Goal: Task Accomplishment & Management: Complete application form

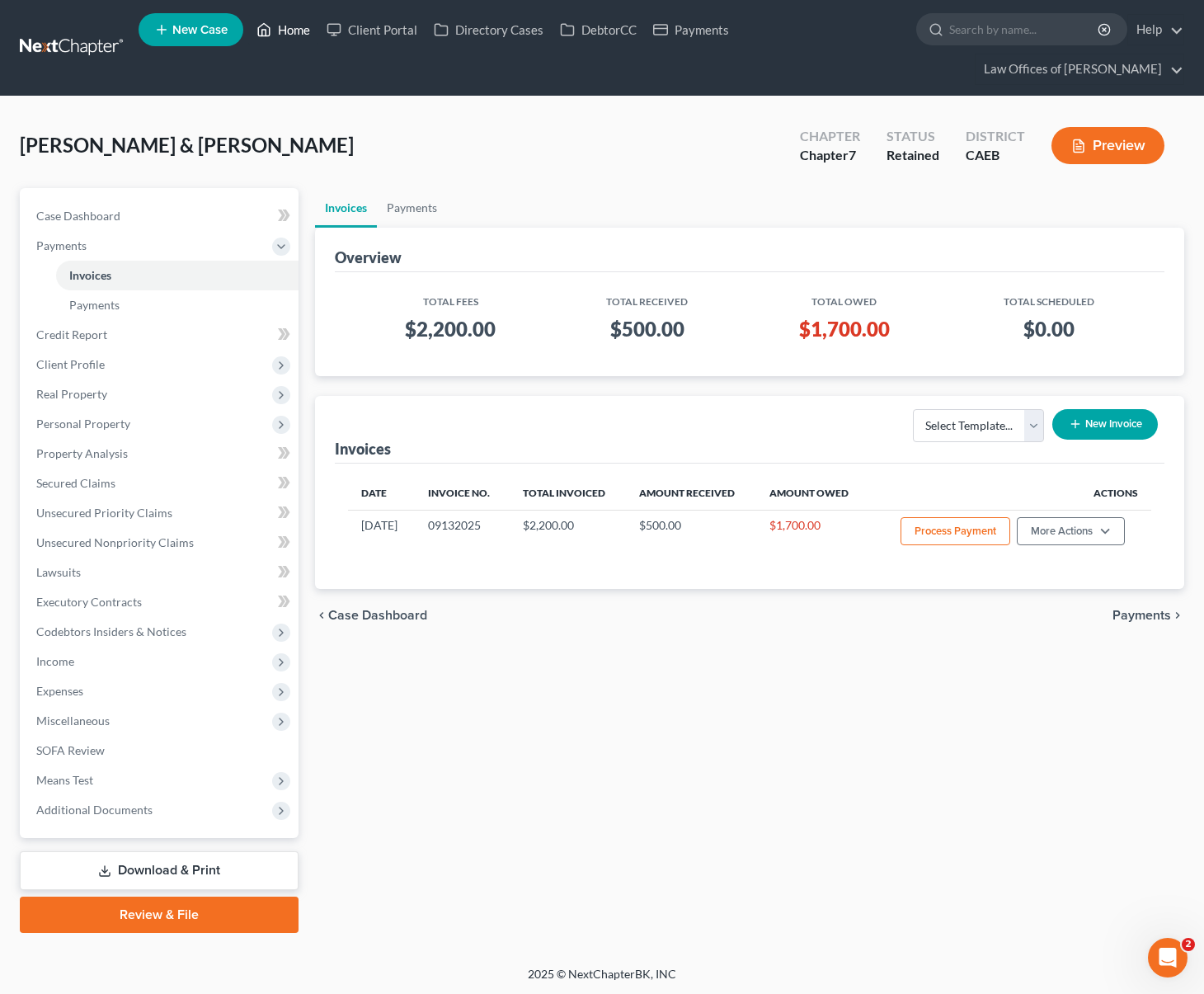
click at [294, 38] on link "Home" at bounding box center [283, 29] width 70 height 29
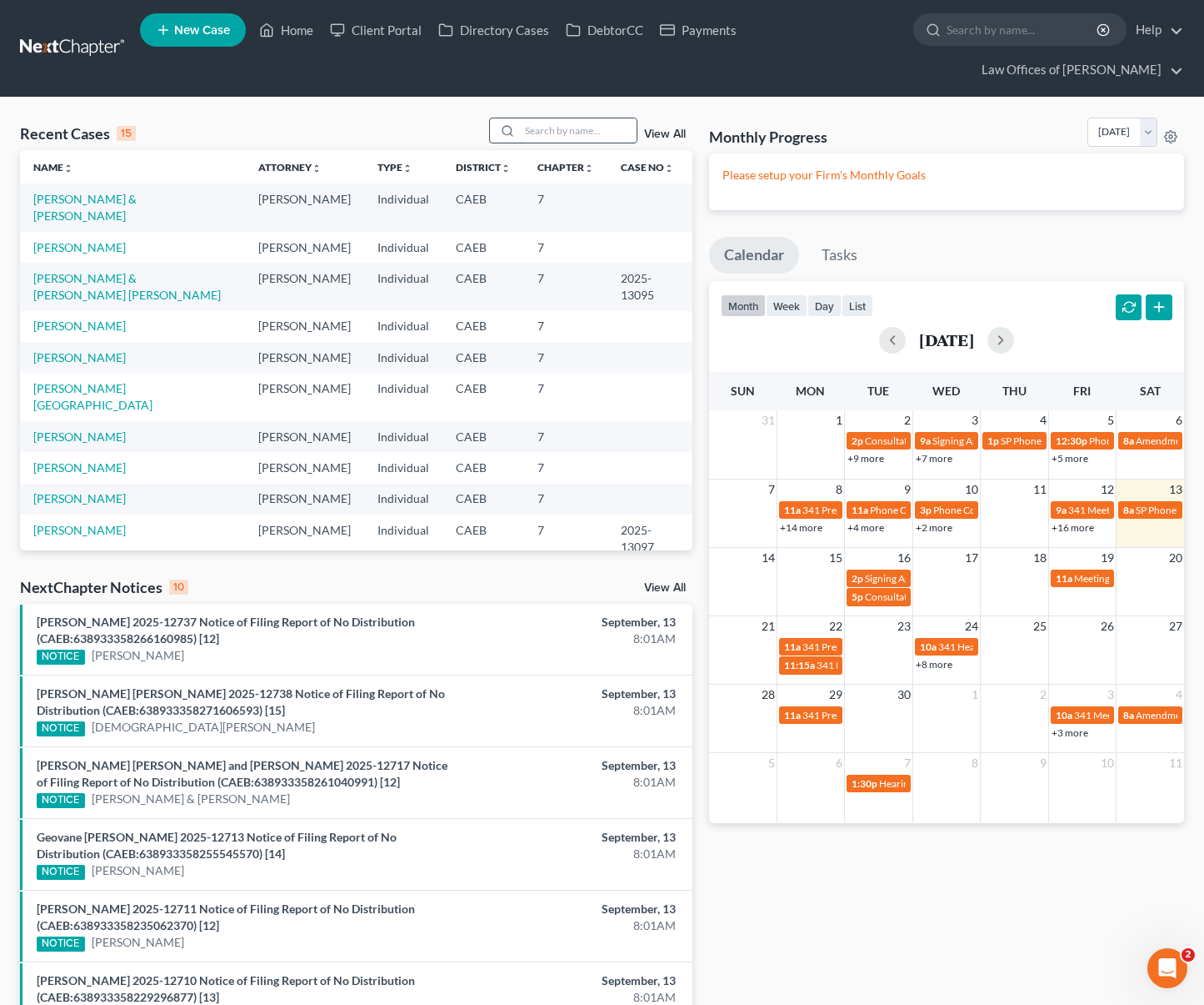
click at [566, 119] on input "search" at bounding box center [579, 131] width 117 height 24
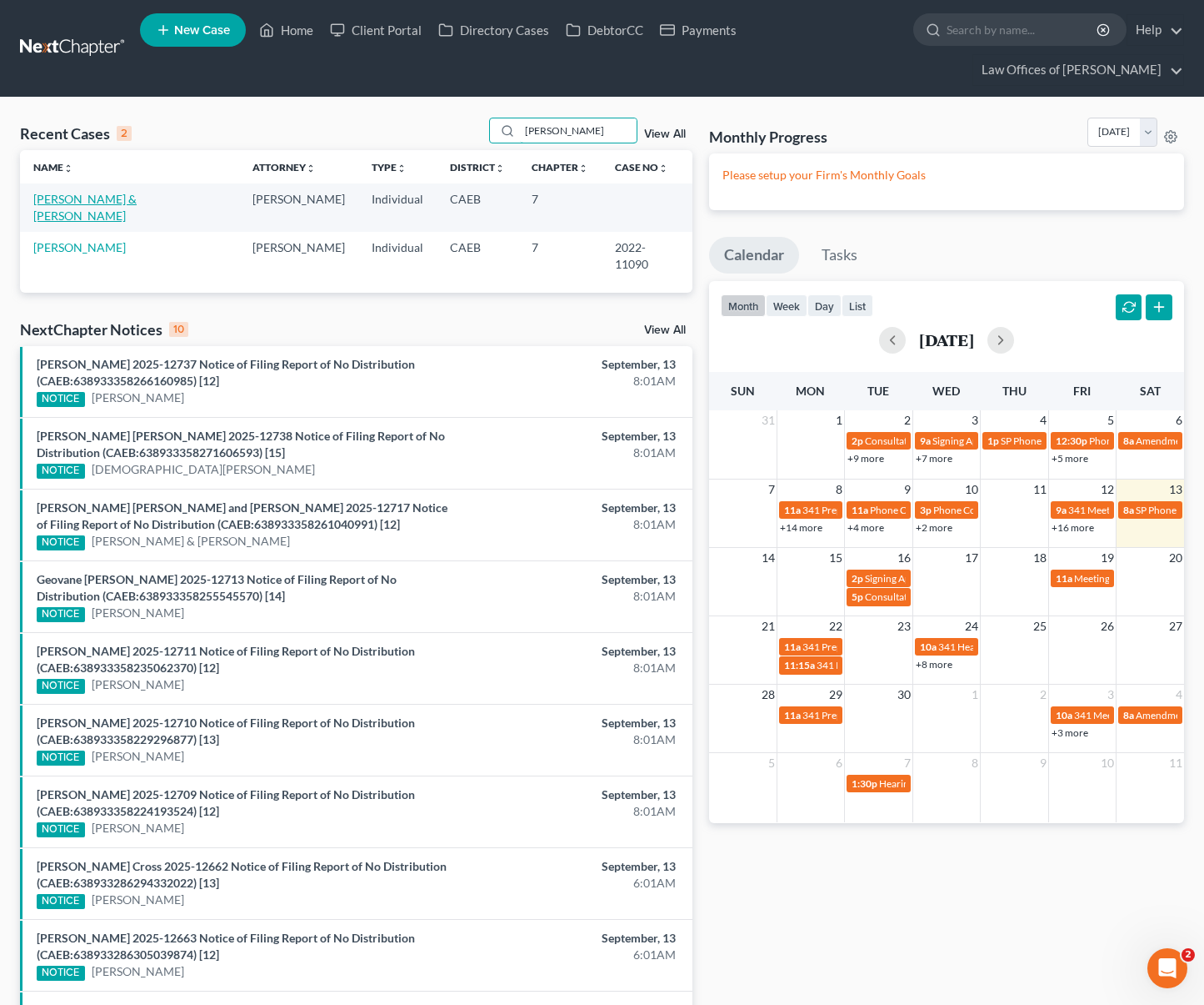
type input "Cadena"
click at [123, 192] on link "Cadena, Jacob & Amy" at bounding box center [84, 207] width 103 height 31
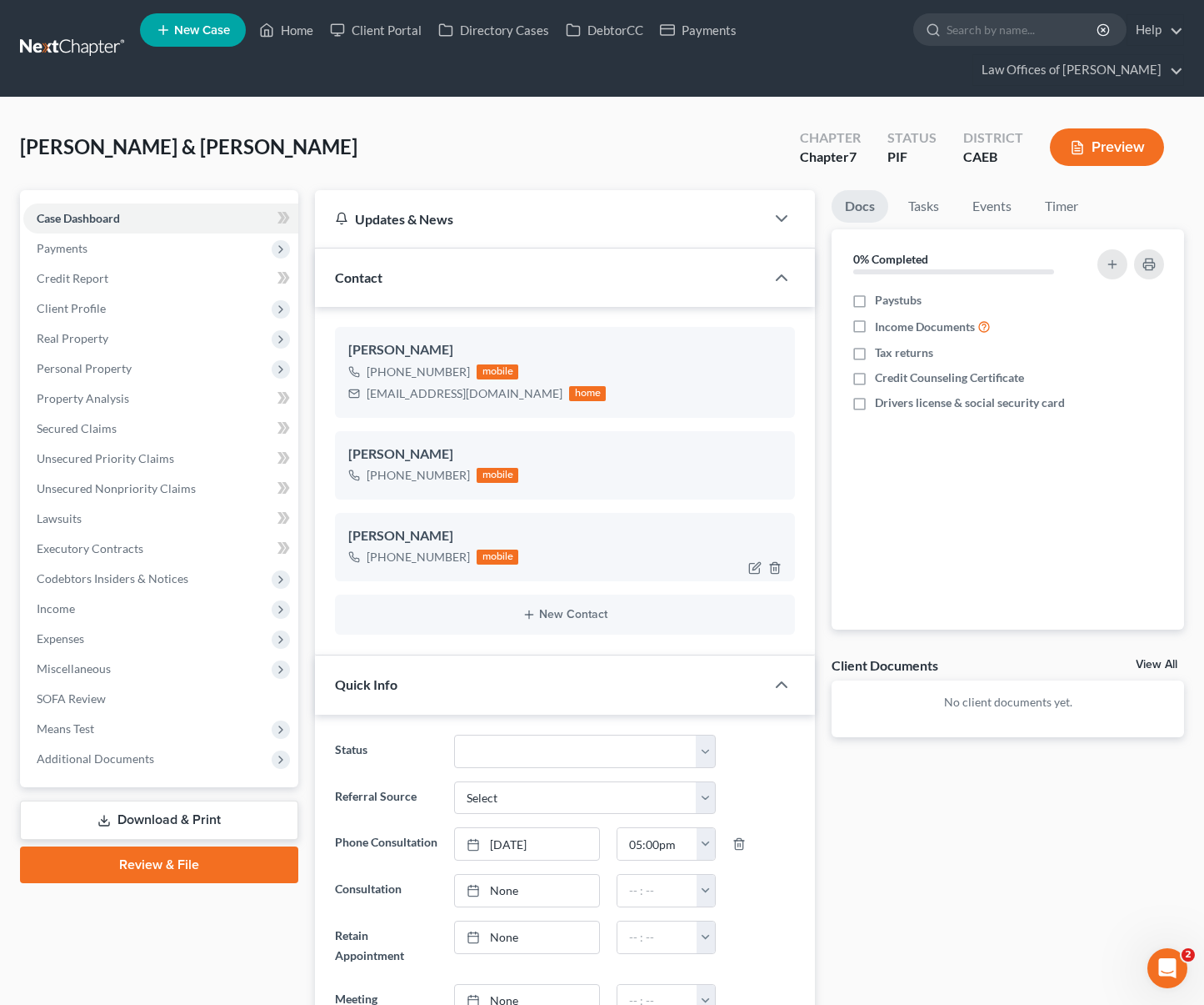
scroll to position [4304, 0]
drag, startPoint x: 364, startPoint y: 360, endPoint x: 515, endPoint y: 368, distance: 151.2
click at [515, 382] on div "jacob.cadena01@icloud.com home" at bounding box center [478, 393] width 258 height 21
copy div "jacob.cadena01@icloud.com"
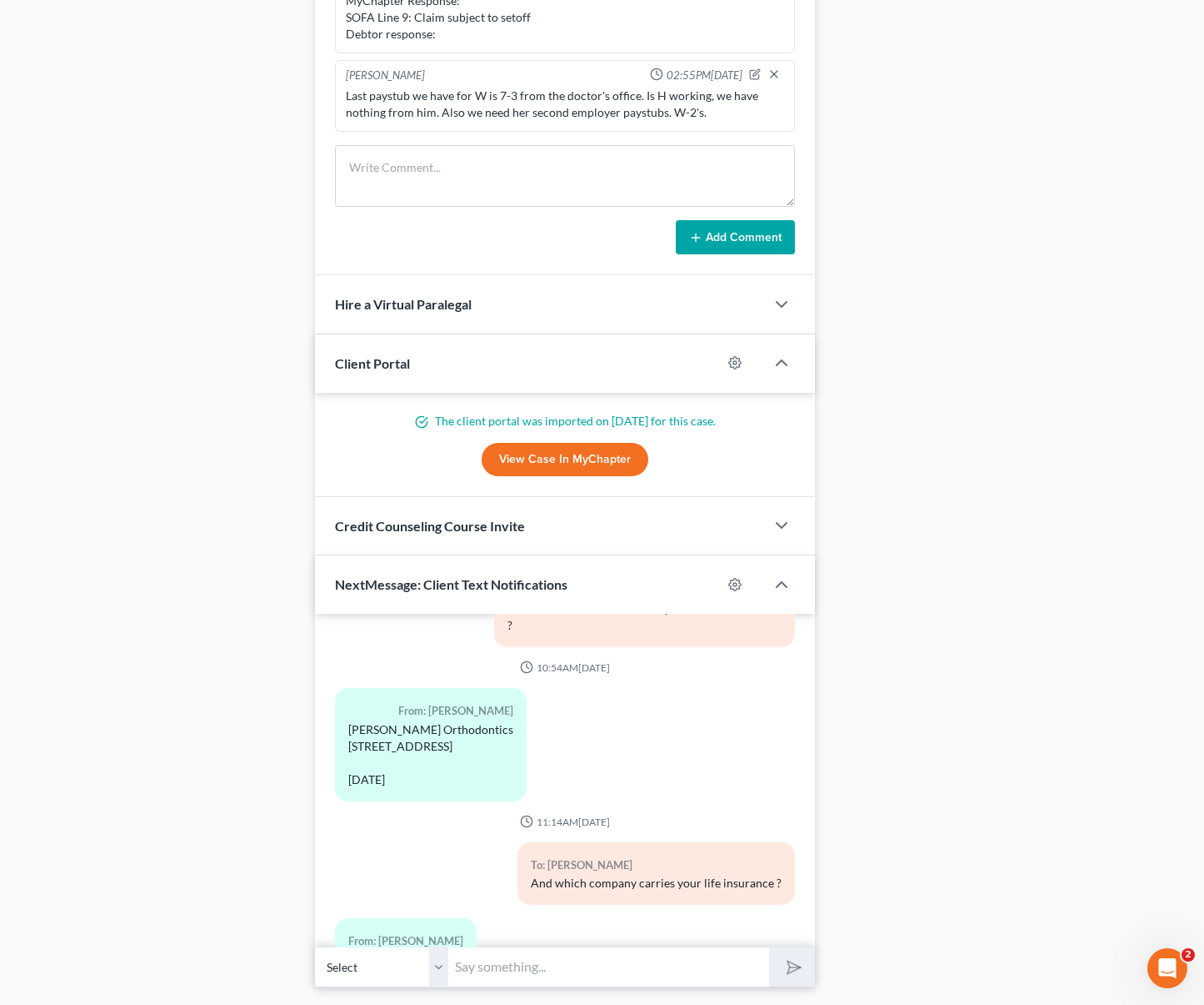
scroll to position [1534, 0]
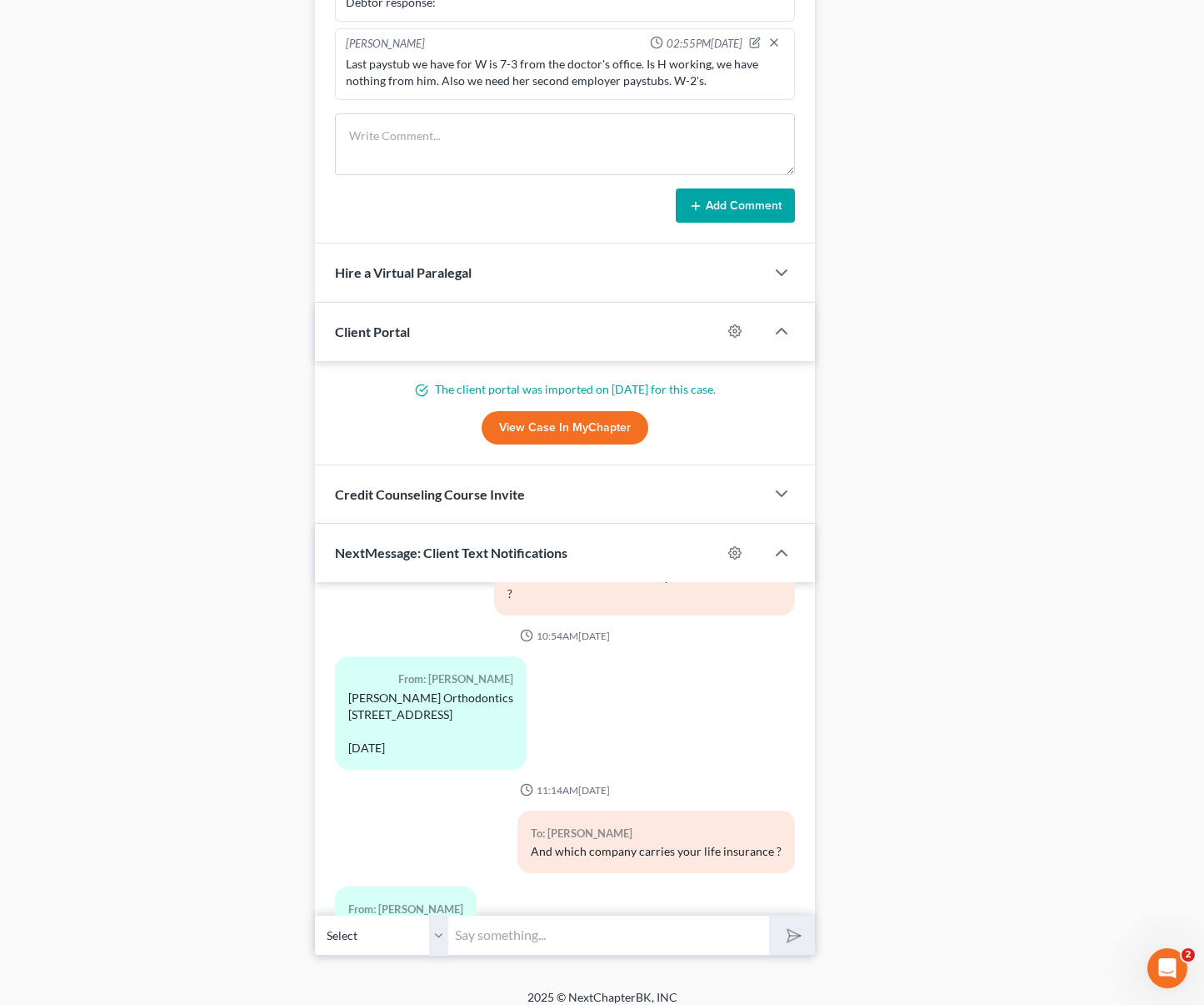
drag, startPoint x: 514, startPoint y: 917, endPoint x: 524, endPoint y: 902, distance: 18.0
click at [514, 917] on input "text" at bounding box center [608, 935] width 321 height 41
type input "Hi. Just wanted to let you know that we emailed you the petition, if you need t…"
click at [769, 916] on button "submit" at bounding box center [791, 935] width 45 height 39
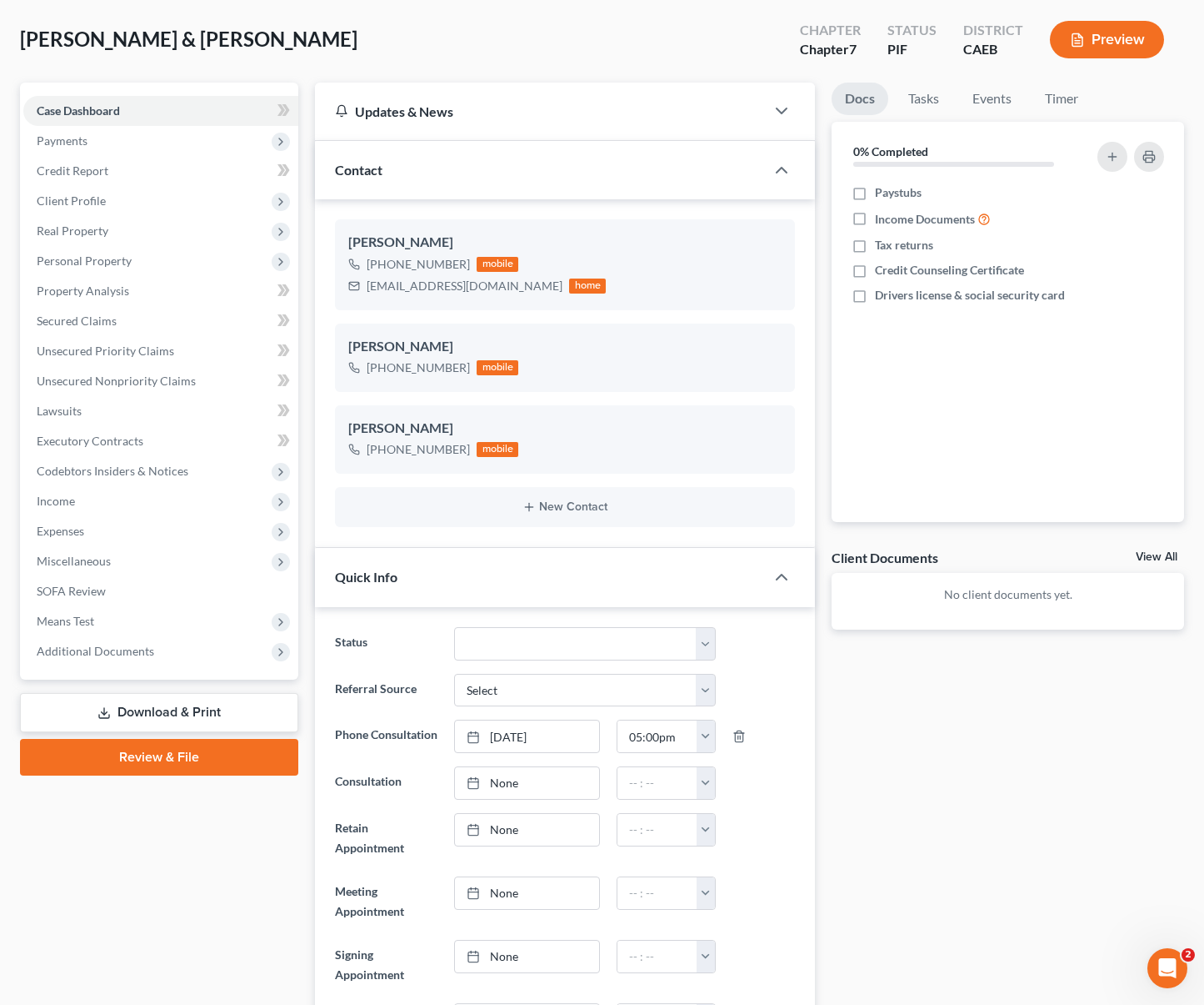
scroll to position [0, 0]
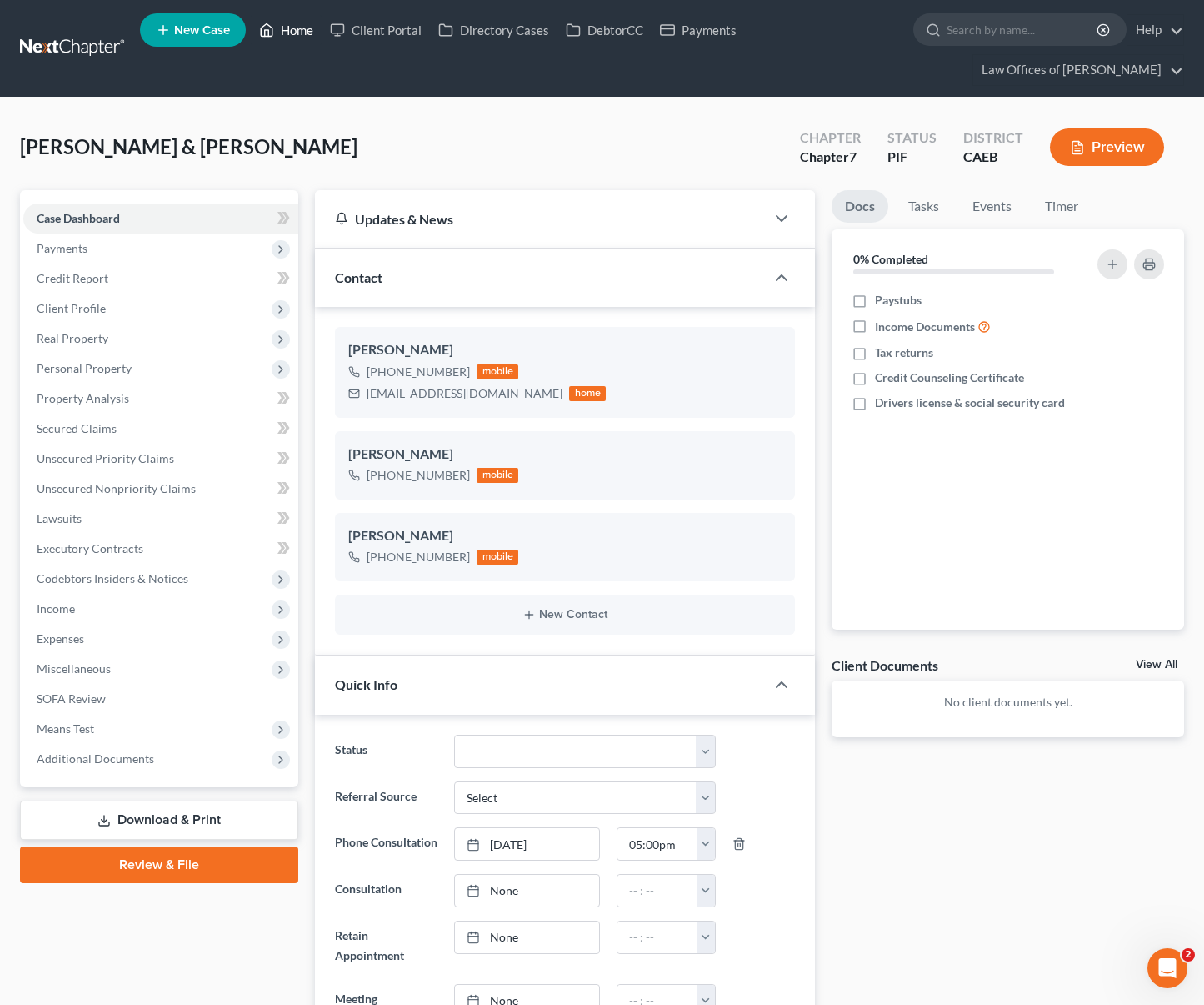
click at [308, 37] on link "Home" at bounding box center [286, 30] width 70 height 30
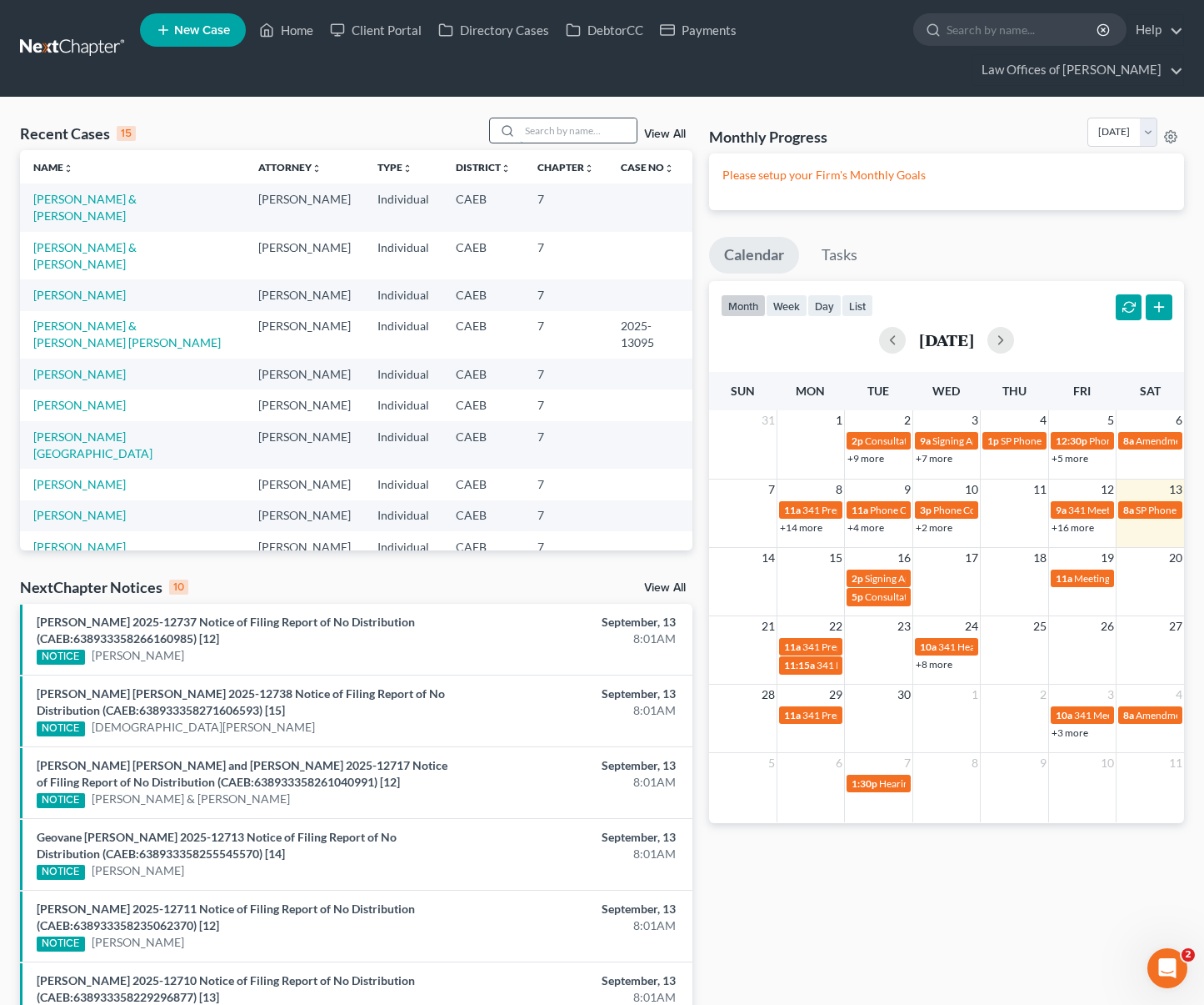
click at [557, 119] on input "search" at bounding box center [579, 131] width 117 height 24
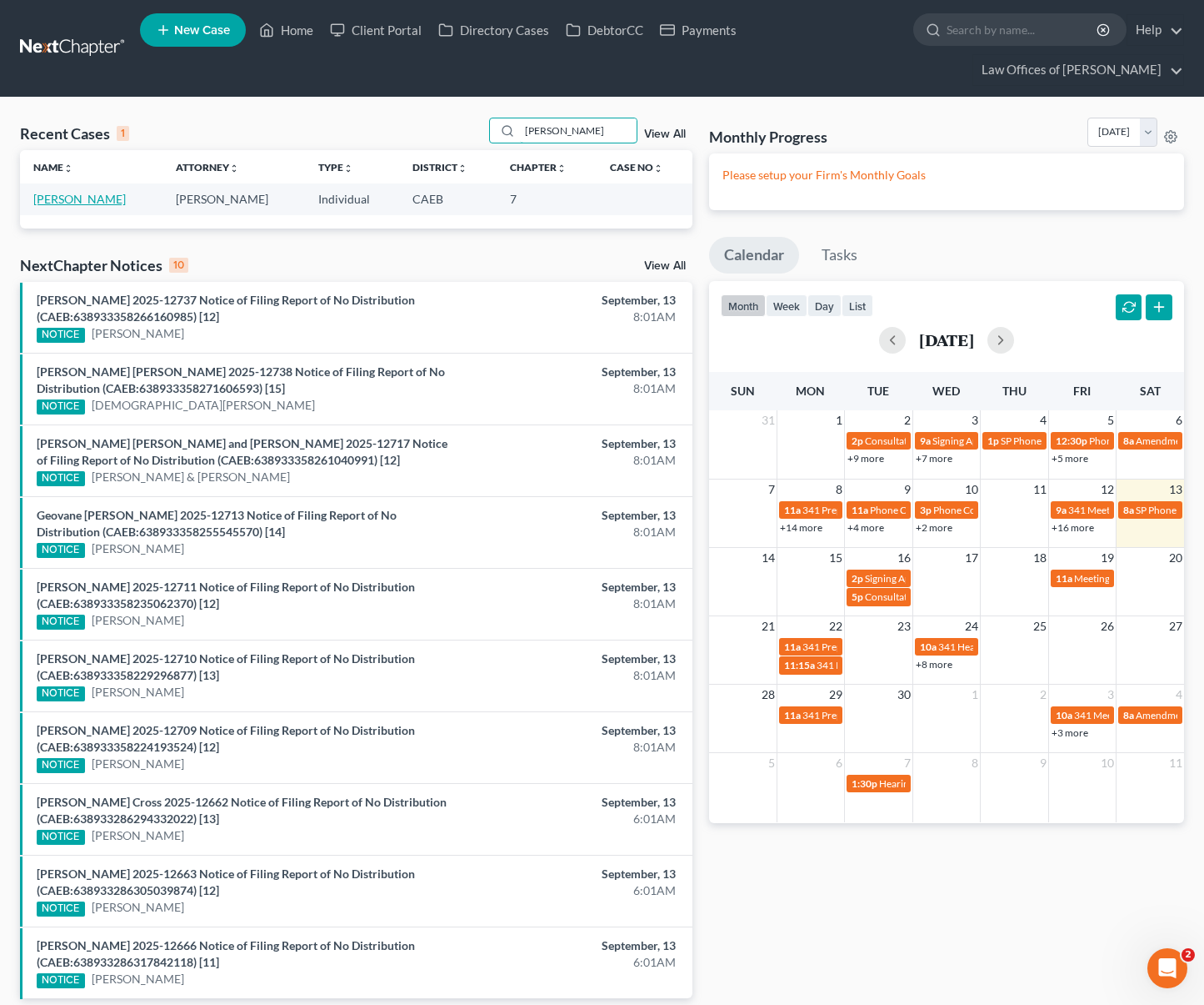
type input "Arviso"
click at [89, 192] on link "[PERSON_NAME]" at bounding box center [80, 199] width 93 height 14
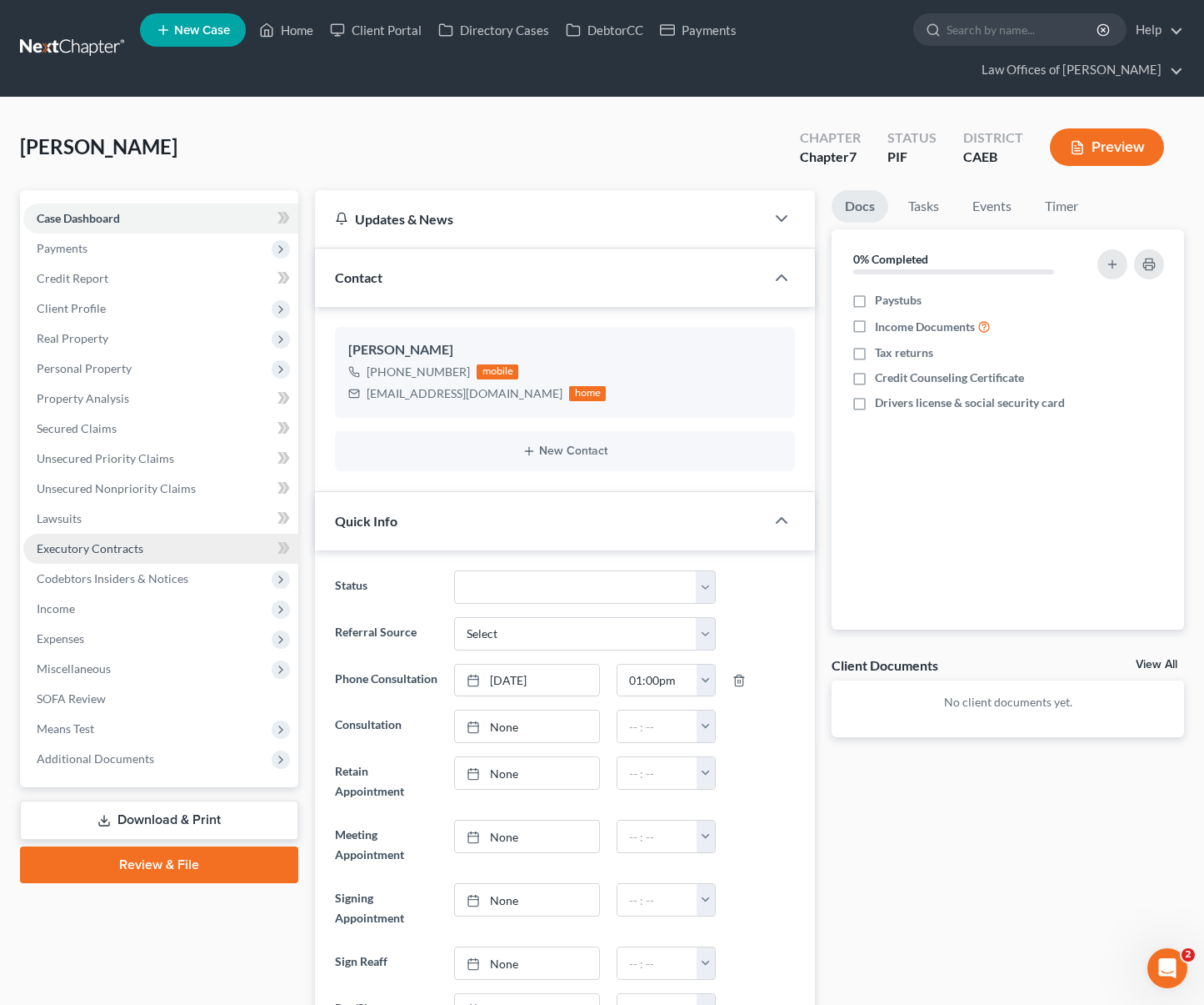
scroll to position [3474, 0]
click at [164, 383] on link "Property Analysis" at bounding box center [160, 398] width 275 height 30
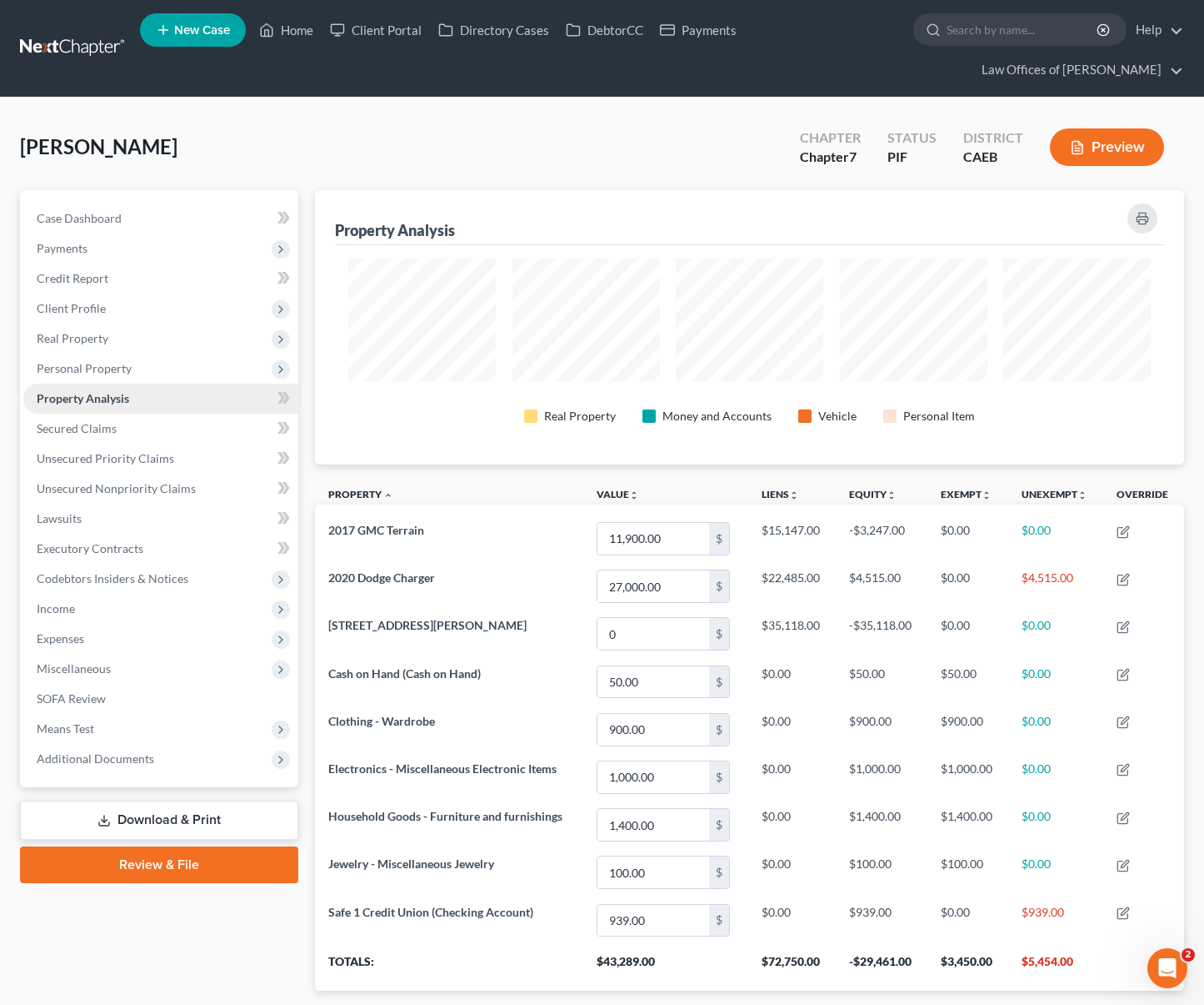
scroll to position [275, 868]
click at [144, 354] on span "Personal Property" at bounding box center [160, 368] width 275 height 30
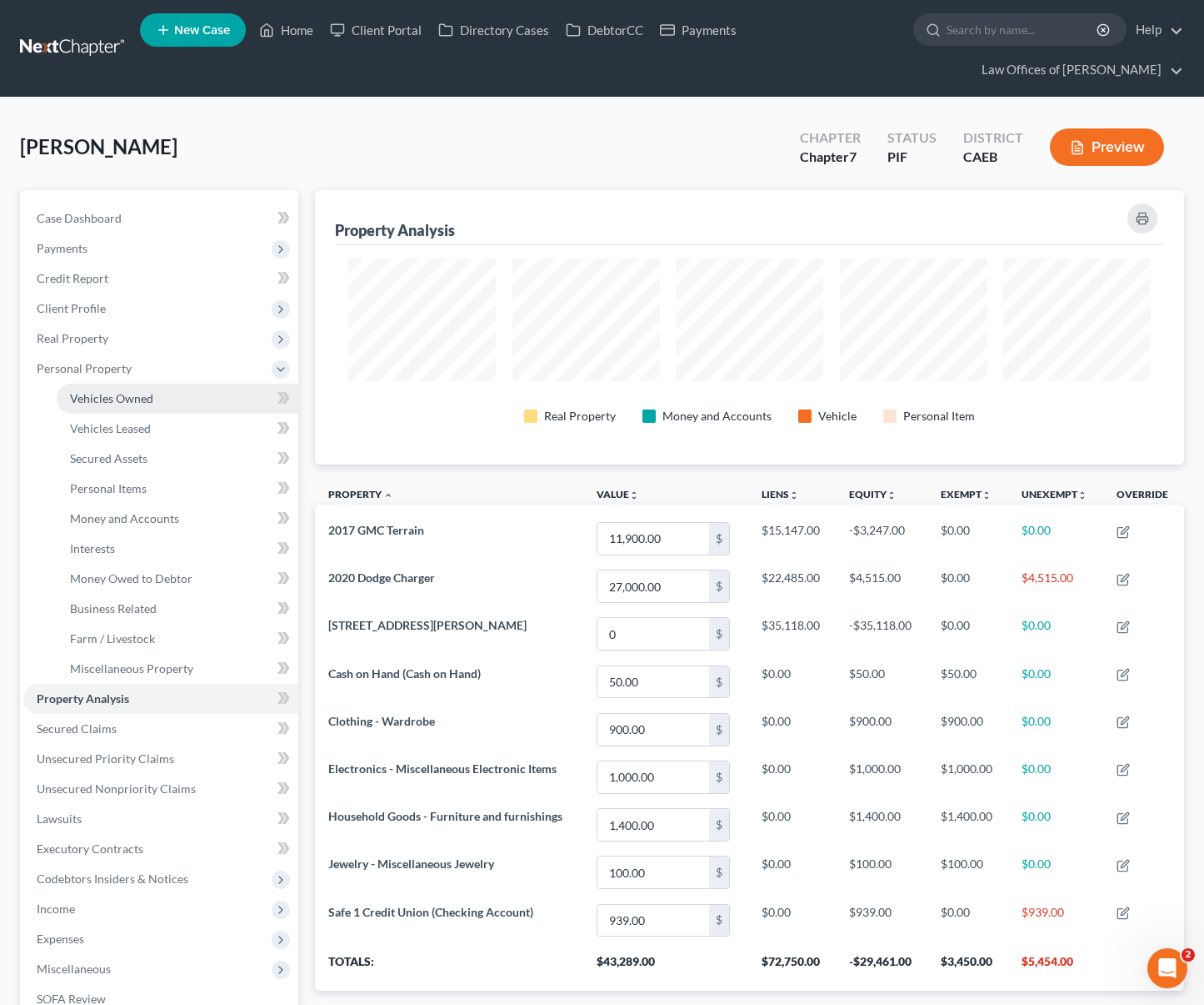
click at [177, 383] on link "Vehicles Owned" at bounding box center [177, 398] width 242 height 30
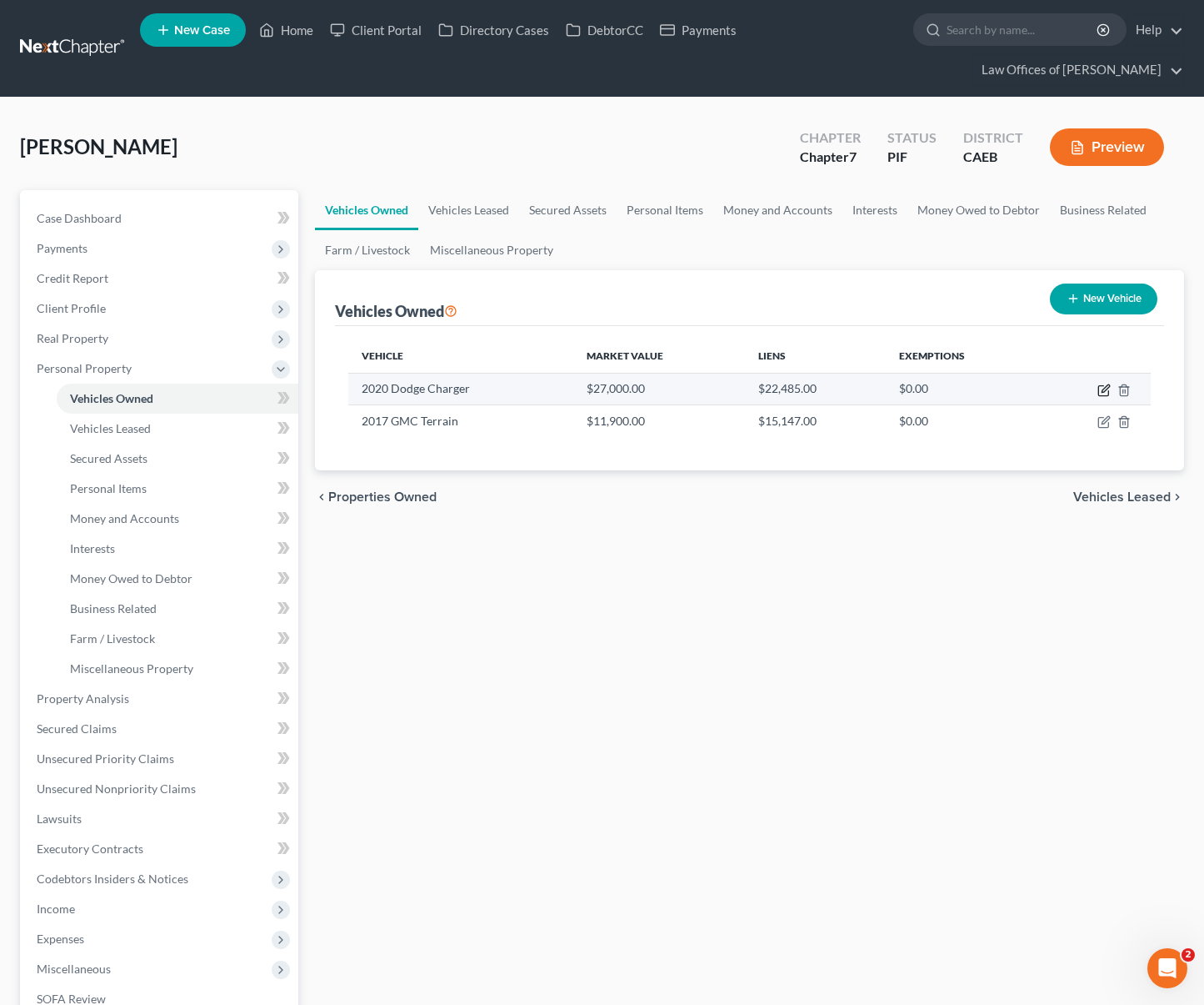
click at [1102, 383] on icon "button" at bounding box center [1104, 390] width 13 height 13
select select "0"
select select "6"
select select "0"
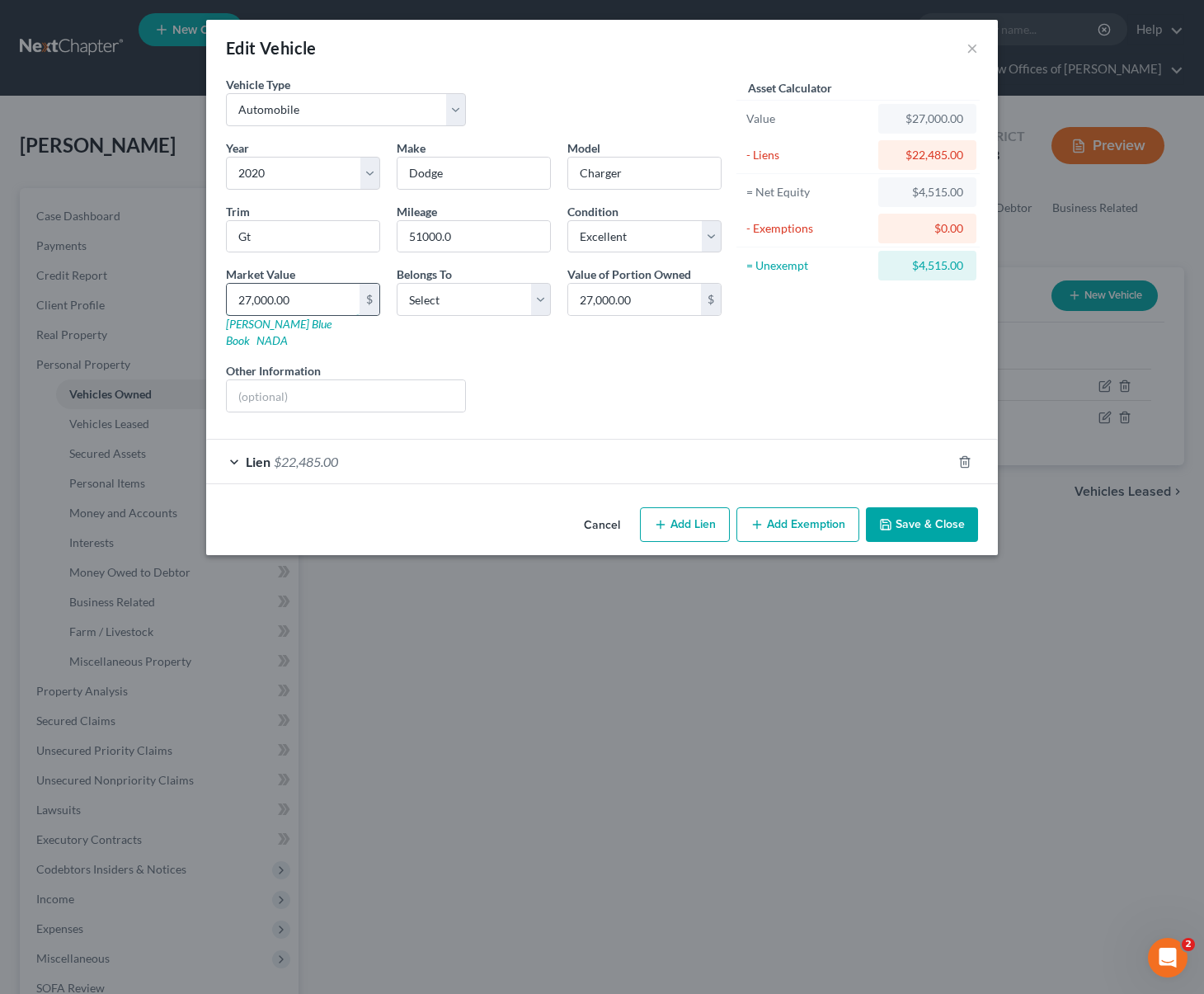
click at [310, 304] on input "27,000.00" at bounding box center [293, 299] width 133 height 31
type input "1"
type input "1.00"
type input "19"
type input "19.00"
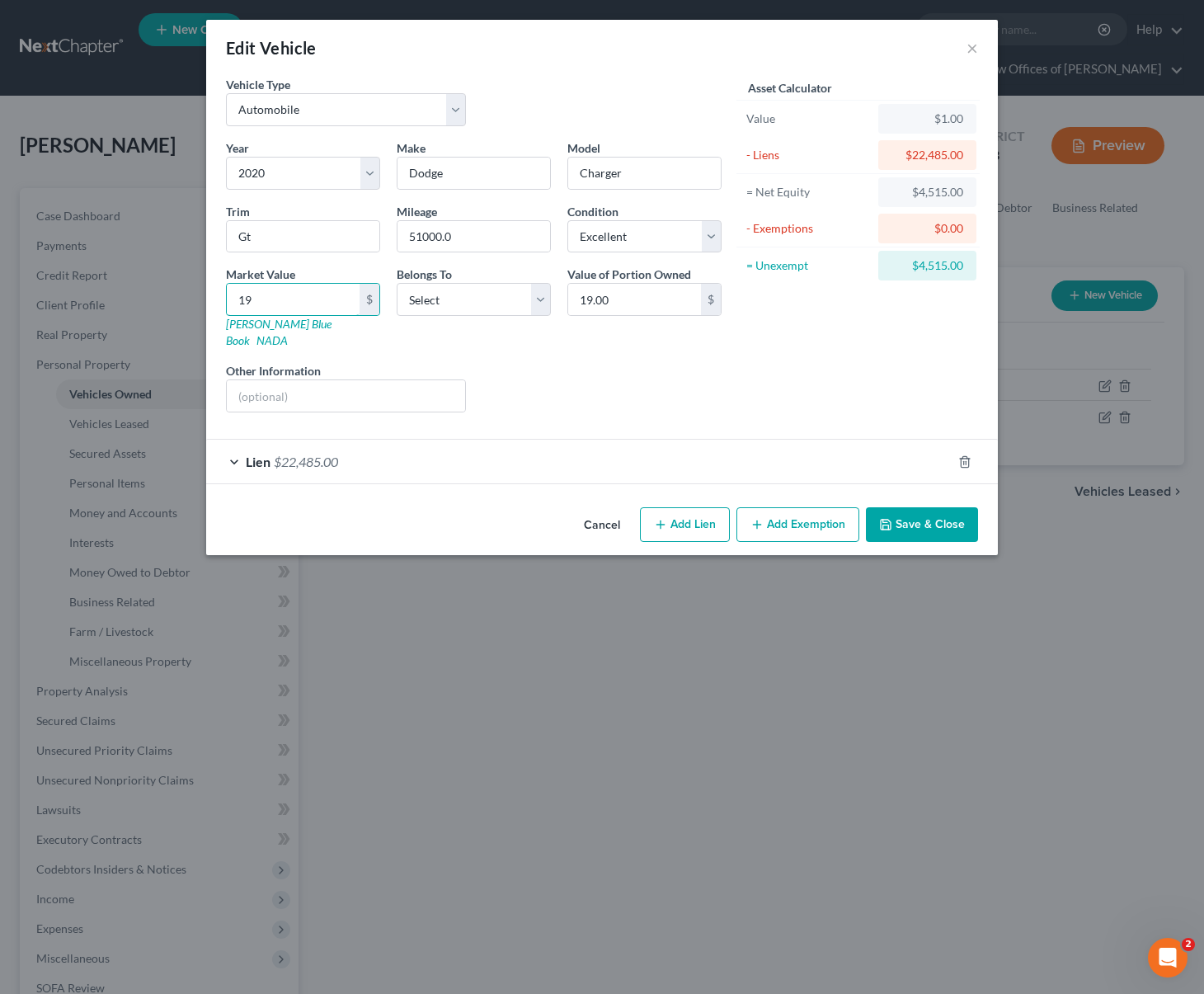
type input "197"
type input "197.00"
type input "1977"
type input "1,977.00"
type input "1,9775"
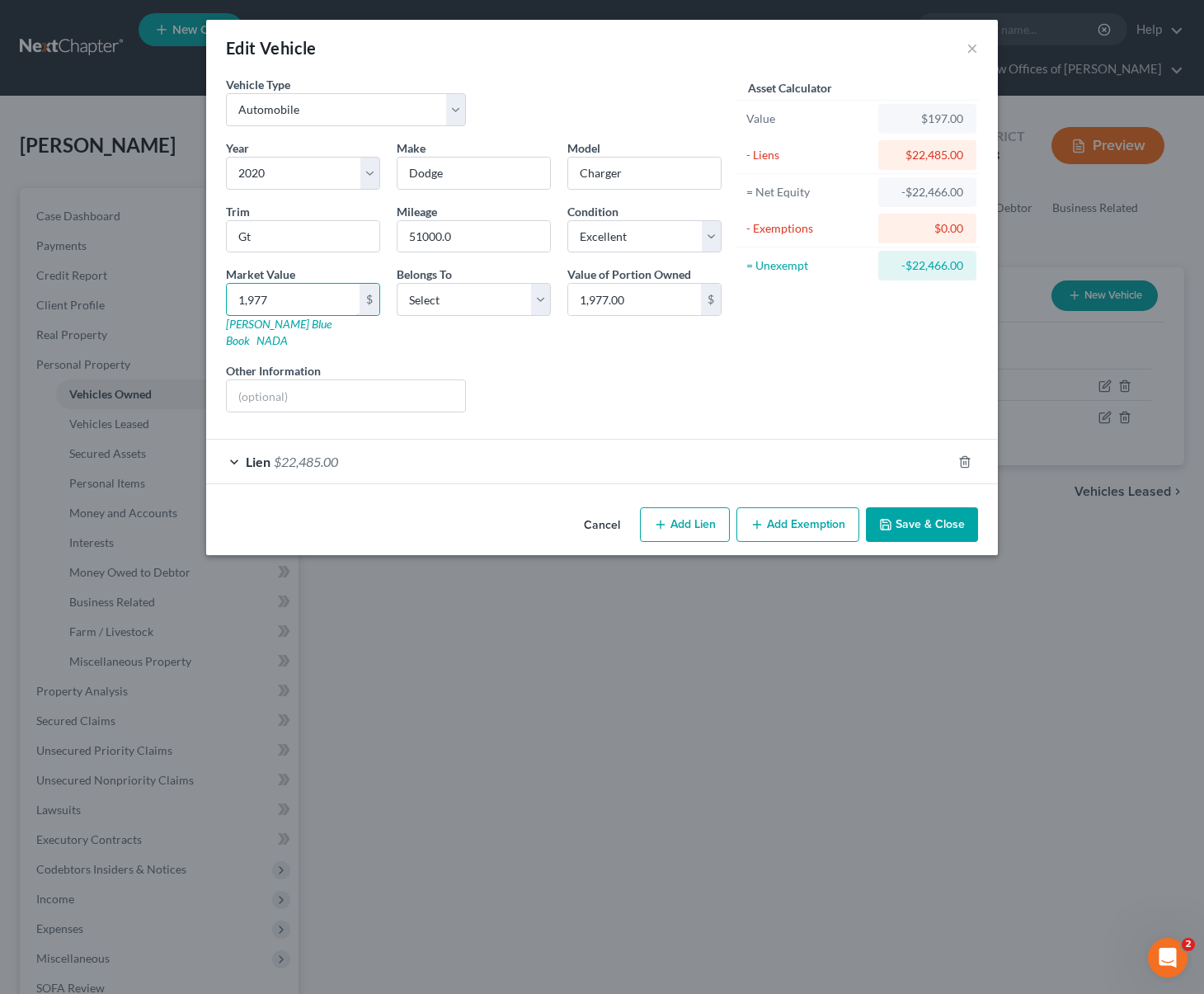
type input "19,775.00"
type input "19,775"
click at [917, 511] on button "Save & Close" at bounding box center [922, 525] width 112 height 35
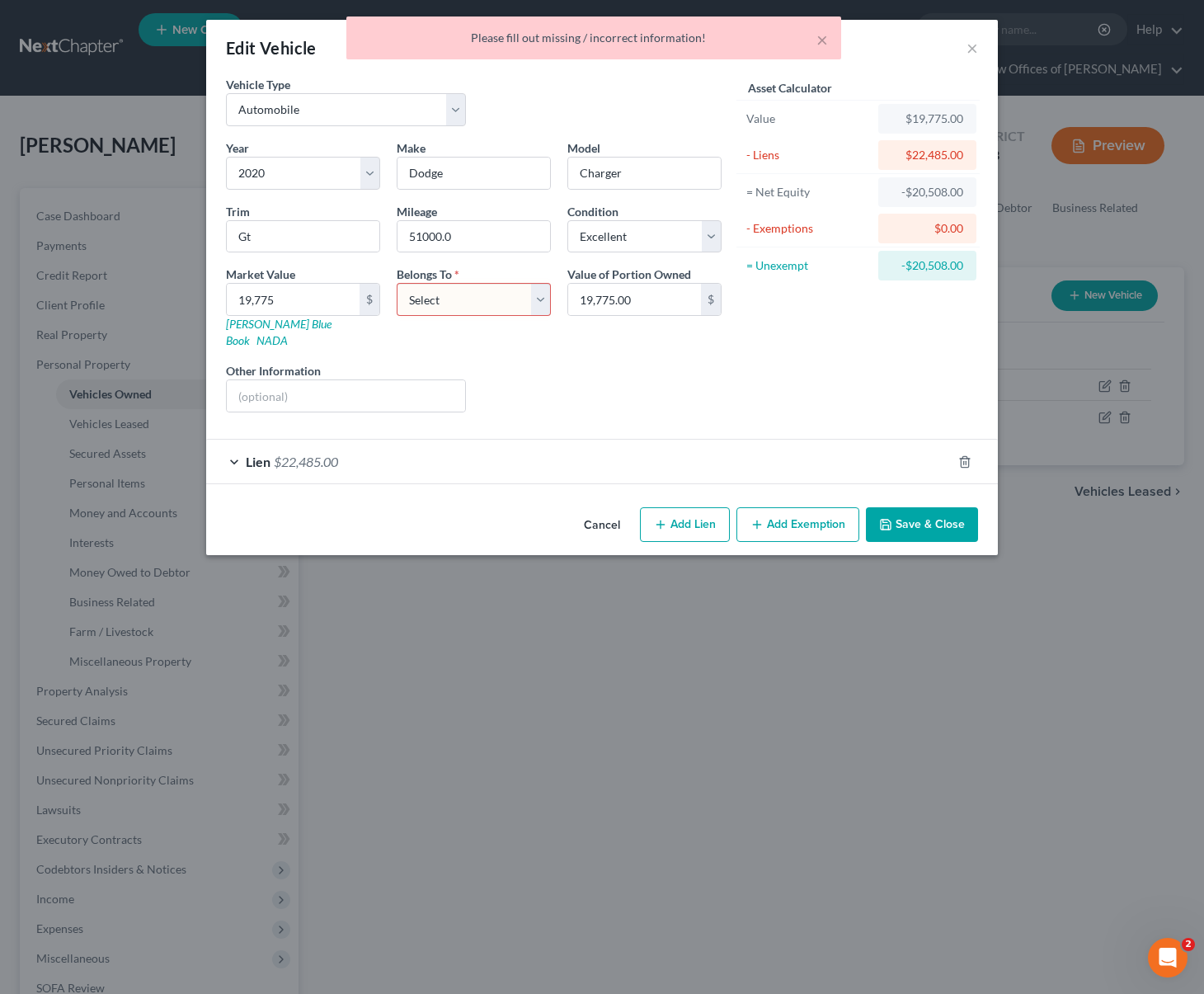
click at [540, 298] on select "Select Debtor 1 Only Debtor 2 Only Debtor 1 And Debtor 2 Only At Least One Of T…" at bounding box center [474, 299] width 154 height 33
select select "4"
click at [396, 283] on select "Select Debtor 1 Only Debtor 2 Only Debtor 1 And Debtor 2 Only At Least One Of T…" at bounding box center [474, 299] width 154 height 33
click at [946, 512] on button "Save & Close" at bounding box center [922, 525] width 112 height 35
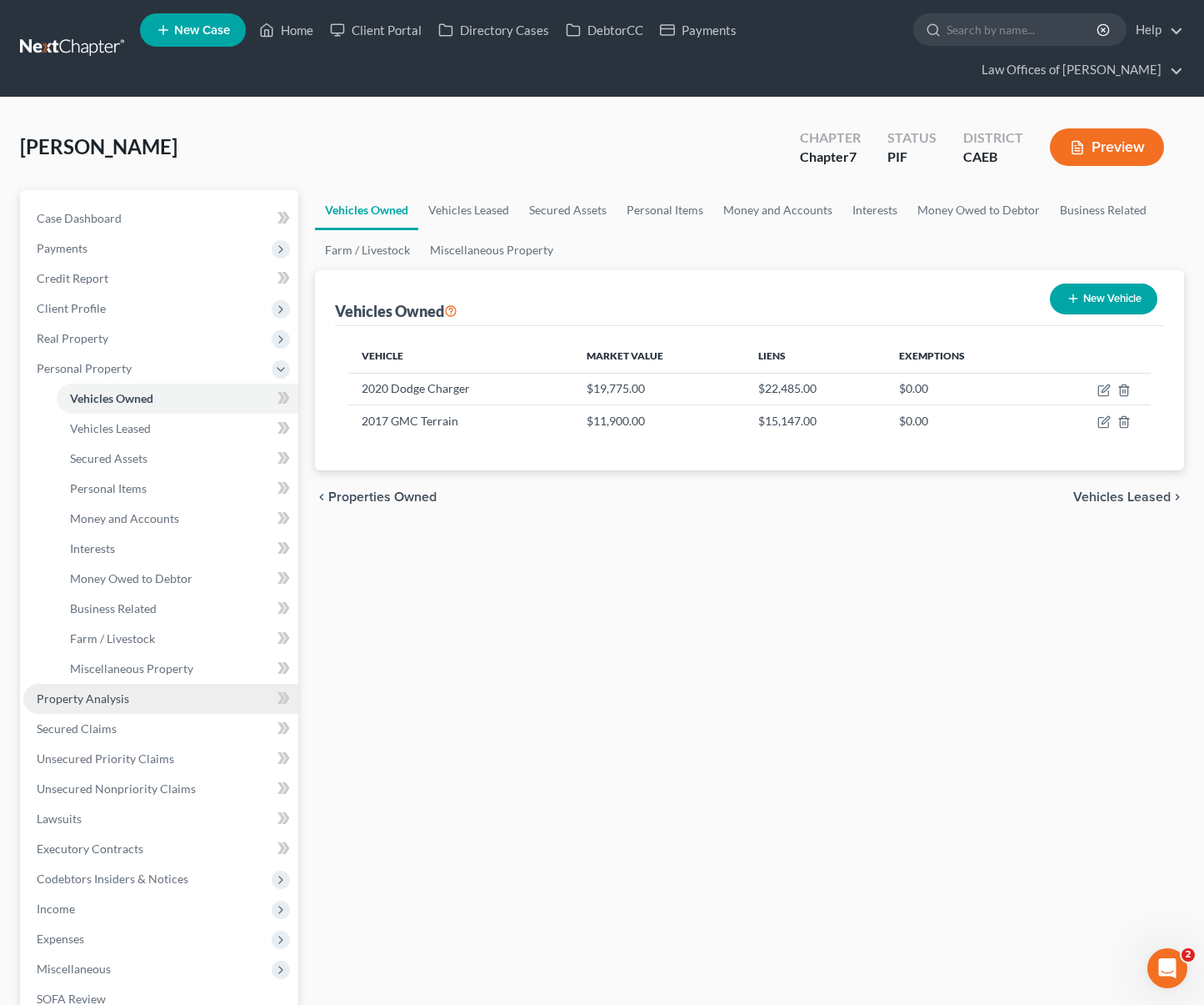
click at [140, 684] on link "Property Analysis" at bounding box center [160, 699] width 275 height 30
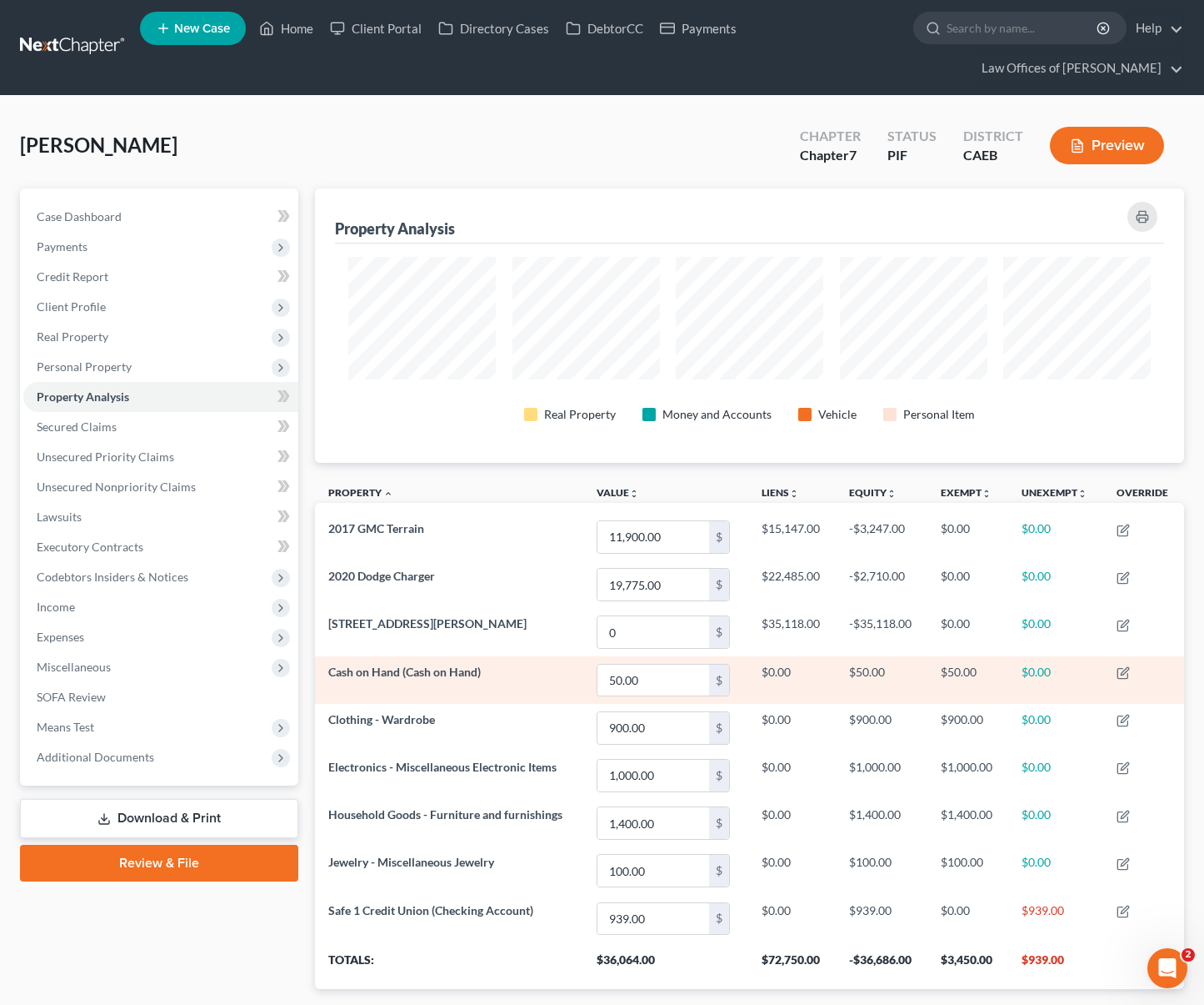
scroll to position [4, 0]
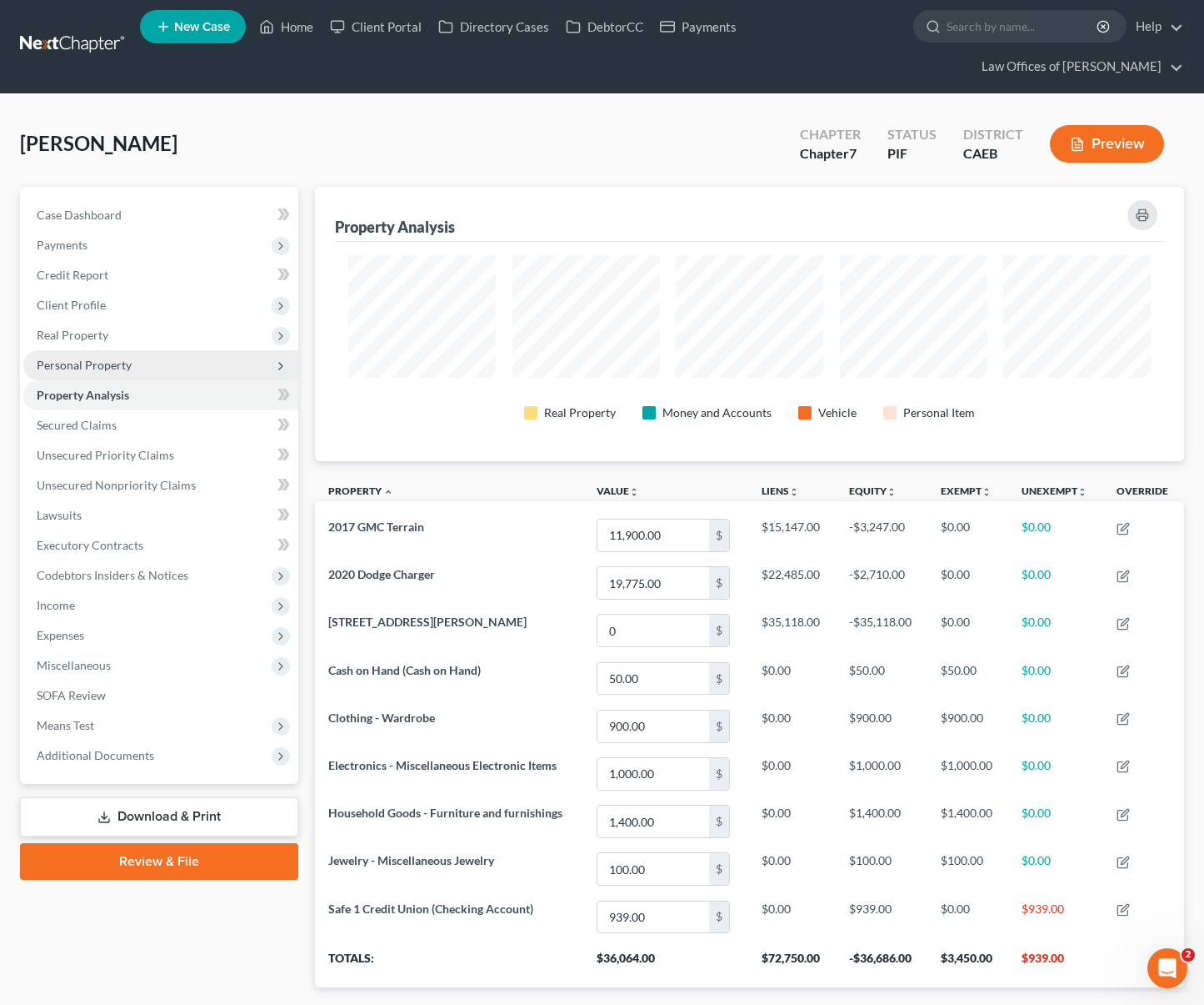
click at [146, 350] on span "Personal Property" at bounding box center [160, 365] width 275 height 30
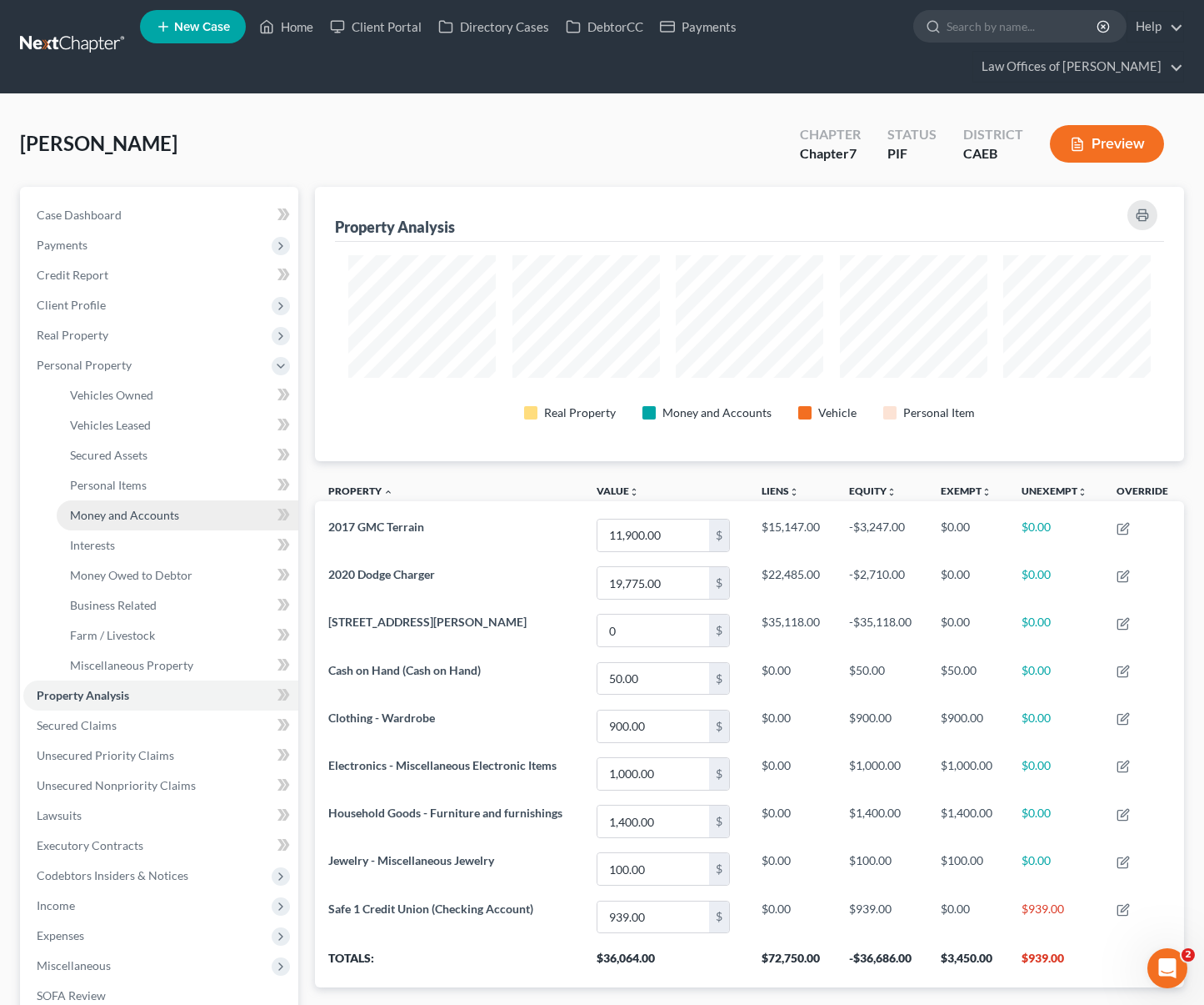
click at [182, 500] on link "Money and Accounts" at bounding box center [177, 515] width 242 height 30
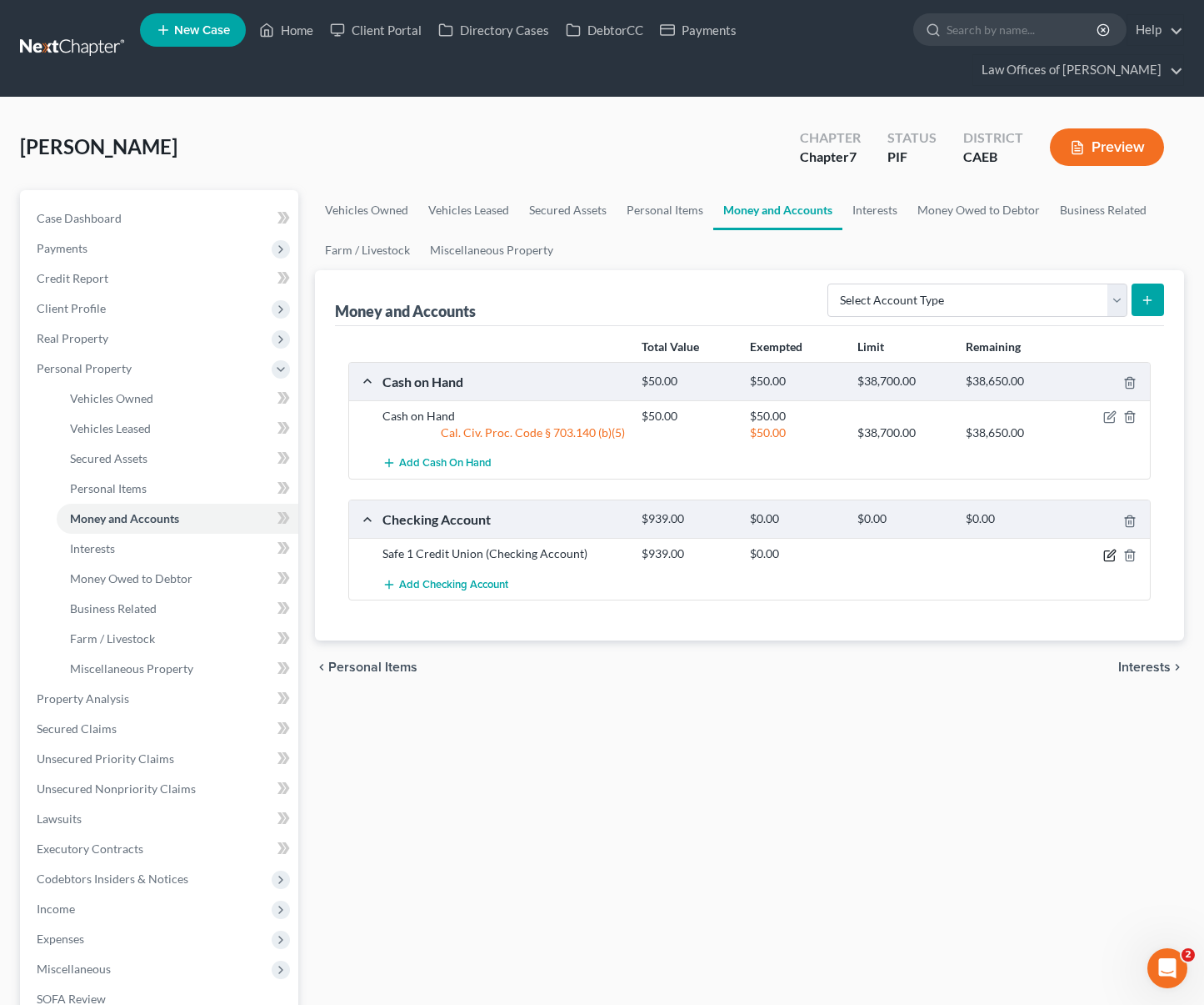
click at [1114, 548] on icon "button" at bounding box center [1110, 555] width 13 height 13
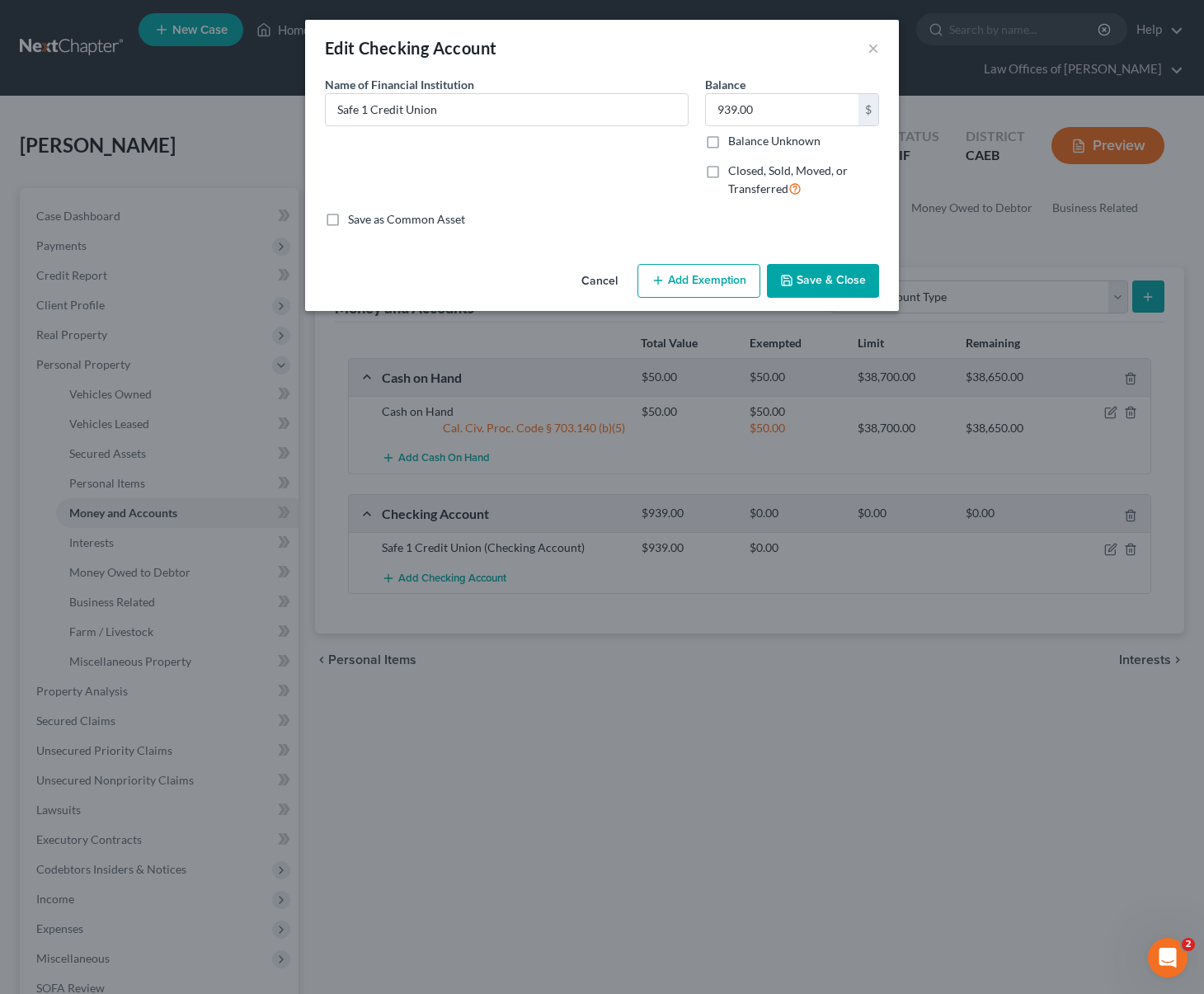
click at [689, 283] on button "Add Exemption" at bounding box center [699, 282] width 123 height 35
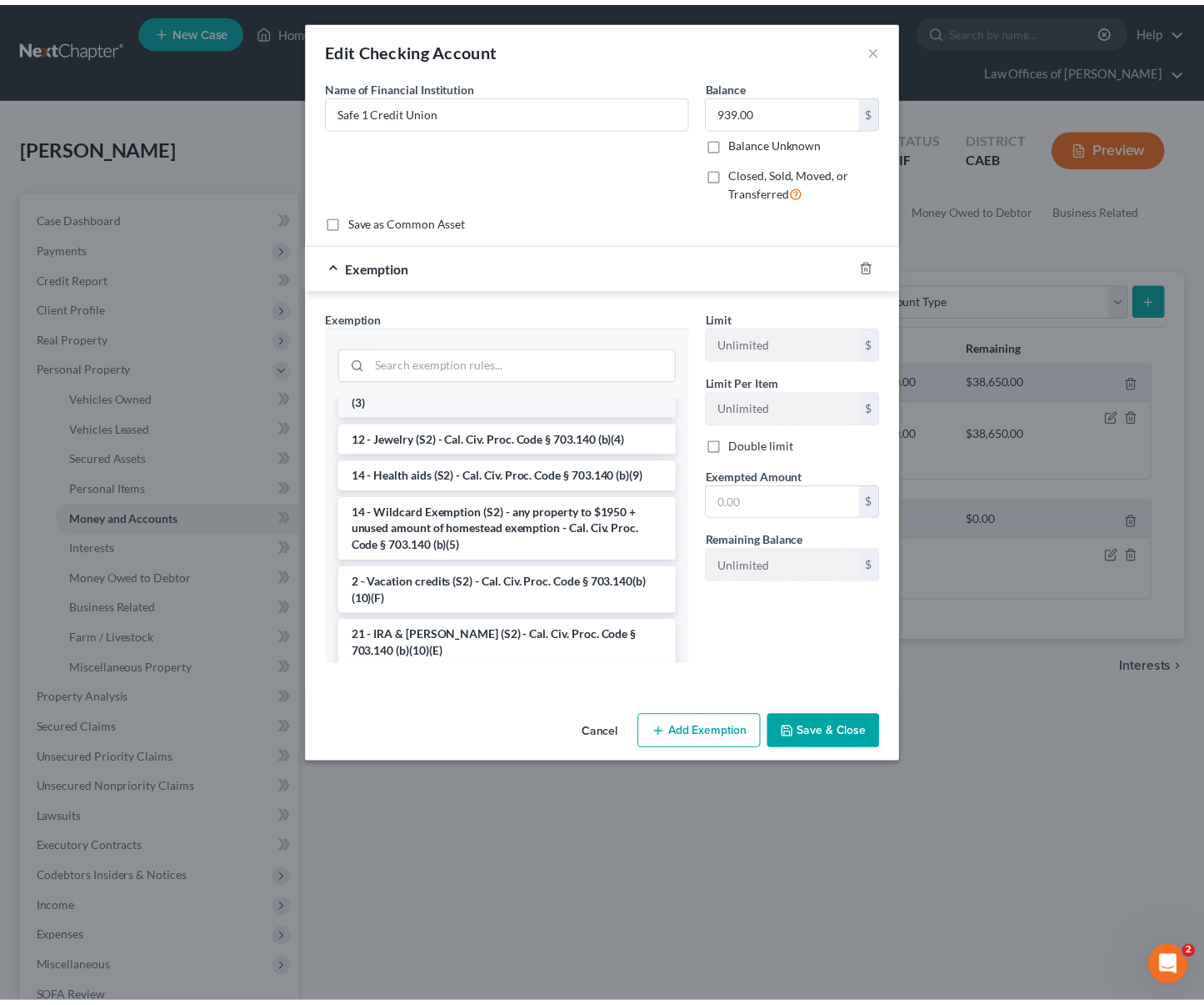
scroll to position [311, 0]
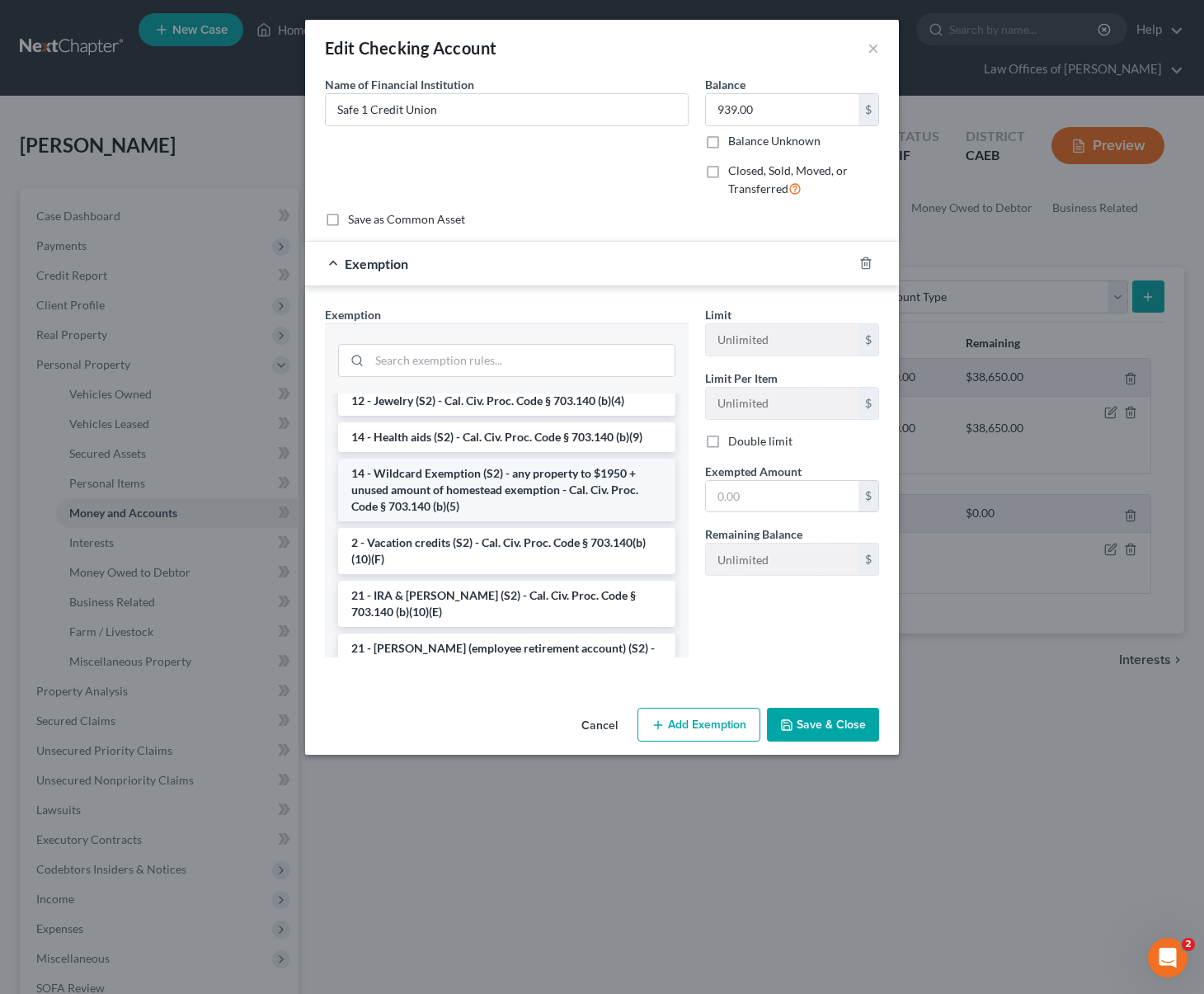
click at [585, 490] on li "14 - Wildcard Exemption (S2) - any property to $1950 + unused amount of homeste…" at bounding box center [507, 490] width 338 height 62
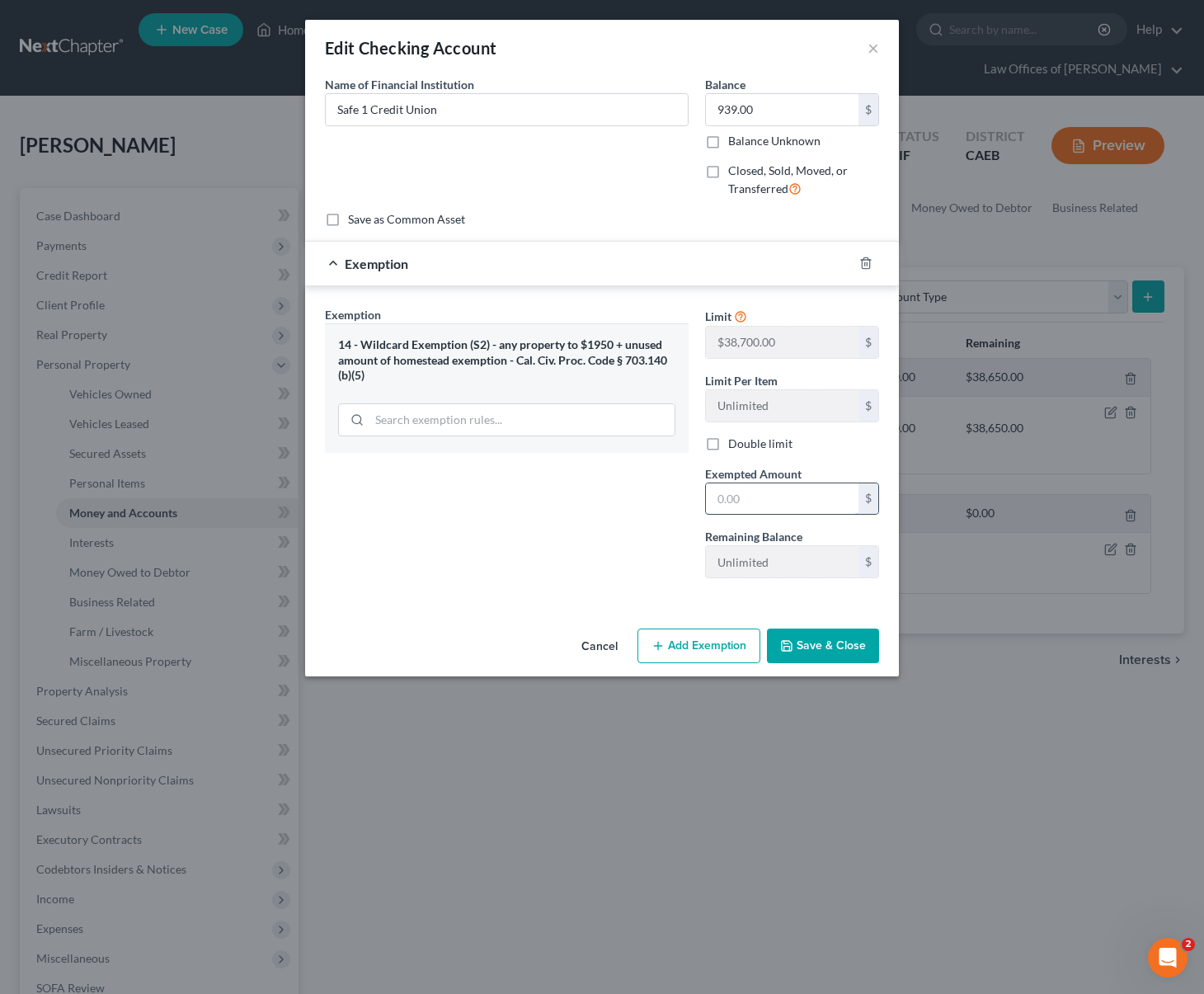
click at [776, 502] on input "text" at bounding box center [782, 499] width 152 height 31
type input "939."
click at [835, 649] on button "Save & Close" at bounding box center [823, 646] width 112 height 35
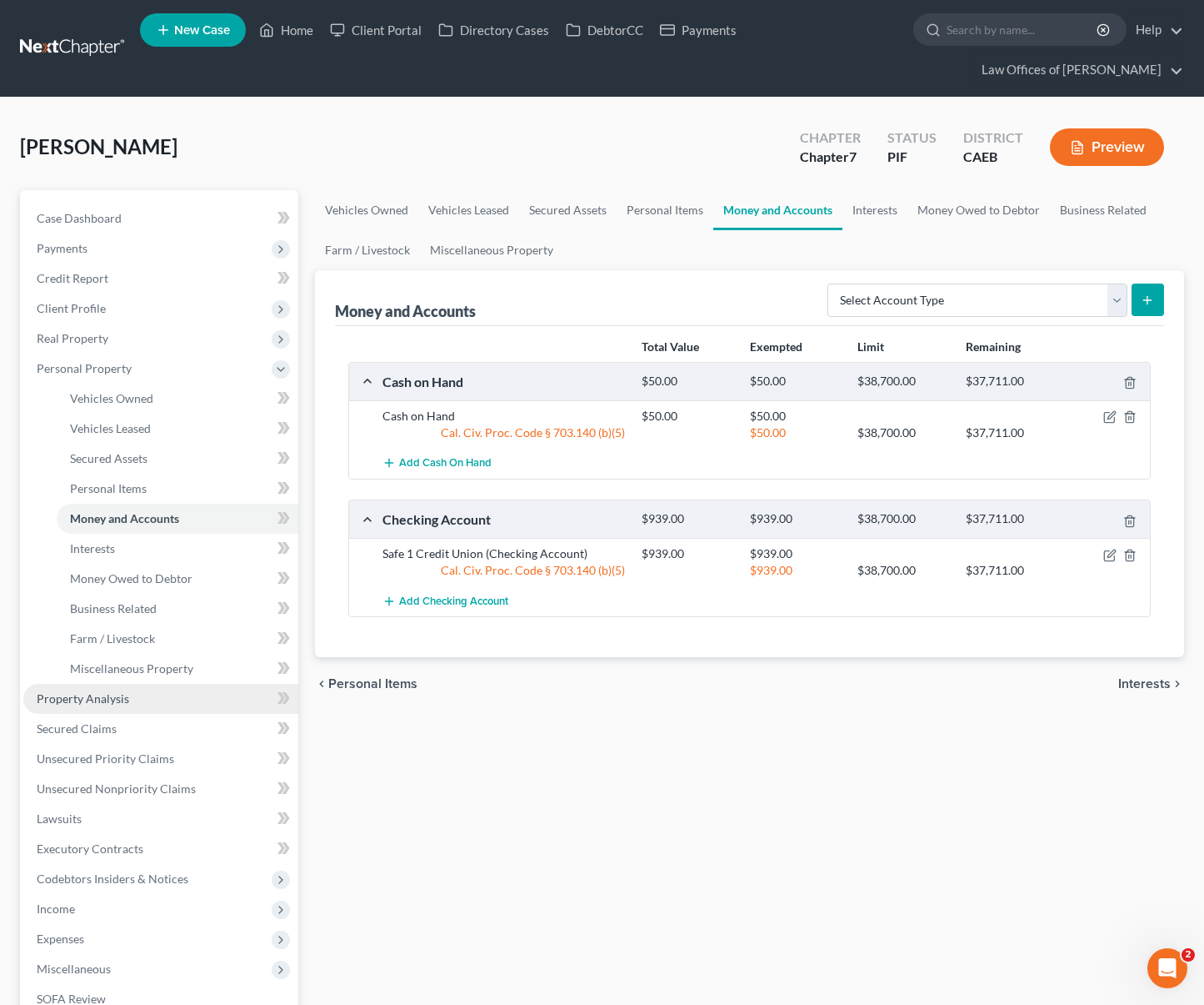
click at [127, 684] on link "Property Analysis" at bounding box center [160, 699] width 275 height 30
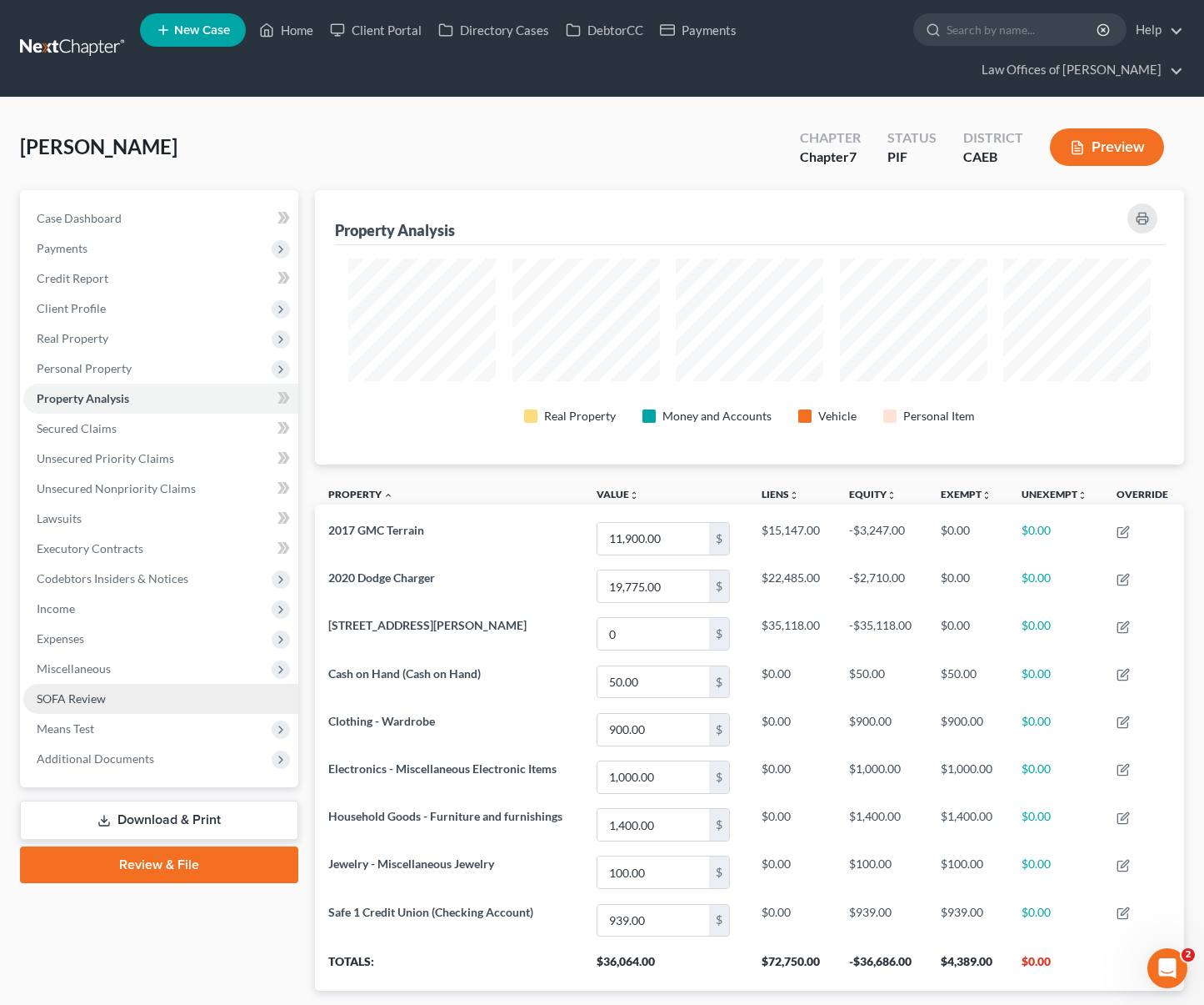
scroll to position [4, 0]
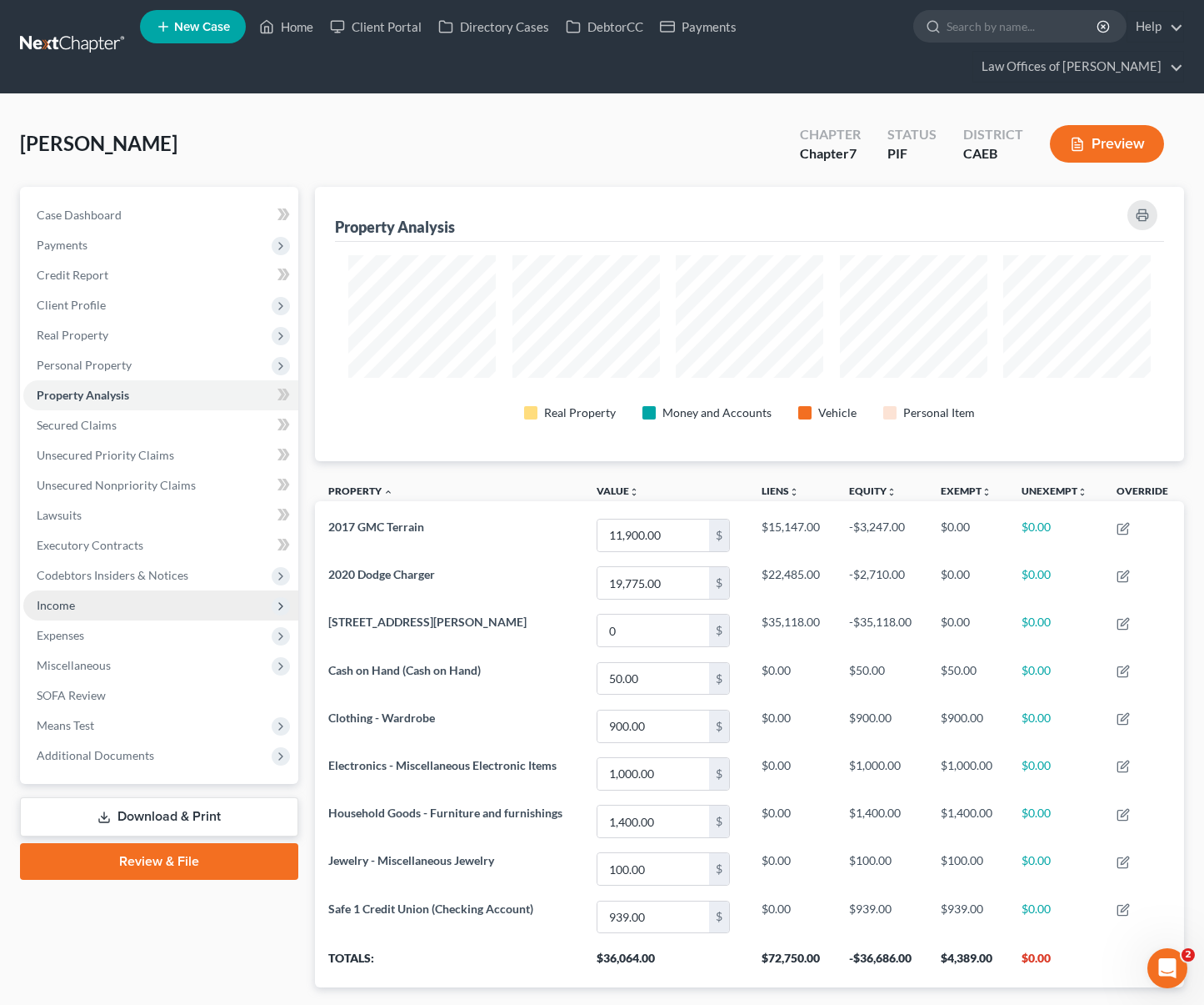
click at [161, 590] on span "Income" at bounding box center [160, 605] width 275 height 30
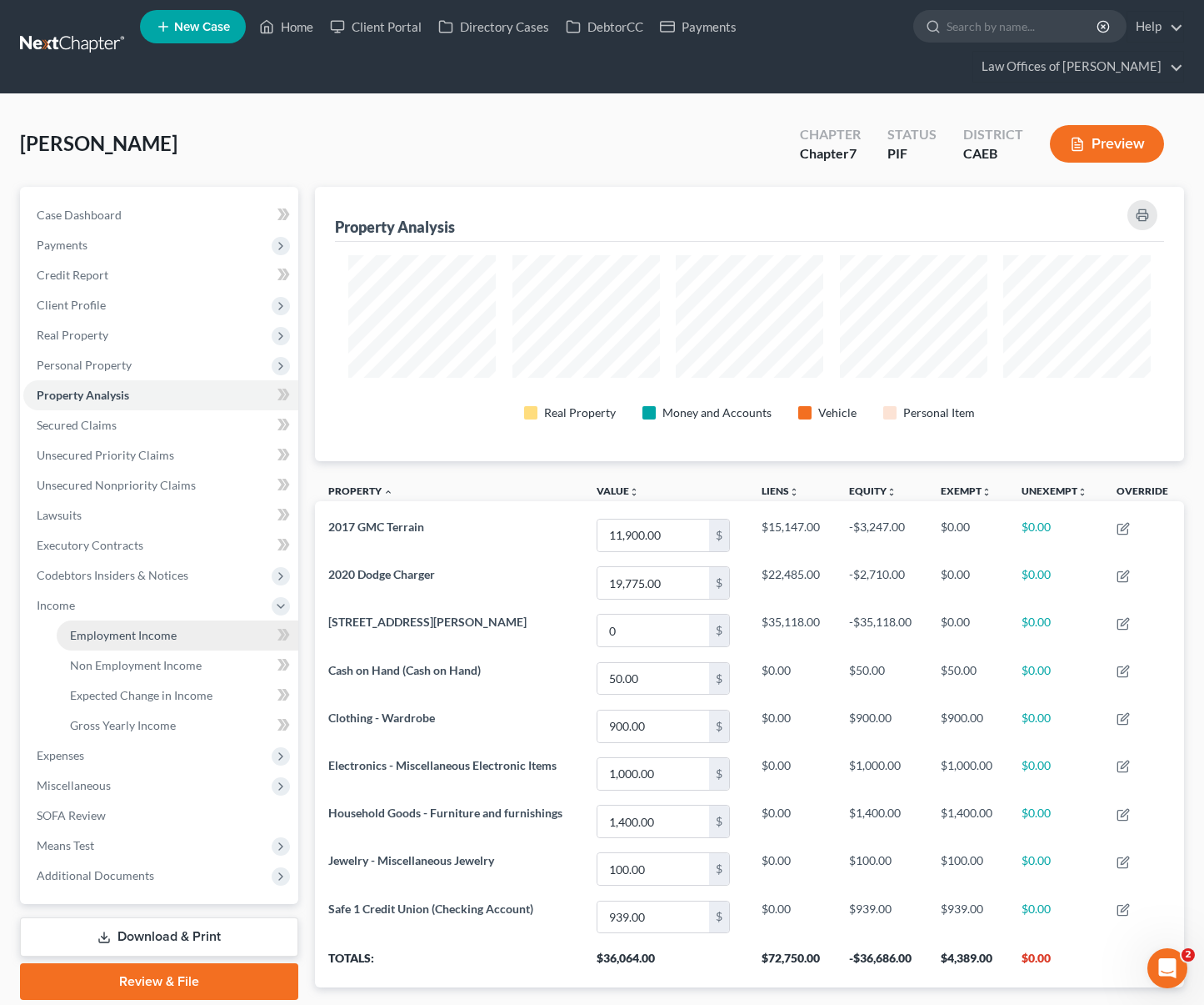
click at [164, 628] on span "Employment Income" at bounding box center [122, 635] width 107 height 14
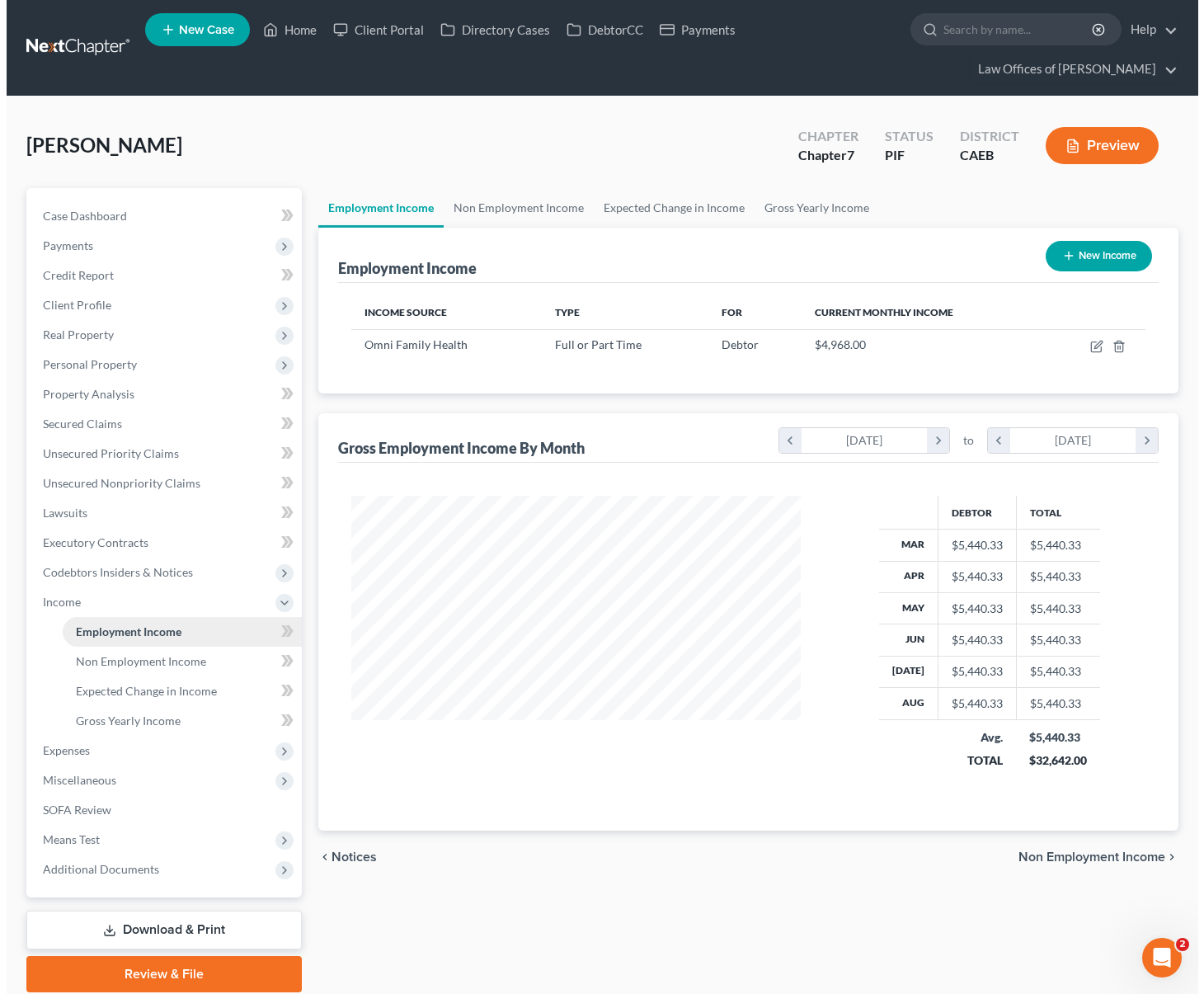
scroll to position [296, 483]
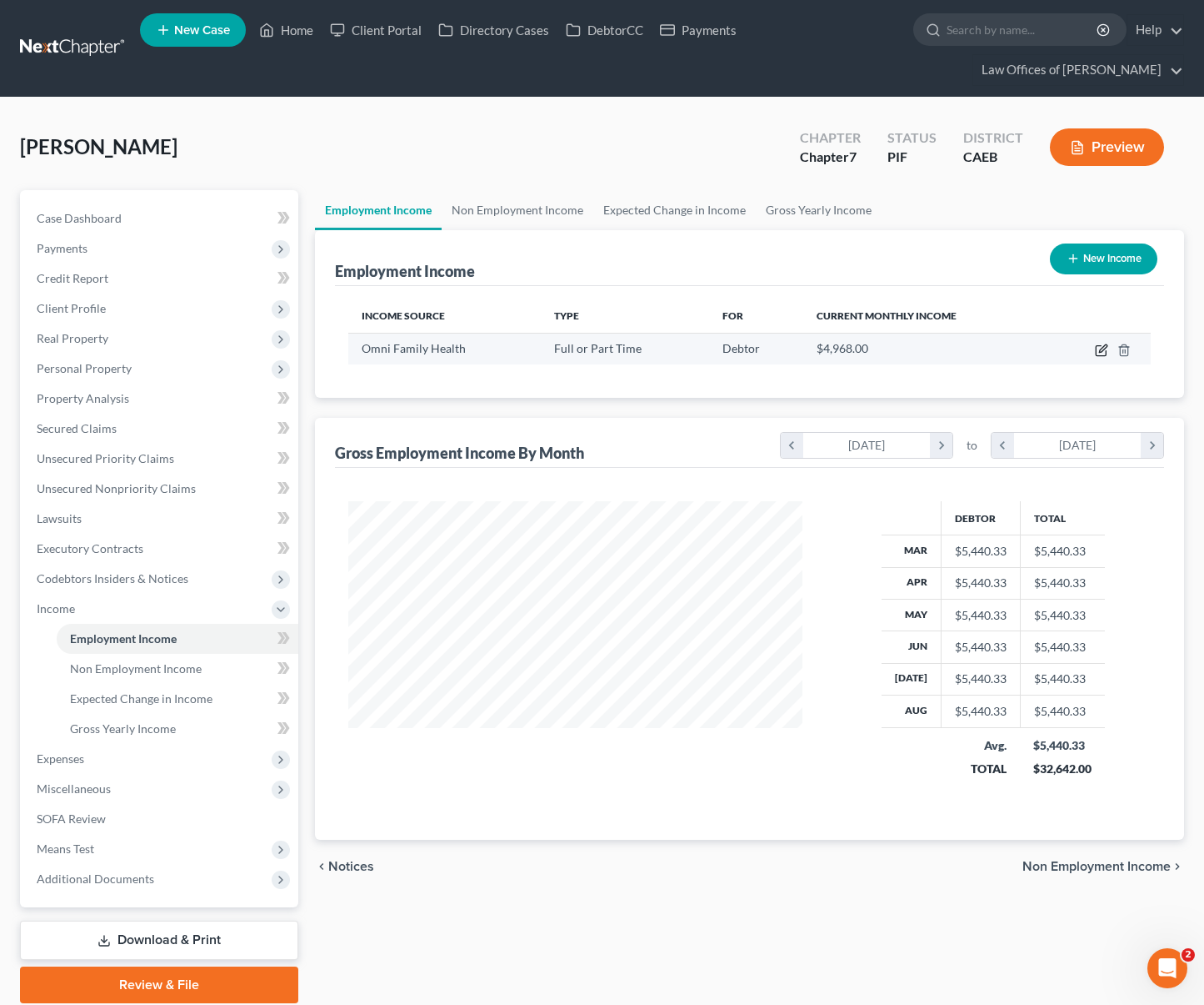
click at [1098, 343] on icon "button" at bounding box center [1102, 350] width 13 height 13
select select "0"
select select "4"
select select "1"
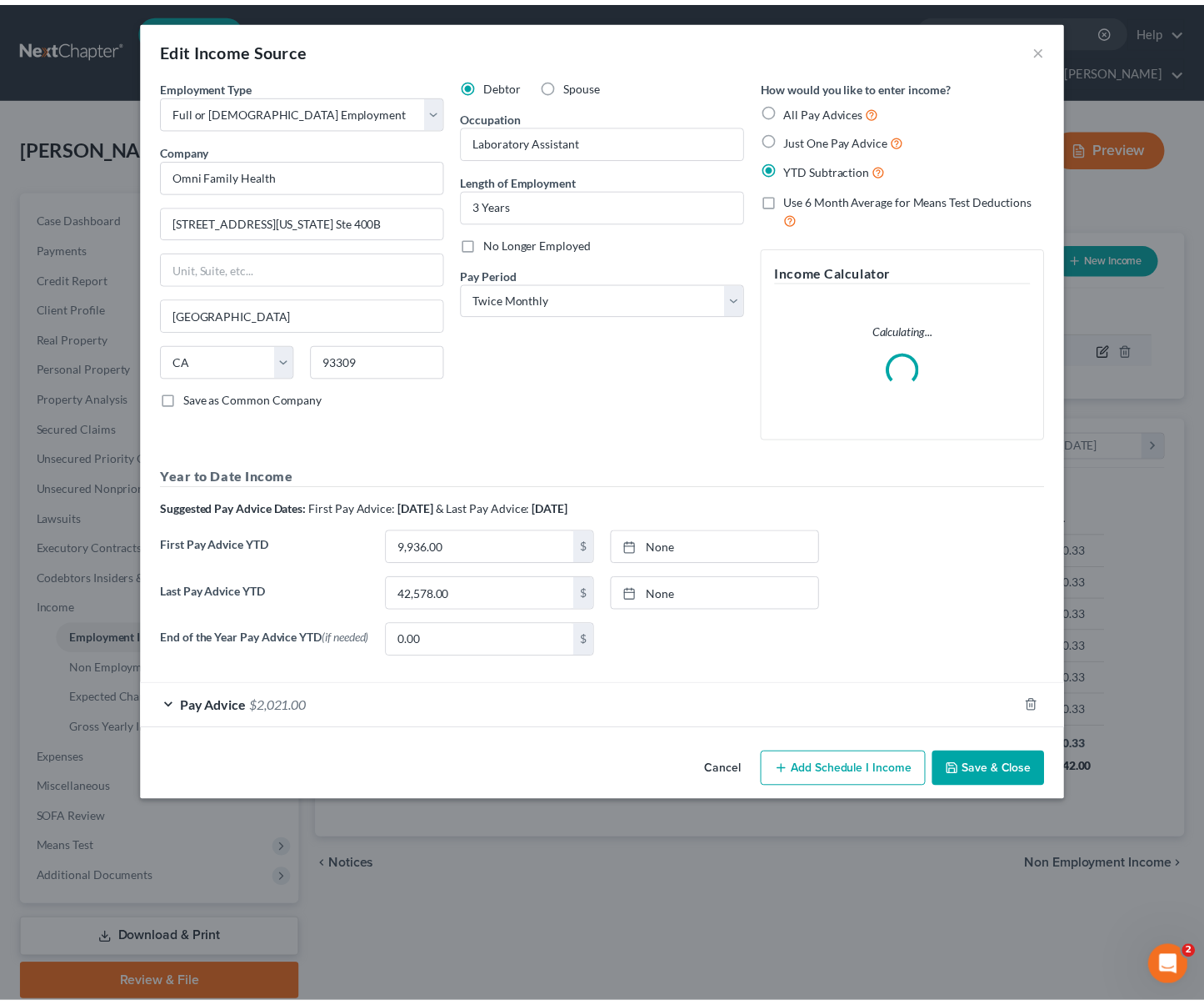
scroll to position [299, 493]
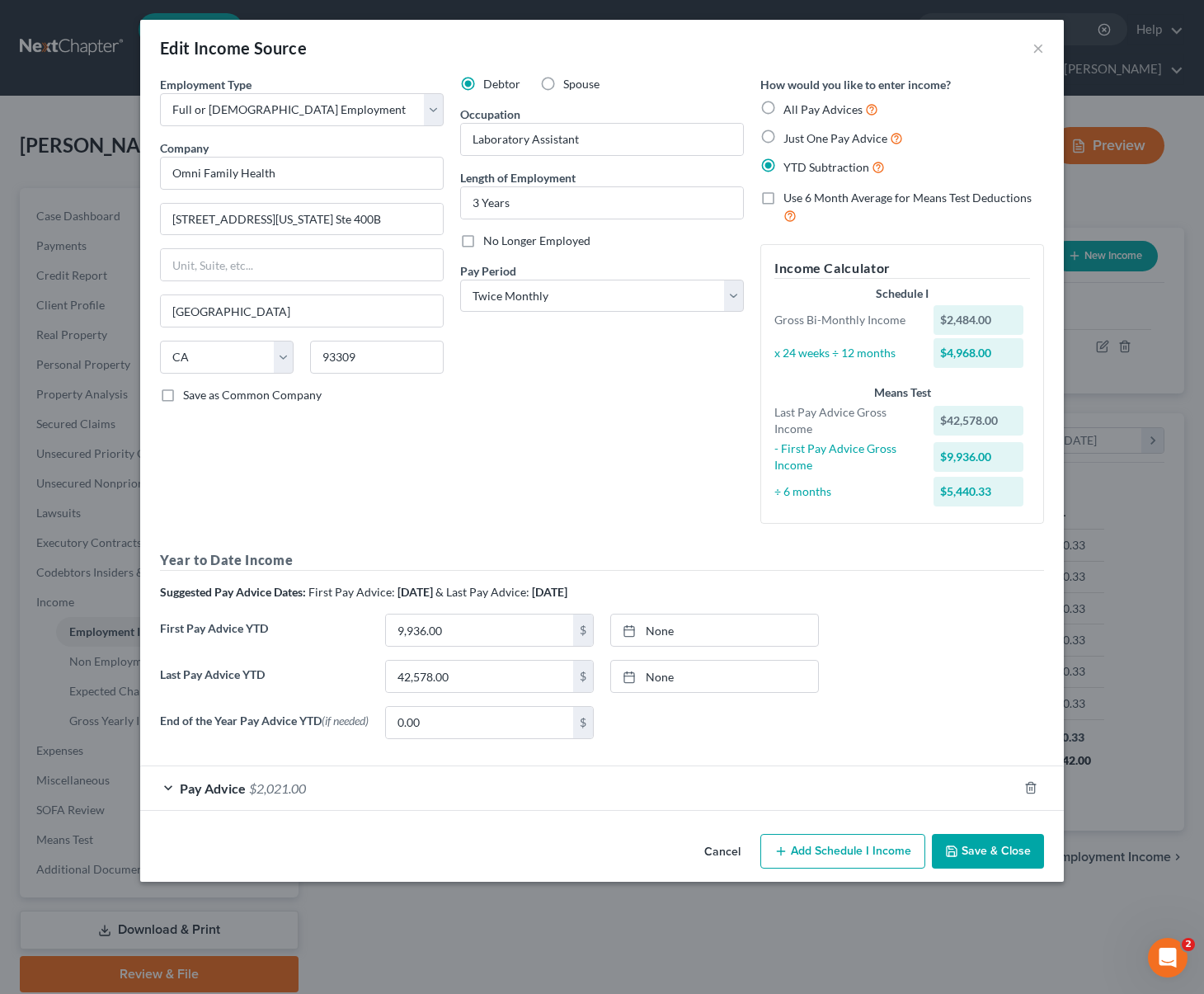
click at [1019, 851] on button "Save & Close" at bounding box center [987, 851] width 112 height 35
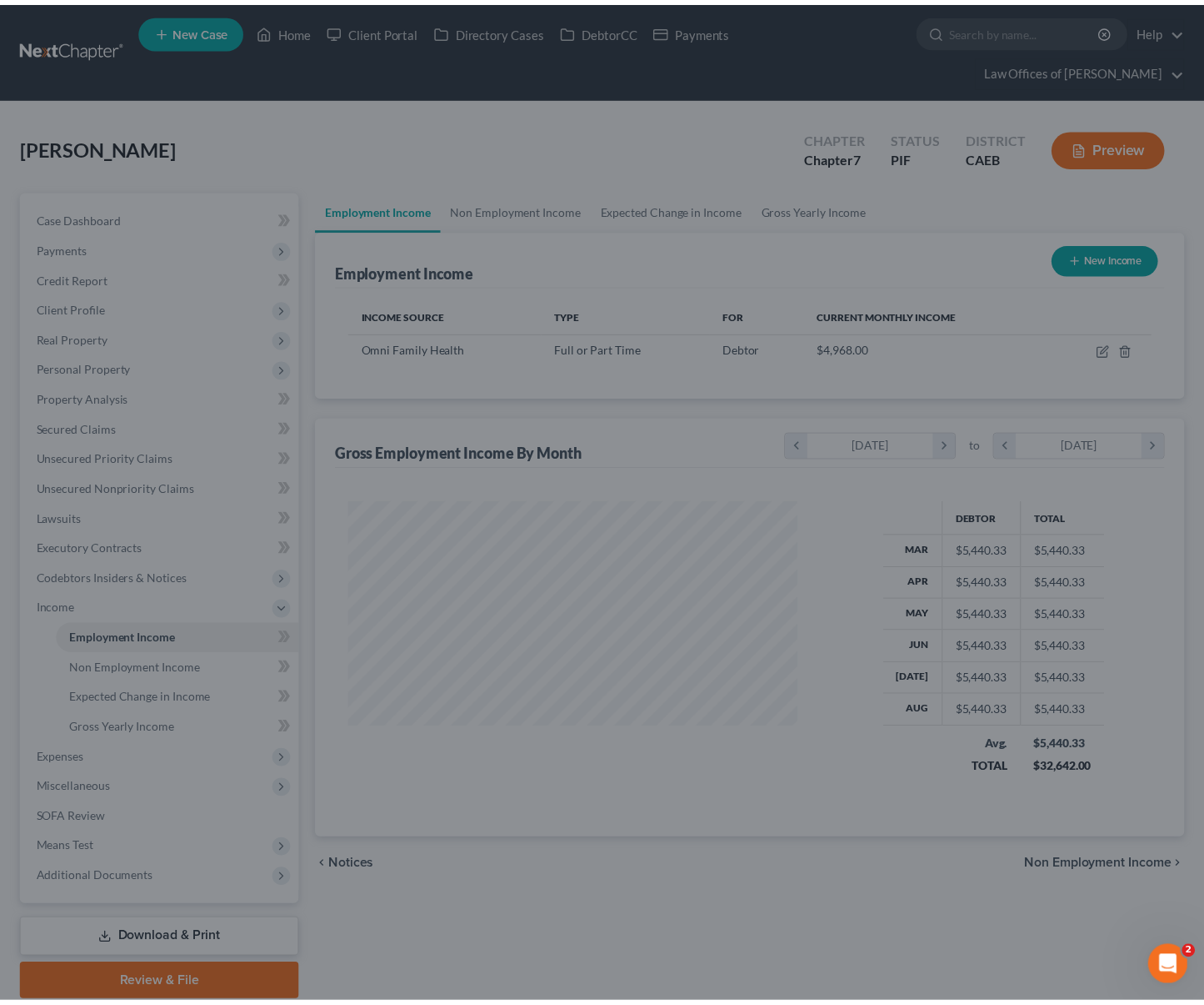
scroll to position [833575, 833030]
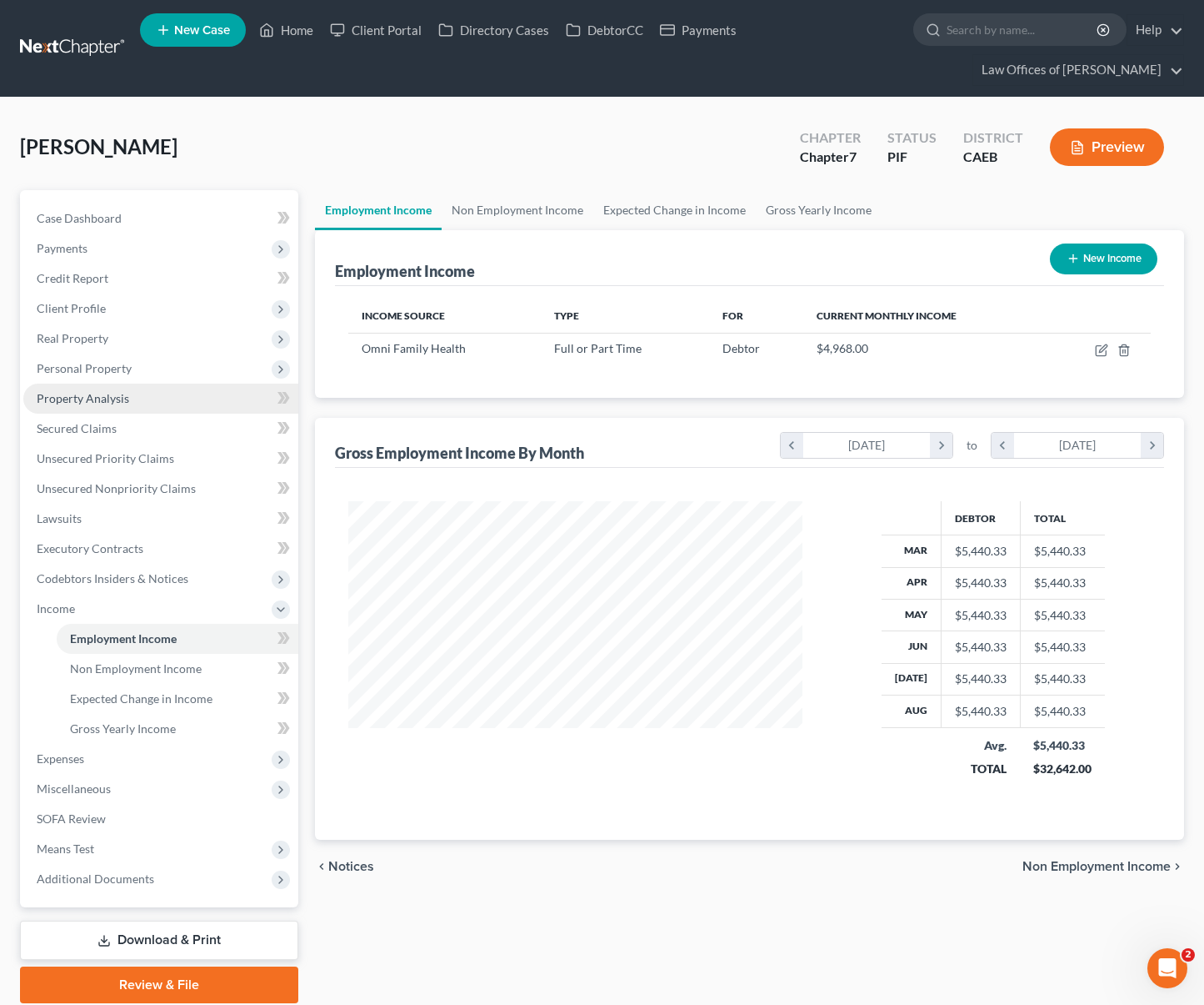
click at [121, 383] on link "Property Analysis" at bounding box center [160, 398] width 275 height 30
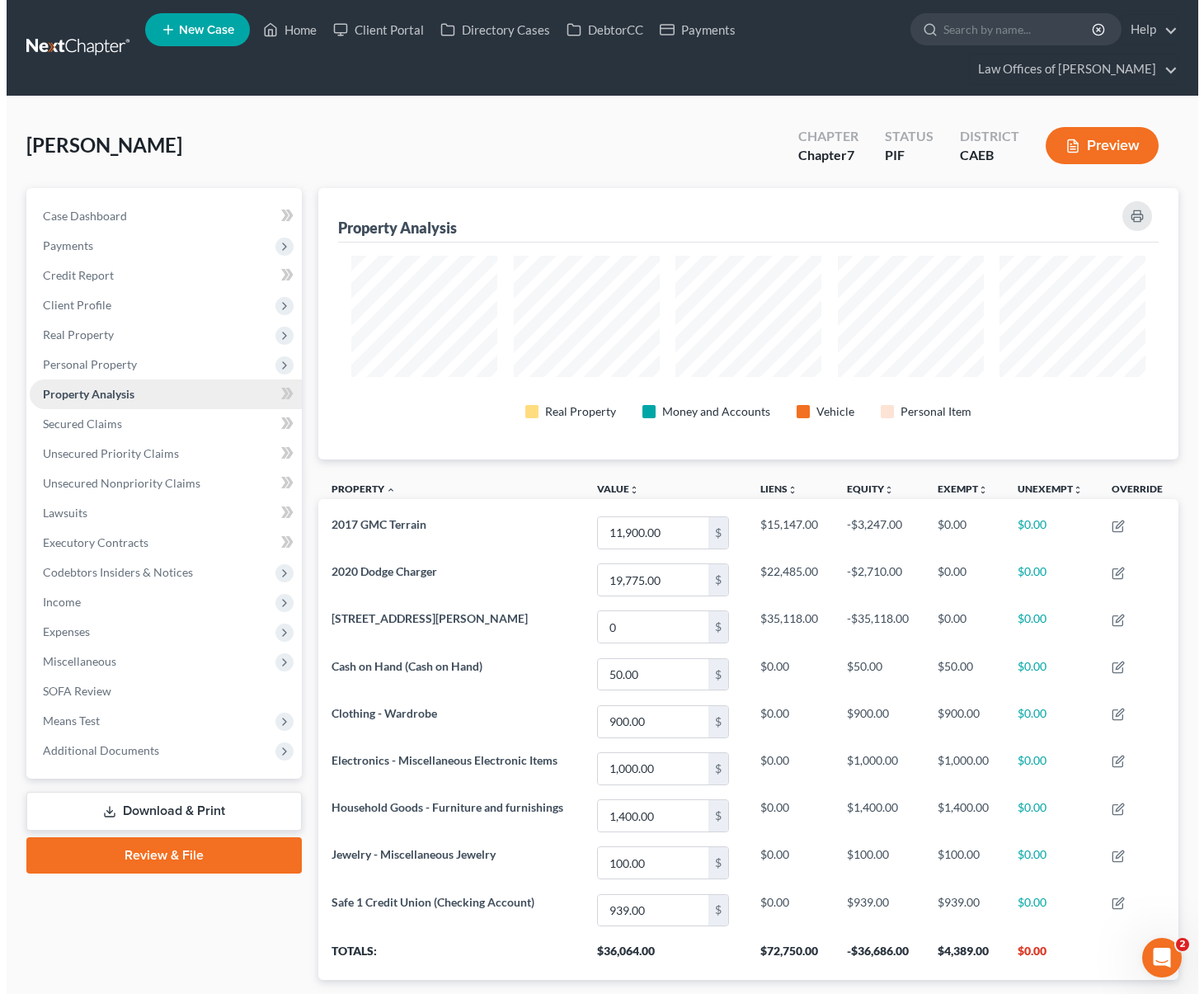
scroll to position [272, 859]
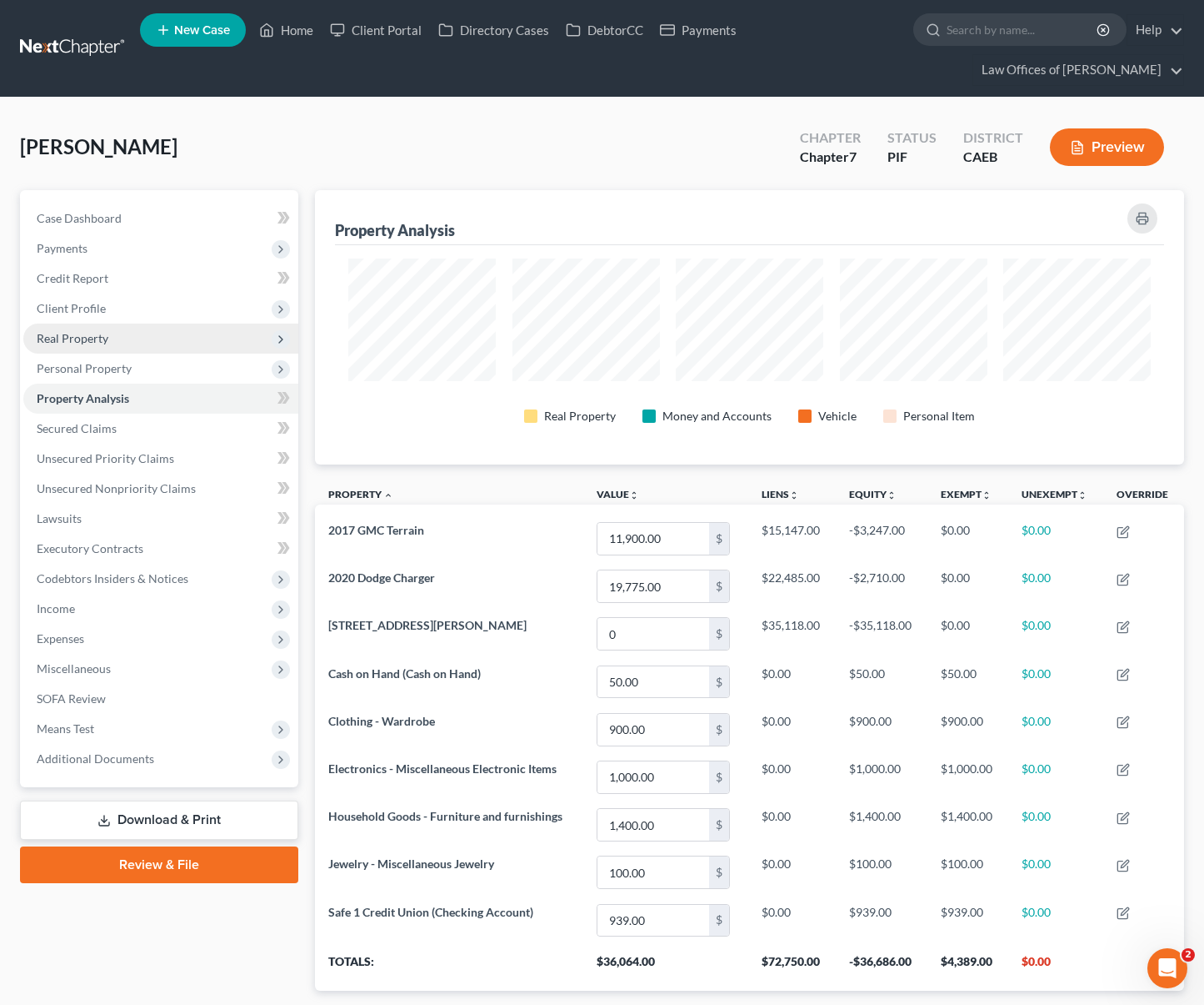
click at [132, 324] on span "Real Property" at bounding box center [160, 339] width 275 height 30
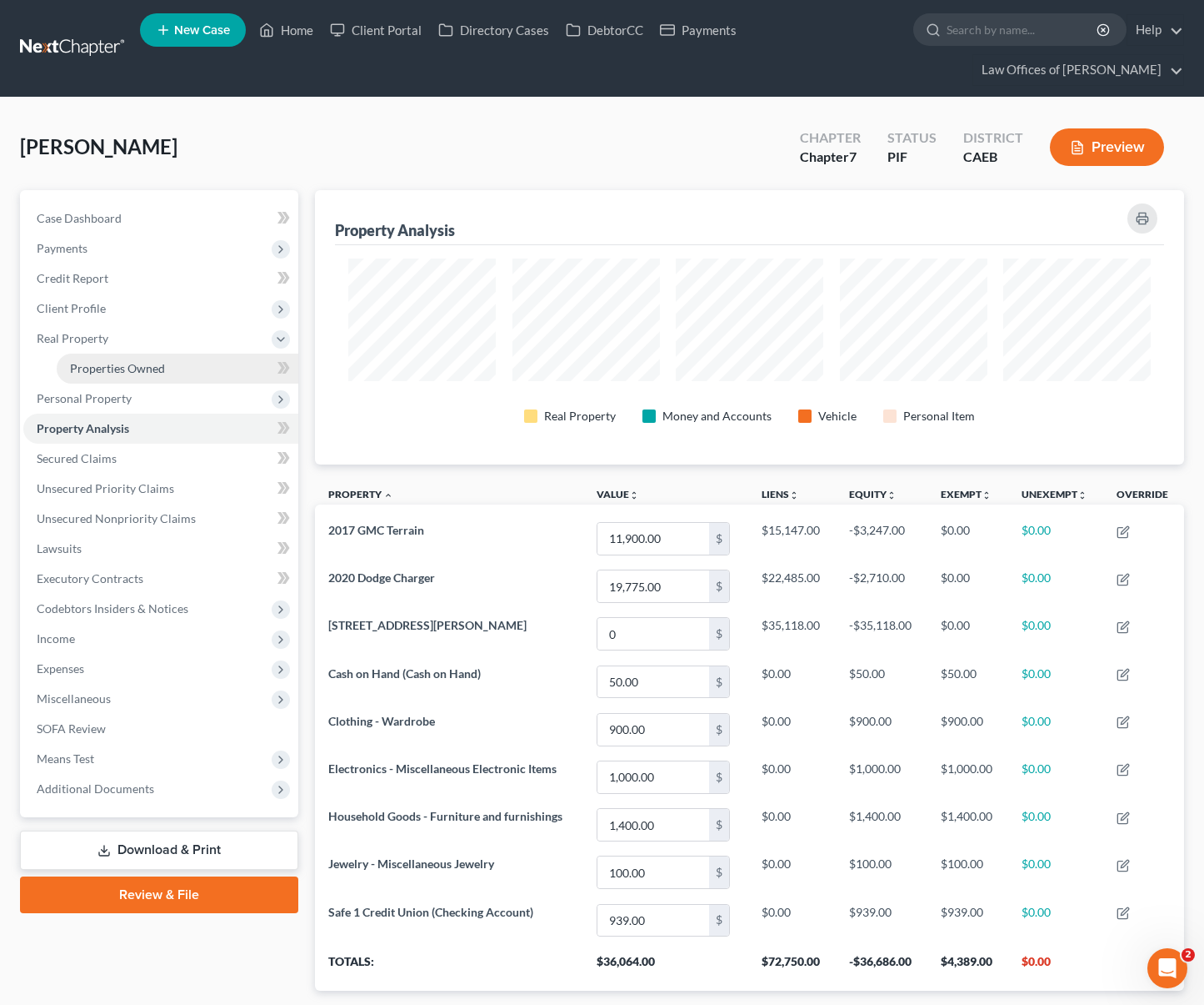
click at [170, 354] on link "Properties Owned" at bounding box center [177, 368] width 242 height 30
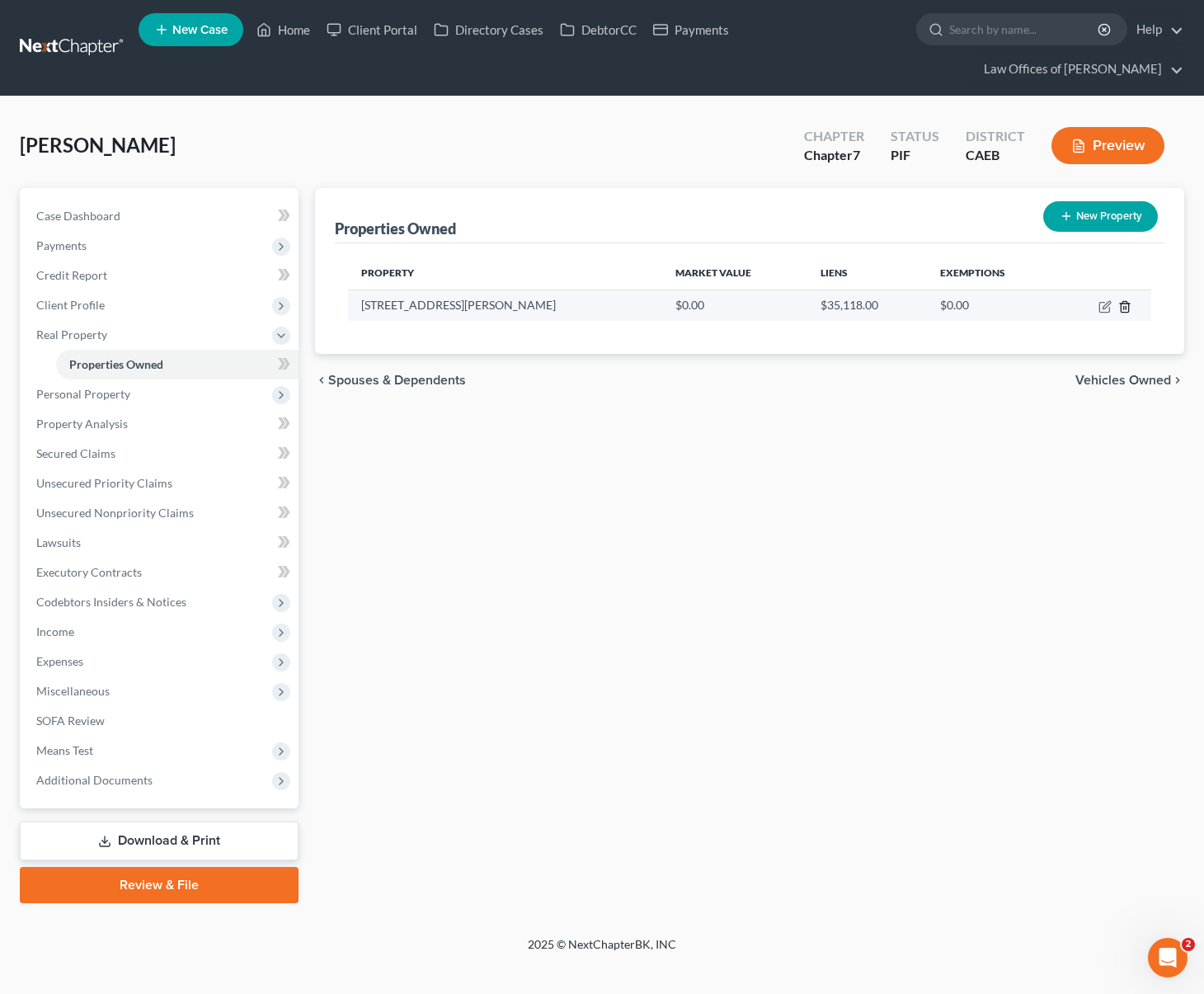
click at [1125, 300] on icon "button" at bounding box center [1124, 307] width 13 height 13
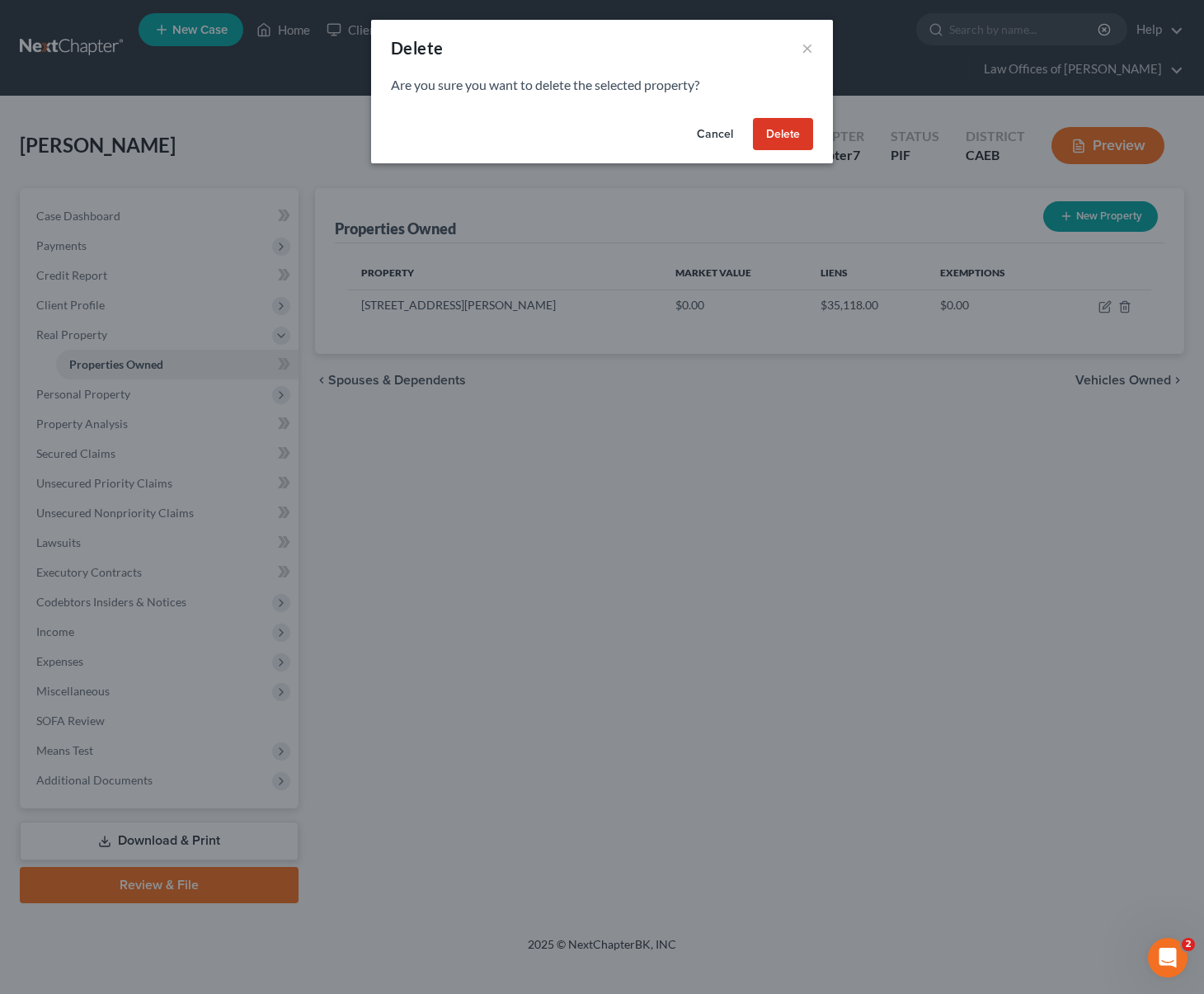
click at [764, 140] on button "Delete" at bounding box center [783, 134] width 61 height 33
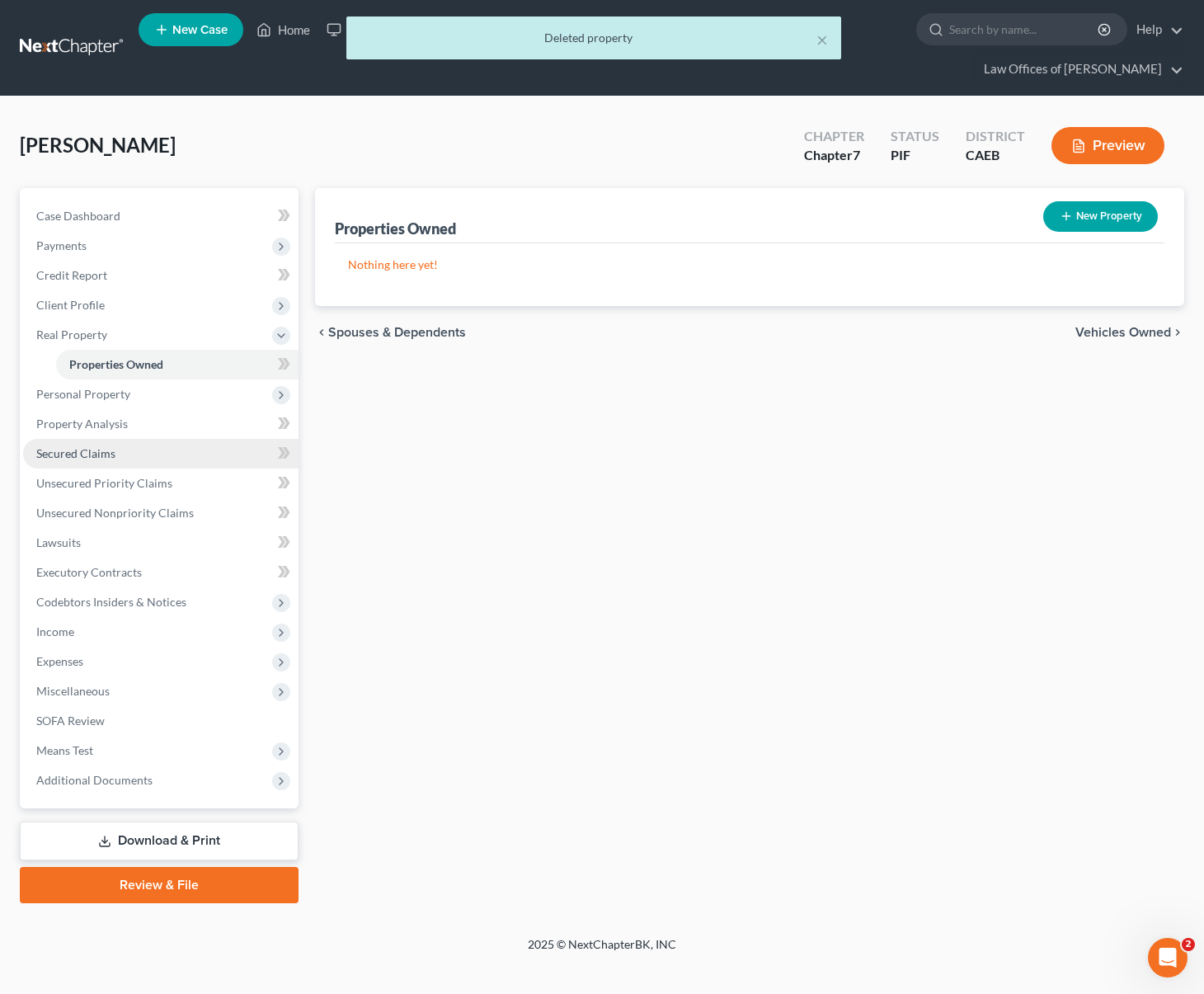
click at [150, 439] on link "Secured Claims" at bounding box center [161, 453] width 275 height 29
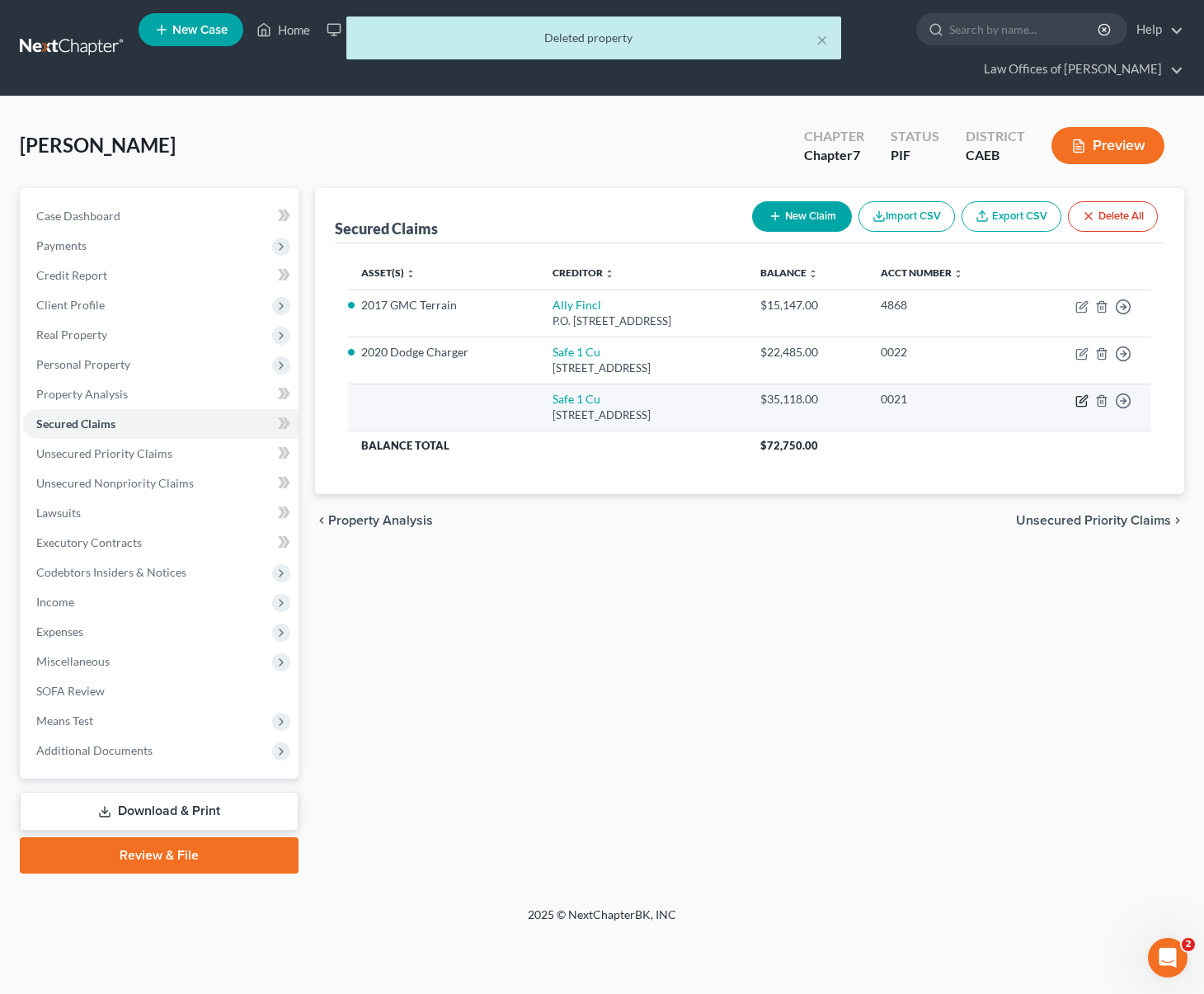
click at [1078, 395] on icon "button" at bounding box center [1082, 401] width 13 height 13
select select "4"
select select "3"
select select "4"
select select "0"
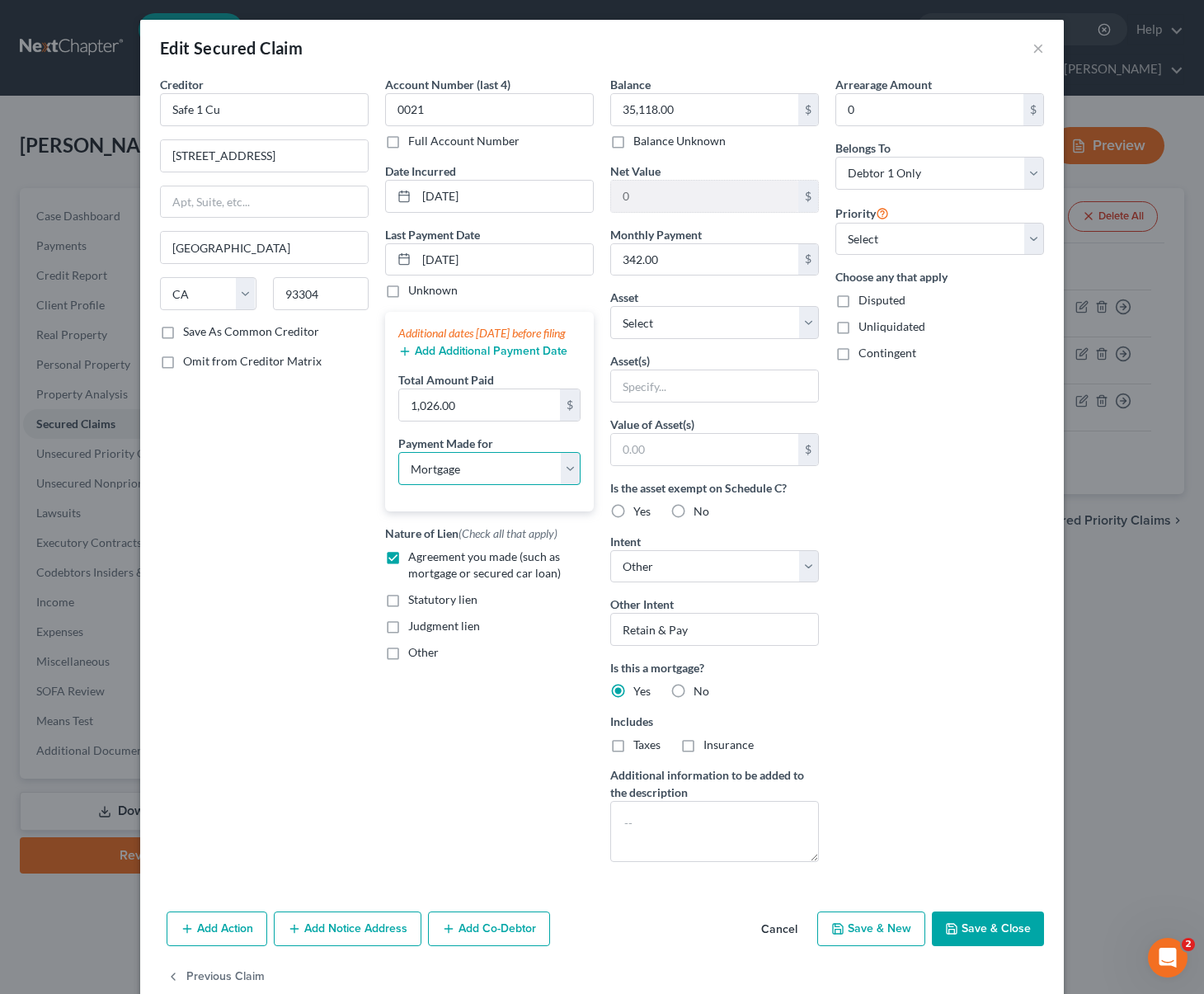
click at [563, 485] on select "Select Car Credit Card Loan Repayment Mortgage Other Suppliers Or Vendors" at bounding box center [489, 468] width 183 height 33
select select "4"
click at [398, 468] on select "Select Car Credit Card Loan Repayment Mortgage Other Suppliers Or Vendors" at bounding box center [489, 468] width 183 height 33
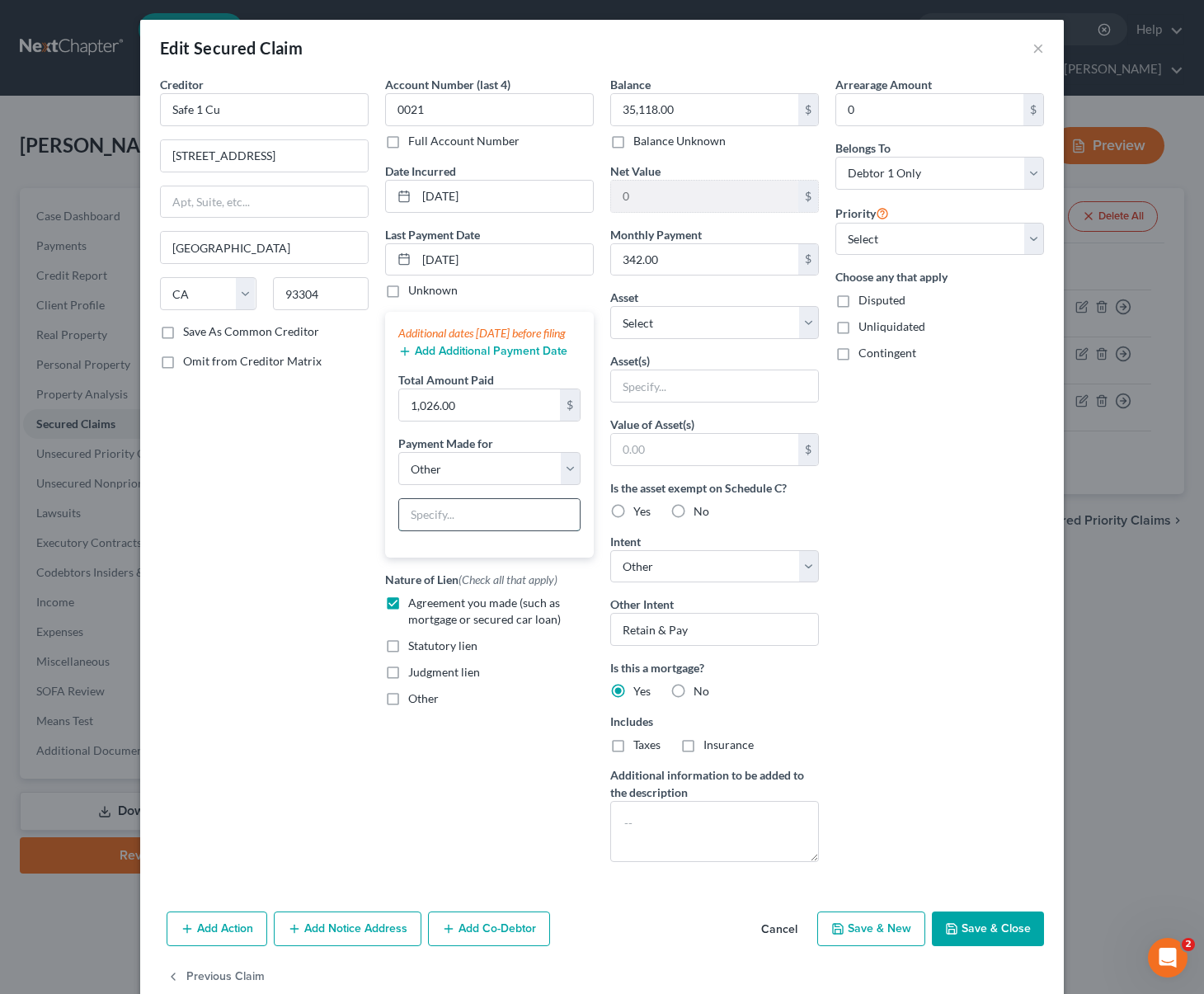
click at [498, 531] on input "text" at bounding box center [489, 515] width 181 height 31
type input "Junior Loan on Property, not i tittle"
click at [798, 323] on select "Select Other Multiple Assets Safe 1 Credit Union (Checking Account) - $939.0 20…" at bounding box center [714, 322] width 208 height 33
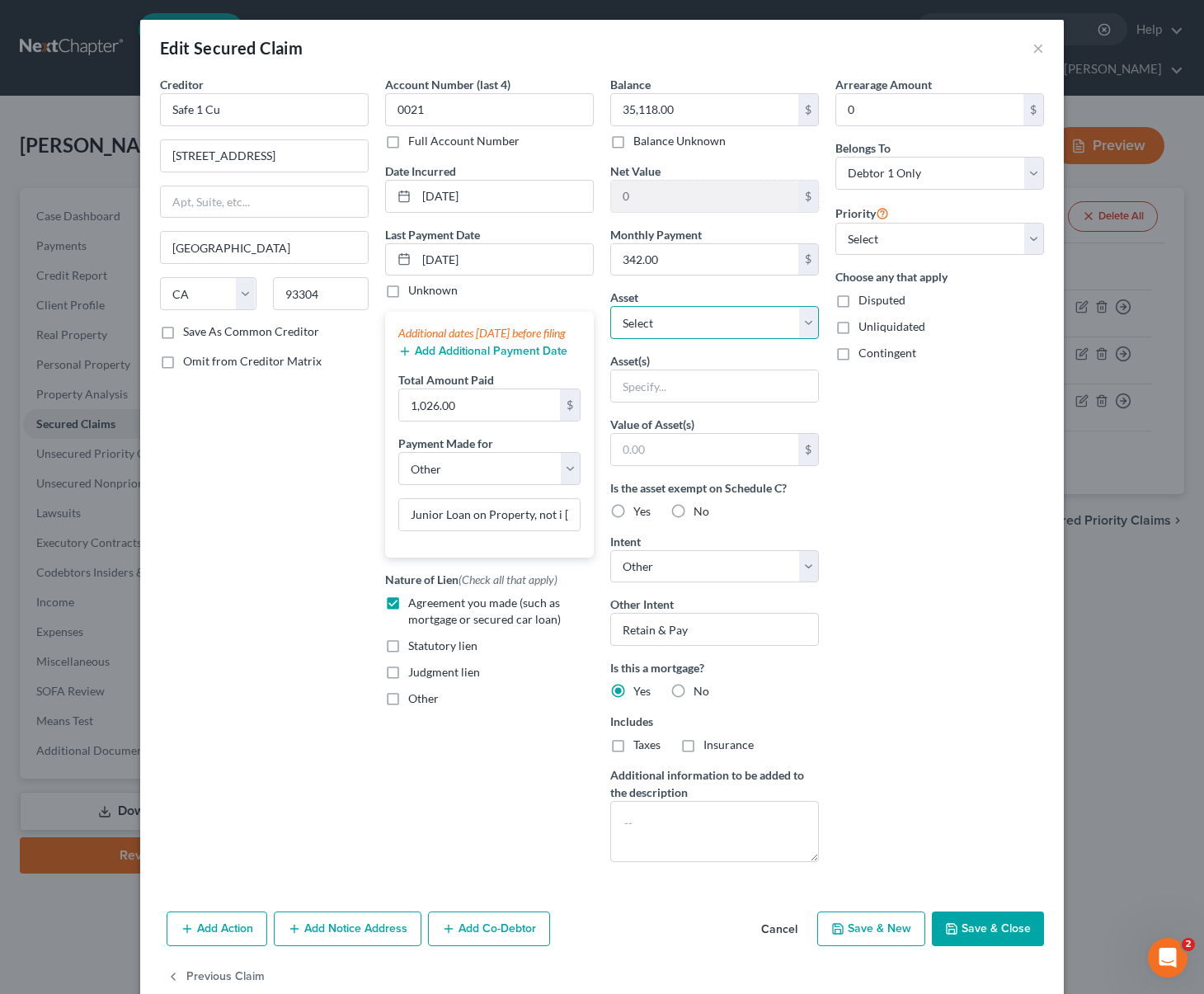
click at [610, 306] on select "Select Other Multiple Assets Safe 1 Credit Union (Checking Account) - $939.0 20…" at bounding box center [714, 322] width 208 height 33
click at [621, 379] on input "text" at bounding box center [715, 385] width 207 height 31
click at [791, 560] on select "Select Surrender Redeem Reaffirm Avoid Other" at bounding box center [714, 566] width 208 height 33
click at [610, 550] on select "Select Surrender Redeem Reaffirm Avoid Other" at bounding box center [714, 566] width 208 height 33
click at [652, 387] on input "text" at bounding box center [715, 385] width 207 height 31
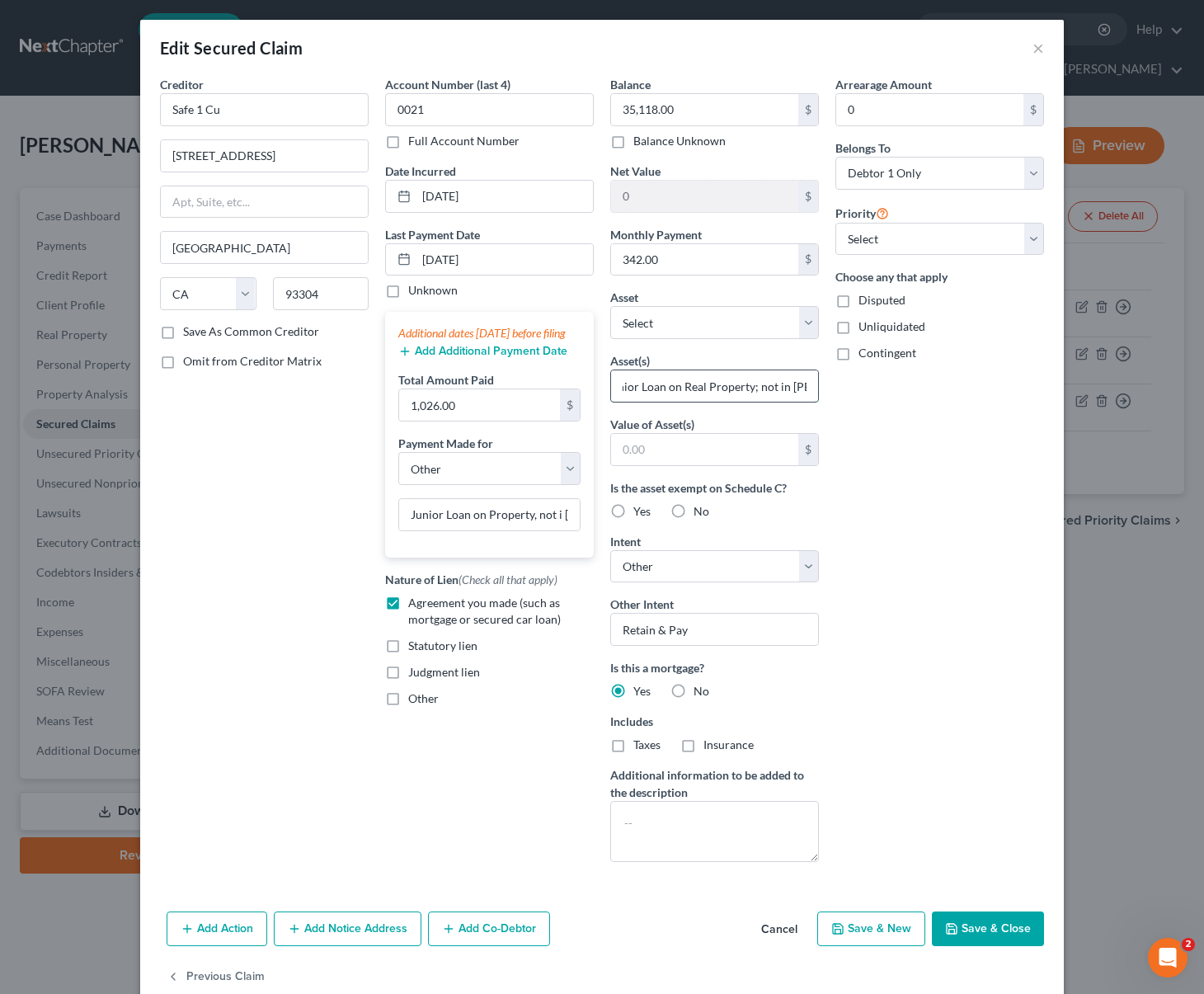
scroll to position [0, 22]
type input "Junior Loan on Real Property; not in tittle"
click at [1029, 239] on select "Select 1st 2nd 3rd 4th 5th 6th 7th 8th 9th 10th 11th 12th 13th 14th 15th 16th 1…" at bounding box center [939, 240] width 208 height 33
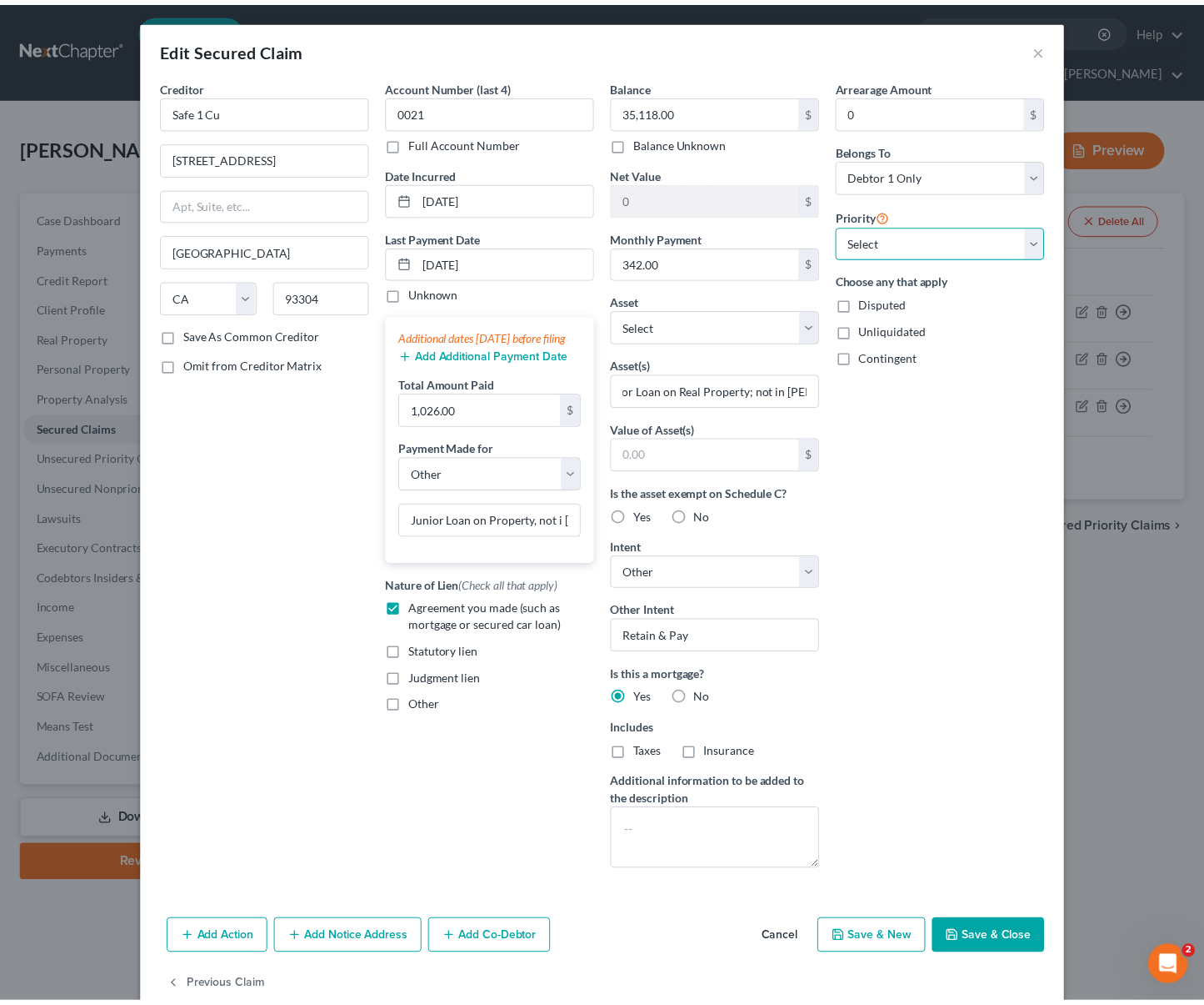
scroll to position [0, 0]
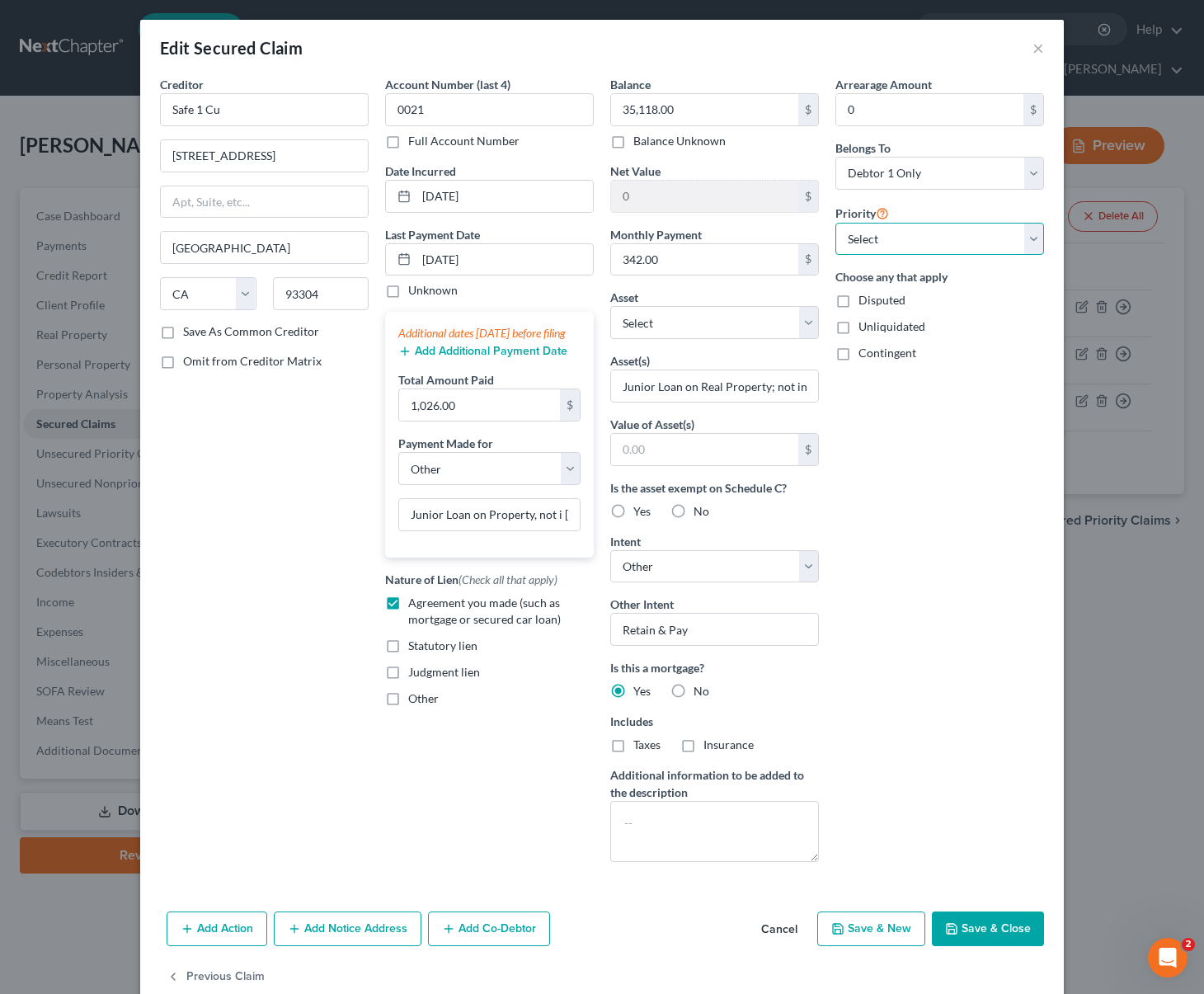
select select "0"
click at [835, 223] on select "Select 1st 2nd 3rd 4th 5th 6th 7th 8th 9th 10th 11th 12th 13th 14th 15th 16th 1…" at bounding box center [939, 240] width 208 height 33
click at [966, 922] on button "Save & Close" at bounding box center [987, 929] width 112 height 35
select select
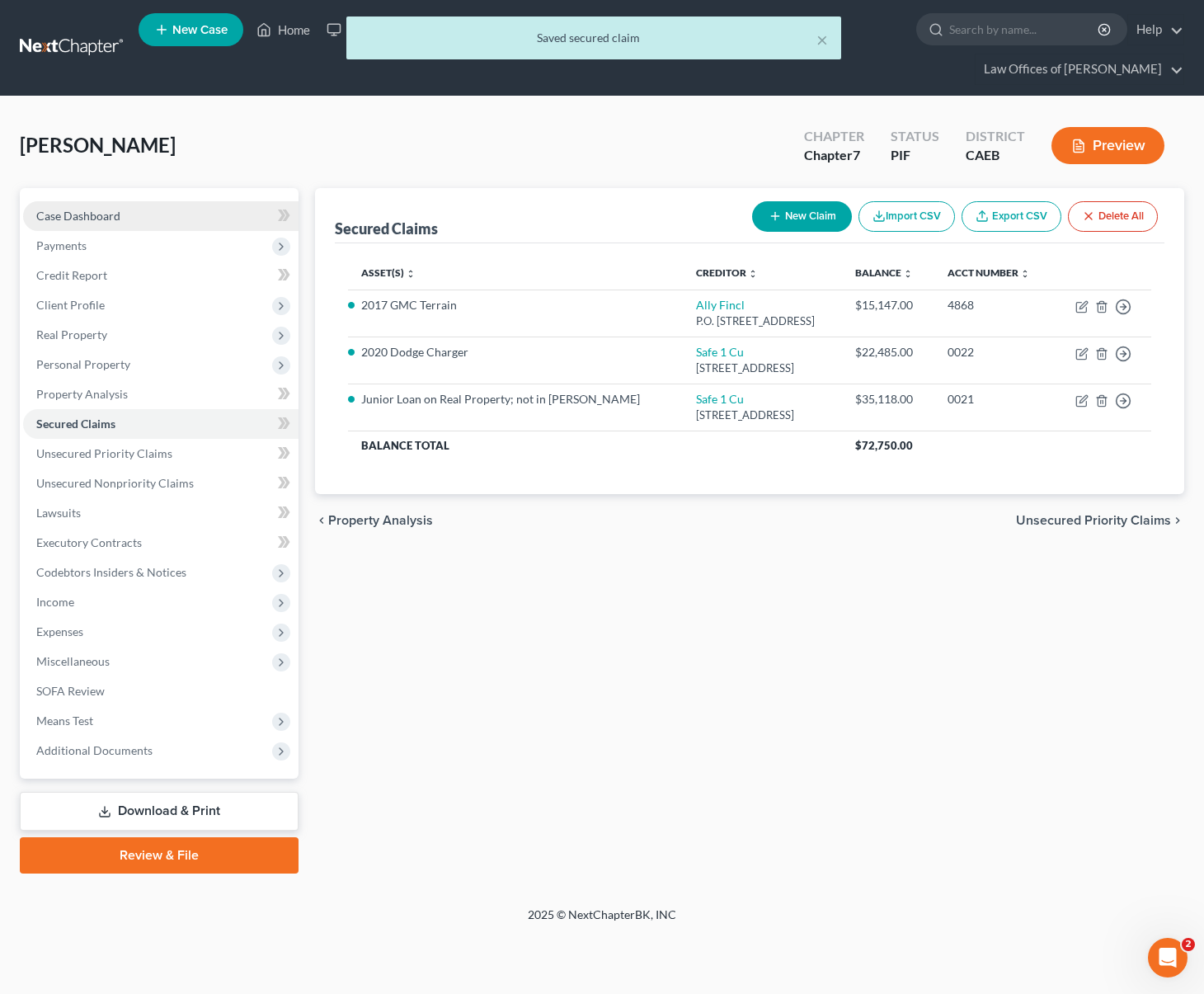
click at [149, 201] on link "Case Dashboard" at bounding box center [161, 216] width 275 height 29
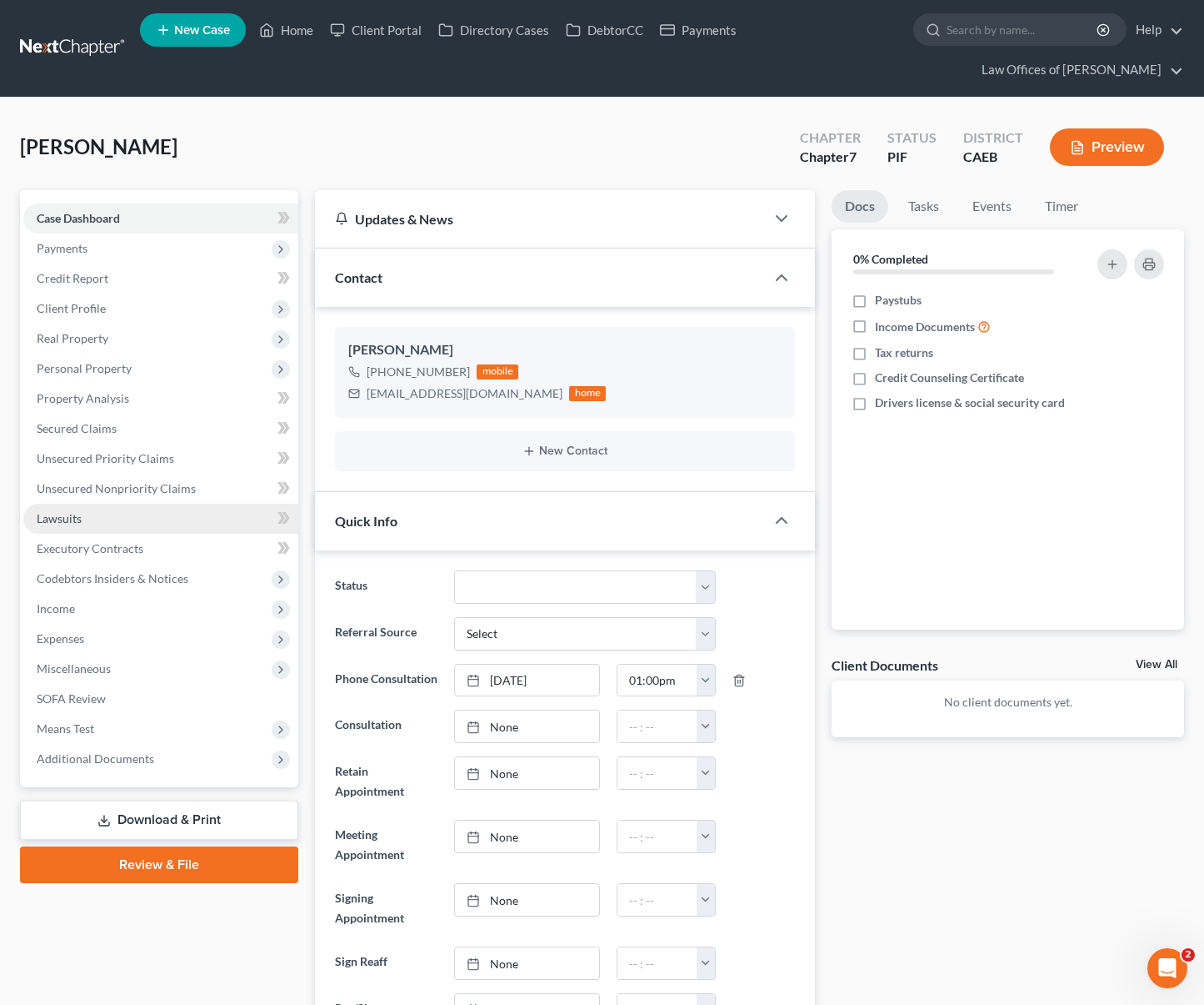
click at [94, 504] on link "Lawsuits" at bounding box center [160, 519] width 275 height 30
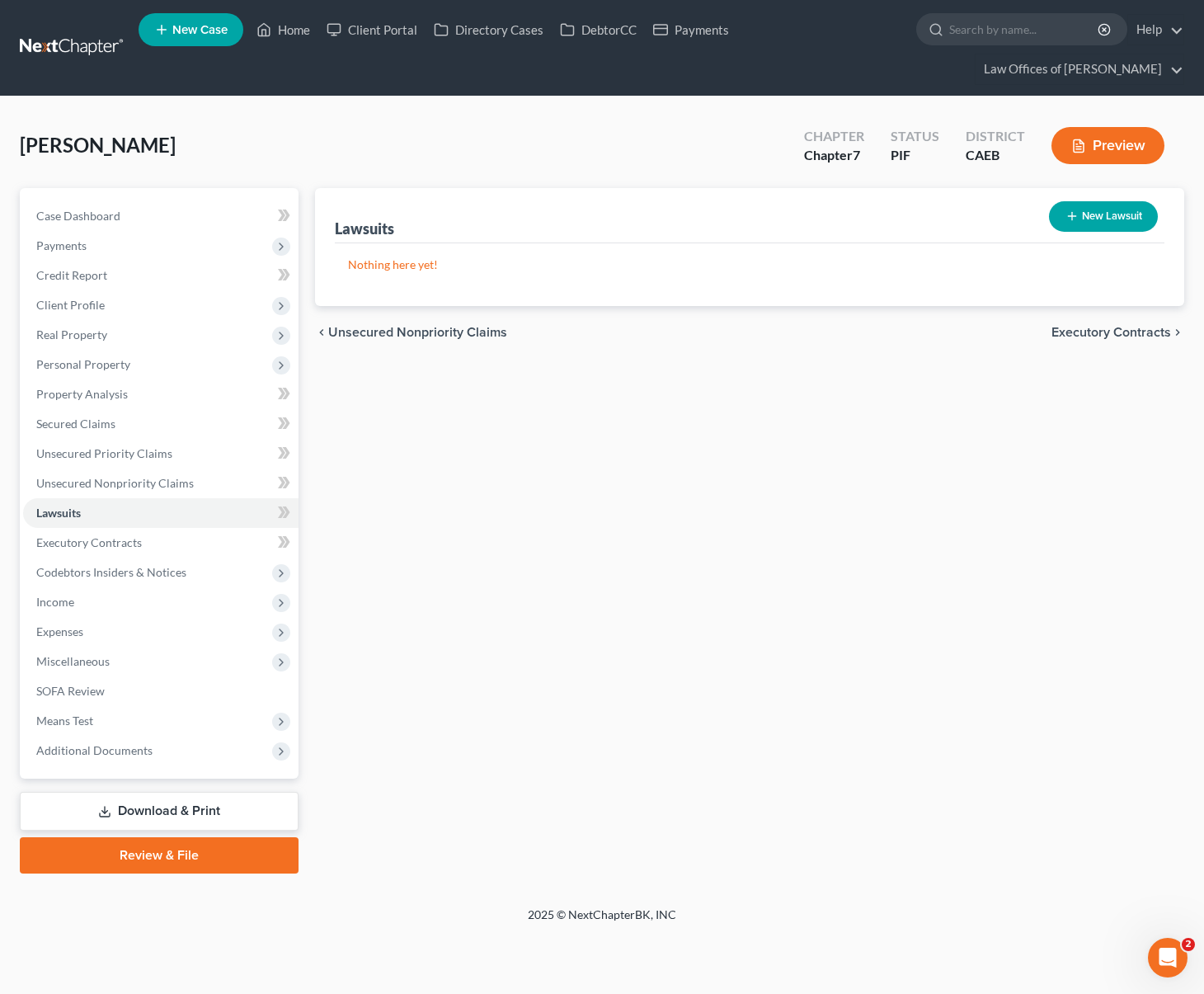
click at [1098, 201] on button "New Lawsuit" at bounding box center [1103, 216] width 109 height 30
select select "0"
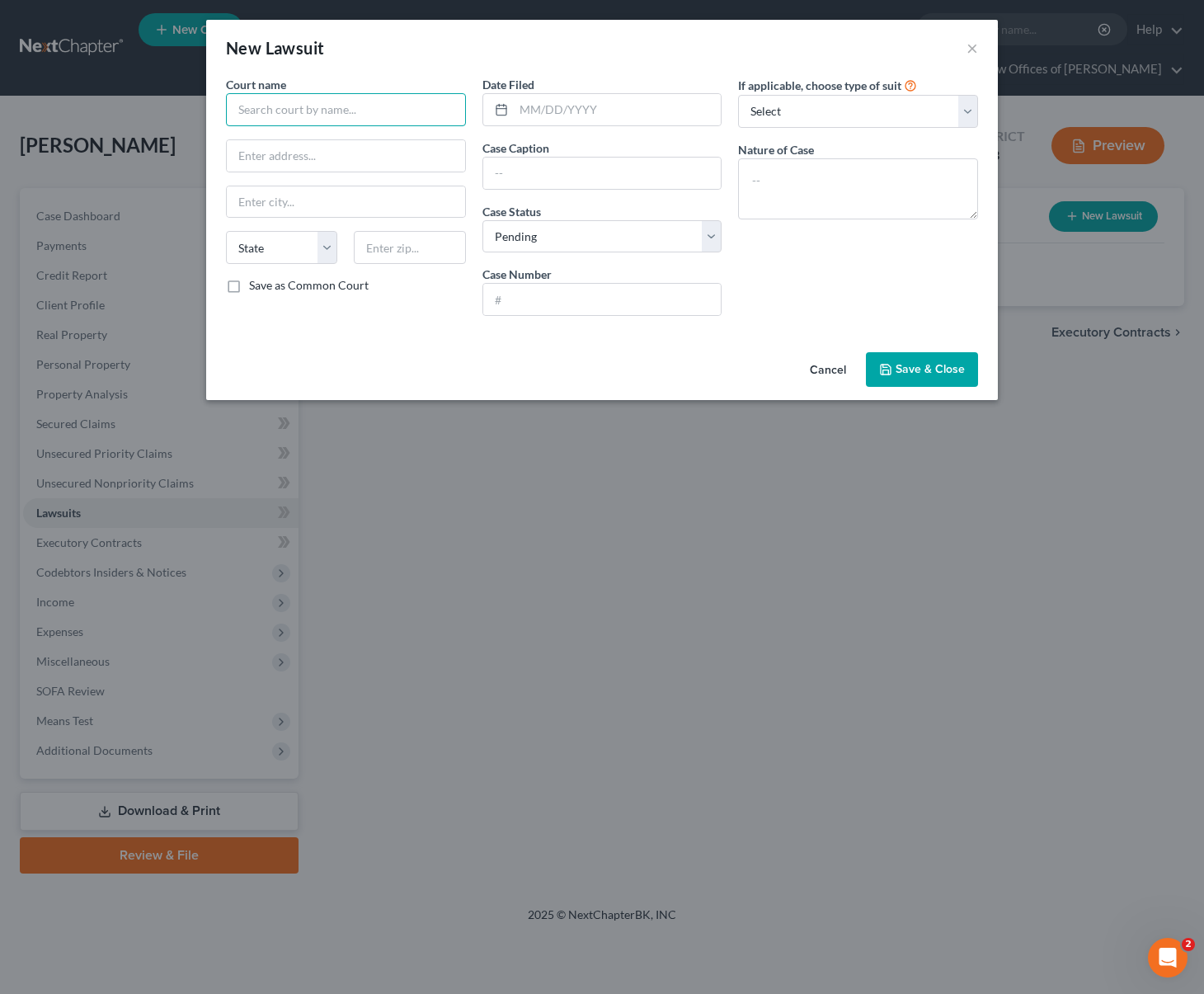
click at [307, 109] on input "text" at bounding box center [345, 110] width 240 height 33
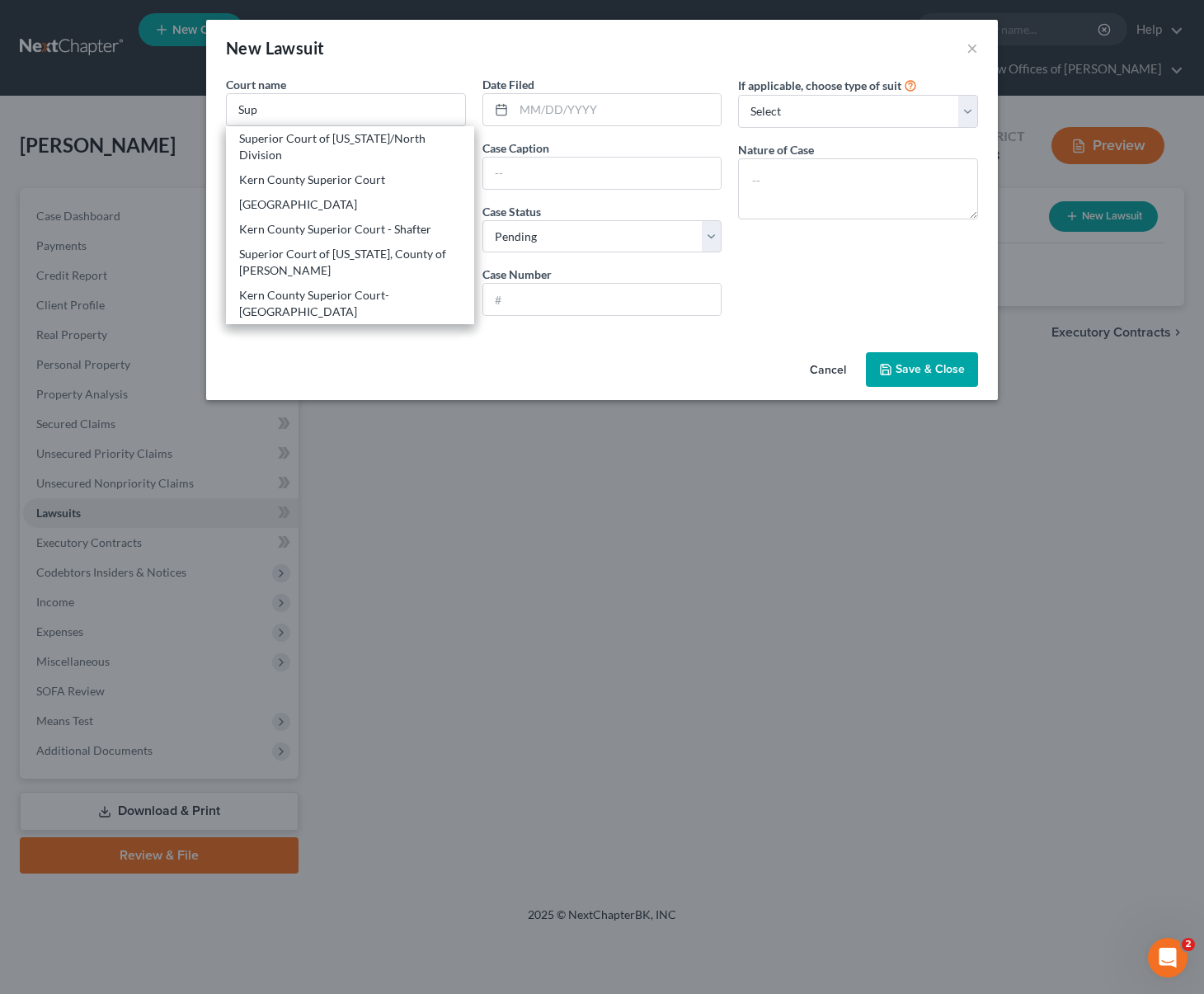
click at [377, 279] on div "Superior Court of California, County of Kern" at bounding box center [351, 262] width 222 height 33
type input "Superior Court of California, County of Kern"
type input "1415 Truxtun Ave."
type input "Bakersfield"
select select "4"
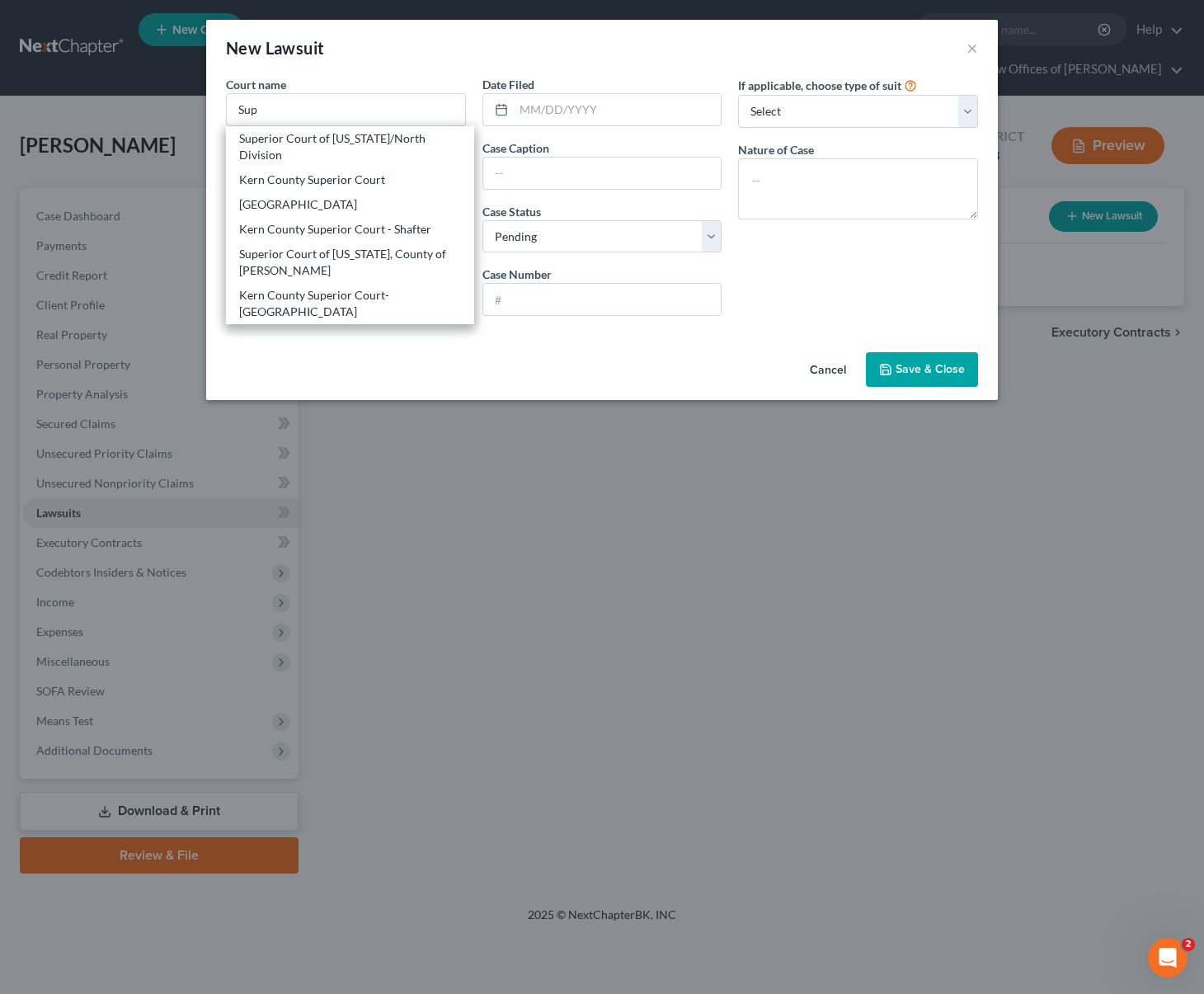
type input "93301"
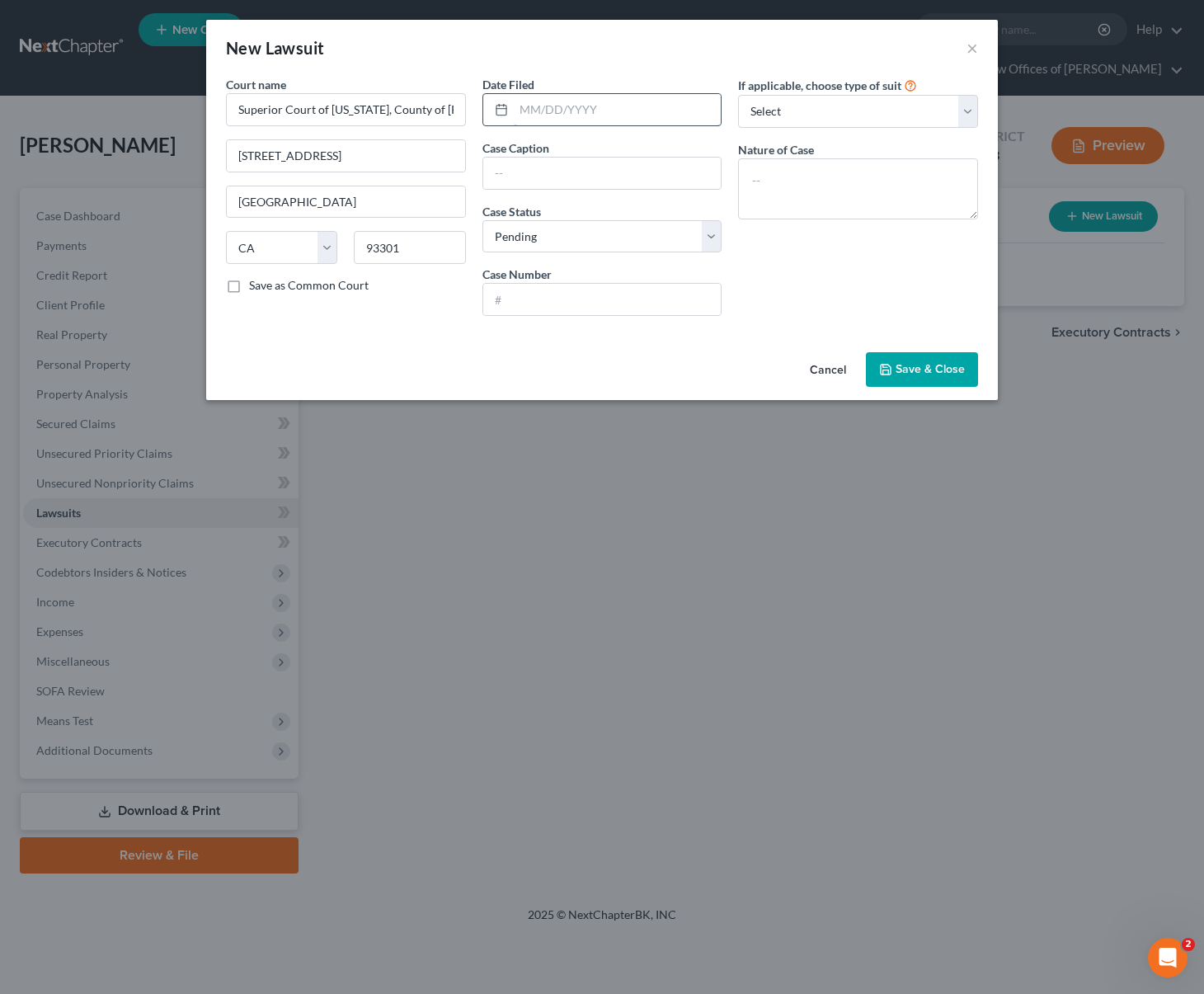
click at [653, 108] on input "text" at bounding box center [618, 109] width 207 height 31
type input "03/06/2025"
type input "Portfolio Recovery Vs. Angel J Arviso"
type input "BCL-25-012350"
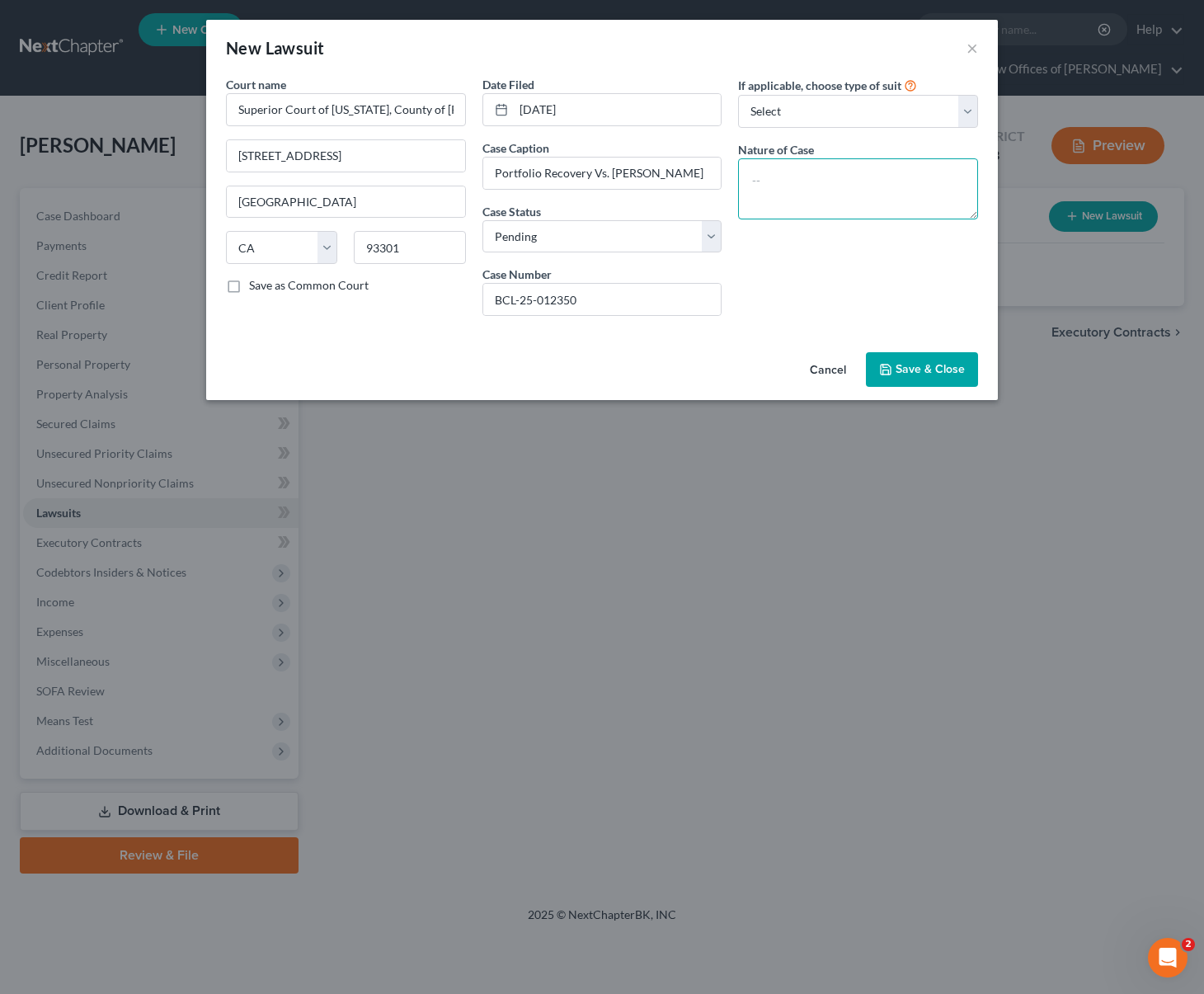
click at [818, 182] on textarea at bounding box center [857, 189] width 240 height 61
type textarea "Breach of Contract"
click at [931, 373] on span "Save & Close" at bounding box center [930, 368] width 69 height 14
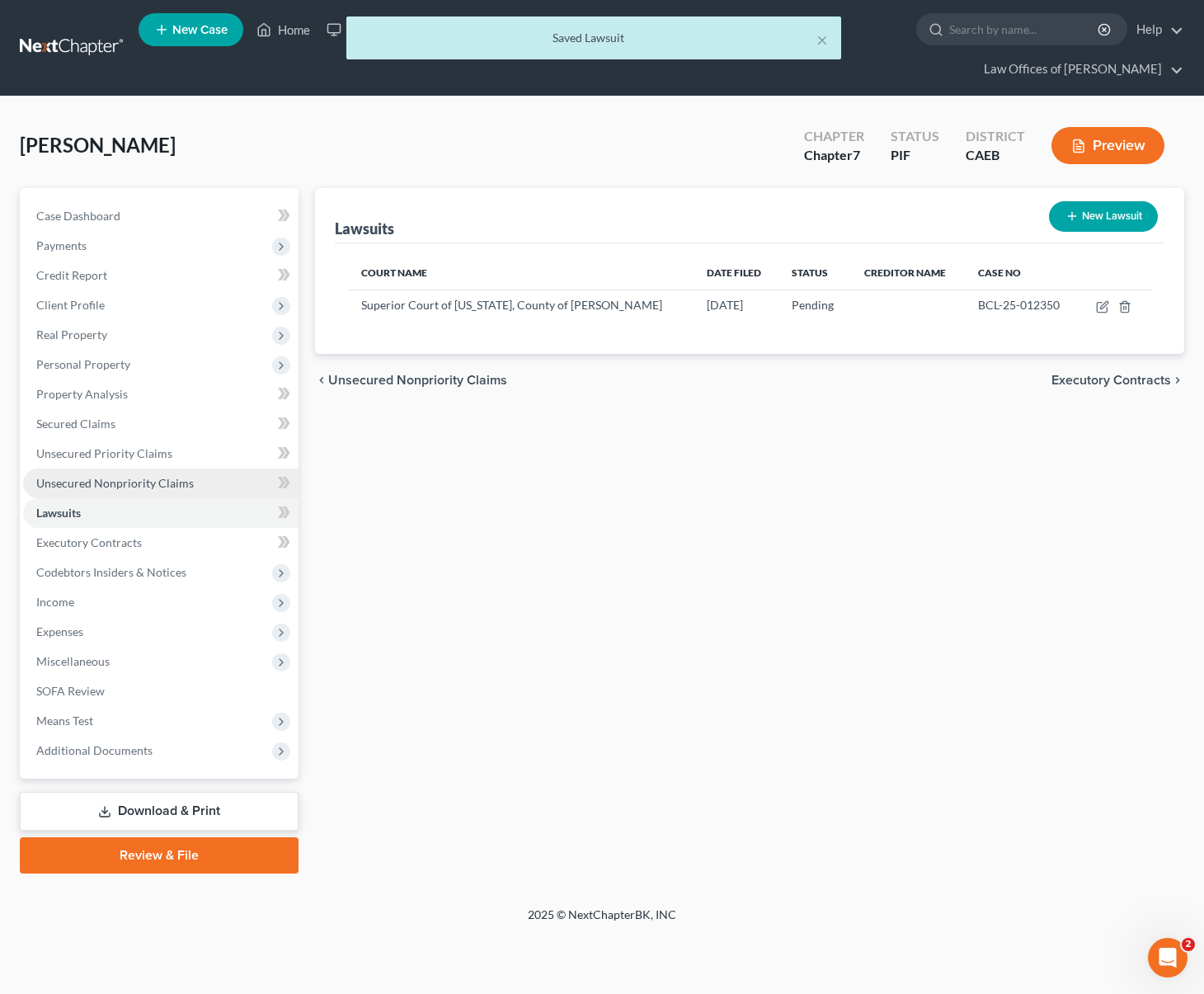
click at [173, 475] on span "Unsecured Nonpriority Claims" at bounding box center [116, 482] width 158 height 14
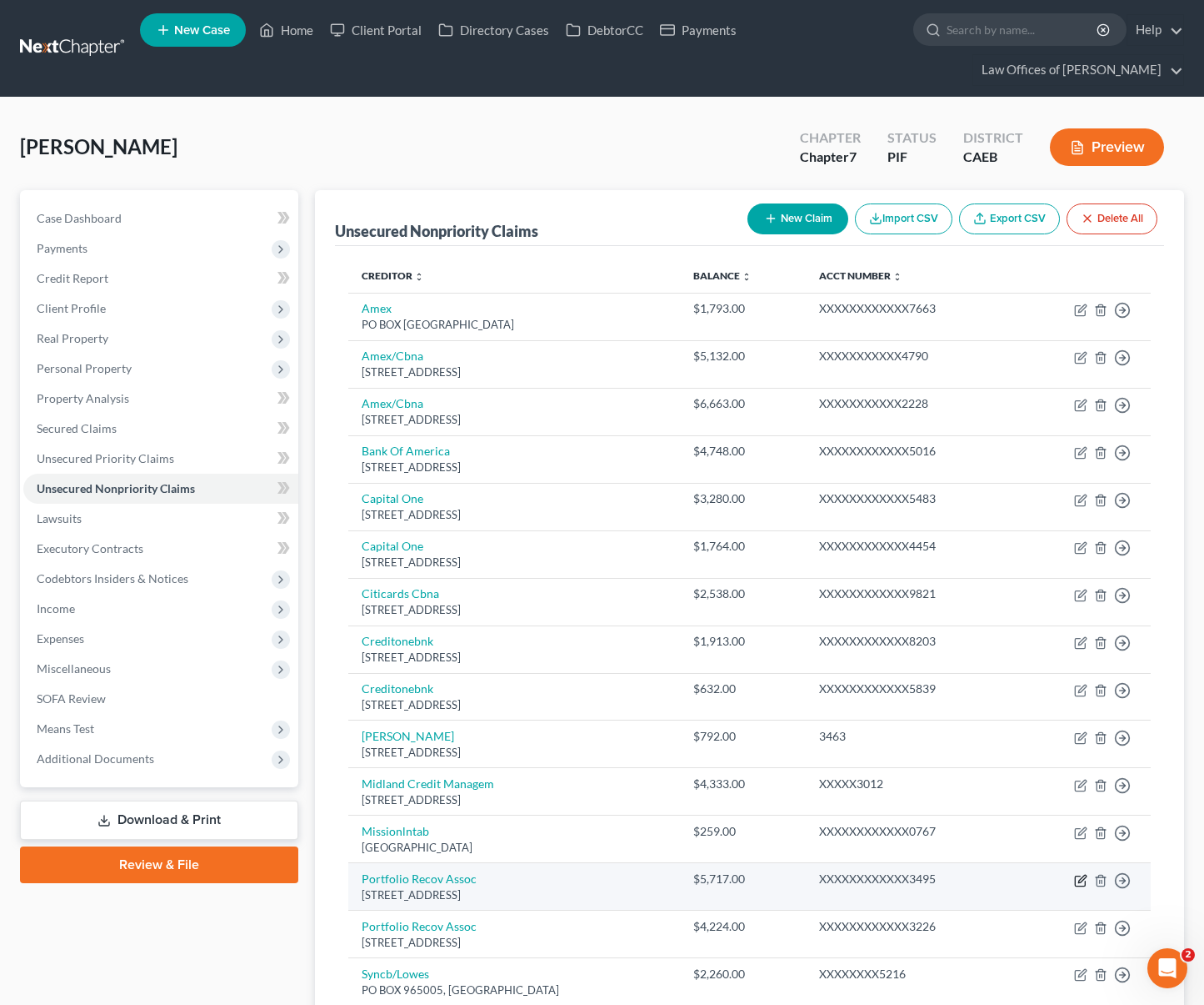
click at [1083, 874] on icon "button" at bounding box center [1081, 881] width 13 height 13
select select "48"
select select "0"
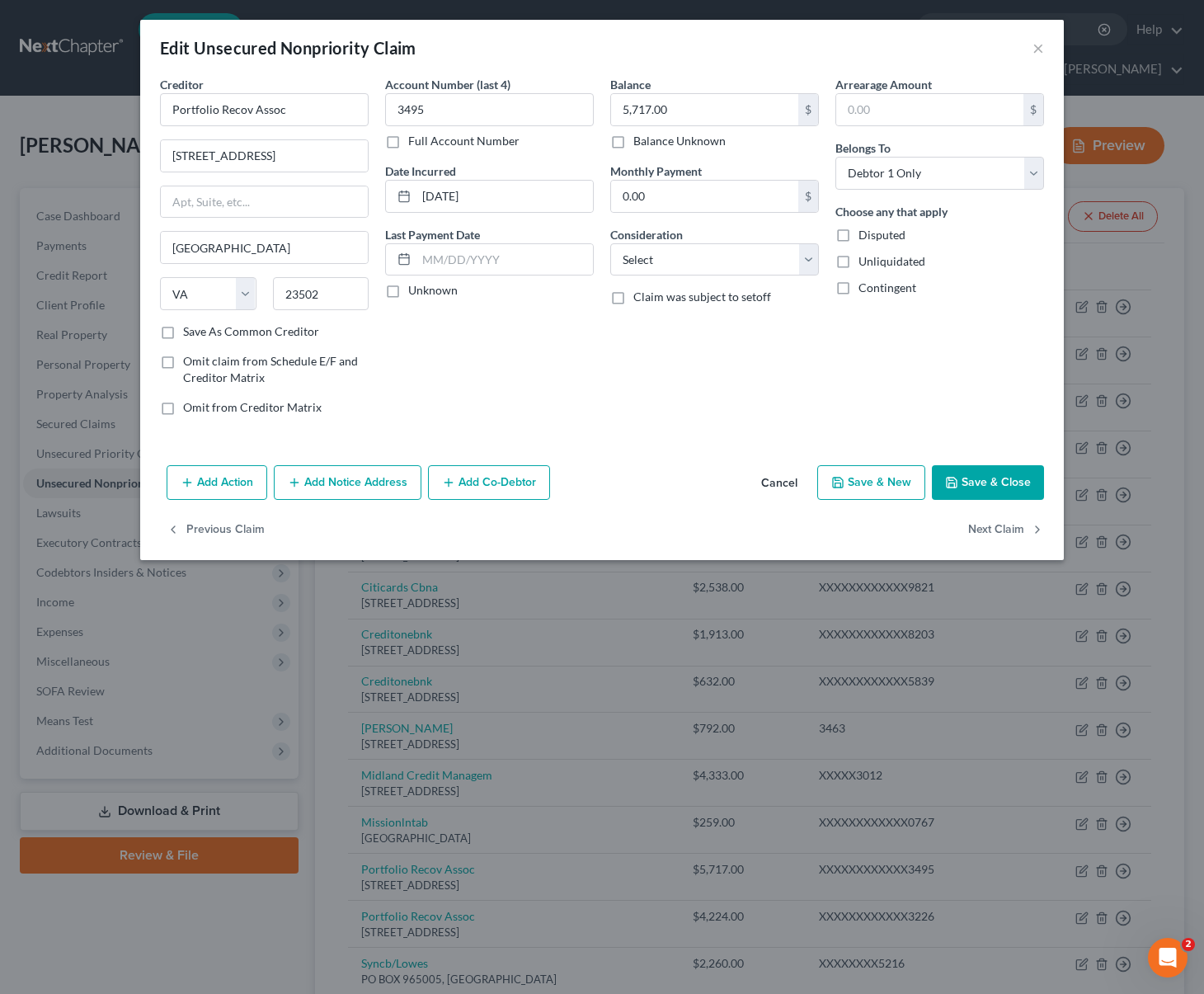
click at [376, 489] on button "Add Notice Address" at bounding box center [347, 483] width 148 height 35
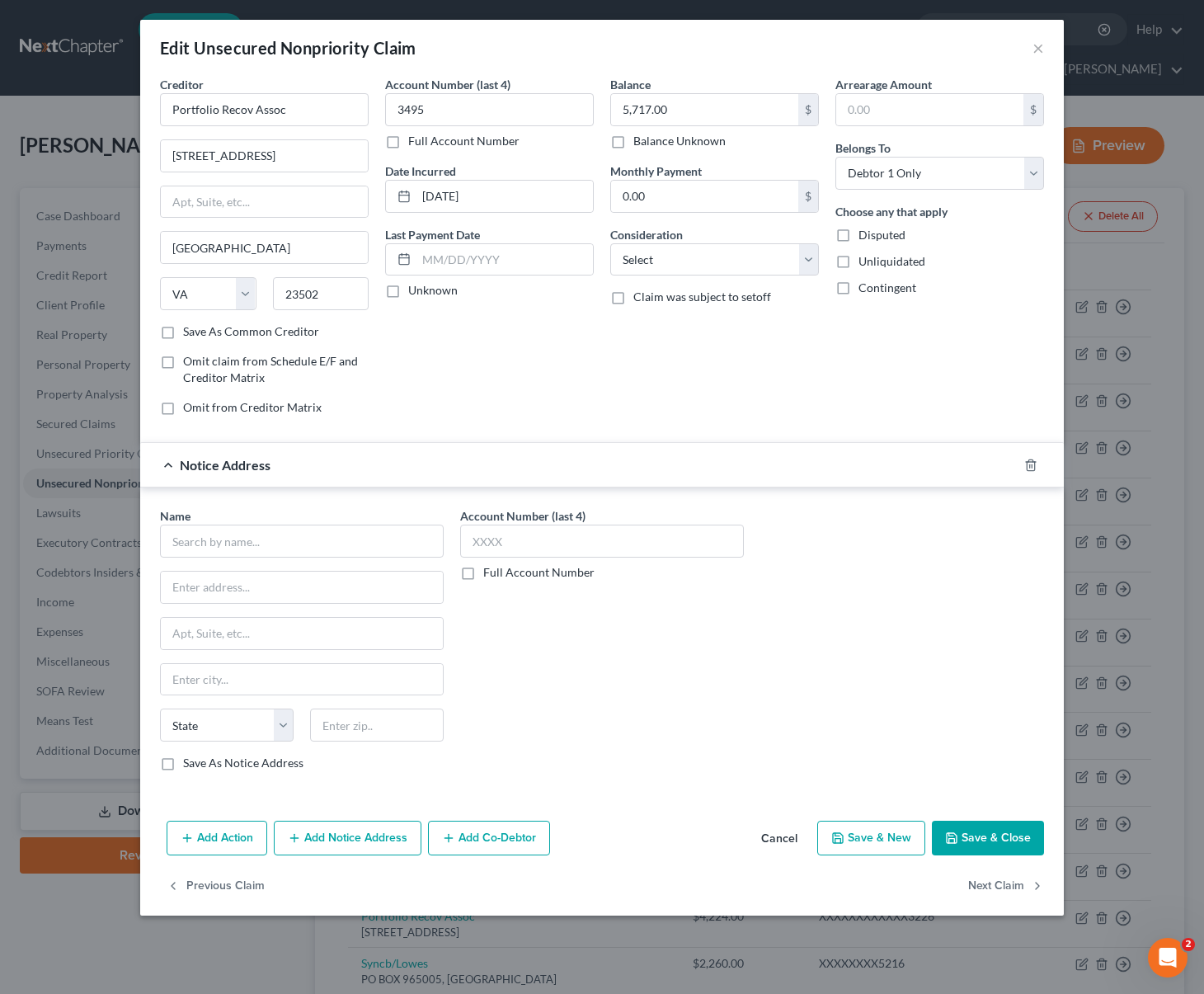
click at [1033, 474] on div at bounding box center [1041, 464] width 46 height 27
click at [1029, 463] on icon "button" at bounding box center [1031, 465] width 13 height 13
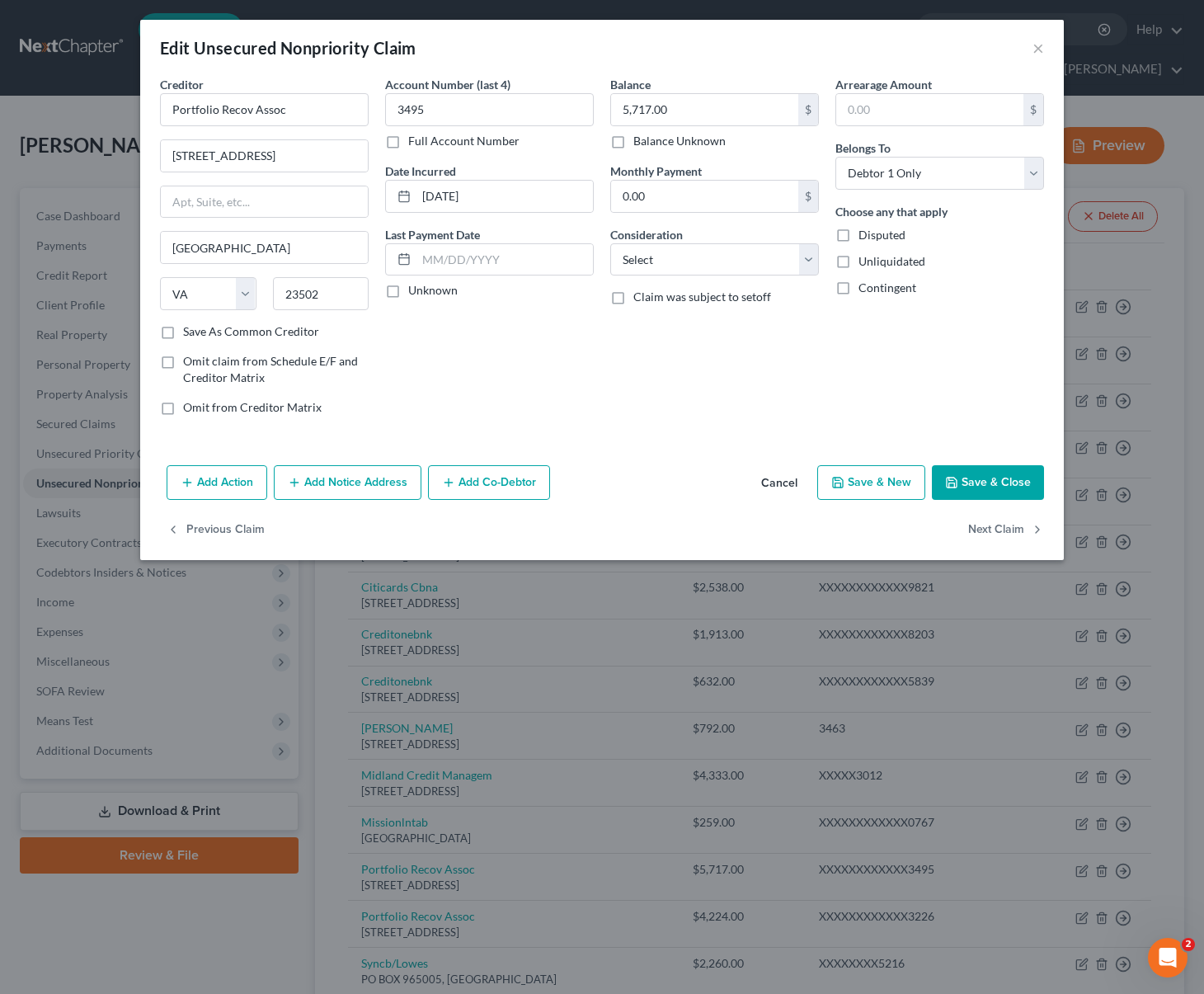
click at [1024, 475] on button "Save & Close" at bounding box center [987, 483] width 112 height 35
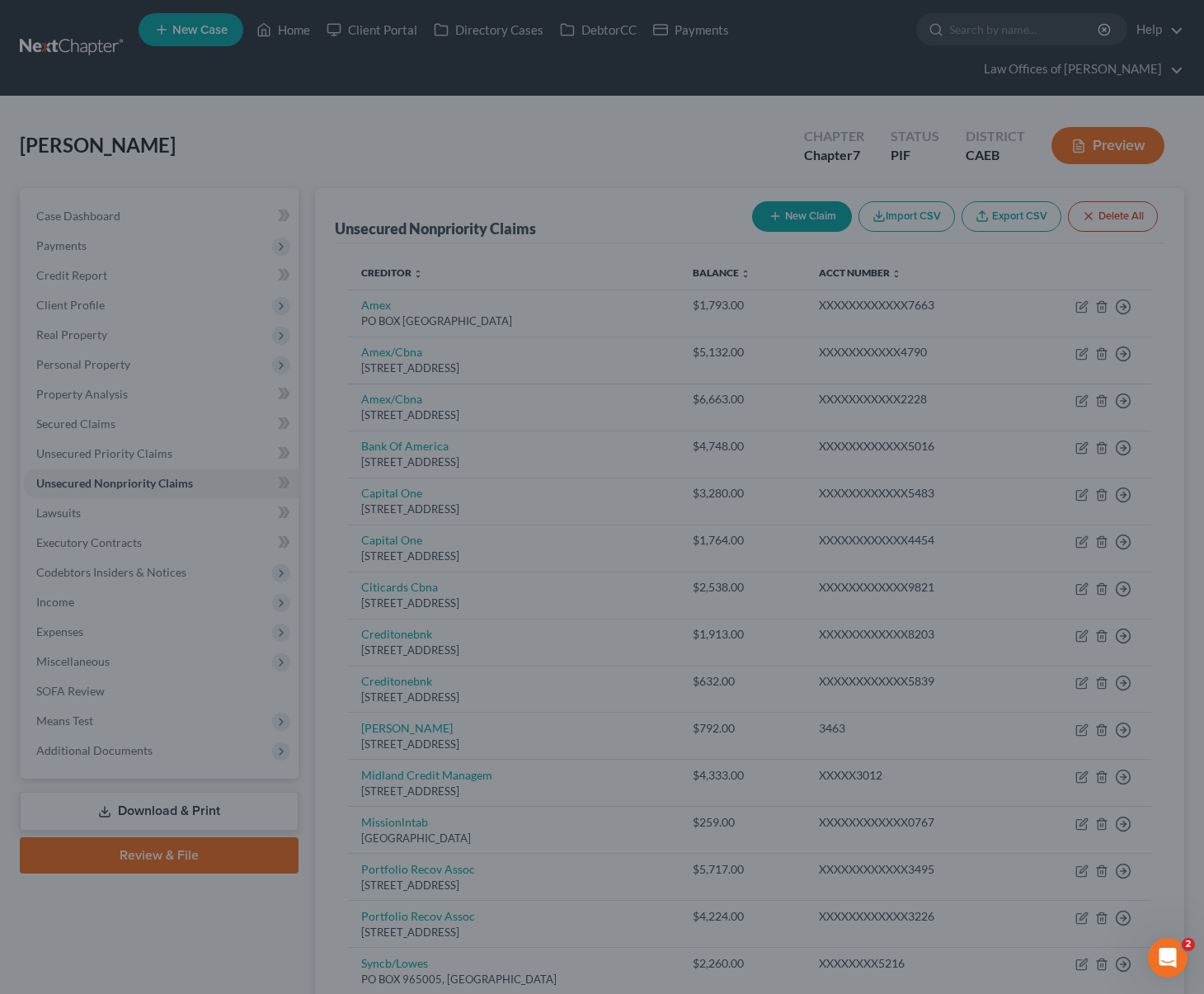
type input "0"
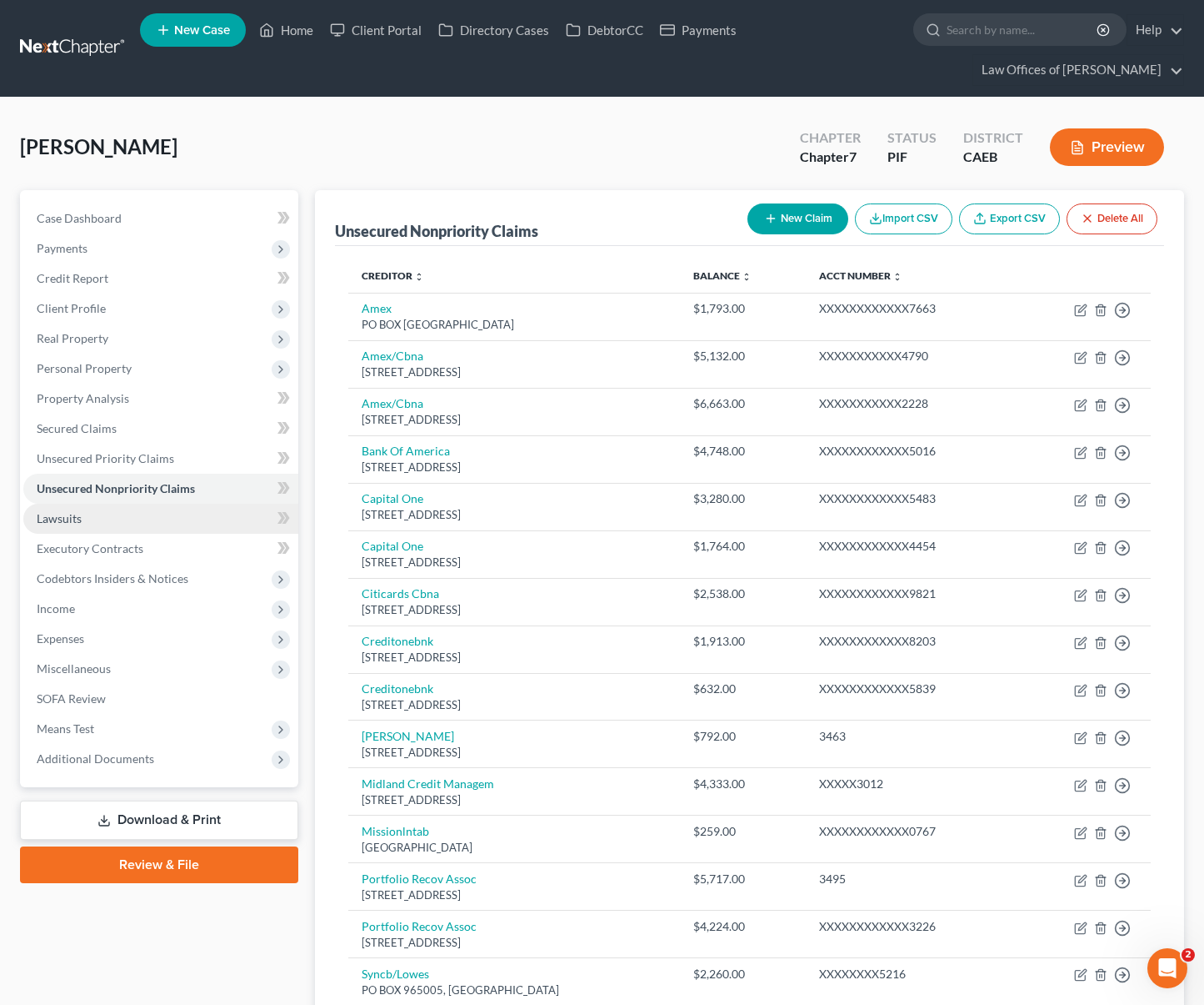
click at [75, 511] on span "Lawsuits" at bounding box center [59, 518] width 45 height 14
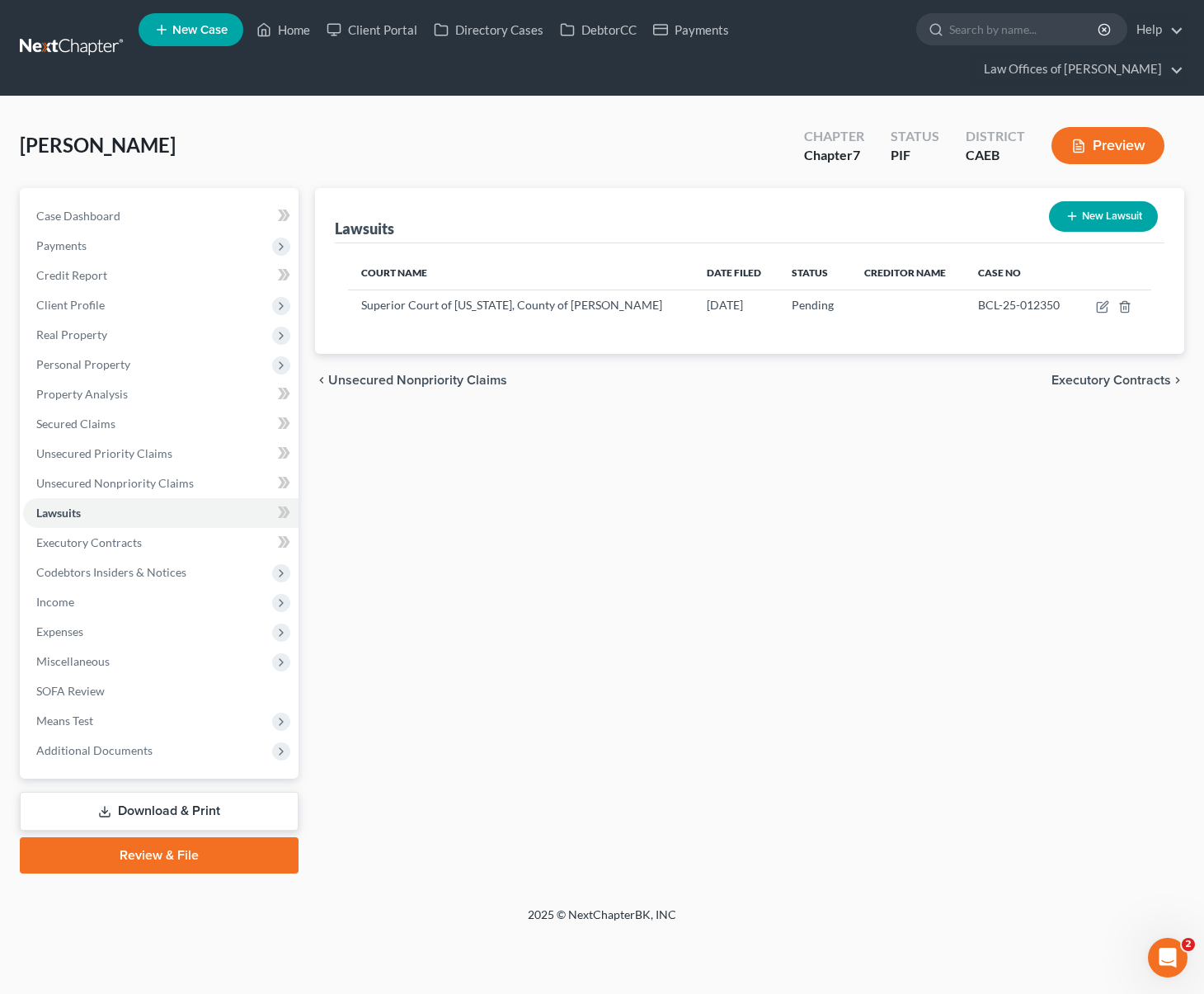
click at [1118, 201] on button "New Lawsuit" at bounding box center [1103, 216] width 109 height 30
select select "0"
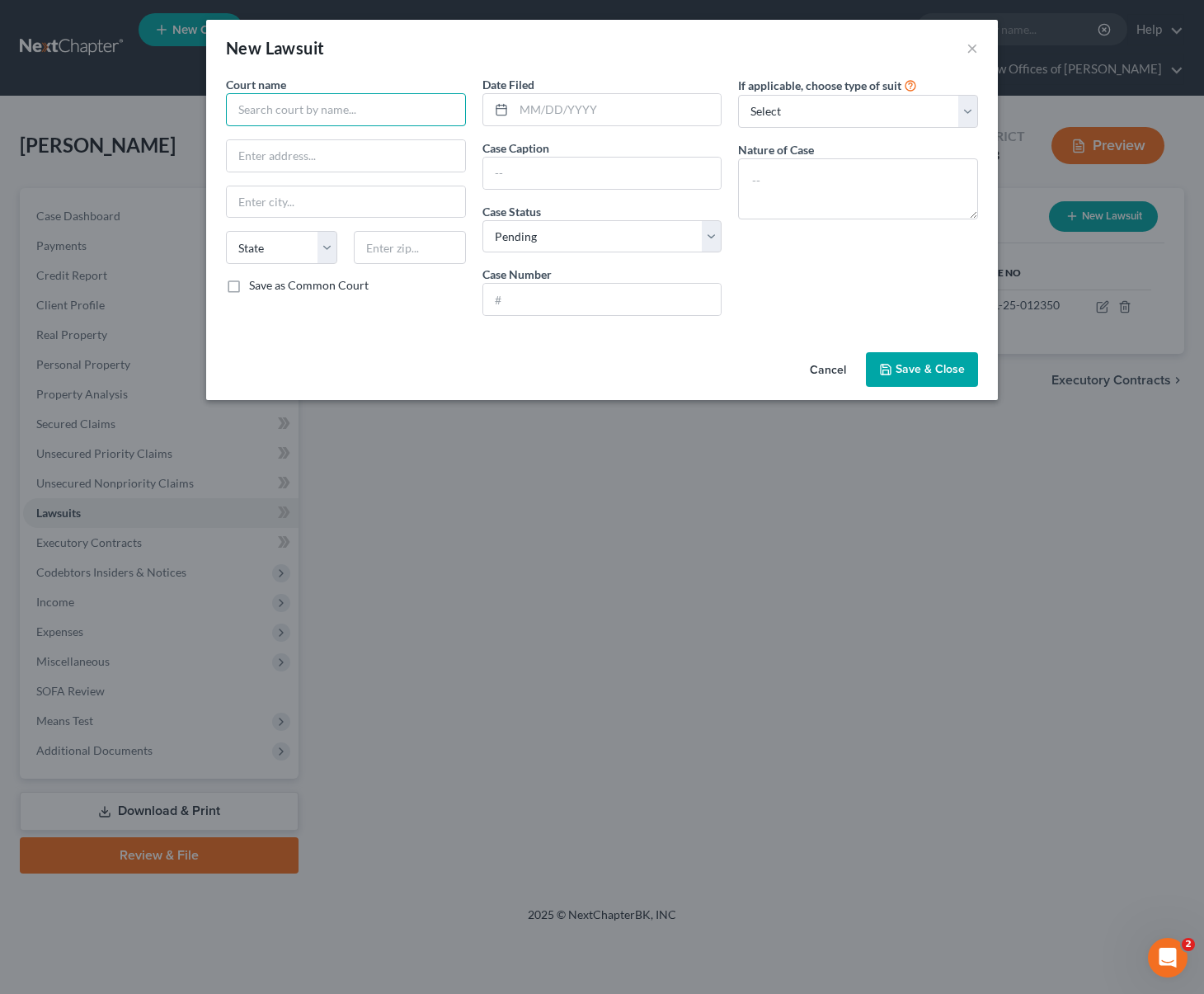
click at [288, 112] on input "text" at bounding box center [345, 110] width 240 height 33
type input "Midland Credit Management"
type input "350 Camino De La Reina, Suite 100"
type input "92108"
type input "San Diego"
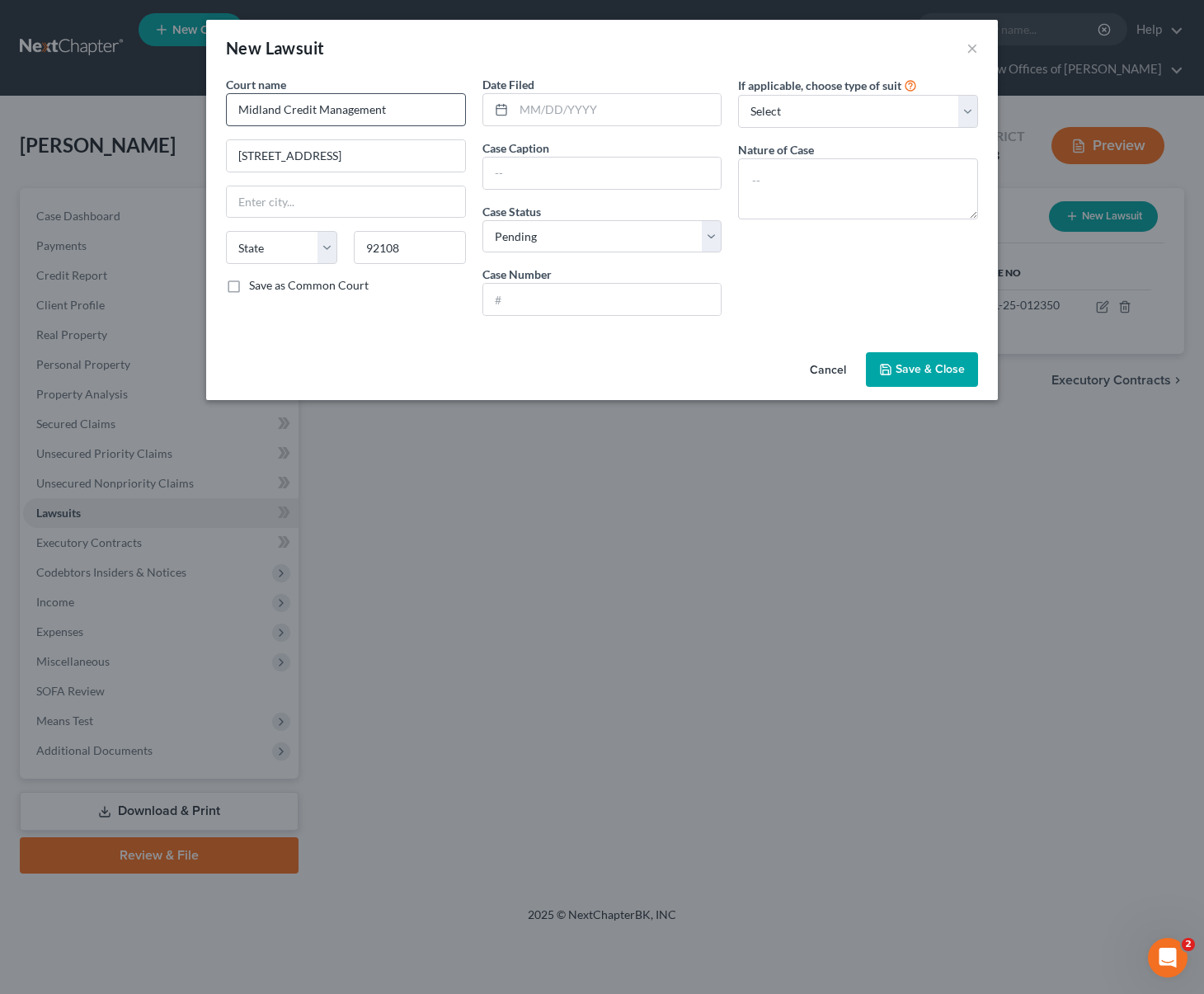
select select "4"
type input "05/16/2025"
click at [386, 110] on input "Midland Credit Management" at bounding box center [345, 110] width 240 height 33
drag, startPoint x: 365, startPoint y: 110, endPoint x: 223, endPoint y: 93, distance: 143.0
click at [223, 93] on div "Court name * Midland Credit Management 350 Camino De La Reina, Suite 100 San Di…" at bounding box center [345, 203] width 256 height 253
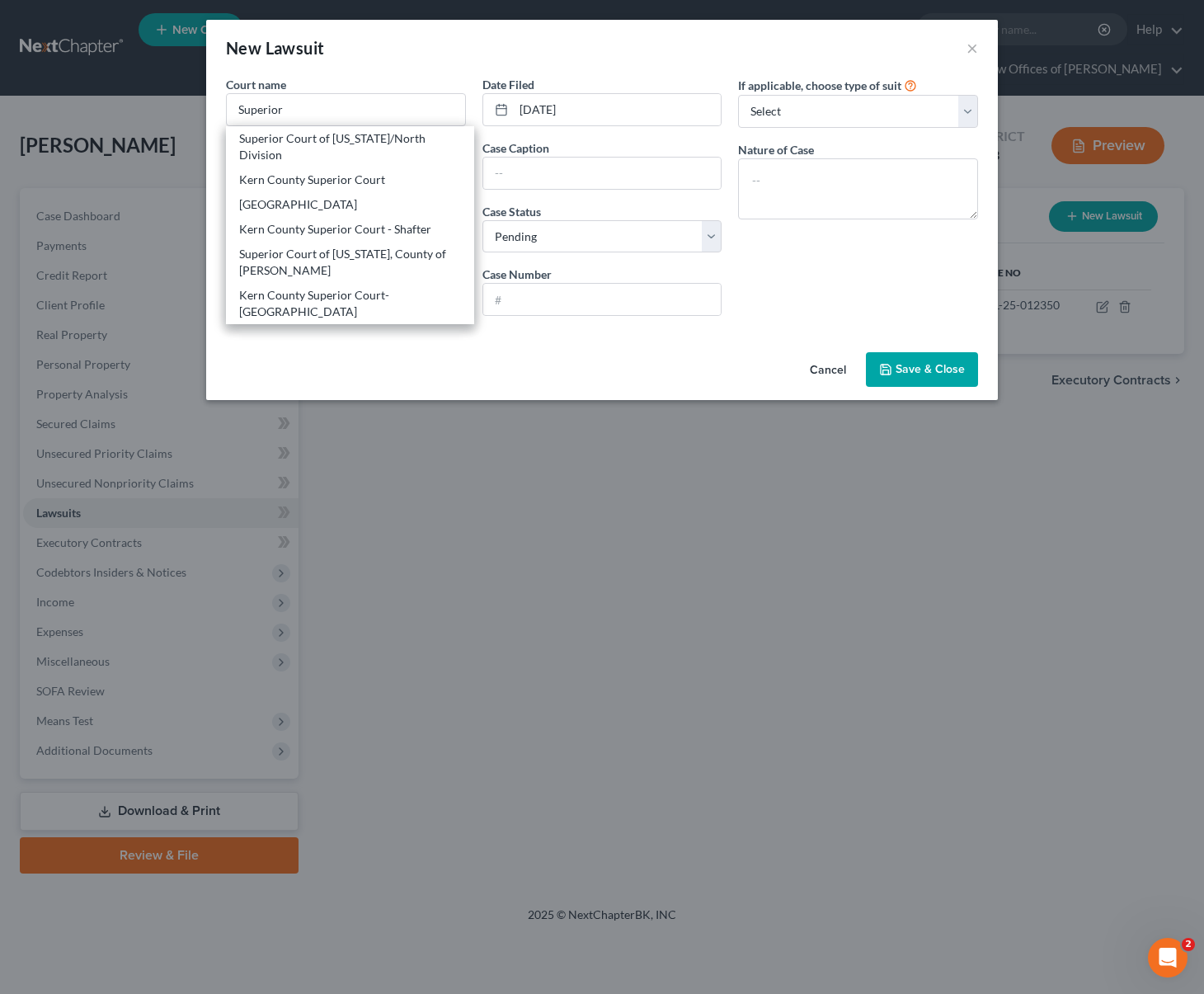
click at [285, 267] on div "Superior Court of California, County of Kern" at bounding box center [351, 262] width 222 height 33
type input "Superior Court of California, County of Kern"
type input "1415 Truxtun Ave."
type input "Bakersfield"
type input "93301"
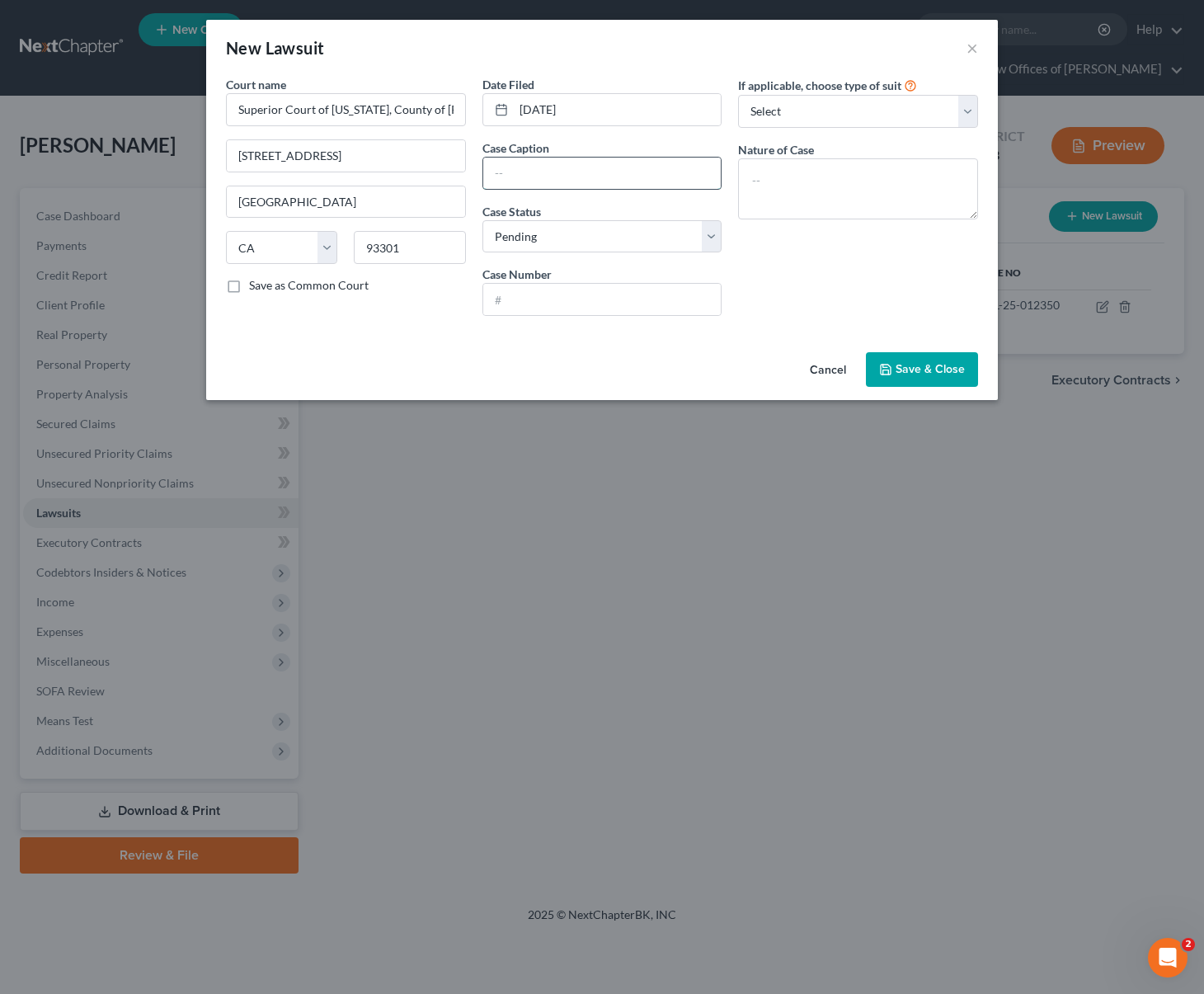
click at [525, 163] on input "text" at bounding box center [603, 173] width 239 height 31
type input "Midland Credit Management Vs. Angel Arviso"
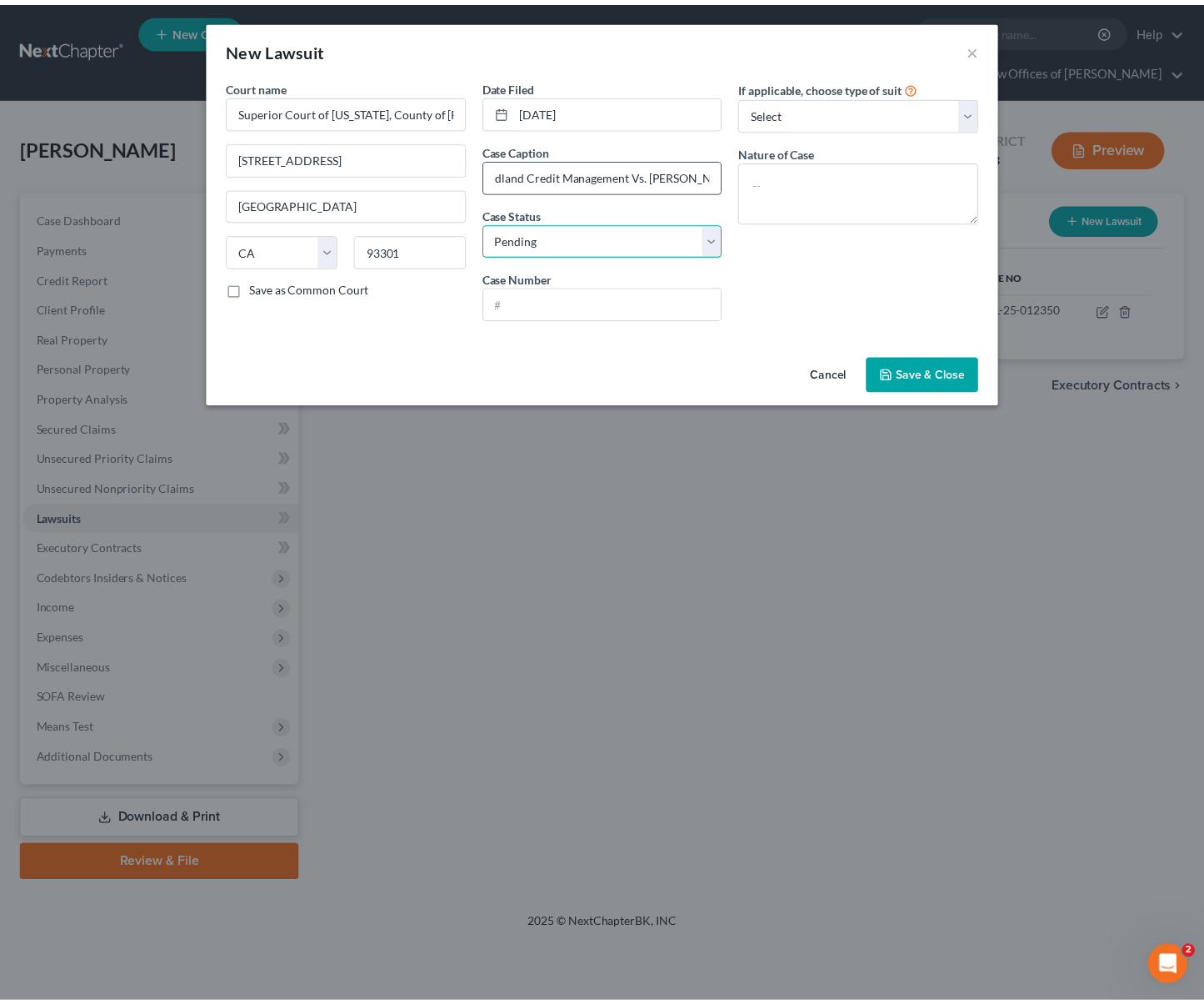
scroll to position [0, 0]
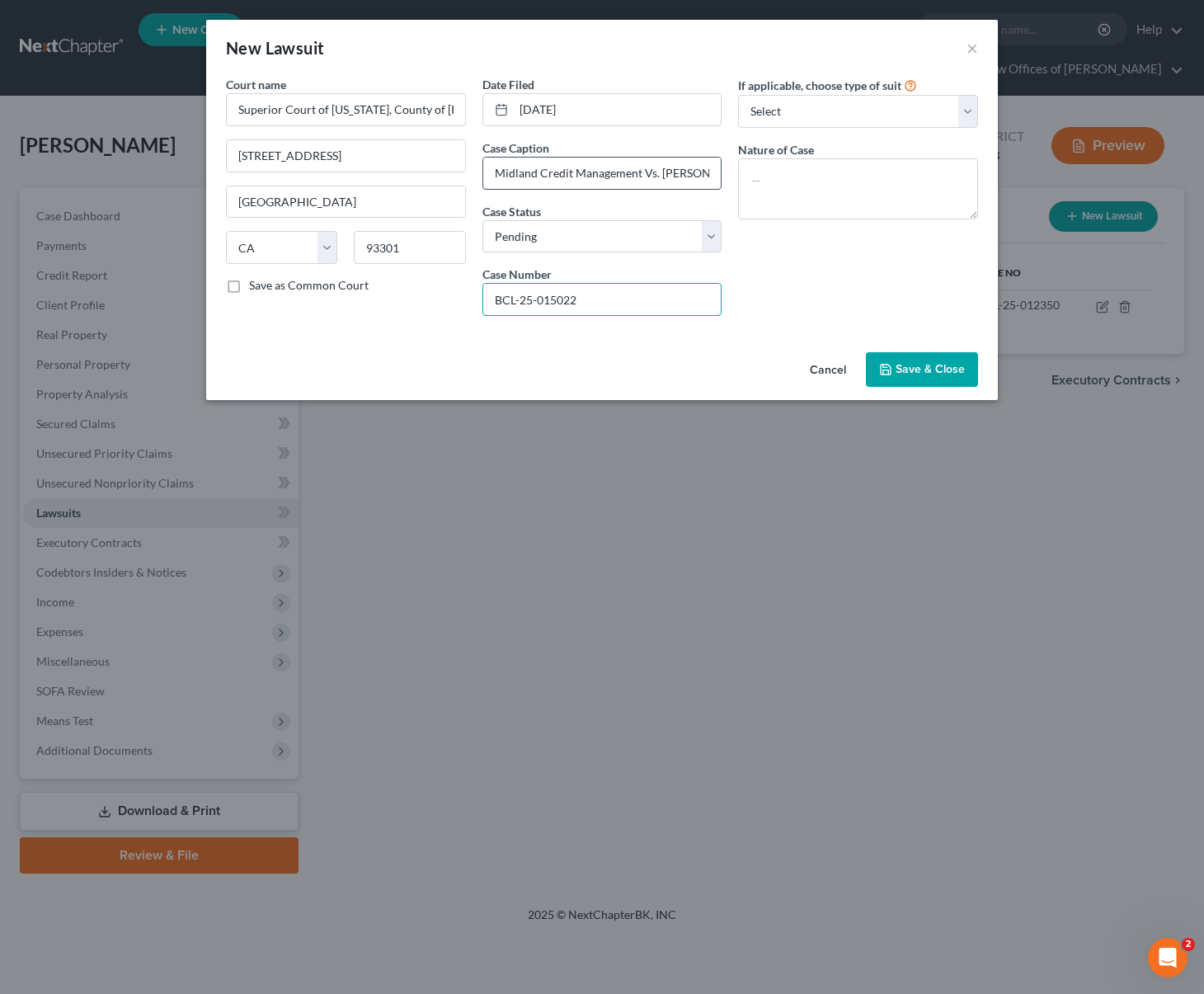
type input "BCL-25-015022"
type textarea "Breach of Contract"
click at [909, 363] on span "Save & Close" at bounding box center [930, 368] width 69 height 14
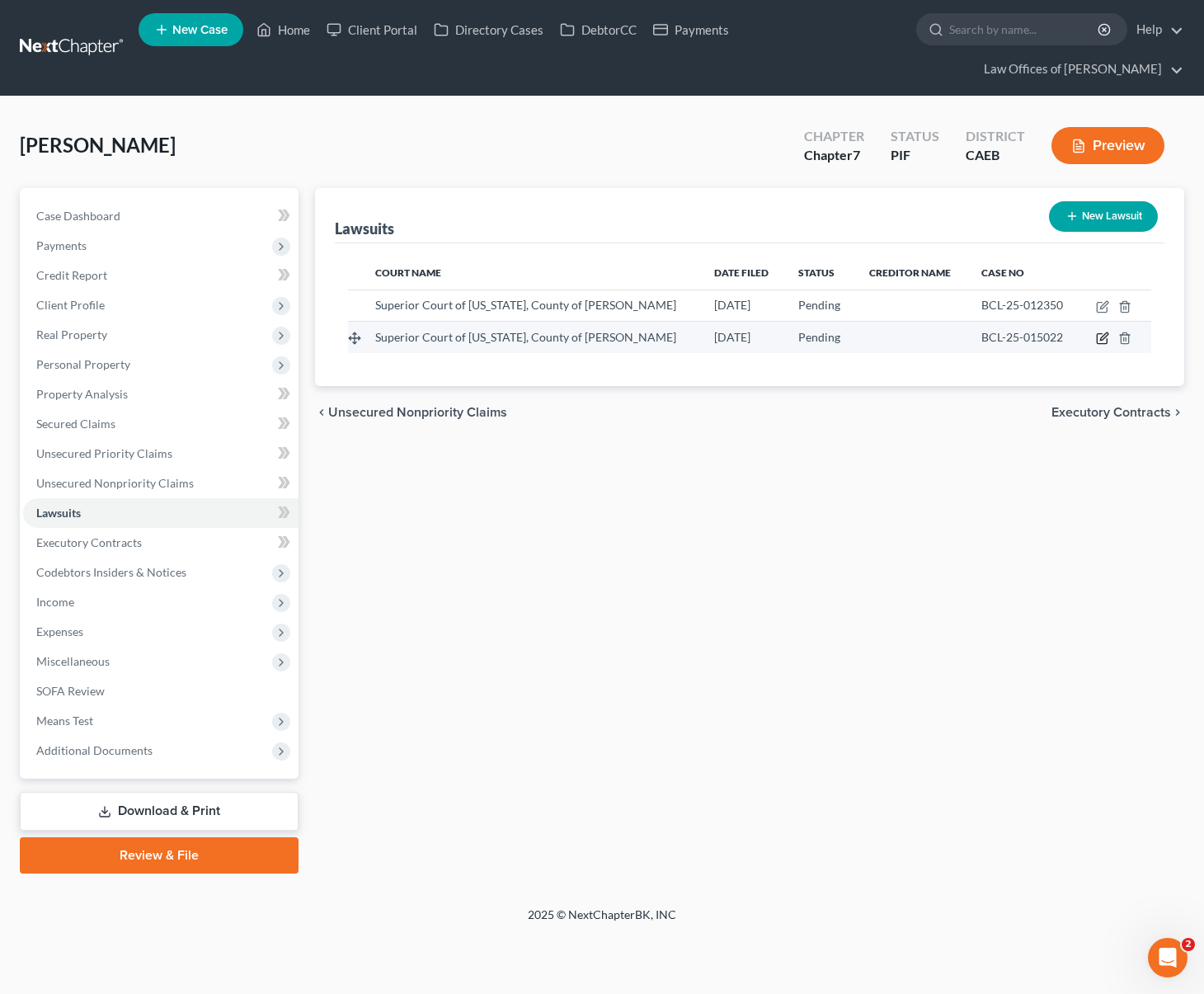
click at [1099, 331] on icon "button" at bounding box center [1102, 338] width 13 height 13
select select "4"
select select "0"
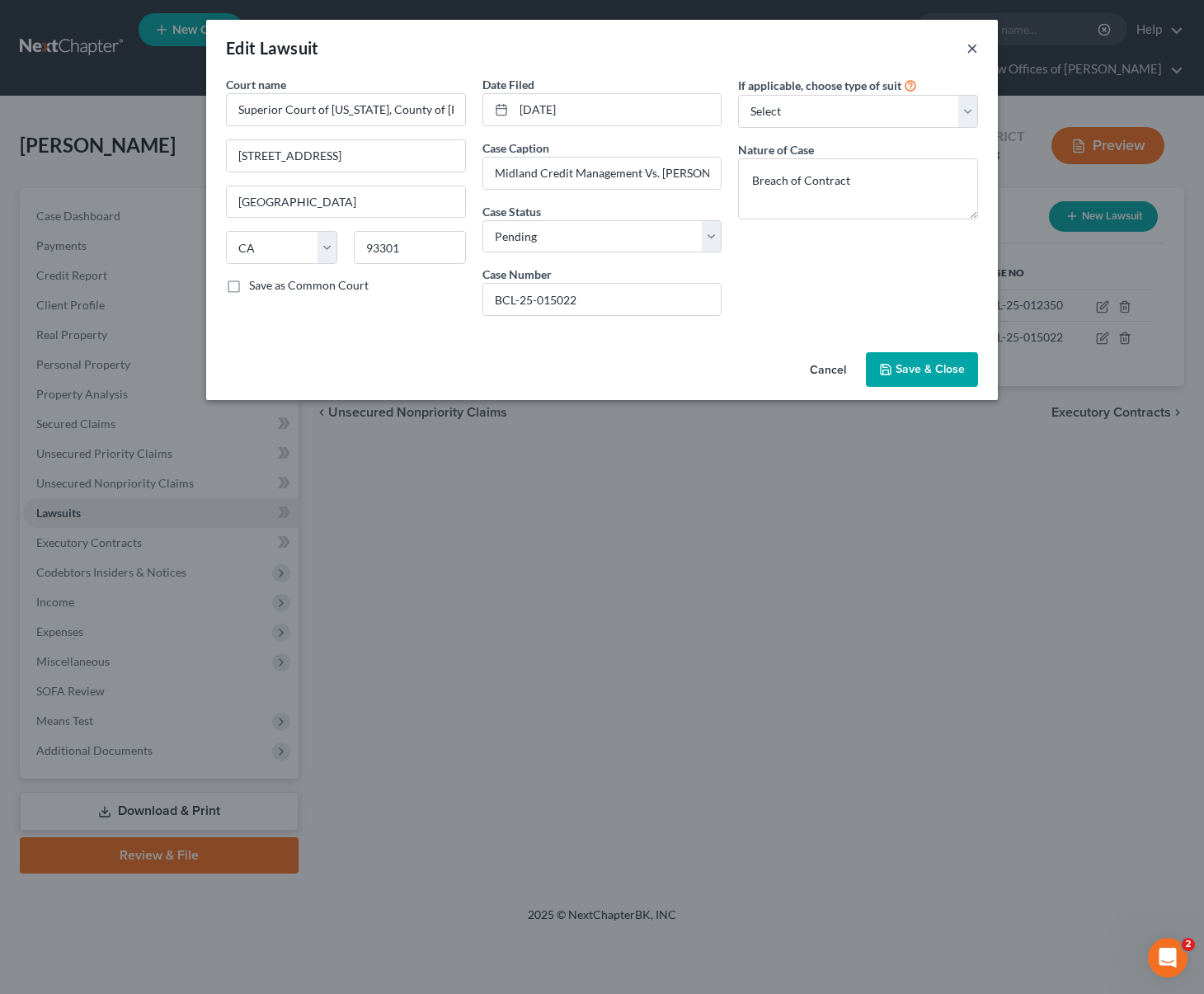
click at [974, 51] on button "×" at bounding box center [972, 48] width 12 height 20
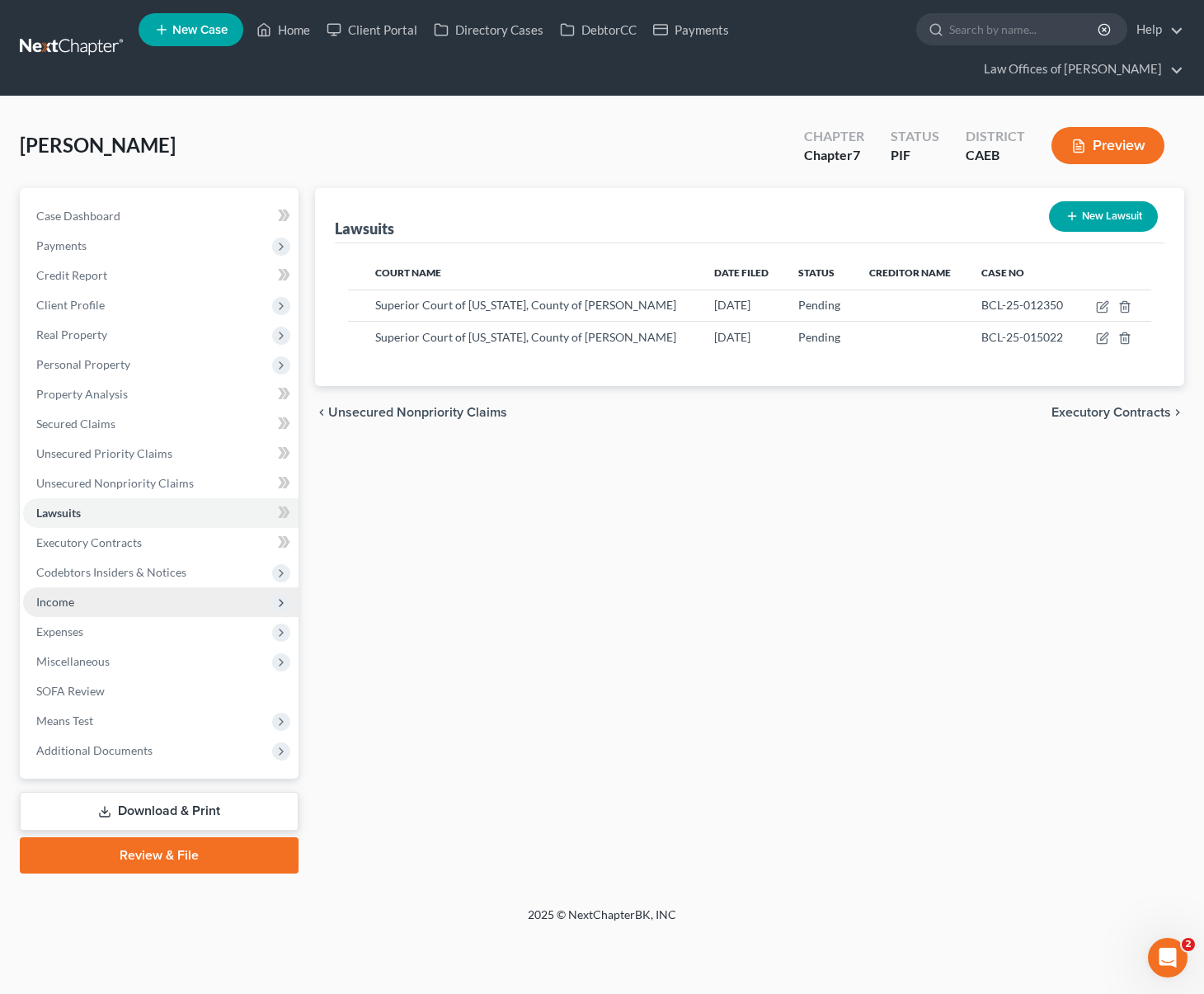
click at [75, 587] on span "Income" at bounding box center [161, 602] width 275 height 29
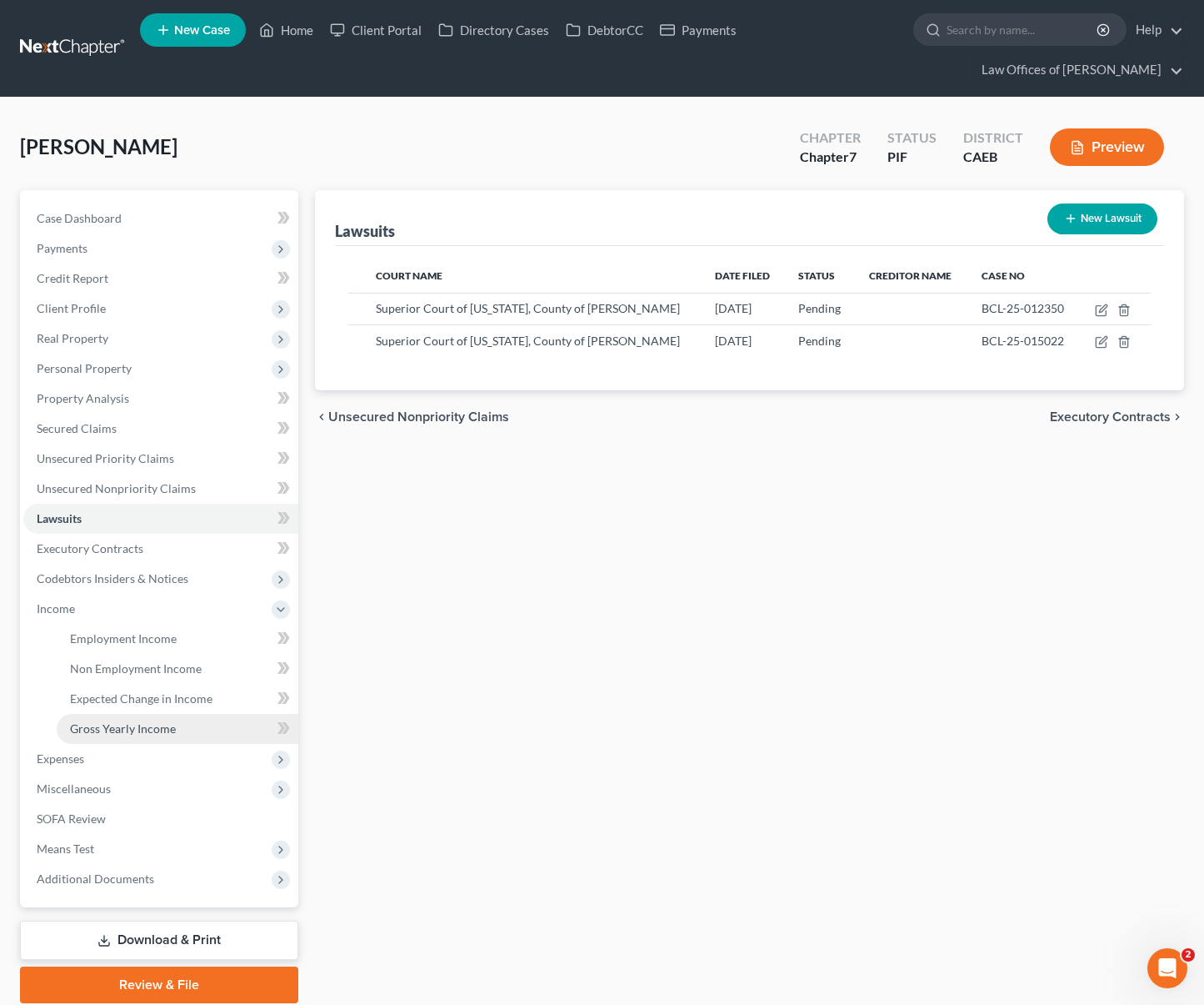
click at [151, 714] on link "Gross Yearly Income" at bounding box center [177, 728] width 242 height 30
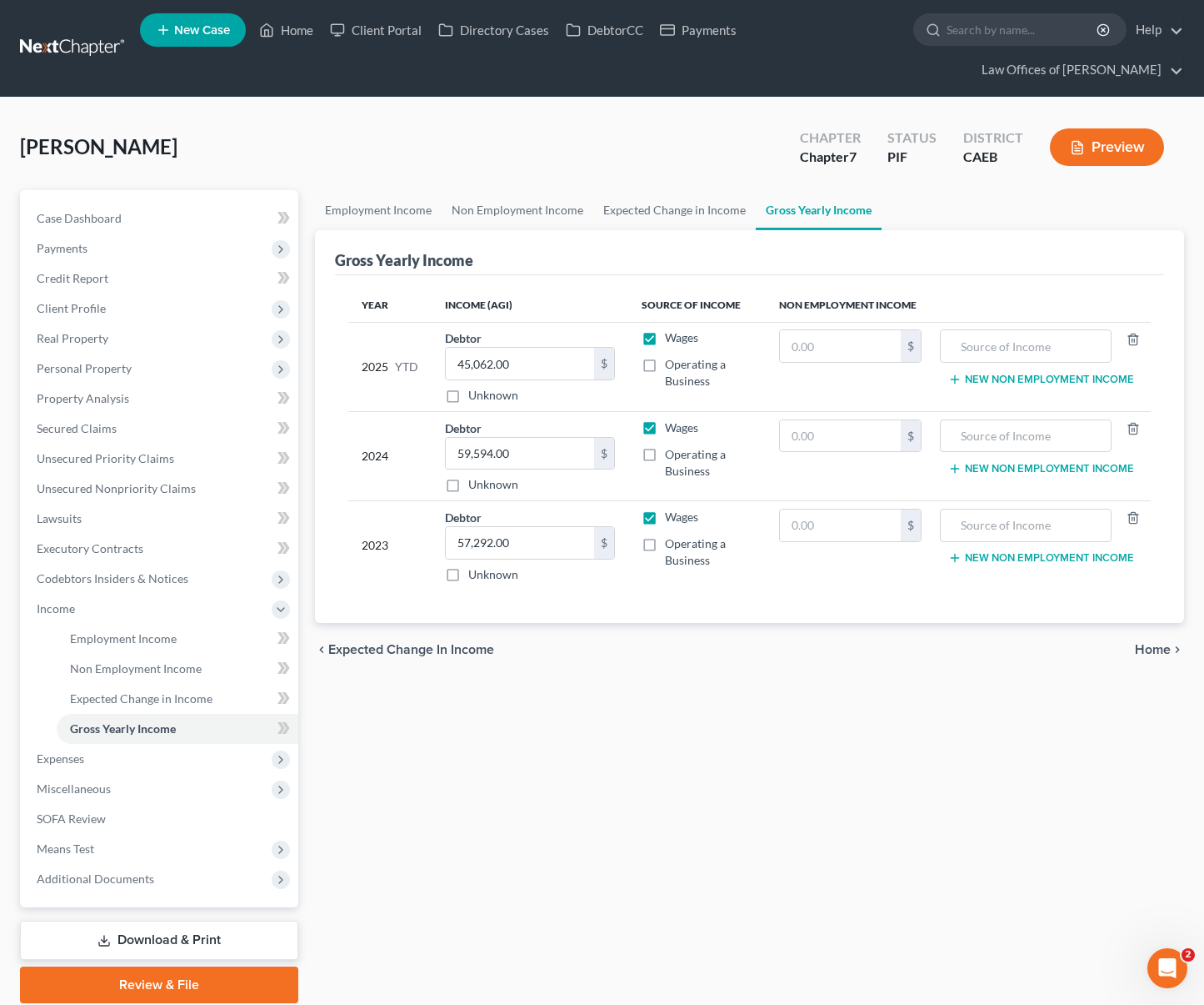
click at [196, 921] on link "Download & Print" at bounding box center [160, 940] width 278 height 39
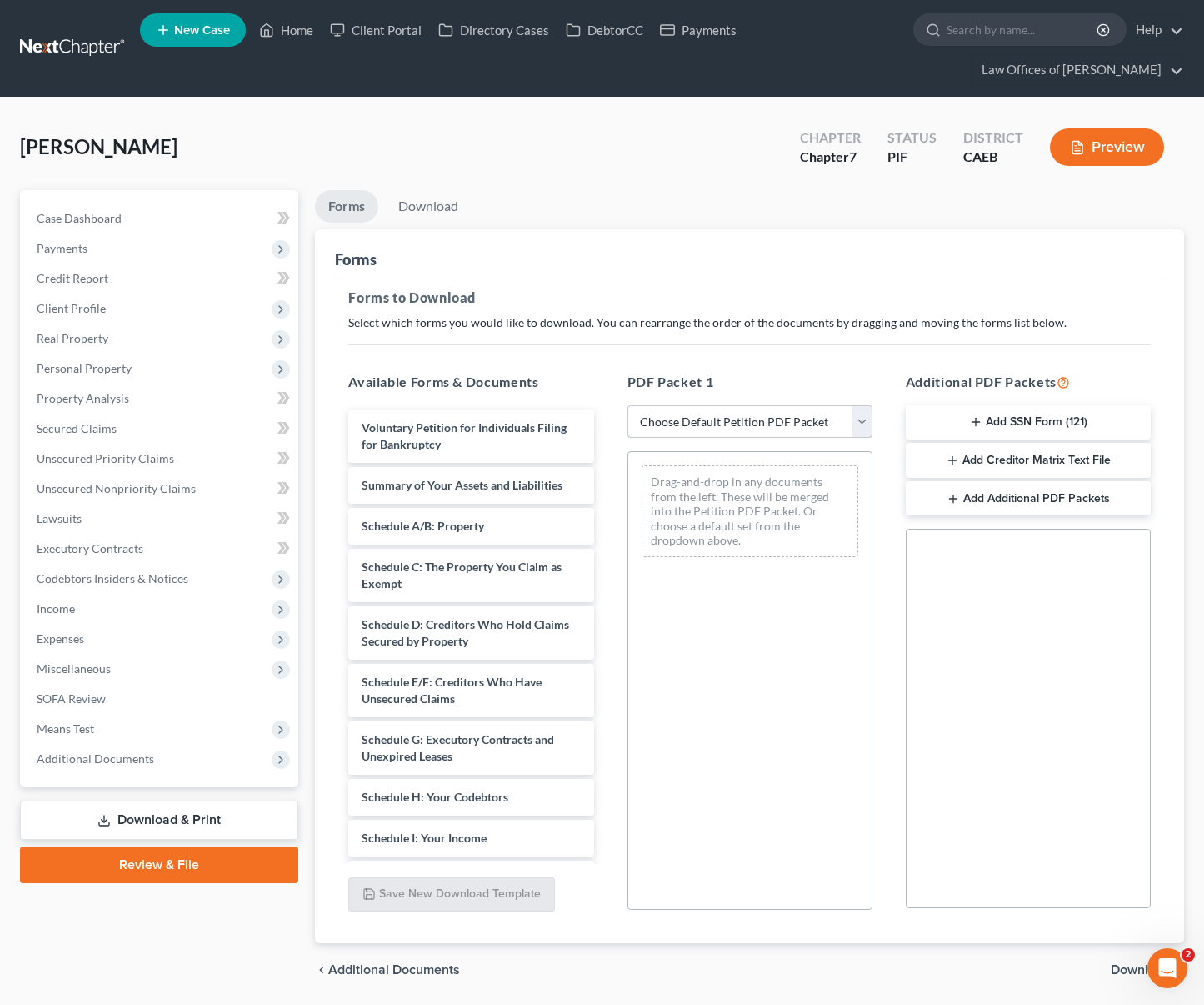
click at [857, 406] on select "Choose Default Petition PDF Packet Complete Bankruptcy Petition (all forms and …" at bounding box center [750, 422] width 245 height 33
select select "4"
click at [628, 406] on select "Choose Default Petition PDF Packet Complete Bankruptcy Petition (all forms and …" at bounding box center [750, 422] width 245 height 33
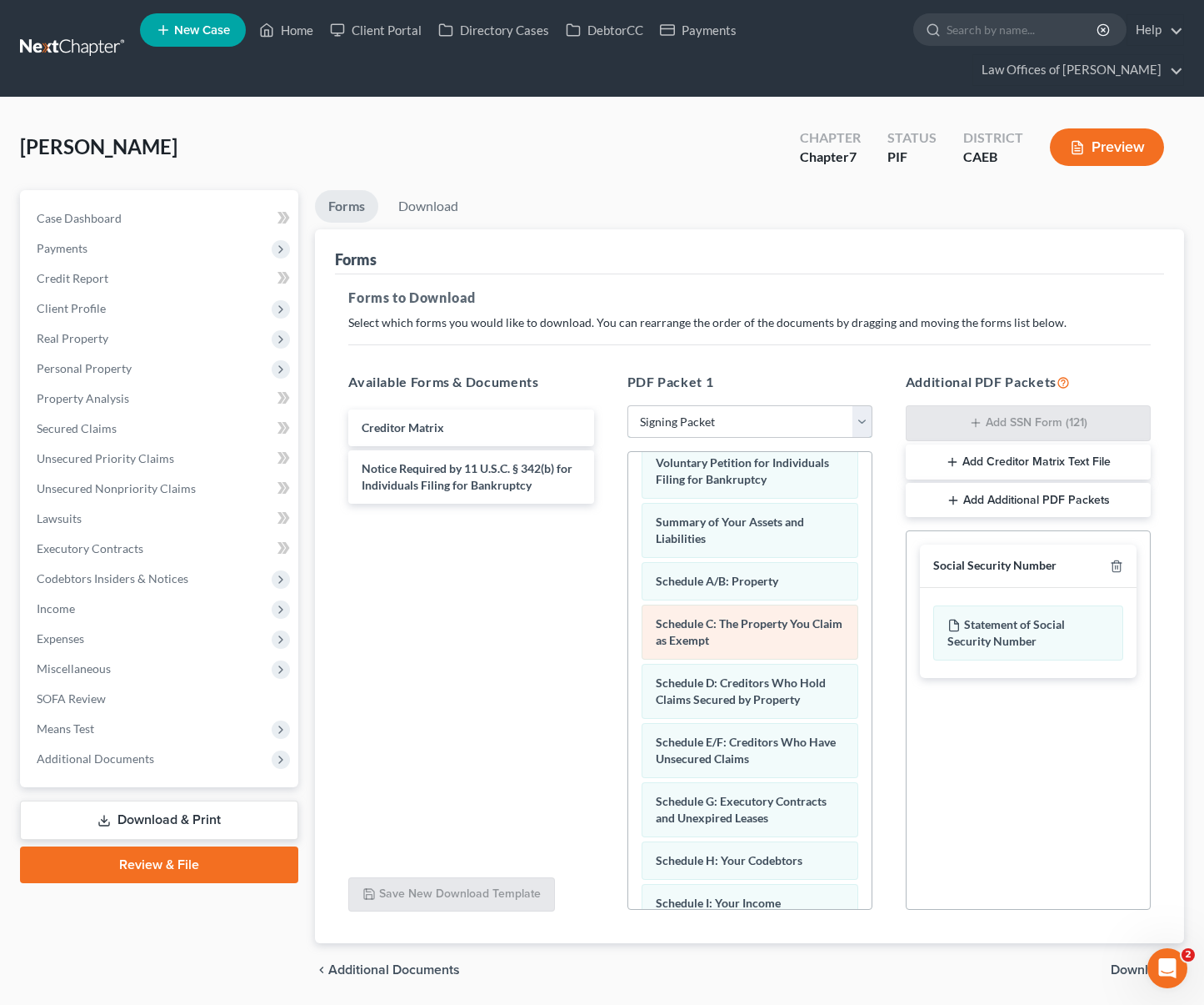
scroll to position [22, 0]
click at [1129, 963] on span "Download" at bounding box center [1141, 970] width 60 height 13
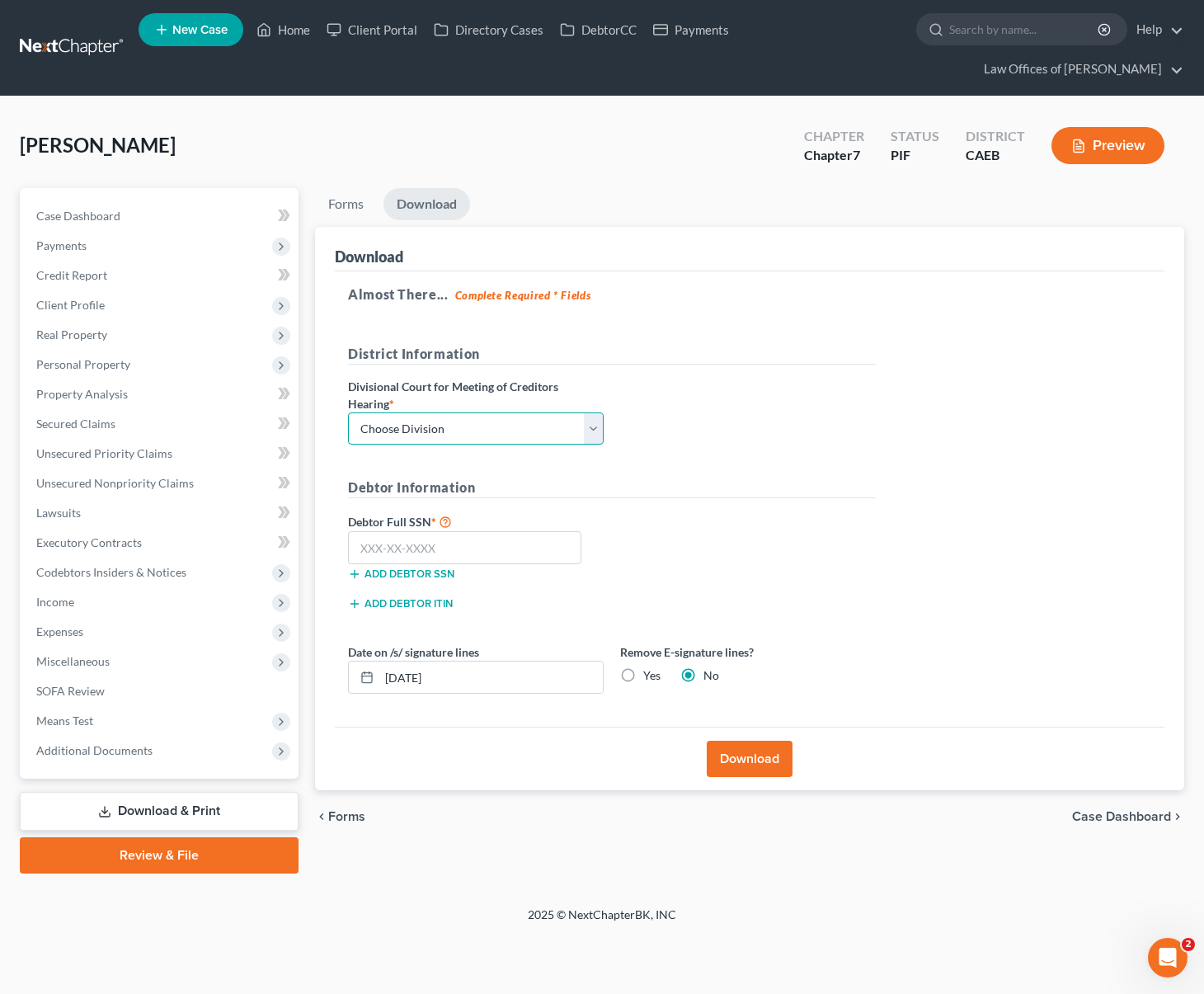
click at [603, 412] on select "Choose Division Fresno Modesto Sacramento" at bounding box center [475, 429] width 256 height 33
select select "0"
click at [348, 412] on select "Choose Division Fresno Modesto Sacramento" at bounding box center [475, 429] width 256 height 33
click at [469, 531] on input "text" at bounding box center [464, 548] width 233 height 33
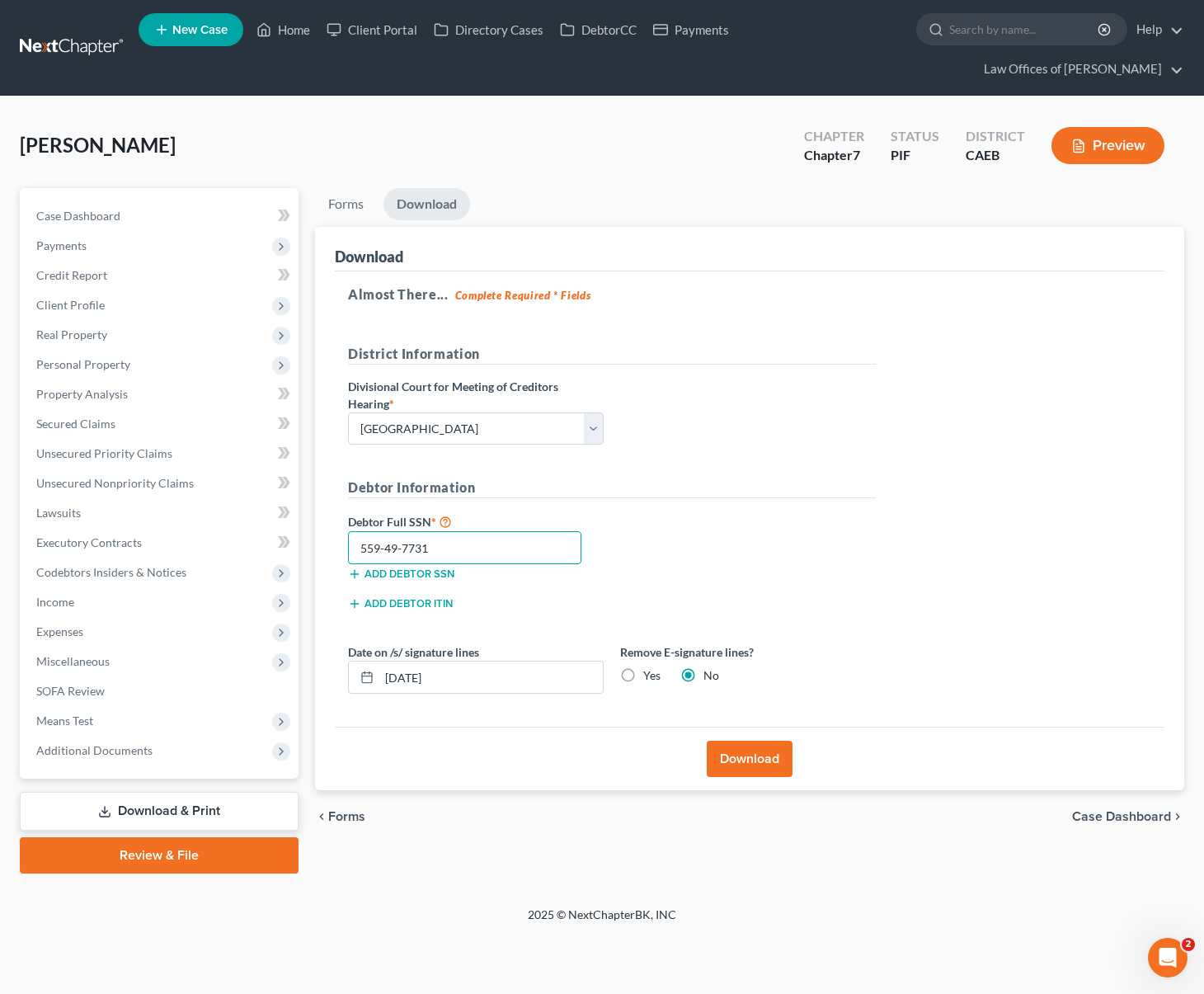
type input "559-49-7731"
click at [747, 741] on button "Download" at bounding box center [749, 759] width 85 height 37
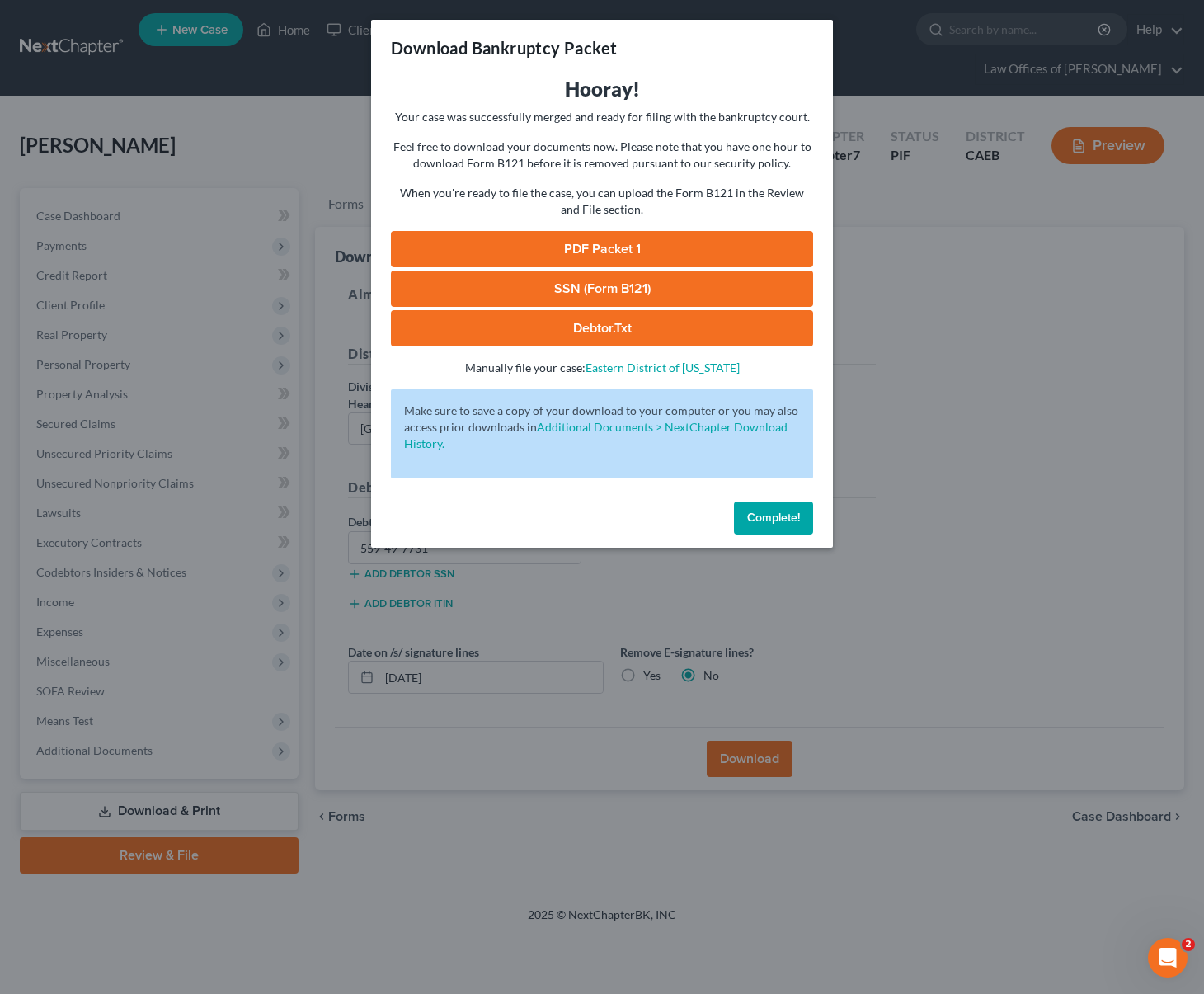
click at [612, 290] on link "SSN (Form B121)" at bounding box center [602, 289] width 422 height 37
click at [630, 244] on link "PDF Packet 1" at bounding box center [602, 250] width 422 height 37
click at [781, 511] on span "Complete!" at bounding box center [774, 517] width 53 height 14
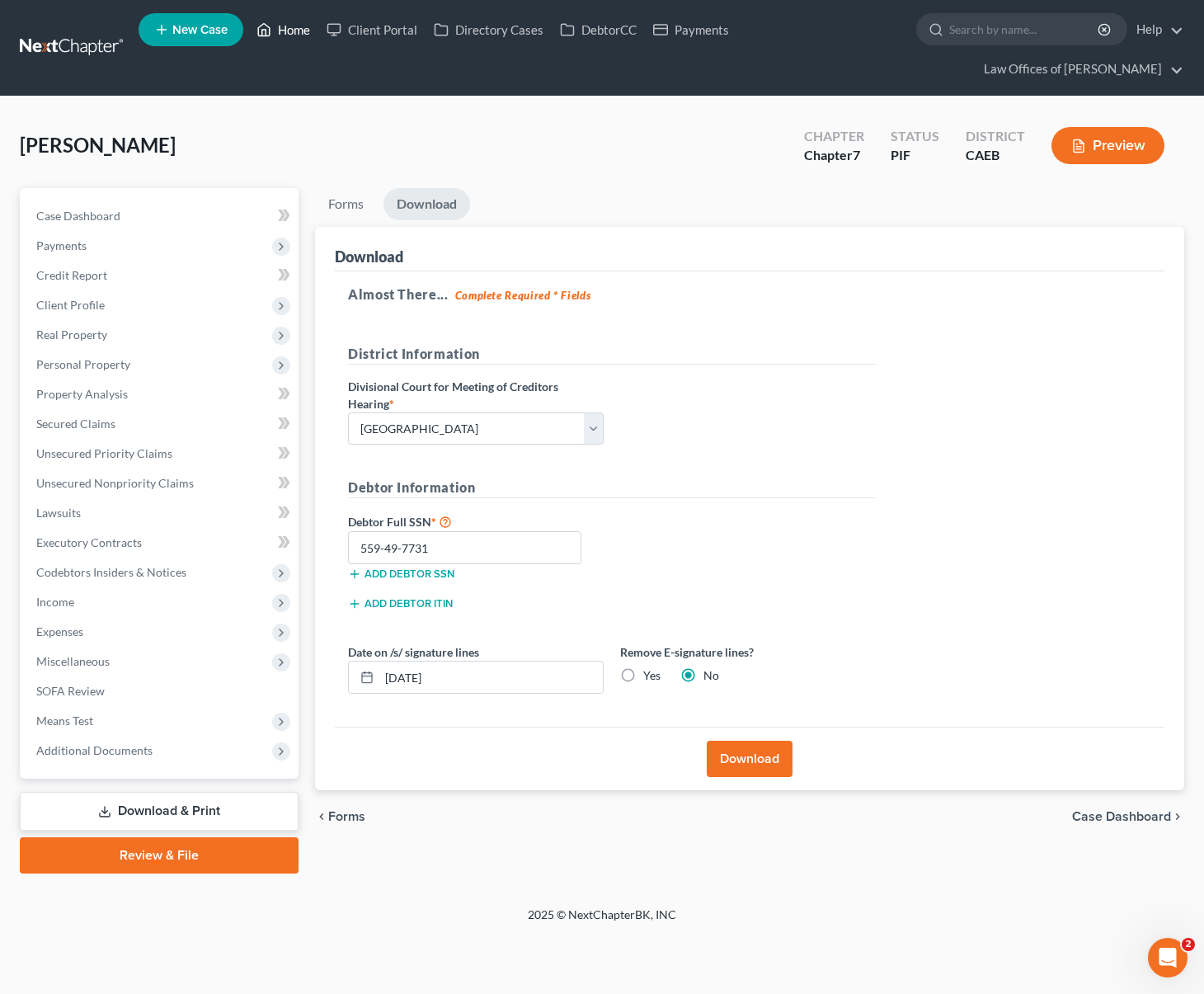
click at [297, 28] on link "Home" at bounding box center [283, 29] width 70 height 29
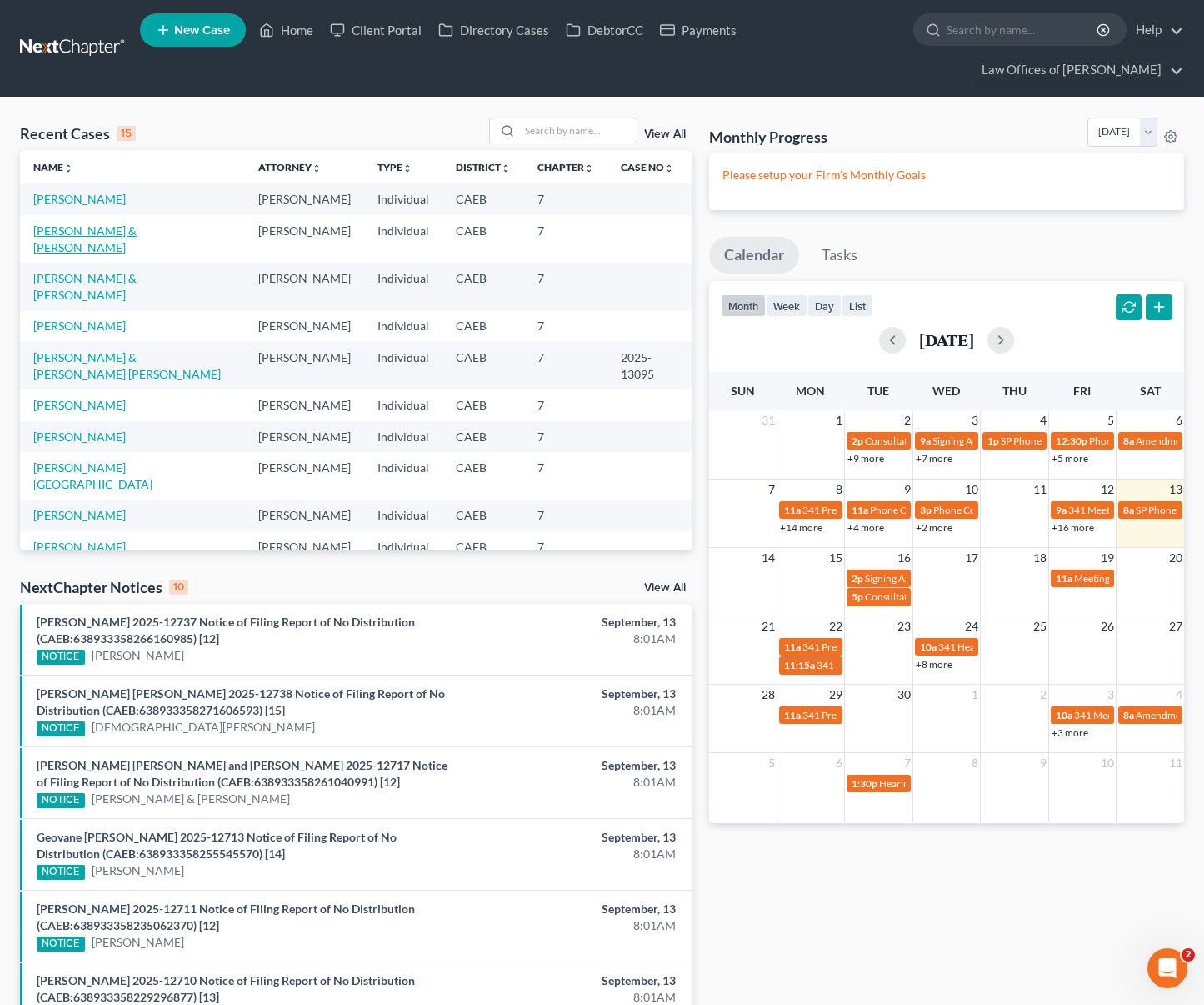
click at [121, 224] on link "[PERSON_NAME] & [PERSON_NAME]" at bounding box center [84, 238] width 103 height 31
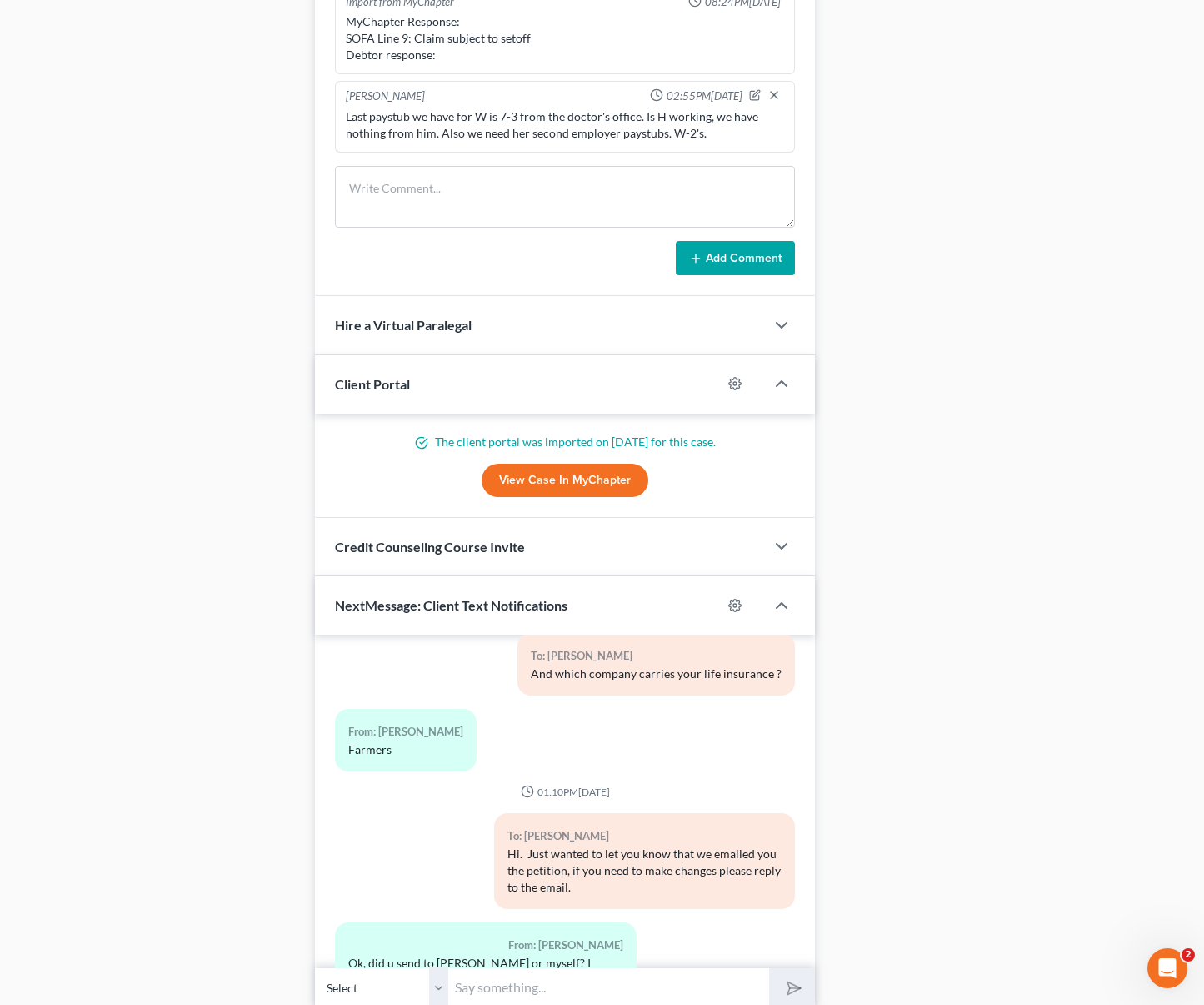
scroll to position [1534, 0]
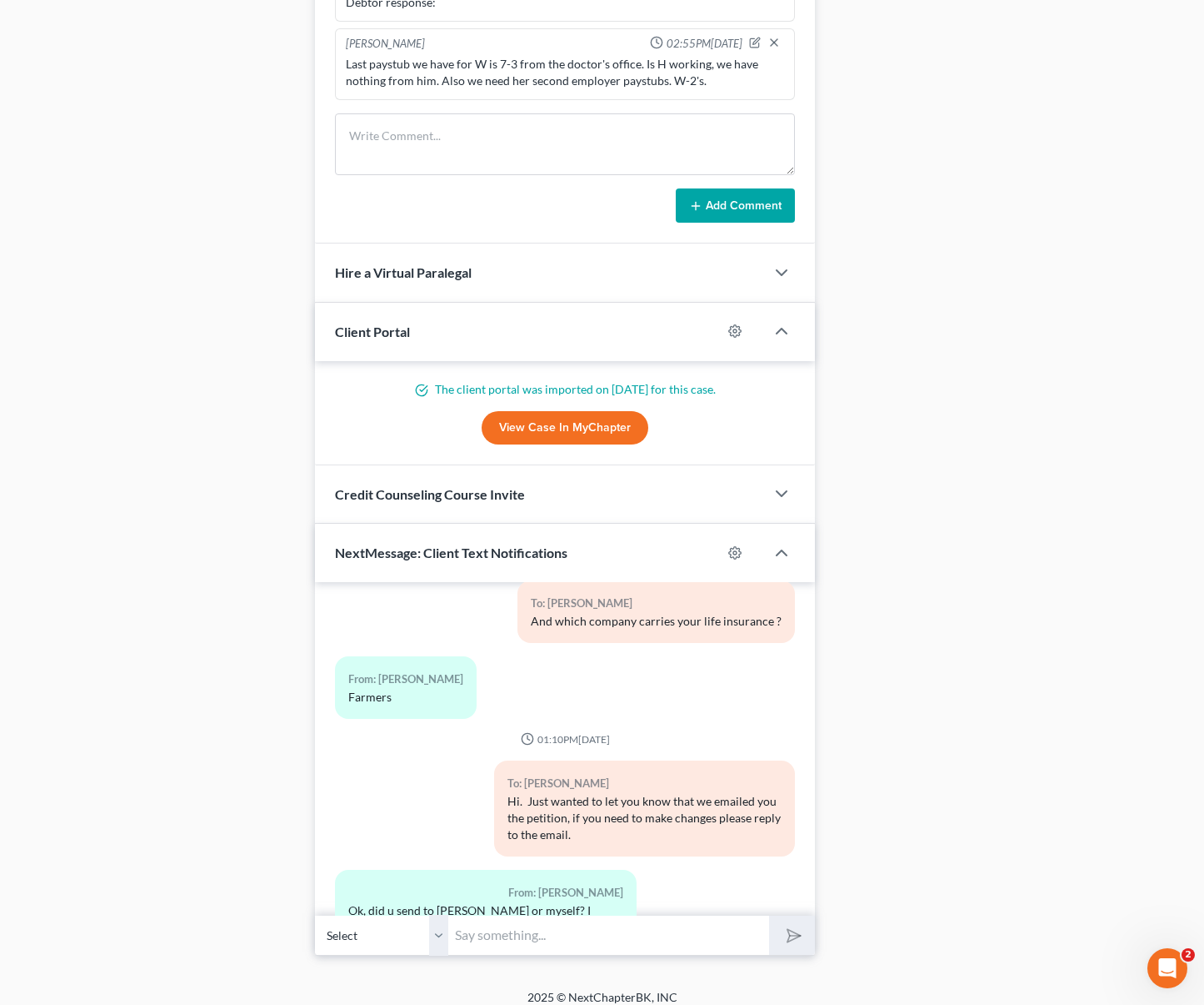
click at [498, 921] on input "text" at bounding box center [608, 935] width 321 height 41
type input "We sent it to your husband this morning."
click at [769, 916] on button "submit" at bounding box center [791, 935] width 45 height 39
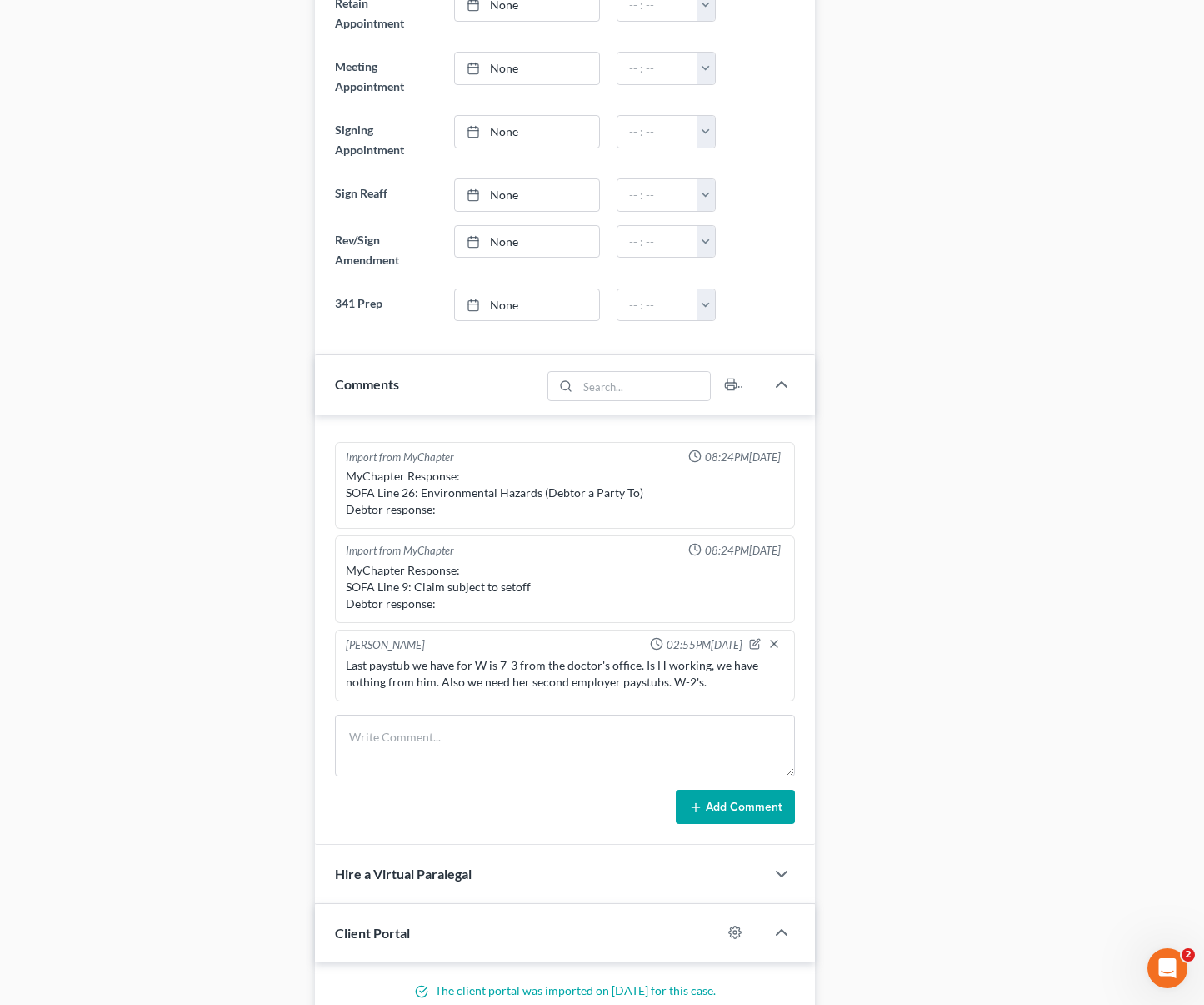
scroll to position [934, 0]
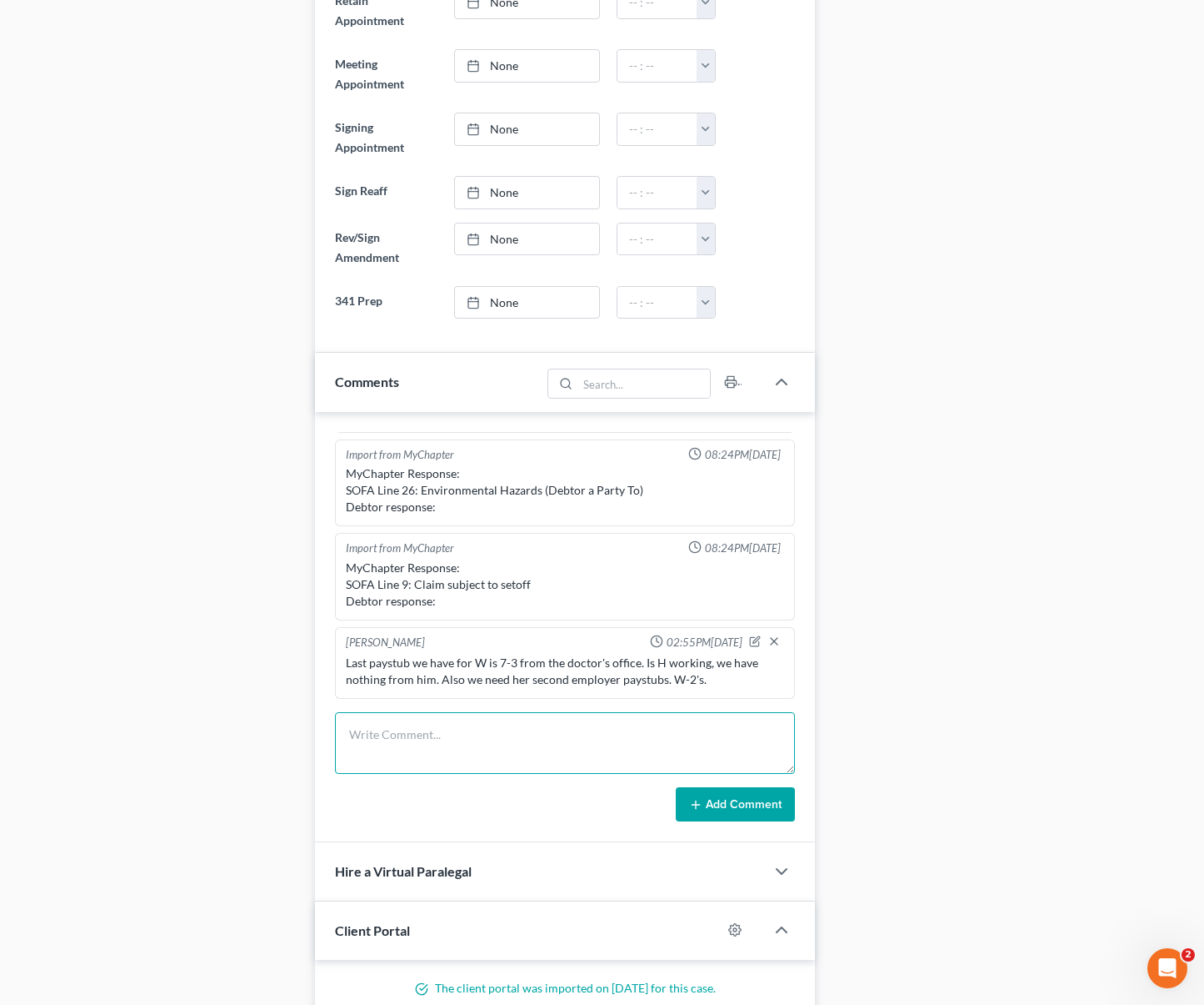
click at [532, 726] on textarea at bounding box center [565, 742] width 460 height 61
type textarea "H said petition ready to file."
click at [721, 787] on button "Add Comment" at bounding box center [736, 805] width 119 height 35
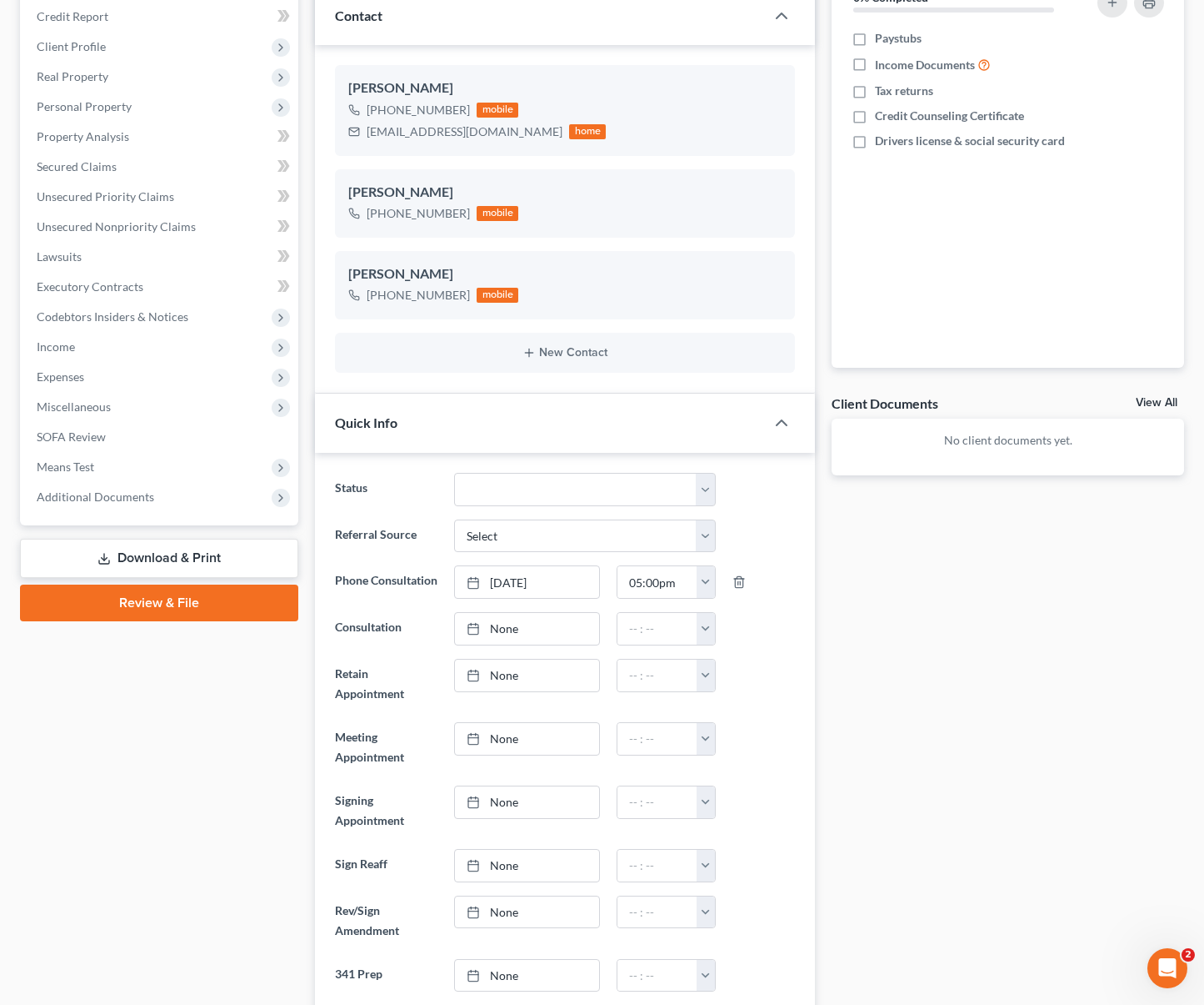
scroll to position [0, 0]
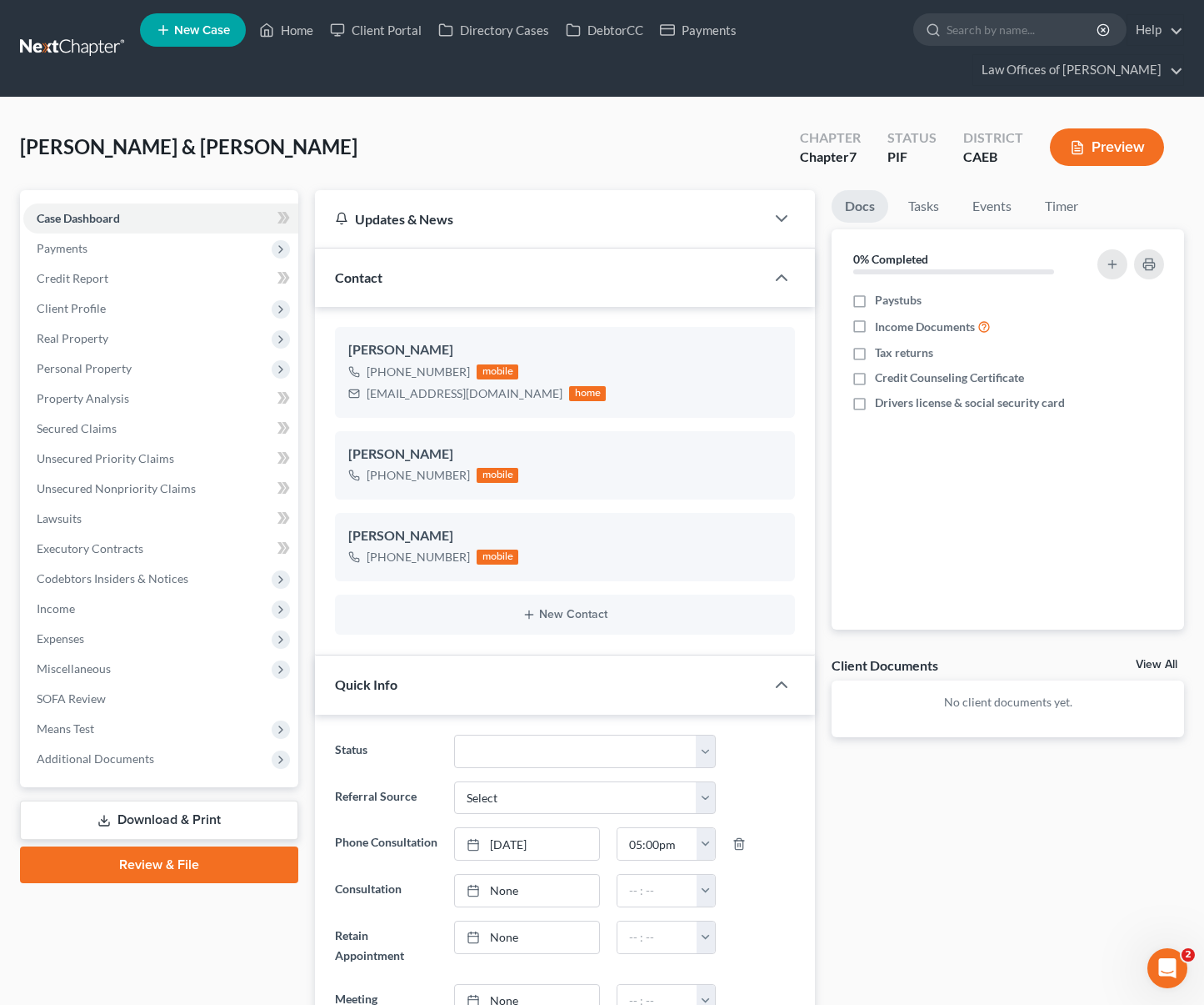
click at [204, 801] on link "Download & Print" at bounding box center [160, 820] width 278 height 39
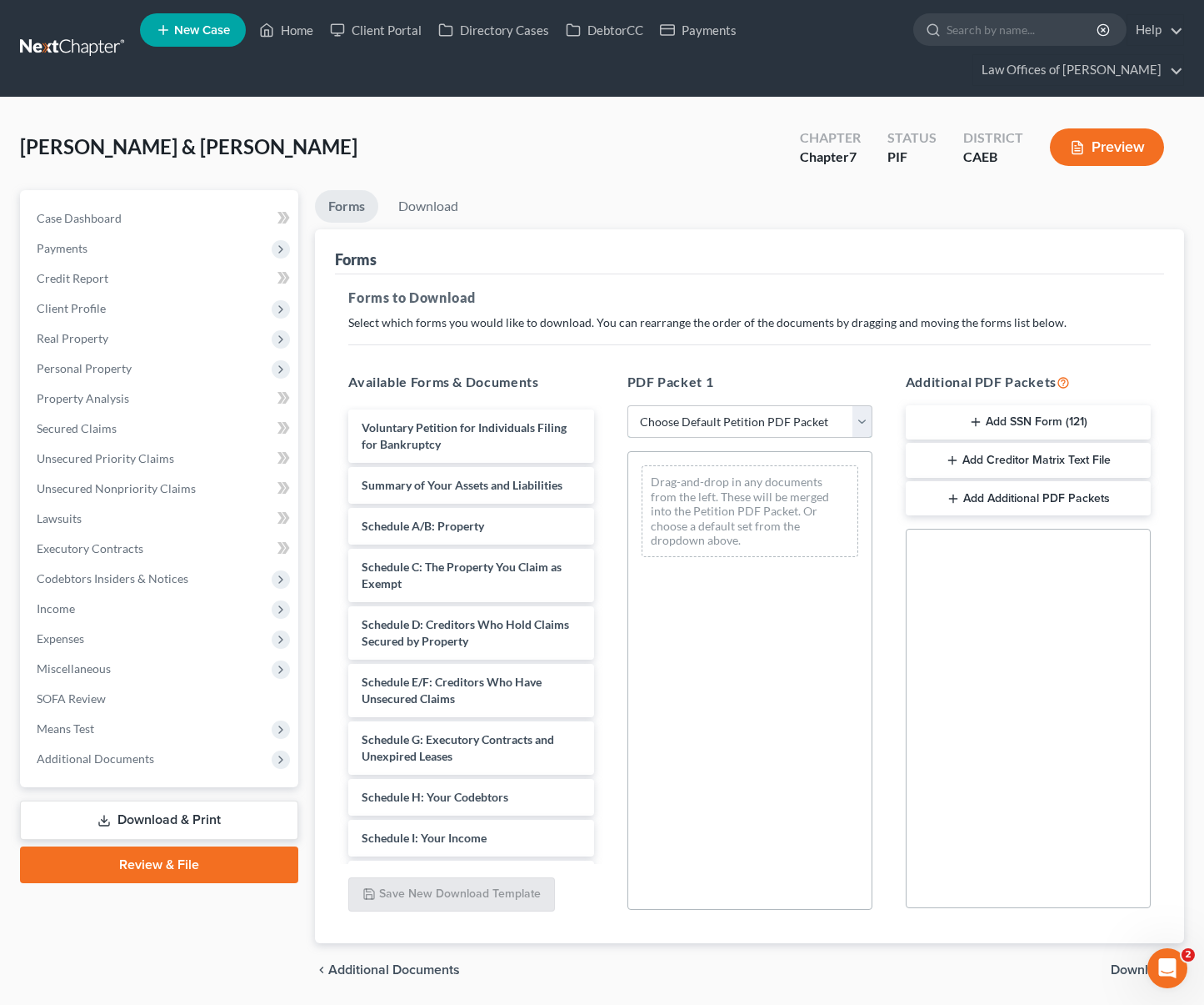
click at [857, 406] on select "Choose Default Petition PDF Packet Complete Bankruptcy Petition (all forms and …" at bounding box center [750, 422] width 245 height 33
select select "4"
click at [628, 406] on select "Choose Default Petition PDF Packet Complete Bankruptcy Petition (all forms and …" at bounding box center [750, 422] width 245 height 33
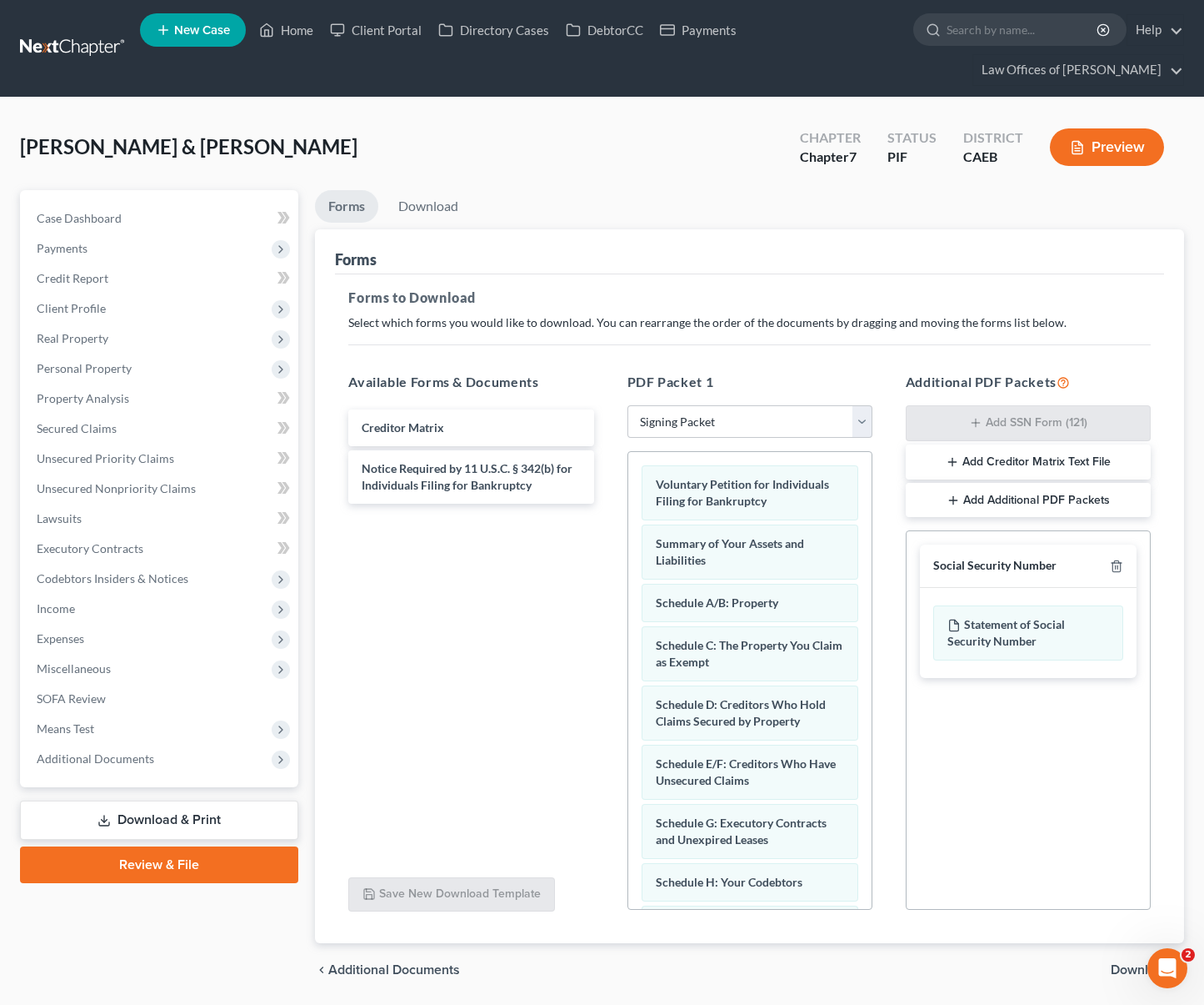
click at [1123, 963] on span "Download" at bounding box center [1141, 970] width 60 height 13
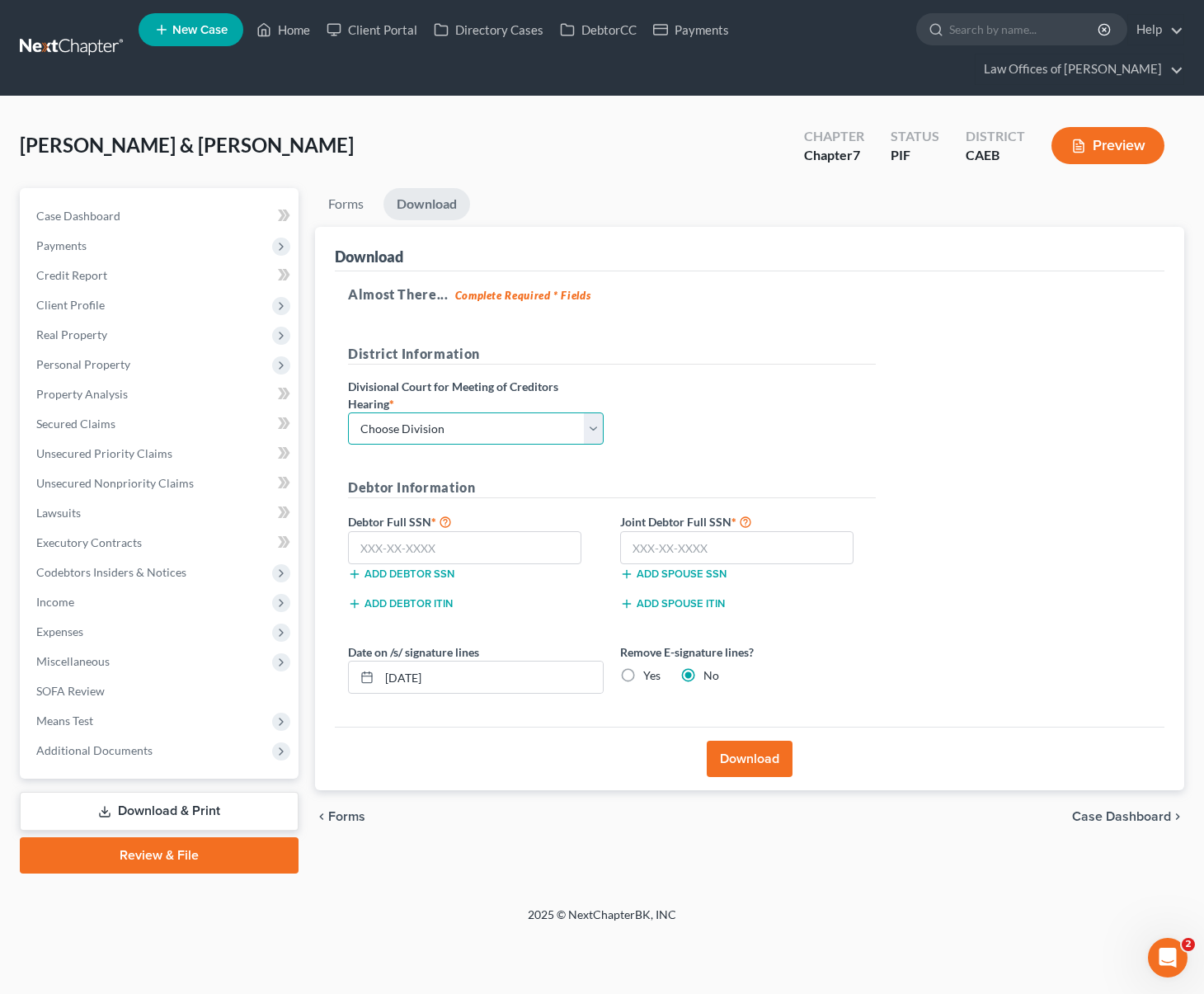
click at [600, 412] on select "Choose Division Fresno Modesto Sacramento" at bounding box center [475, 429] width 256 height 33
select select "0"
click at [348, 412] on select "Choose Division Fresno Modesto Sacramento" at bounding box center [475, 429] width 256 height 33
click at [461, 531] on input "text" at bounding box center [464, 548] width 233 height 33
type input "111-11-1111"
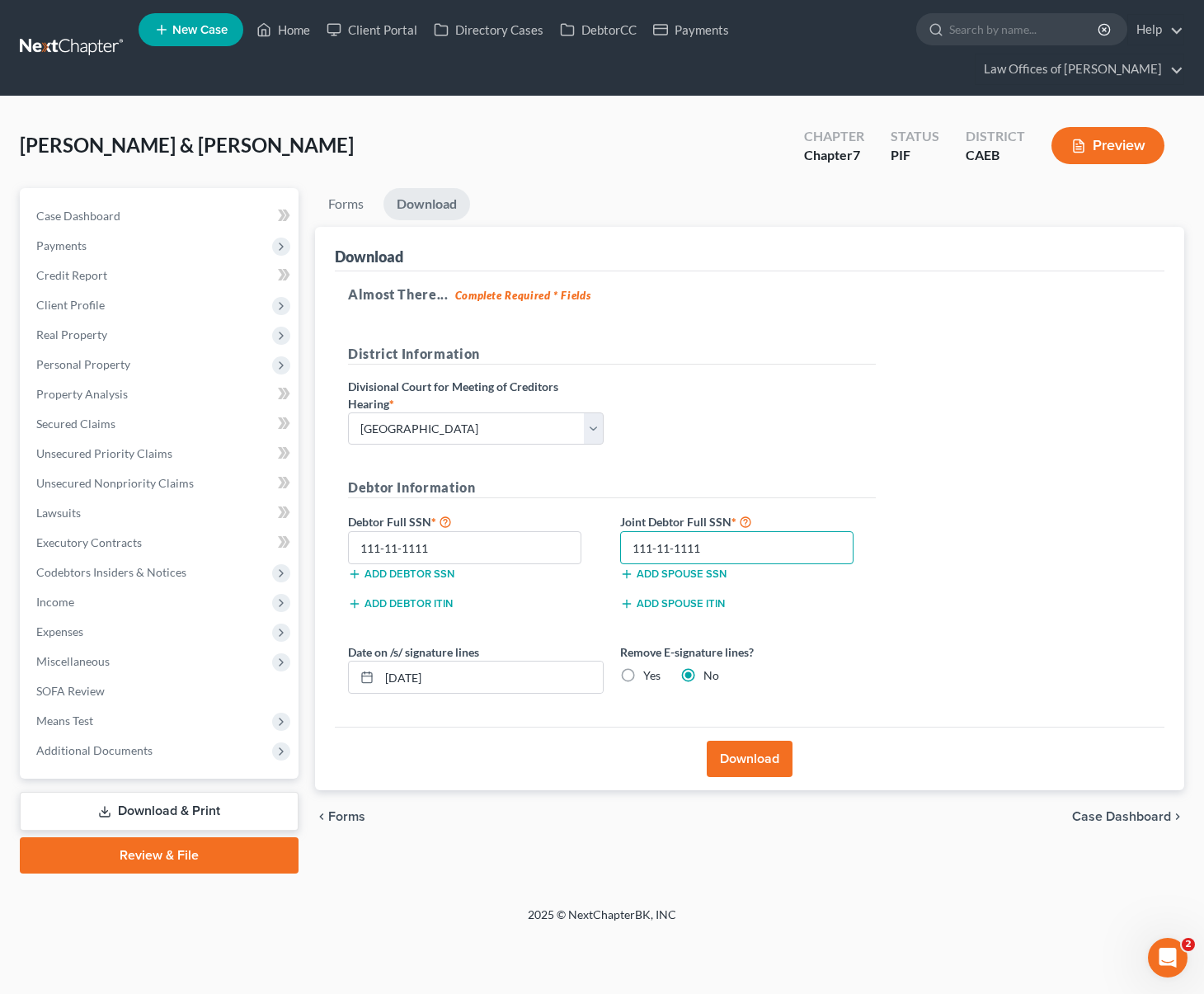
type input "111-11-1111"
click at [761, 741] on button "Download" at bounding box center [749, 759] width 85 height 37
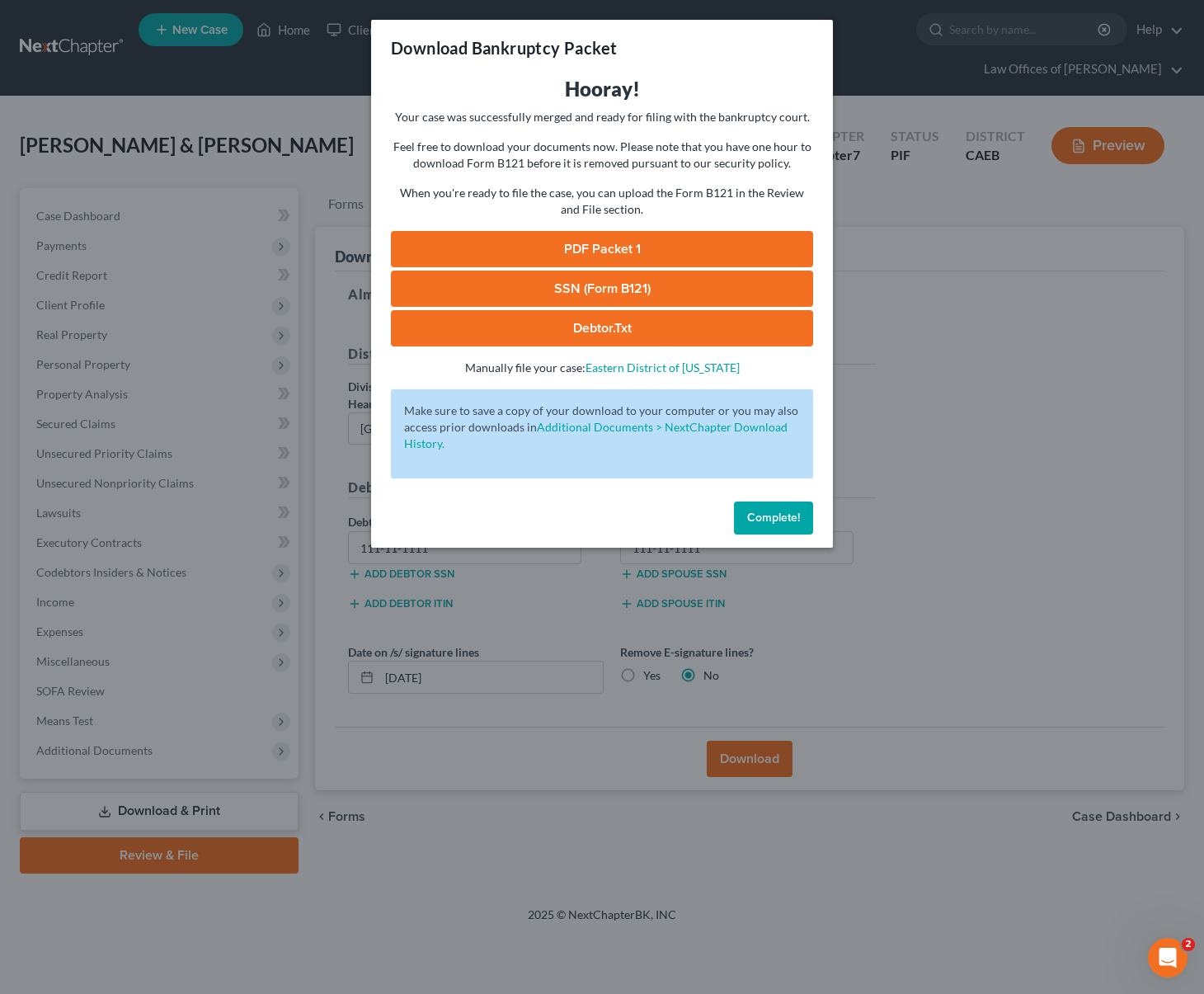
click at [685, 259] on link "PDF Packet 1" at bounding box center [602, 250] width 422 height 37
click at [762, 511] on span "Complete!" at bounding box center [774, 517] width 53 height 14
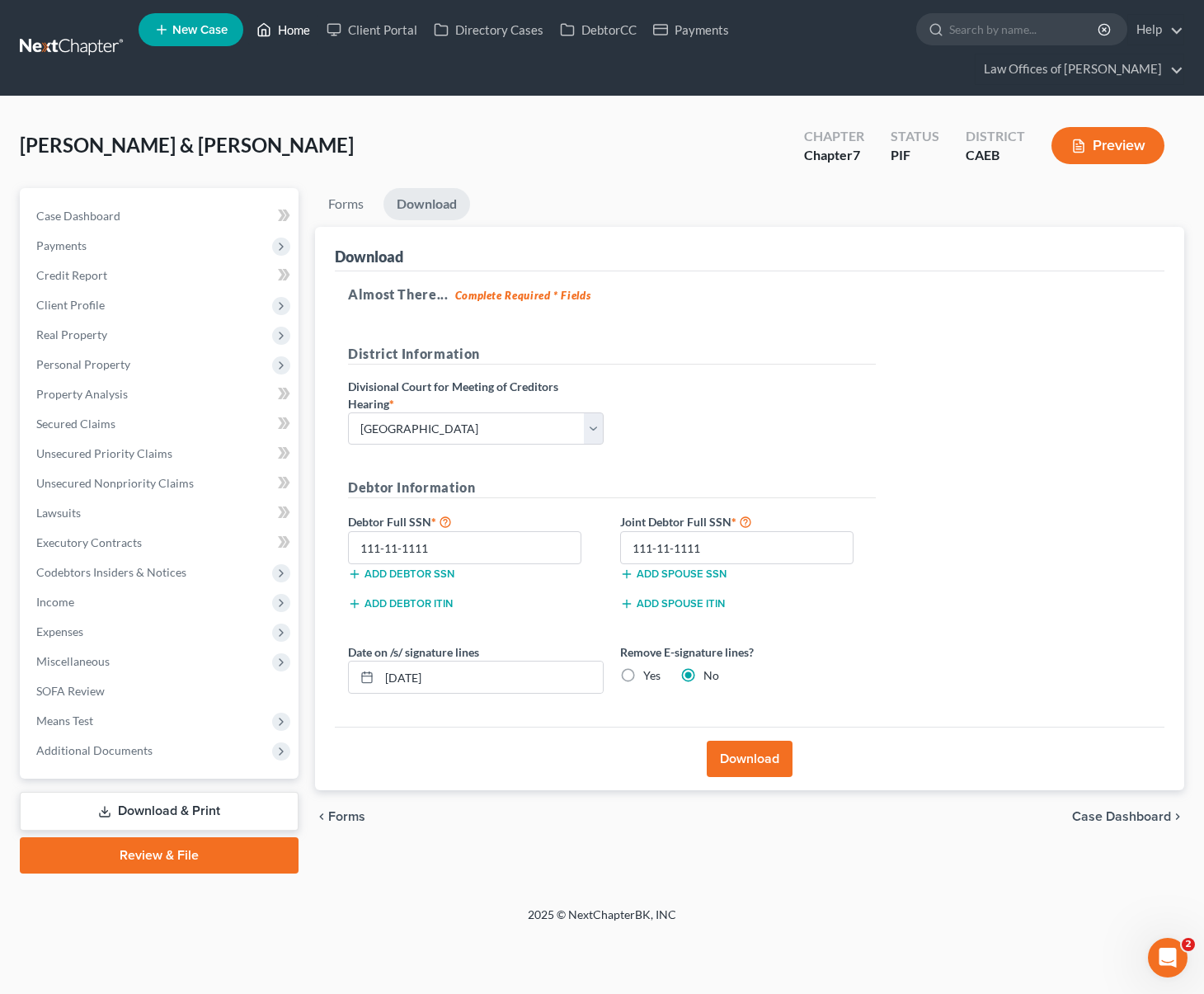
click at [295, 39] on link "Home" at bounding box center [283, 29] width 70 height 29
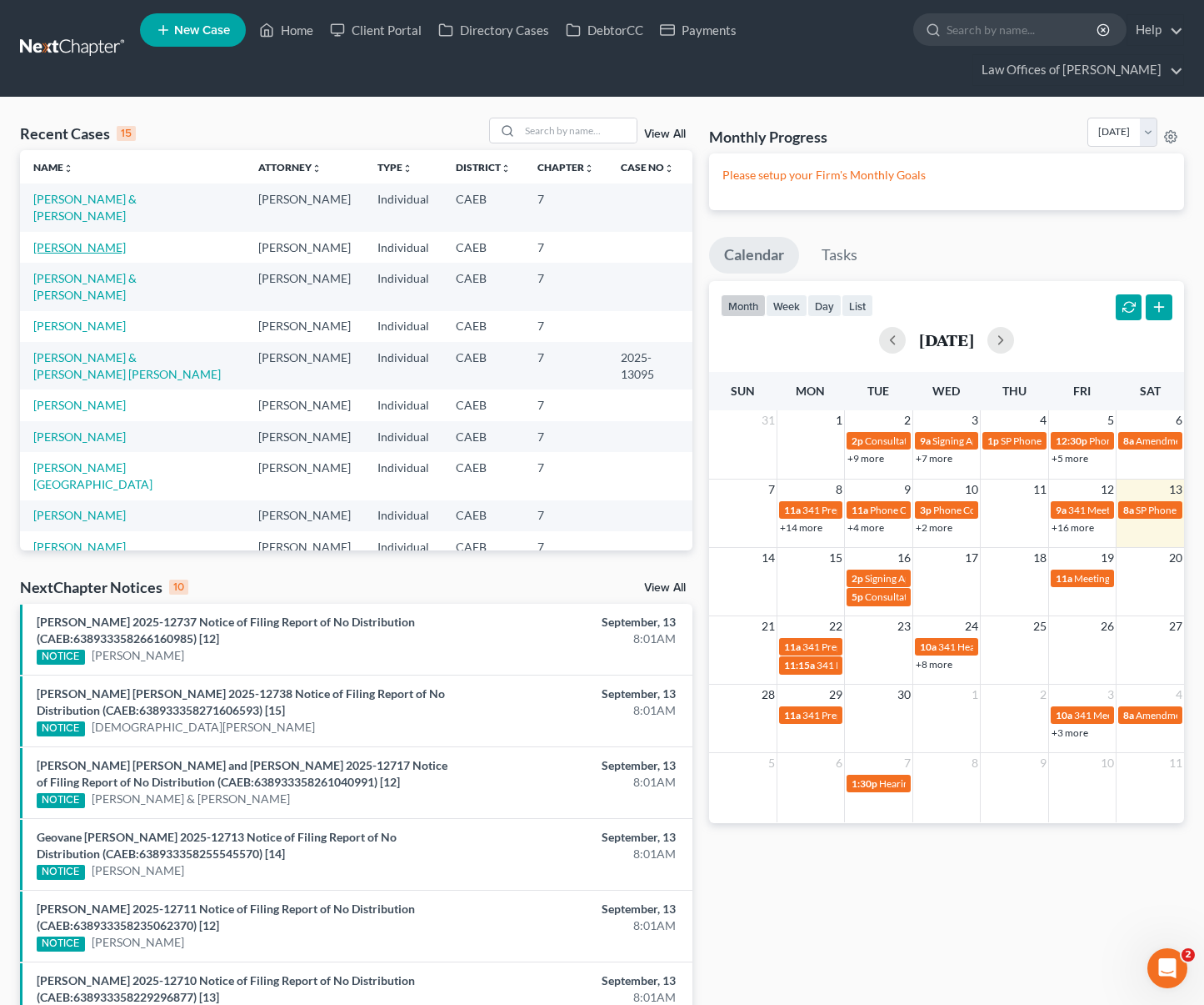
click at [61, 240] on link "[PERSON_NAME]" at bounding box center [80, 247] width 93 height 14
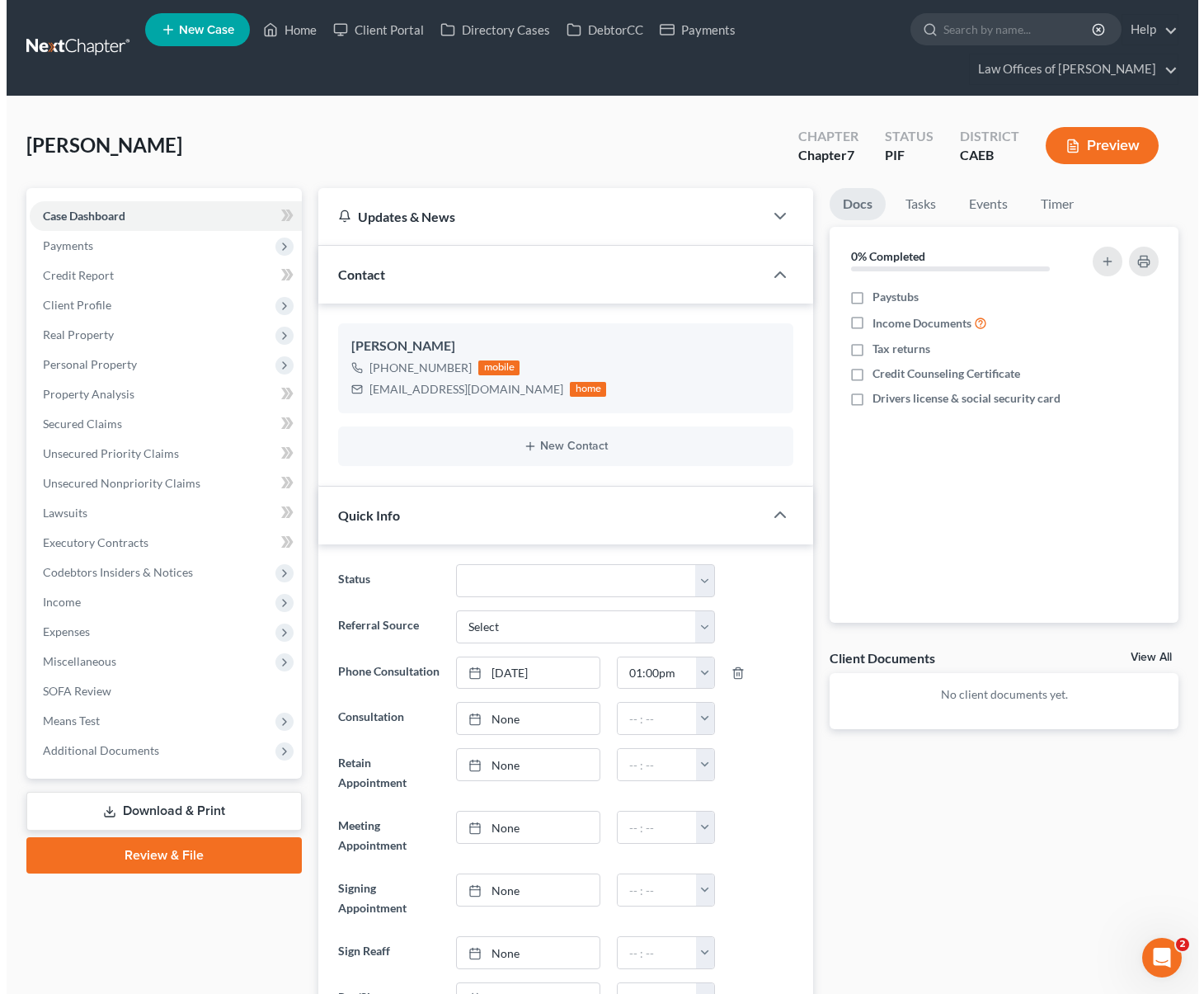
scroll to position [3436, 0]
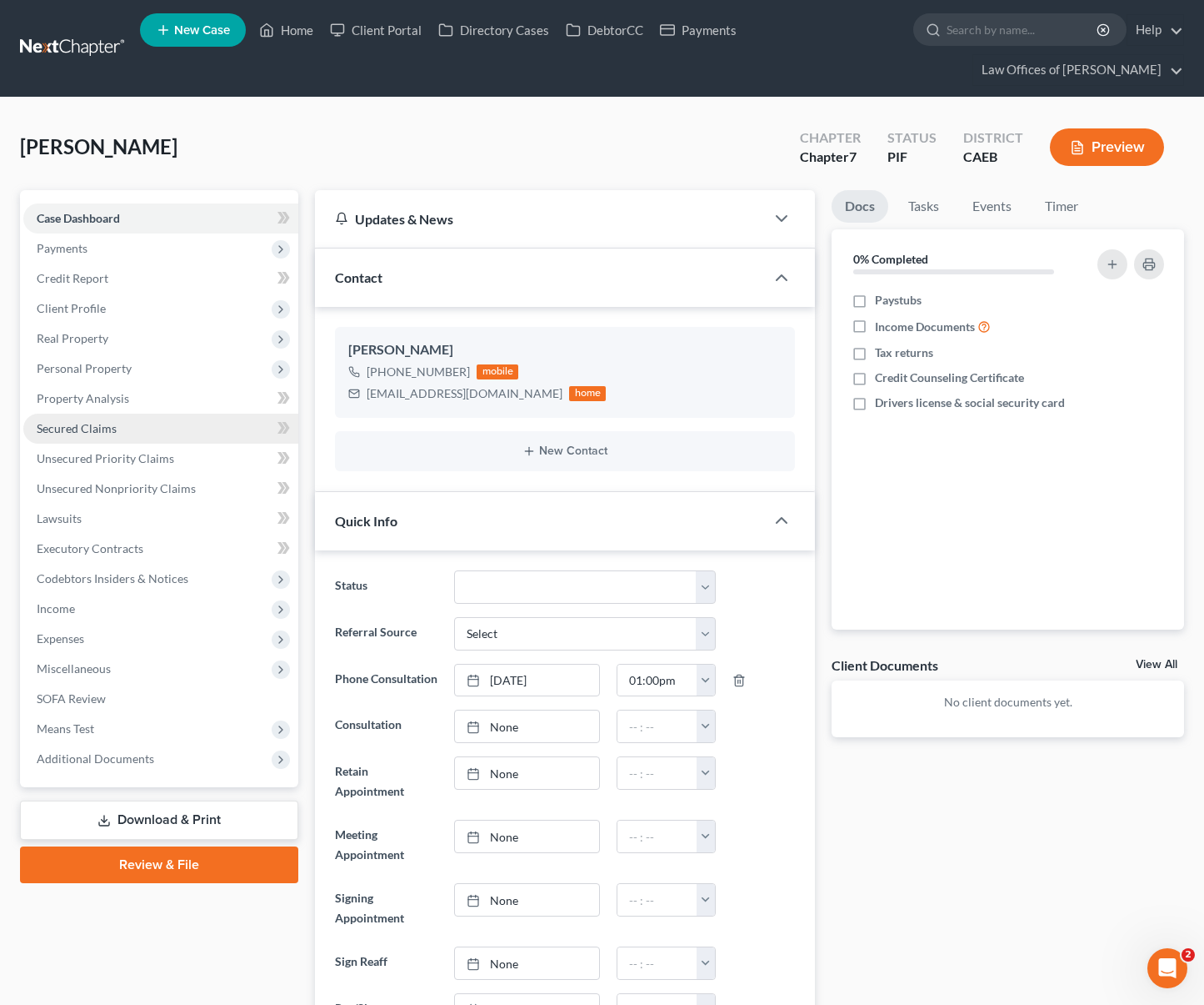
click at [133, 414] on link "Secured Claims" at bounding box center [160, 429] width 275 height 30
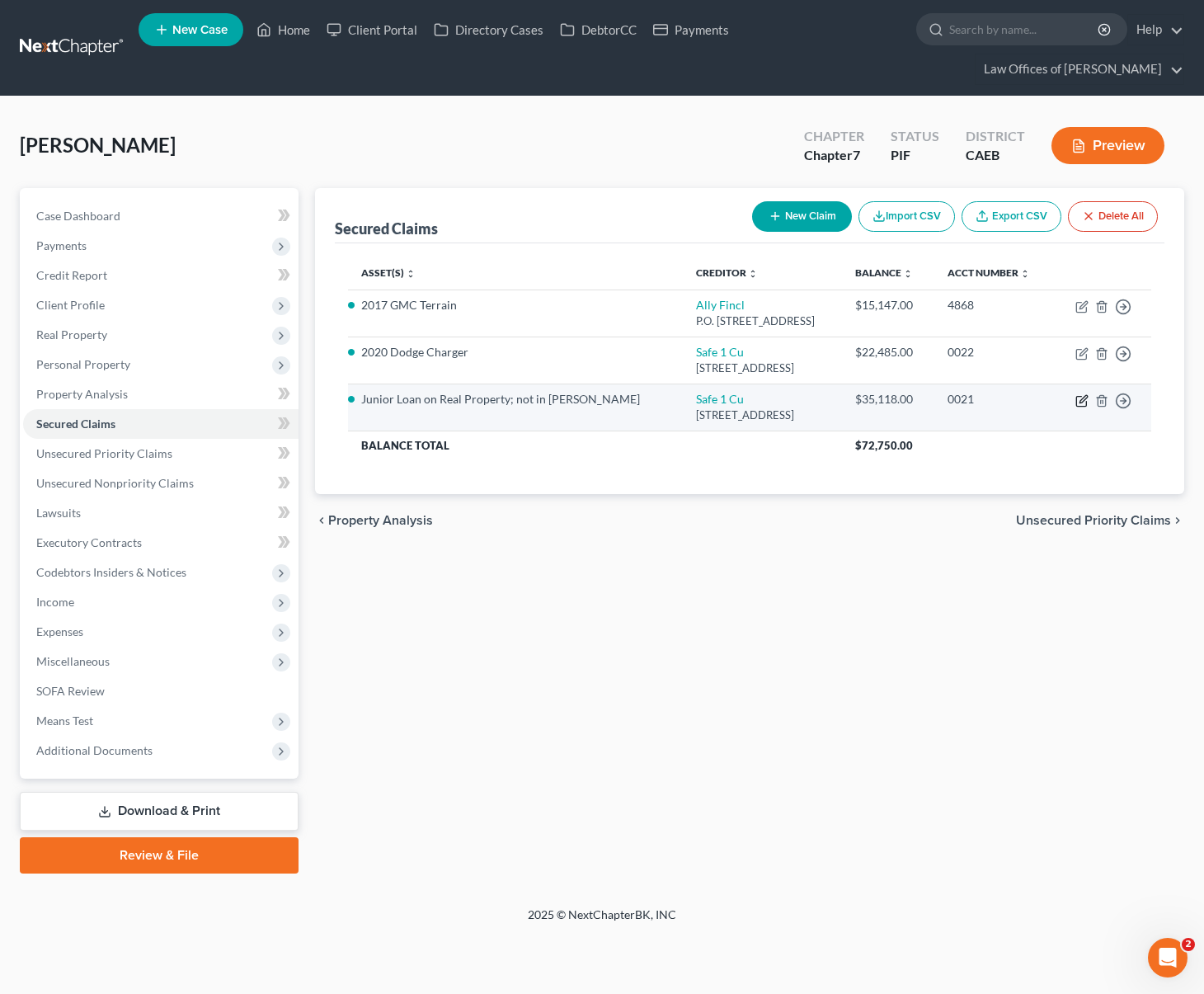
click at [1077, 395] on icon "button" at bounding box center [1082, 401] width 13 height 13
select select "4"
select select "0"
select select "4"
select select "0"
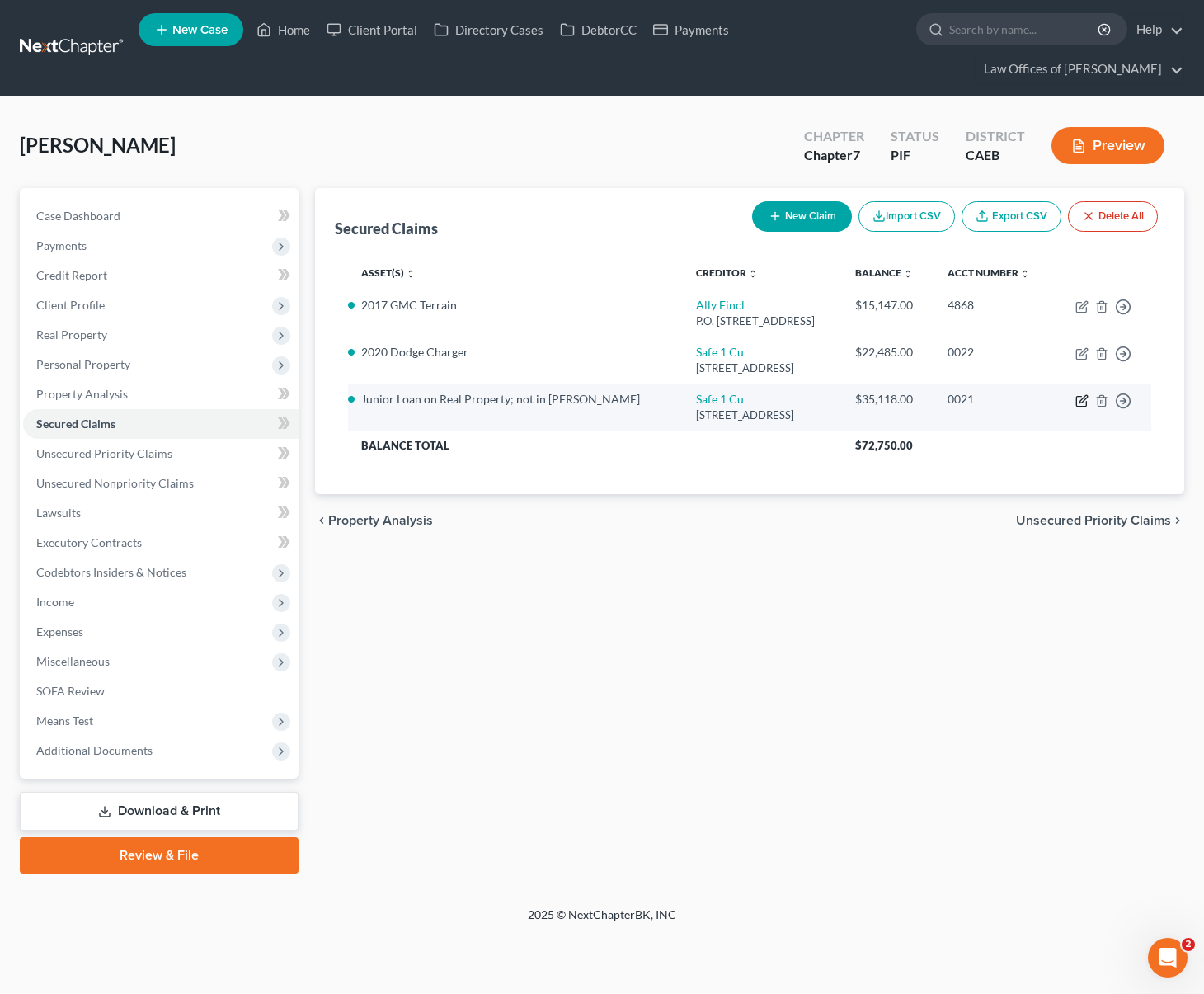
select select "0"
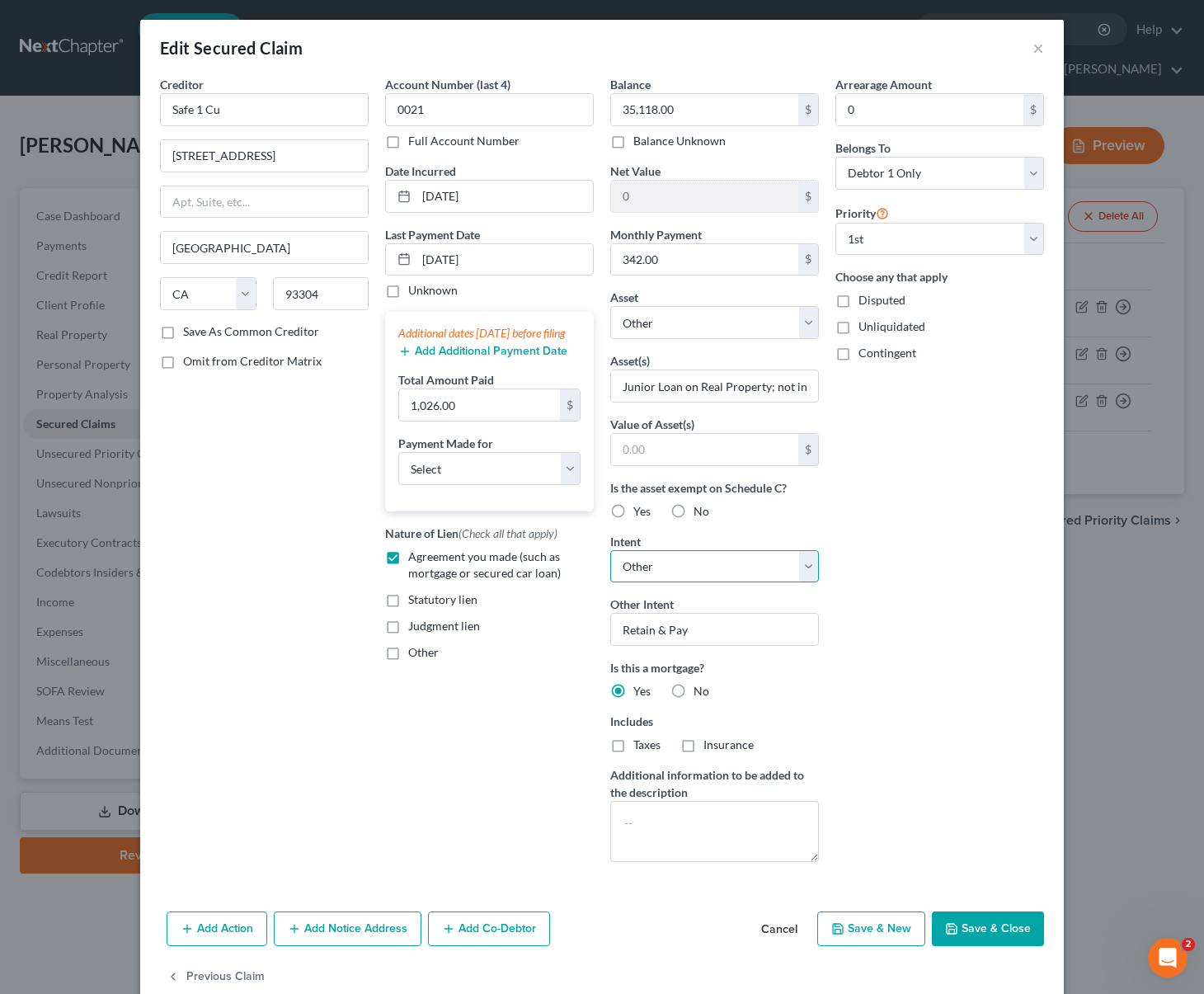
click at [797, 563] on select "Select Surrender Redeem Reaffirm Avoid Other" at bounding box center [714, 566] width 208 height 33
click at [799, 568] on select "Select Surrender Redeem Reaffirm Avoid Other" at bounding box center [714, 566] width 208 height 33
click at [799, 571] on select "Select Surrender Redeem Reaffirm Avoid Other" at bounding box center [714, 566] width 208 height 33
click at [693, 637] on input "Retain & Pay" at bounding box center [714, 630] width 208 height 33
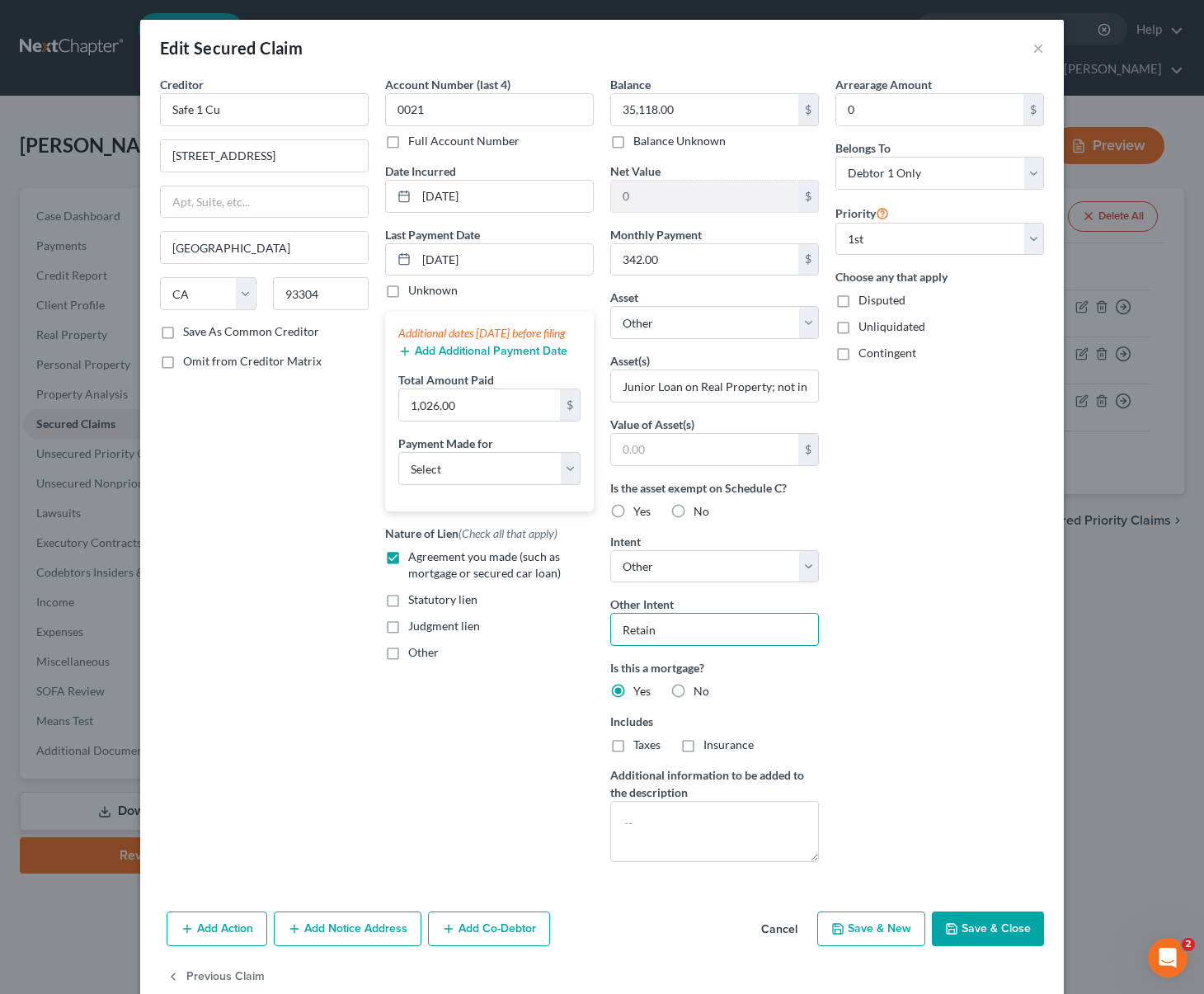
drag, startPoint x: 686, startPoint y: 631, endPoint x: 573, endPoint y: 626, distance: 113.1
click at [549, 625] on div "Creditor * Safe 1 Cu 400 Oak St Bakersfield State AL AK AR AZ CA CO CT DE DC FL…" at bounding box center [601, 475] width 900 height 799
type input "Retain & Pay"
click at [674, 392] on input "Junior Loan on Real Property; not in tittle" at bounding box center [715, 385] width 207 height 31
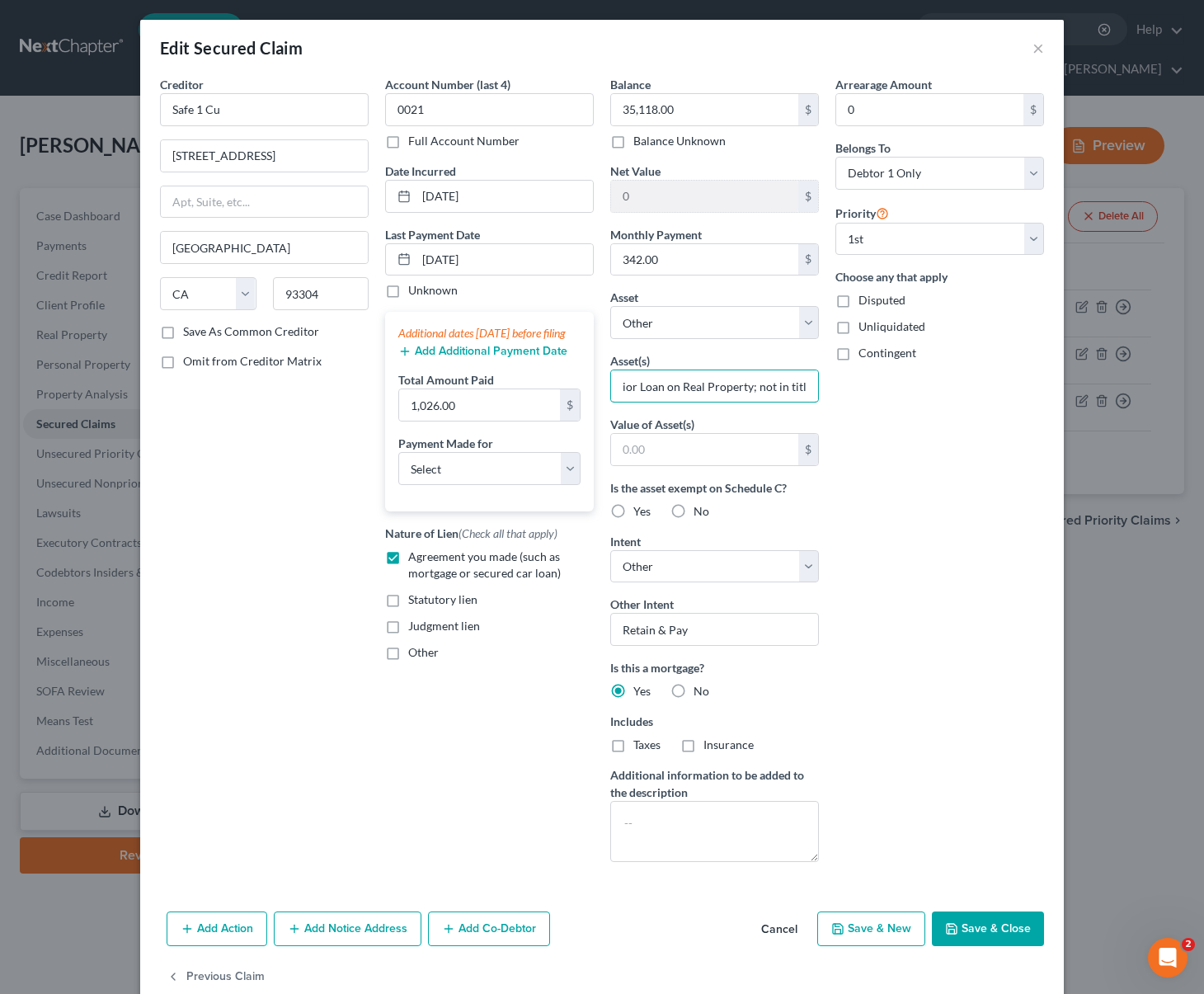
type input "Junior Loan on Real Property; not in title"
click at [1017, 924] on button "Save & Close" at bounding box center [987, 929] width 112 height 35
select select
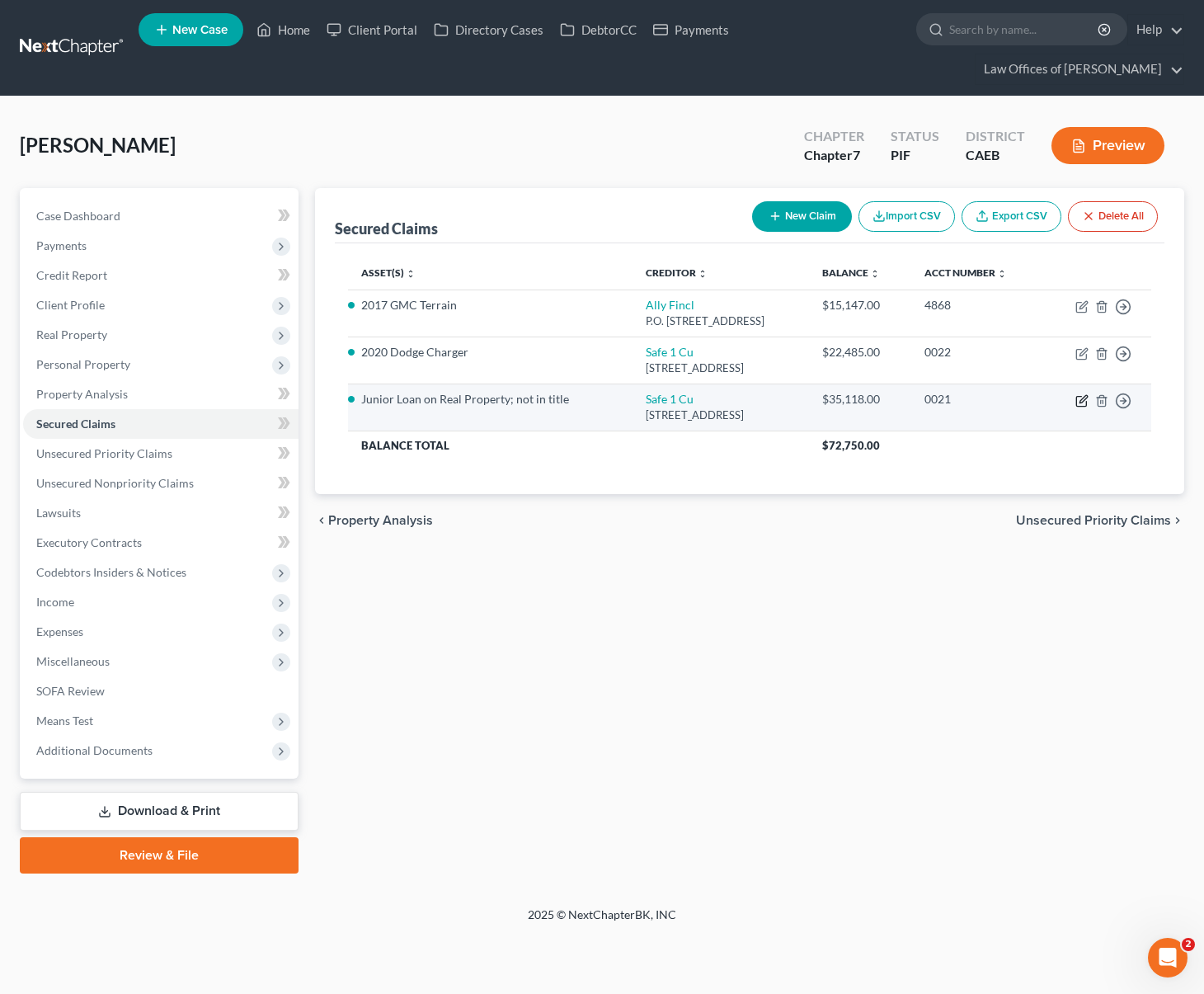
click at [1086, 395] on icon "button" at bounding box center [1082, 401] width 13 height 13
select select "4"
select select "0"
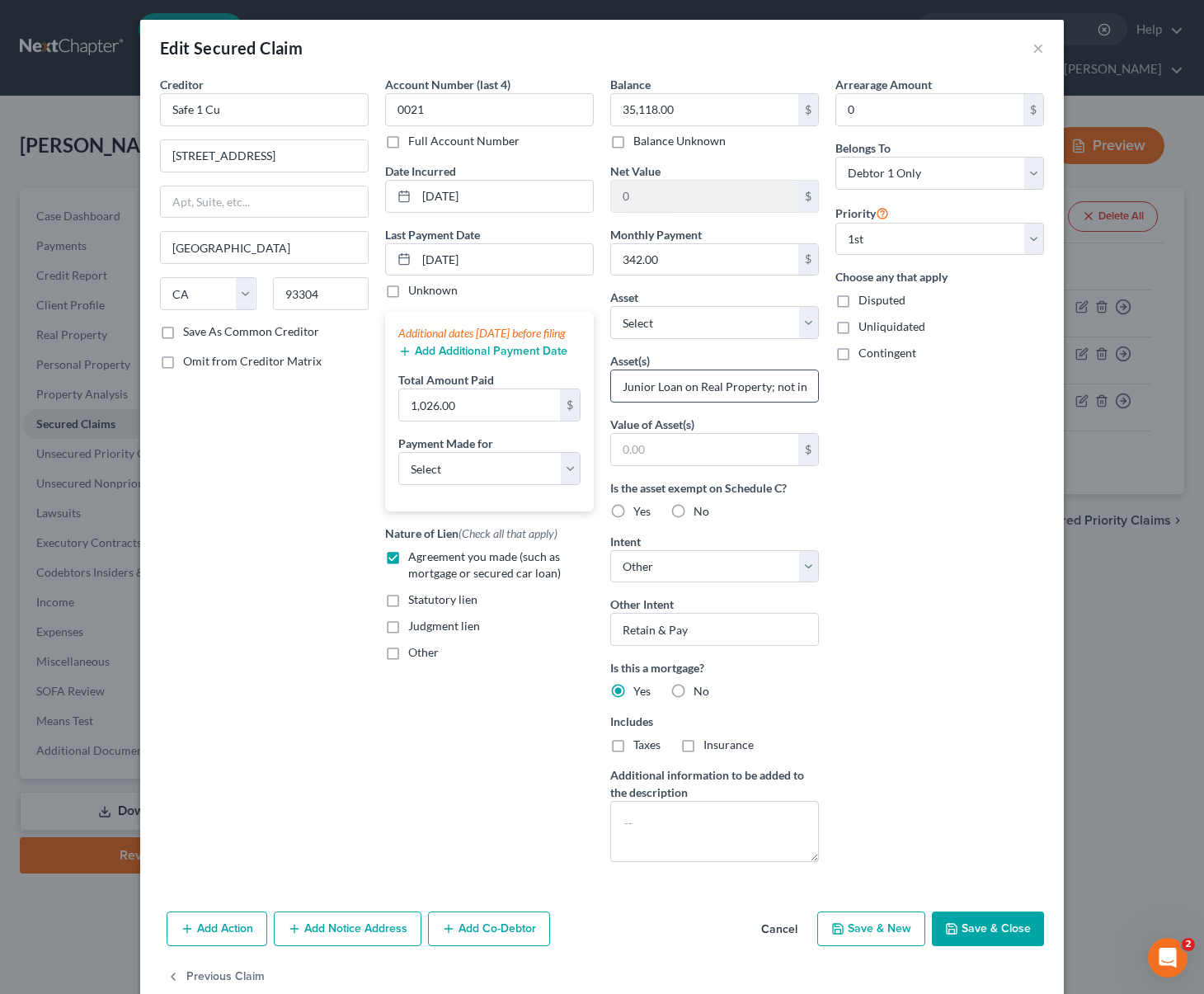
click at [754, 385] on input "Junior Loan on Real Property; not in title" at bounding box center [715, 385] width 207 height 31
click at [987, 921] on button "Save & Close" at bounding box center [987, 929] width 112 height 35
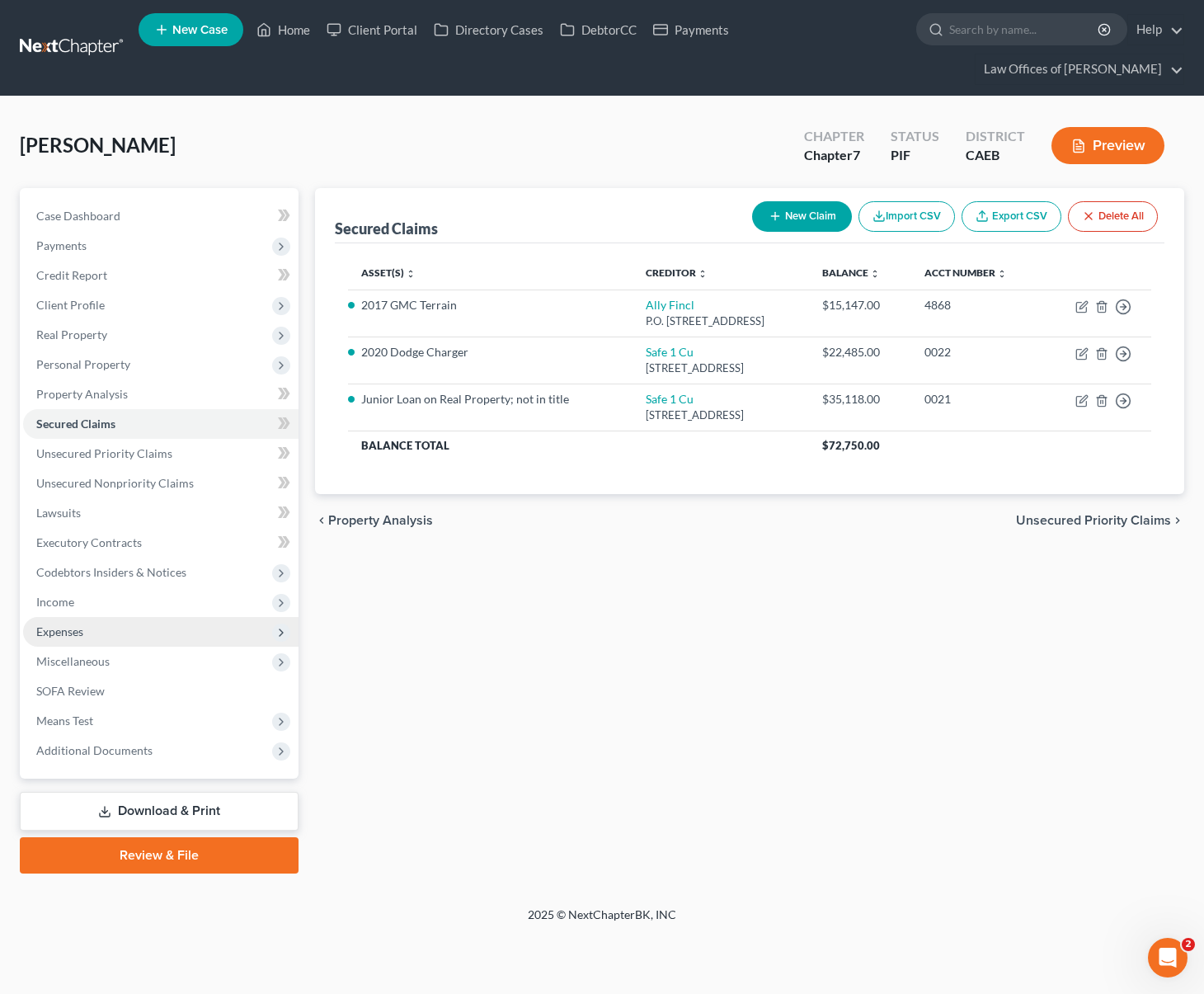
click at [106, 617] on span "Expenses" at bounding box center [161, 631] width 275 height 29
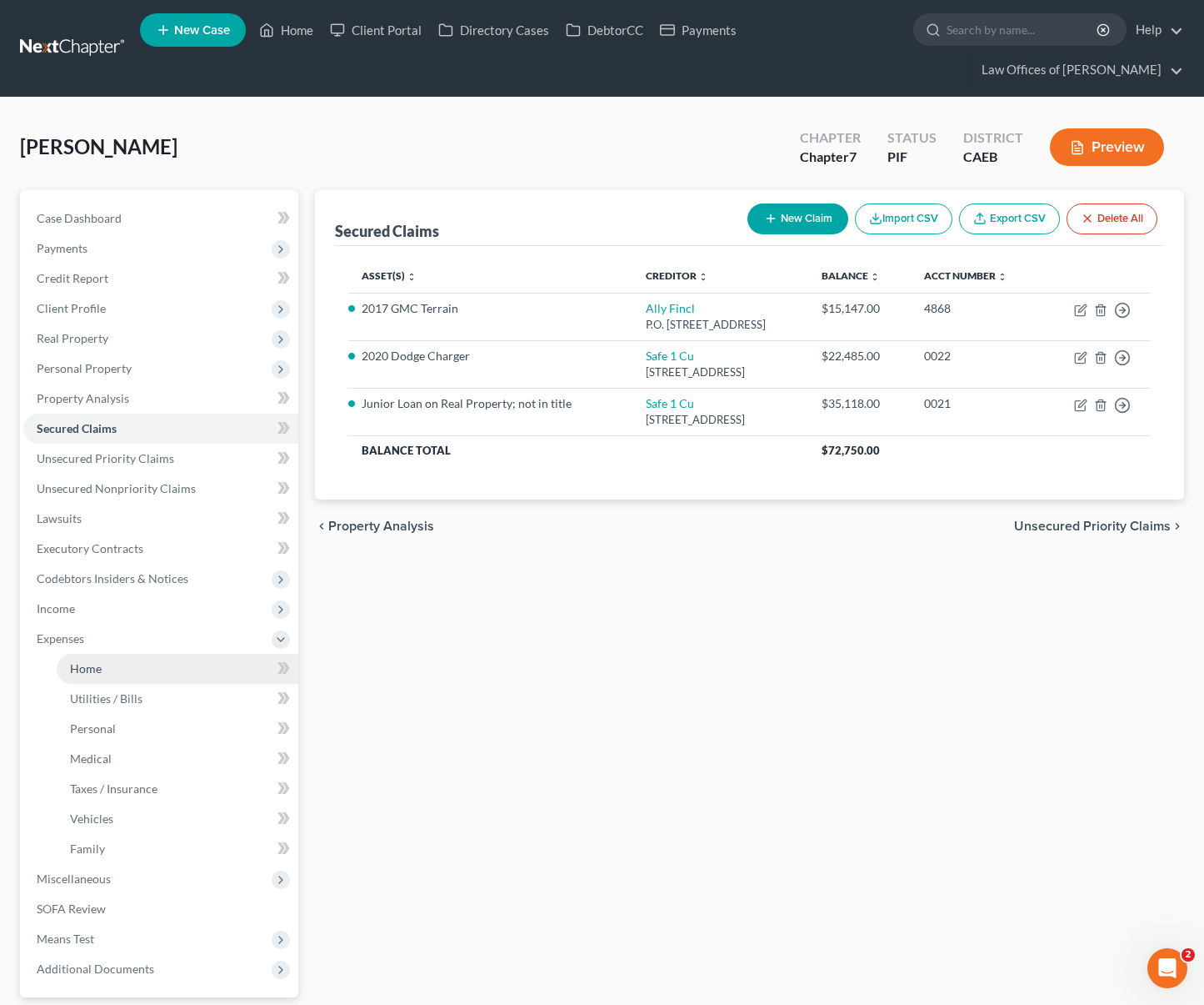
click at [111, 653] on link "Home" at bounding box center [177, 668] width 242 height 30
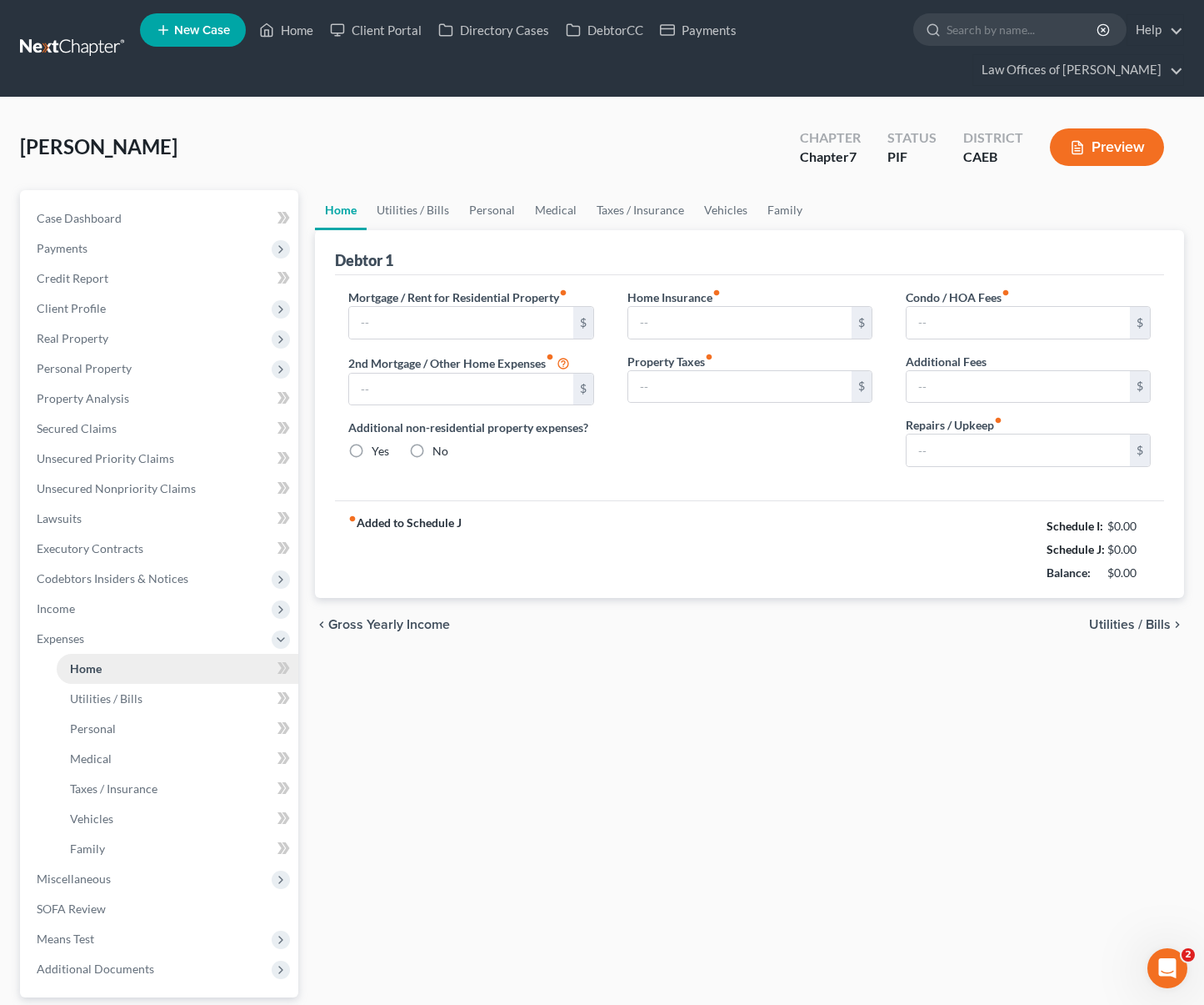
type input "1,200.00"
type input "345.00"
radio input "true"
type input "0.00"
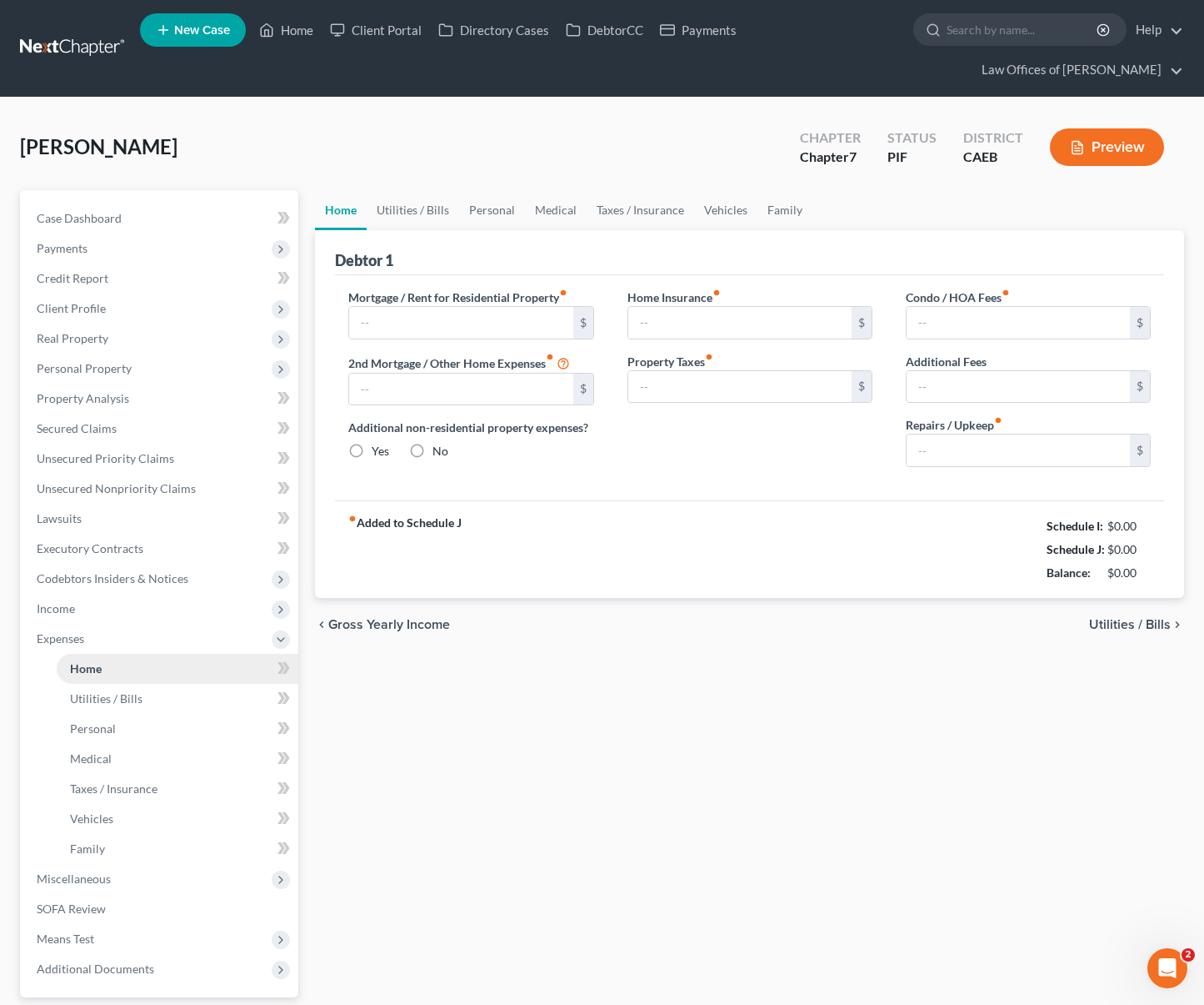
type input "0.00"
click at [721, 190] on link "Vehicles" at bounding box center [726, 210] width 63 height 40
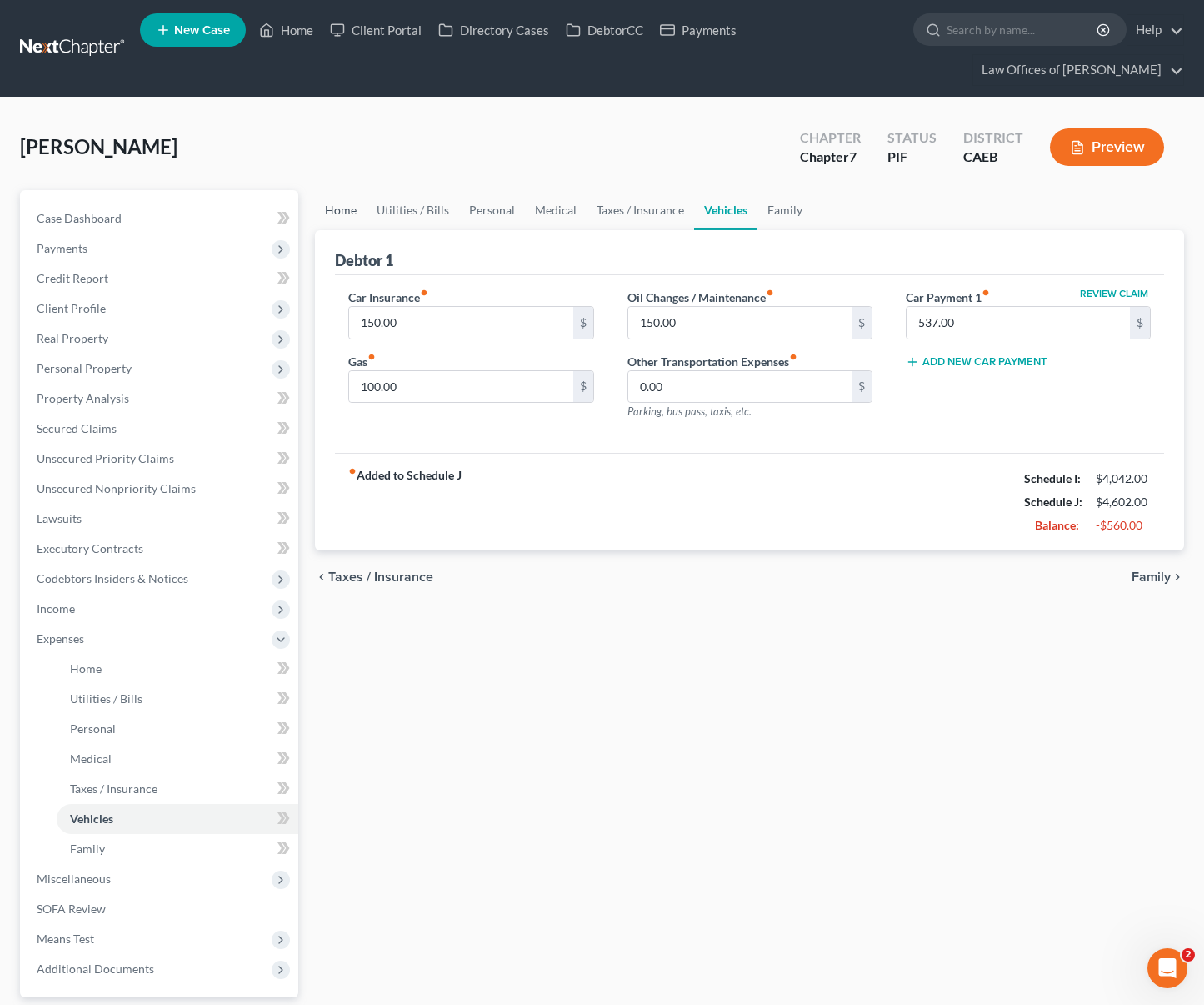
click at [340, 190] on link "Home" at bounding box center [341, 210] width 52 height 40
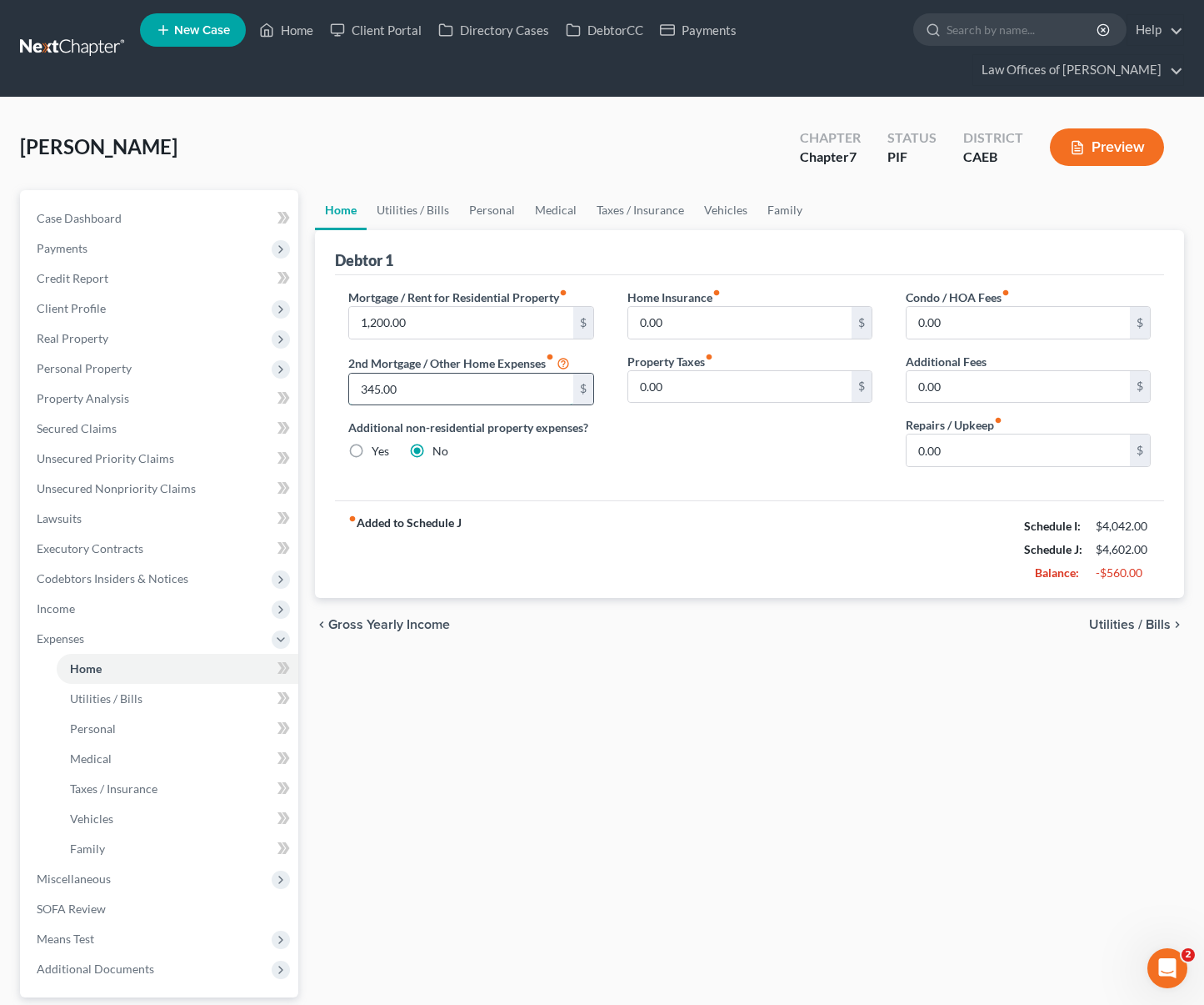
click at [430, 374] on input "345.00" at bounding box center [461, 390] width 224 height 32
click at [398, 190] on link "Utilities / Bills" at bounding box center [413, 210] width 93 height 40
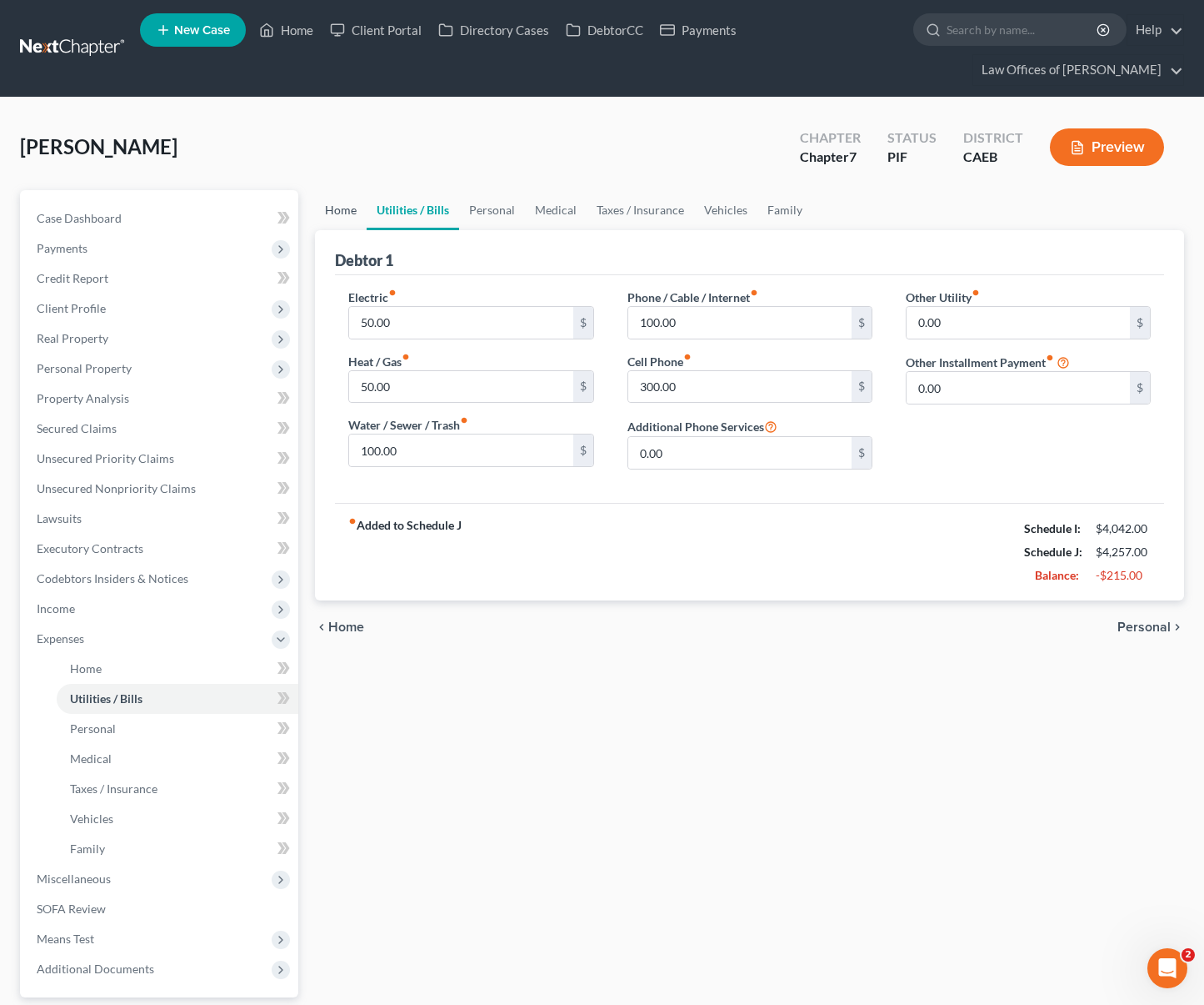
click at [330, 190] on link "Home" at bounding box center [341, 210] width 52 height 40
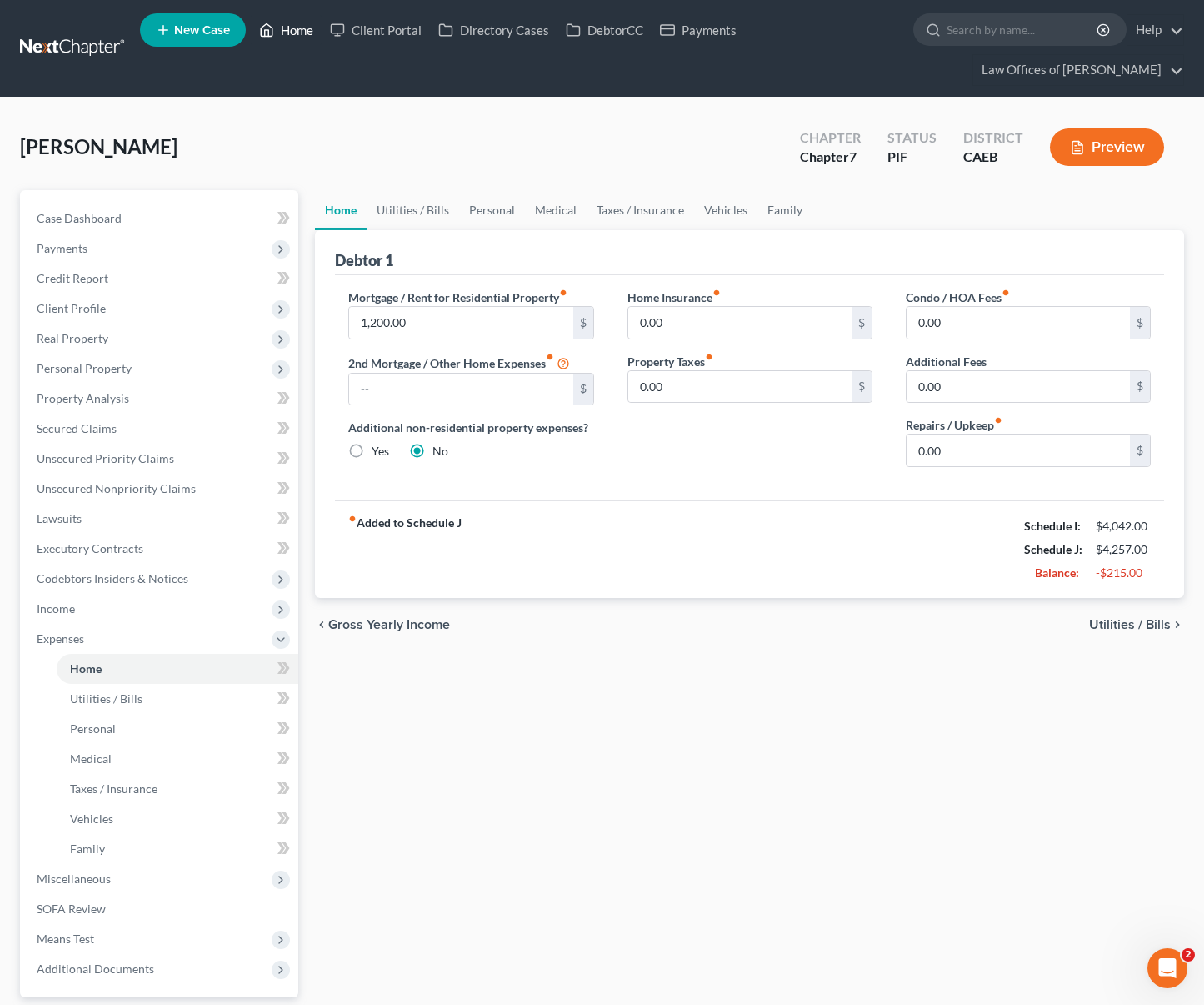
click at [299, 39] on link "Home" at bounding box center [286, 30] width 70 height 30
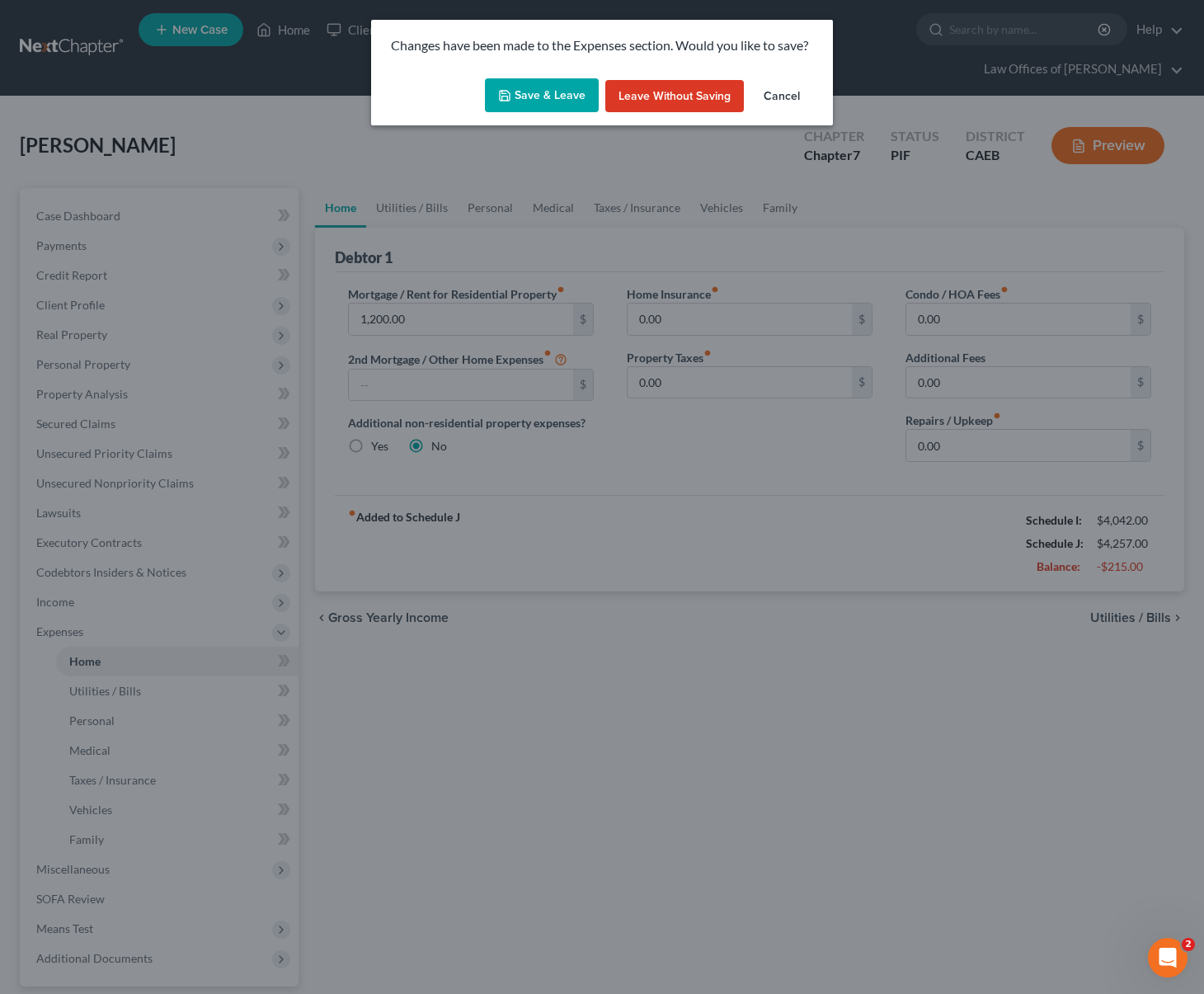
click at [777, 94] on button "Cancel" at bounding box center [782, 96] width 62 height 33
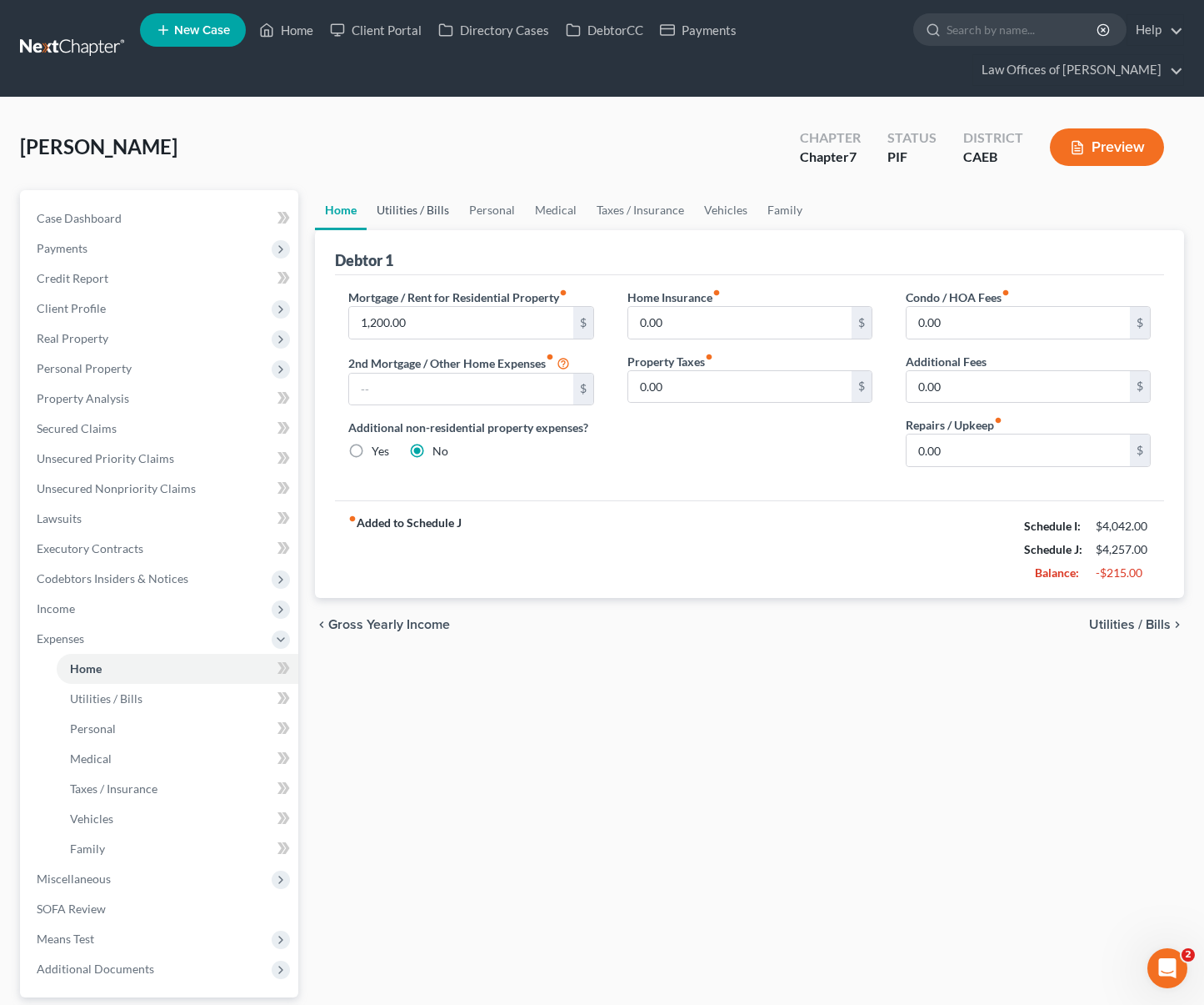
click at [409, 190] on link "Utilities / Bills" at bounding box center [413, 210] width 93 height 40
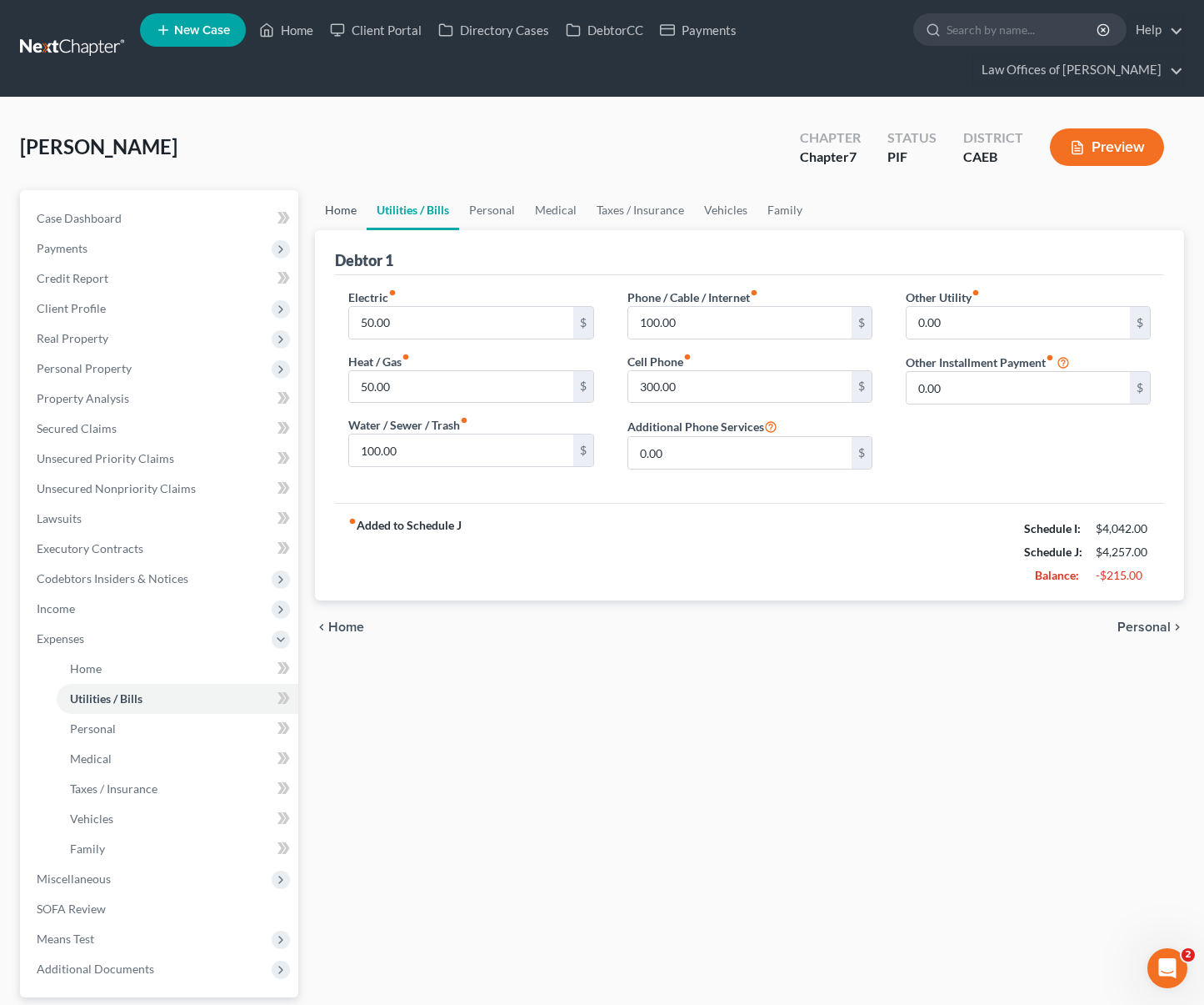
click at [326, 190] on link "Home" at bounding box center [341, 210] width 52 height 40
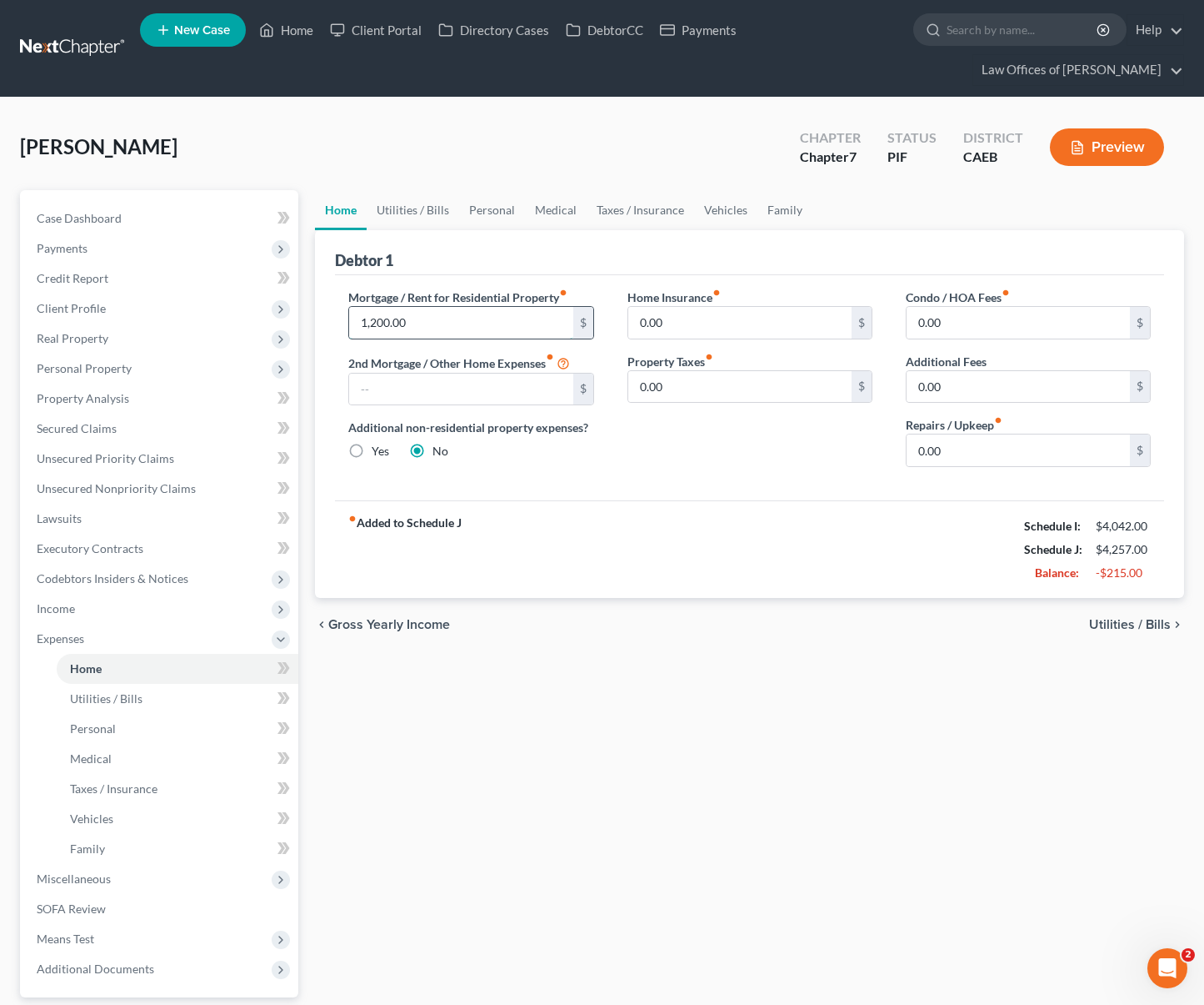
click at [466, 307] on input "1,200.00" at bounding box center [461, 323] width 224 height 32
type input "1,000."
click at [426, 190] on link "Utilities / Bills" at bounding box center [413, 210] width 93 height 40
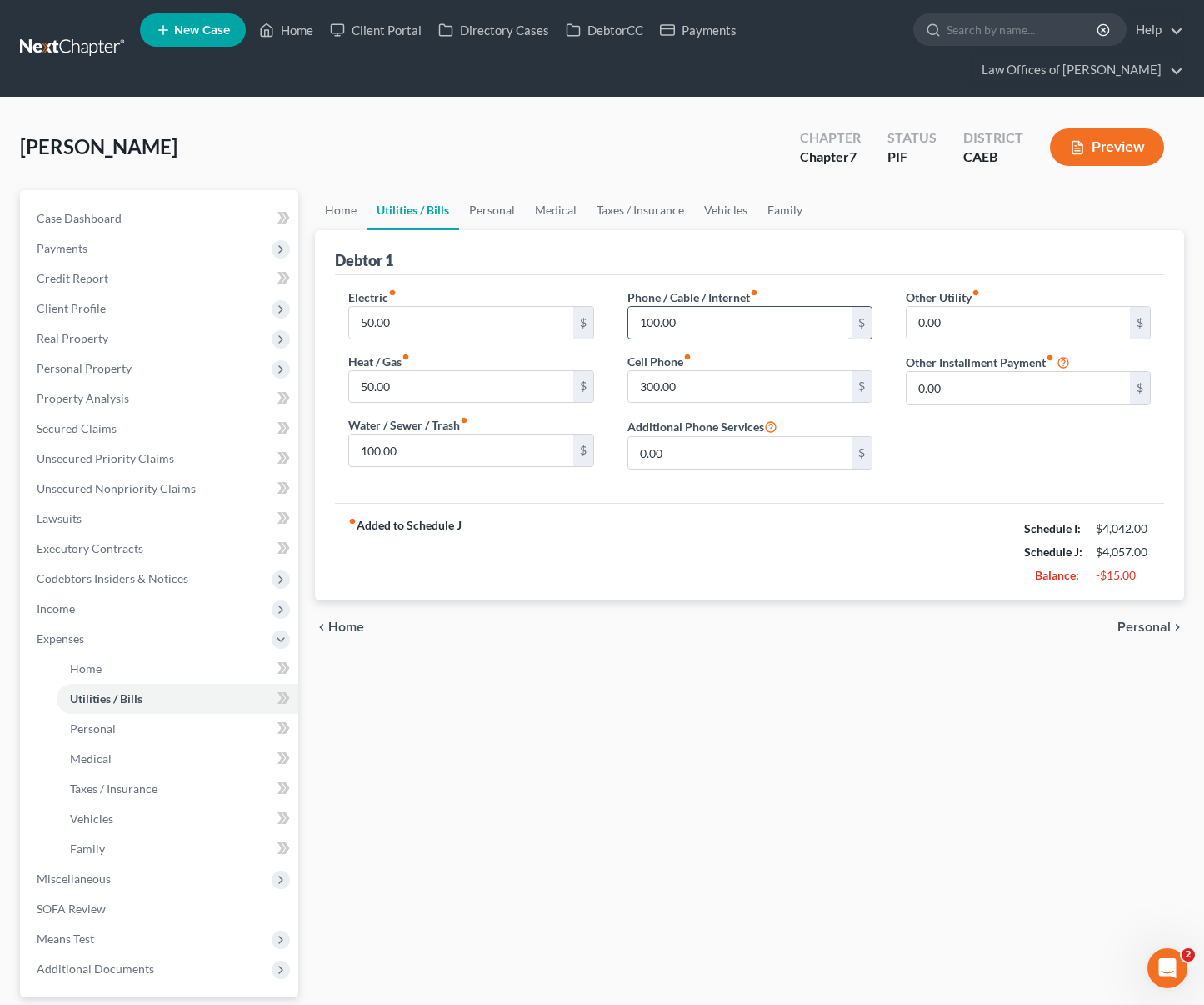
click at [727, 307] on input "100.00" at bounding box center [740, 323] width 224 height 32
click at [353, 307] on input "50.00" at bounding box center [461, 323] width 224 height 32
type input "150."
type input "1"
type input "210."
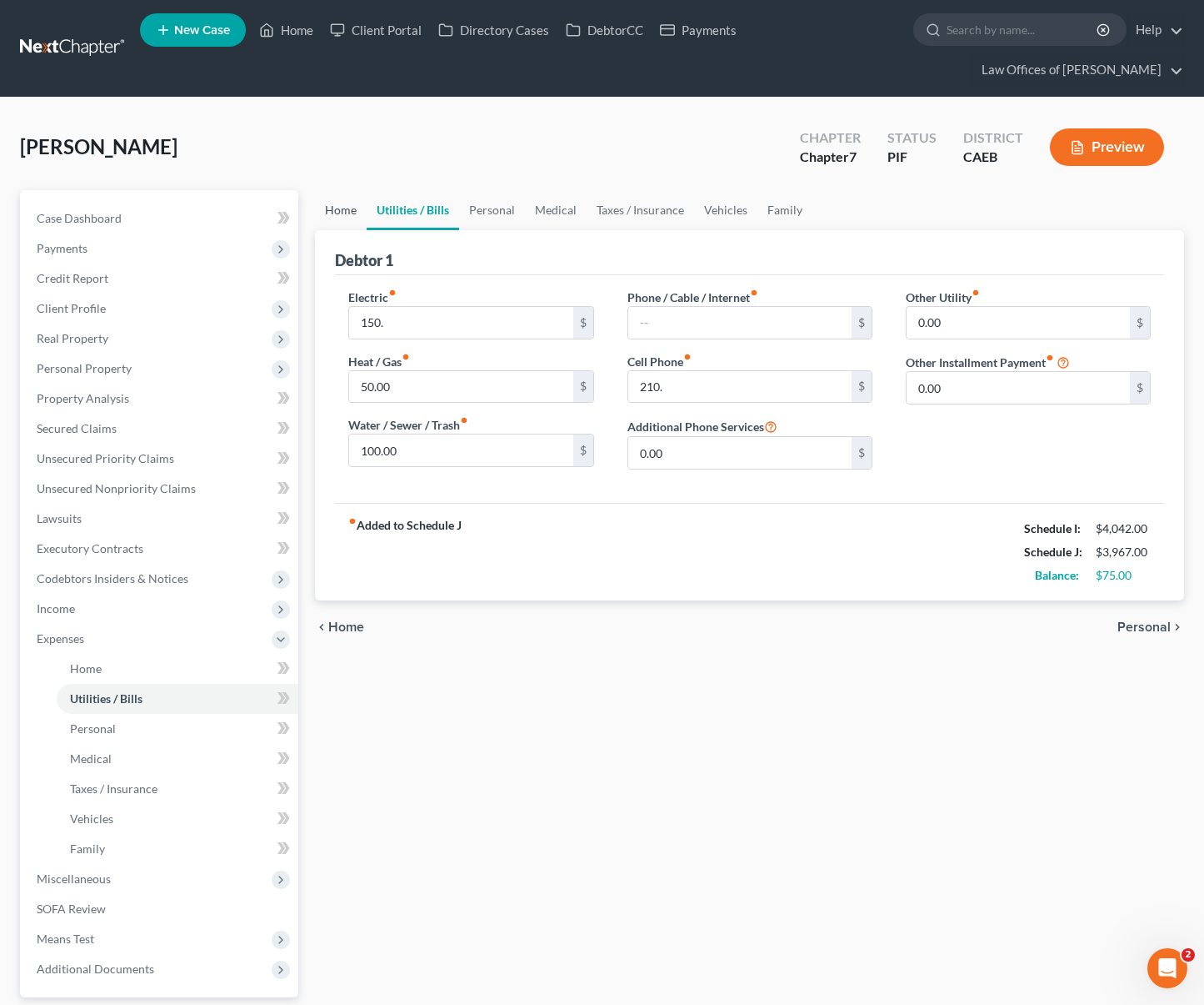
click at [339, 190] on link "Home" at bounding box center [341, 210] width 52 height 40
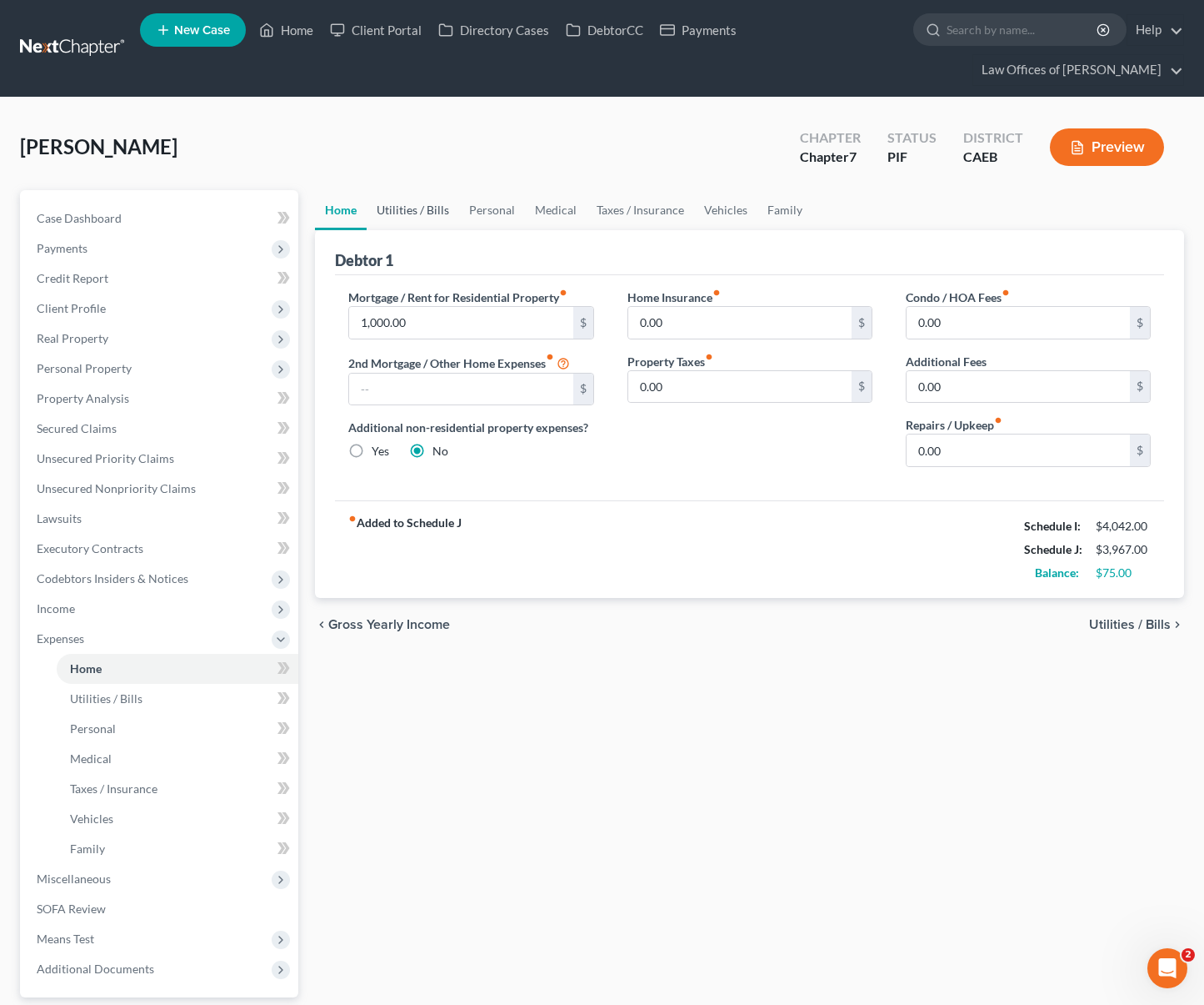
click at [414, 190] on link "Utilities / Bills" at bounding box center [413, 210] width 93 height 40
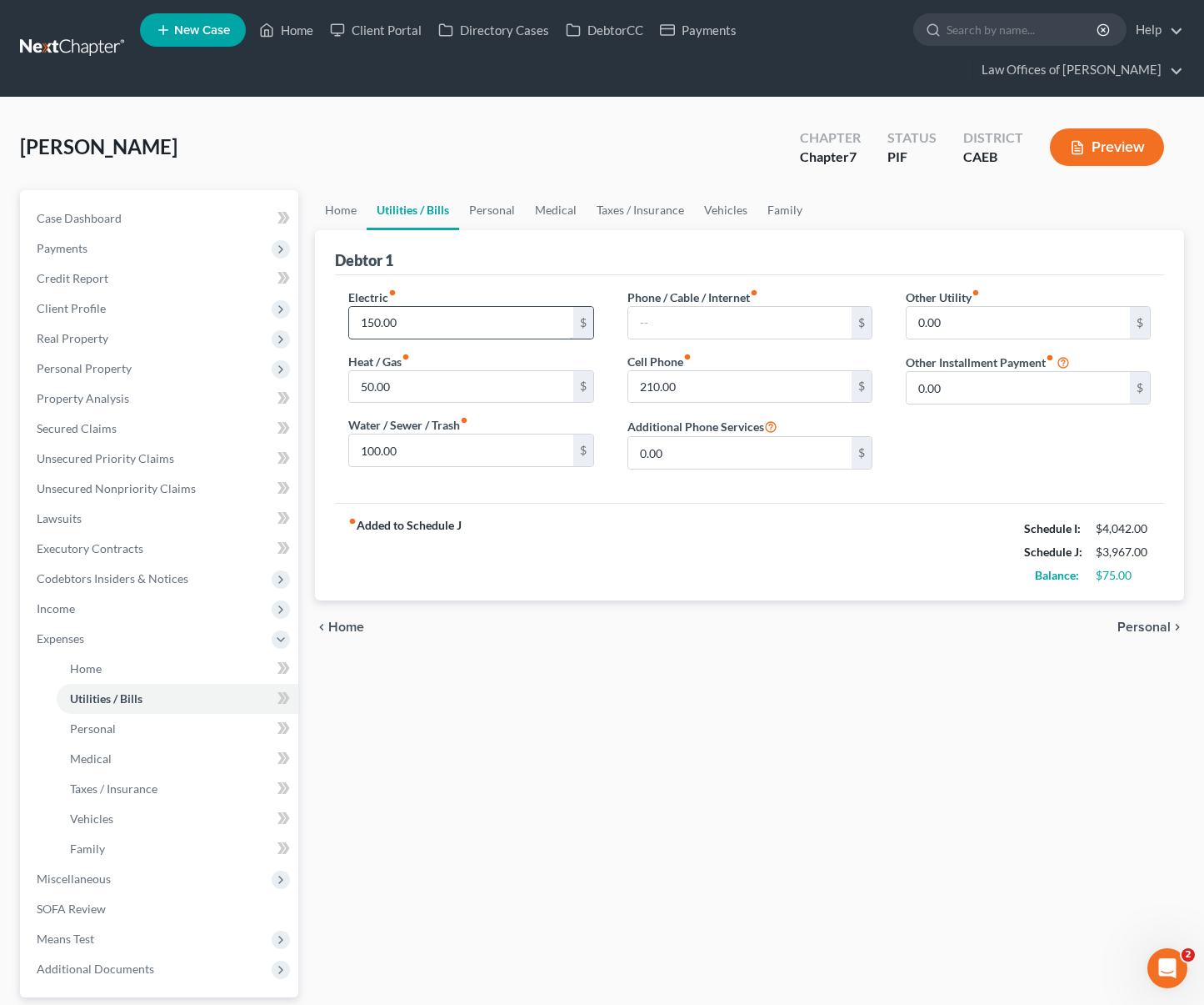
click at [415, 307] on input "150.00" at bounding box center [461, 323] width 224 height 32
type input "175."
click at [344, 190] on link "Home" at bounding box center [341, 210] width 52 height 40
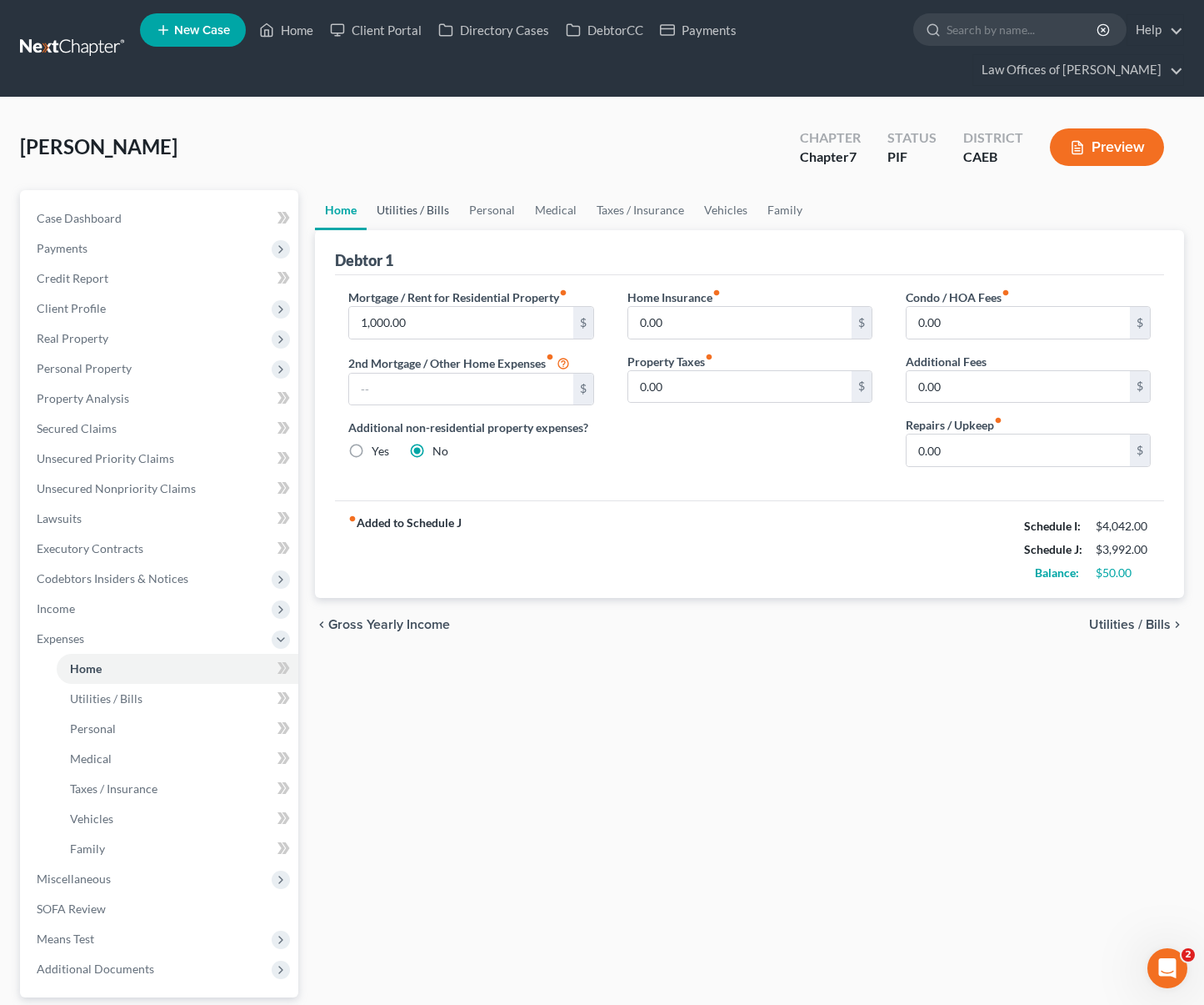
click at [399, 190] on link "Utilities / Bills" at bounding box center [413, 210] width 93 height 40
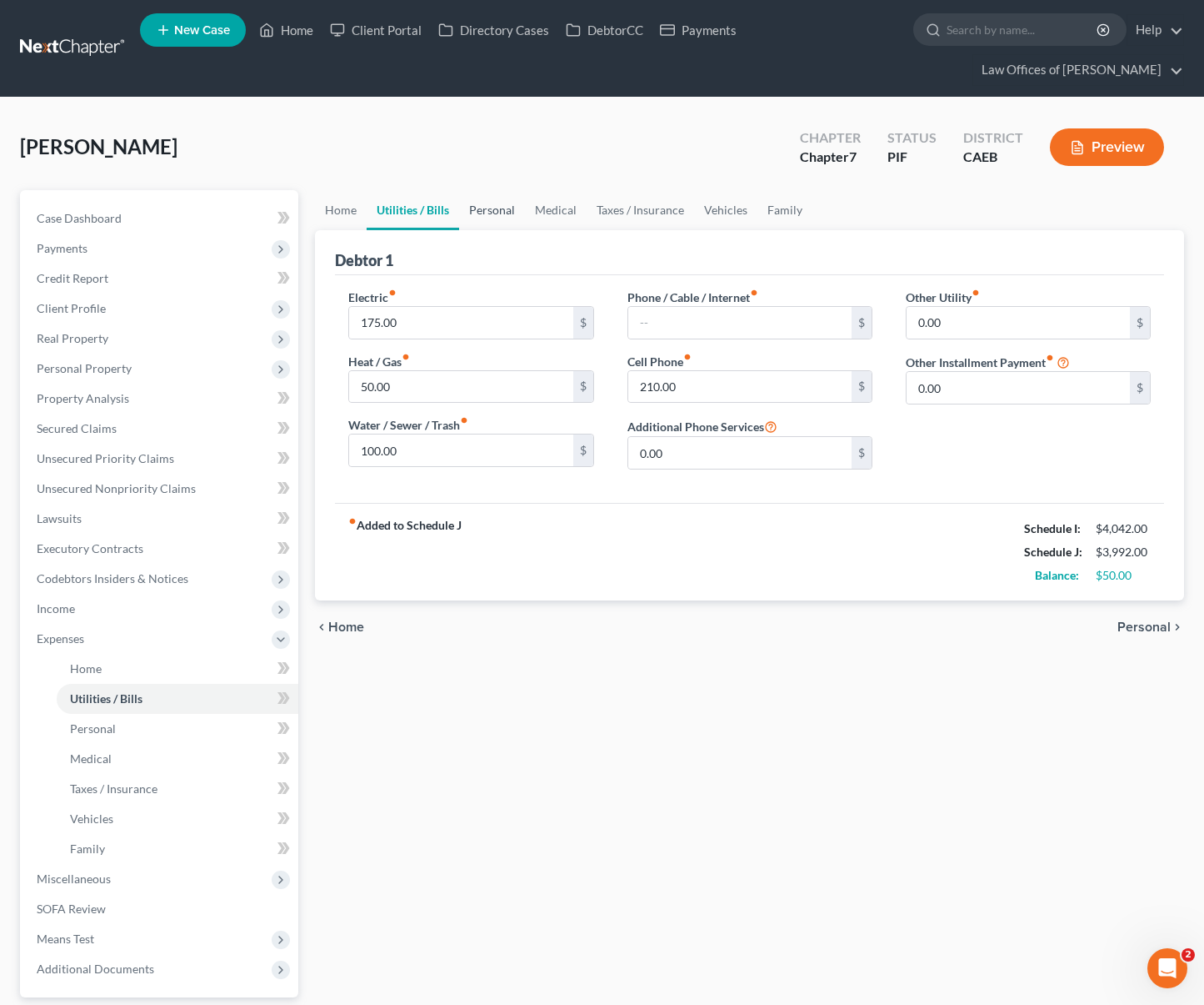
click at [498, 190] on link "Personal" at bounding box center [492, 210] width 66 height 40
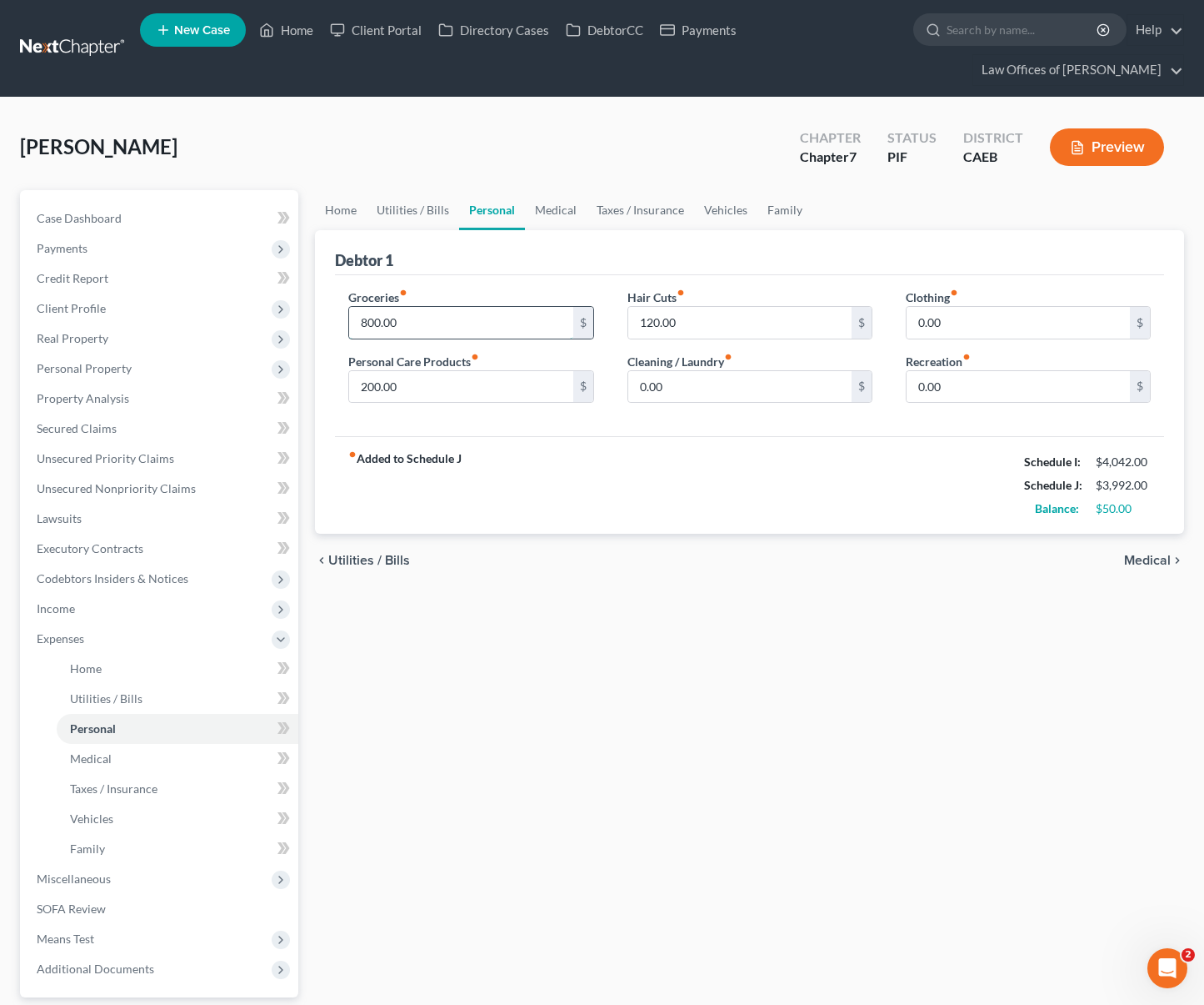
click at [430, 307] on input "800.00" at bounding box center [461, 323] width 224 height 32
type input "400."
click at [403, 190] on link "Utilities / Bills" at bounding box center [413, 210] width 93 height 40
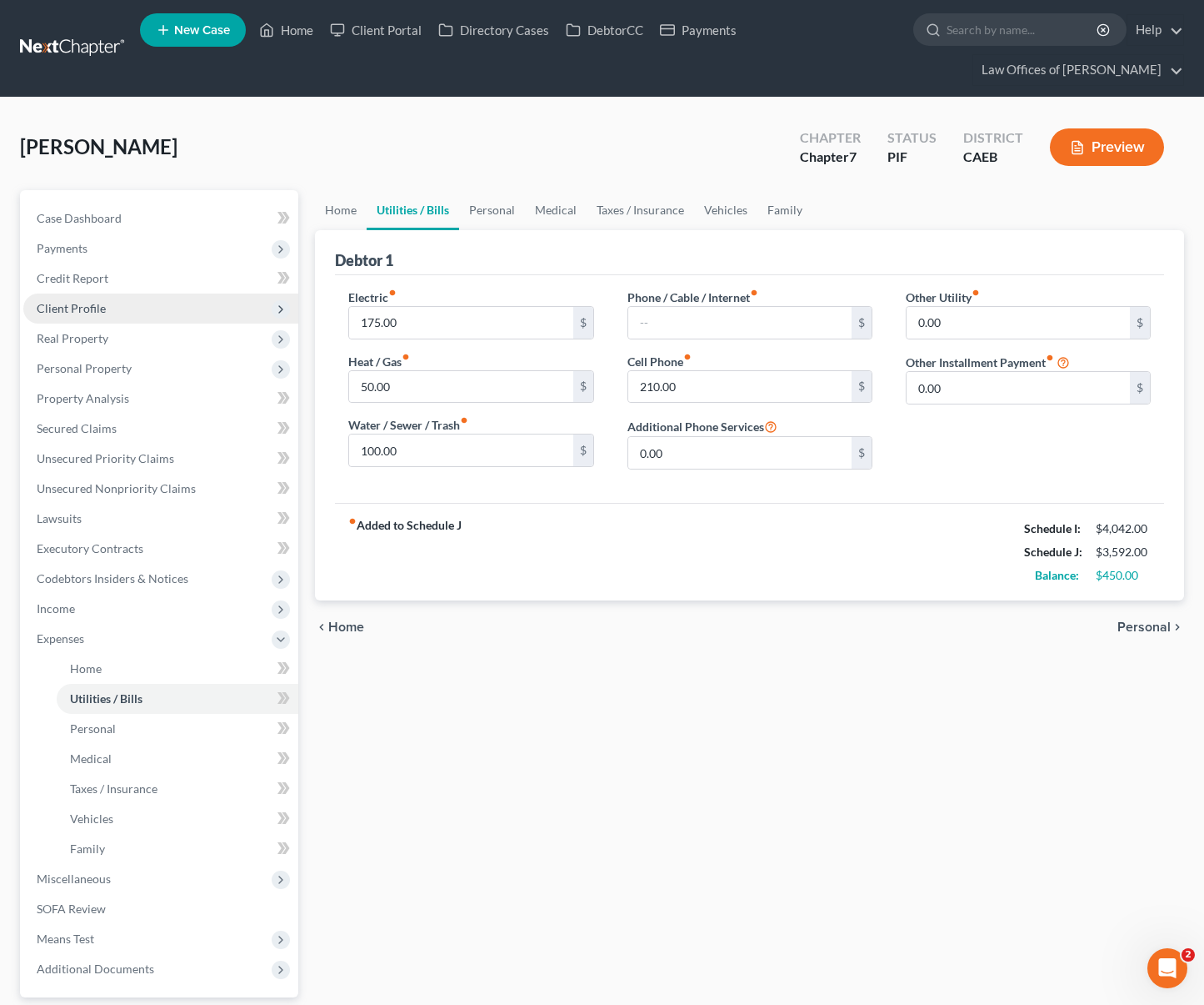
click at [125, 293] on span "Client Profile" at bounding box center [160, 308] width 275 height 30
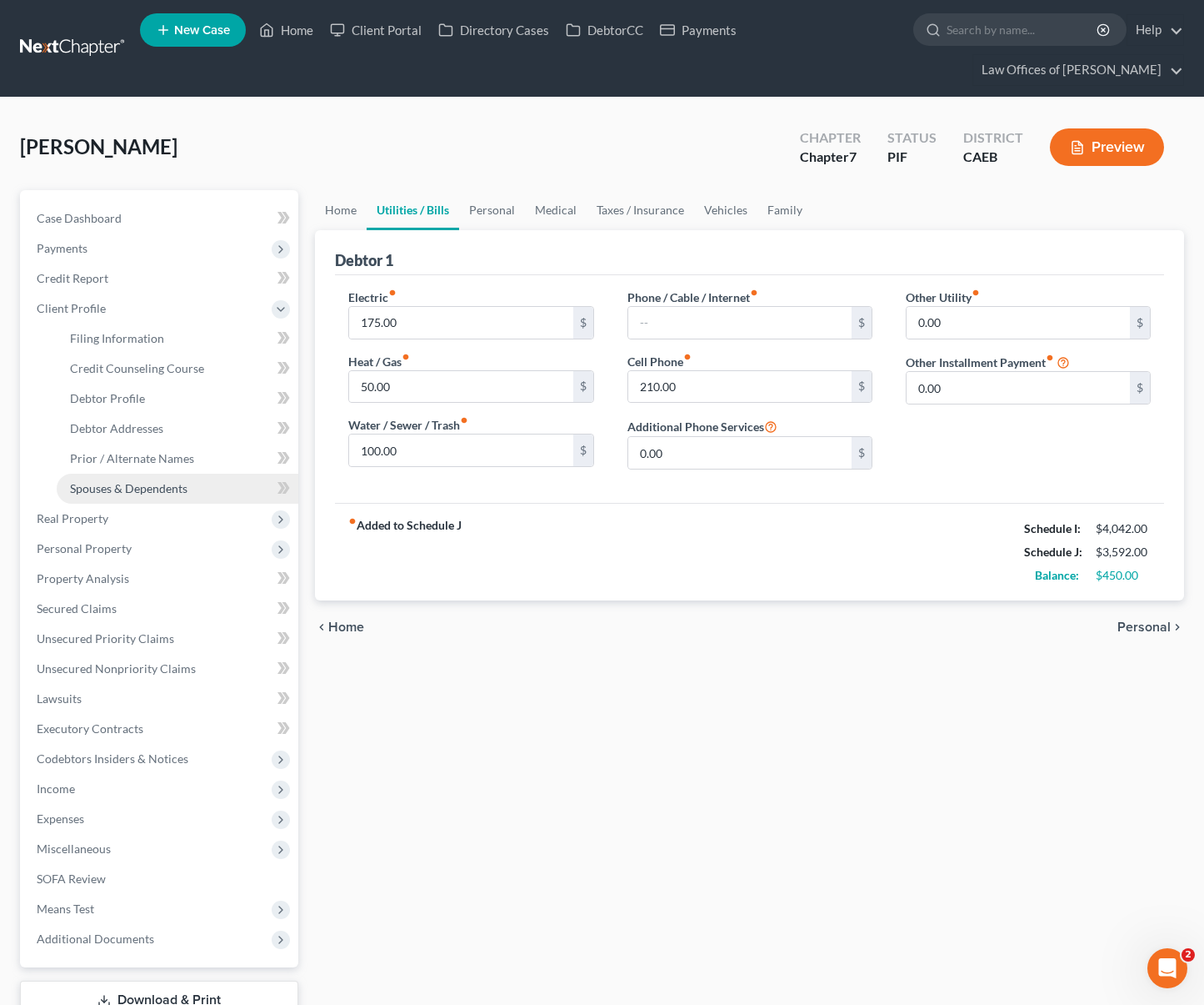
click at [173, 481] on span "Spouses & Dependents" at bounding box center [128, 487] width 118 height 14
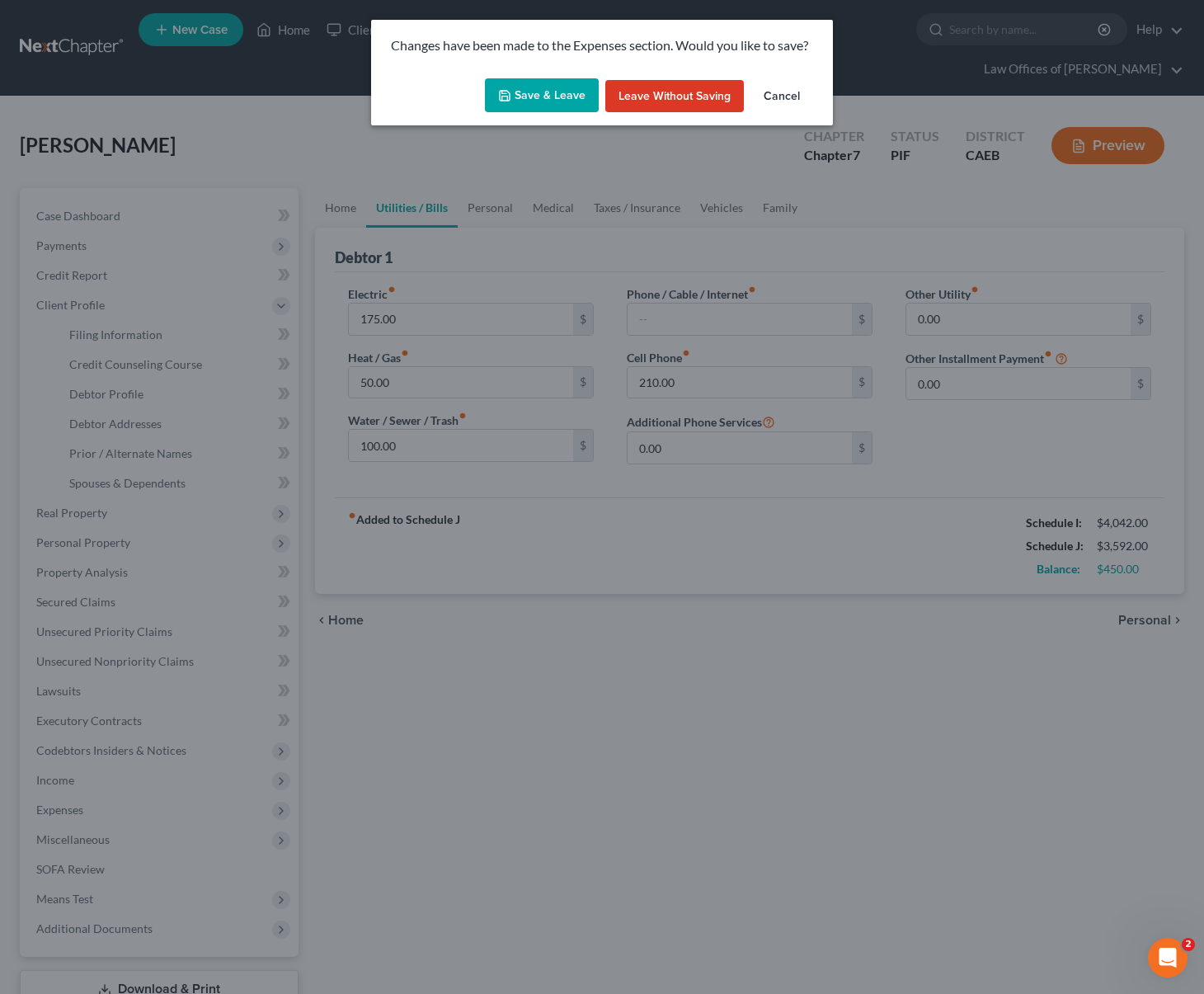
click at [523, 95] on button "Save & Leave" at bounding box center [541, 95] width 114 height 35
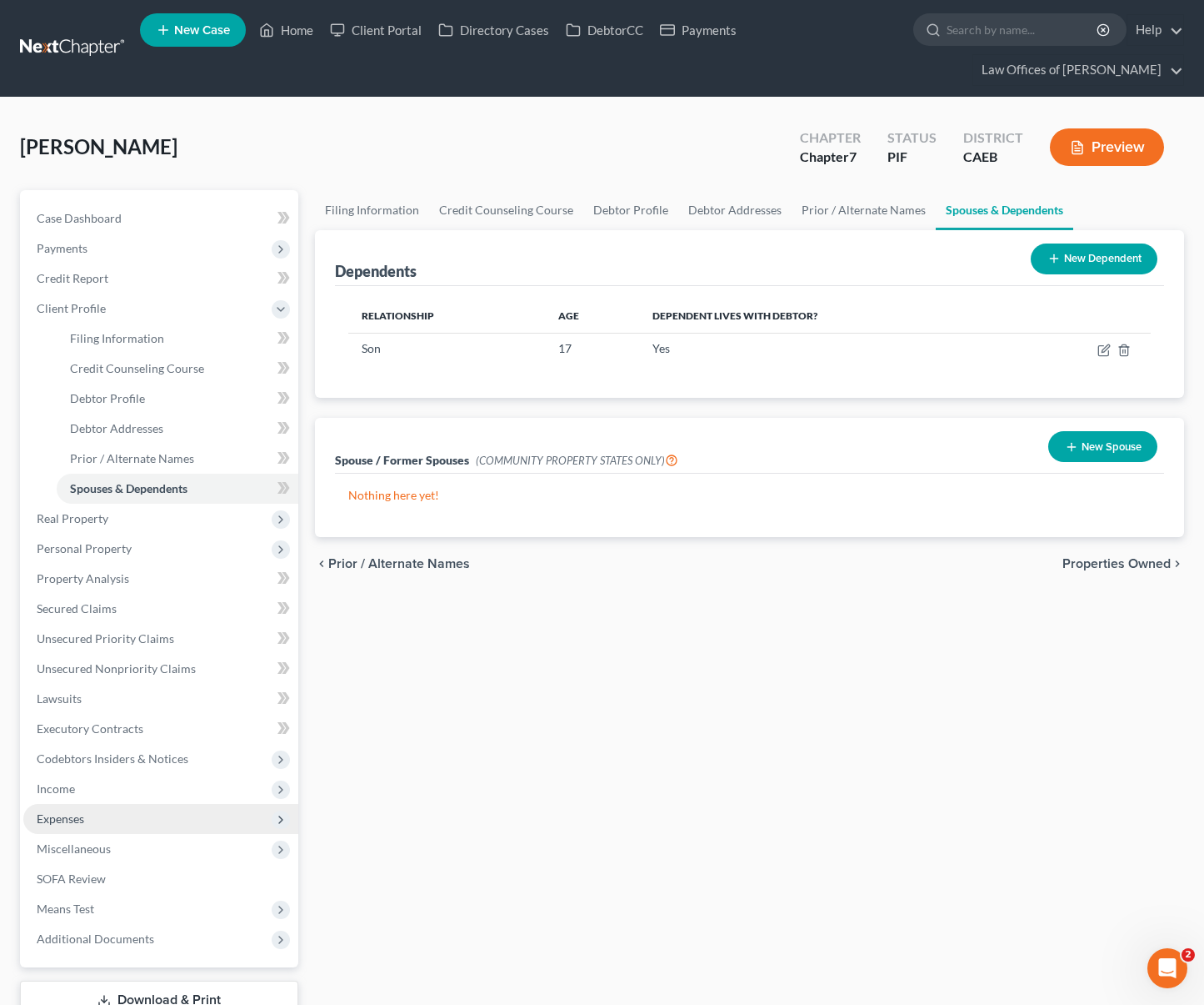
click at [83, 811] on span "Expenses" at bounding box center [60, 818] width 47 height 14
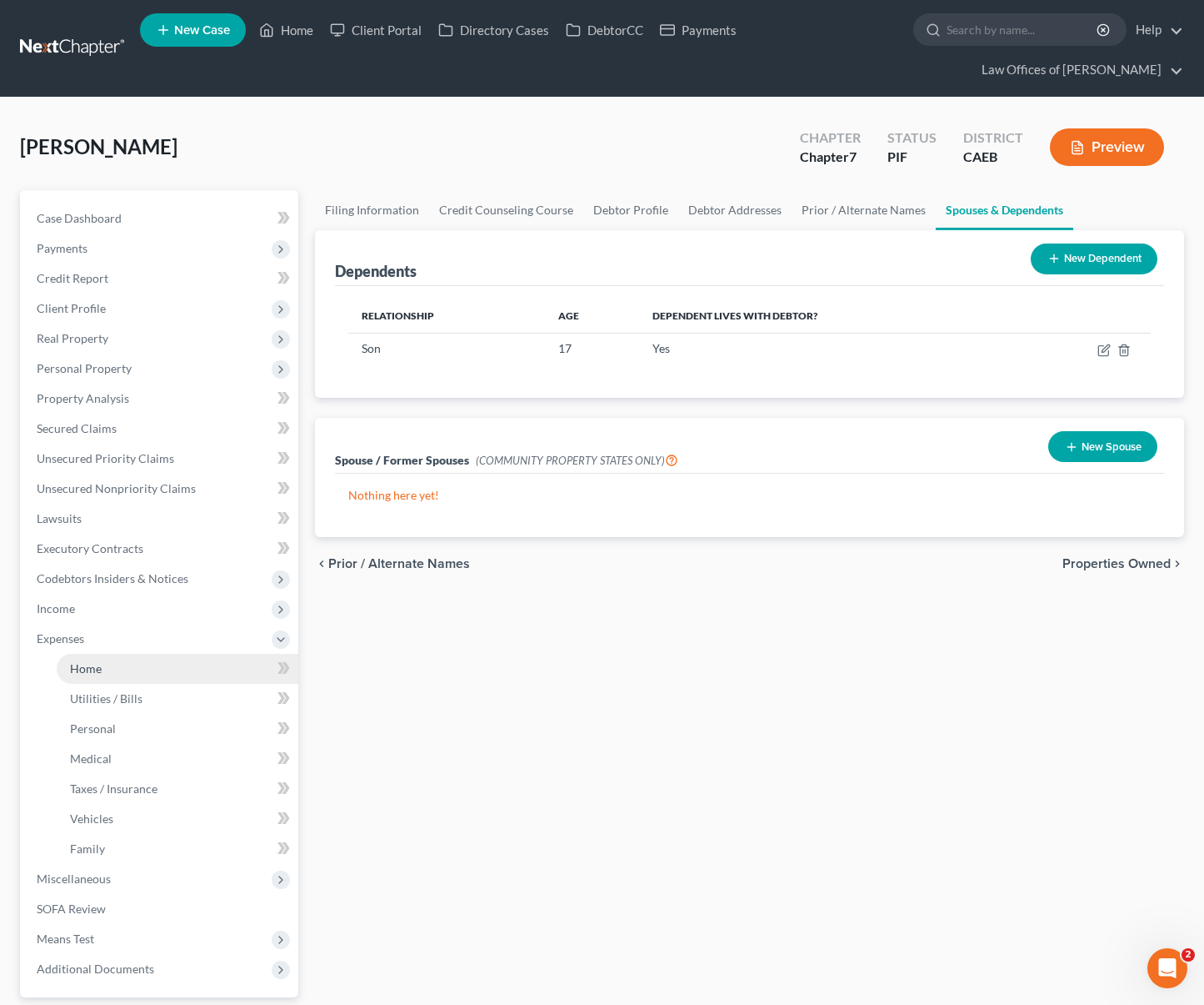
click at [135, 653] on link "Home" at bounding box center [177, 668] width 242 height 30
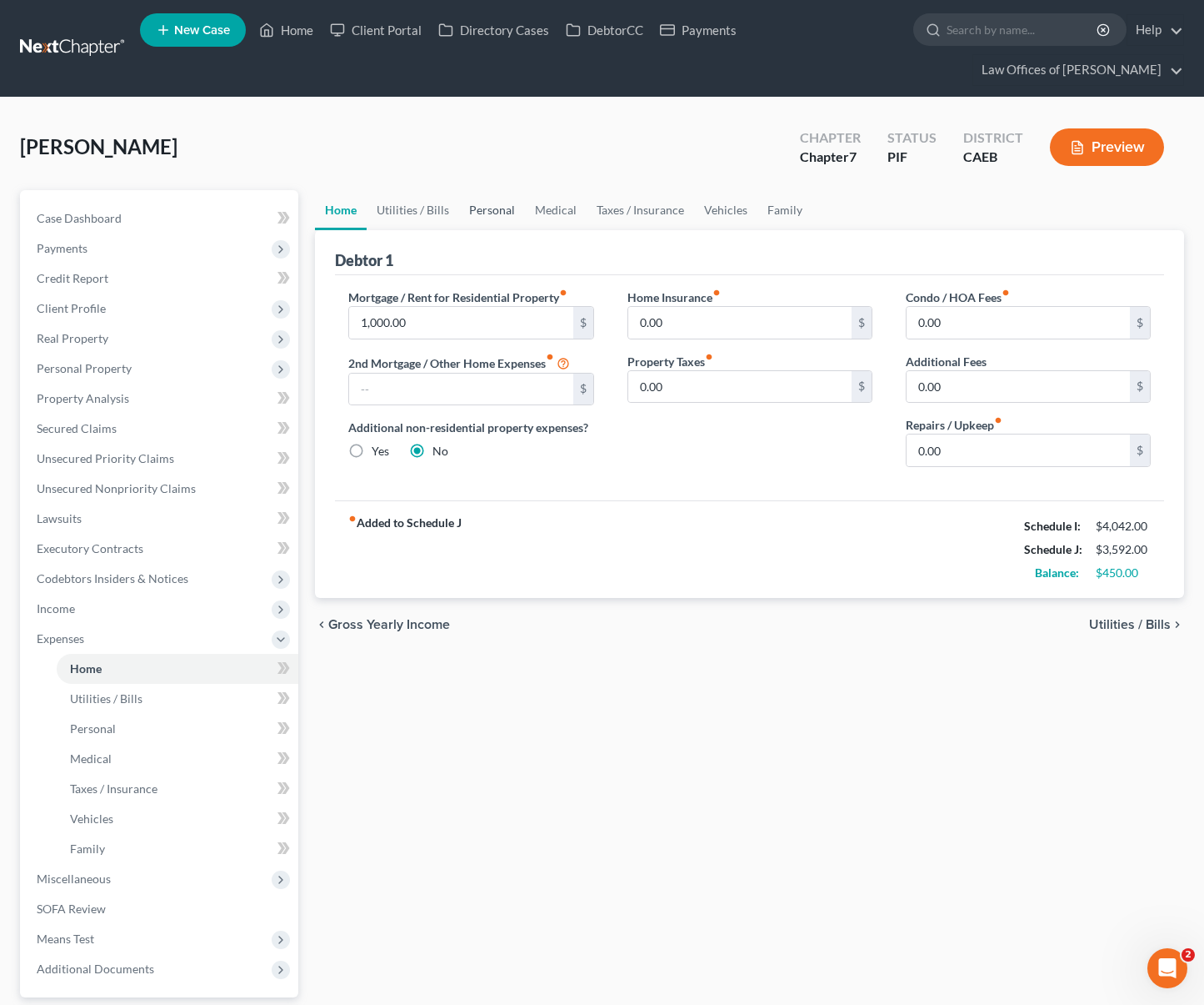
click at [497, 190] on link "Personal" at bounding box center [492, 210] width 66 height 40
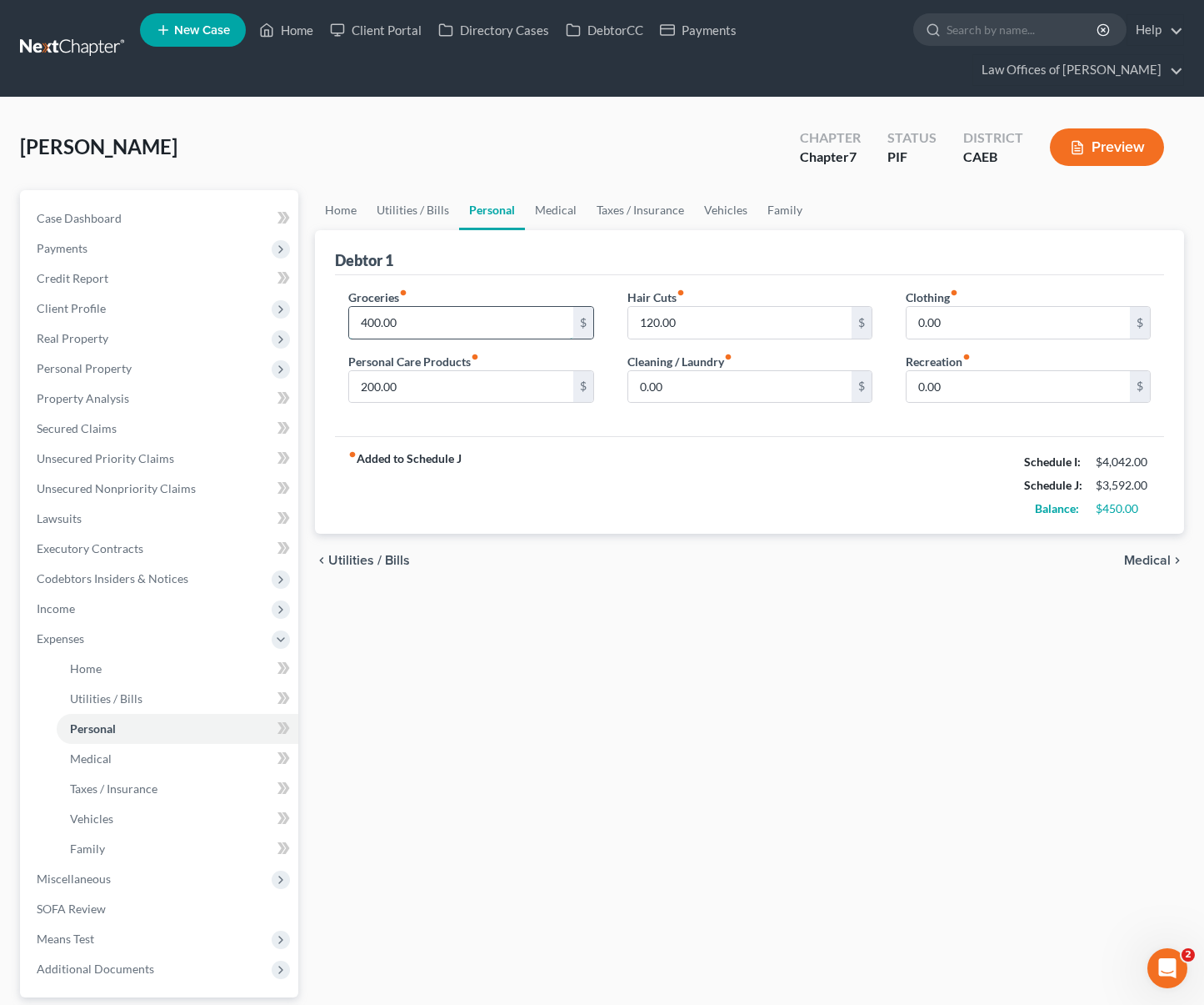
click at [456, 307] on input "400.00" at bounding box center [461, 323] width 224 height 32
type input "800."
click at [916, 371] on input "0.00" at bounding box center [1018, 387] width 224 height 32
type input "50."
click at [466, 371] on input "200.00" at bounding box center [461, 387] width 224 height 32
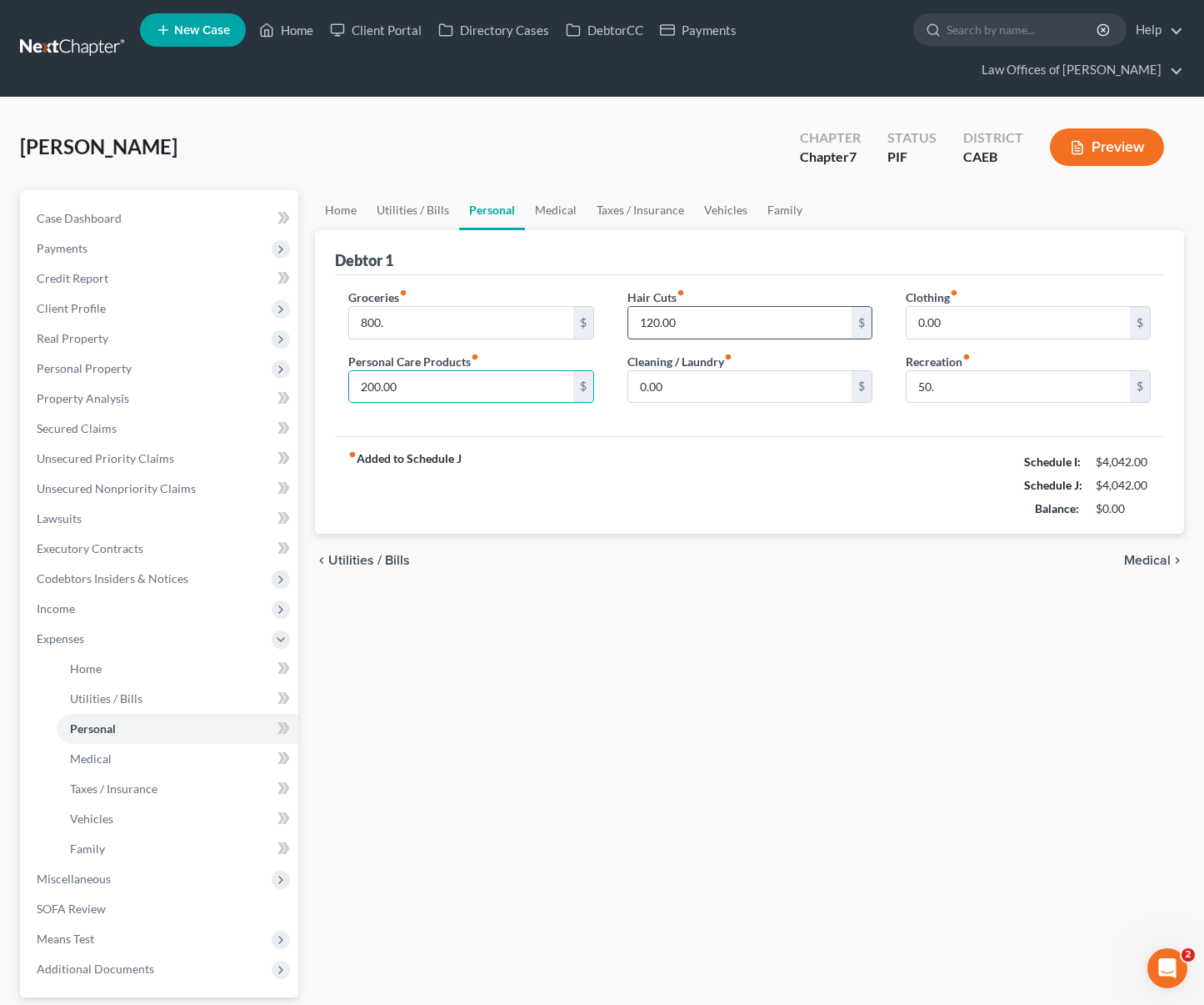
click at [676, 307] on input "120.00" at bounding box center [740, 323] width 224 height 32
click at [338, 190] on link "Home" at bounding box center [341, 210] width 52 height 40
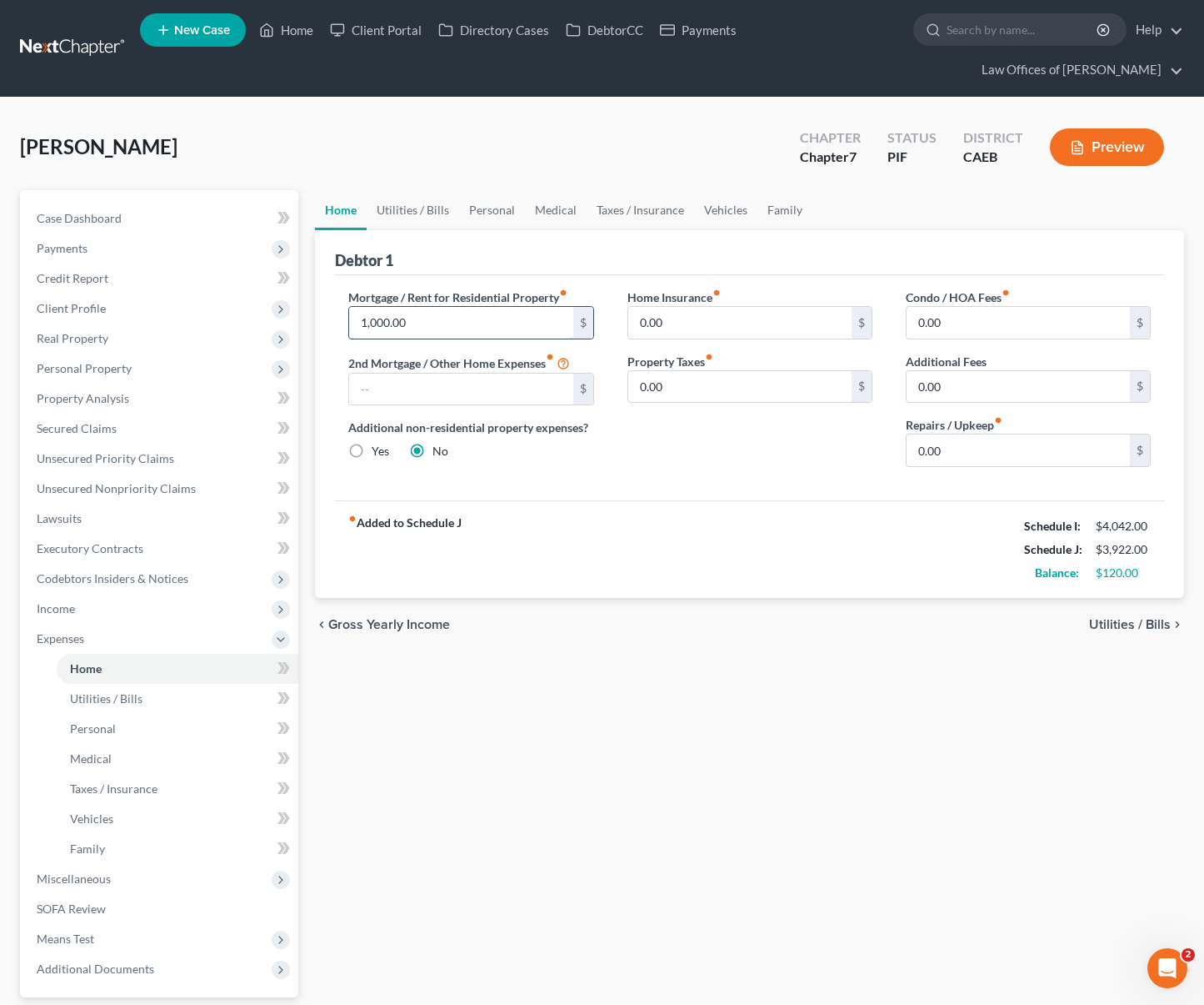
click at [443, 307] on input "1,000.00" at bounding box center [461, 323] width 224 height 32
type input "1,100."
click at [415, 190] on link "Utilities / Bills" at bounding box center [413, 210] width 93 height 40
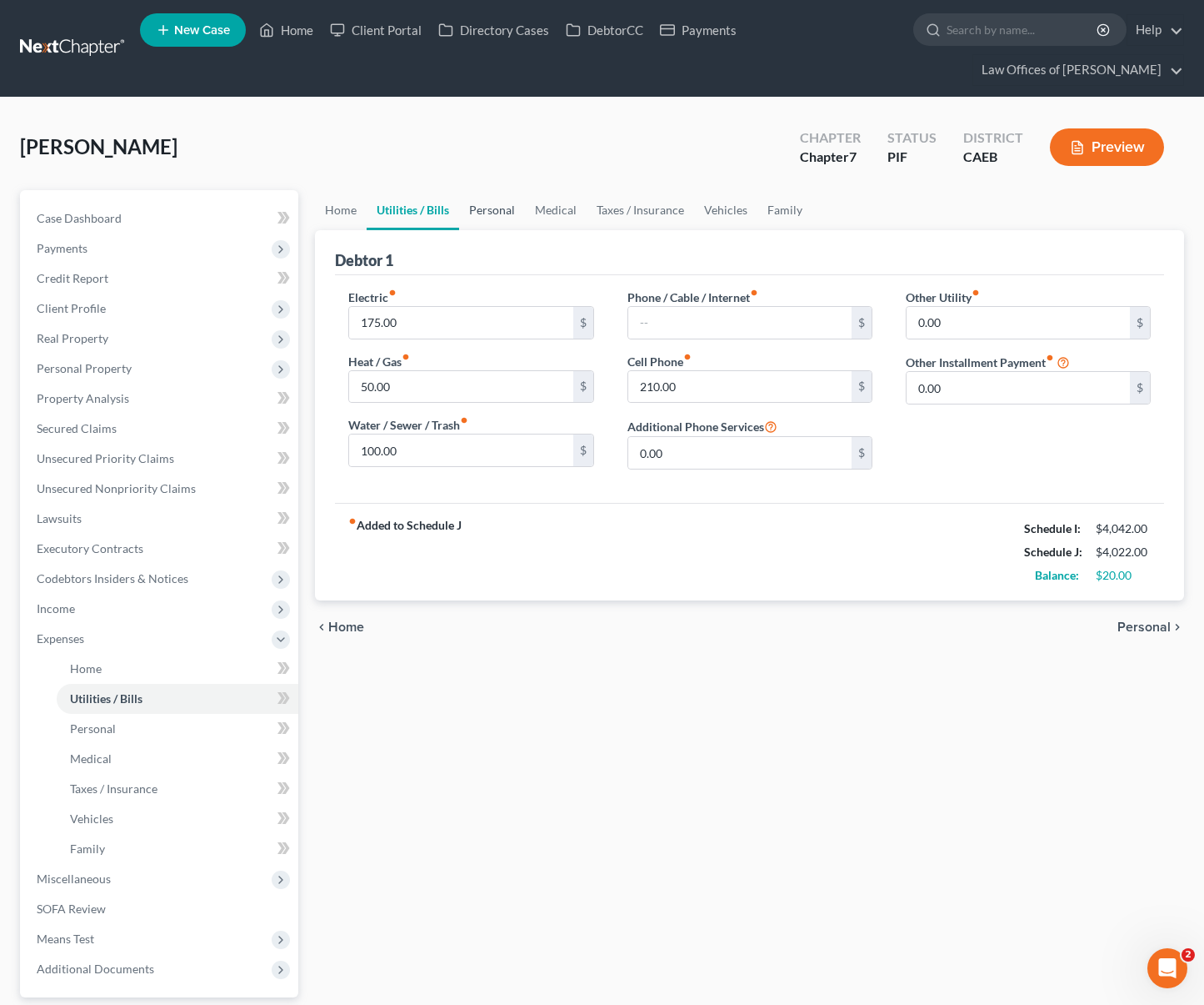
click at [494, 190] on link "Personal" at bounding box center [492, 210] width 66 height 40
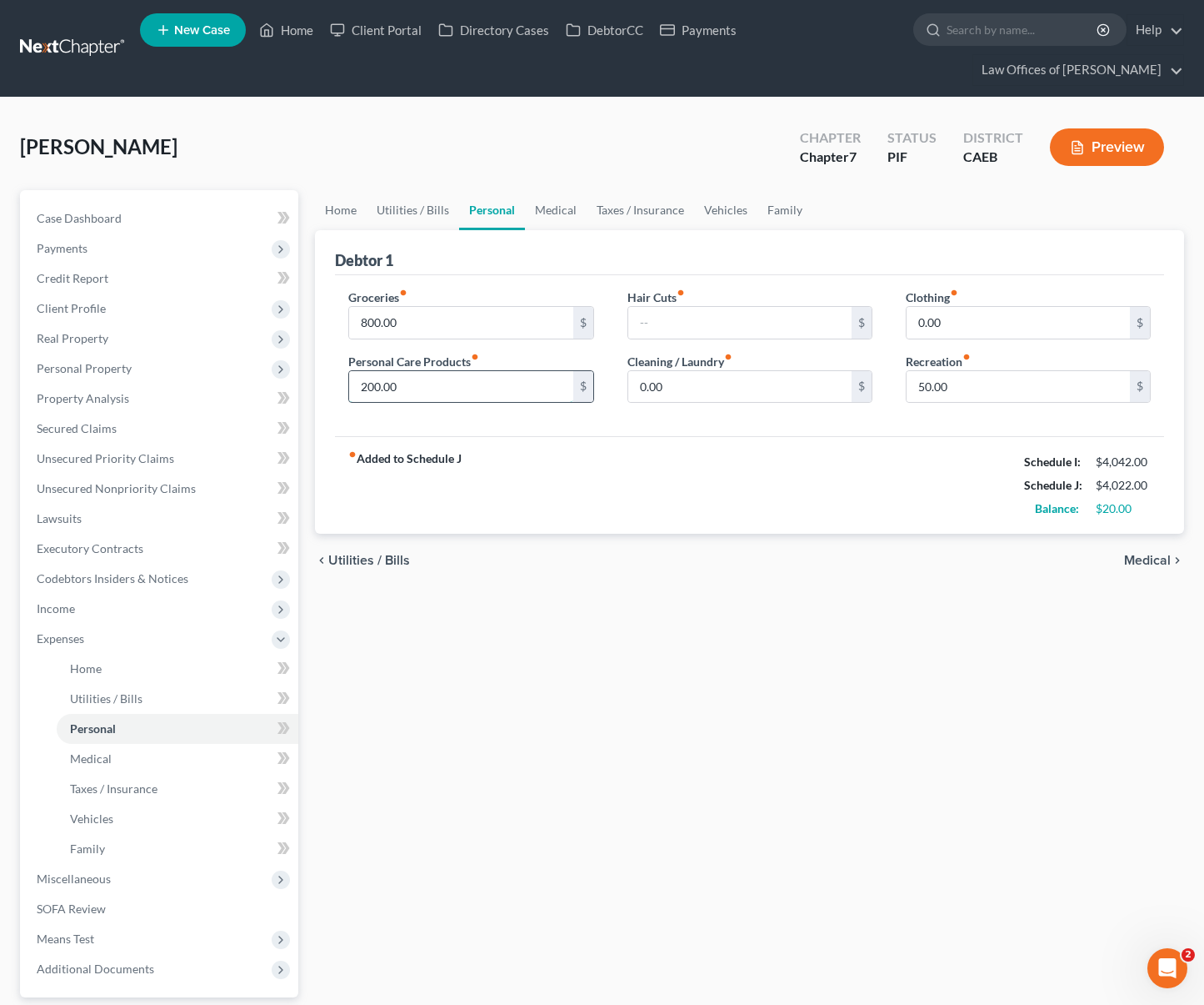
click at [460, 371] on input "200.00" at bounding box center [461, 387] width 224 height 32
type input "175."
click at [565, 190] on link "Medical" at bounding box center [556, 210] width 61 height 40
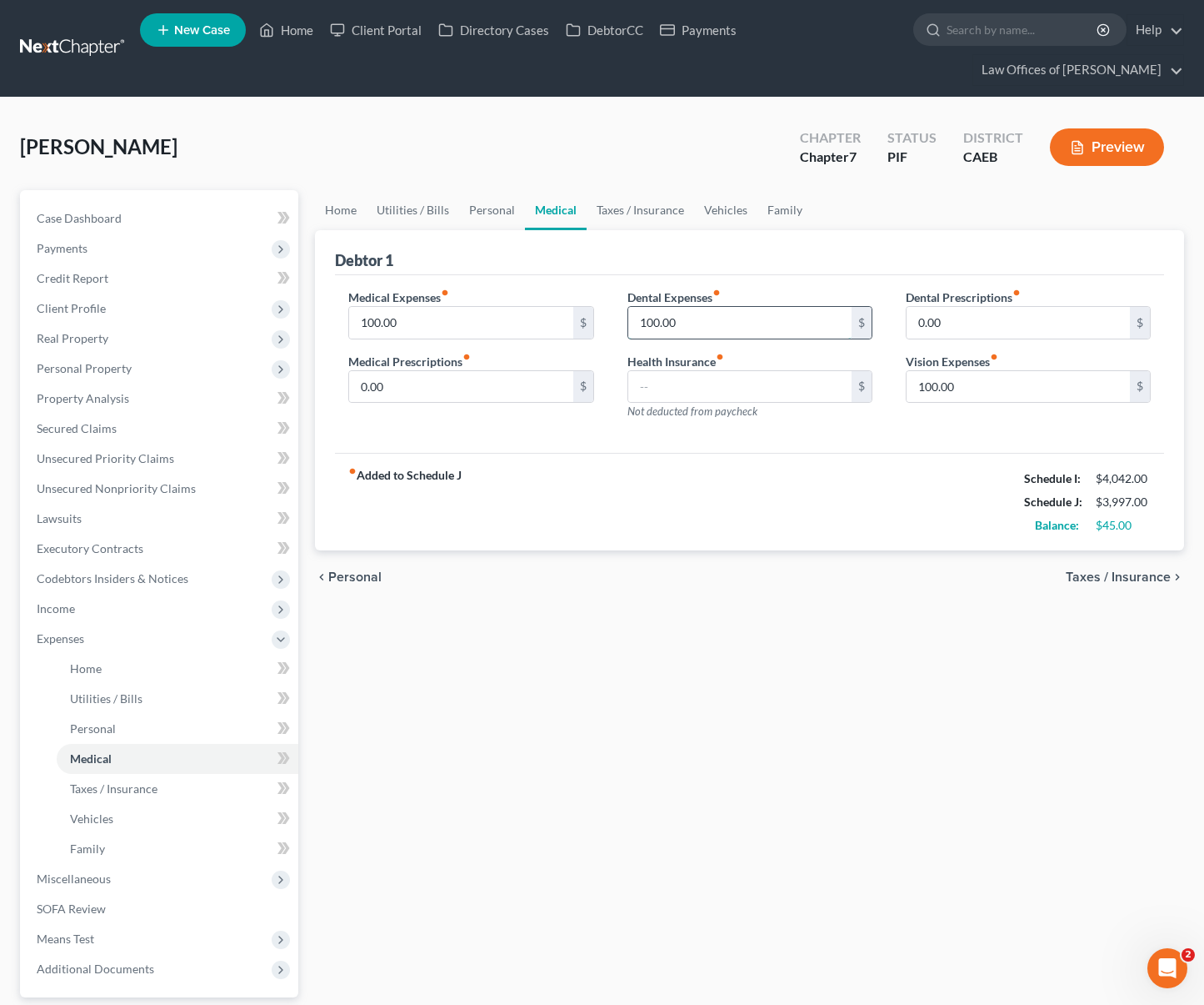
drag, startPoint x: 703, startPoint y: 299, endPoint x: 655, endPoint y: 293, distance: 48.4
click at [655, 307] on input "100.00" at bounding box center [740, 323] width 224 height 32
drag, startPoint x: 685, startPoint y: 291, endPoint x: 632, endPoint y: 285, distance: 53.3
click at [632, 307] on input "100.00" at bounding box center [740, 323] width 224 height 32
click at [343, 190] on link "Home" at bounding box center [341, 210] width 52 height 40
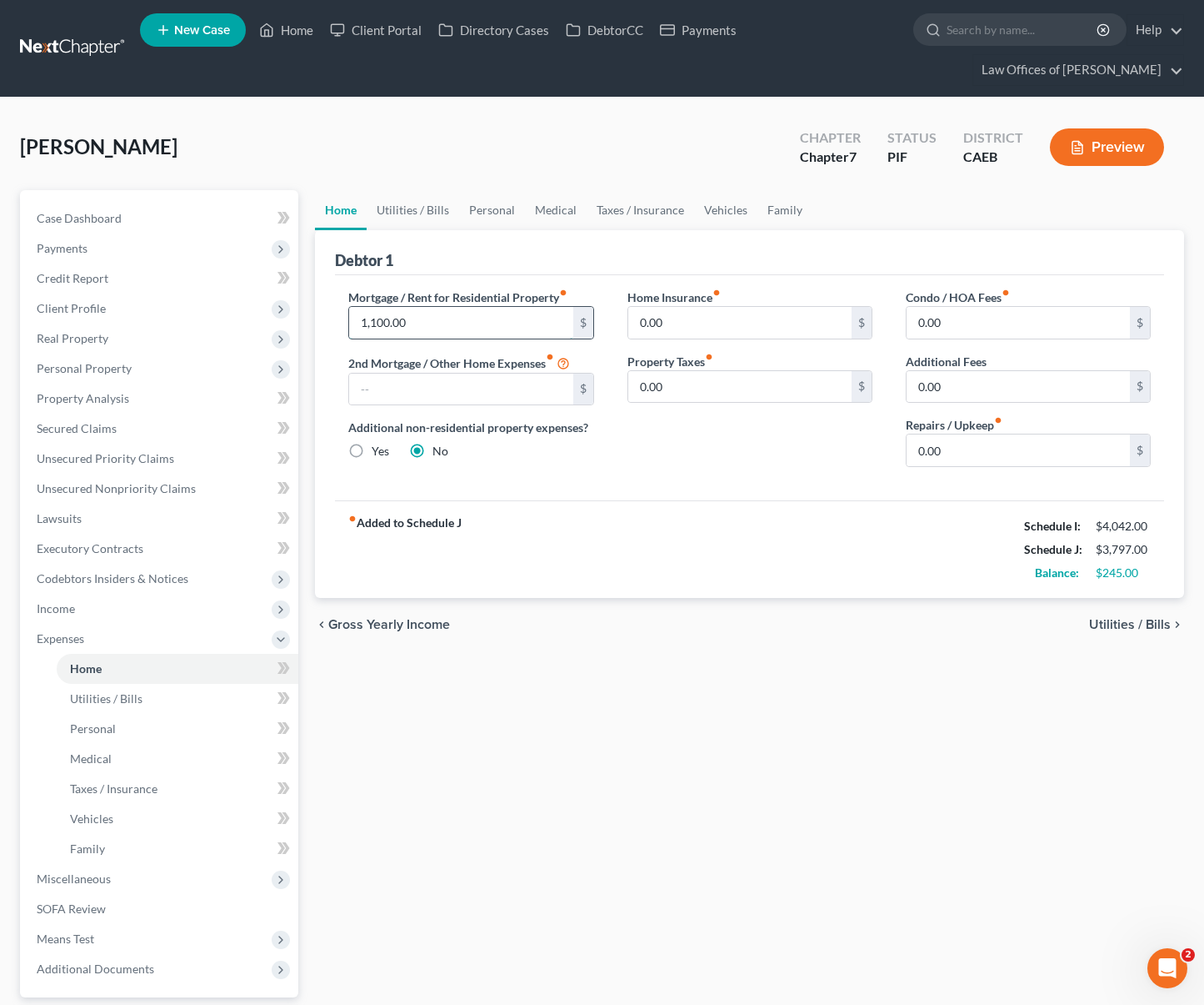
click at [434, 307] on input "1,100.00" at bounding box center [461, 323] width 224 height 32
type input "1,300."
click at [404, 190] on link "Utilities / Bills" at bounding box center [413, 210] width 93 height 40
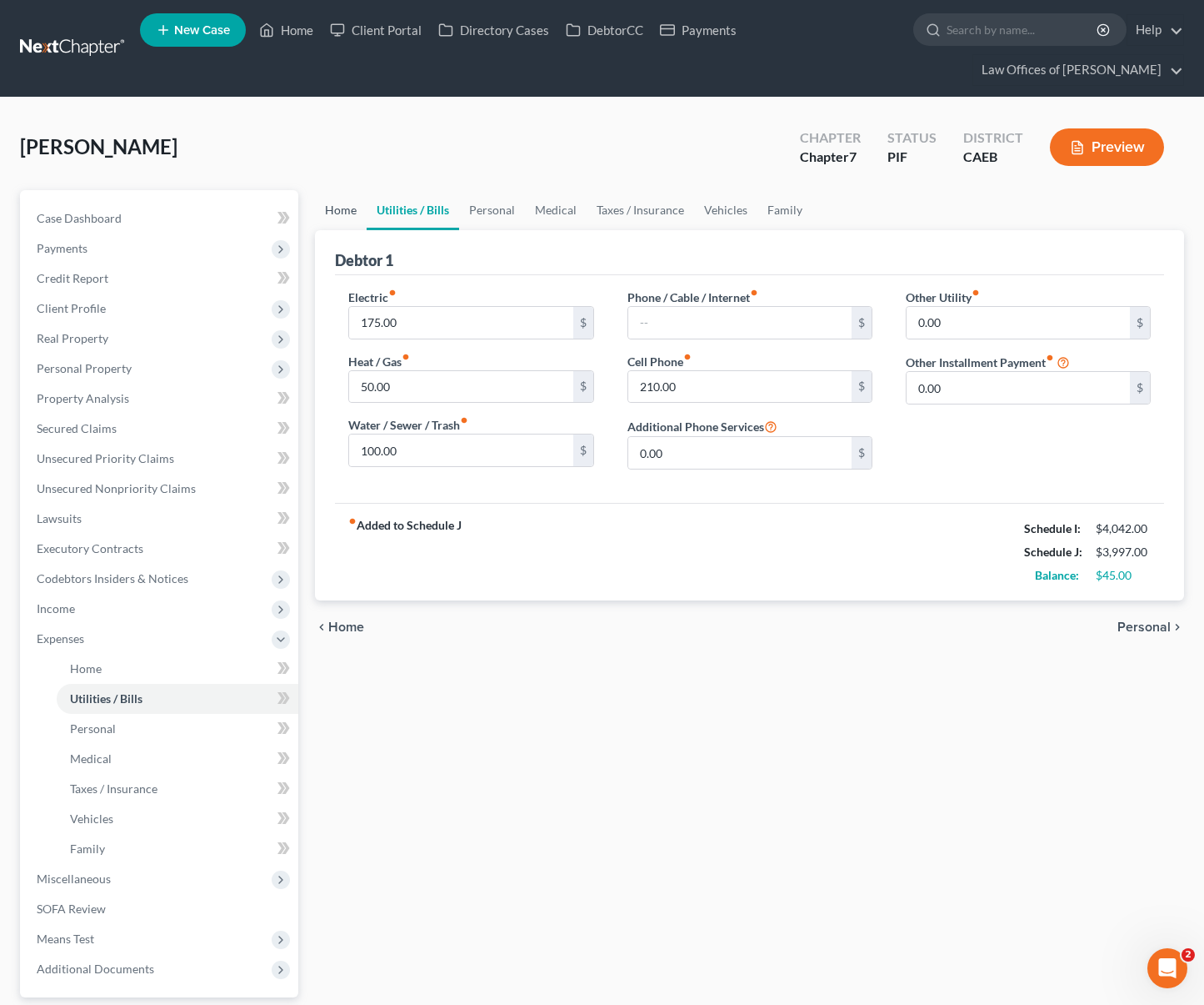
click at [338, 190] on link "Home" at bounding box center [341, 210] width 52 height 40
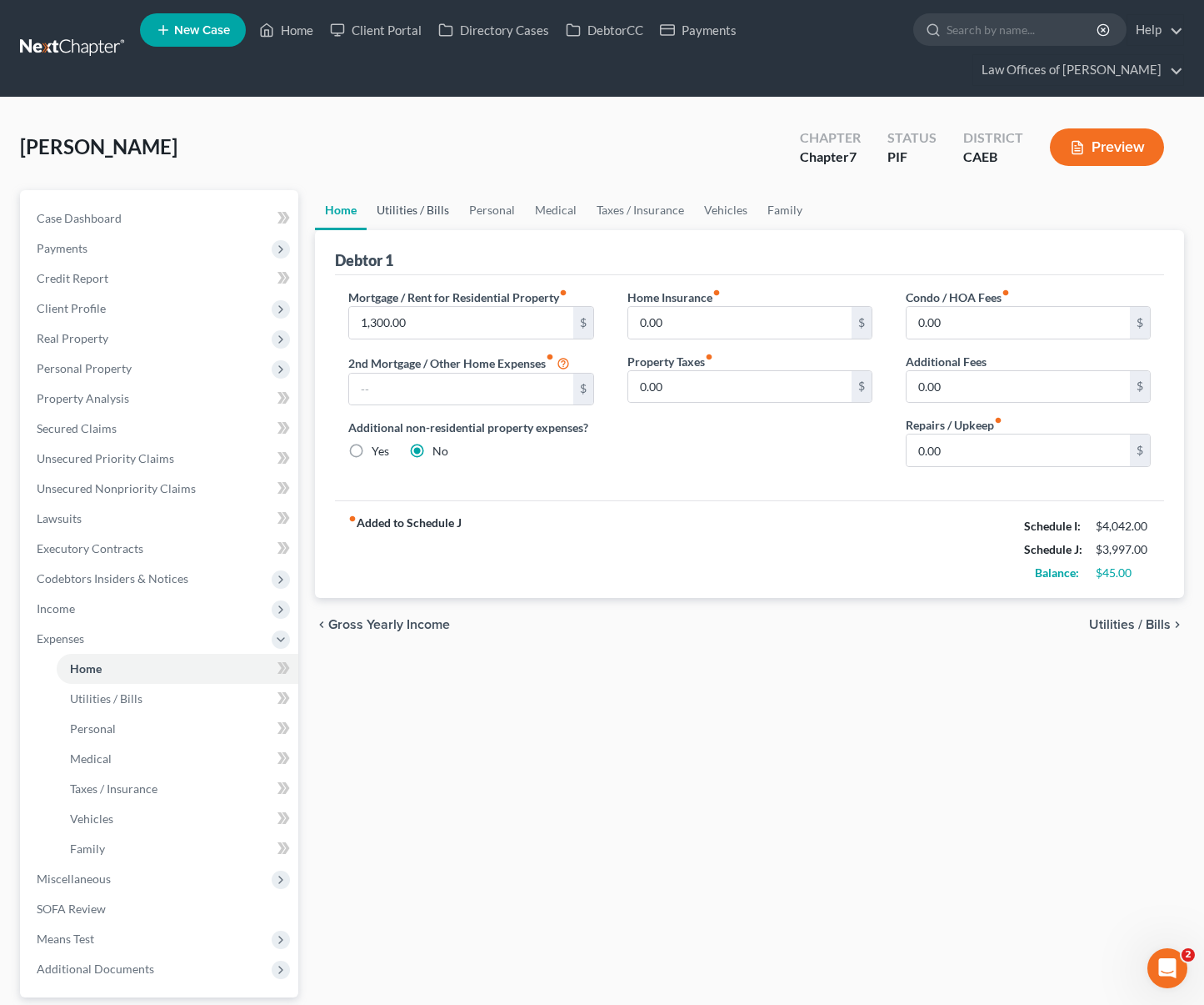
click at [416, 190] on link "Utilities / Bills" at bounding box center [413, 210] width 93 height 40
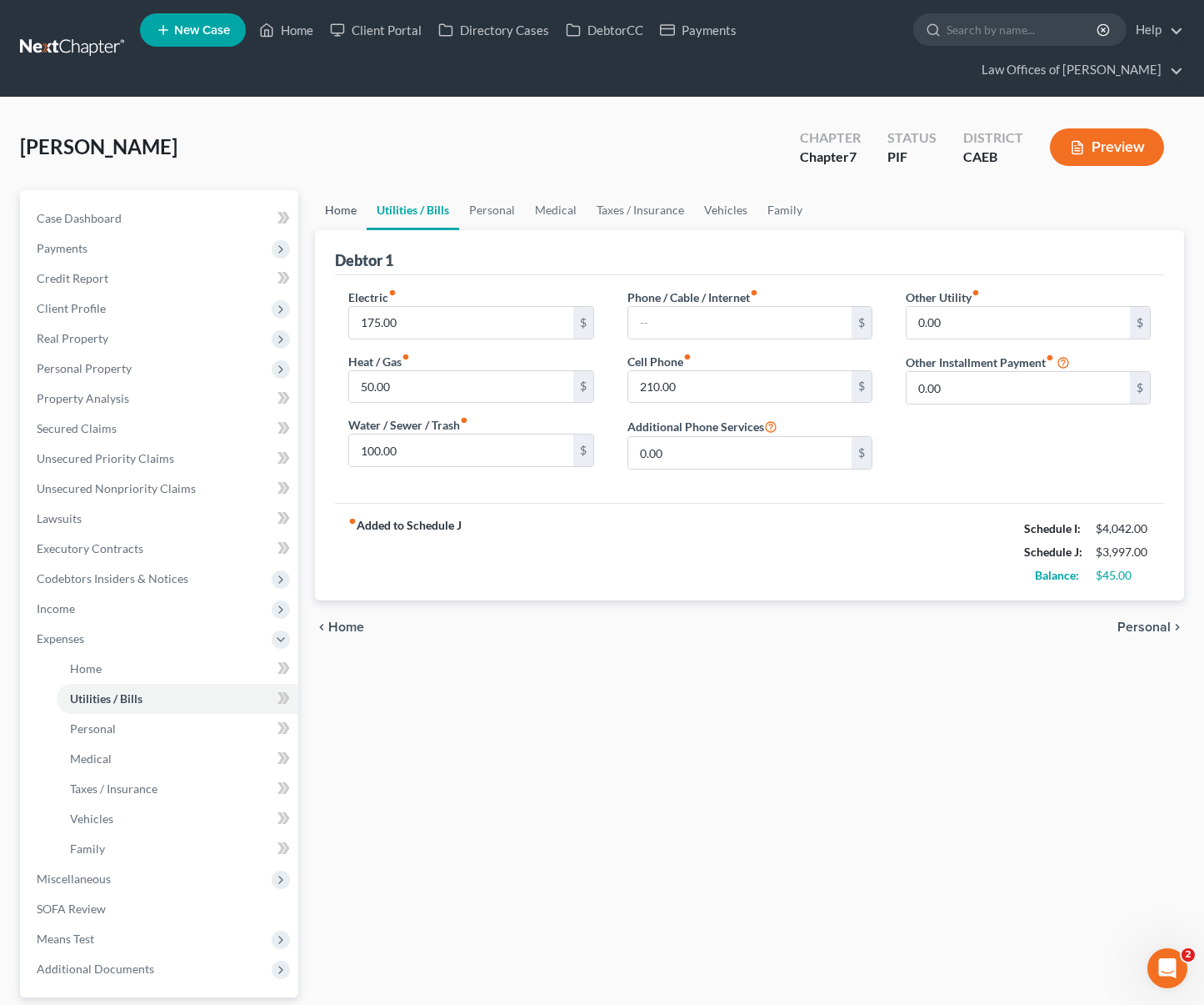
click at [353, 190] on link "Home" at bounding box center [341, 210] width 52 height 40
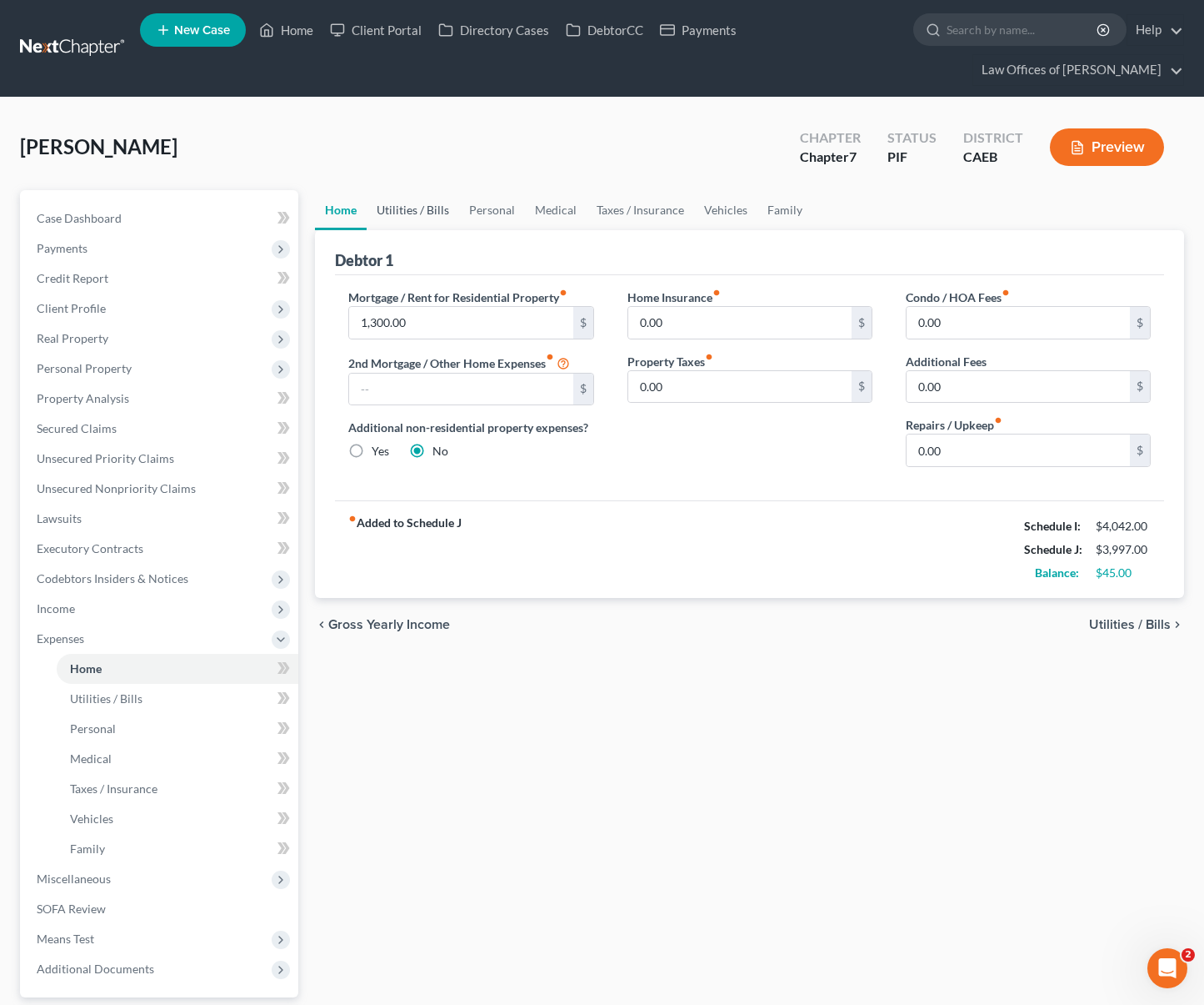
click at [391, 190] on link "Utilities / Bills" at bounding box center [413, 210] width 93 height 40
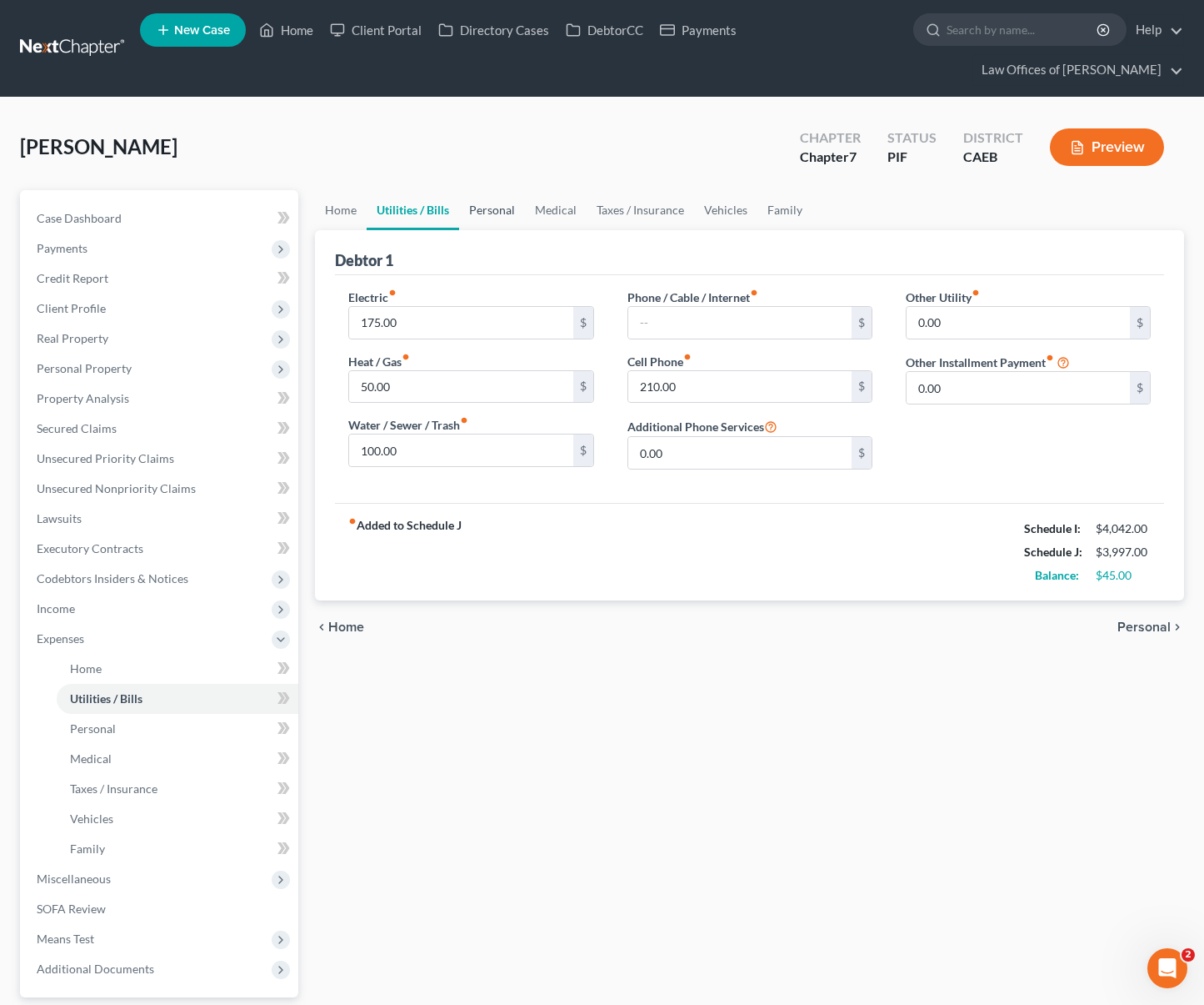
click at [479, 190] on link "Personal" at bounding box center [492, 210] width 66 height 40
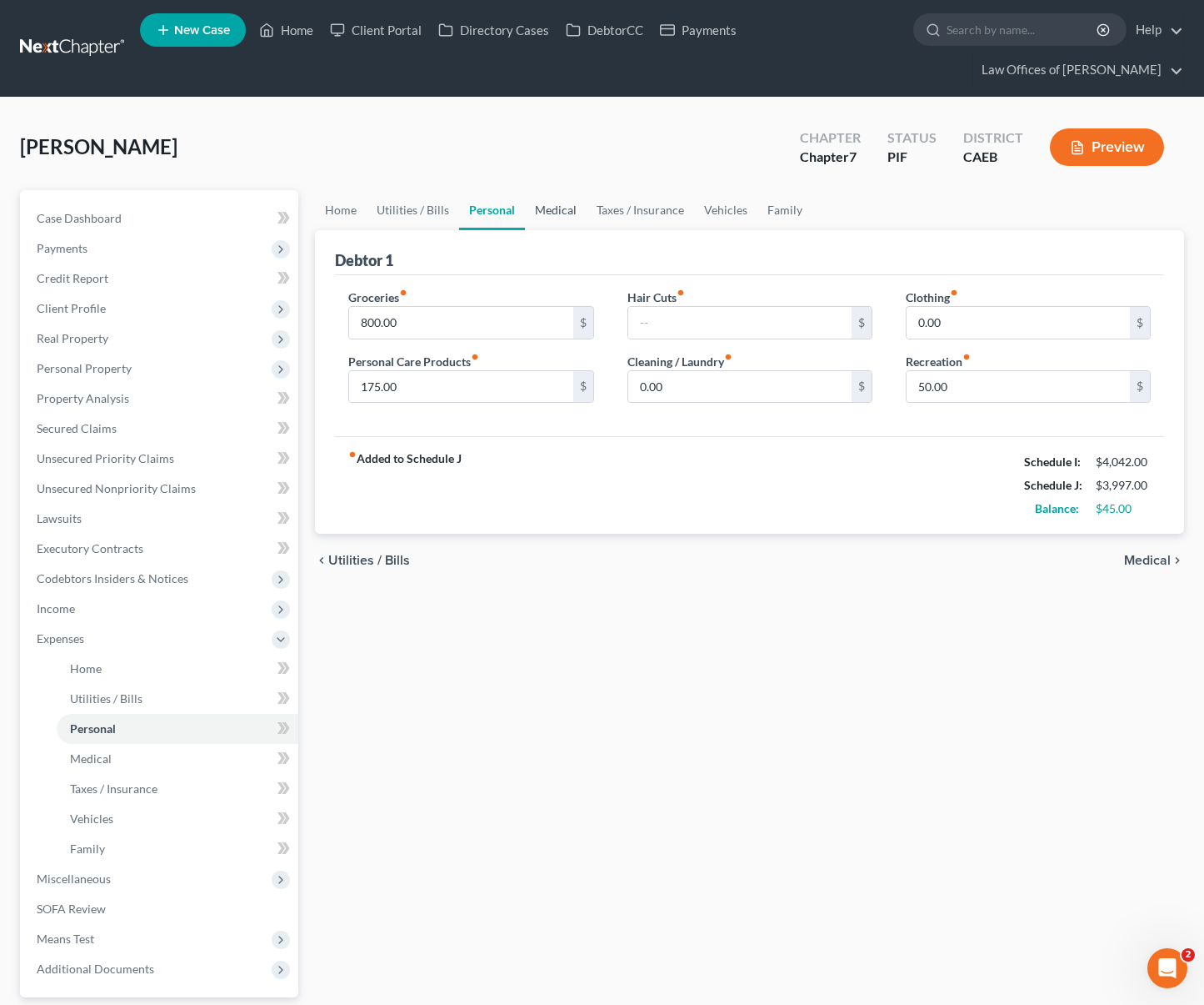
click at [544, 190] on link "Medical" at bounding box center [556, 210] width 61 height 40
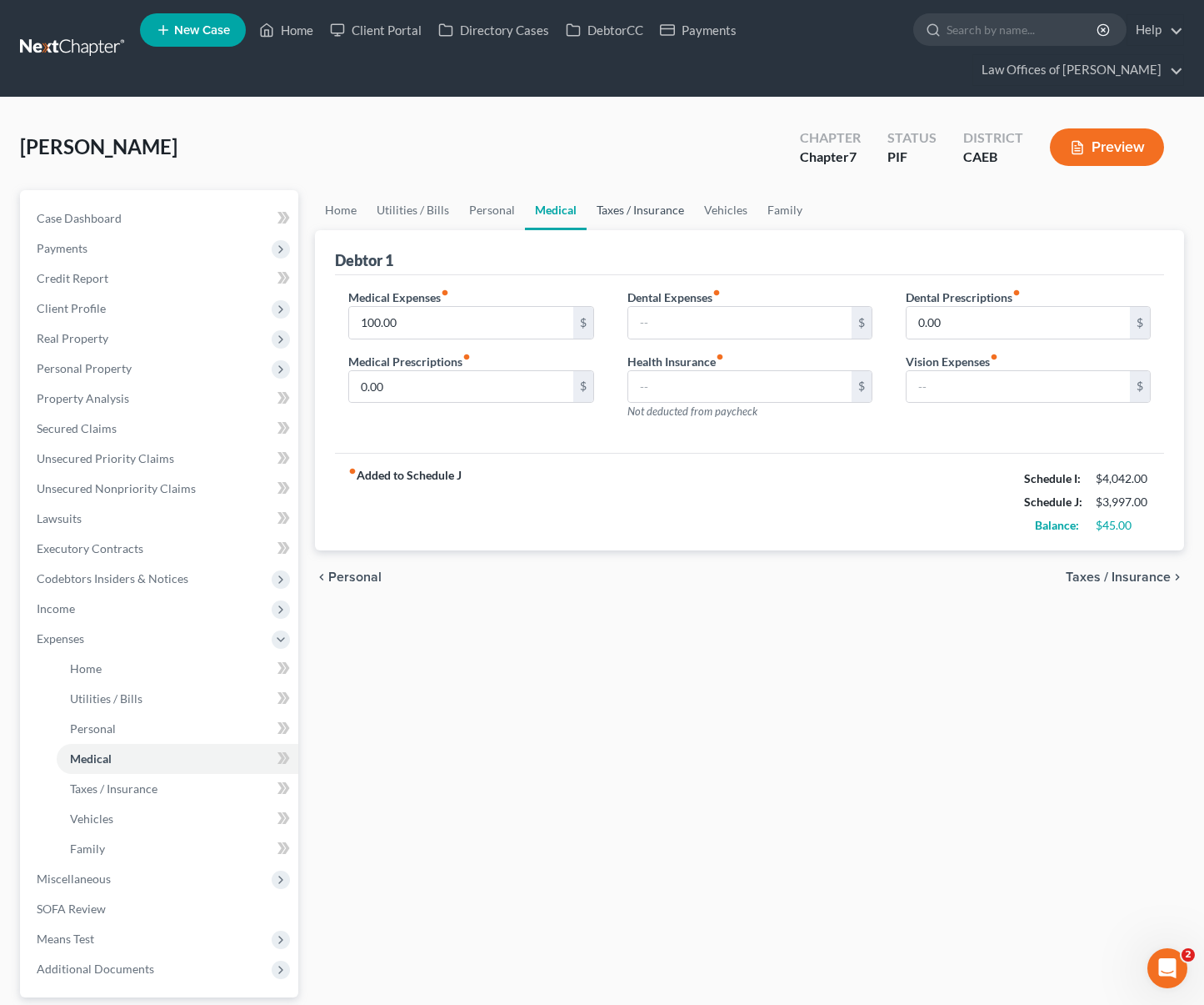
click at [640, 190] on link "Taxes / Insurance" at bounding box center [641, 210] width 108 height 40
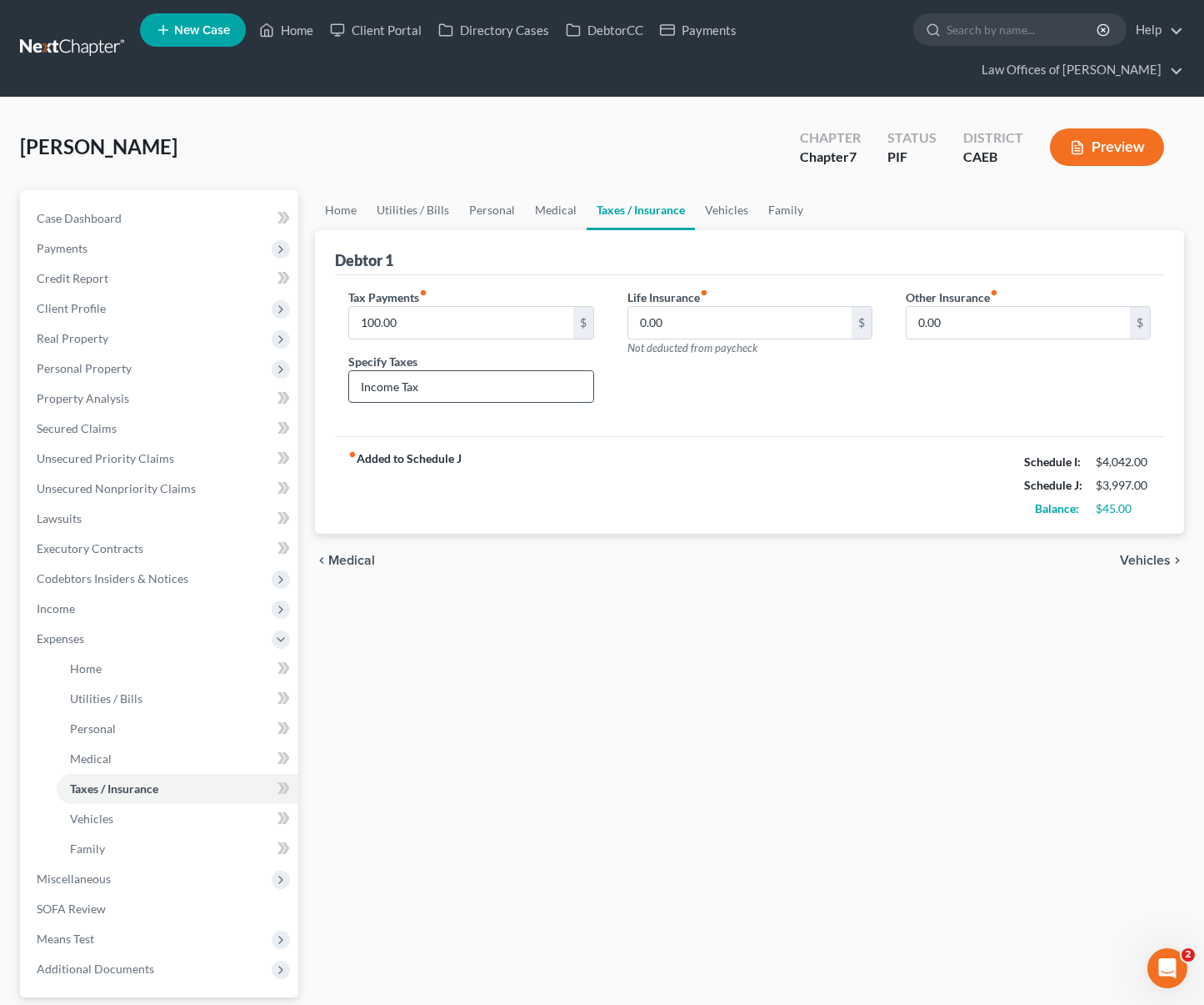
click at [478, 371] on input "Income Tax" at bounding box center [471, 387] width 243 height 32
drag, startPoint x: 473, startPoint y: 356, endPoint x: 271, endPoint y: 353, distance: 202.0
click at [259, 355] on div "Petition Navigation Case Dashboard Payments Invoices Payments Payments Credit R…" at bounding box center [602, 641] width 1181 height 903
click at [443, 586] on div "Home Utilities / Bills Personal Medical Taxes / Insurance Vehicles Family Debto…" at bounding box center [749, 641] width 886 height 903
click at [161, 203] on link "Case Dashboard" at bounding box center [160, 218] width 275 height 30
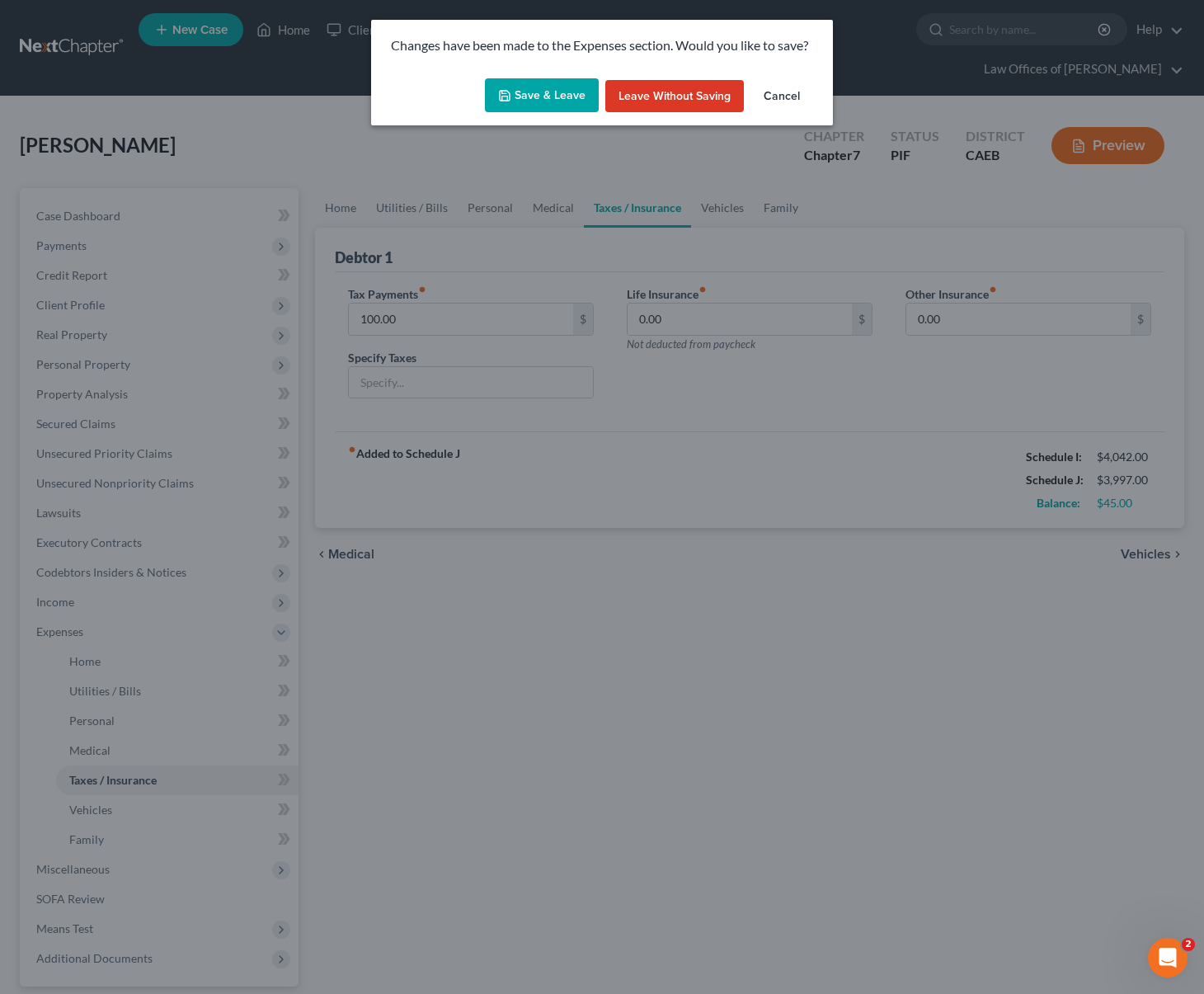
click at [534, 98] on button "Save & Leave" at bounding box center [541, 95] width 114 height 35
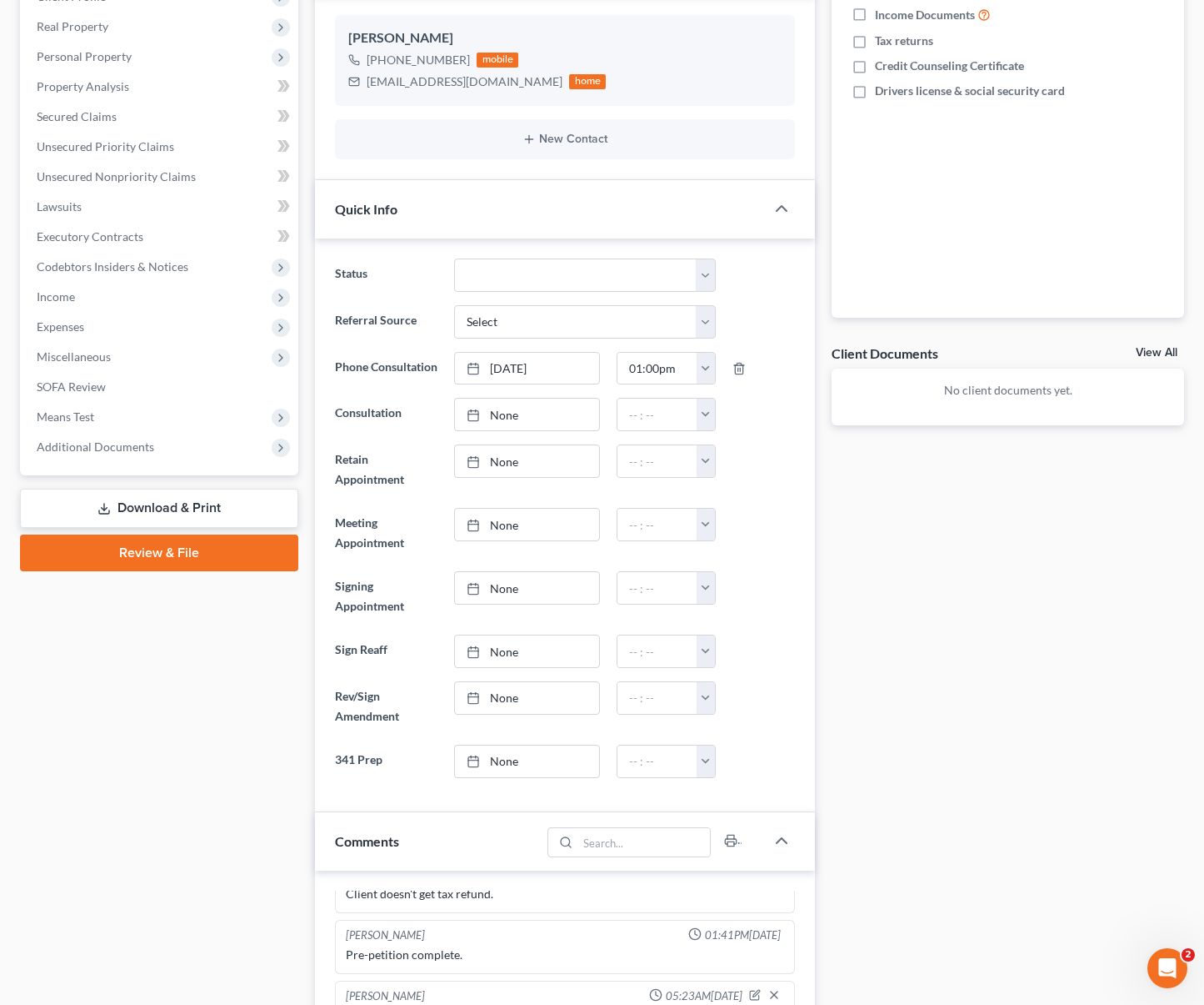
scroll to position [4, 0]
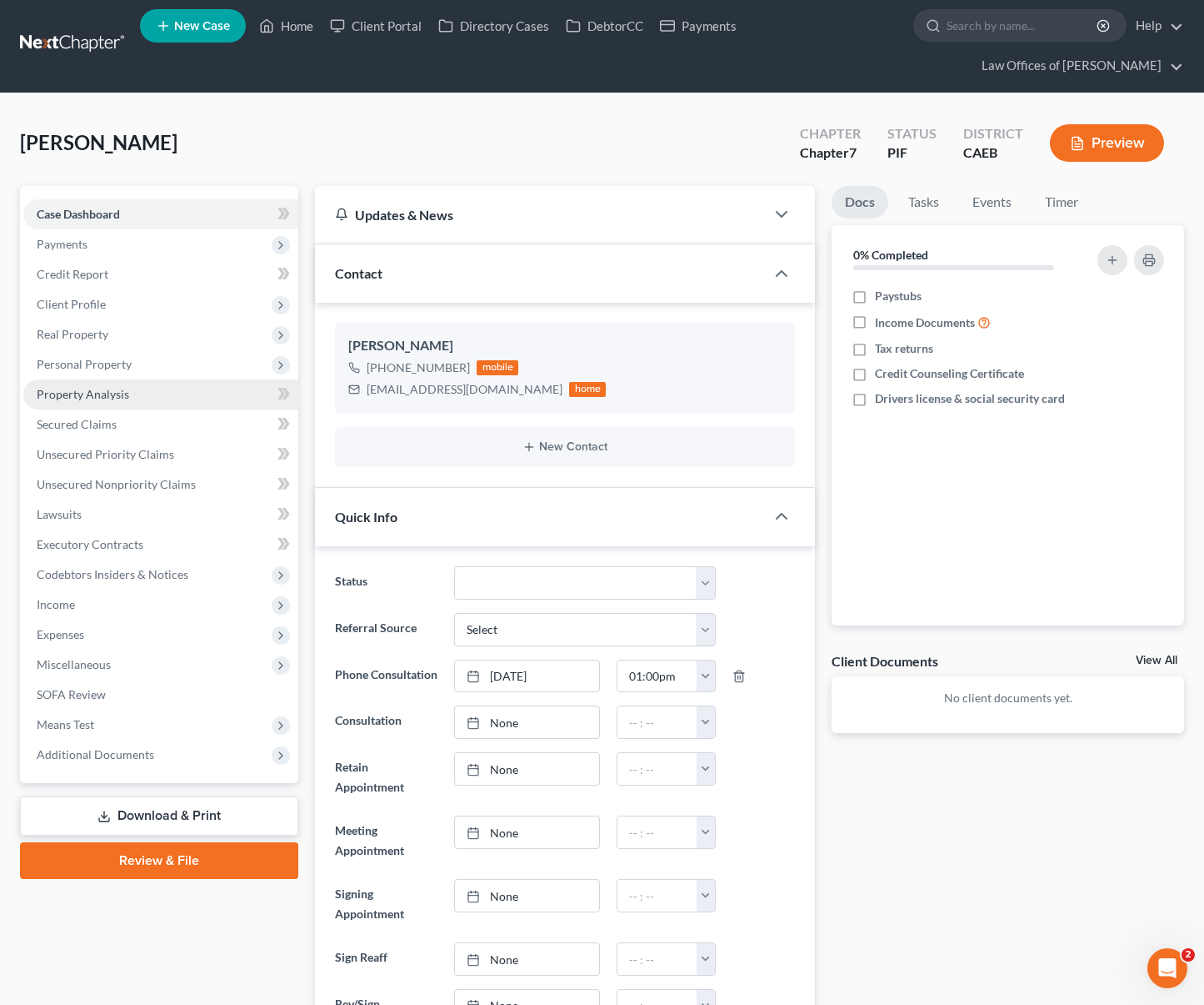
click at [143, 380] on link "Property Analysis" at bounding box center [160, 394] width 275 height 30
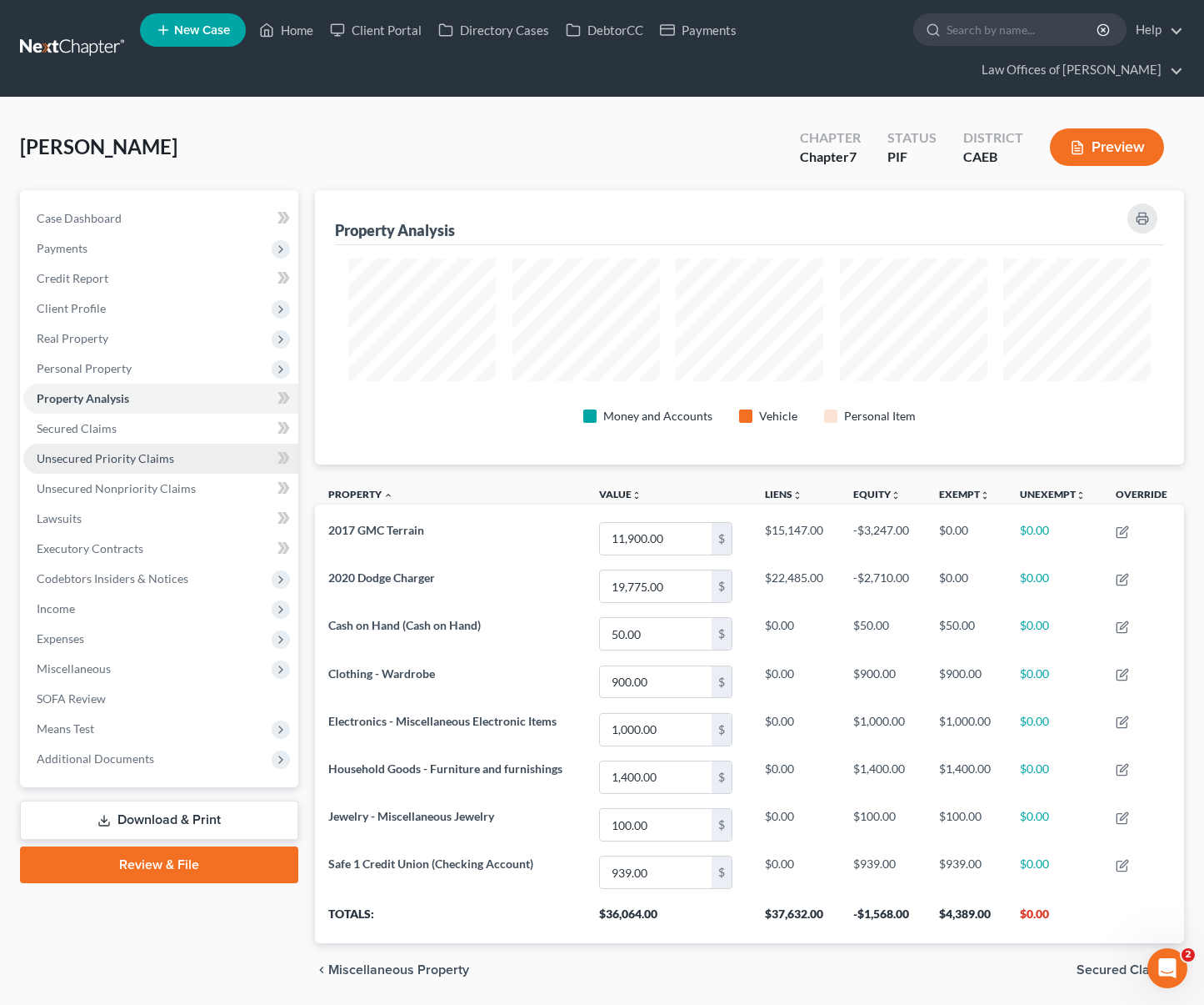
click at [159, 444] on link "Unsecured Priority Claims" at bounding box center [160, 458] width 275 height 30
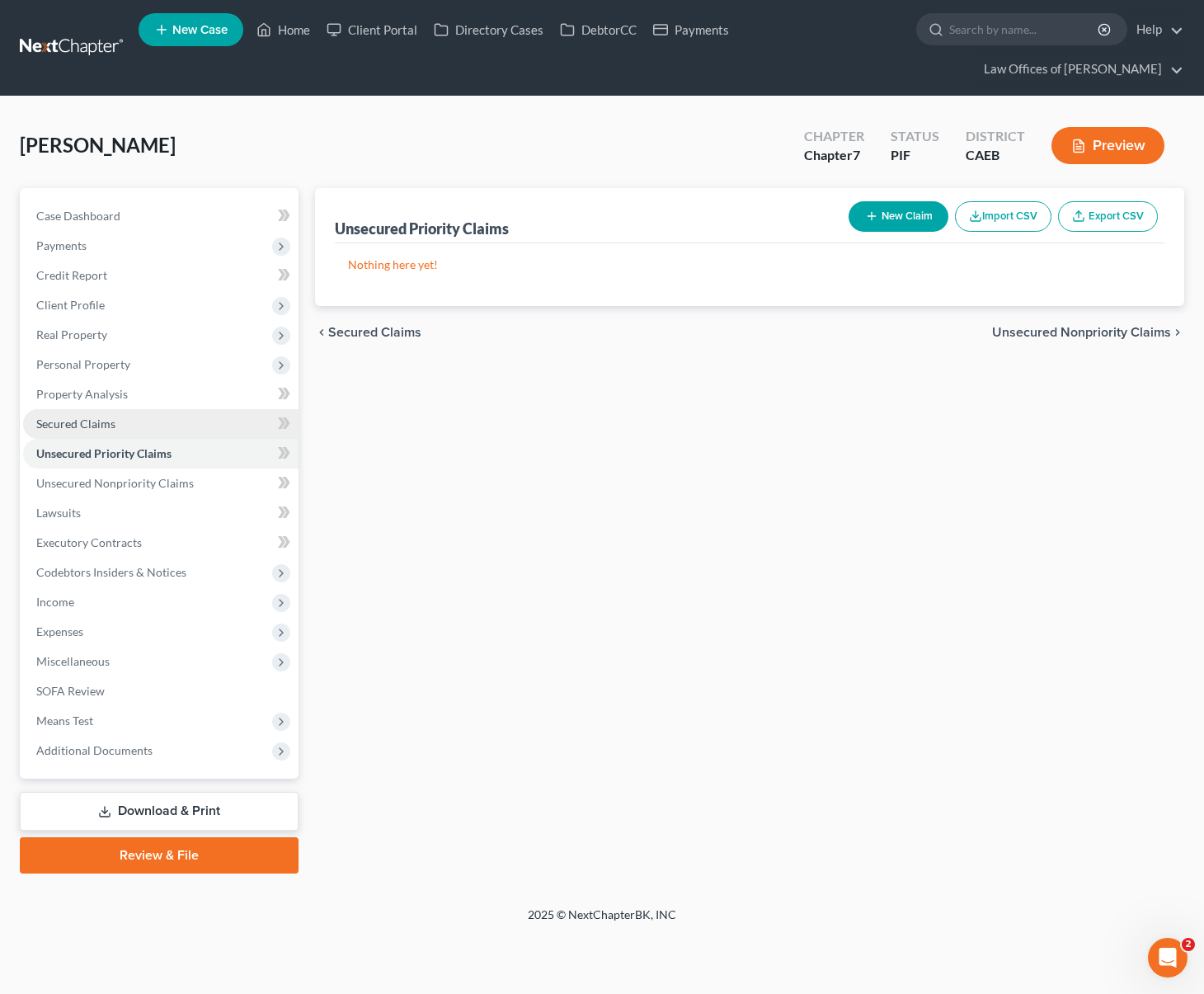
click at [150, 409] on link "Secured Claims" at bounding box center [161, 424] width 275 height 29
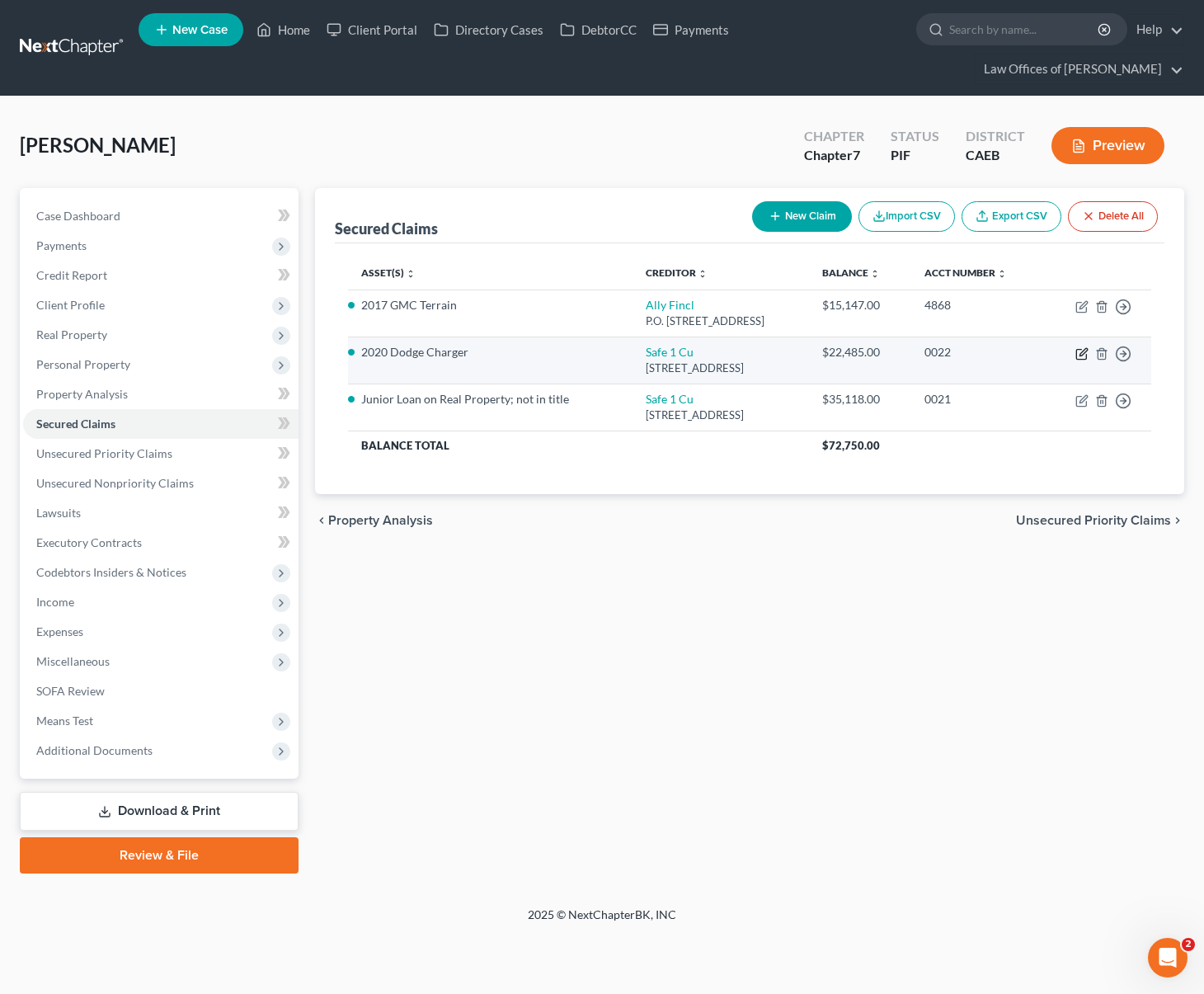
click at [1078, 347] on icon "button" at bounding box center [1082, 353] width 13 height 13
select select "4"
select select "0"
select select "3"
select select "4"
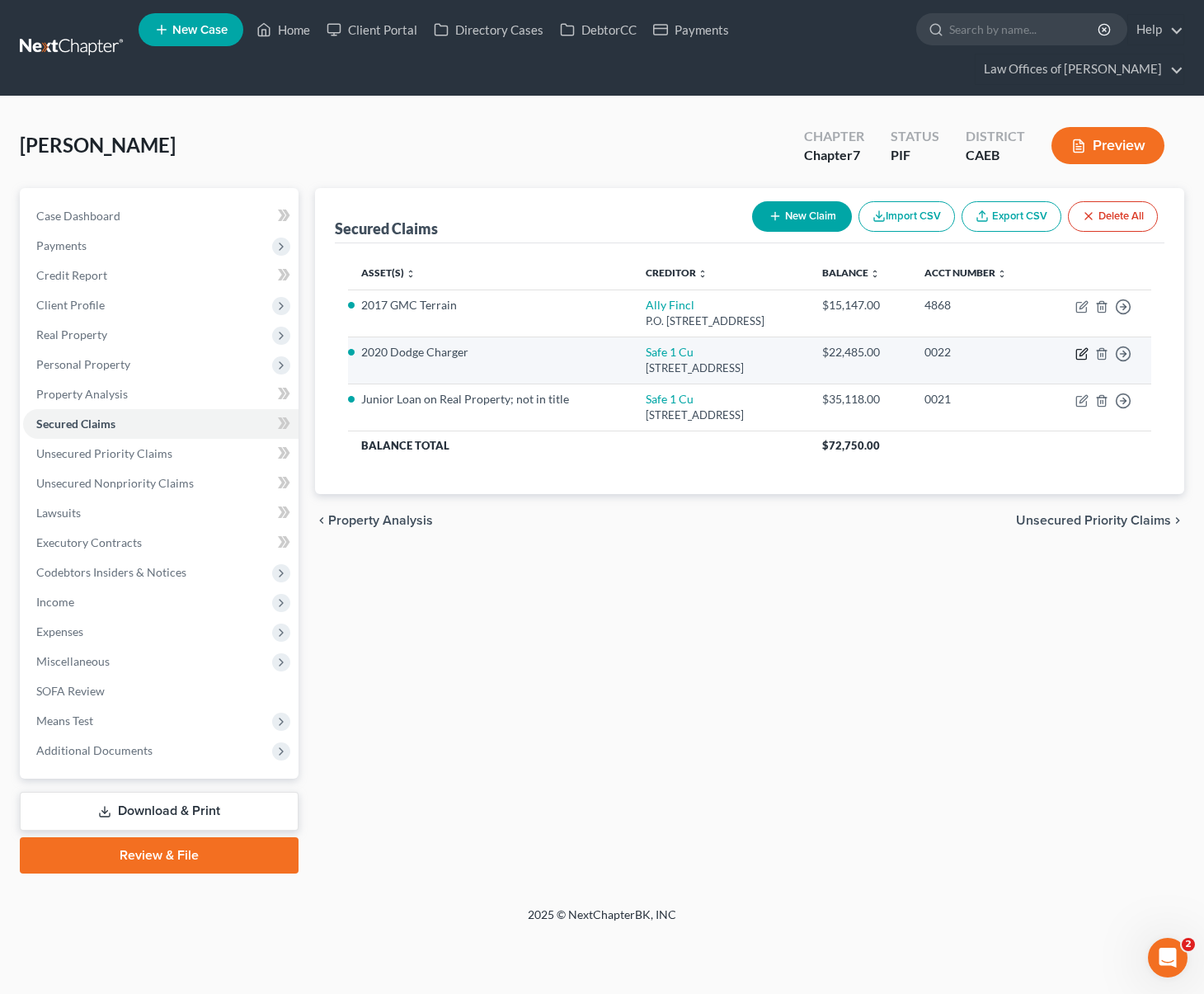
select select "0"
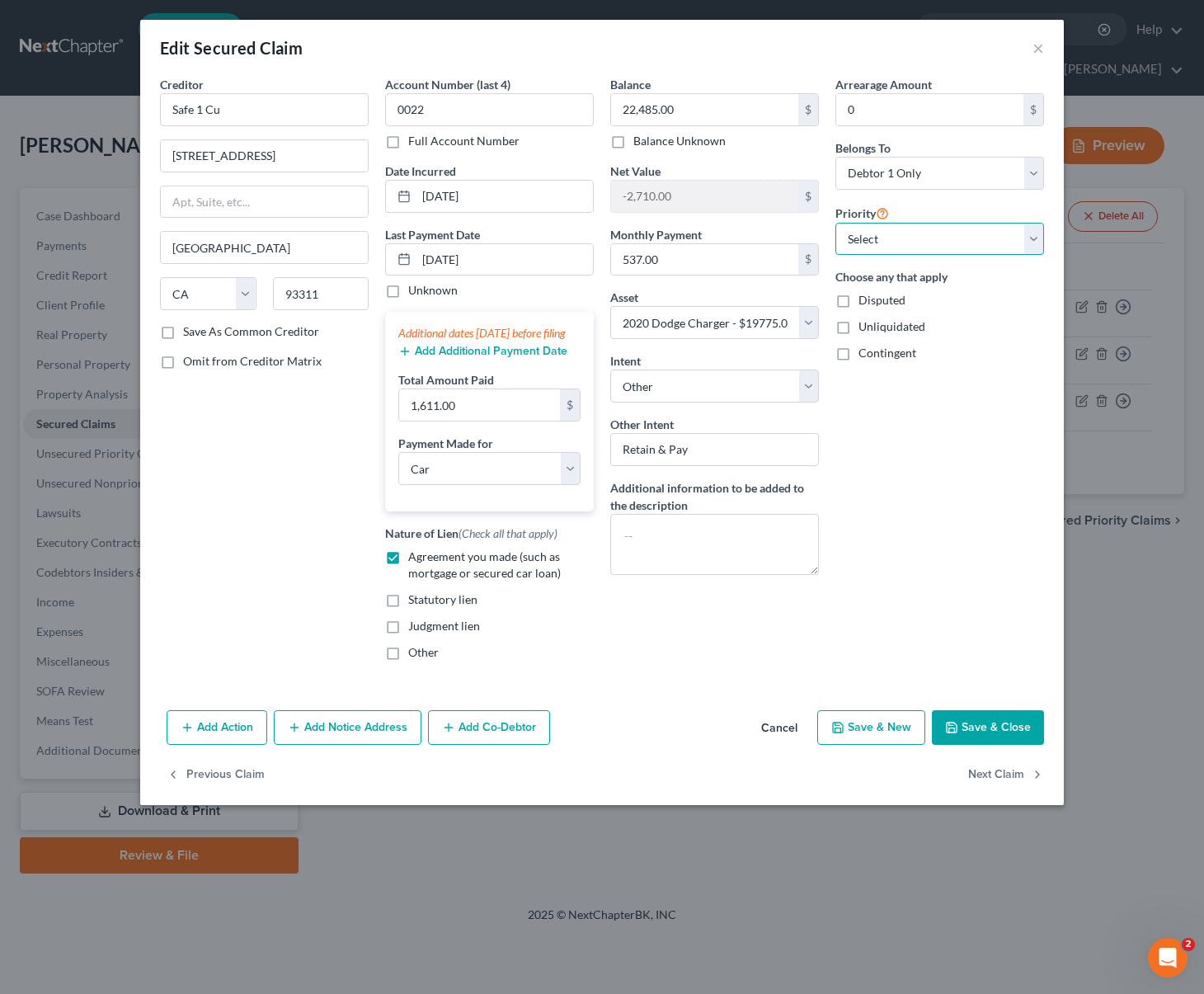
click at [1032, 240] on select "Select 1st 2nd 3rd 4th 5th 6th 7th 8th 9th 10th 11th 12th 13th 14th 15th 16th 1…" at bounding box center [939, 240] width 208 height 33
select select "0"
click at [835, 223] on select "Select 1st 2nd 3rd 4th 5th 6th 7th 8th 9th 10th 11th 12th 13th 14th 15th 16th 1…" at bounding box center [939, 240] width 208 height 33
click at [1010, 740] on button "Save & Close" at bounding box center [987, 728] width 112 height 35
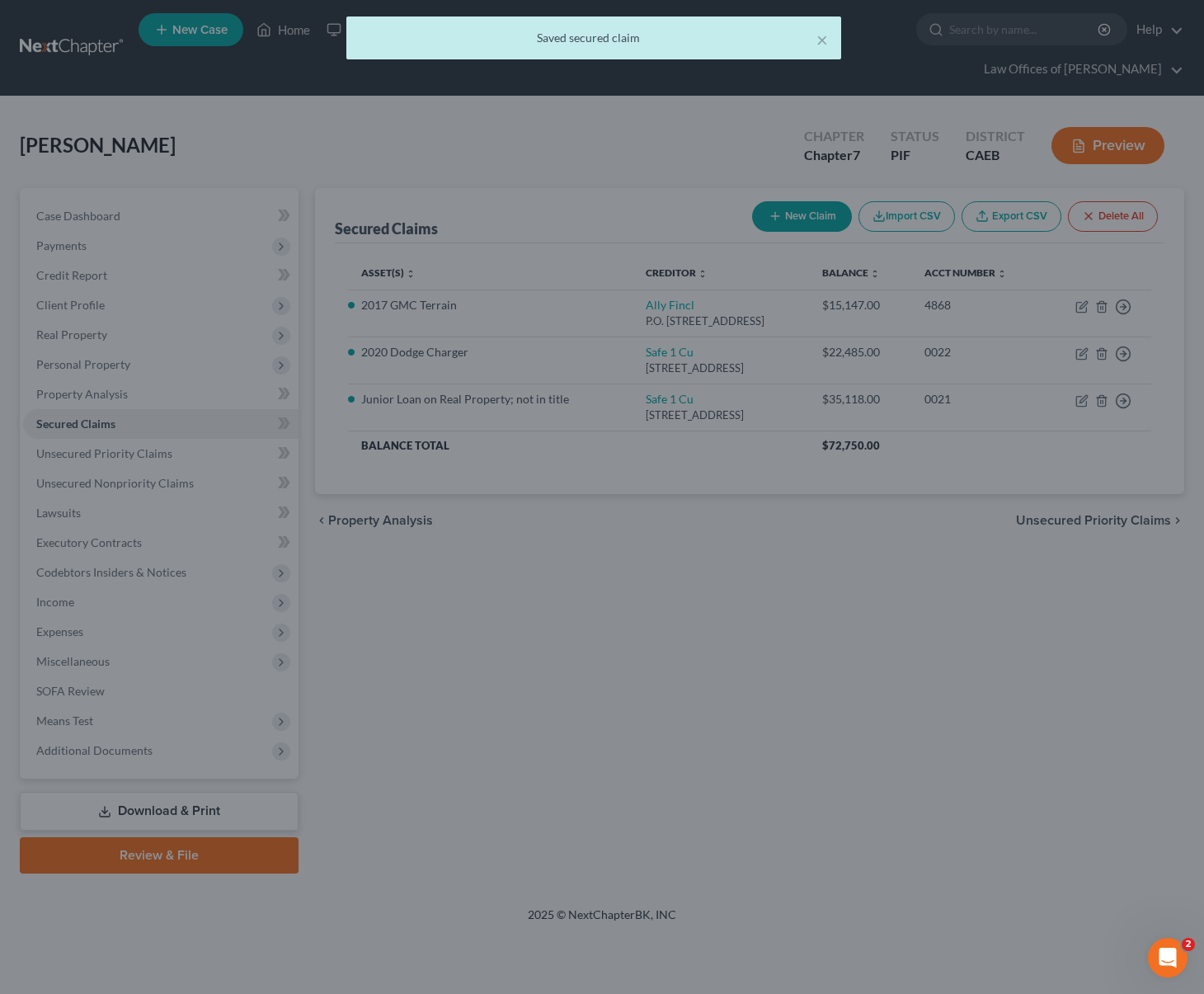
select select "3"
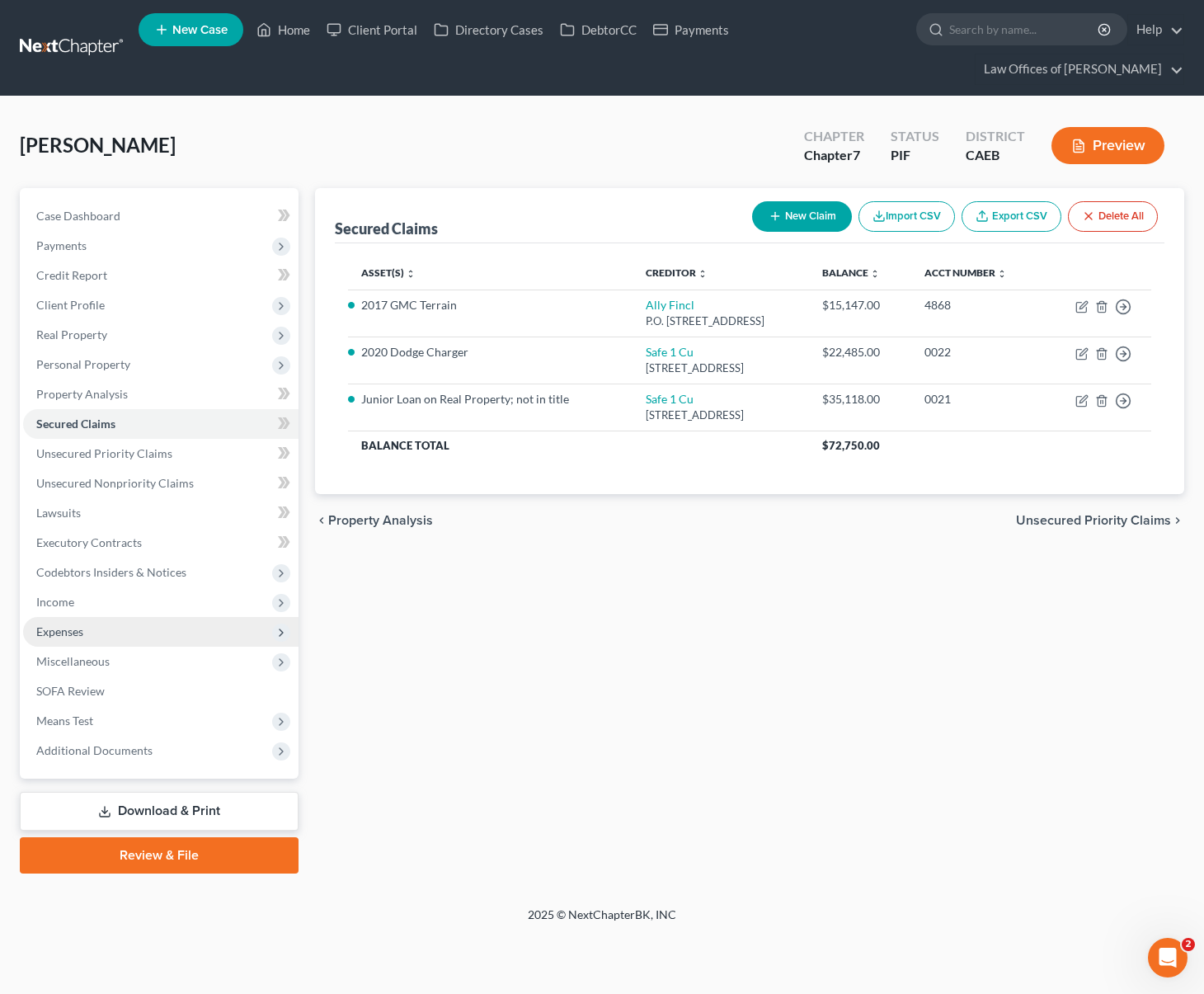
click at [102, 617] on span "Expenses" at bounding box center [161, 631] width 275 height 29
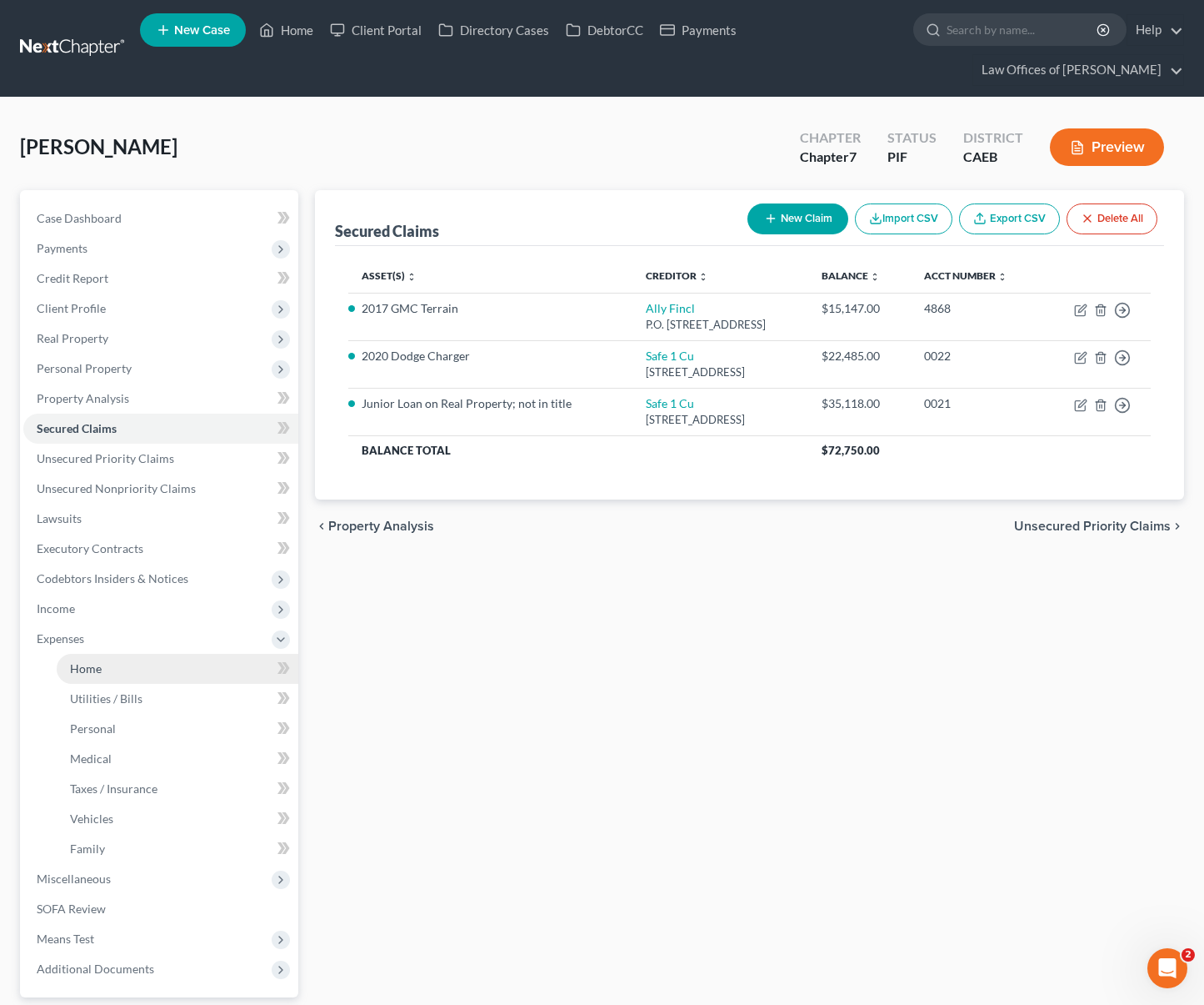
click at [108, 653] on link "Home" at bounding box center [177, 668] width 242 height 30
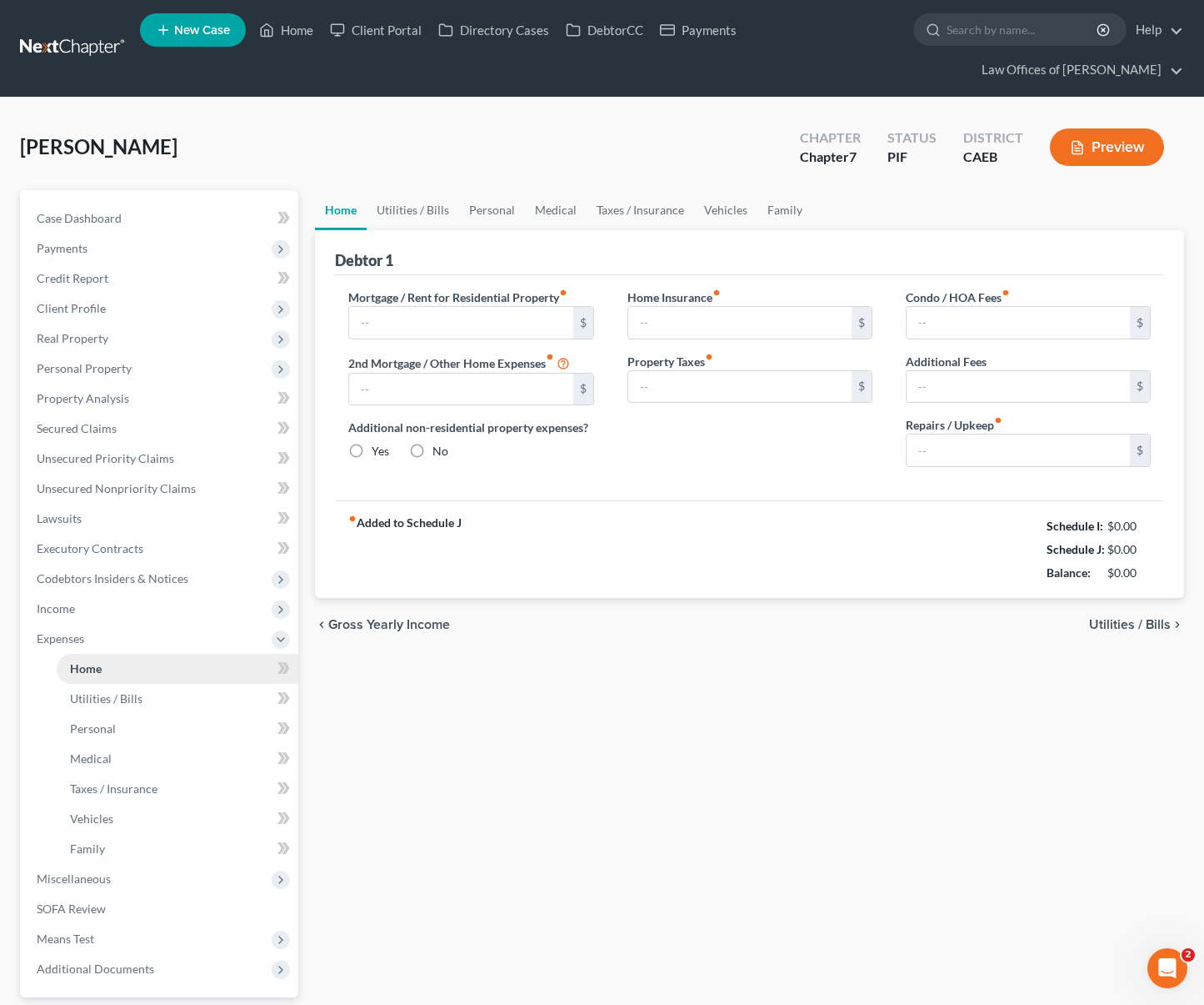
type input "1,300.00"
radio input "true"
type input "0.00"
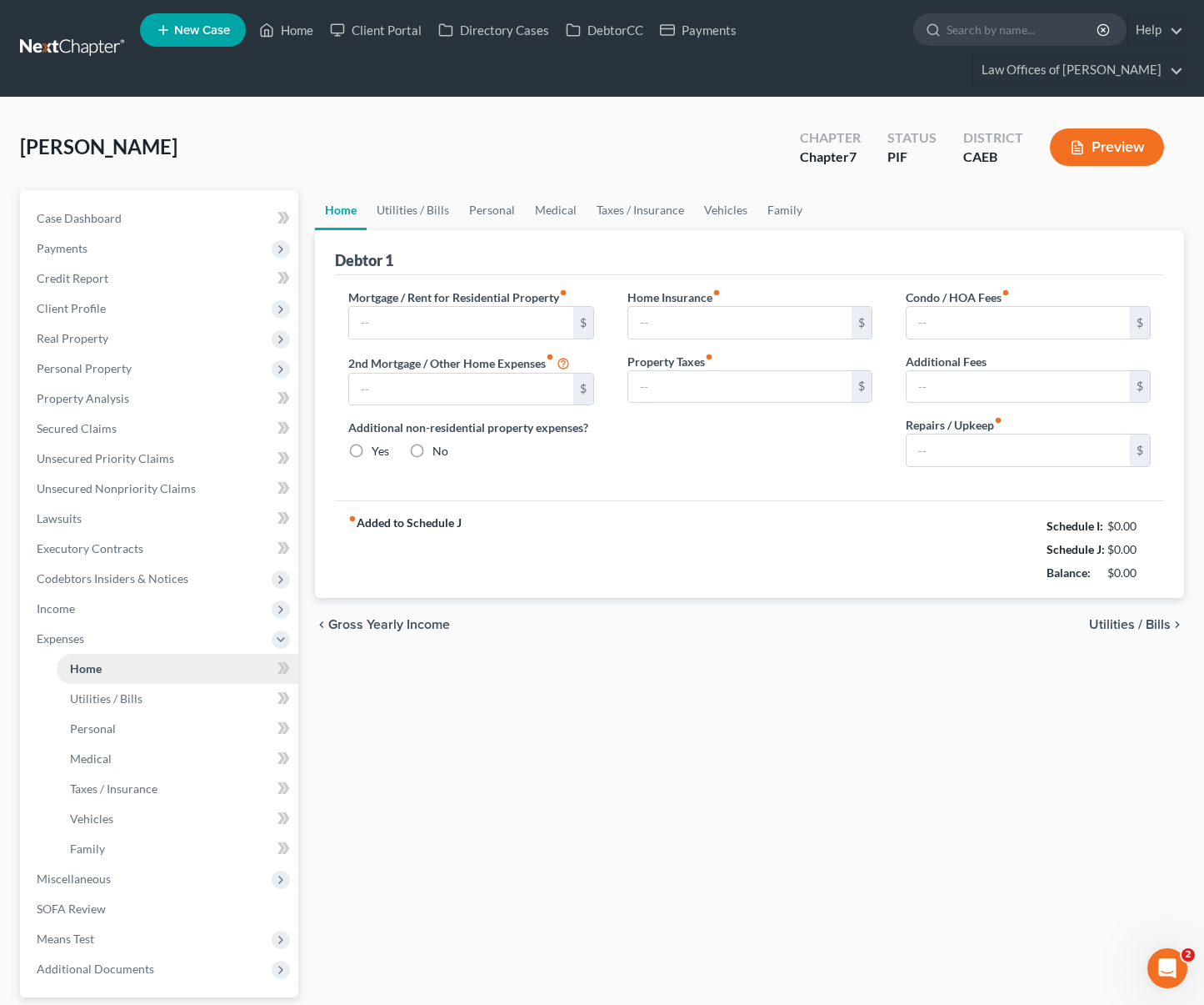
type input "0.00"
click at [418, 190] on link "Utilities / Bills" at bounding box center [413, 210] width 93 height 40
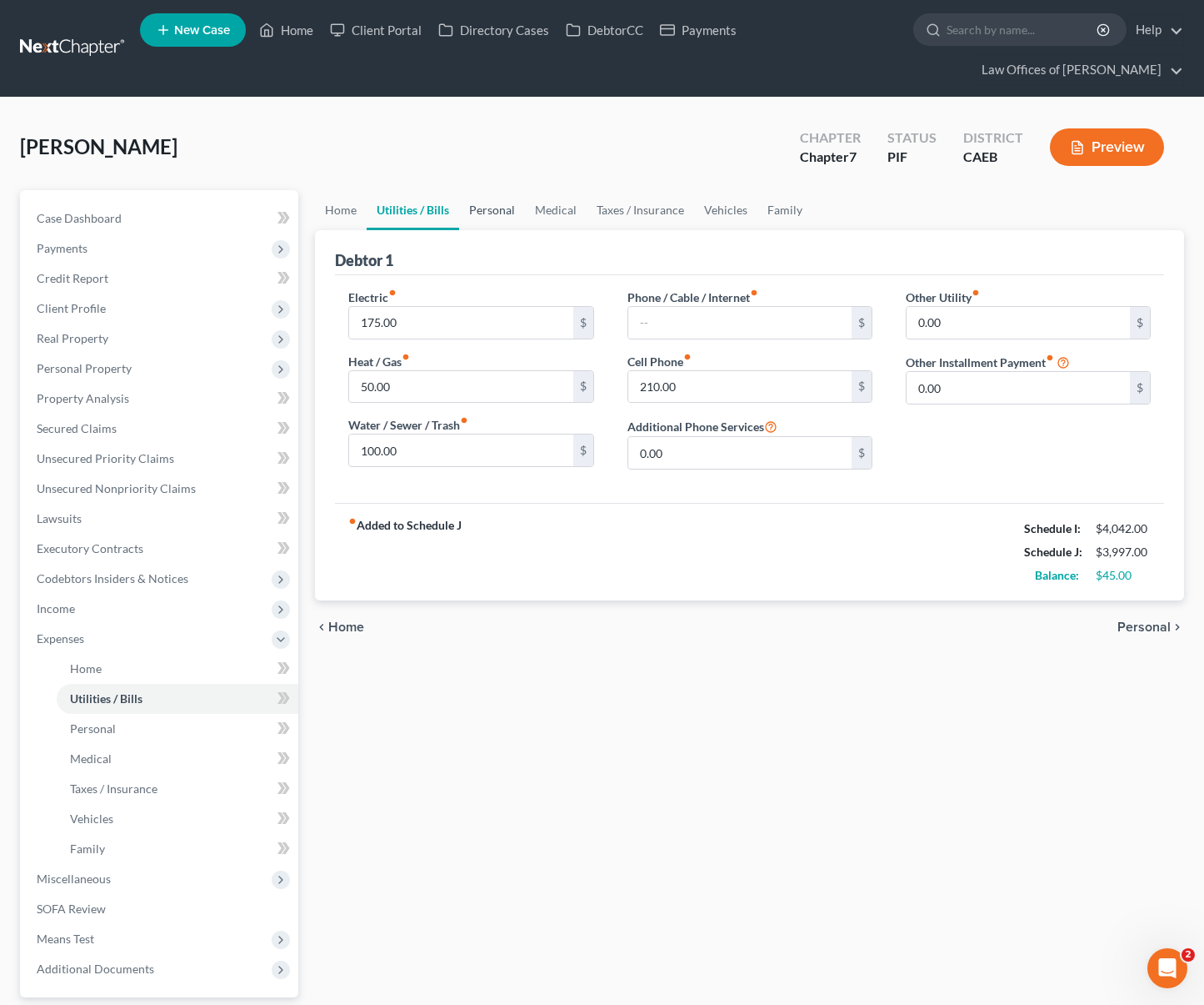
click at [504, 190] on link "Personal" at bounding box center [492, 210] width 66 height 40
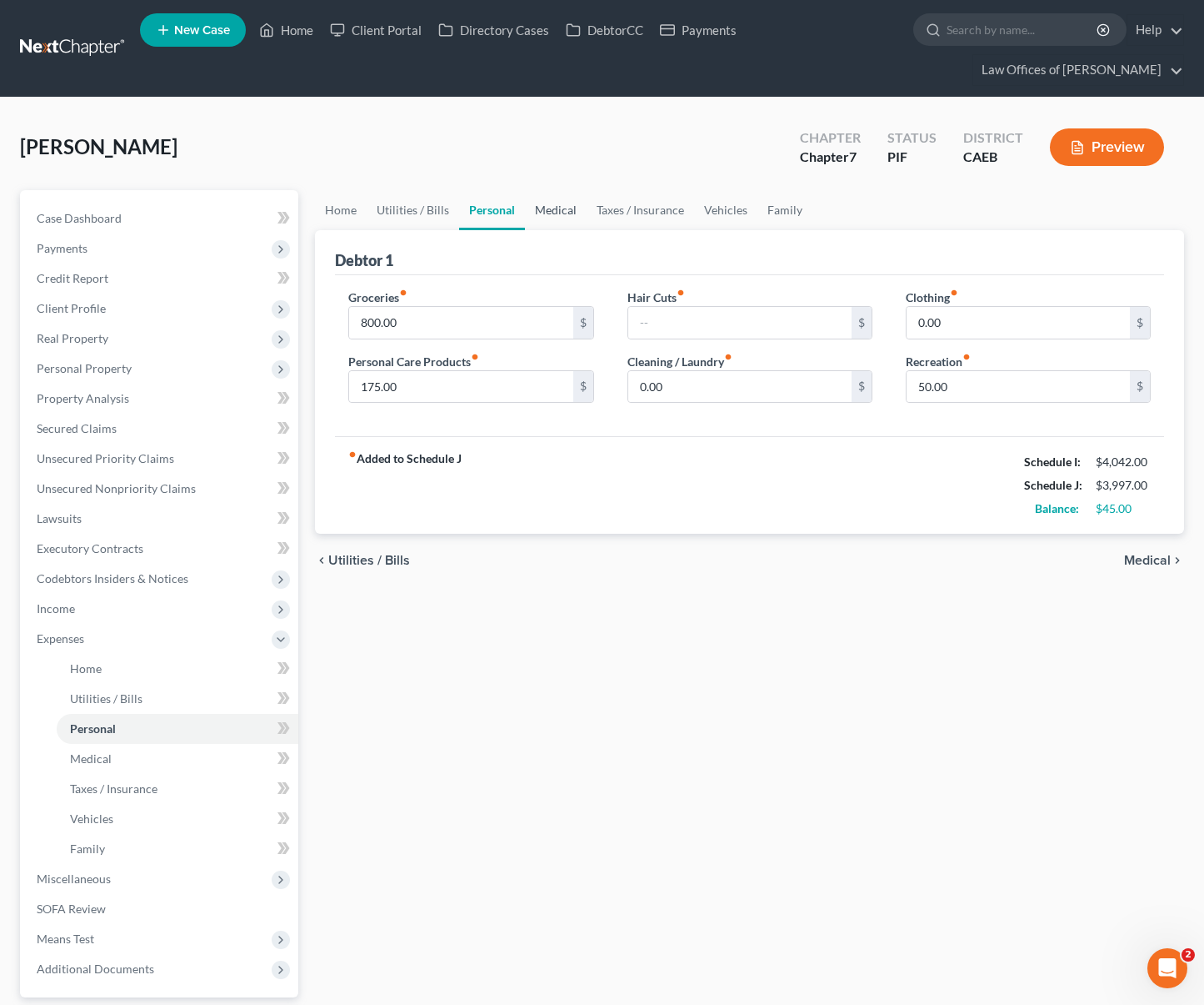
click at [569, 190] on link "Medical" at bounding box center [556, 210] width 61 height 40
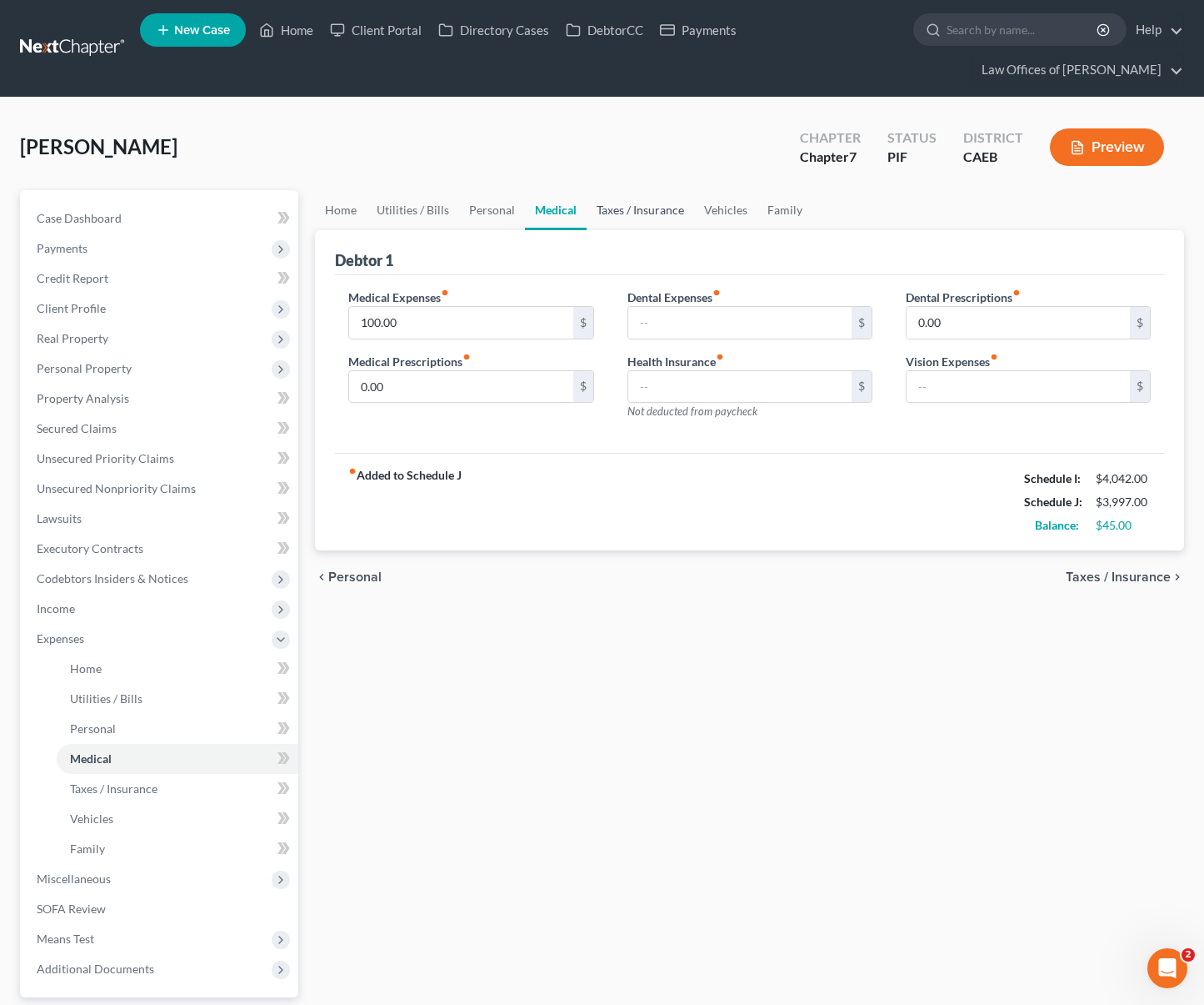
click at [631, 190] on link "Taxes / Insurance" at bounding box center [641, 210] width 108 height 40
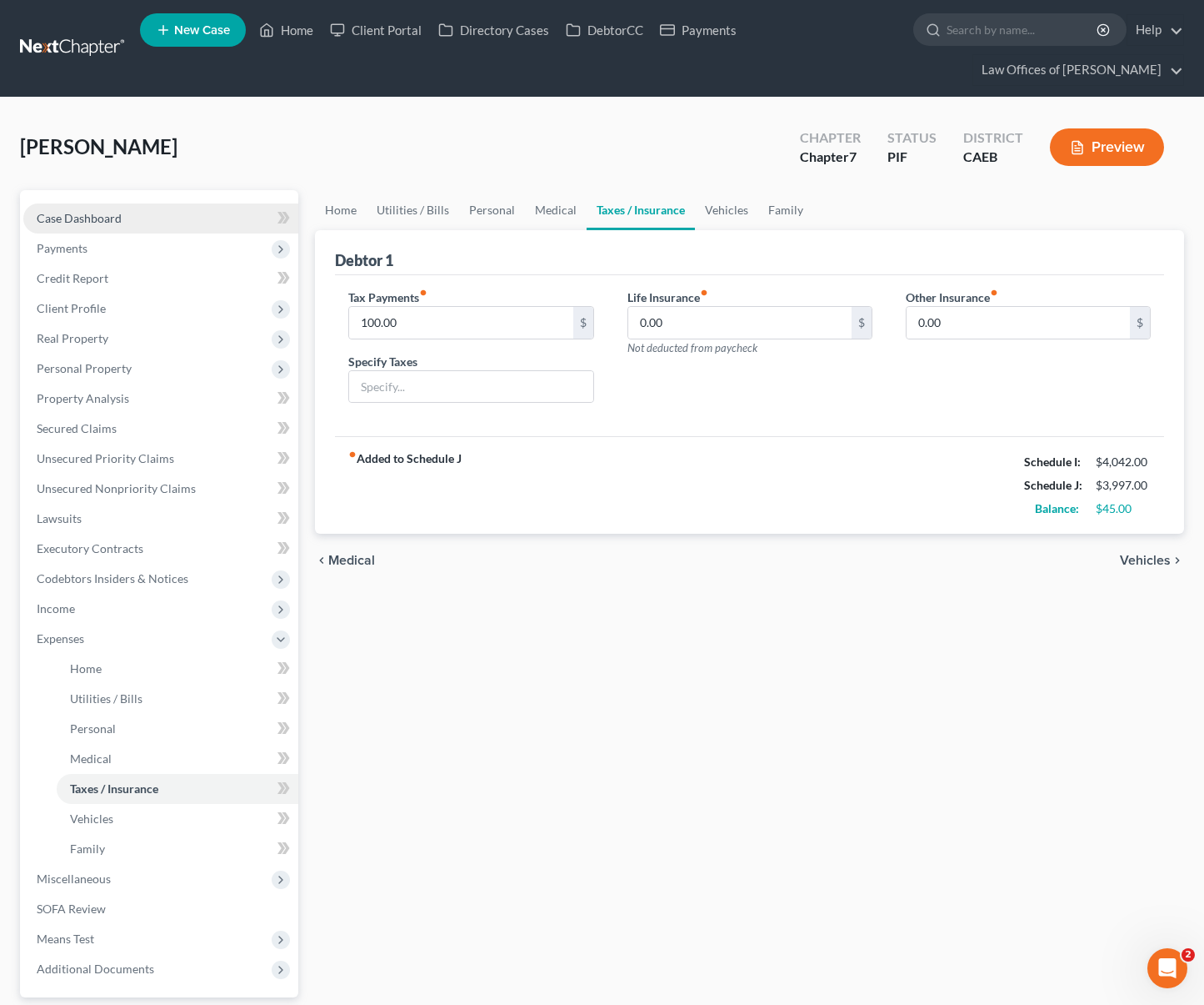
click at [148, 203] on link "Case Dashboard" at bounding box center [160, 218] width 275 height 30
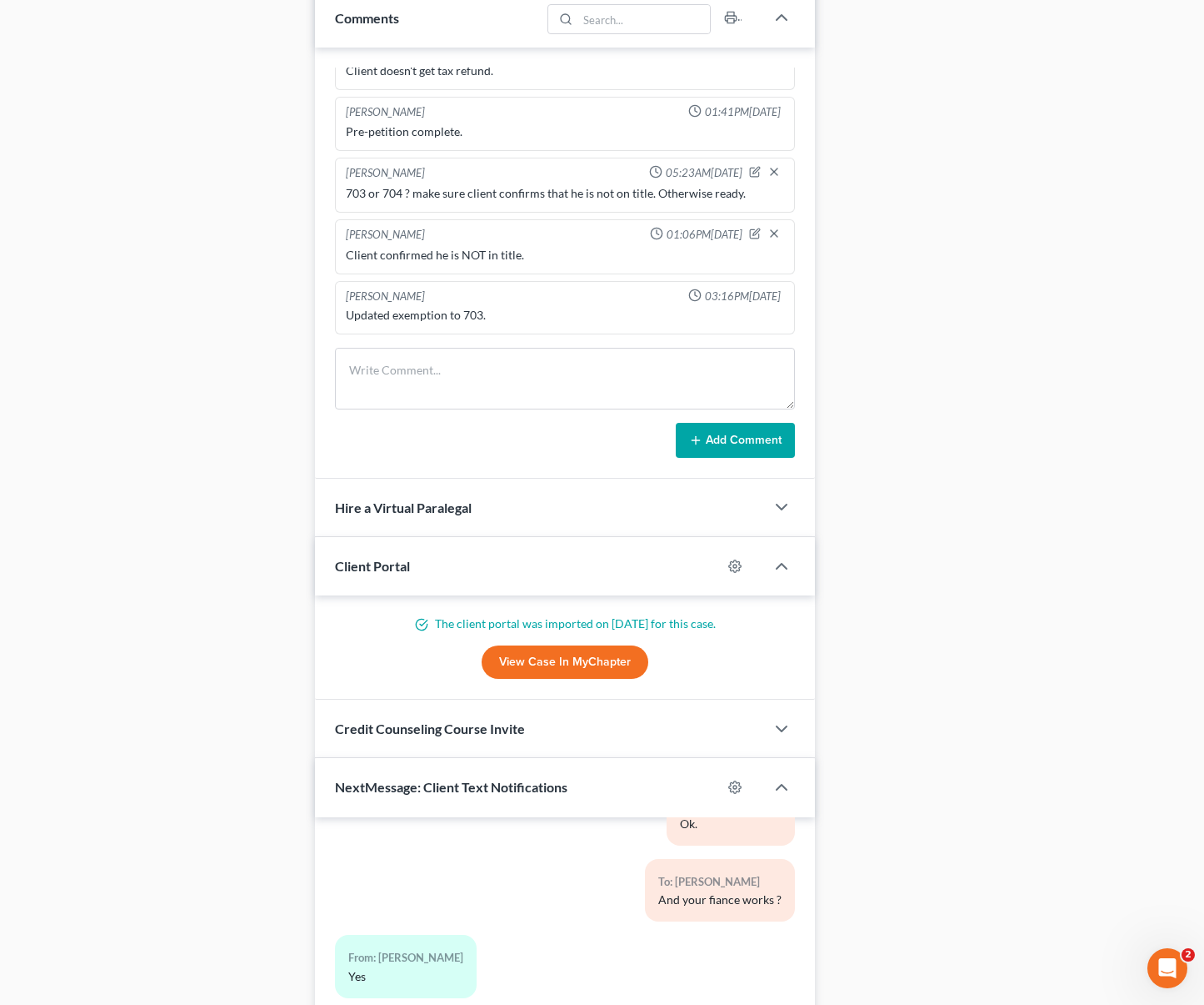
scroll to position [1370, 0]
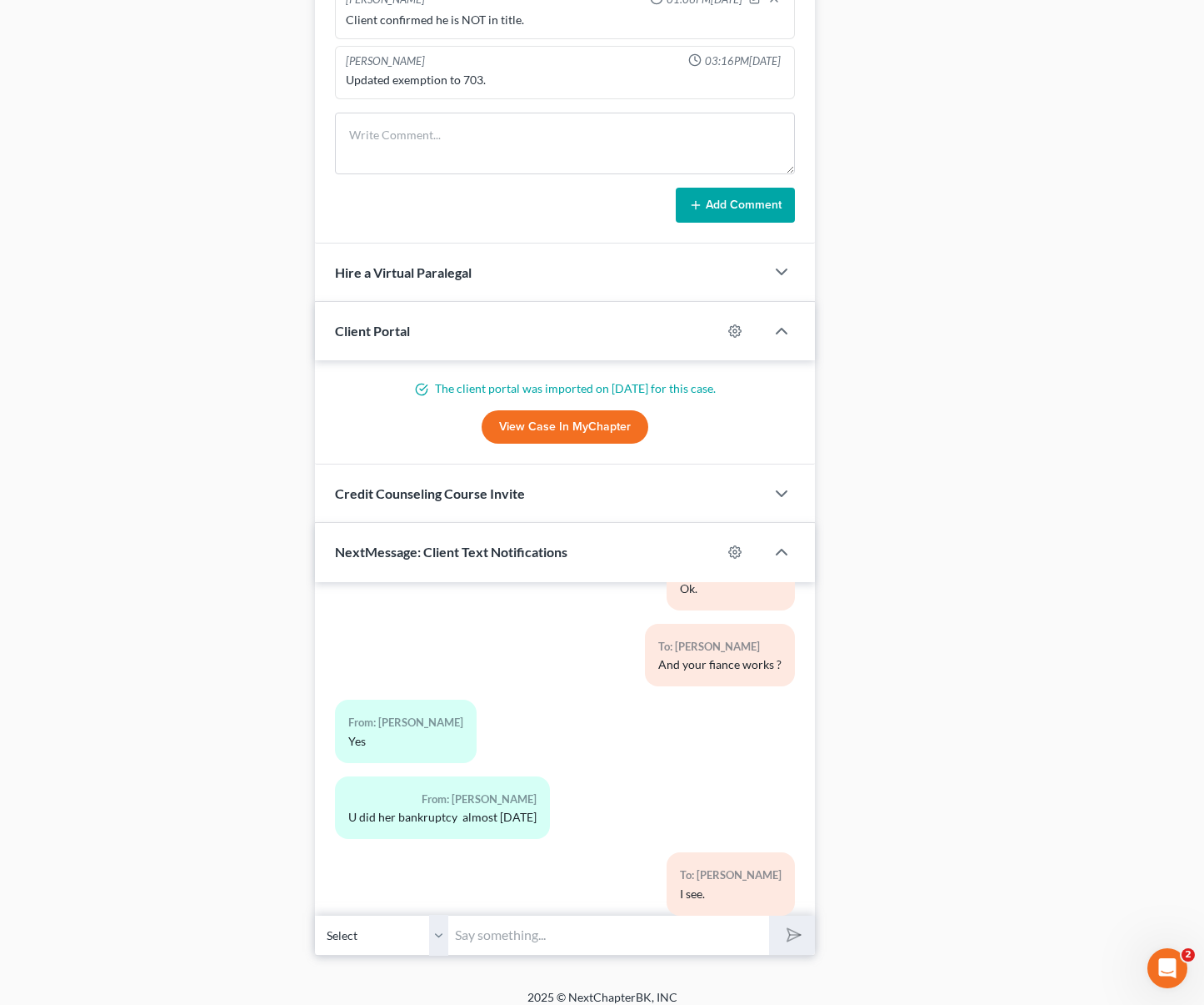
click at [580, 917] on input "text" at bounding box center [608, 935] width 321 height 41
type input "Hi Angel. We are done with your petition just have one more question. In the qu…"
click at [769, 916] on button "submit" at bounding box center [791, 935] width 45 height 39
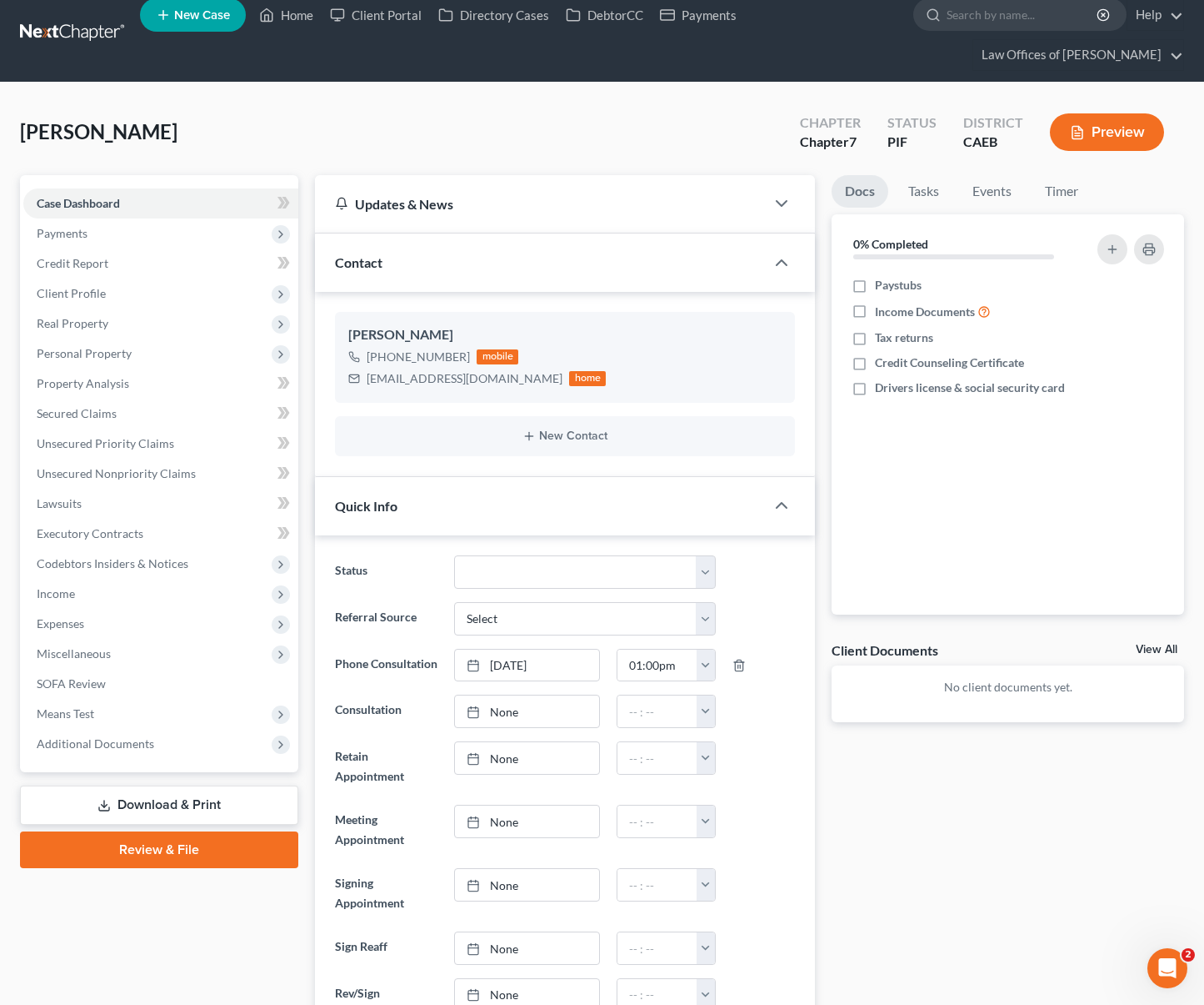
scroll to position [0, 0]
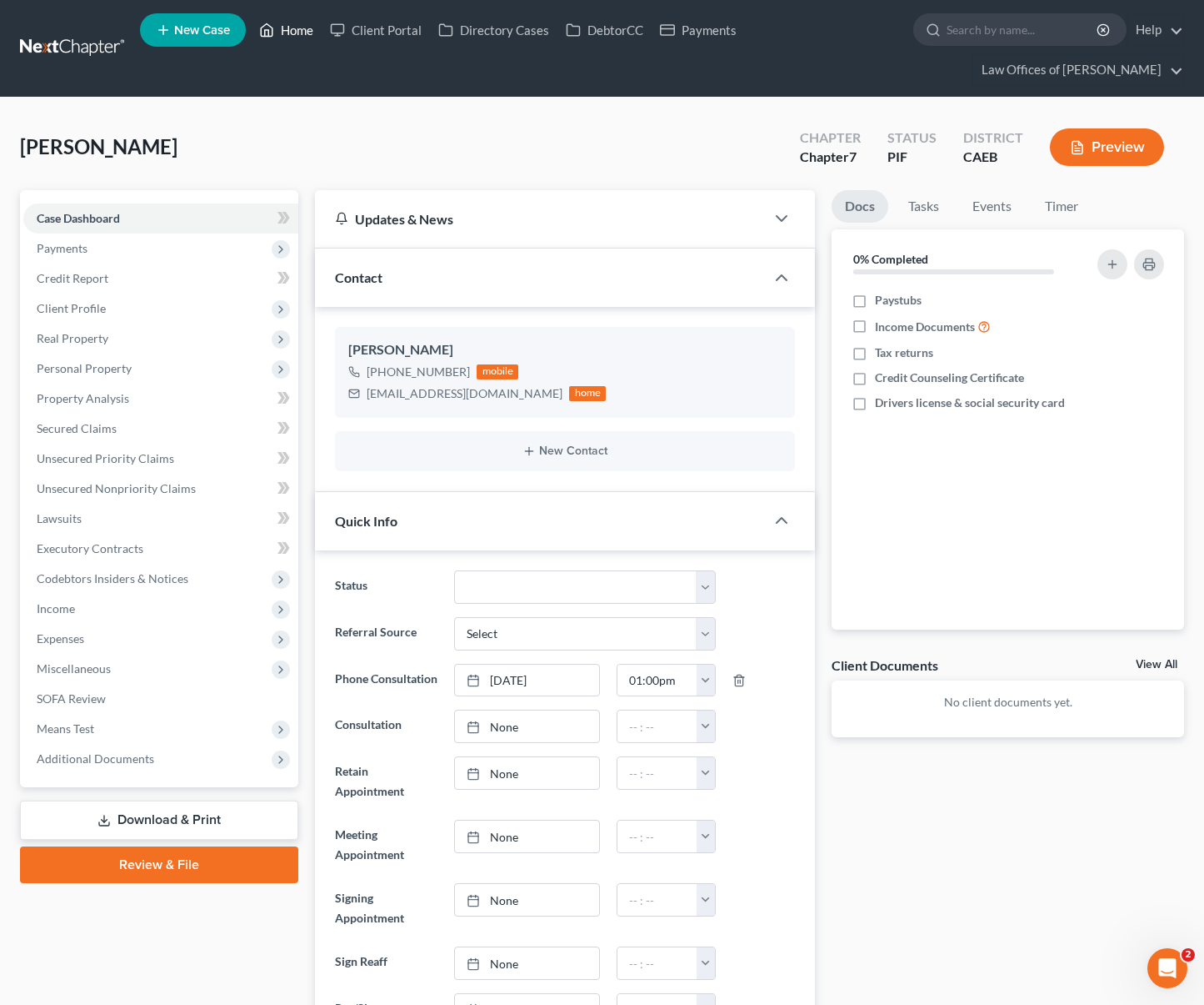
click at [294, 40] on link "Home" at bounding box center [286, 30] width 70 height 30
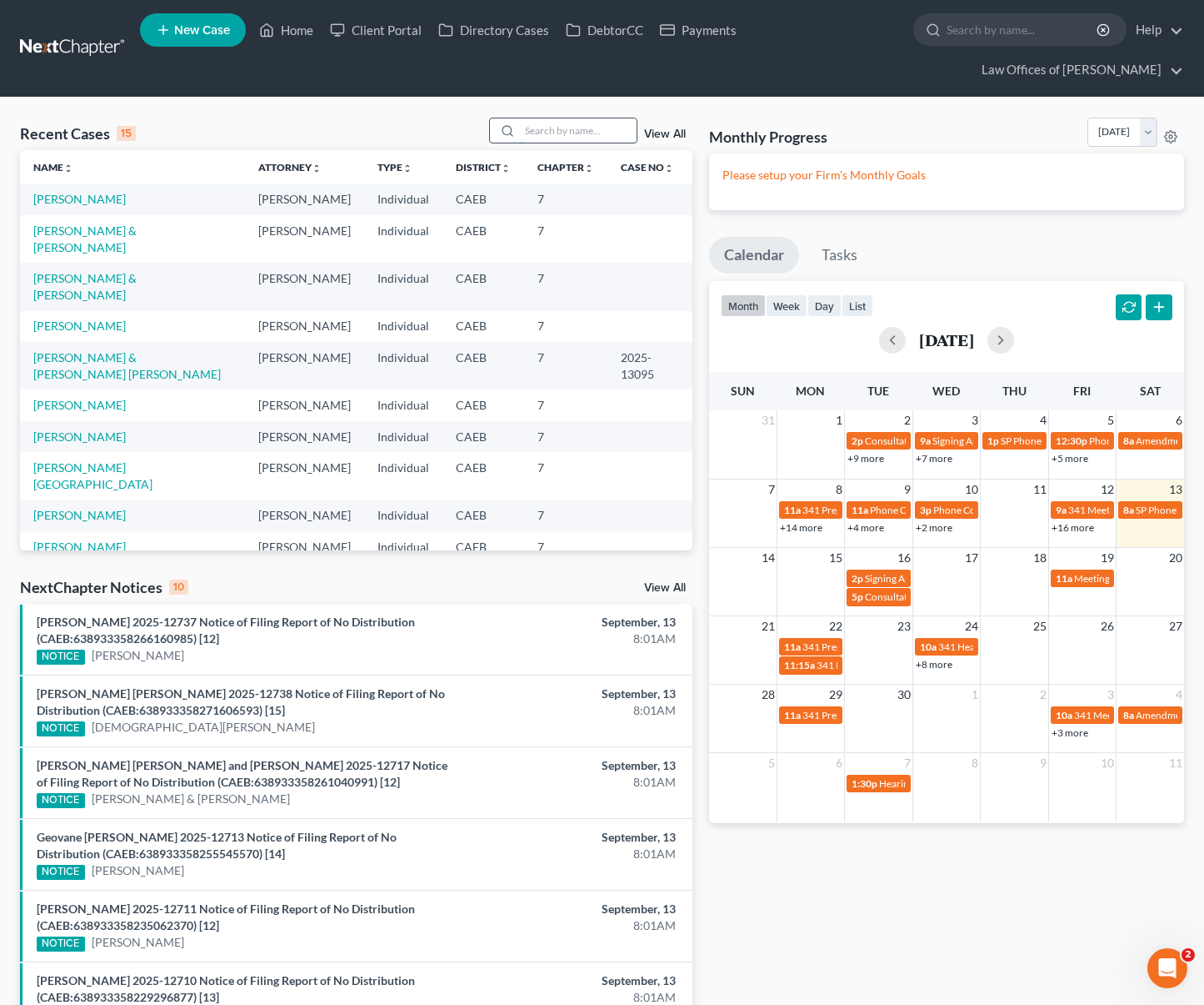
click at [574, 119] on input "search" at bounding box center [579, 131] width 117 height 24
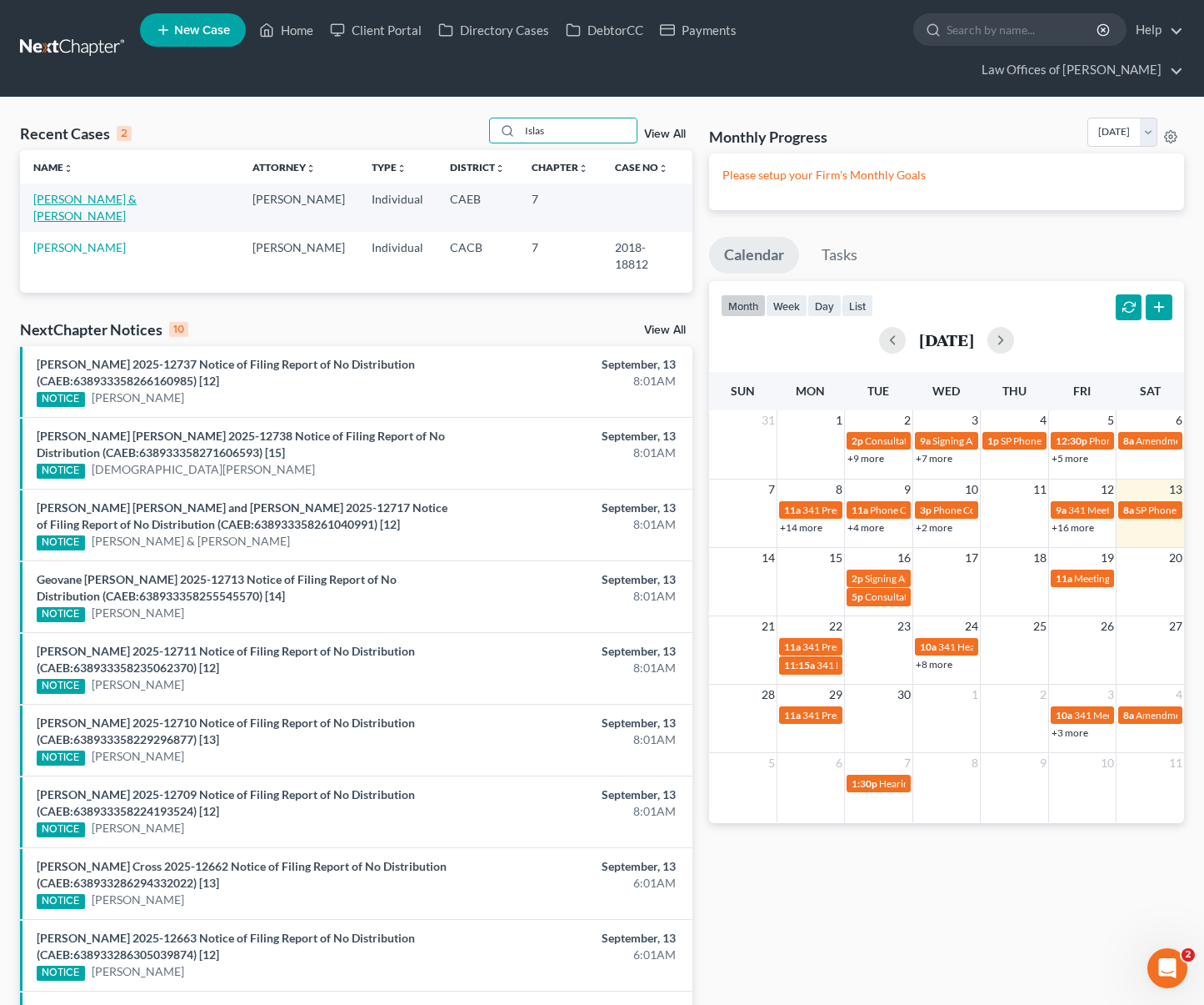
type input "Islas"
click at [136, 192] on link "[PERSON_NAME] & [PERSON_NAME]" at bounding box center [84, 207] width 103 height 31
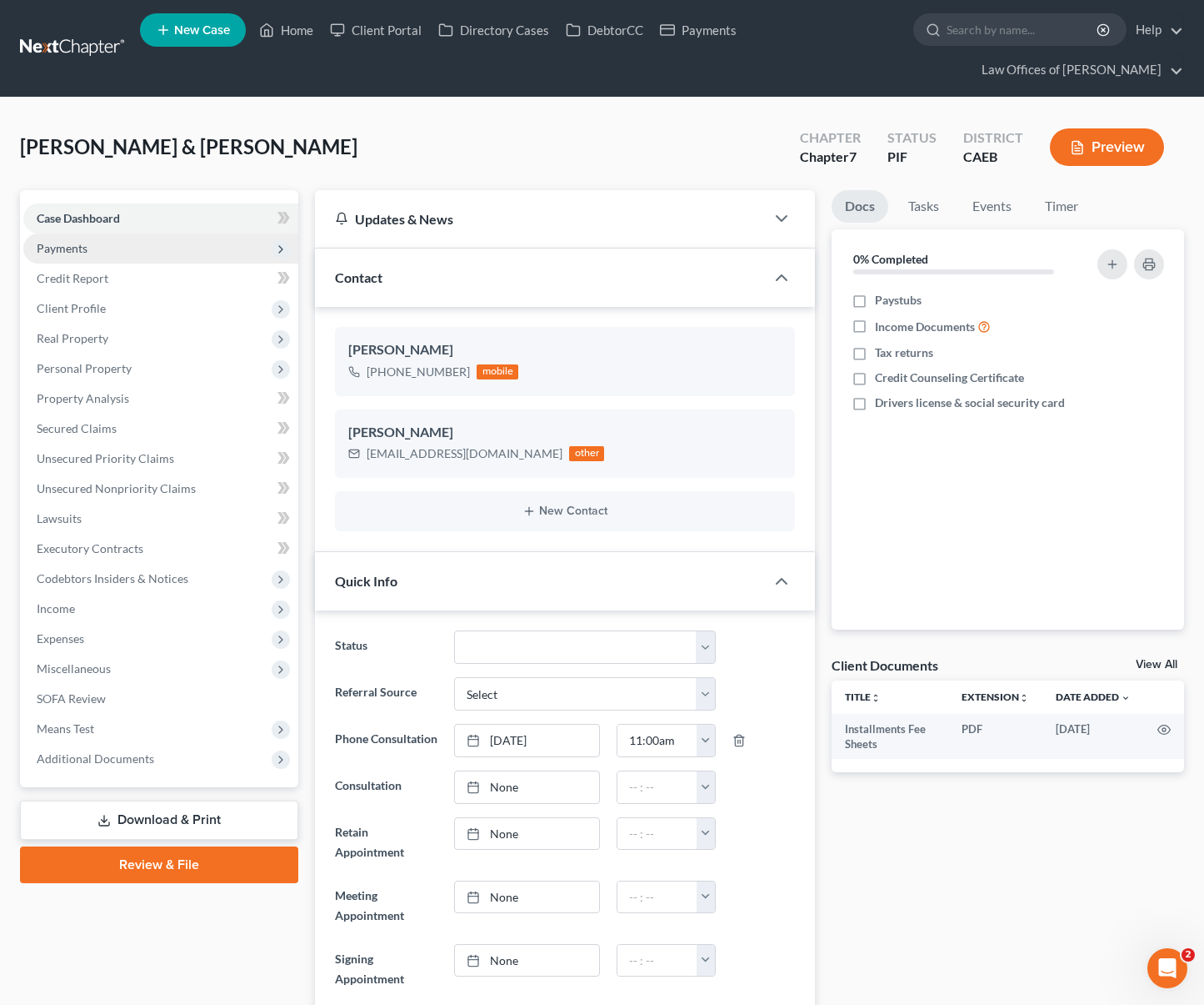
click at [94, 234] on span "Payments" at bounding box center [160, 249] width 275 height 30
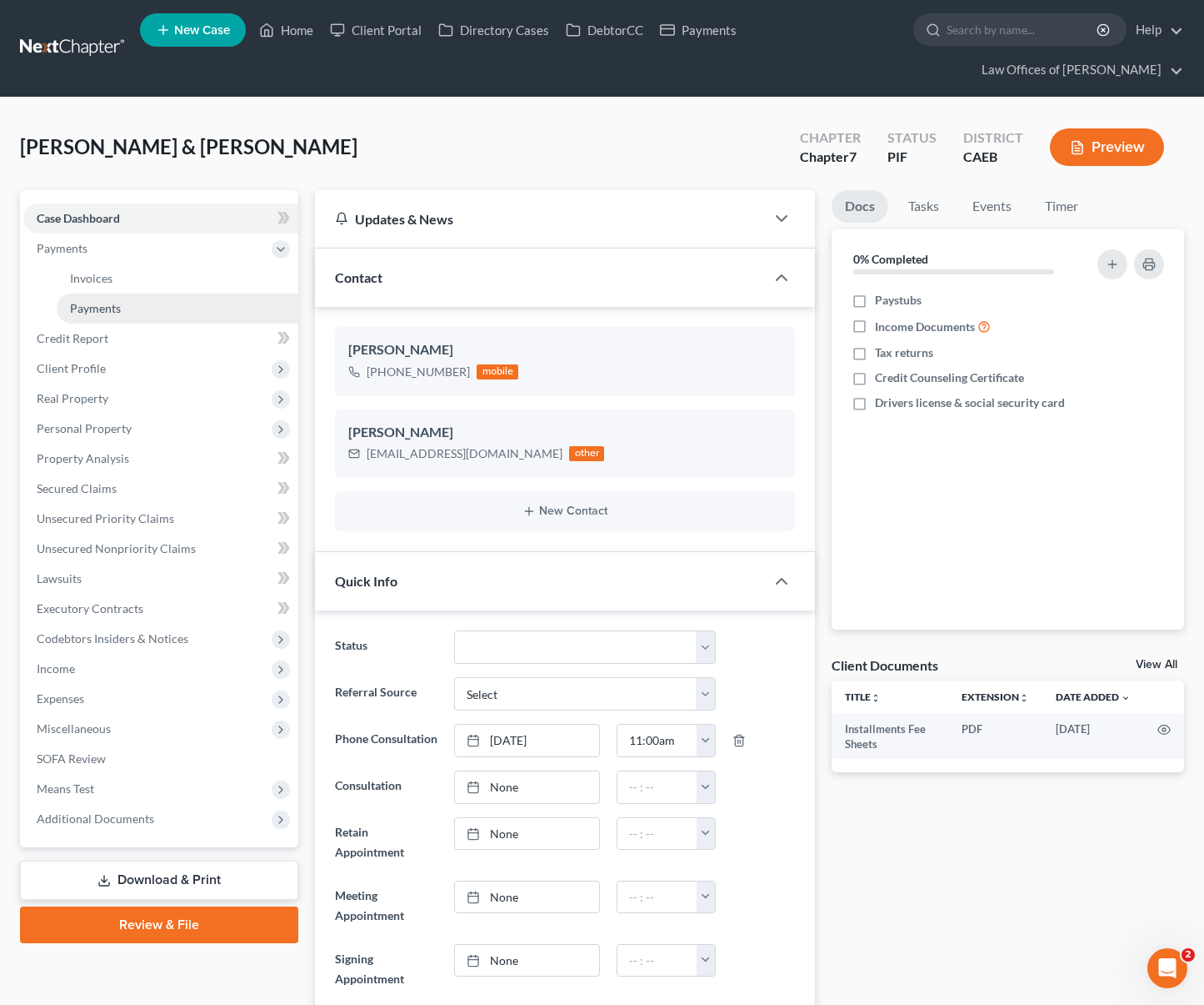
click at [126, 293] on link "Payments" at bounding box center [177, 308] width 242 height 30
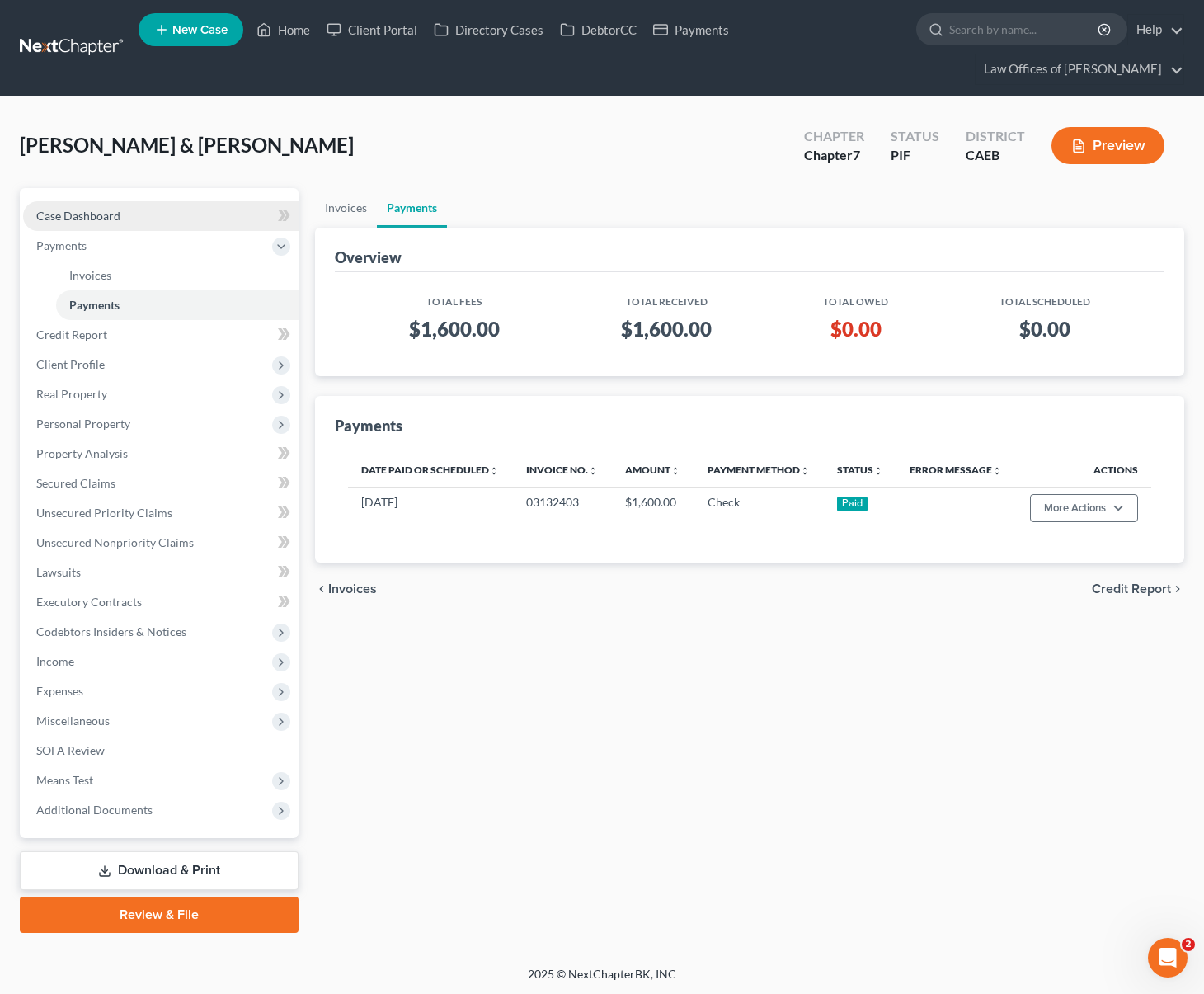
click at [157, 201] on link "Case Dashboard" at bounding box center [161, 216] width 275 height 29
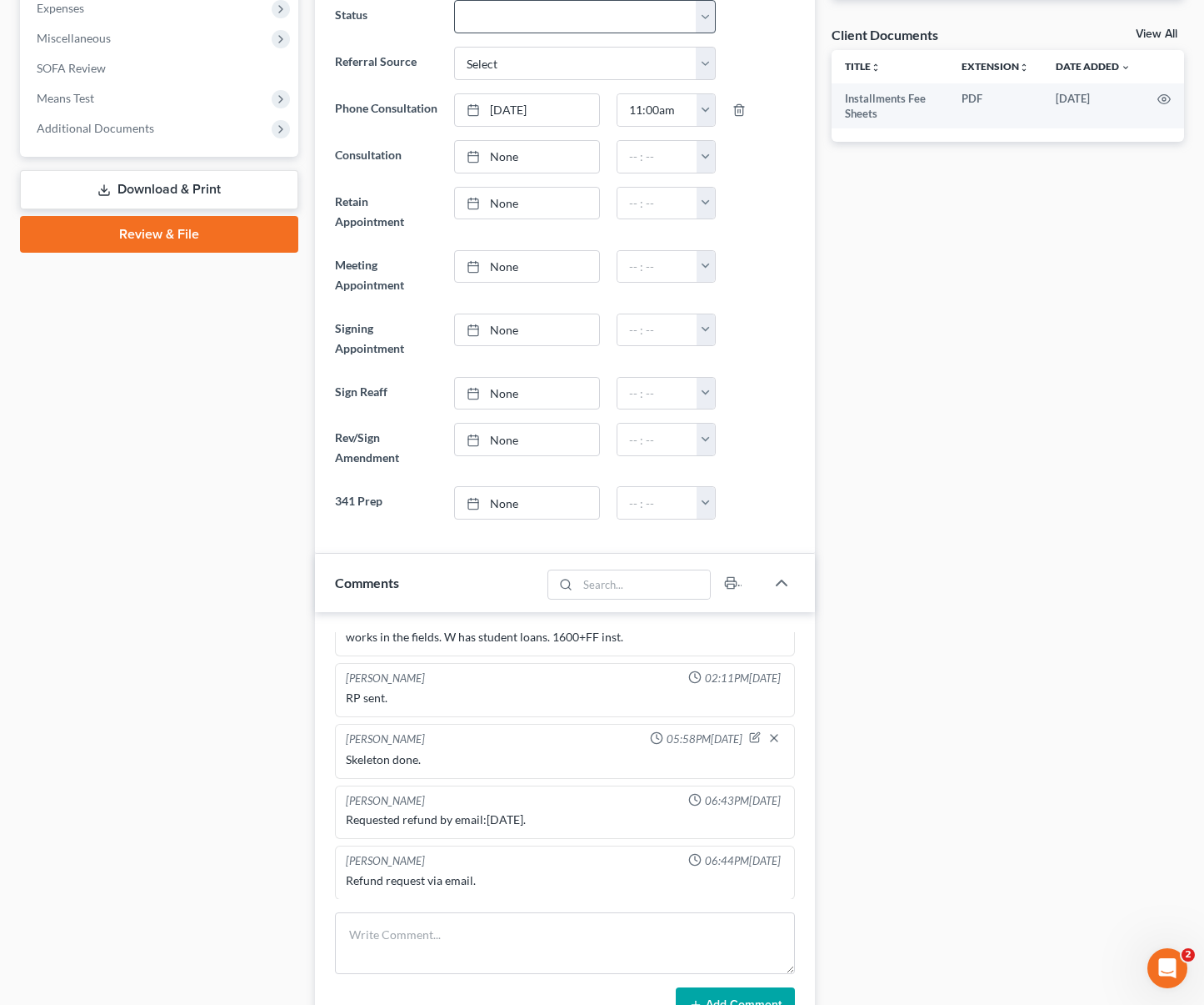
scroll to position [653, 0]
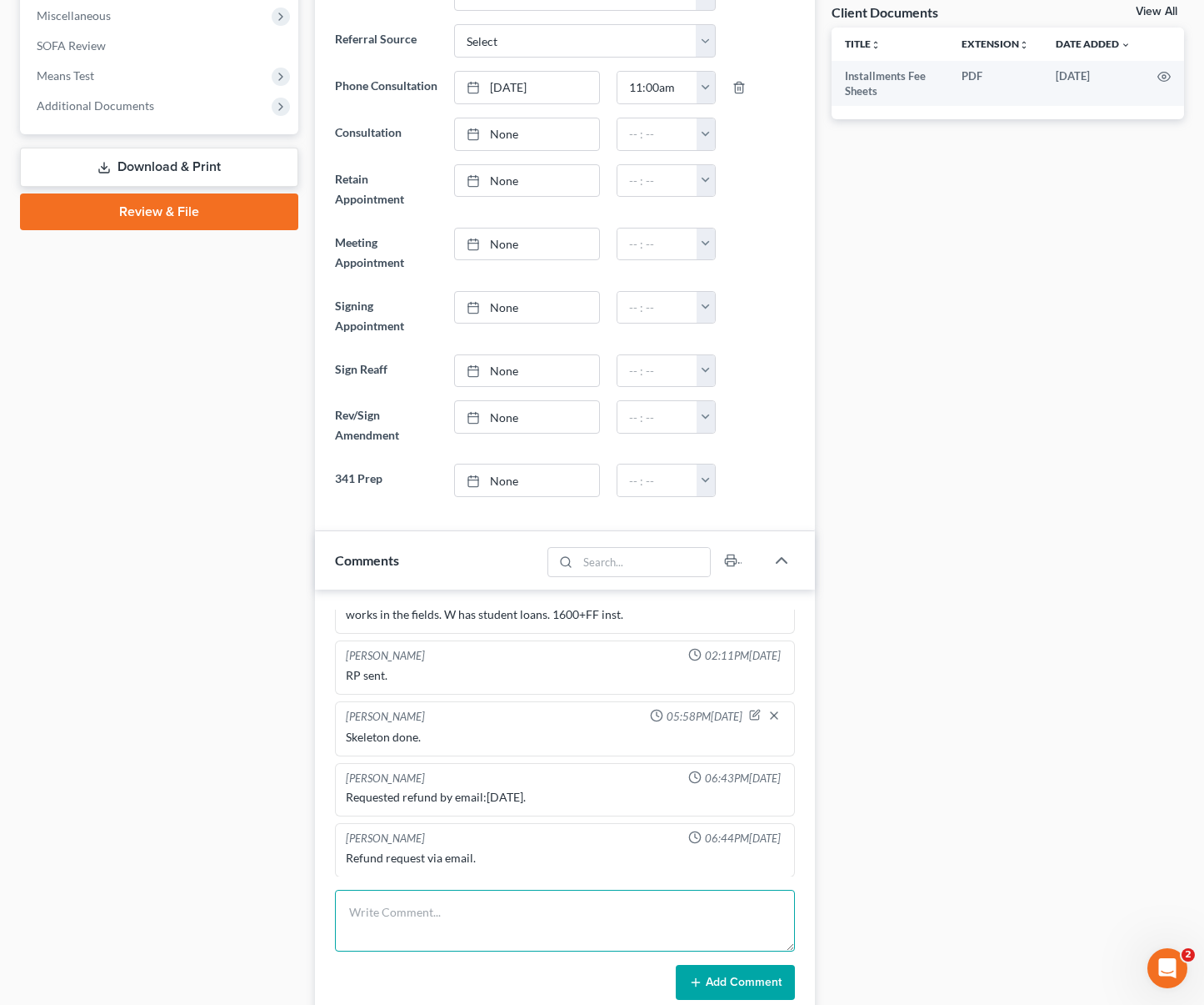
click at [436, 899] on textarea at bounding box center [565, 921] width 460 height 61
type textarea "She sent a text today, stating that she was hoppint to get at least $ 1K back."
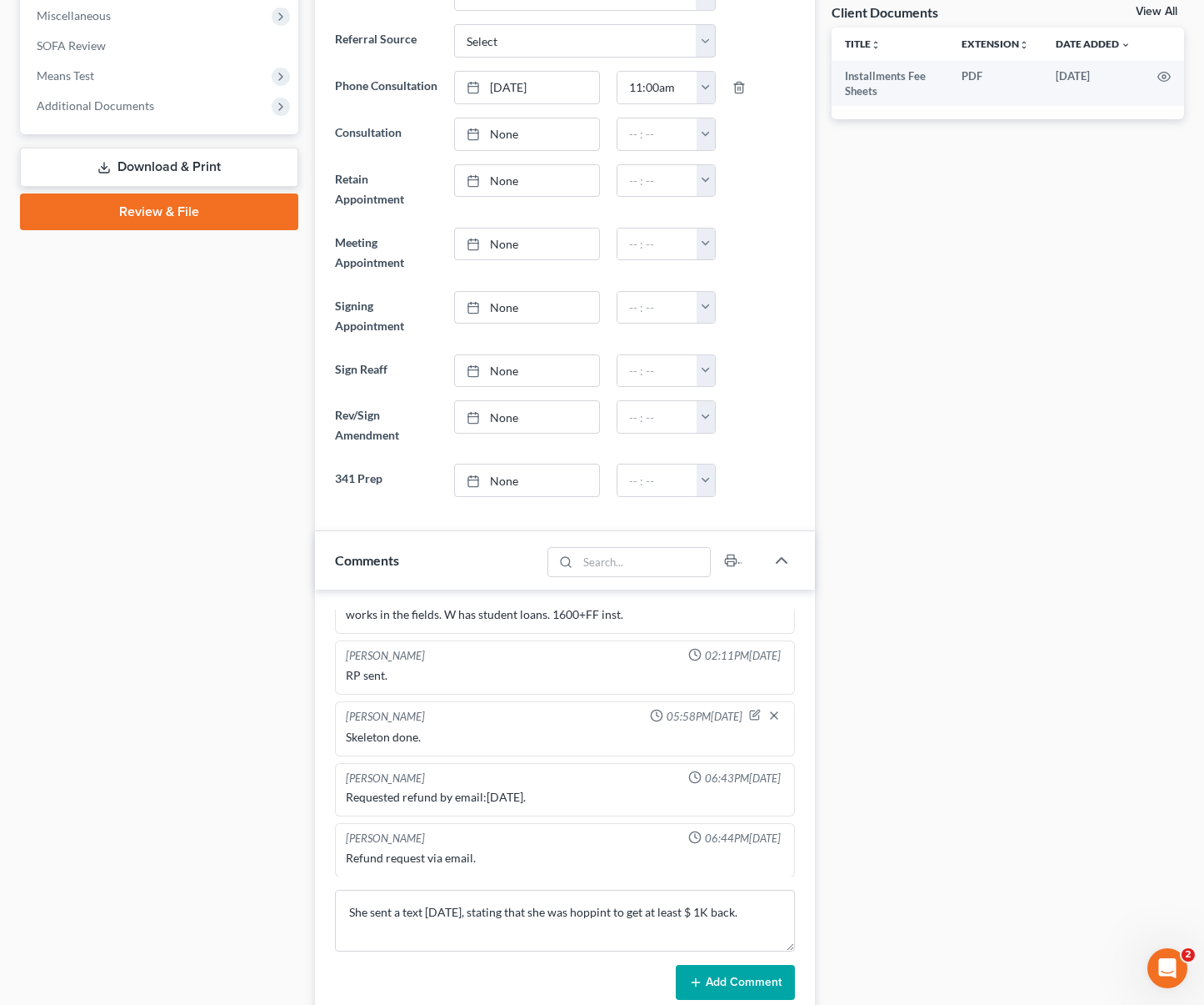
click at [736, 965] on button "Add Comment" at bounding box center [736, 983] width 119 height 35
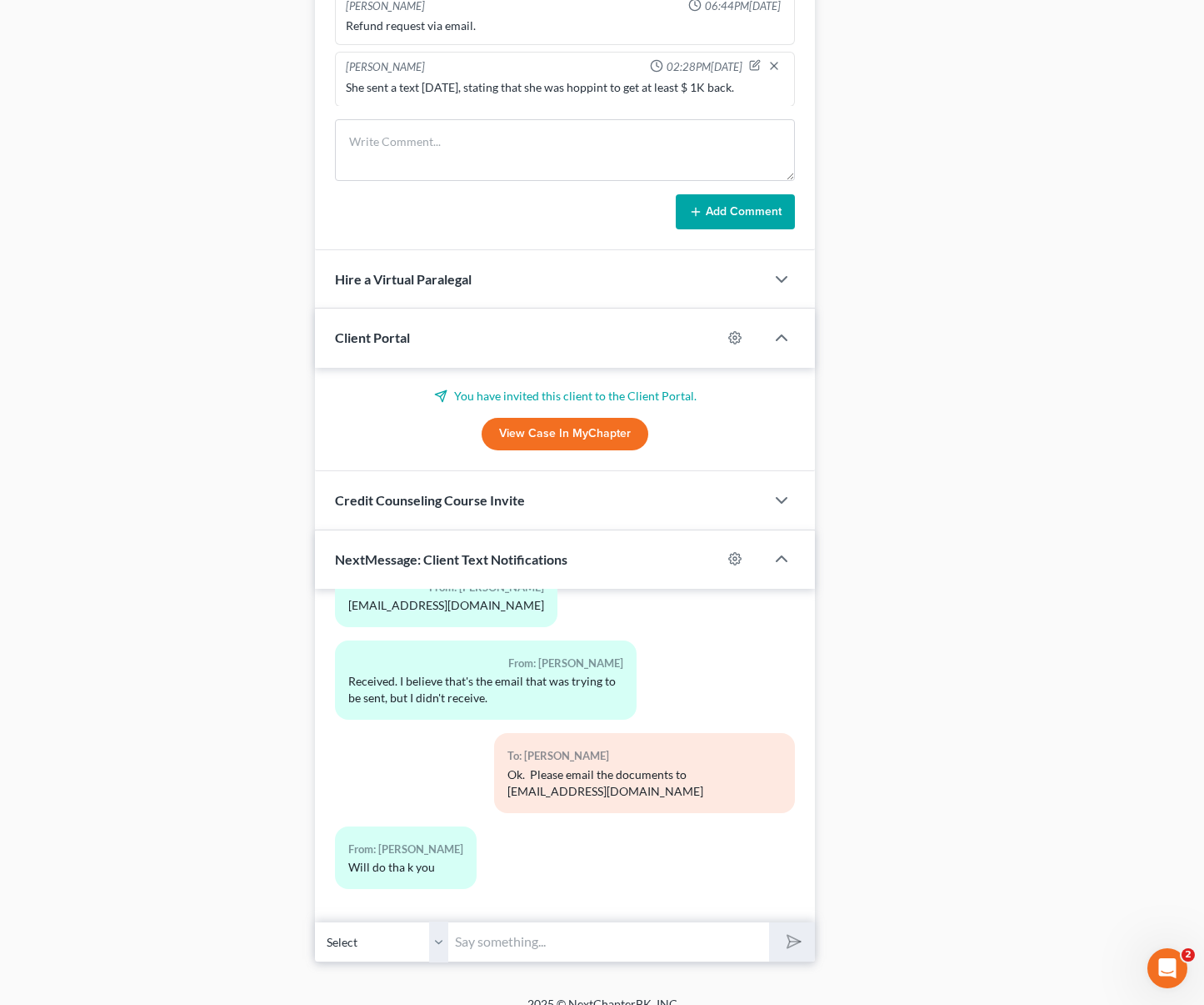
scroll to position [1430, 0]
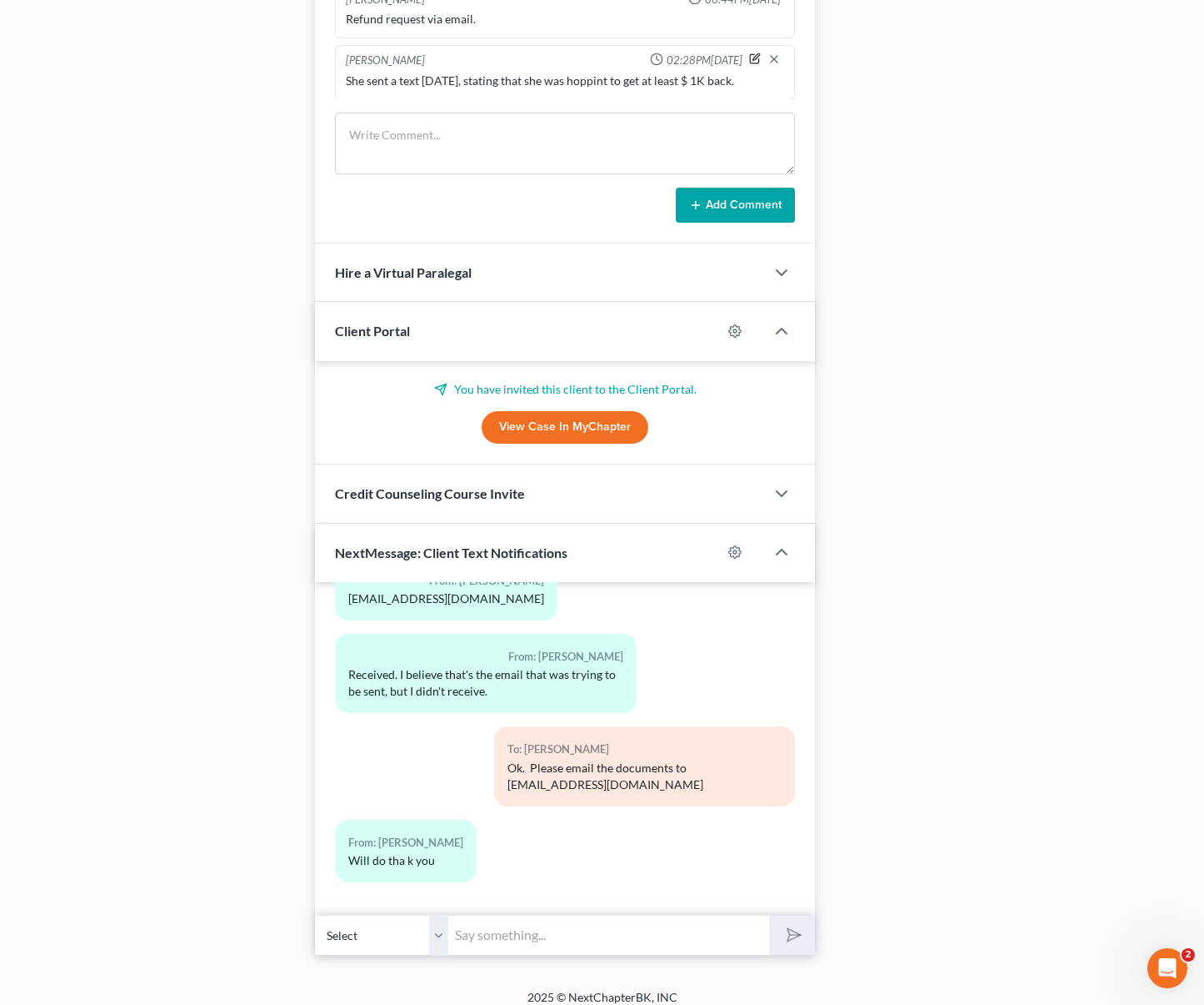
click at [749, 53] on icon "button" at bounding box center [755, 58] width 12 height 12
click at [651, 79] on textarea "She sent a text today, stating that she was hoppint to get at least $ 1K back." at bounding box center [565, 103] width 439 height 61
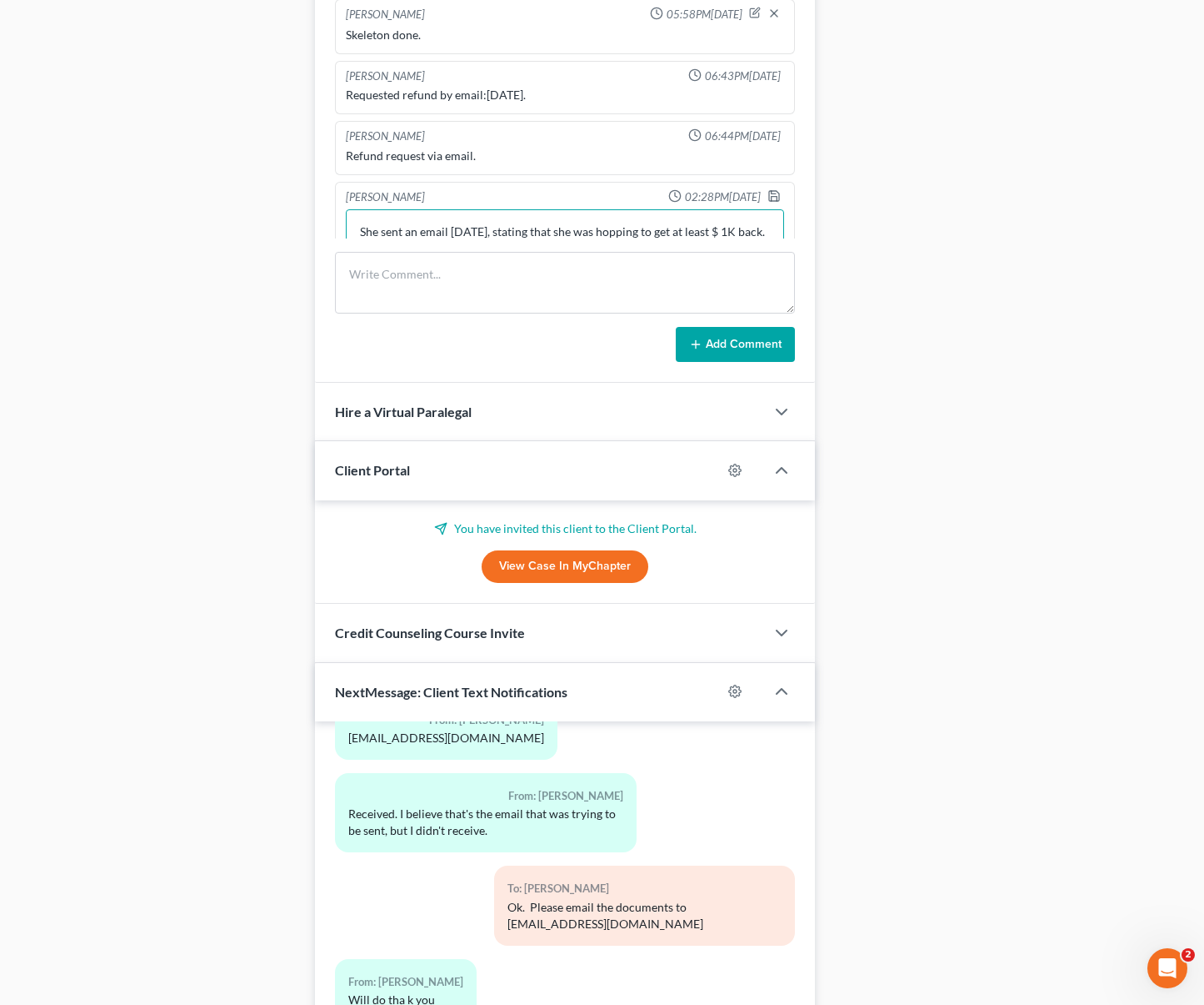
scroll to position [1280, 0]
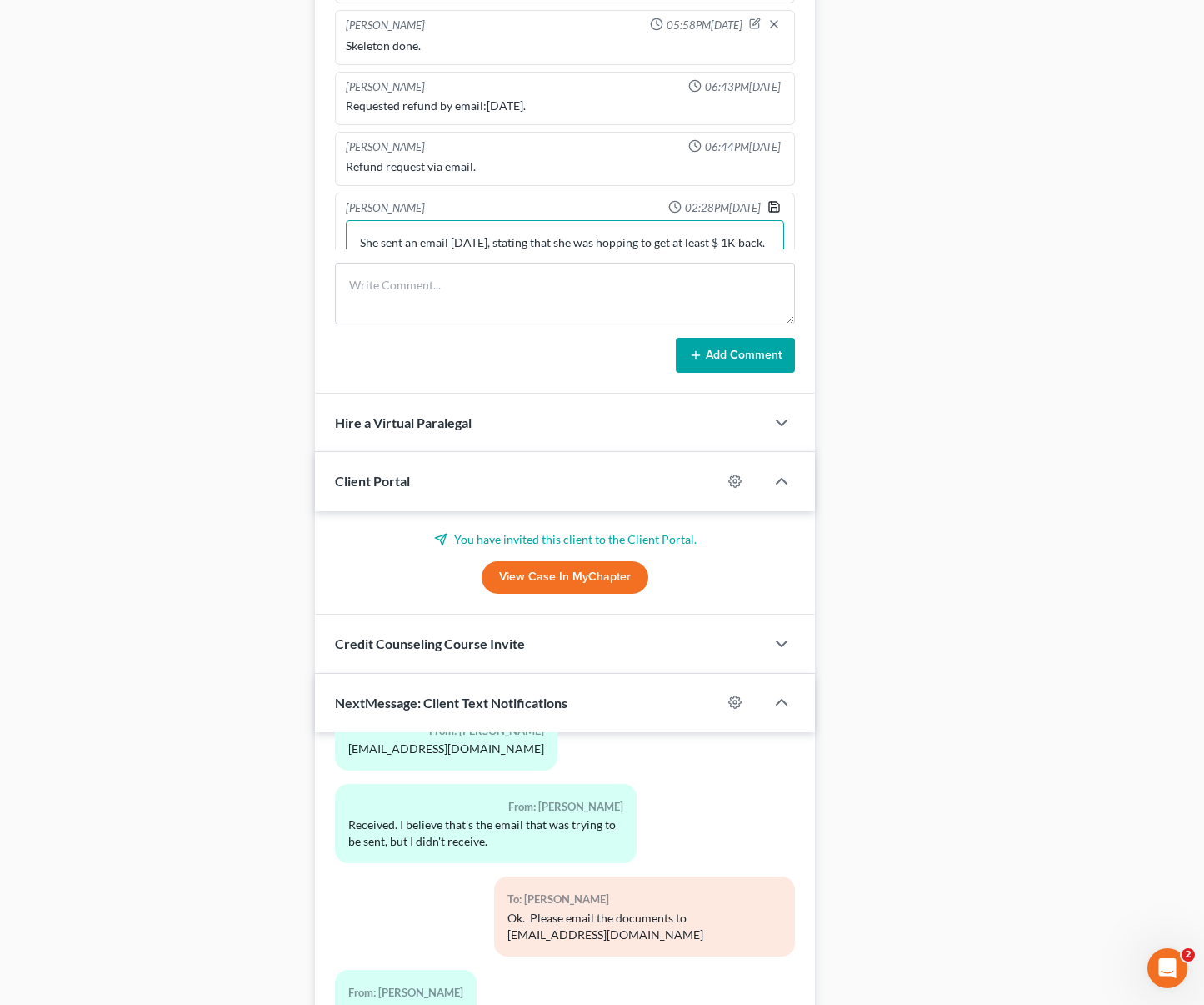
type textarea "She sent an email today, stating that she was hopping to get at least $ 1K back."
click at [772, 207] on polyline "button" at bounding box center [775, 209] width 6 height 4
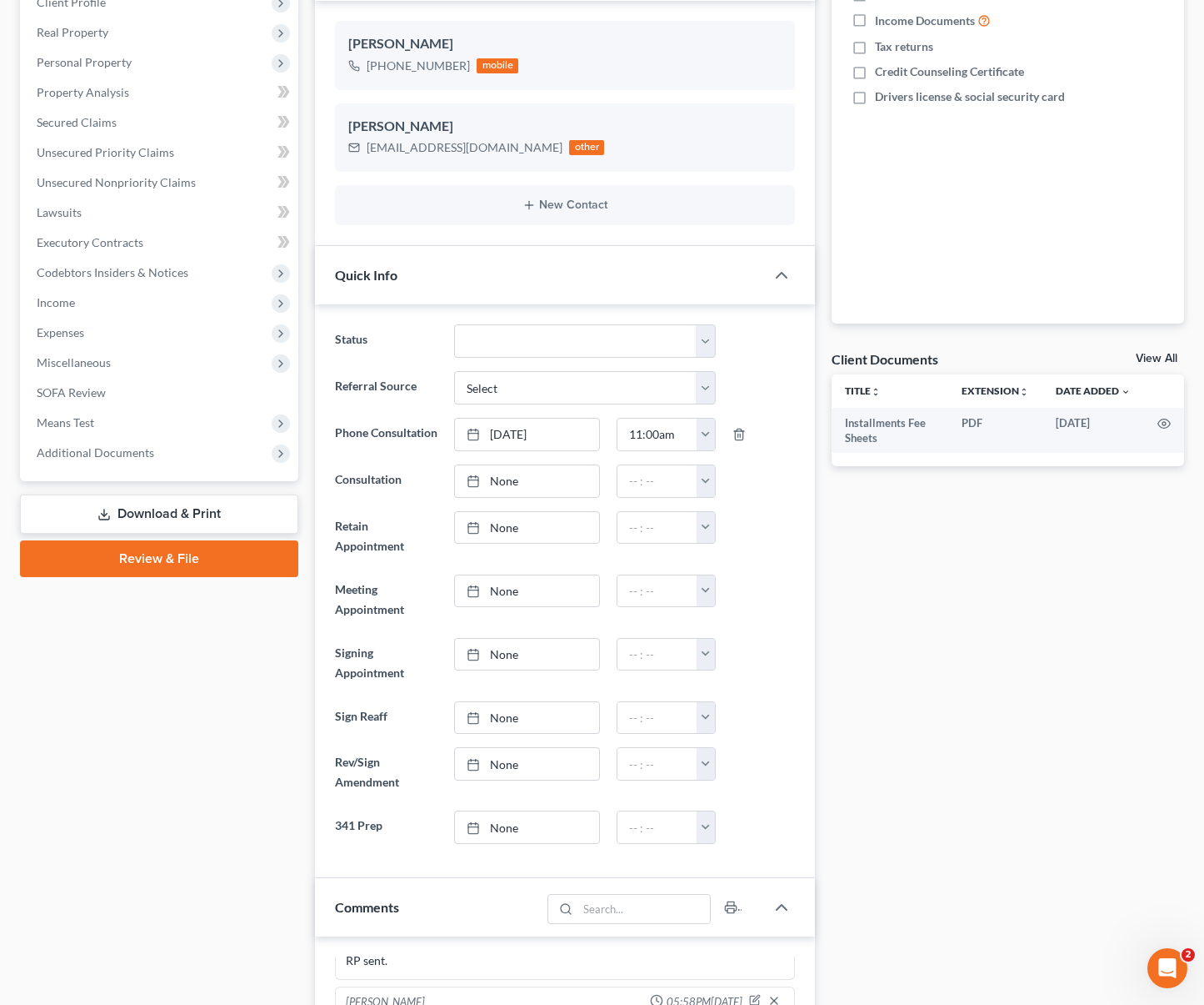
scroll to position [0, 0]
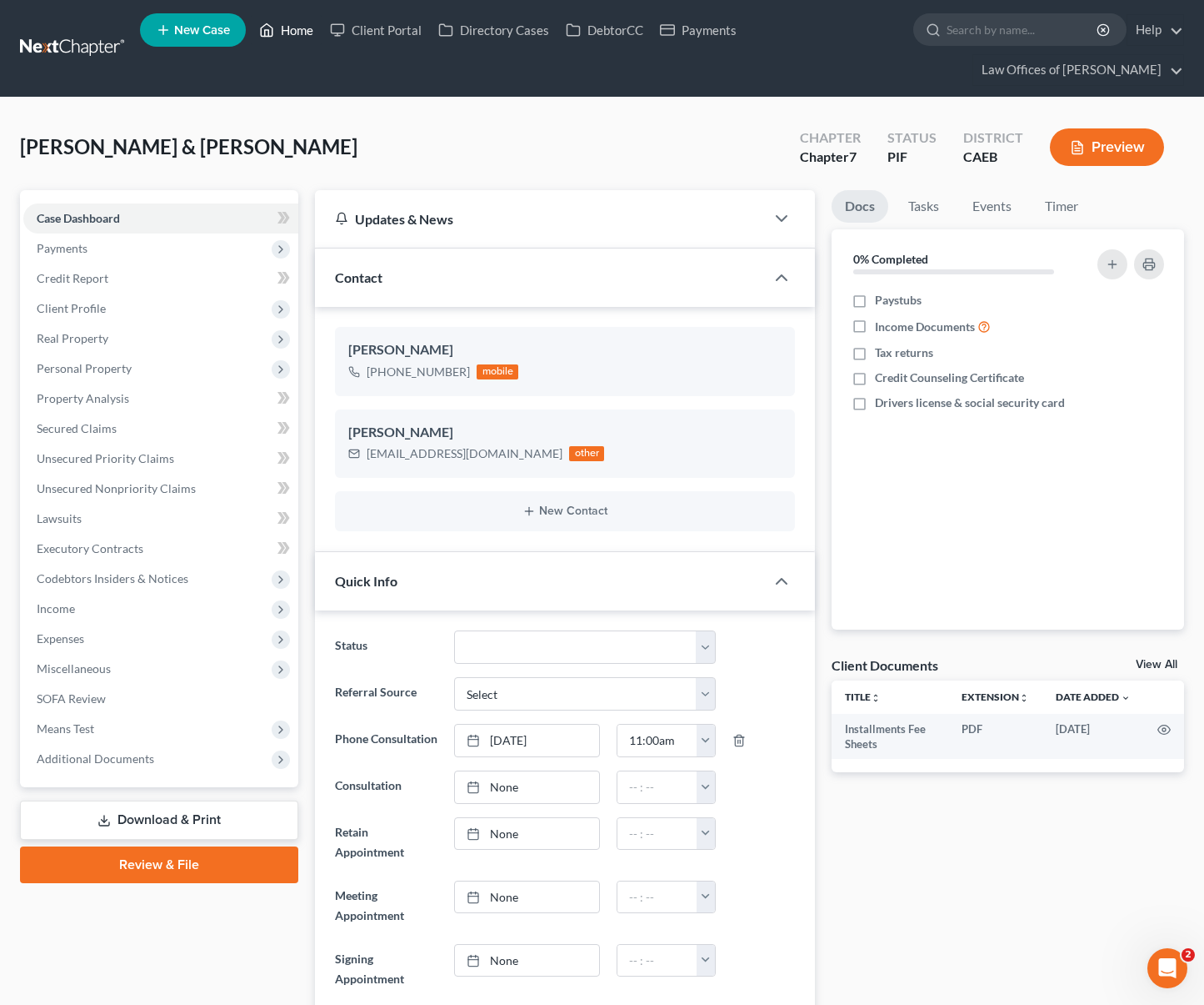
click at [292, 40] on link "Home" at bounding box center [286, 30] width 70 height 30
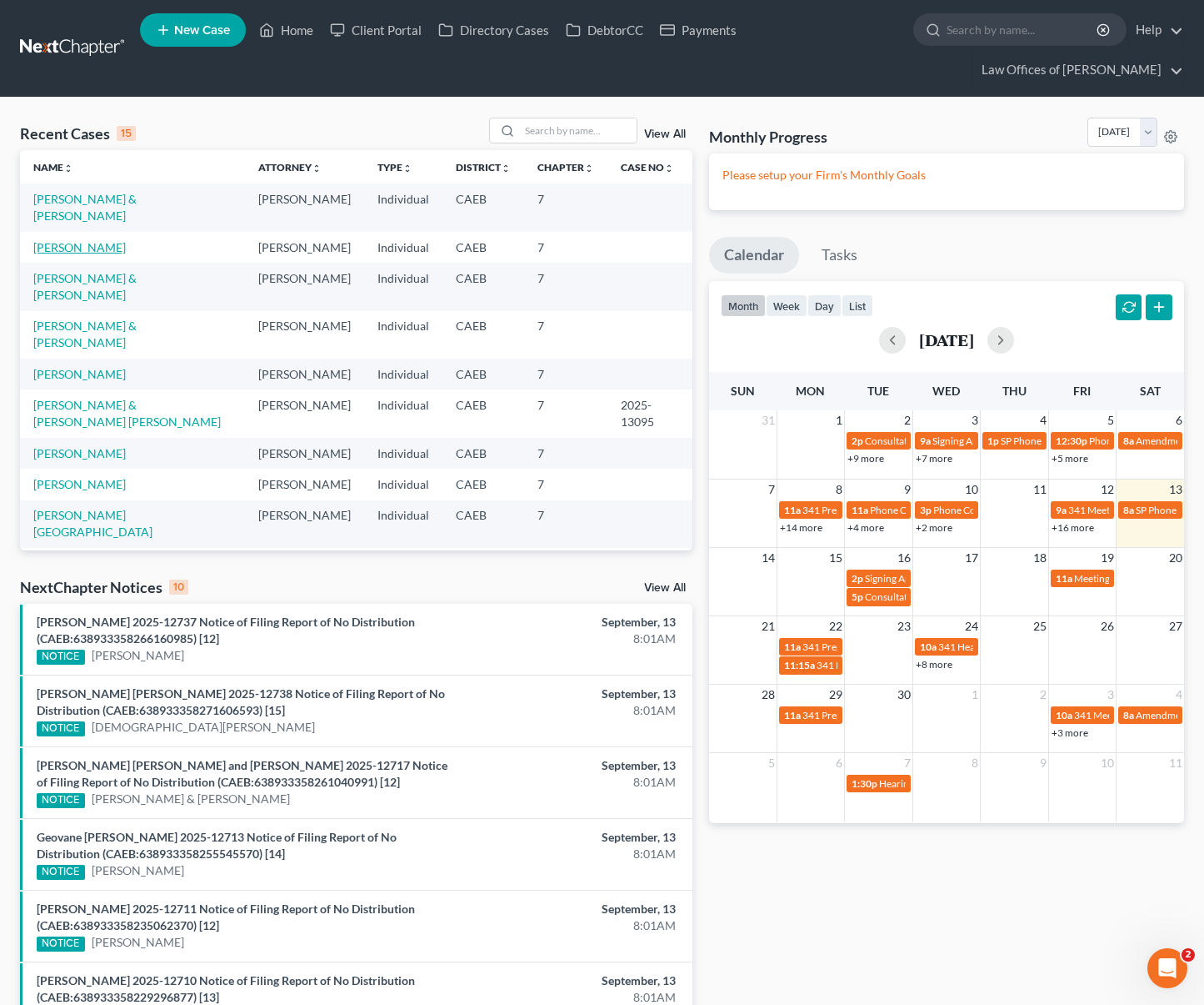
click at [71, 240] on link "[PERSON_NAME]" at bounding box center [80, 247] width 93 height 14
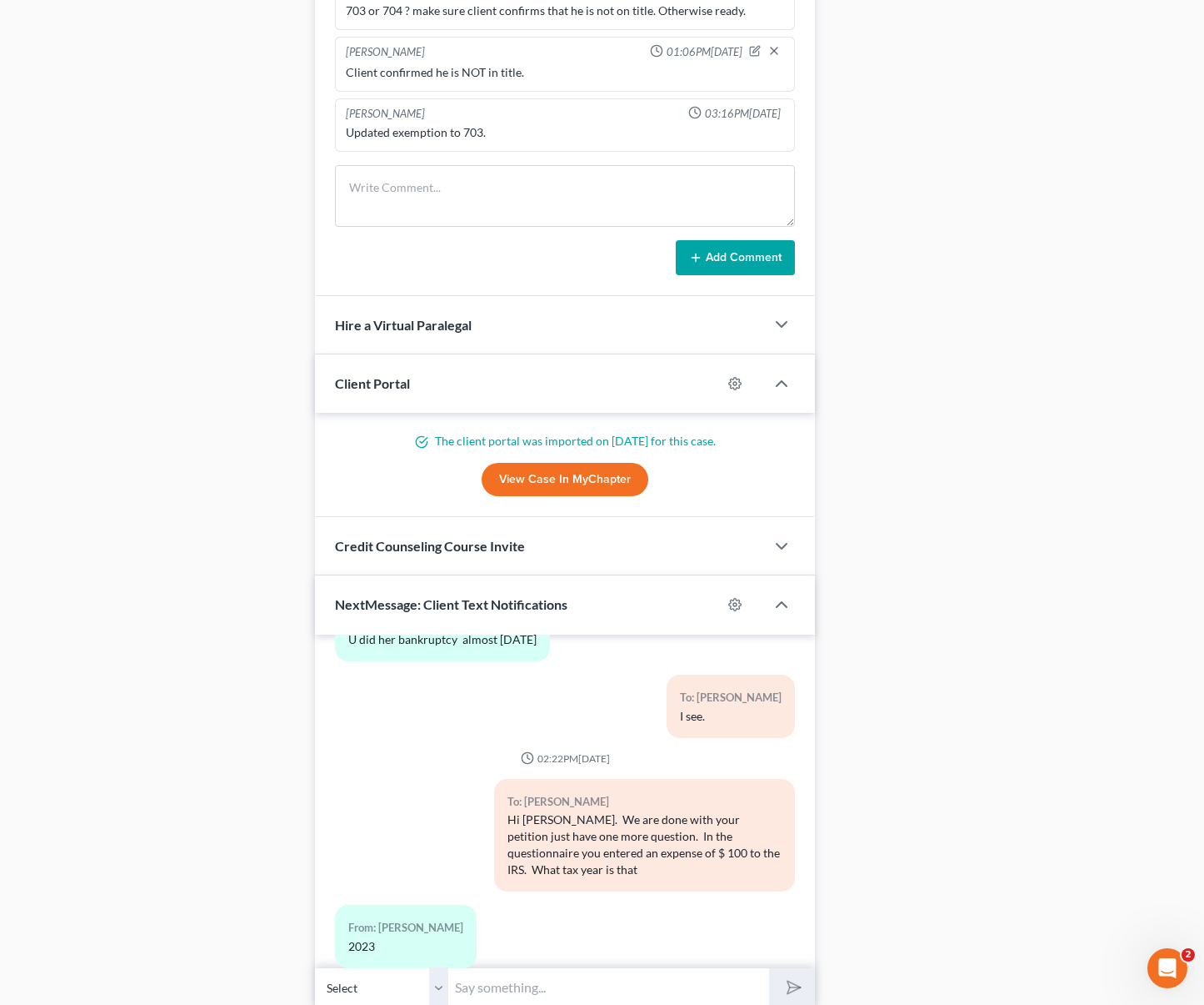
scroll to position [1370, 0]
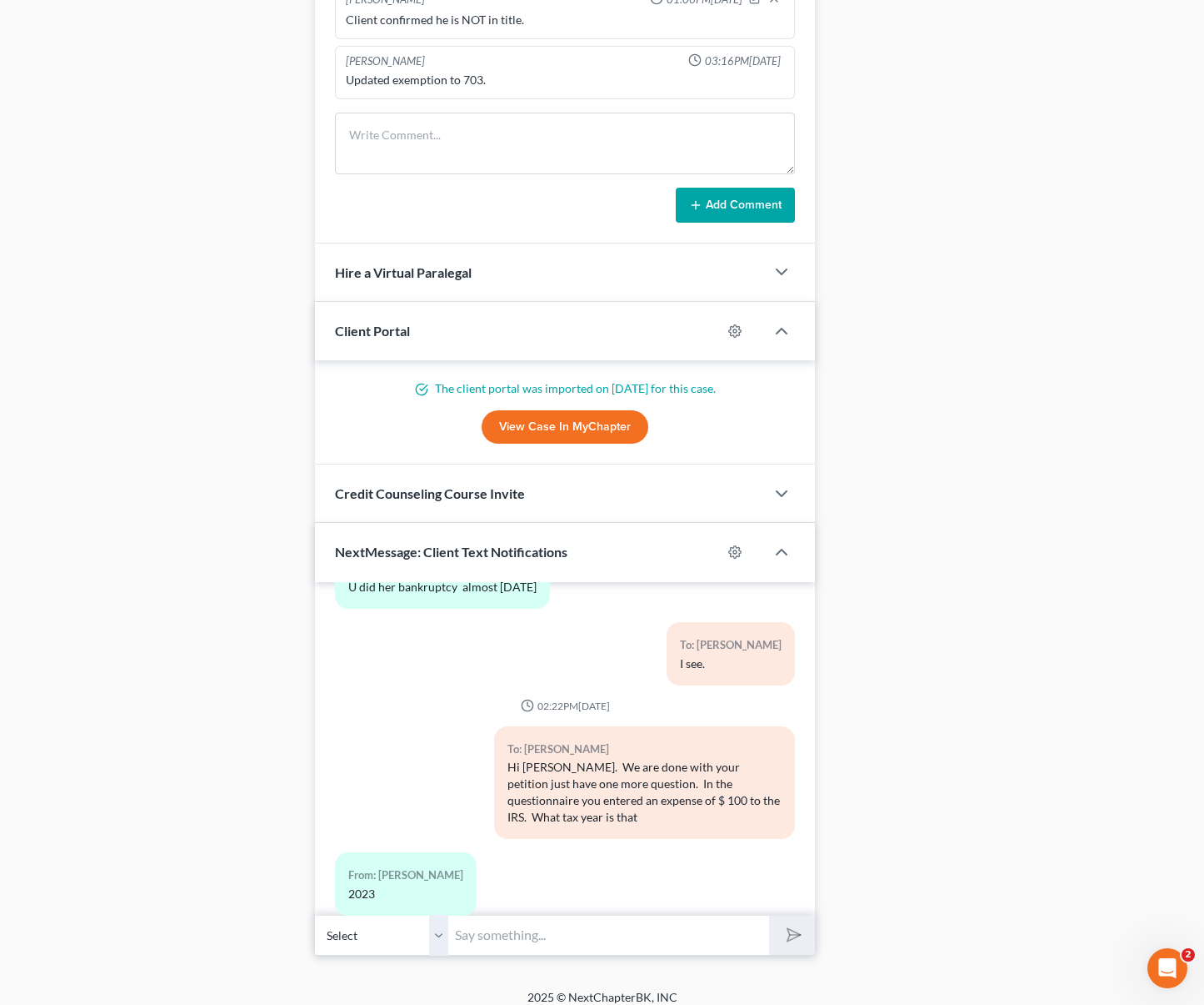
click at [537, 915] on input "text" at bounding box center [608, 935] width 321 height 41
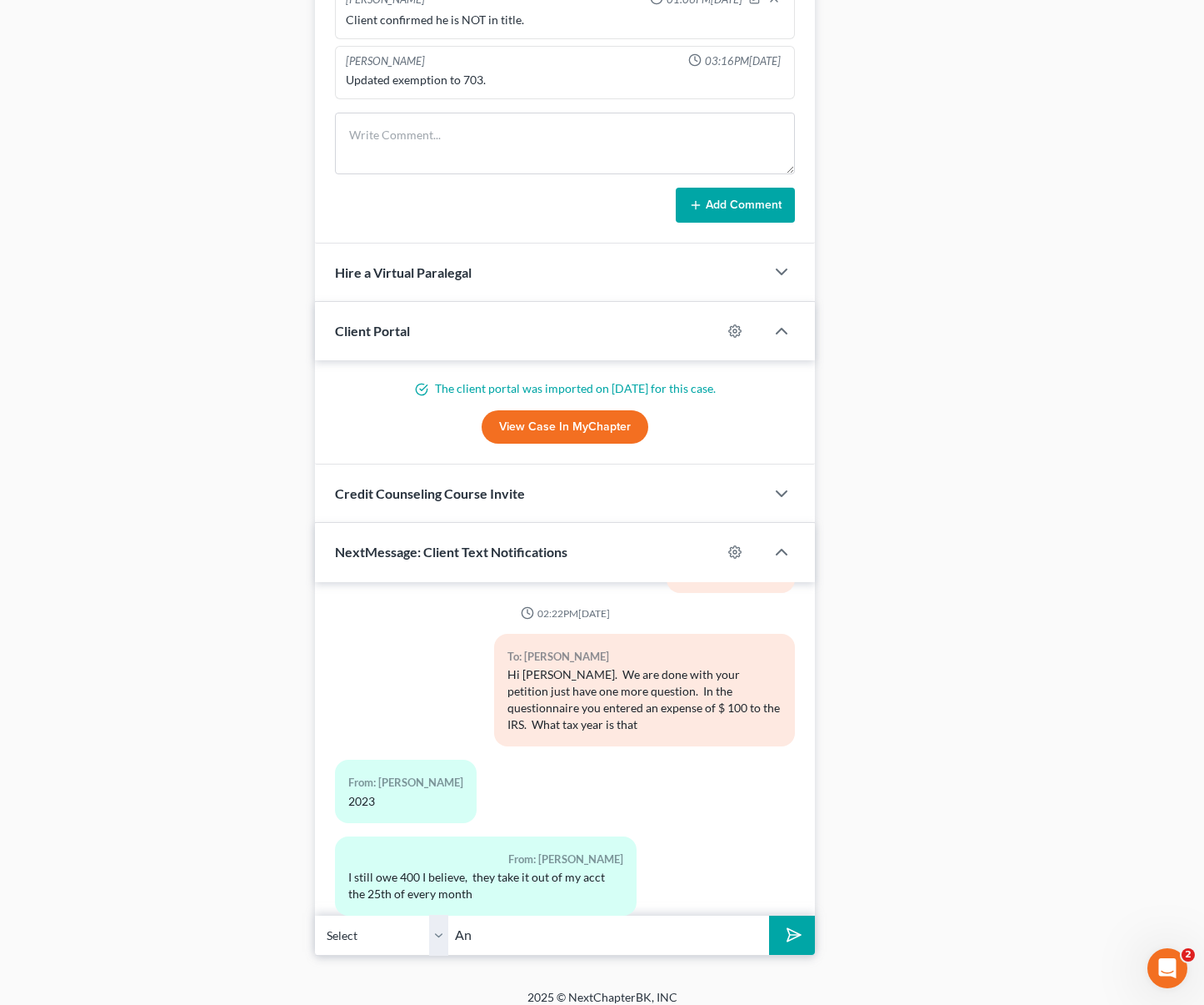
type input "A"
type input "Oh okay. Since it is almost paid we will remove that expense."
click at [769, 916] on button "submit" at bounding box center [791, 935] width 45 height 39
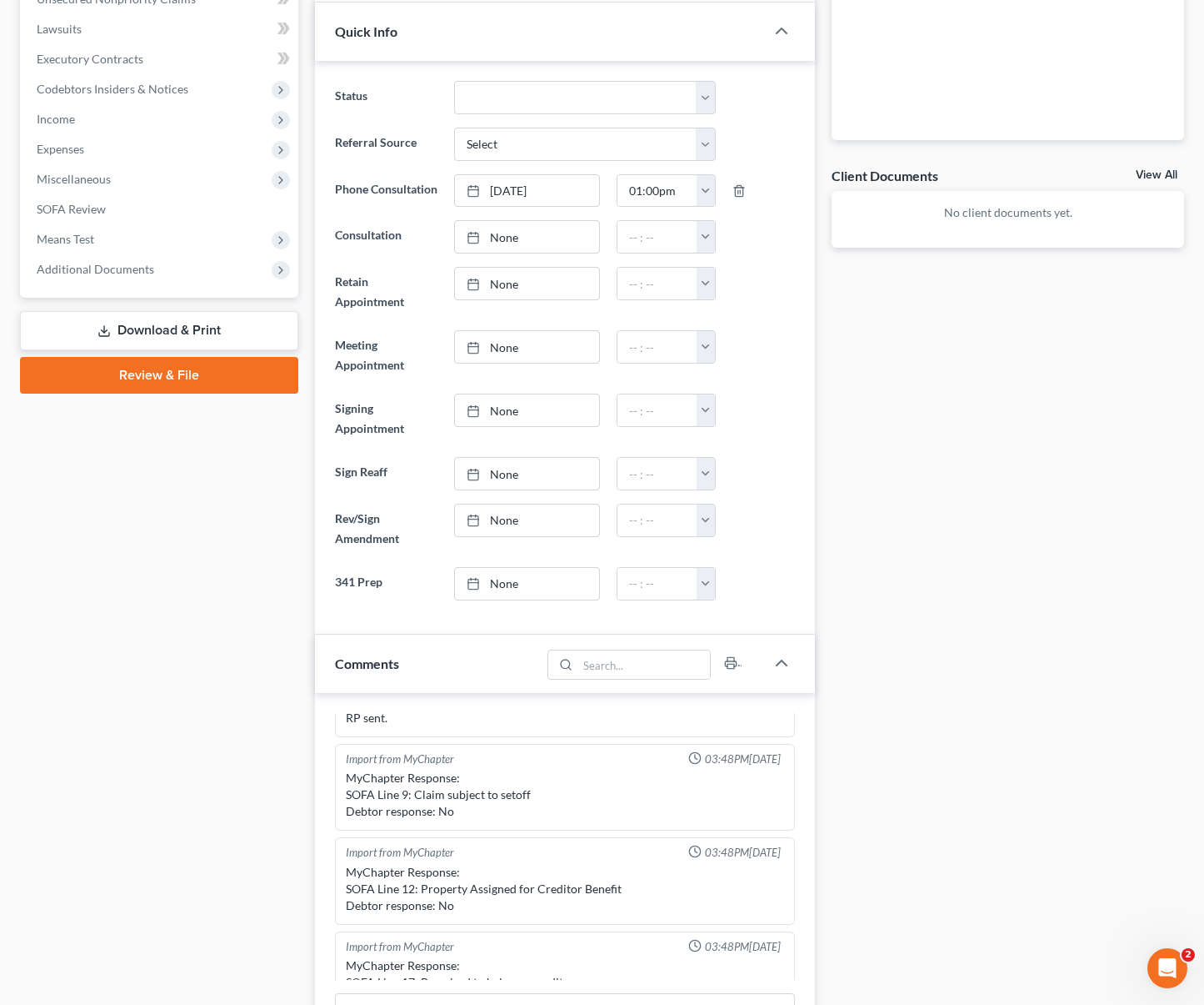
scroll to position [489, 0]
click at [63, 143] on span "Expenses" at bounding box center [60, 149] width 47 height 14
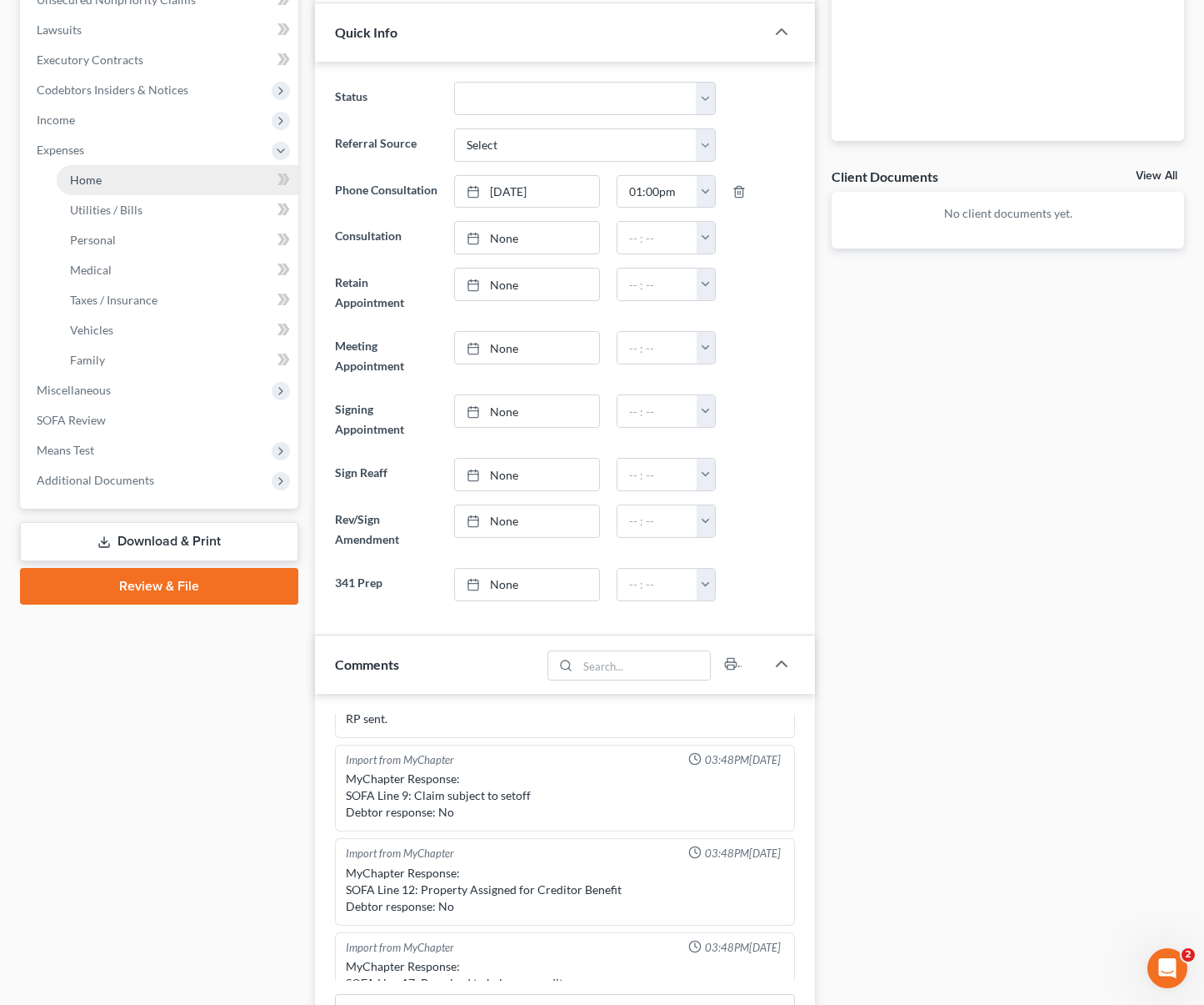
click at [119, 165] on link "Home" at bounding box center [177, 180] width 242 height 30
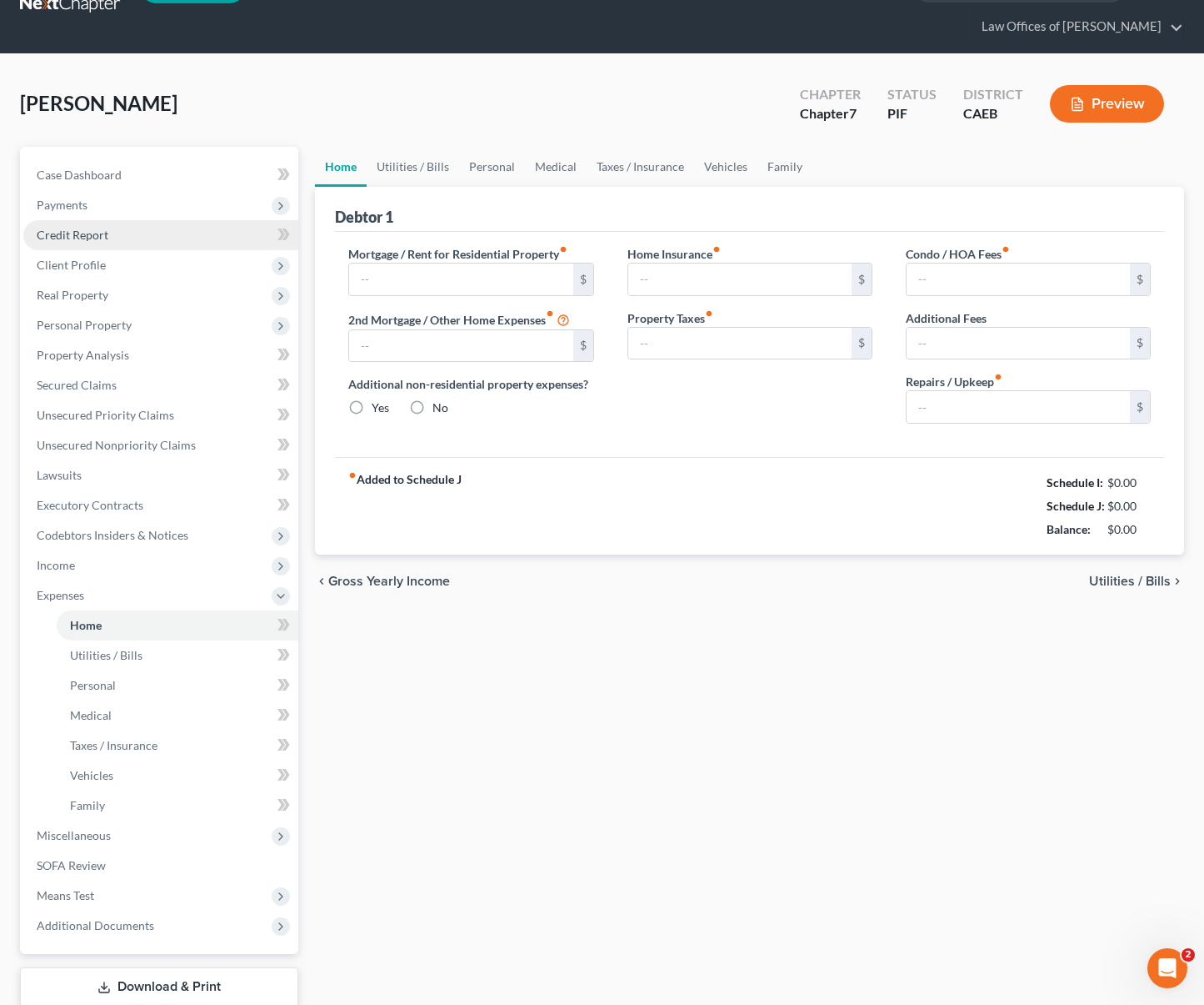
type input "1,300.00"
radio input "true"
type input "0.00"
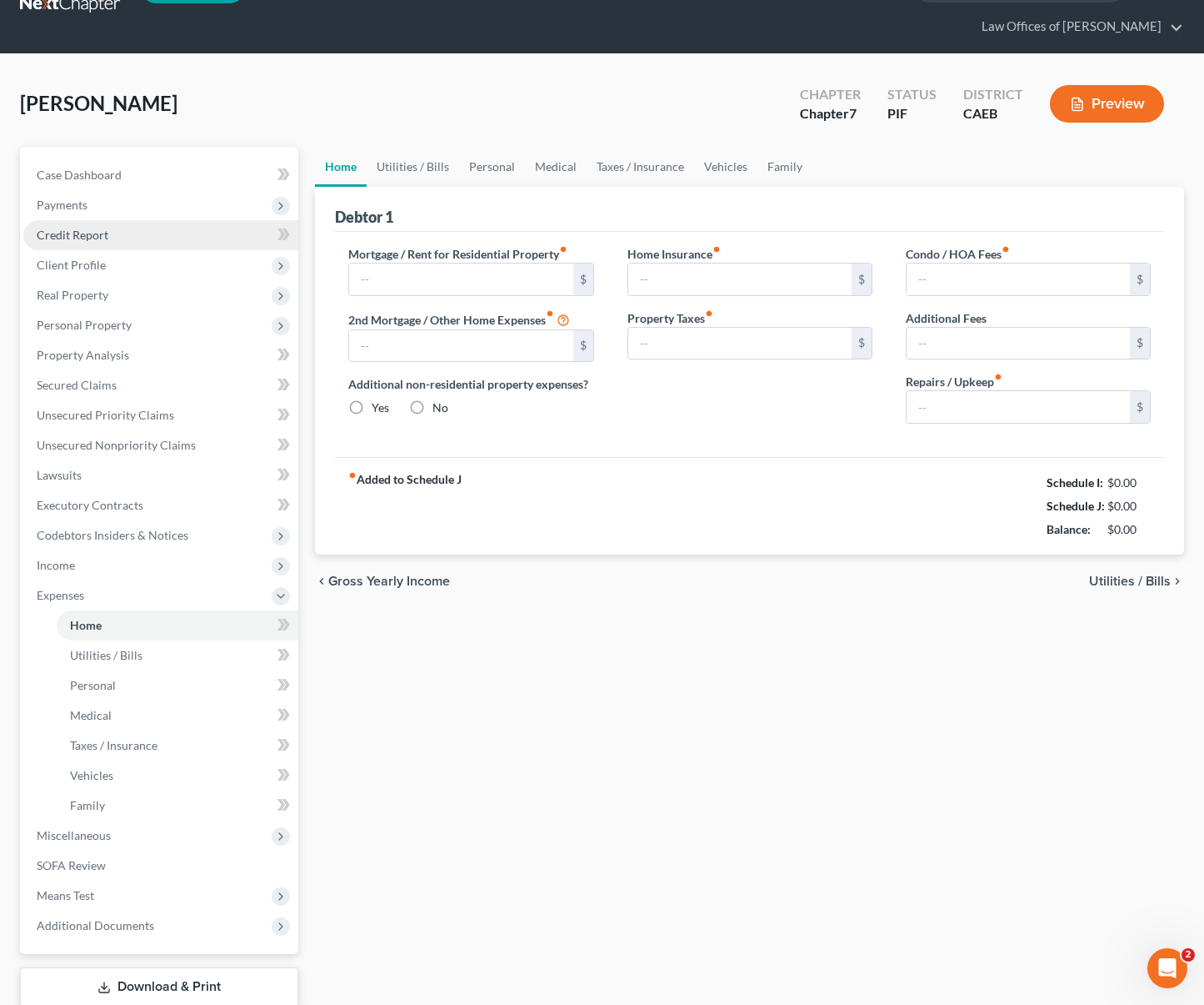
type input "0.00"
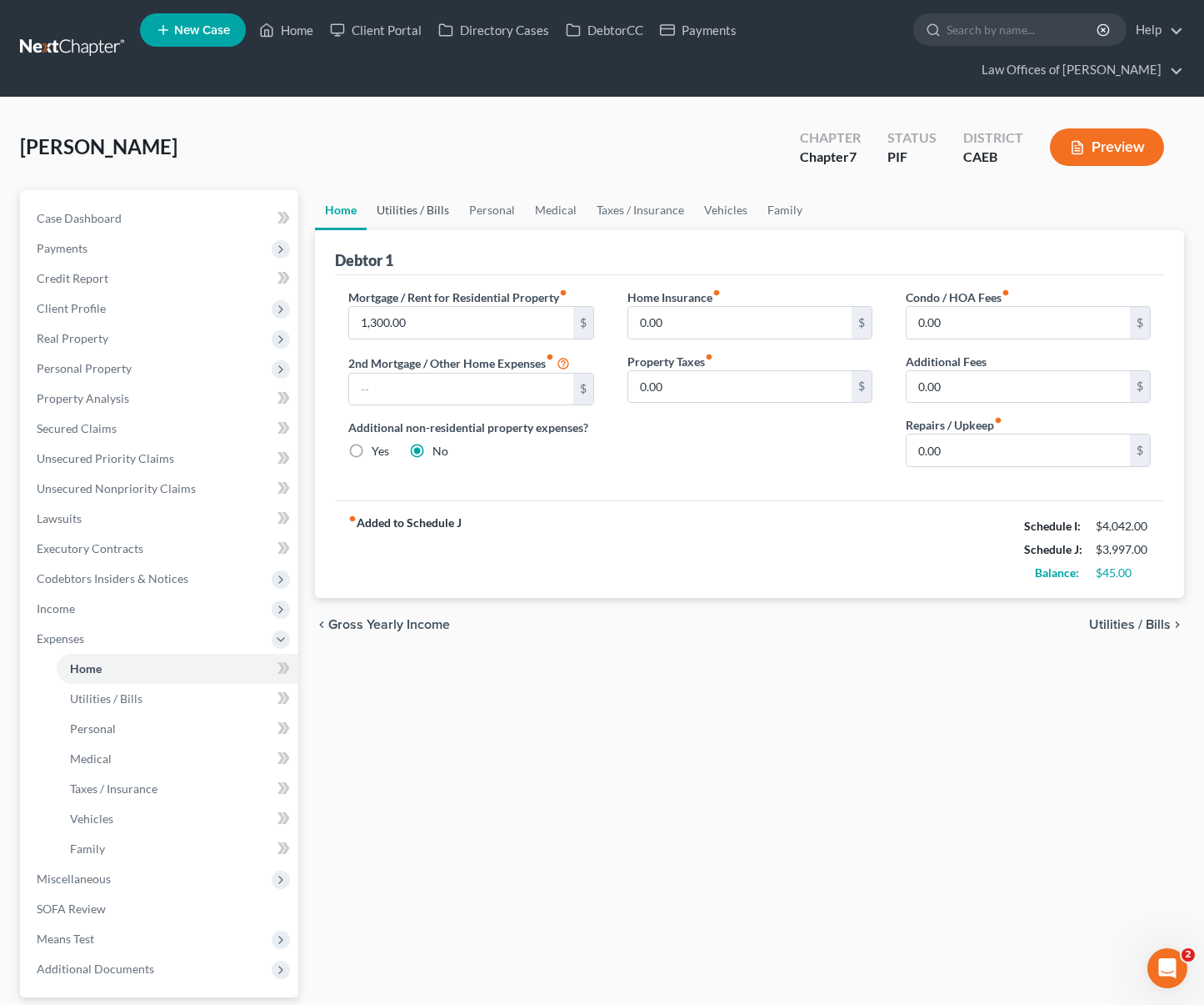
click at [411, 190] on link "Utilities / Bills" at bounding box center [413, 210] width 93 height 40
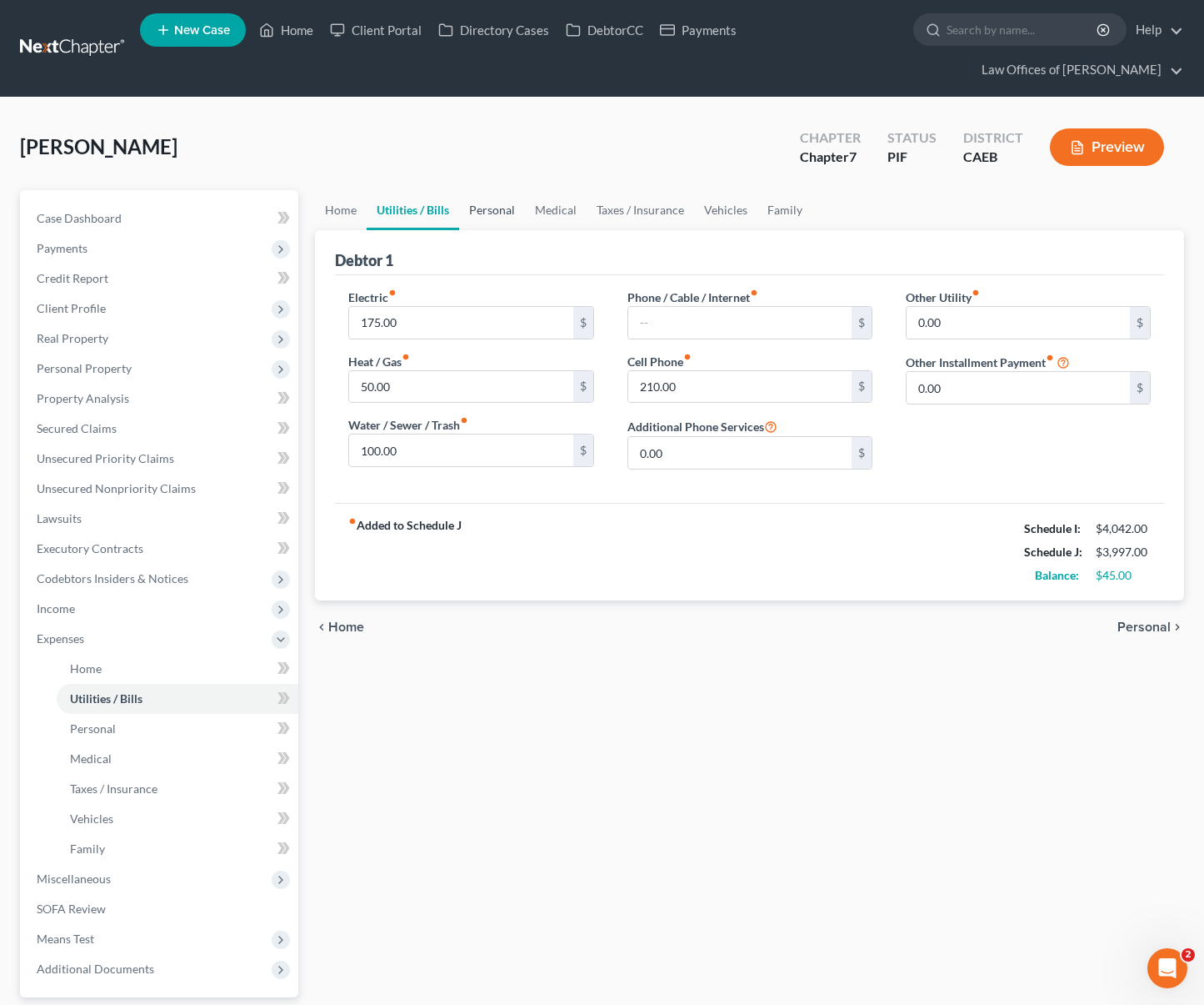
click at [493, 190] on link "Personal" at bounding box center [492, 210] width 66 height 40
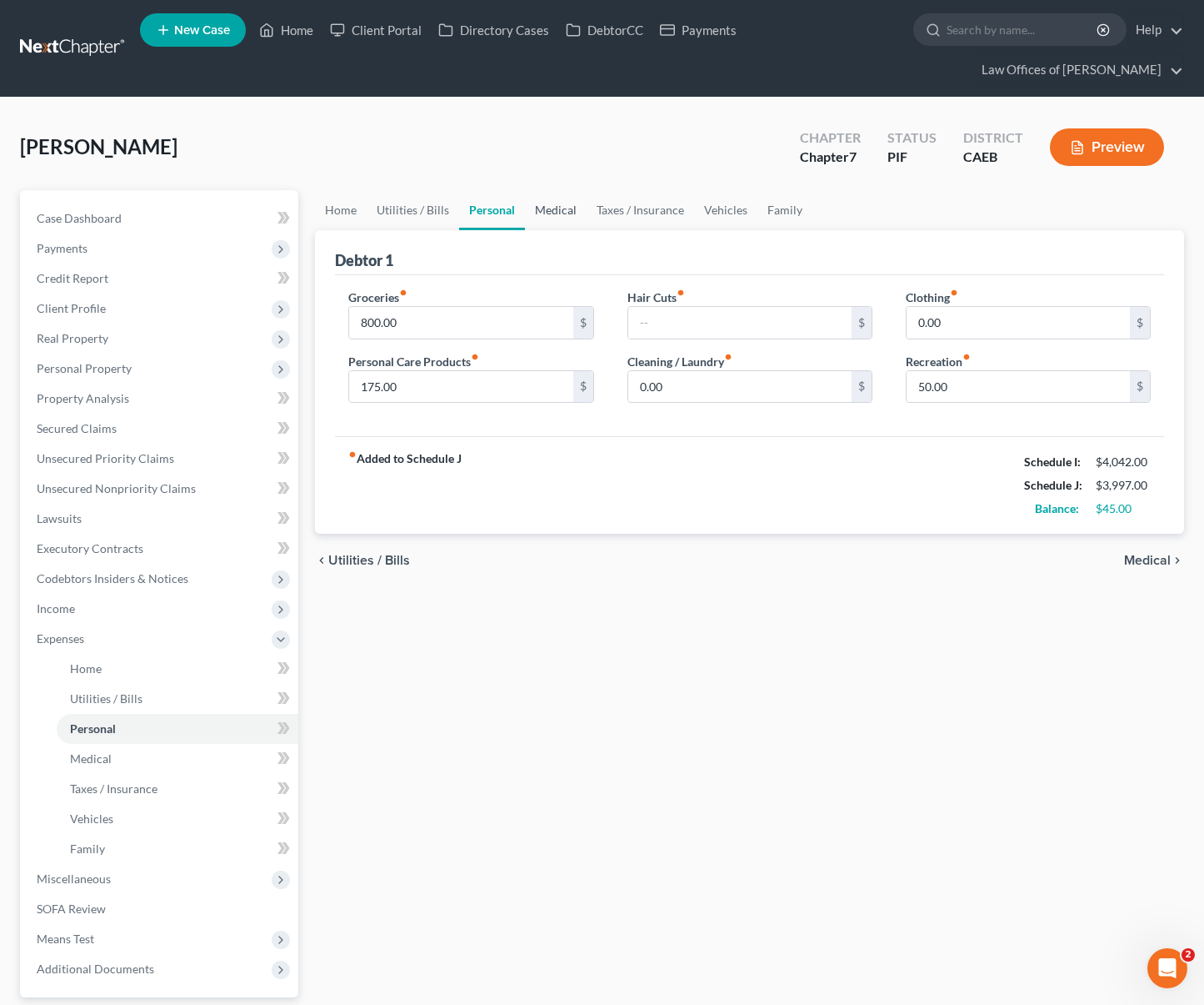
click at [546, 190] on link "Medical" at bounding box center [556, 210] width 61 height 40
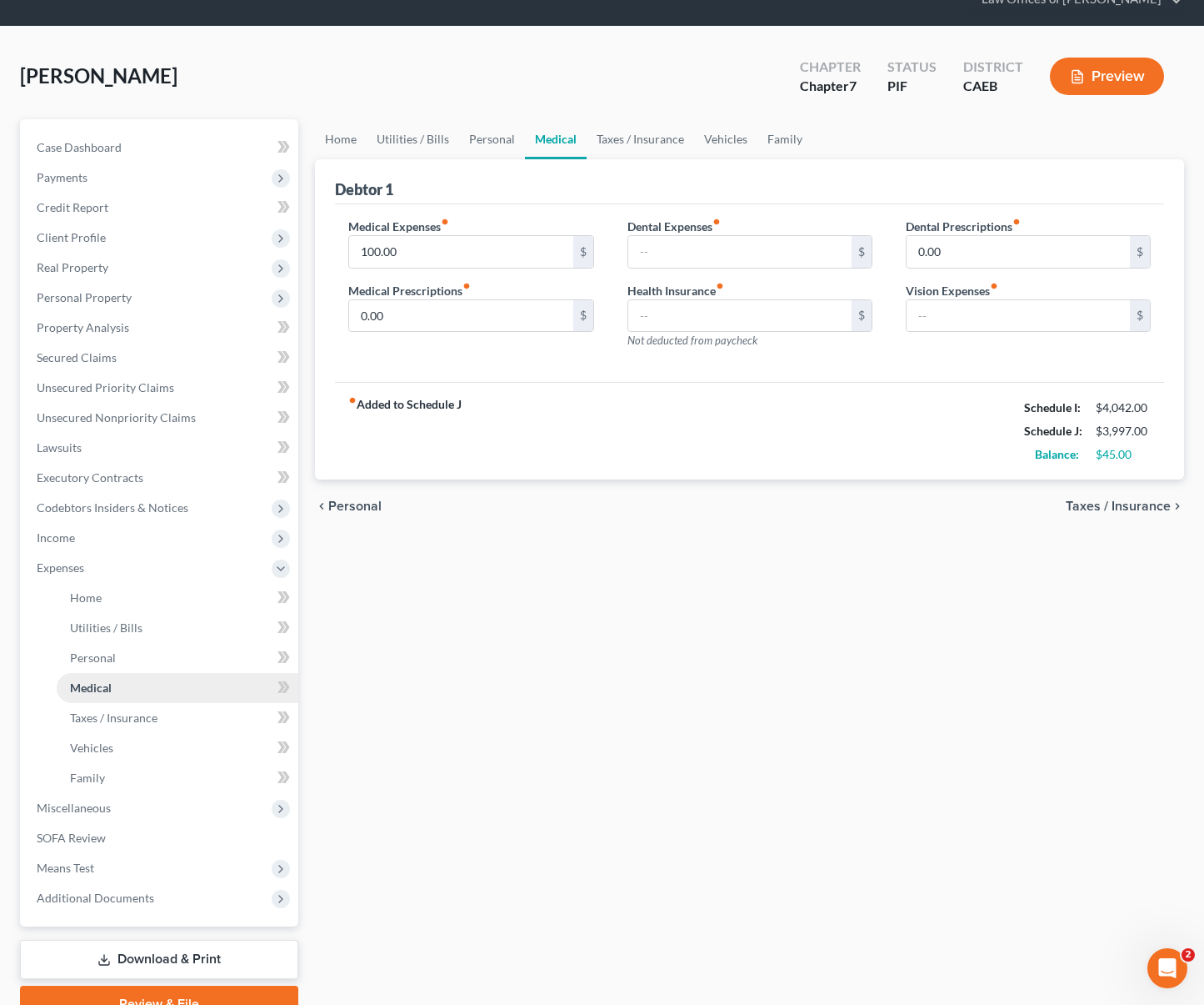
scroll to position [120, 0]
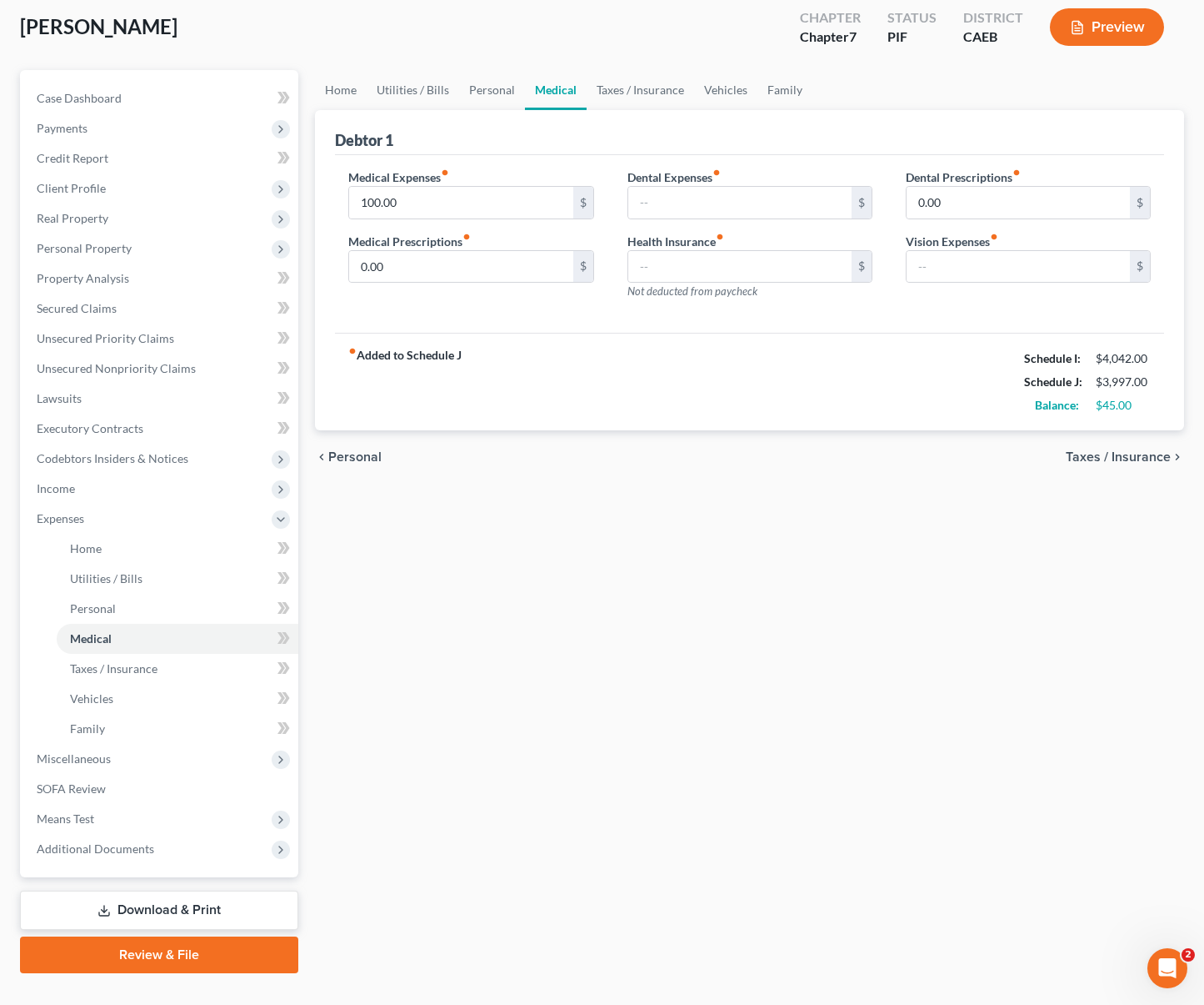
click at [250, 891] on link "Download & Print" at bounding box center [160, 910] width 278 height 39
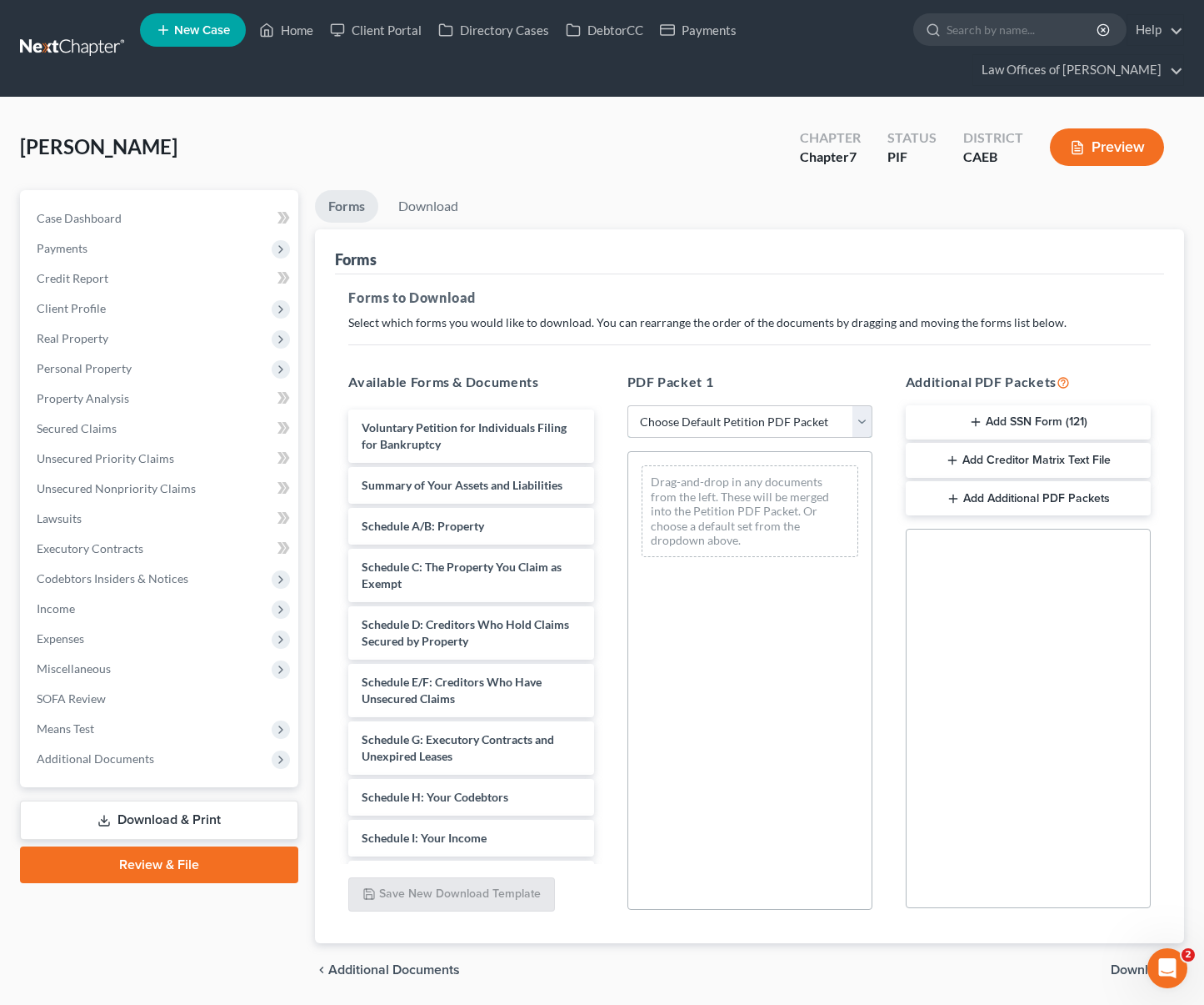
click at [865, 406] on select "Choose Default Petition PDF Packet Complete Bankruptcy Petition (all forms and …" at bounding box center [750, 422] width 245 height 33
select select "4"
click at [628, 406] on select "Choose Default Petition PDF Packet Complete Bankruptcy Petition (all forms and …" at bounding box center [750, 422] width 245 height 33
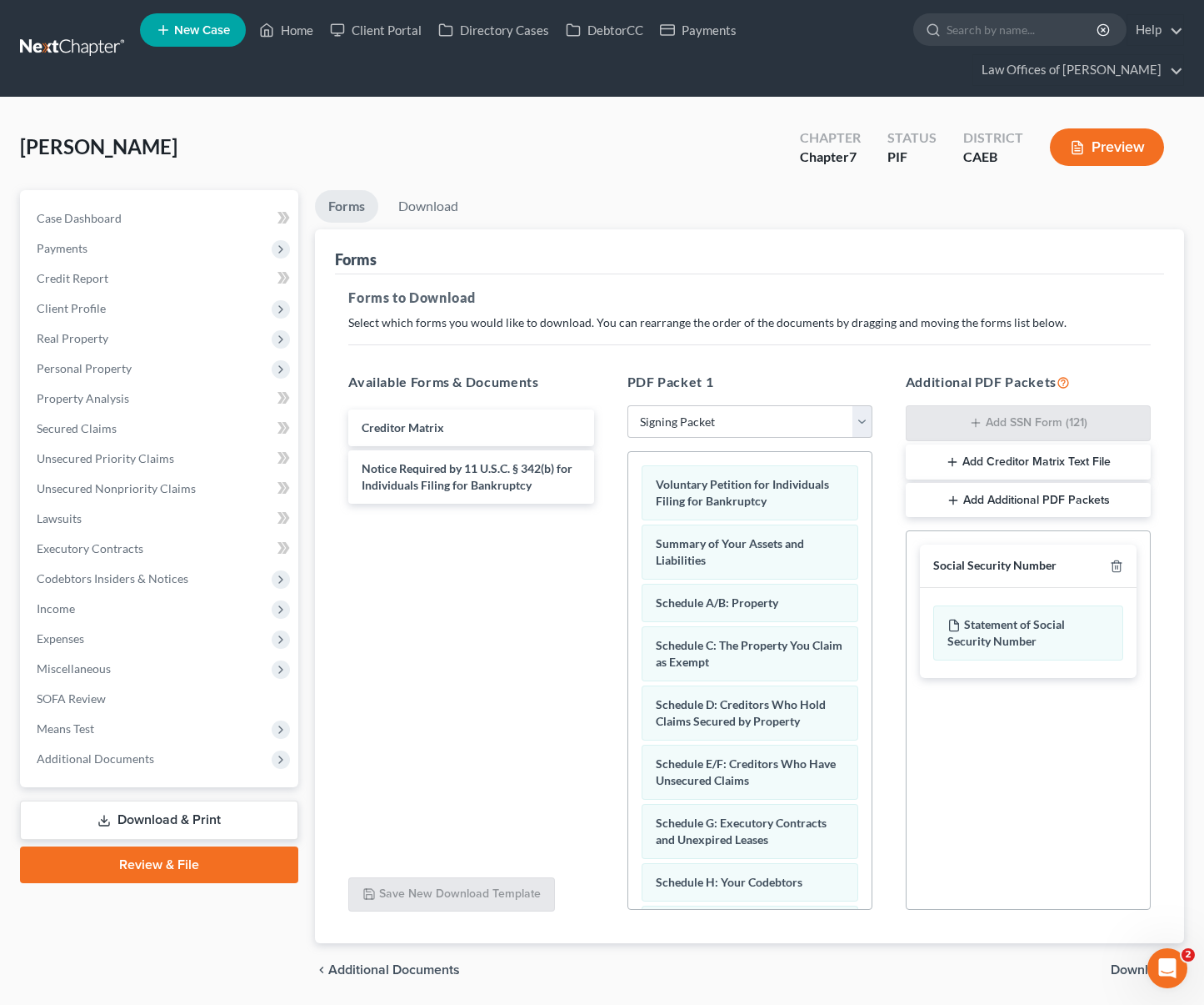
click at [1136, 963] on span "Download" at bounding box center [1141, 970] width 60 height 13
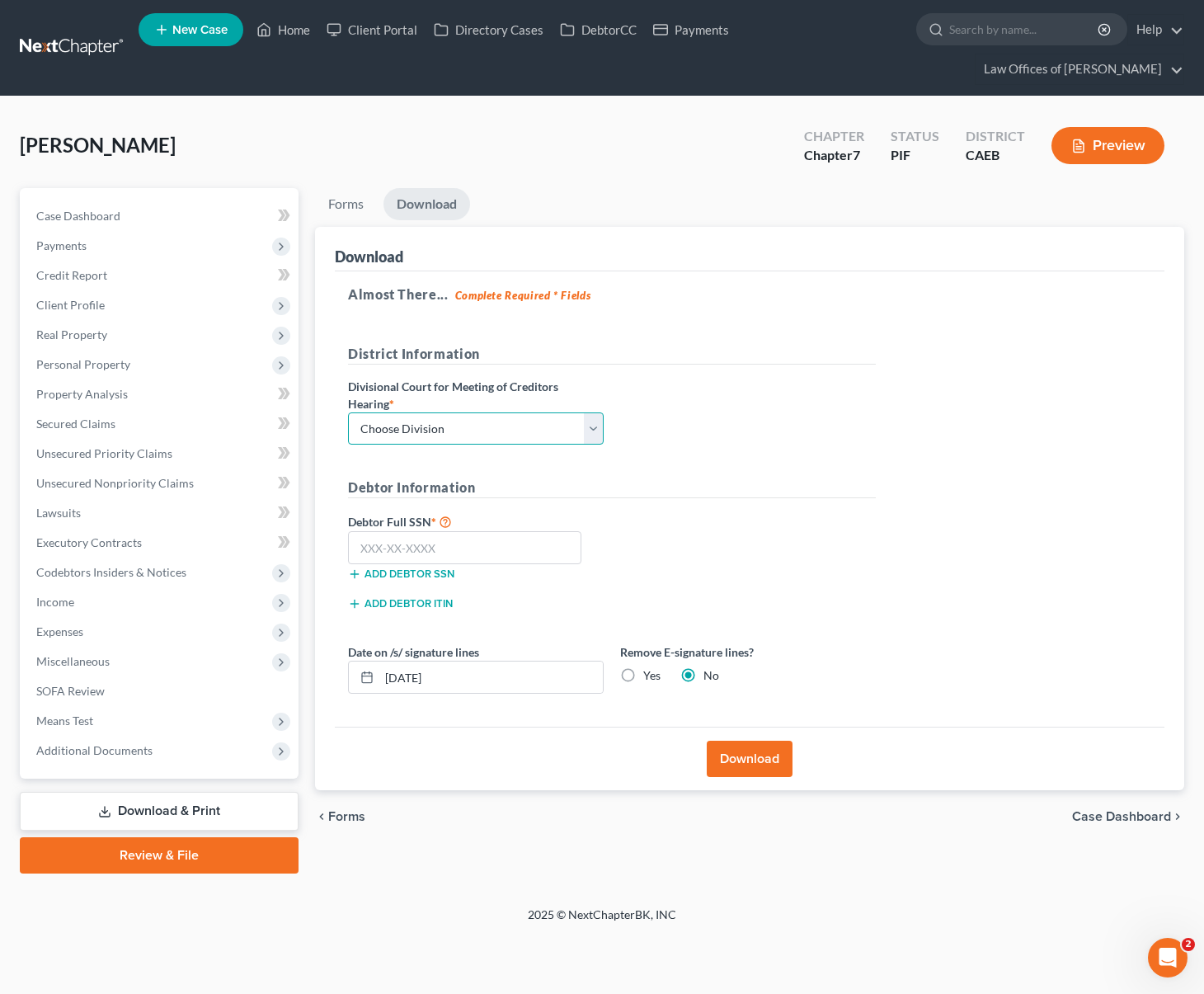
click at [597, 412] on select "Choose Division Fresno Modesto Sacramento" at bounding box center [475, 429] width 256 height 33
select select "0"
click at [348, 412] on select "Choose Division Fresno Modesto Sacramento" at bounding box center [475, 429] width 256 height 33
click at [476, 531] on input "text" at bounding box center [464, 548] width 233 height 33
type input "111-11-1111"
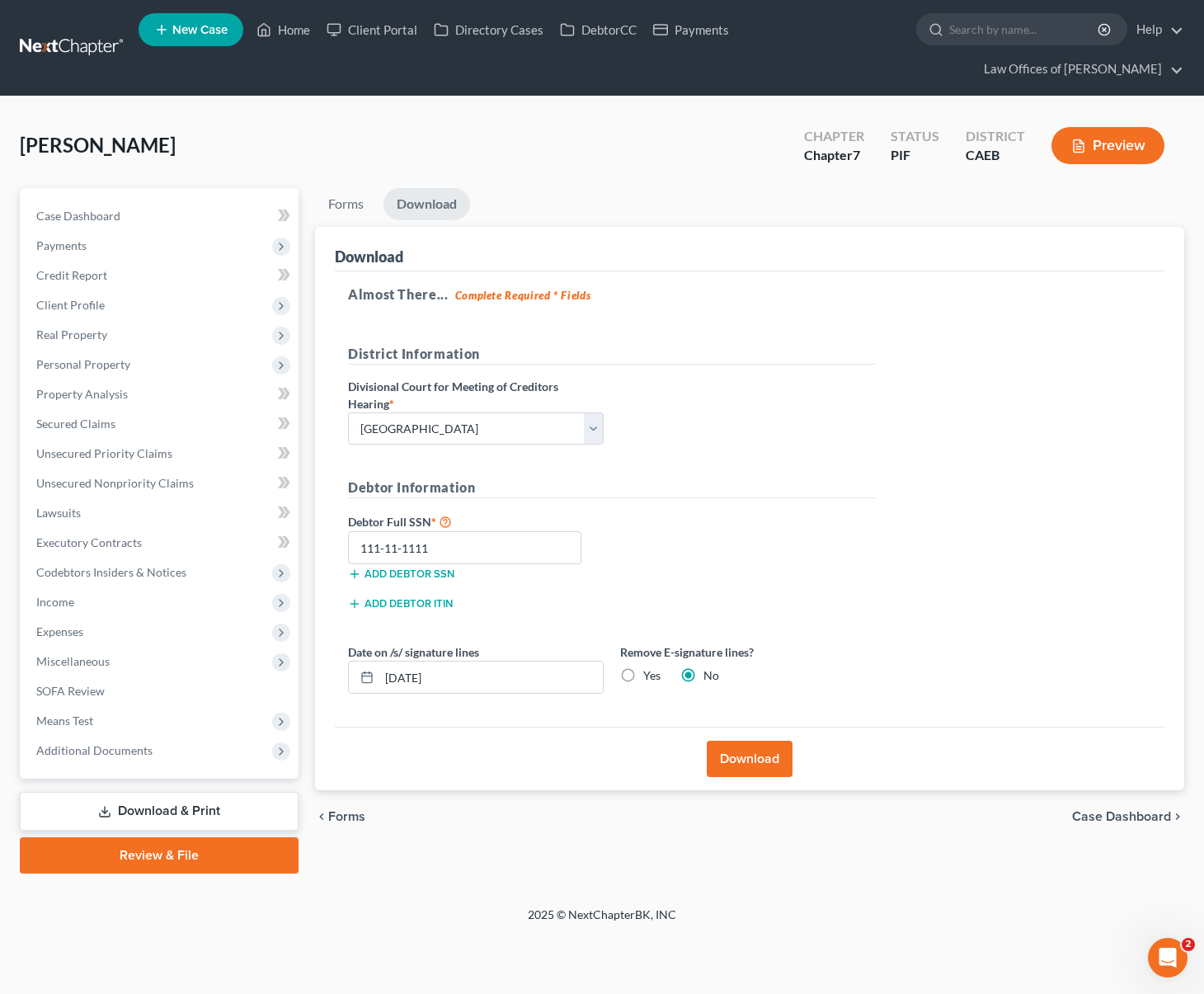
click at [739, 741] on button "Download" at bounding box center [749, 759] width 85 height 37
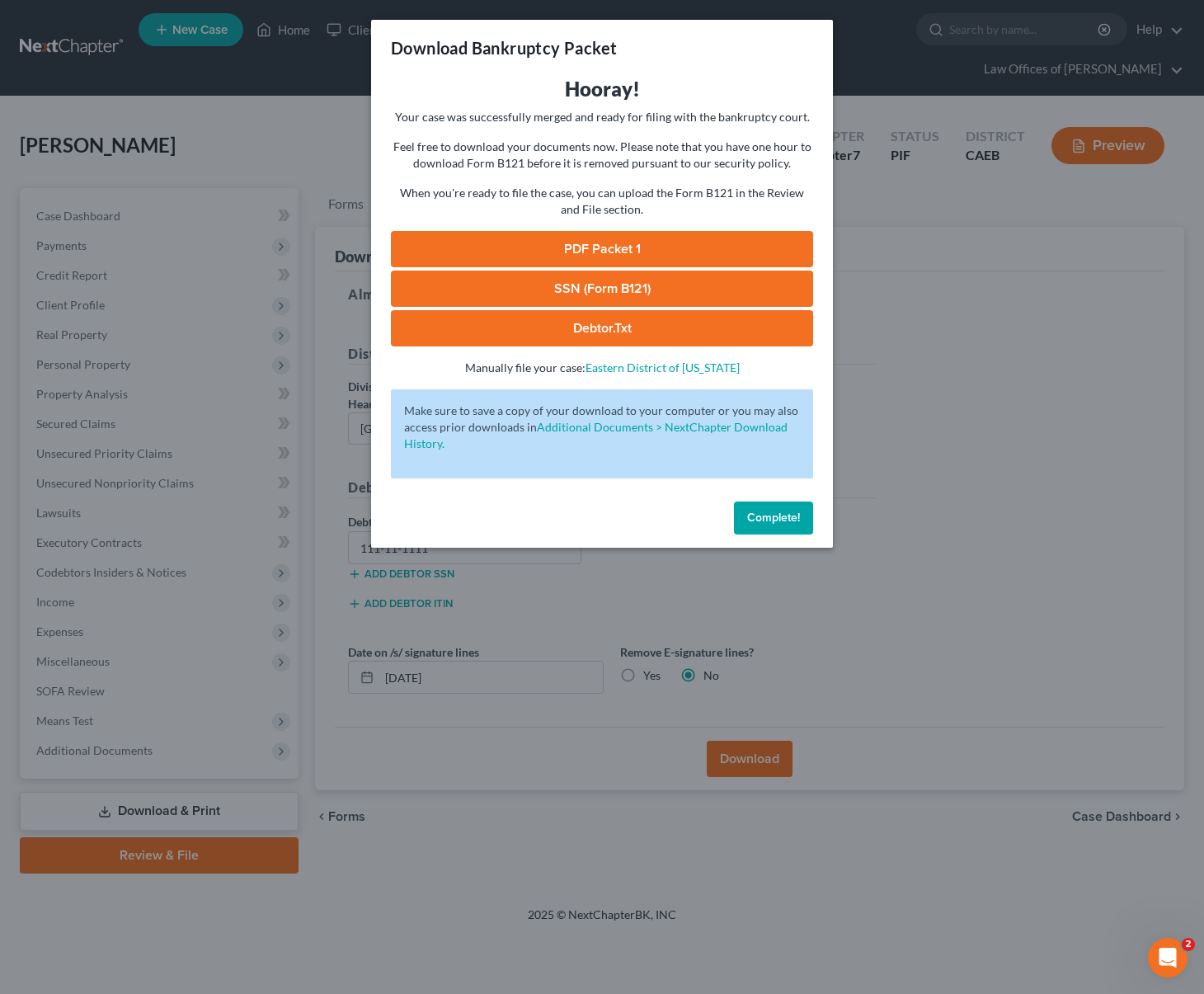
click at [637, 252] on link "PDF Packet 1" at bounding box center [602, 250] width 422 height 37
click at [776, 518] on span "Complete!" at bounding box center [774, 517] width 53 height 14
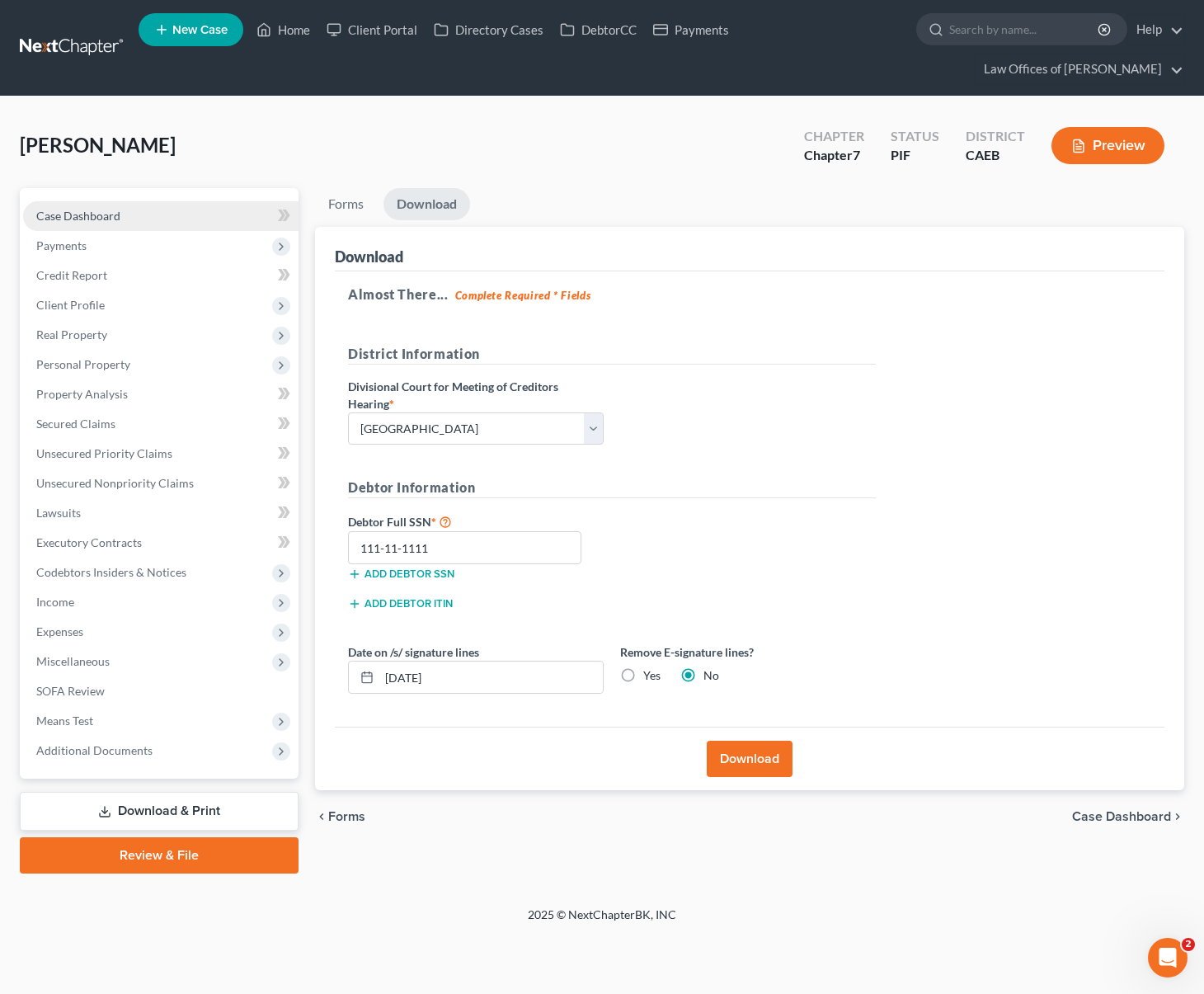
click at [84, 208] on span "Case Dashboard" at bounding box center [79, 215] width 84 height 14
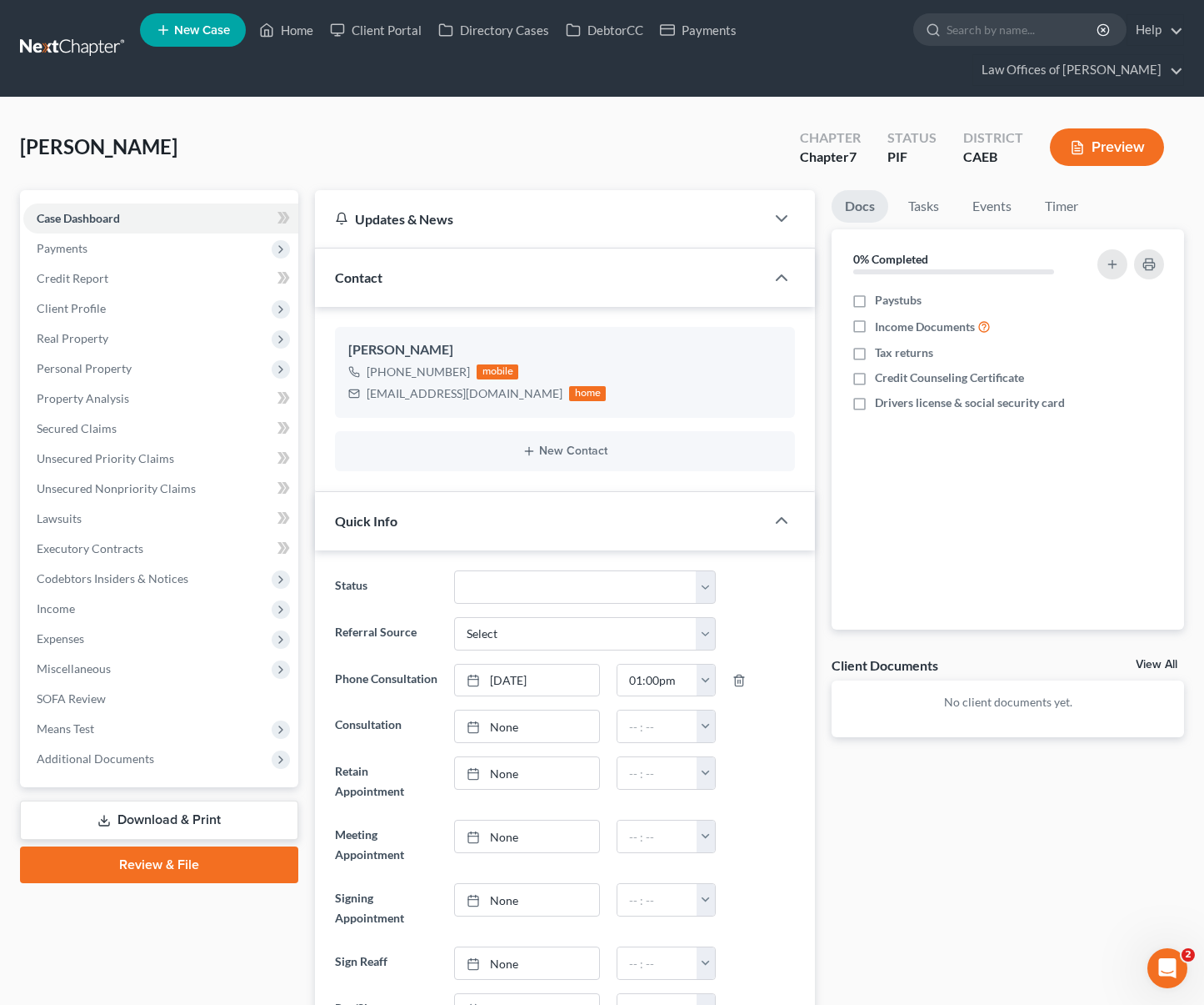
scroll to position [3967, 0]
drag, startPoint x: 366, startPoint y: 363, endPoint x: 485, endPoint y: 368, distance: 119.1
click at [485, 385] on div "angelja771@yahoo.com" at bounding box center [464, 393] width 196 height 17
copy div "angelja771@yahoo.com"
click at [308, 41] on link "Home" at bounding box center [286, 30] width 70 height 30
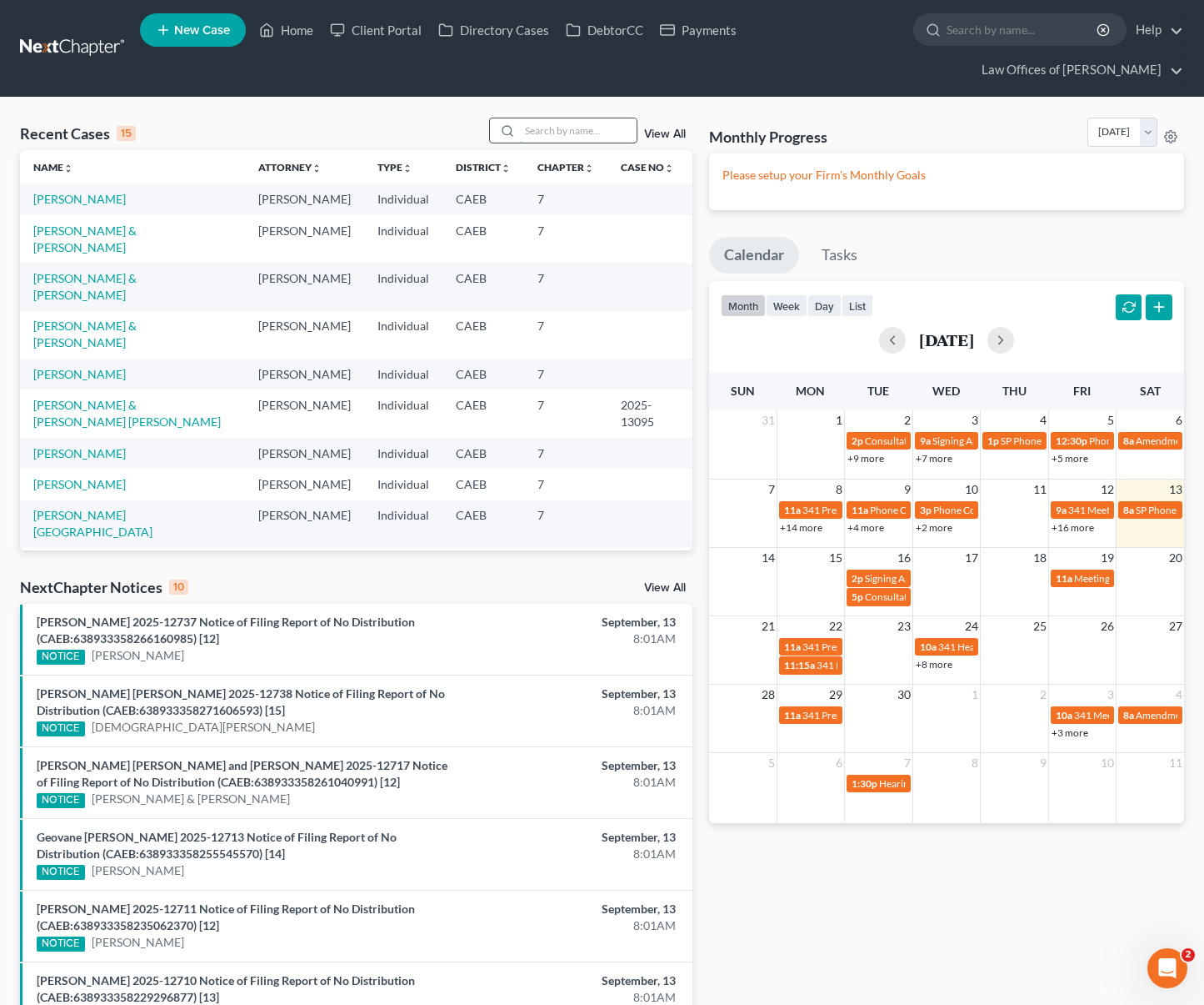
click at [541, 119] on input "search" at bounding box center [579, 131] width 117 height 24
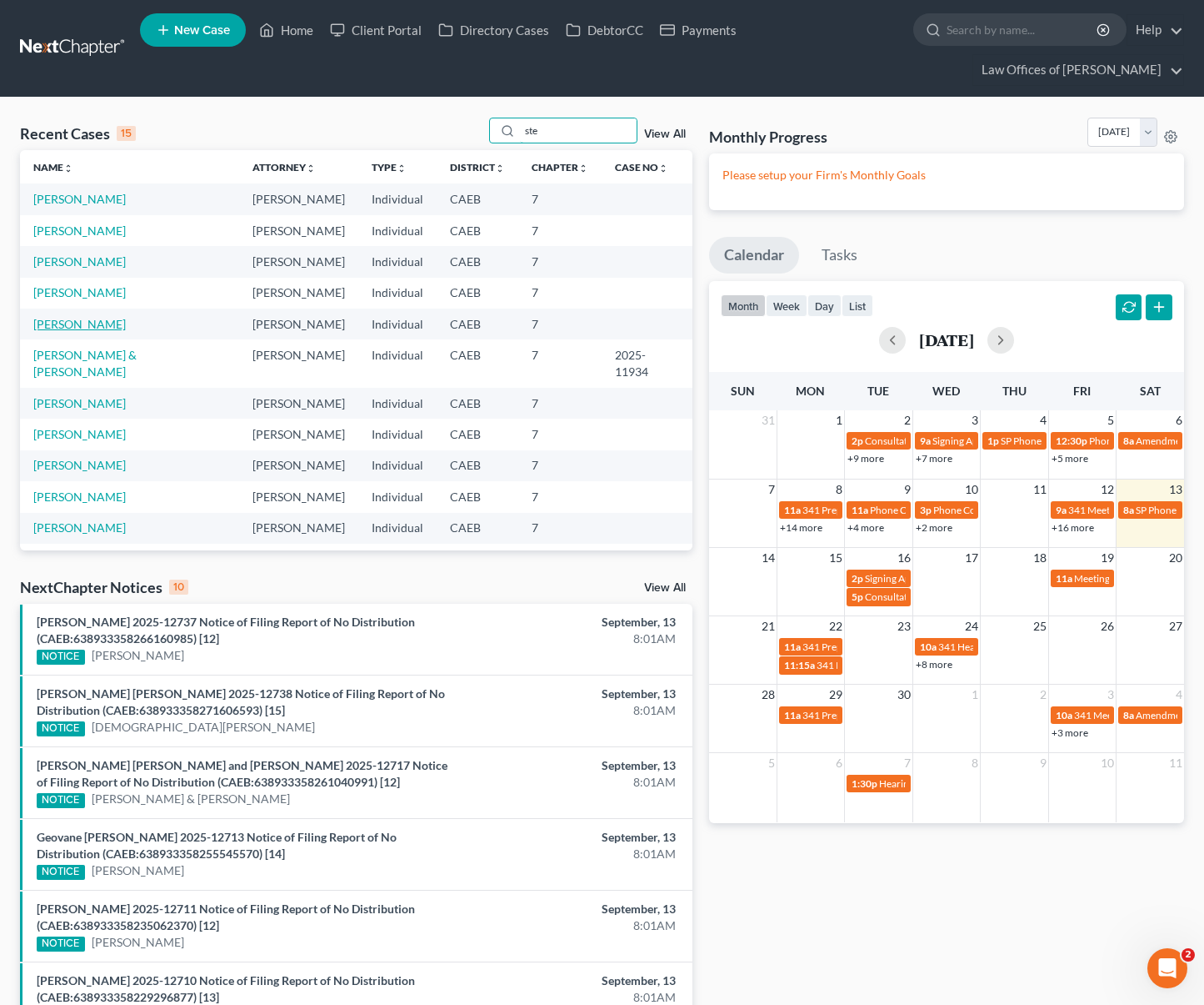
type input "ste"
click at [122, 316] on link "[PERSON_NAME]" at bounding box center [80, 323] width 93 height 14
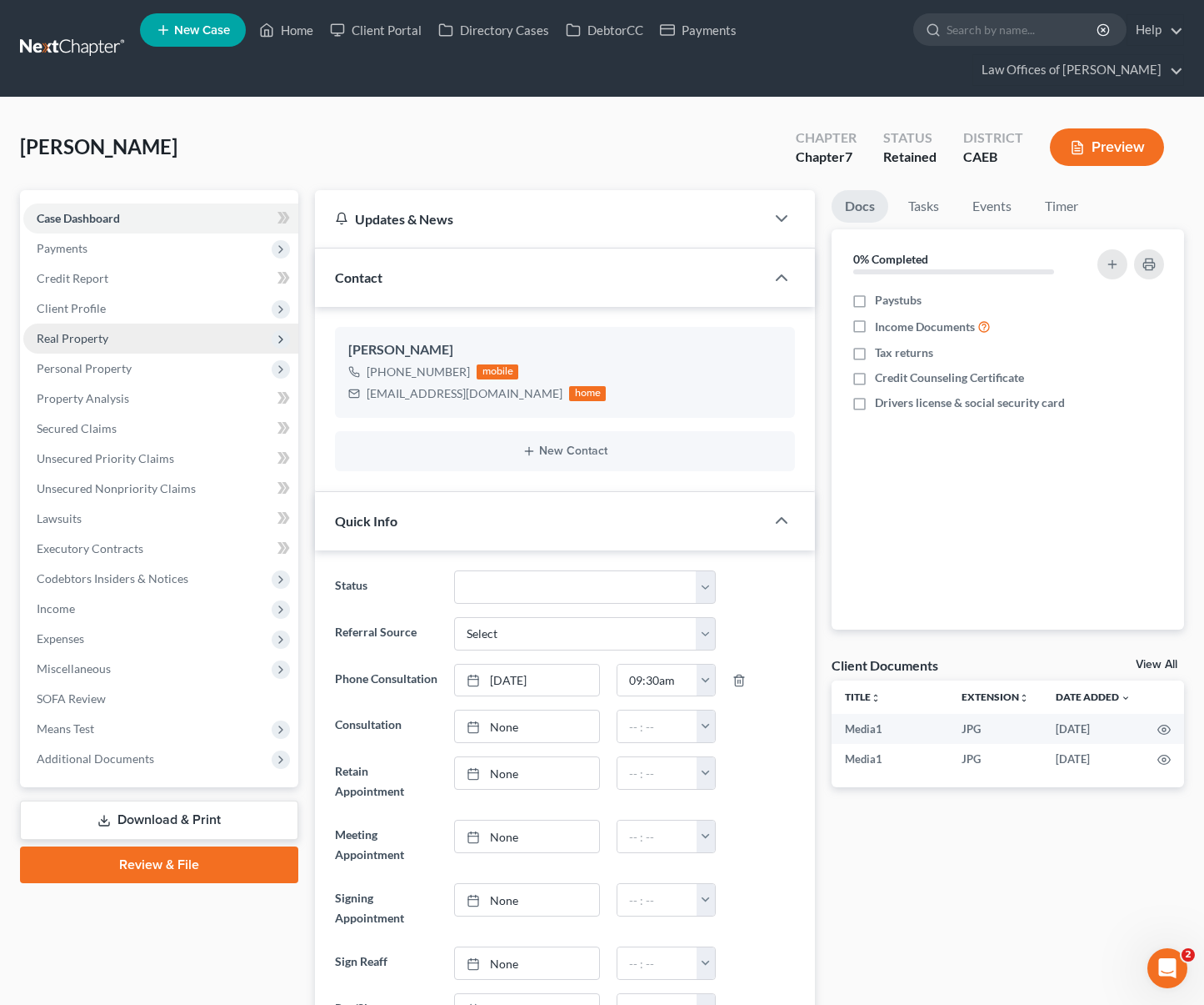
scroll to position [2151, 0]
click at [95, 234] on span "Payments" at bounding box center [160, 249] width 275 height 30
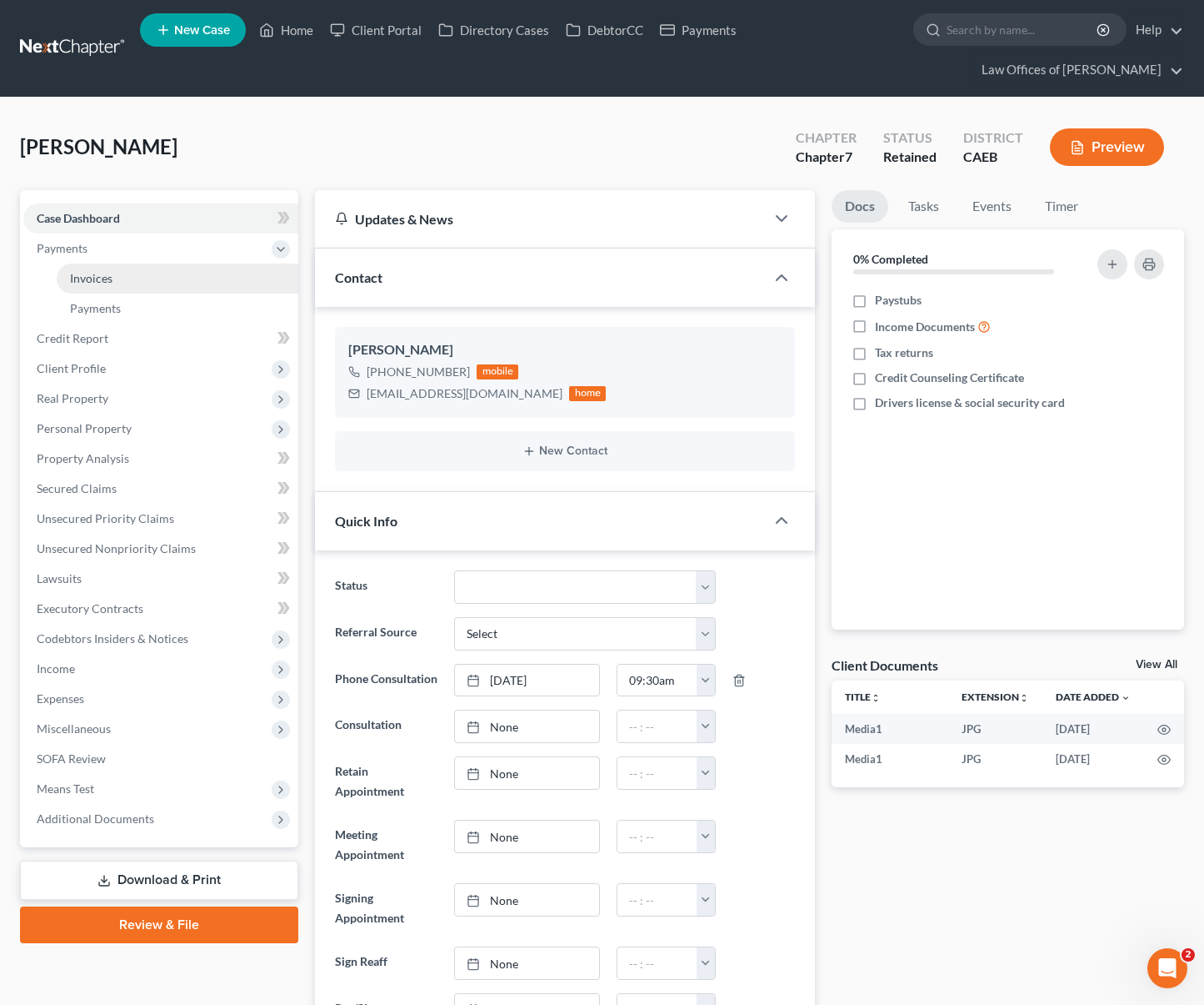
click at [140, 264] on link "Invoices" at bounding box center [177, 278] width 242 height 30
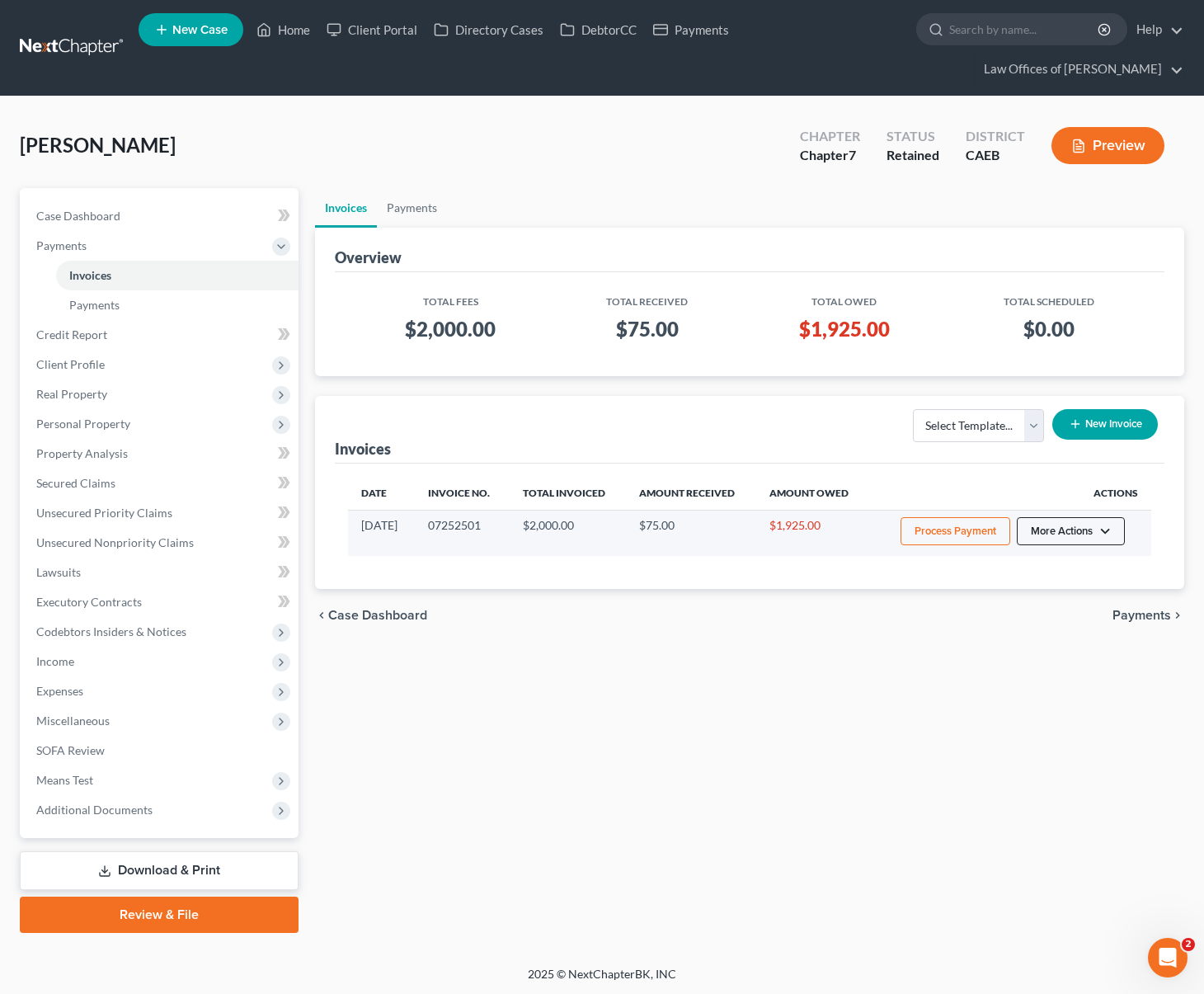
click at [1108, 517] on button "More Actions" at bounding box center [1071, 531] width 108 height 28
click at [1040, 579] on link "Record Cash or Check Payment" at bounding box center [1093, 593] width 193 height 28
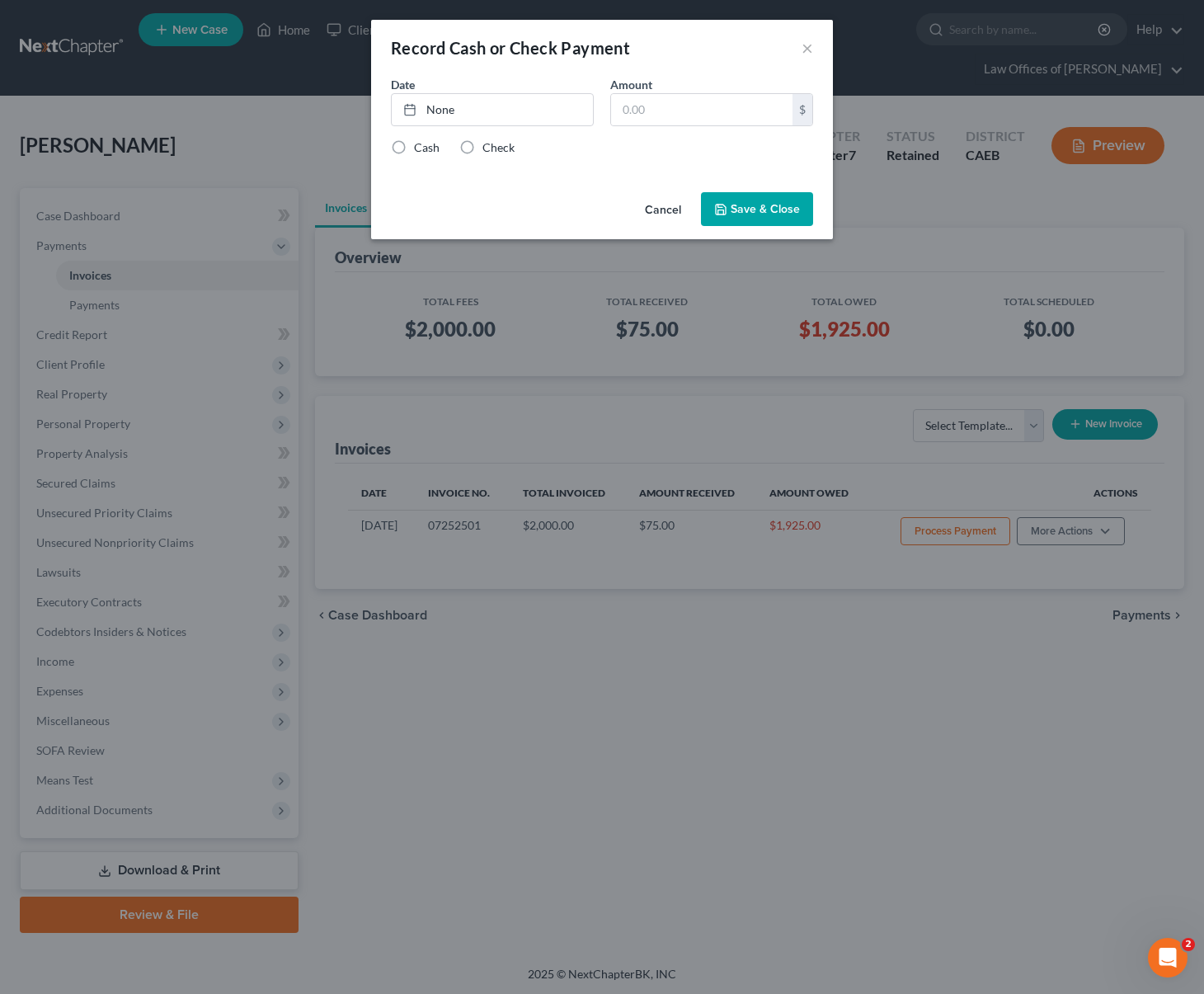
click at [483, 149] on label "Check" at bounding box center [498, 148] width 32 height 17
click at [489, 149] on input "Check" at bounding box center [495, 145] width 11 height 11
radio input "true"
type input "9/13/2025"
click at [450, 110] on link "None" at bounding box center [492, 109] width 201 height 31
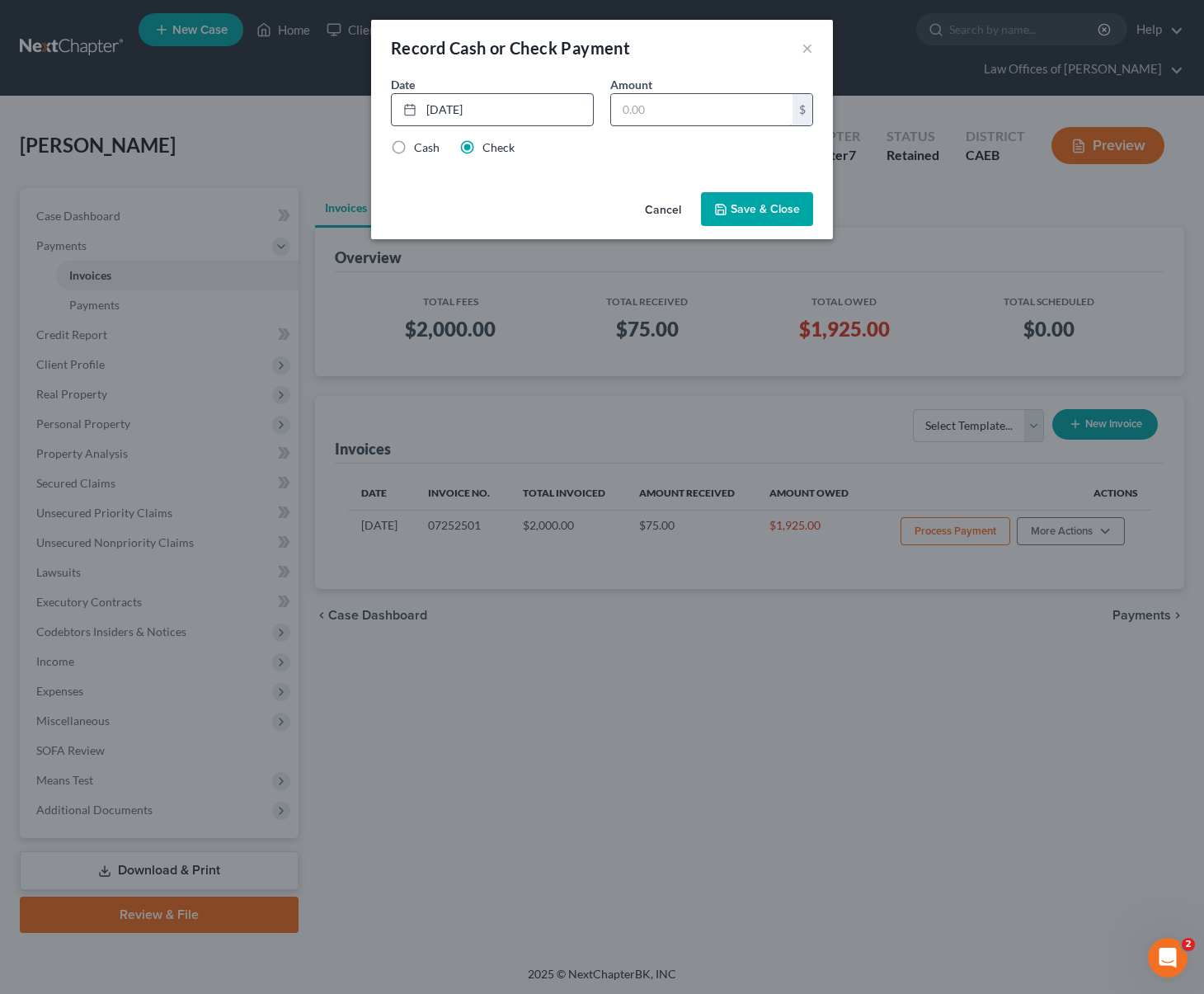
click at [661, 104] on input "text" at bounding box center [702, 109] width 182 height 31
type input "200."
click at [737, 207] on button "Save & Close" at bounding box center [757, 209] width 112 height 35
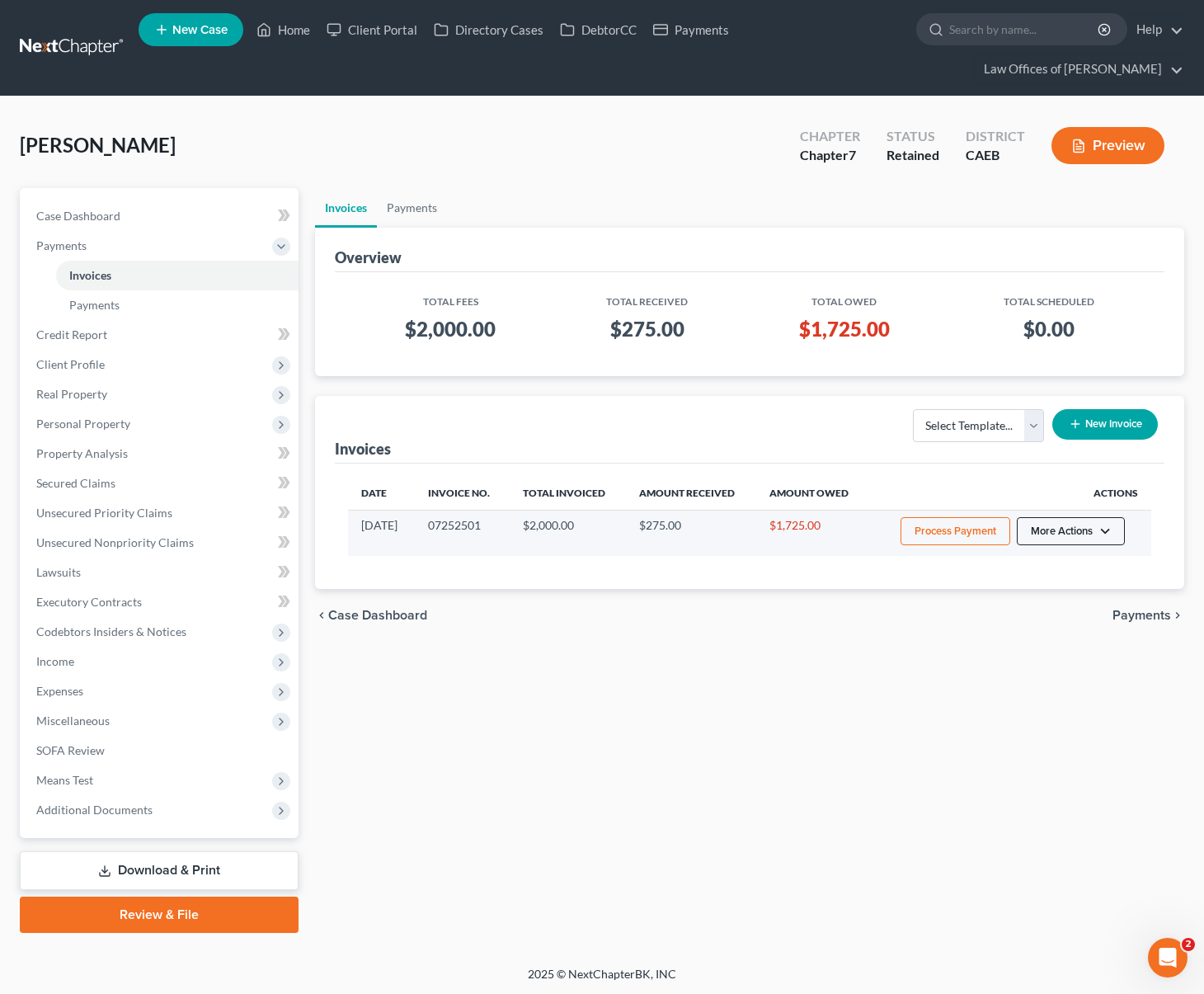
click at [1102, 517] on button "More Actions" at bounding box center [1071, 531] width 108 height 28
click at [1020, 552] on link "View/Edit" at bounding box center [1093, 565] width 193 height 28
select select "0"
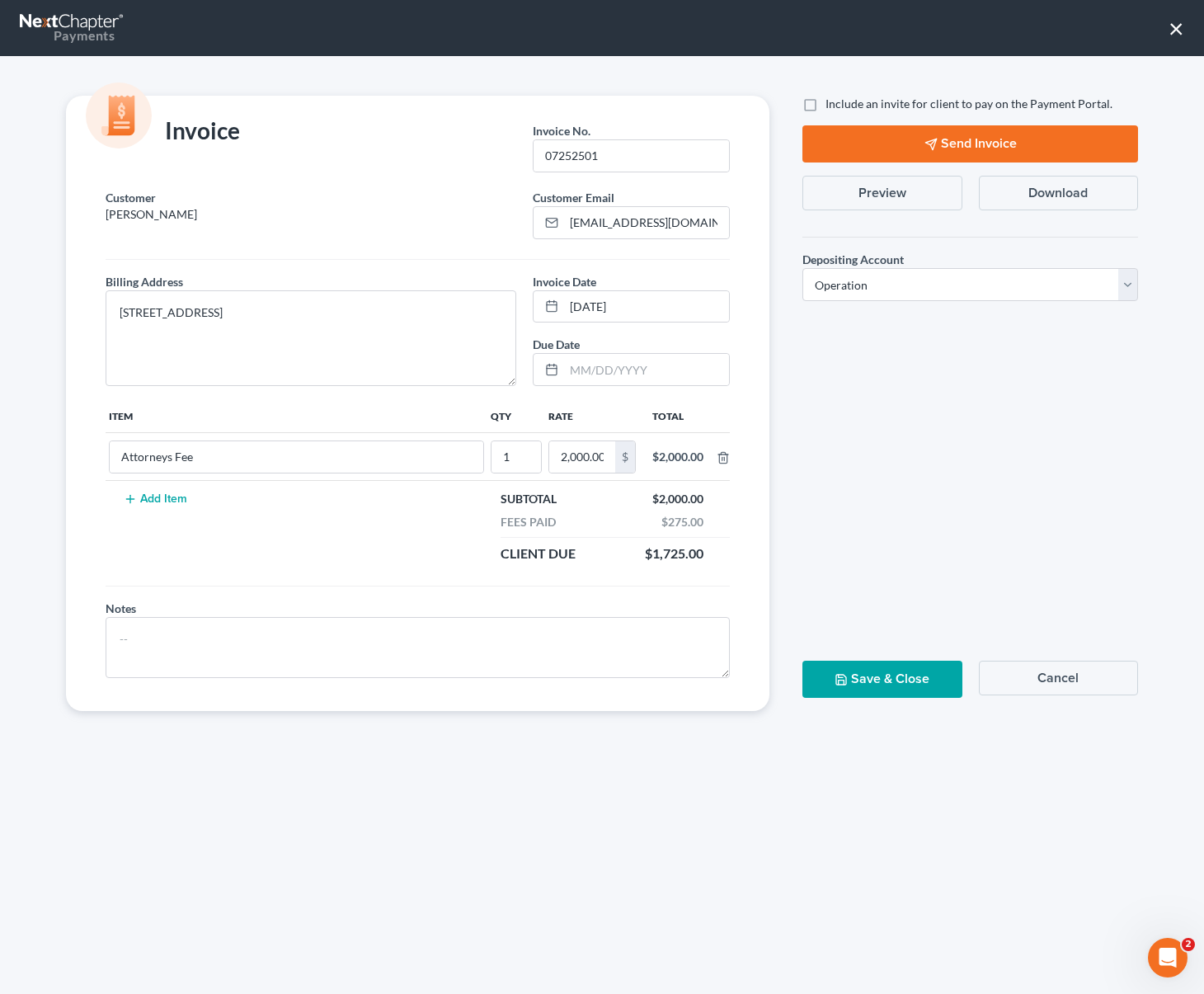
click at [961, 146] on button "Send Invoice" at bounding box center [970, 144] width 336 height 37
click at [890, 679] on button "Save & Close" at bounding box center [881, 679] width 159 height 37
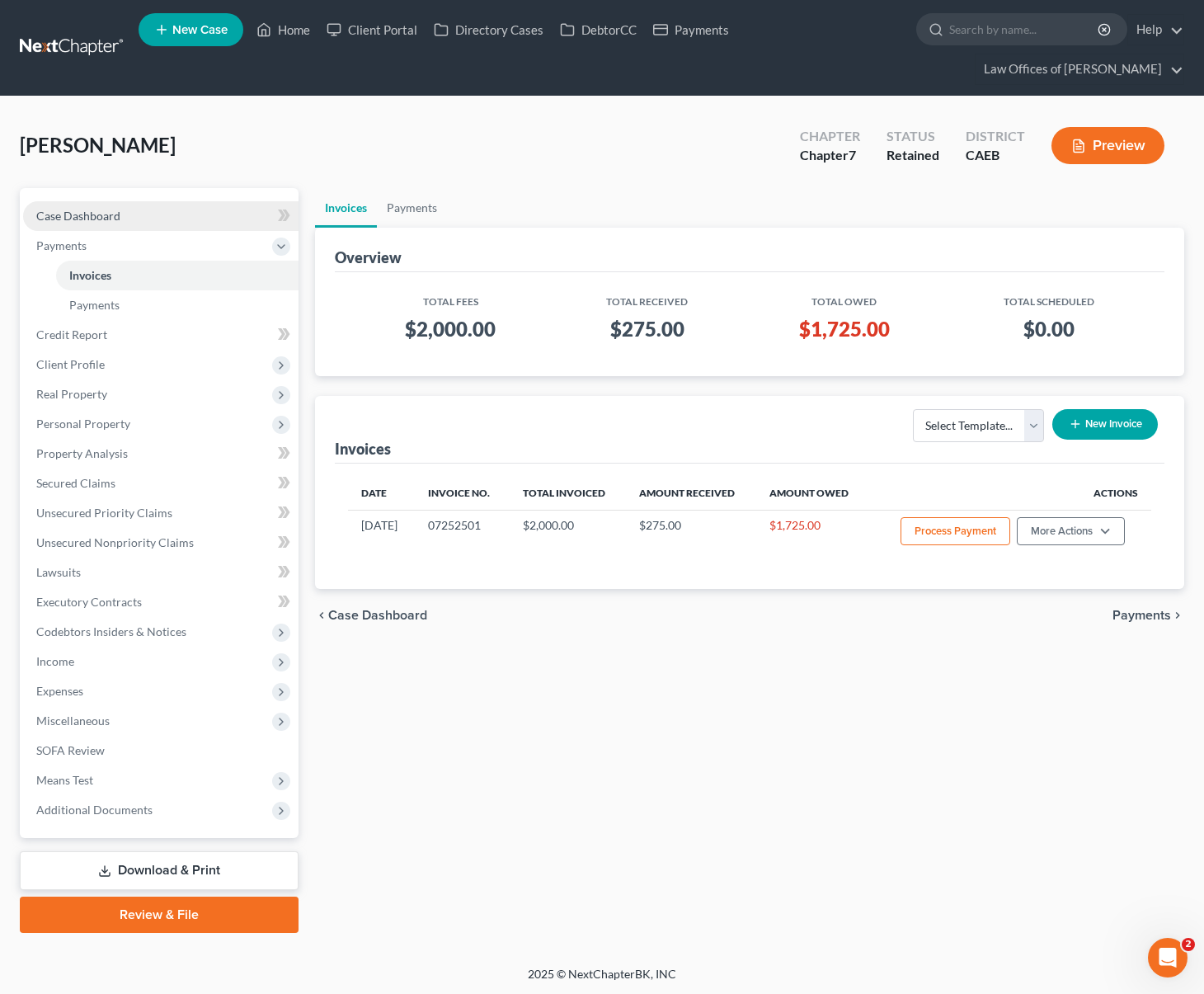
click at [161, 201] on link "Case Dashboard" at bounding box center [161, 216] width 275 height 29
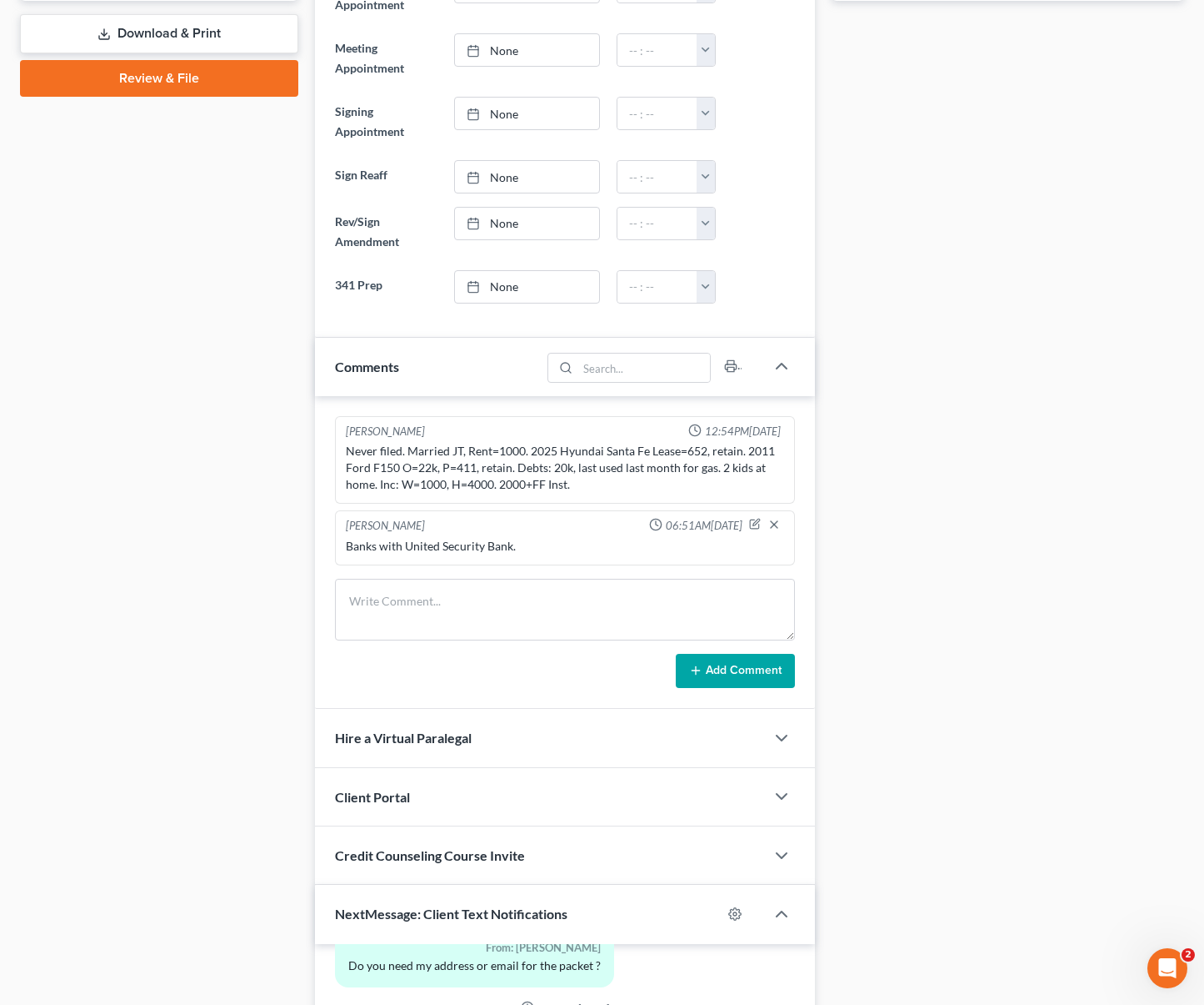
scroll to position [1148, 0]
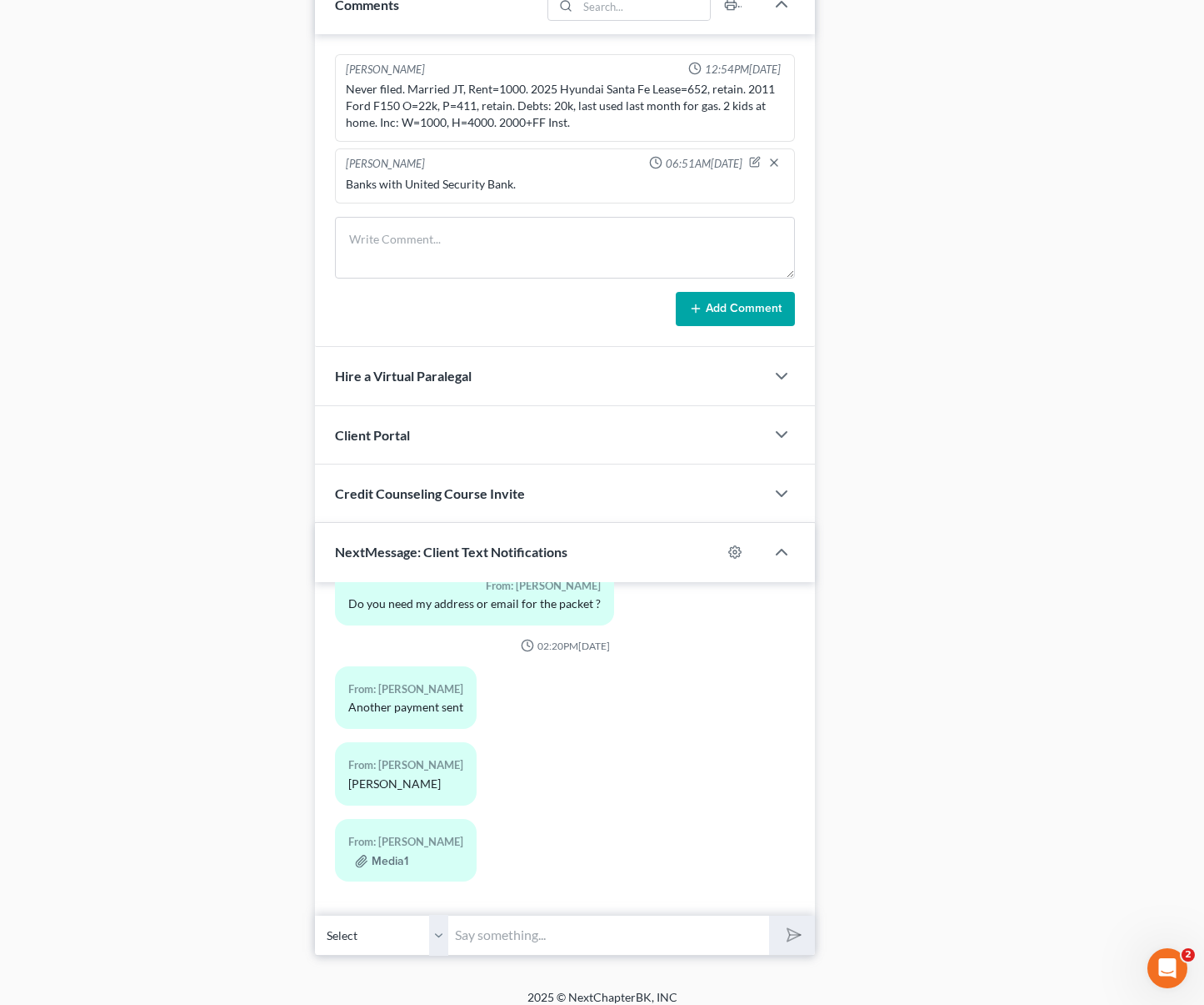
click at [494, 937] on input "text" at bounding box center [608, 935] width 321 height 41
type input "Hi. Thank you for your payment. We just emailed you the receipt."
click at [769, 916] on button "submit" at bounding box center [791, 935] width 45 height 39
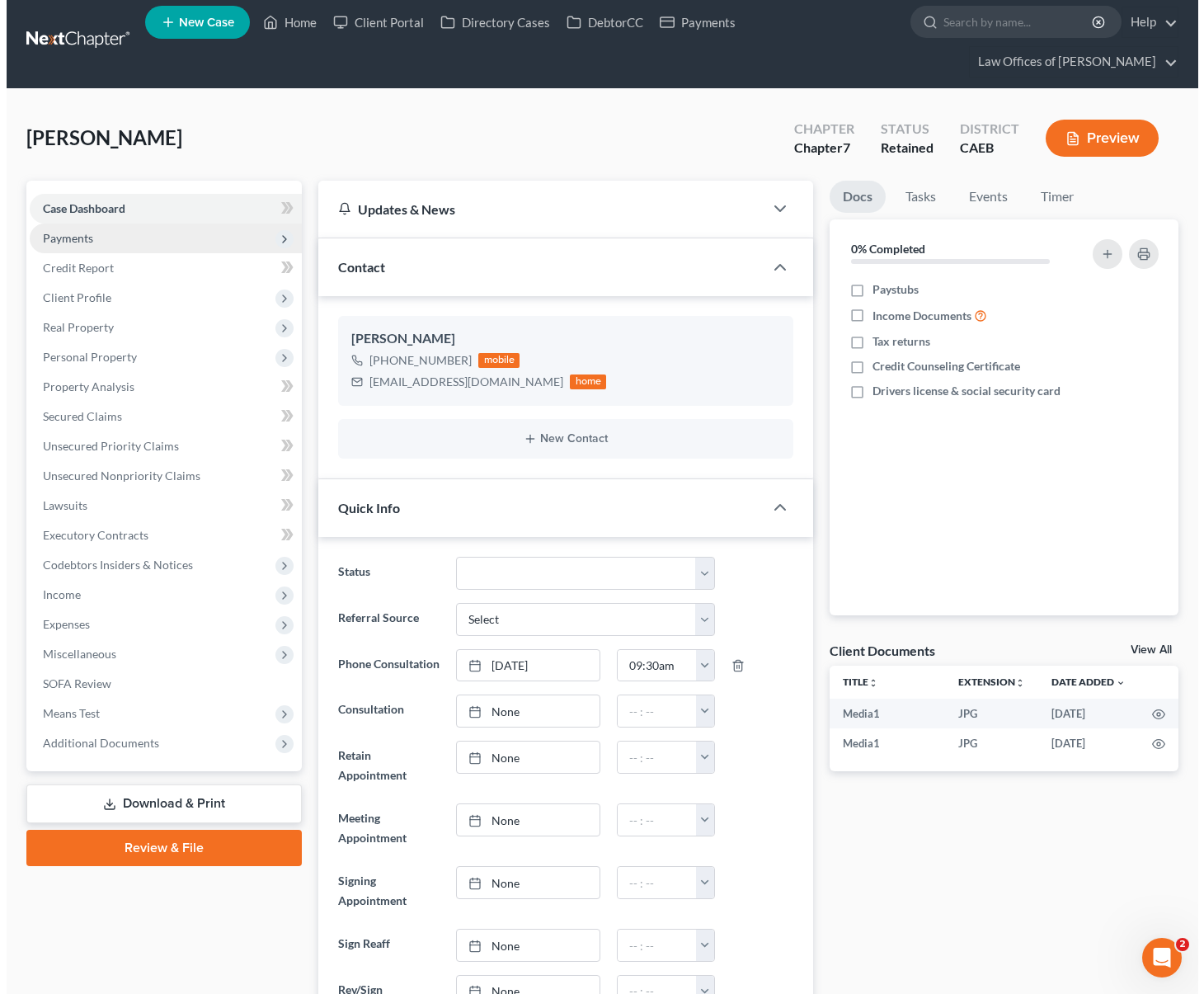
scroll to position [0, 0]
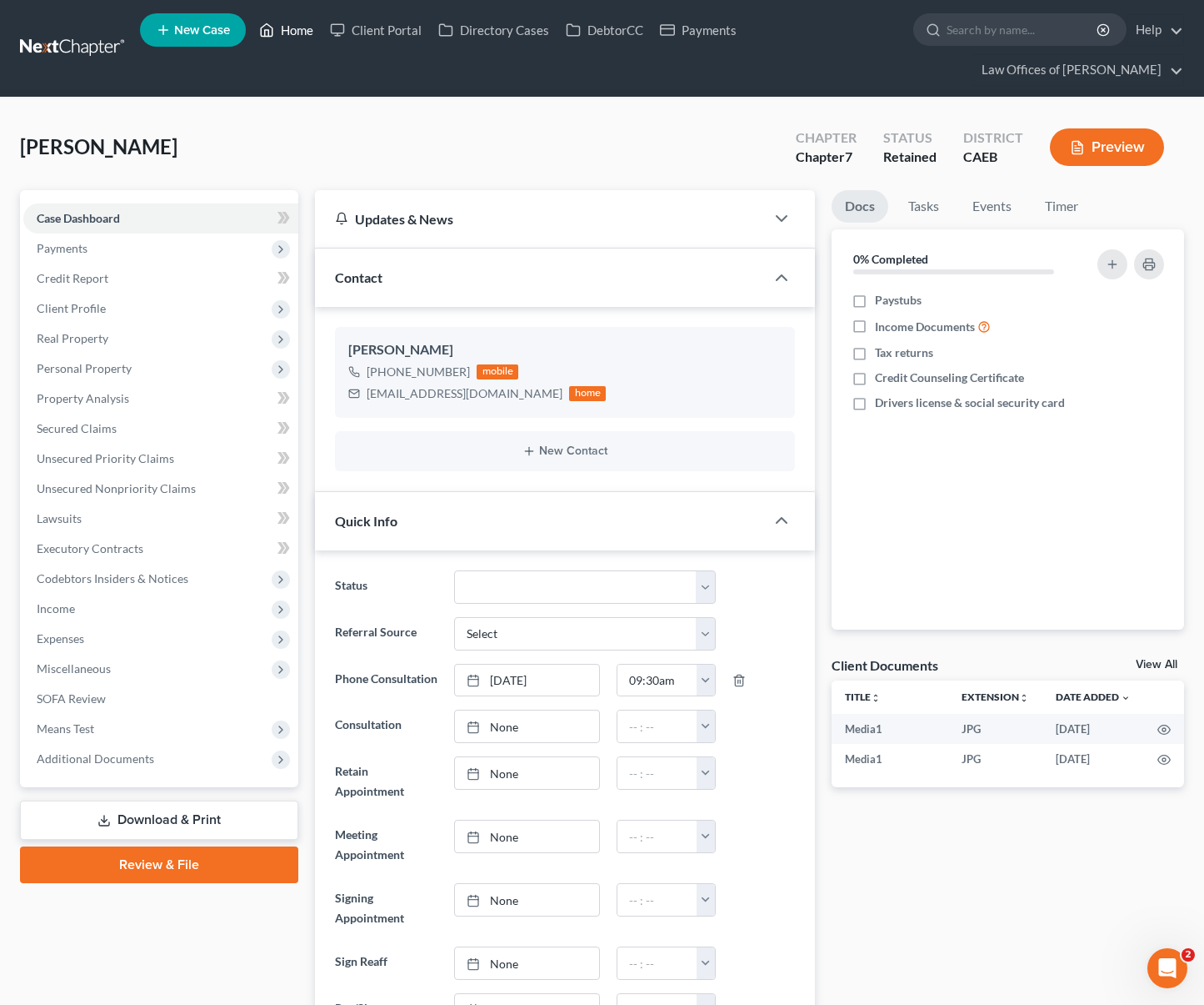
click at [295, 41] on link "Home" at bounding box center [286, 30] width 70 height 30
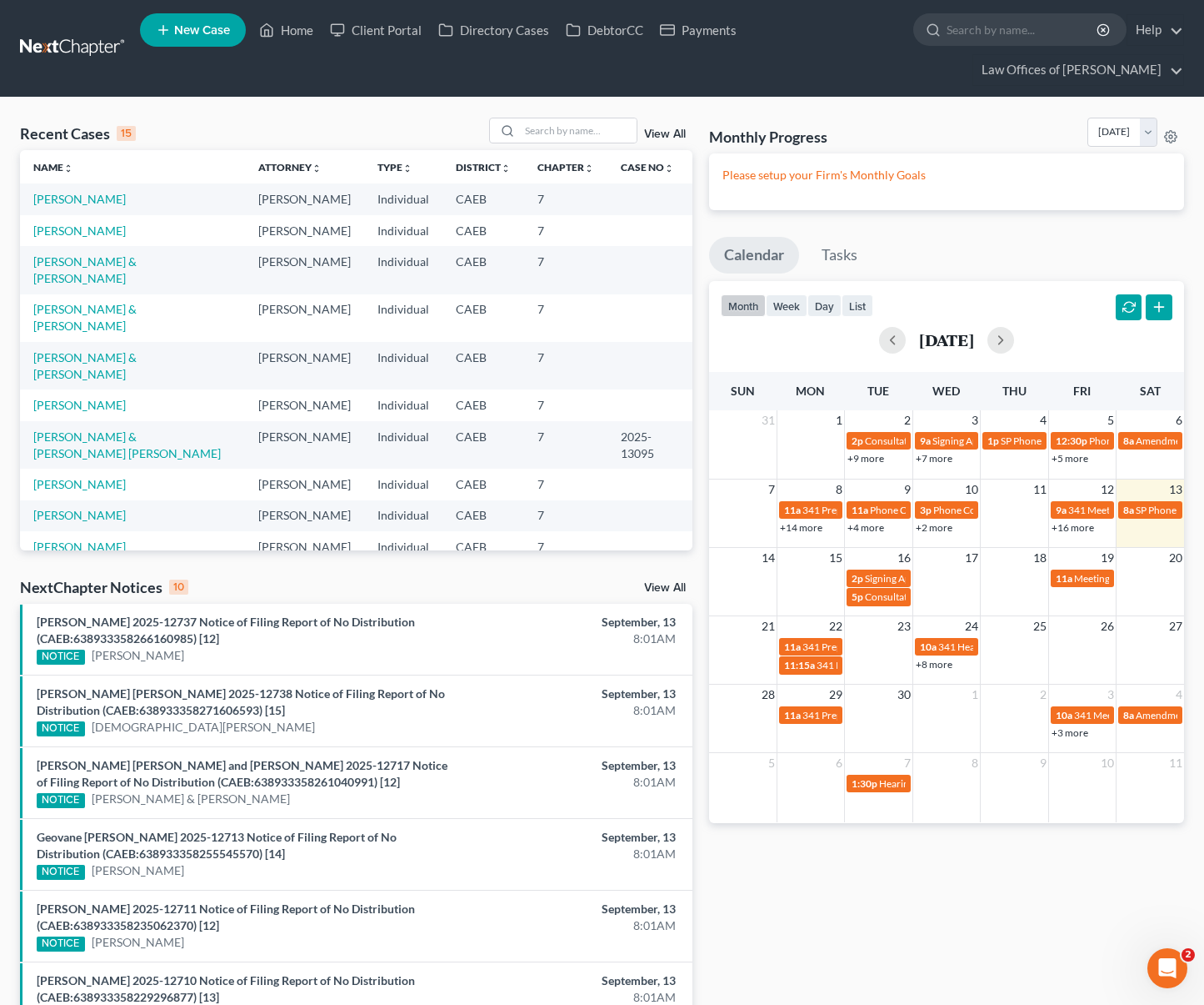
click at [206, 37] on span "New Case" at bounding box center [202, 30] width 56 height 12
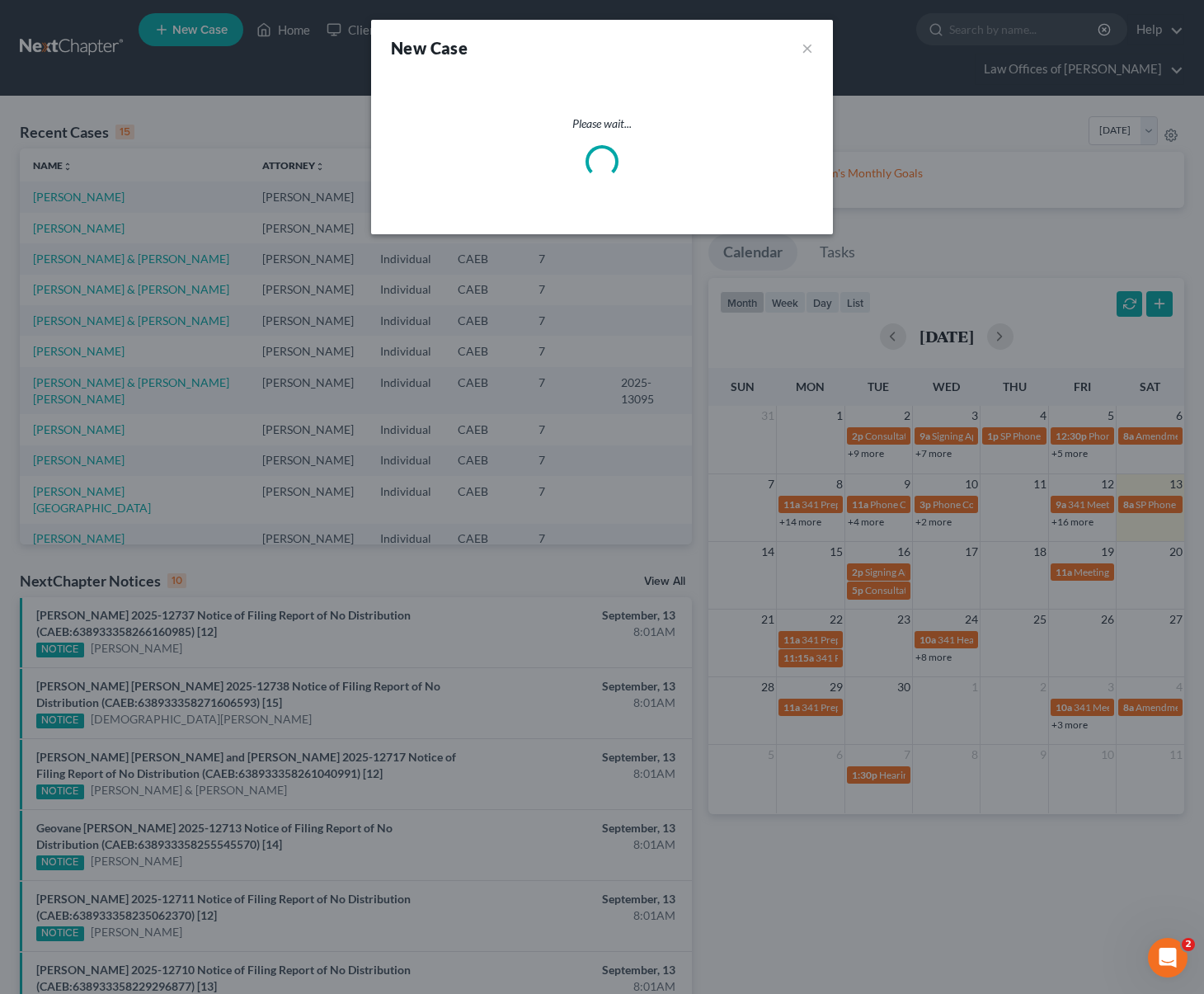
select select "8"
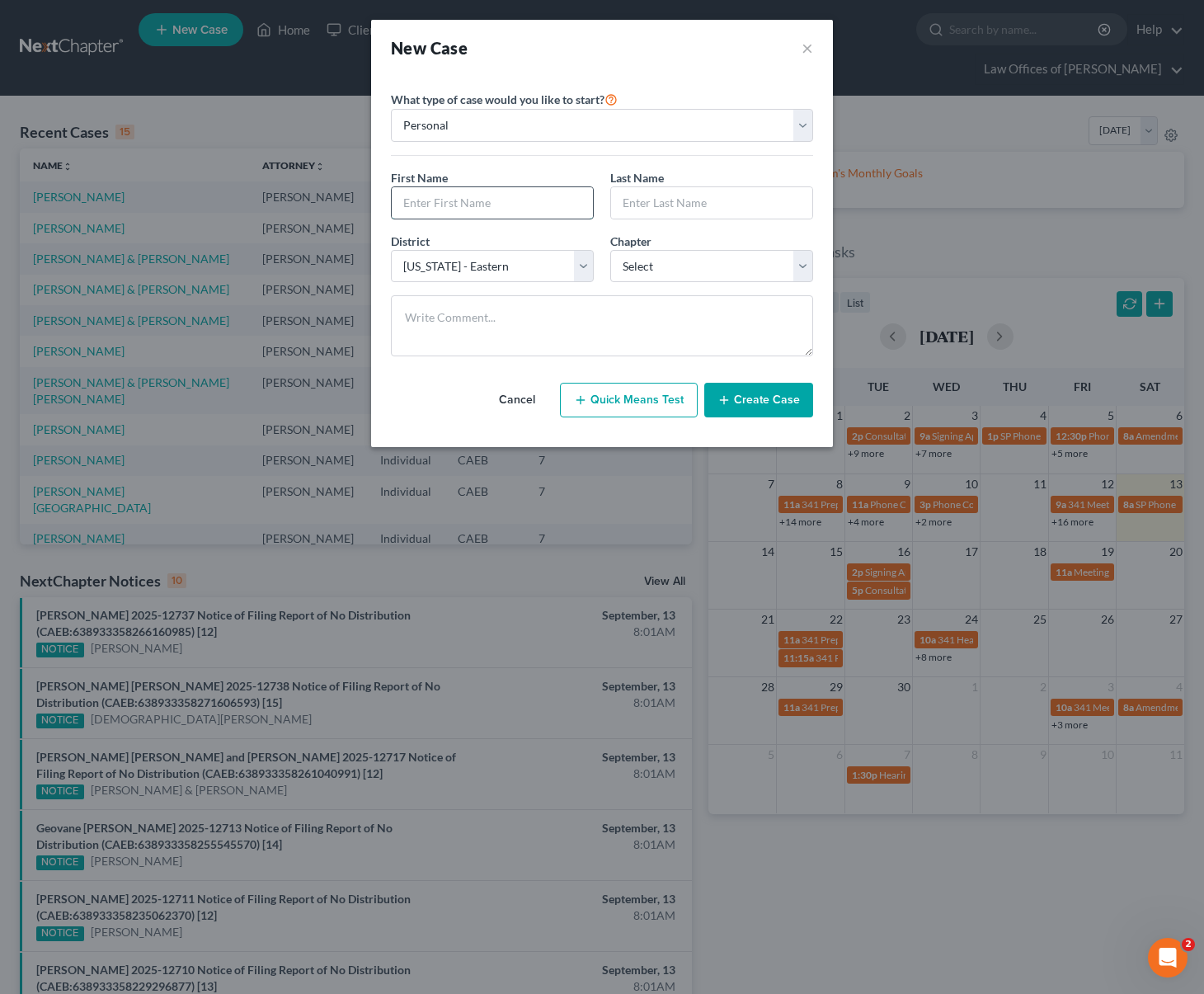
click at [460, 200] on input "text" at bounding box center [492, 203] width 201 height 31
type input "Kevin"
type input "Becerra"
click at [804, 257] on select "Select 7 11 12 13" at bounding box center [711, 266] width 203 height 33
select select "0"
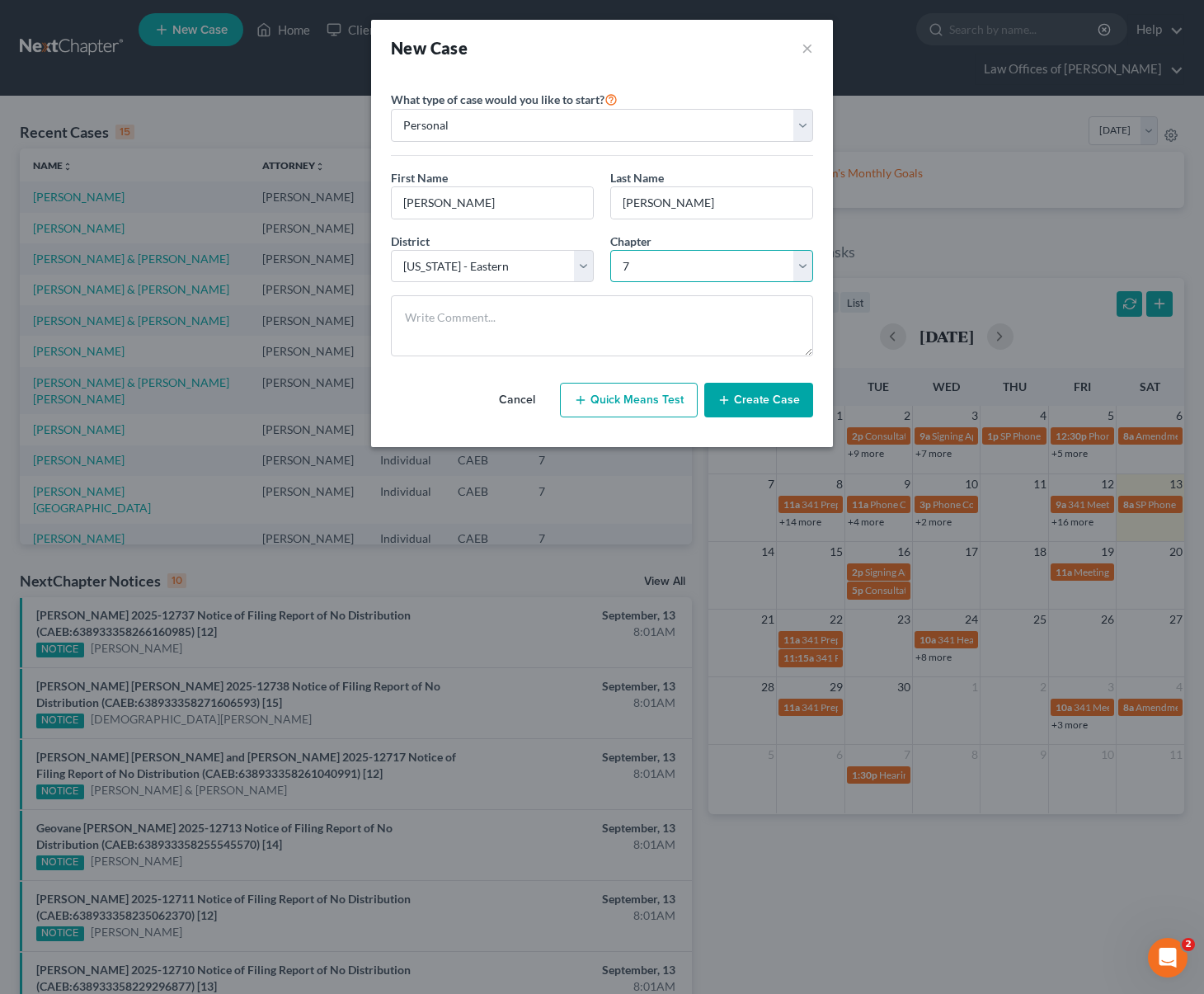
click at [610, 250] on select "Select 7 11 12 13" at bounding box center [711, 266] width 203 height 33
click at [581, 265] on select "Select Alabama - Middle Alabama - Northern Alabama - Southern Alaska Arizona Ar…" at bounding box center [492, 266] width 203 height 33
click at [391, 250] on select "Select Alabama - Middle Alabama - Northern Alabama - Southern Alaska Arizona Ar…" at bounding box center [492, 266] width 203 height 33
click at [769, 408] on button "Create Case" at bounding box center [758, 400] width 109 height 35
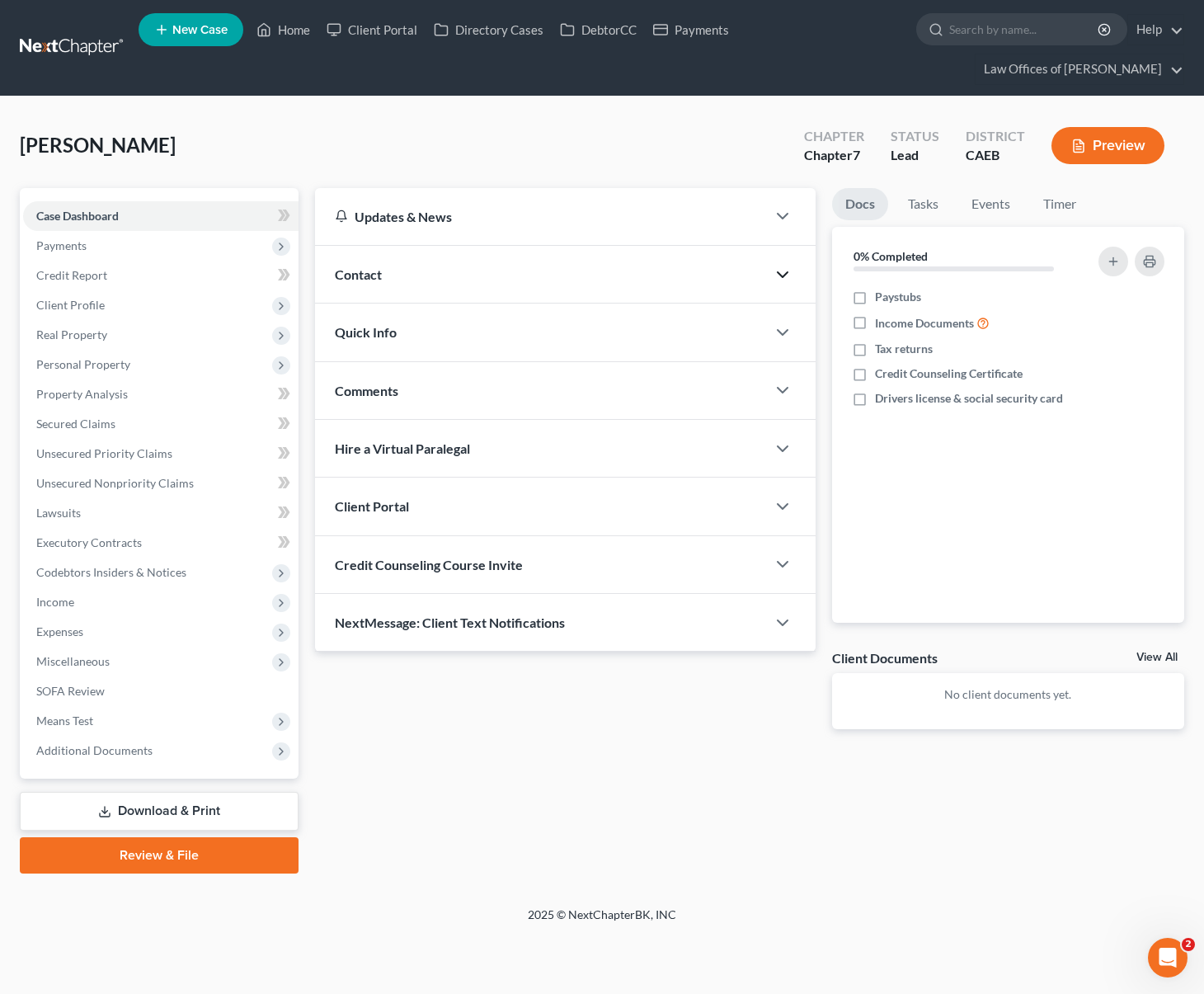
click at [776, 264] on icon "button" at bounding box center [783, 274] width 20 height 20
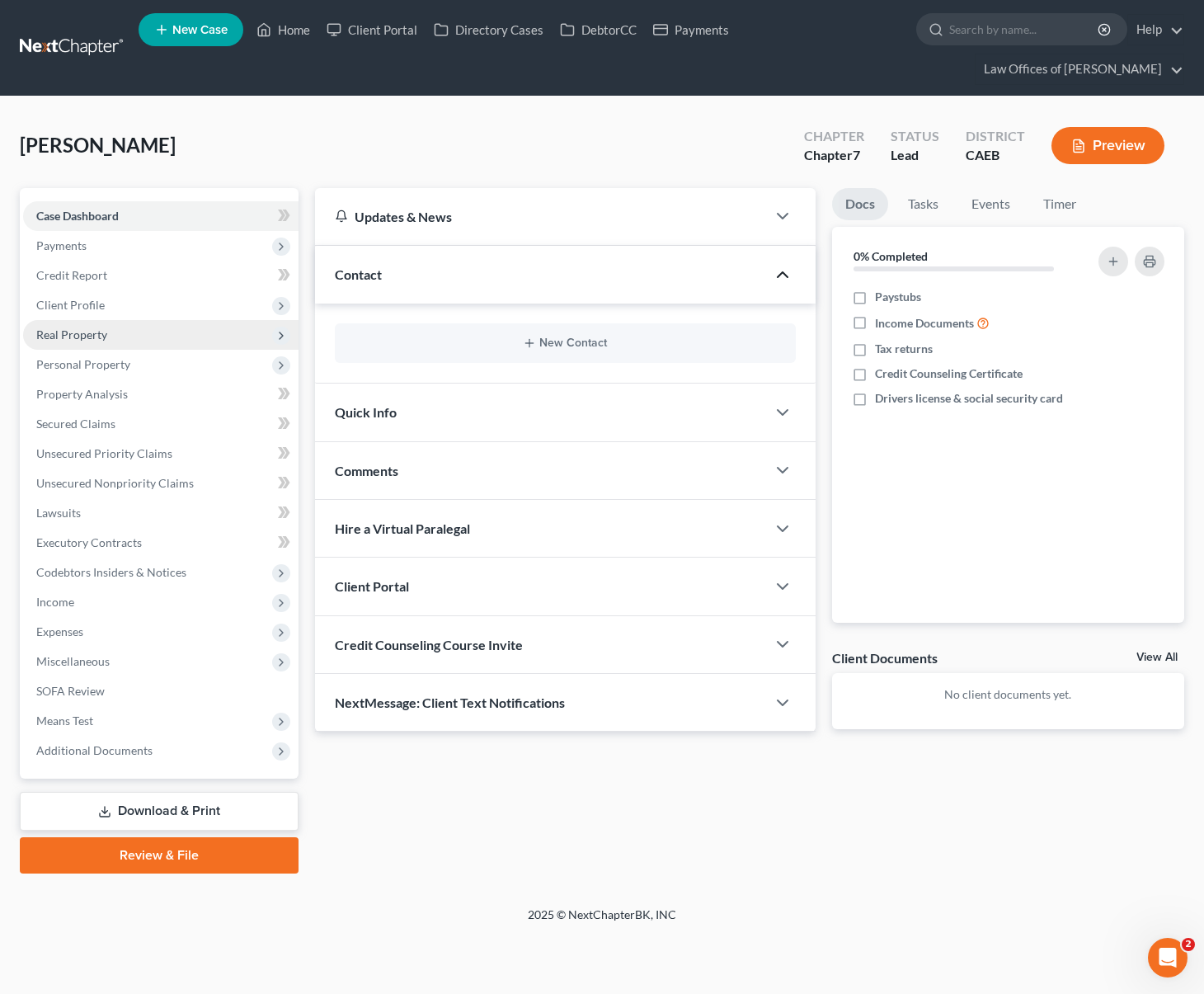
drag, startPoint x: 123, startPoint y: 281, endPoint x: 140, endPoint y: 289, distance: 18.8
click at [123, 290] on span "Client Profile" at bounding box center [161, 305] width 275 height 29
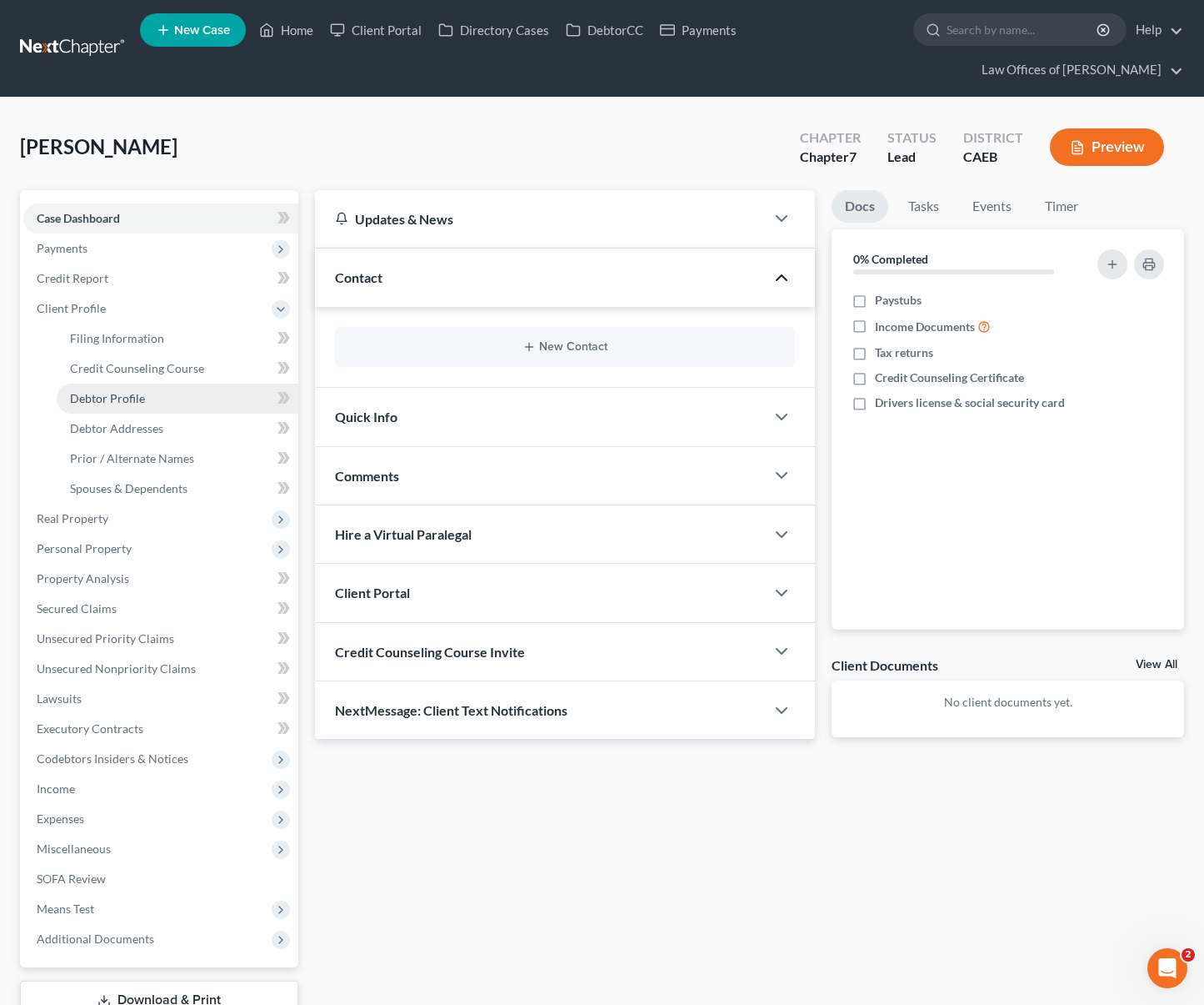
click at [191, 383] on link "Debtor Profile" at bounding box center [177, 398] width 242 height 30
select select "0"
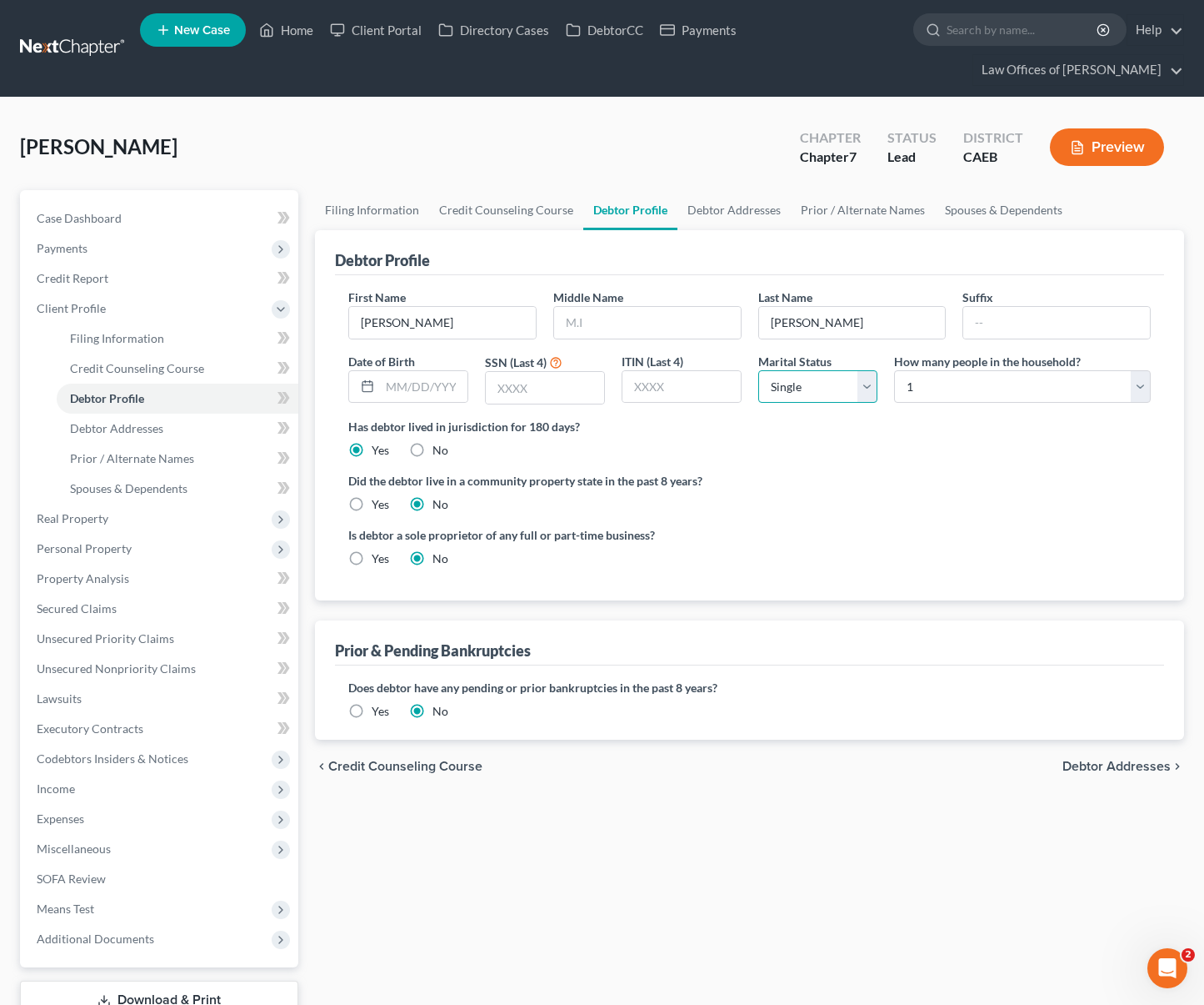
click at [865, 370] on select "Select Single Married Separated Divorced Widowed" at bounding box center [818, 387] width 120 height 33
select select "1"
click at [759, 370] on select "Select Single Married Separated Divorced Widowed" at bounding box center [818, 387] width 120 height 33
click at [193, 324] on link "Filing Information" at bounding box center [177, 339] width 242 height 30
select select "1"
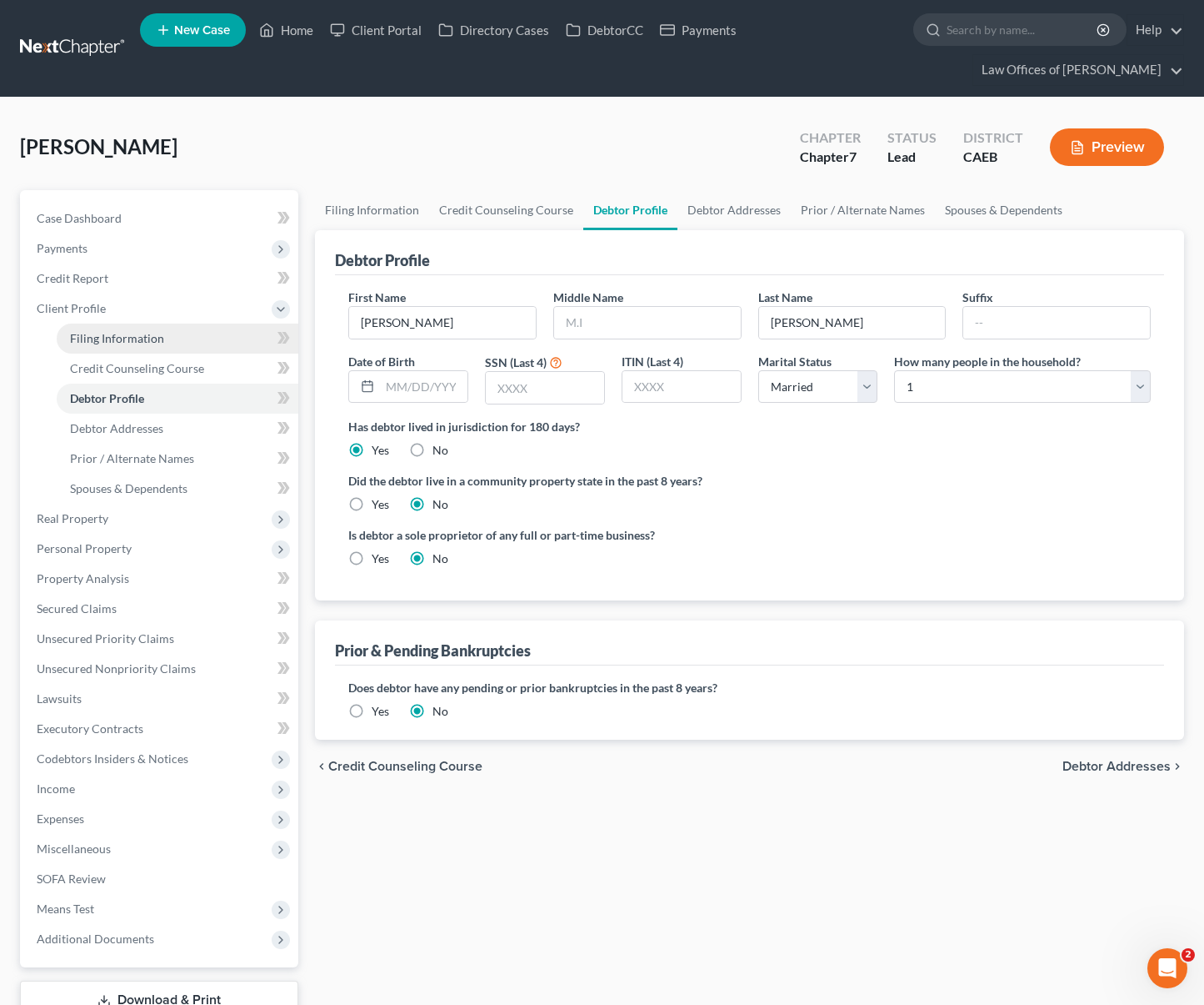
select select "0"
select select "8"
select select "4"
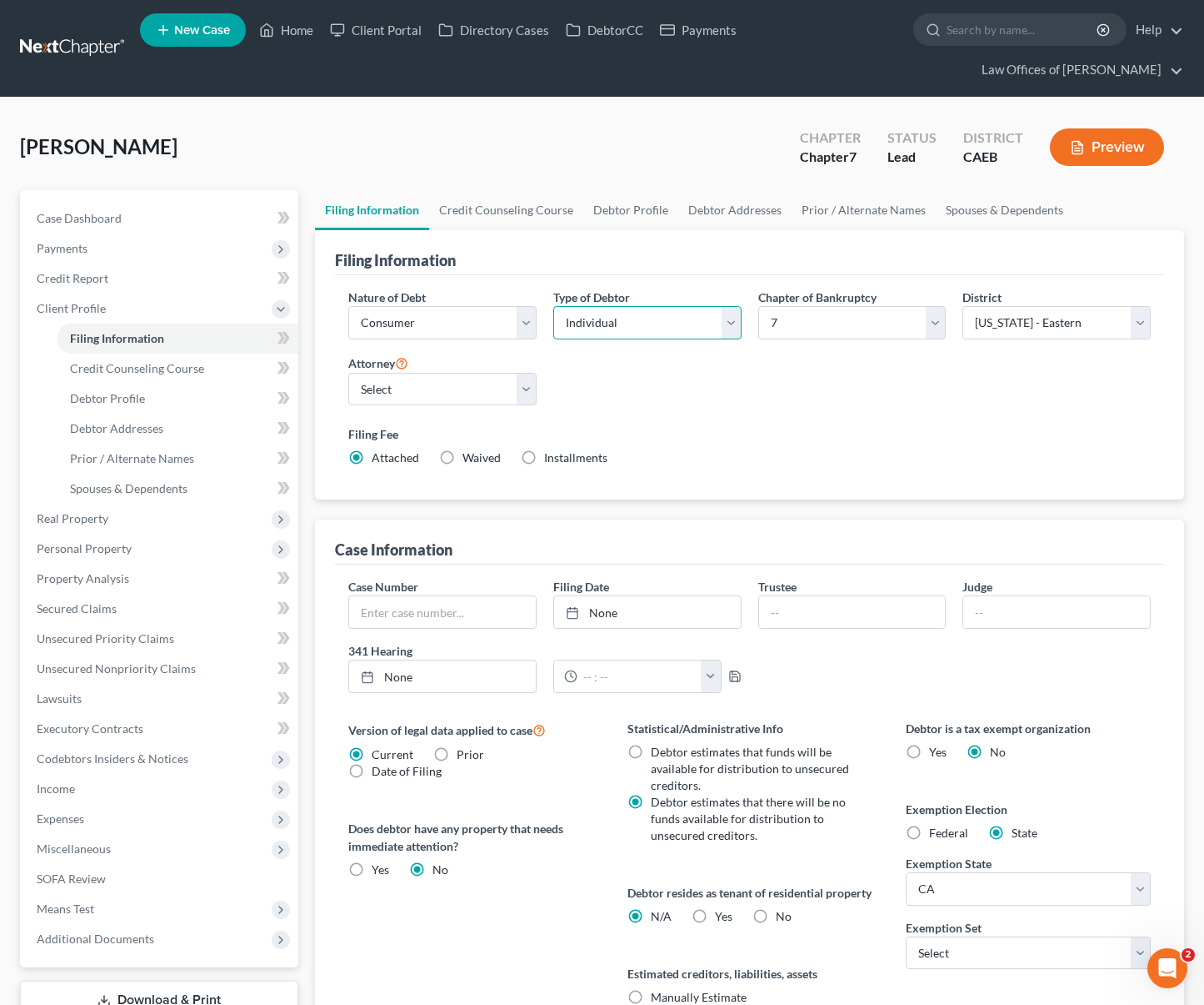
click at [735, 306] on select "Select Individual Joint" at bounding box center [647, 323] width 188 height 33
select select "1"
click at [554, 315] on select "Select Individual Joint" at bounding box center [647, 323] width 188 height 33
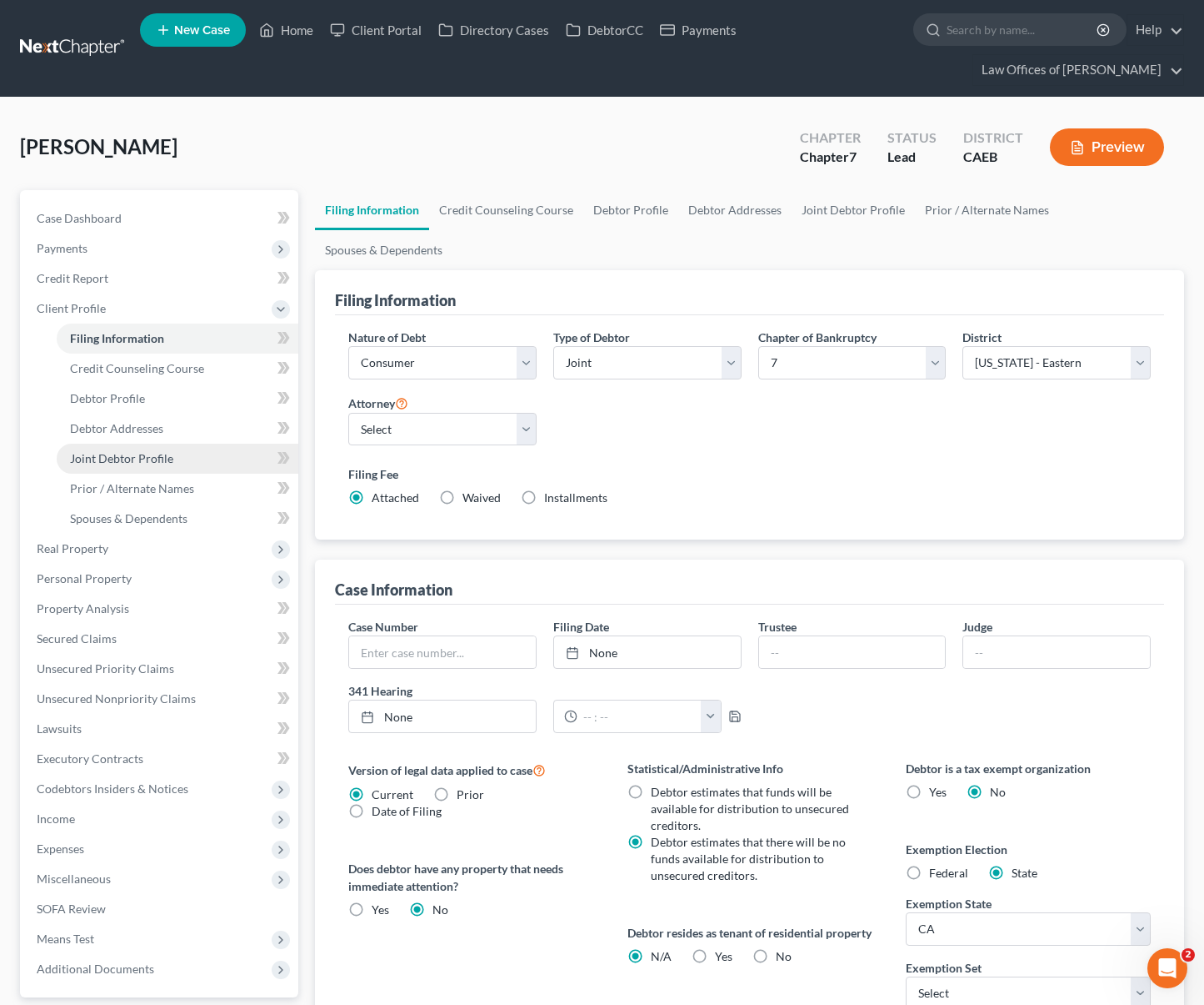
click at [199, 444] on link "Joint Debtor Profile" at bounding box center [177, 458] width 242 height 30
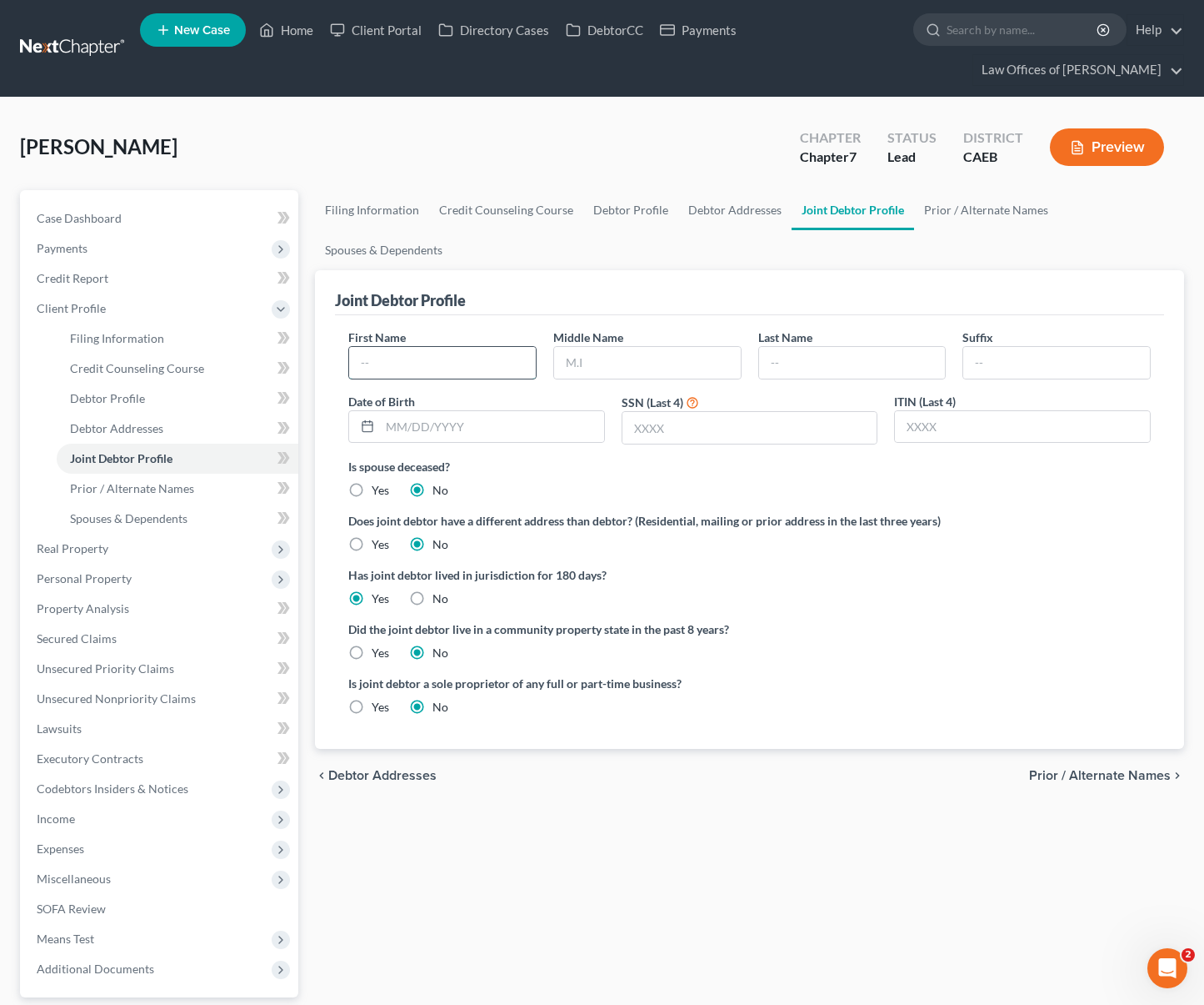
click at [450, 347] on input "text" at bounding box center [442, 363] width 186 height 32
type input "Daniela"
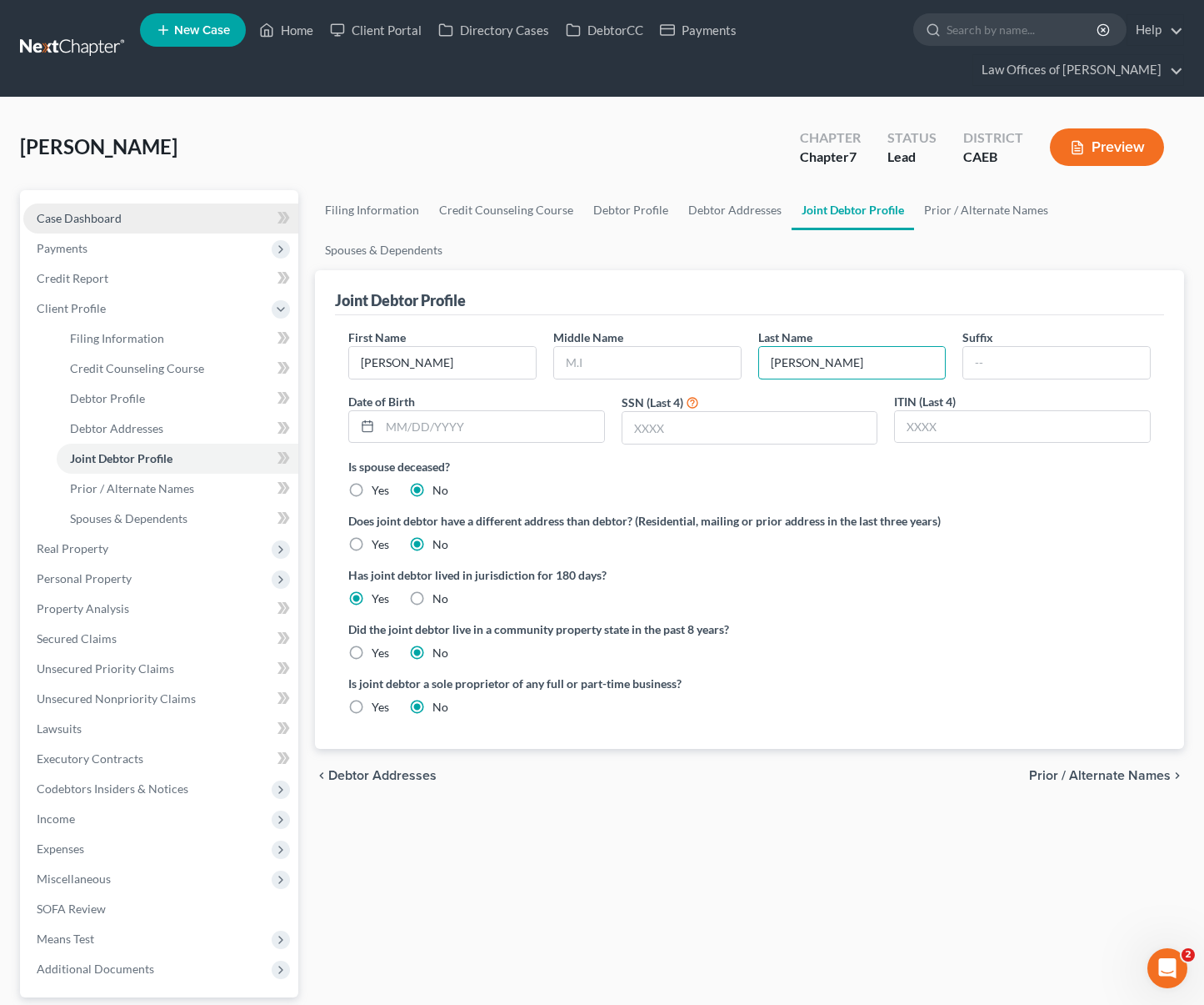
type input "Curiel"
click at [129, 203] on link "Case Dashboard" at bounding box center [160, 218] width 275 height 30
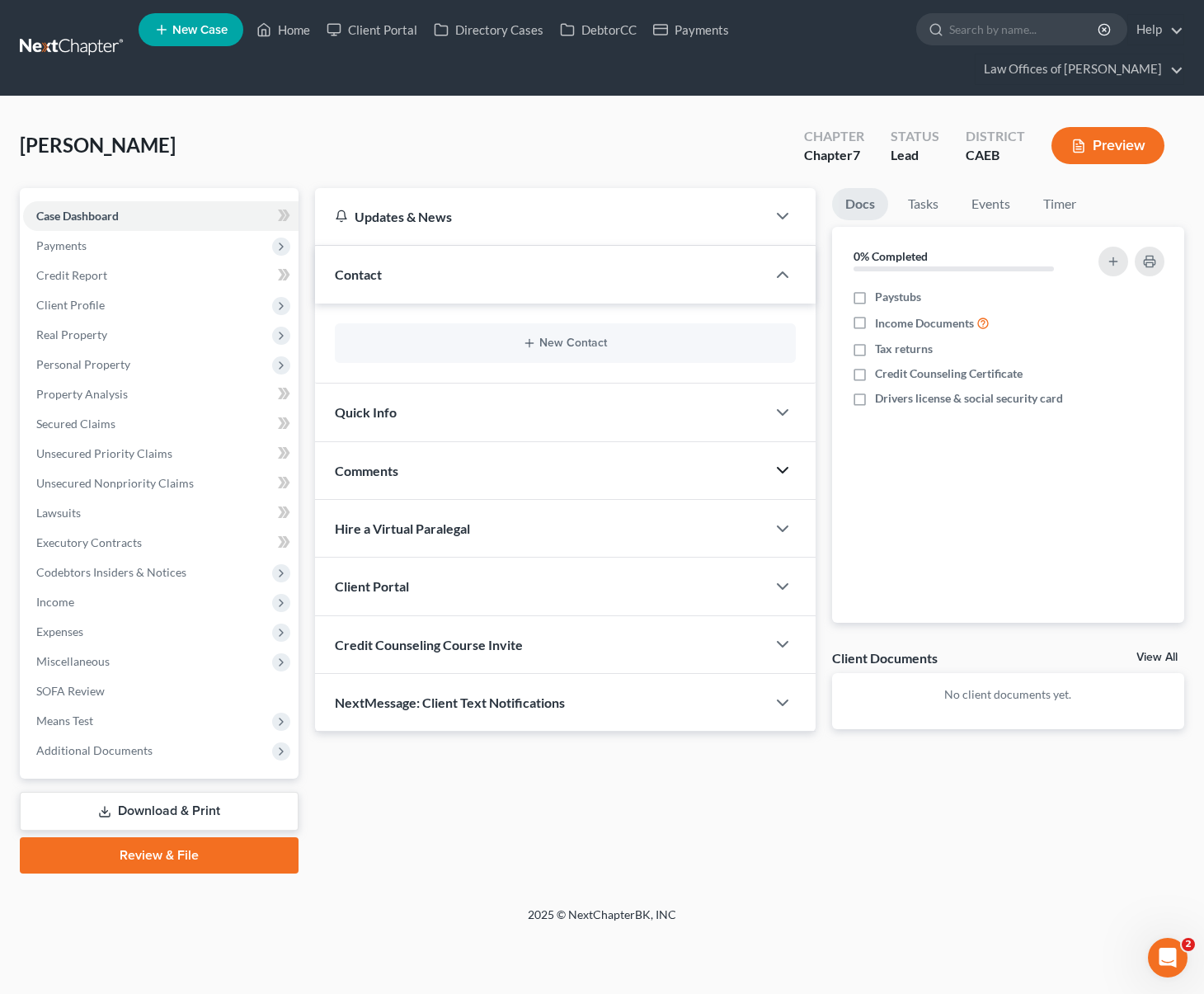
click at [785, 460] on icon "button" at bounding box center [783, 470] width 20 height 20
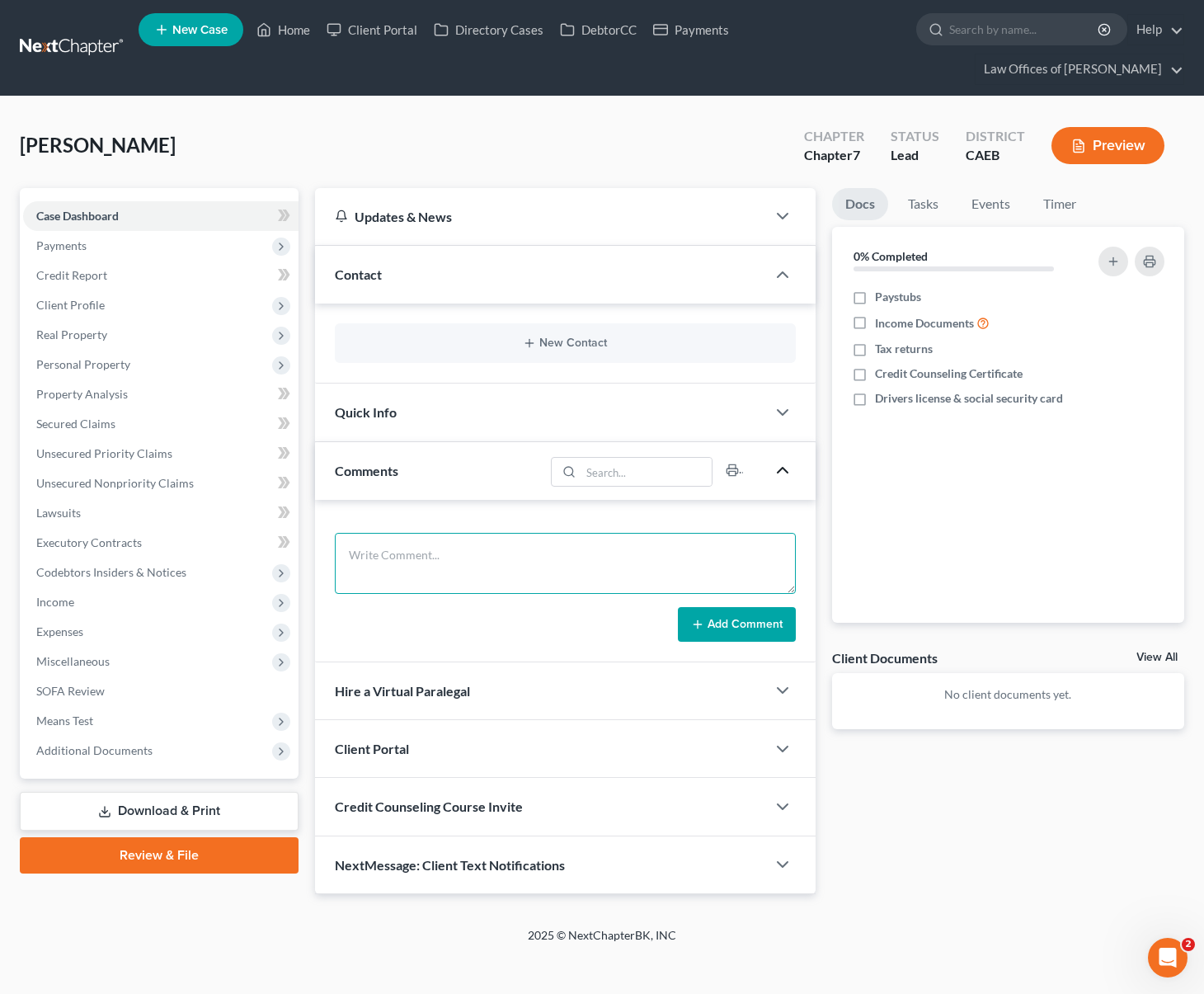
click at [455, 532] on textarea at bounding box center [565, 563] width 461 height 61
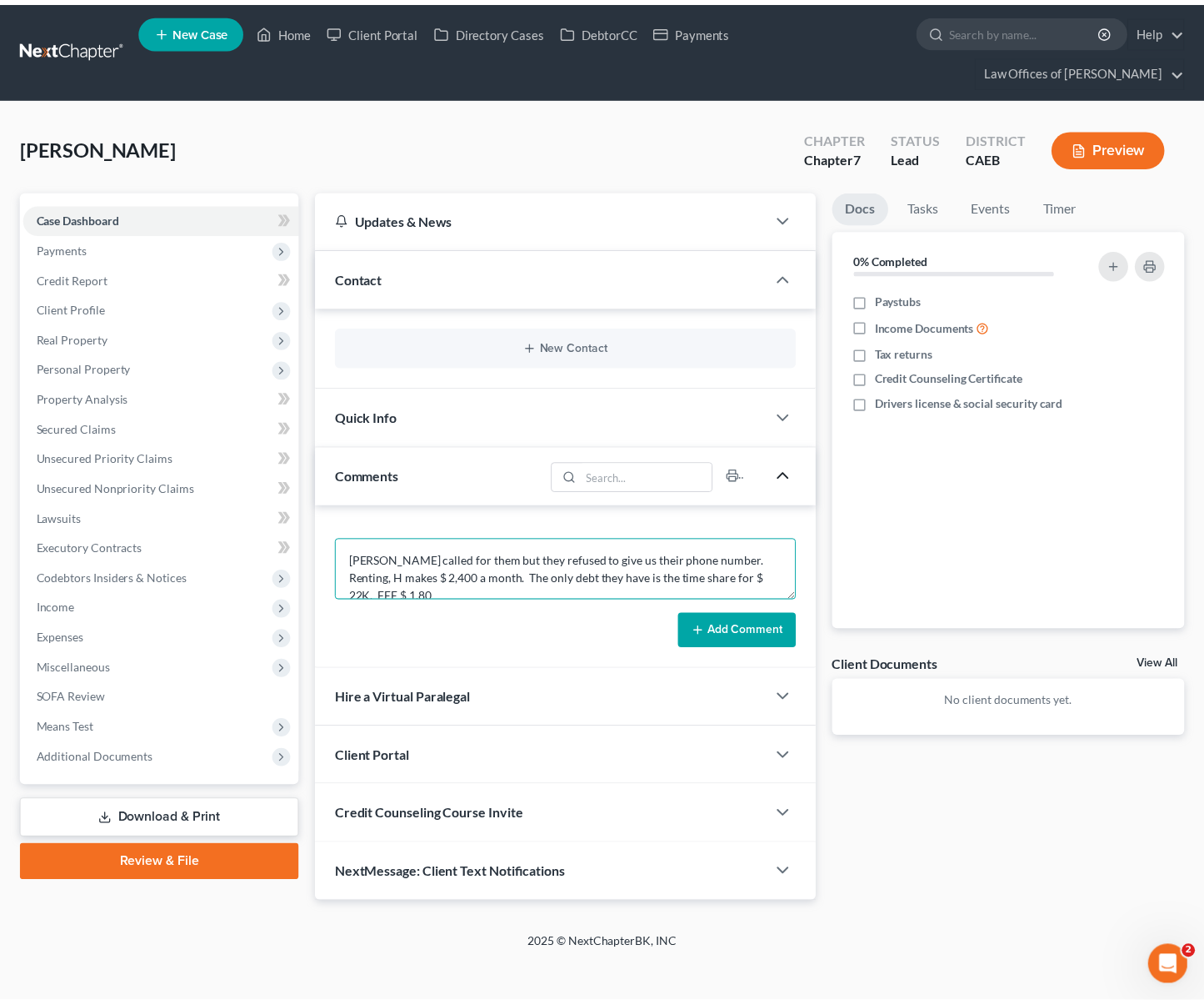
scroll to position [4, 0]
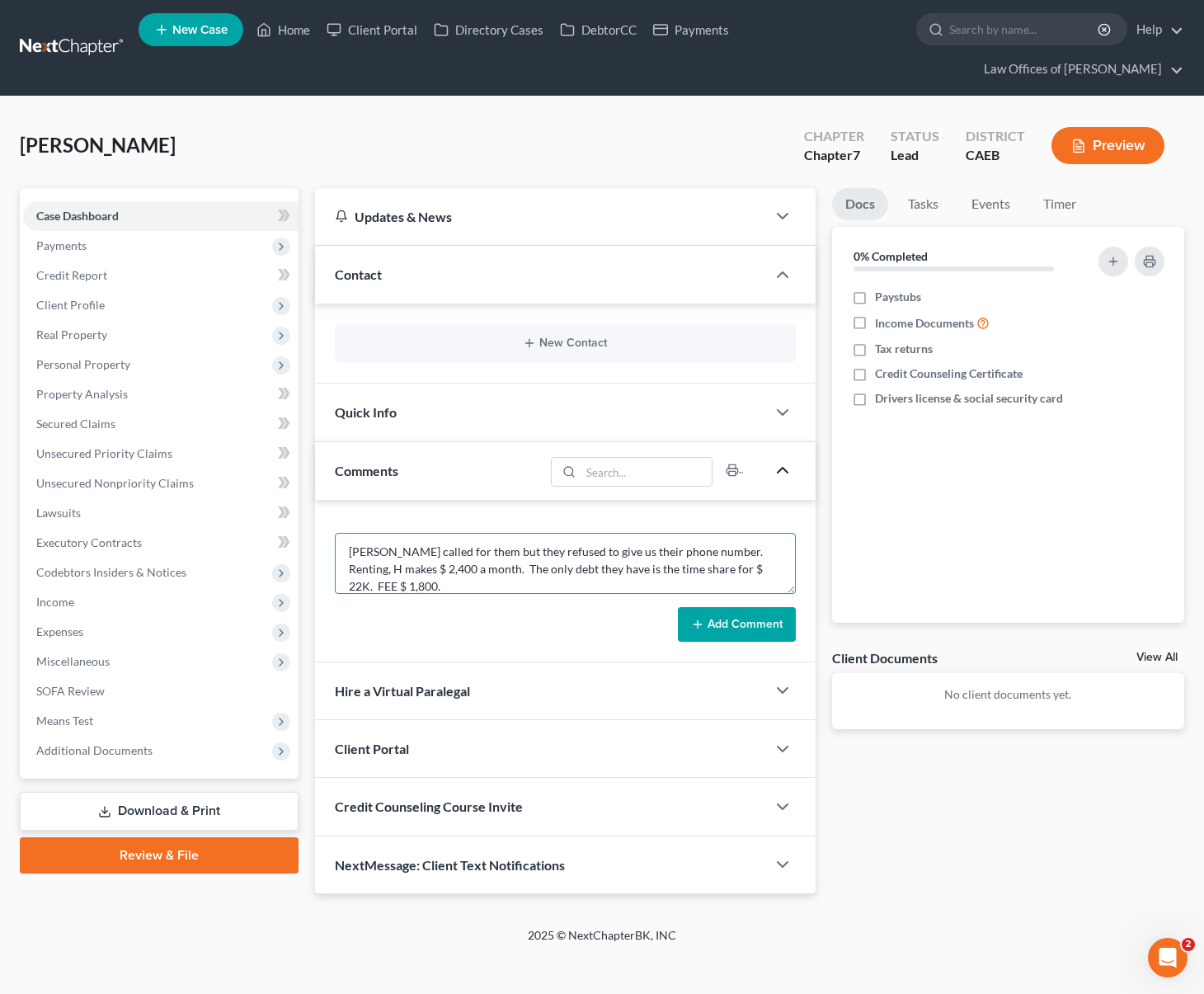
type textarea "Selma called for them but they refused to give us their phone number. Renting, …"
click at [760, 607] on button "Add Comment" at bounding box center [737, 624] width 117 height 35
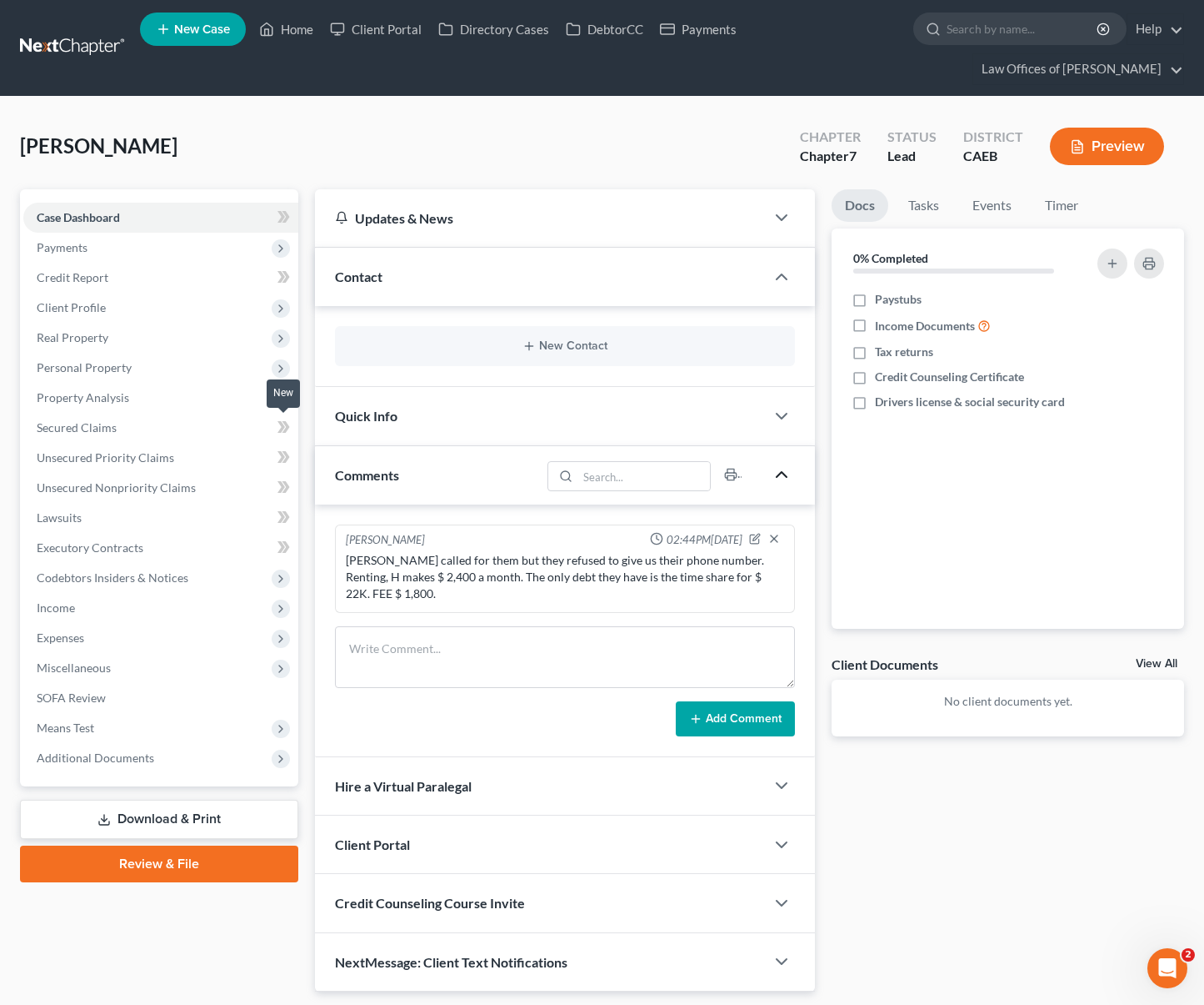
scroll to position [0, 0]
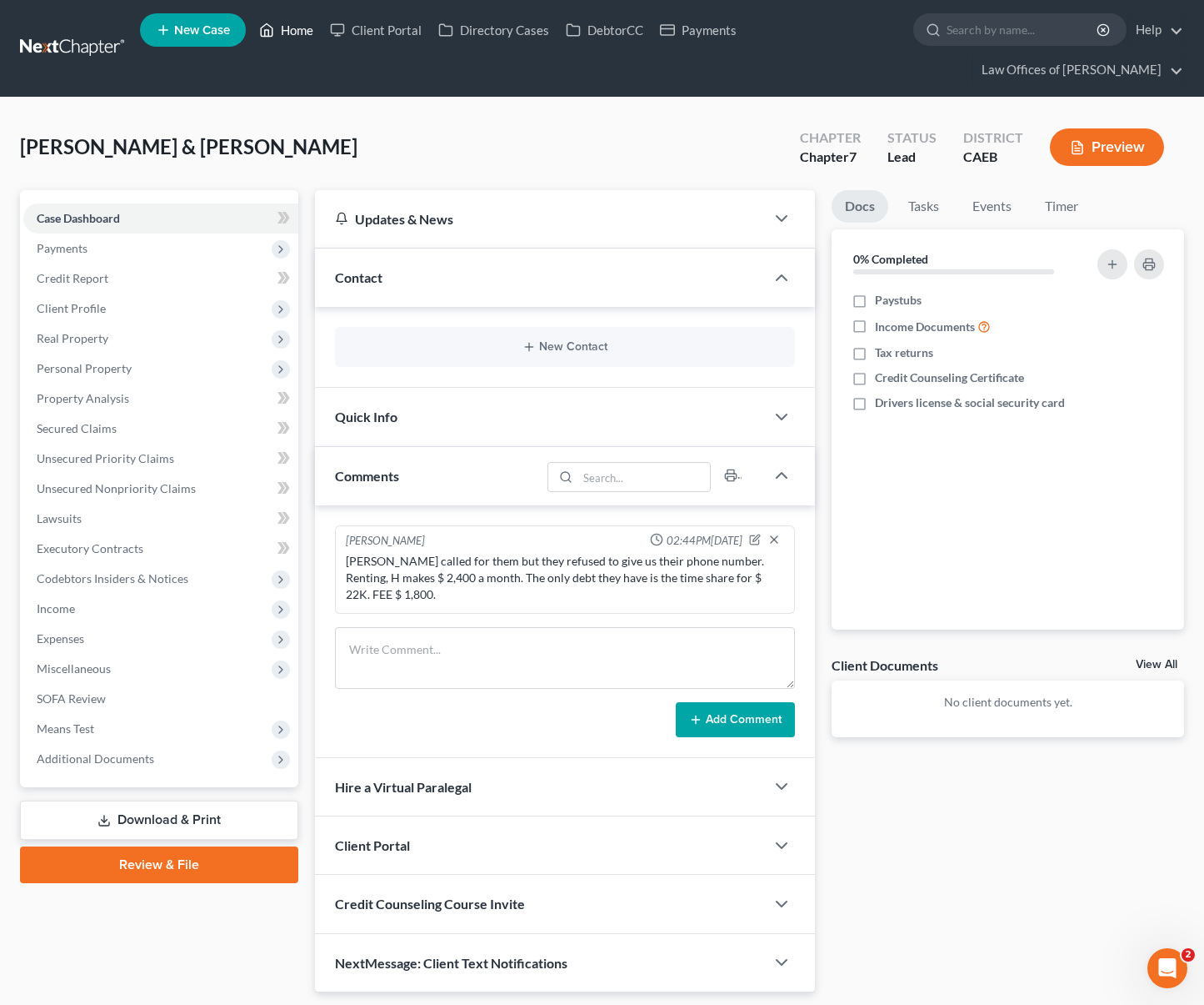
click at [297, 37] on link "Home" at bounding box center [286, 30] width 70 height 30
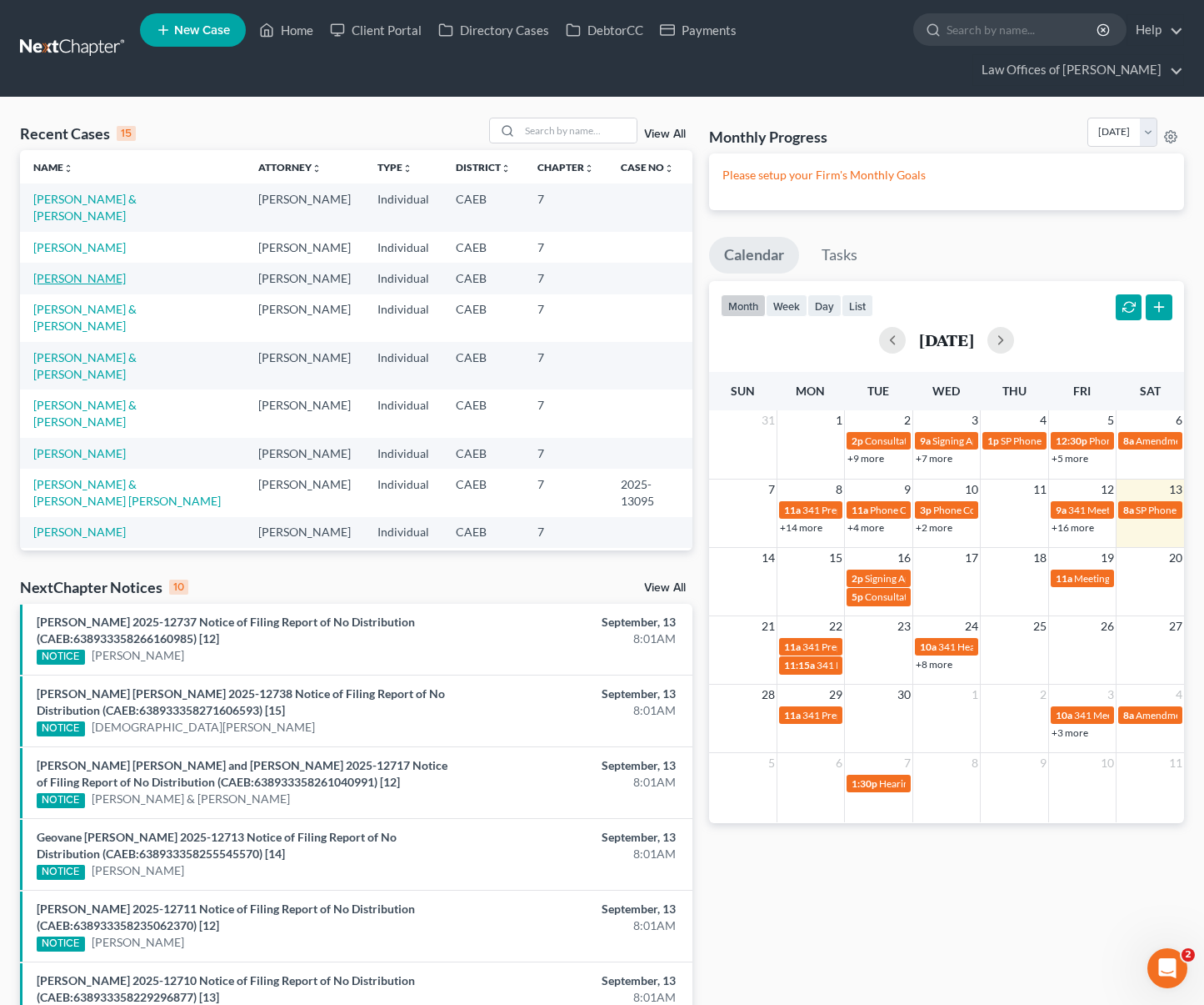
click at [85, 271] on link "Arviso, Angel" at bounding box center [80, 277] width 93 height 14
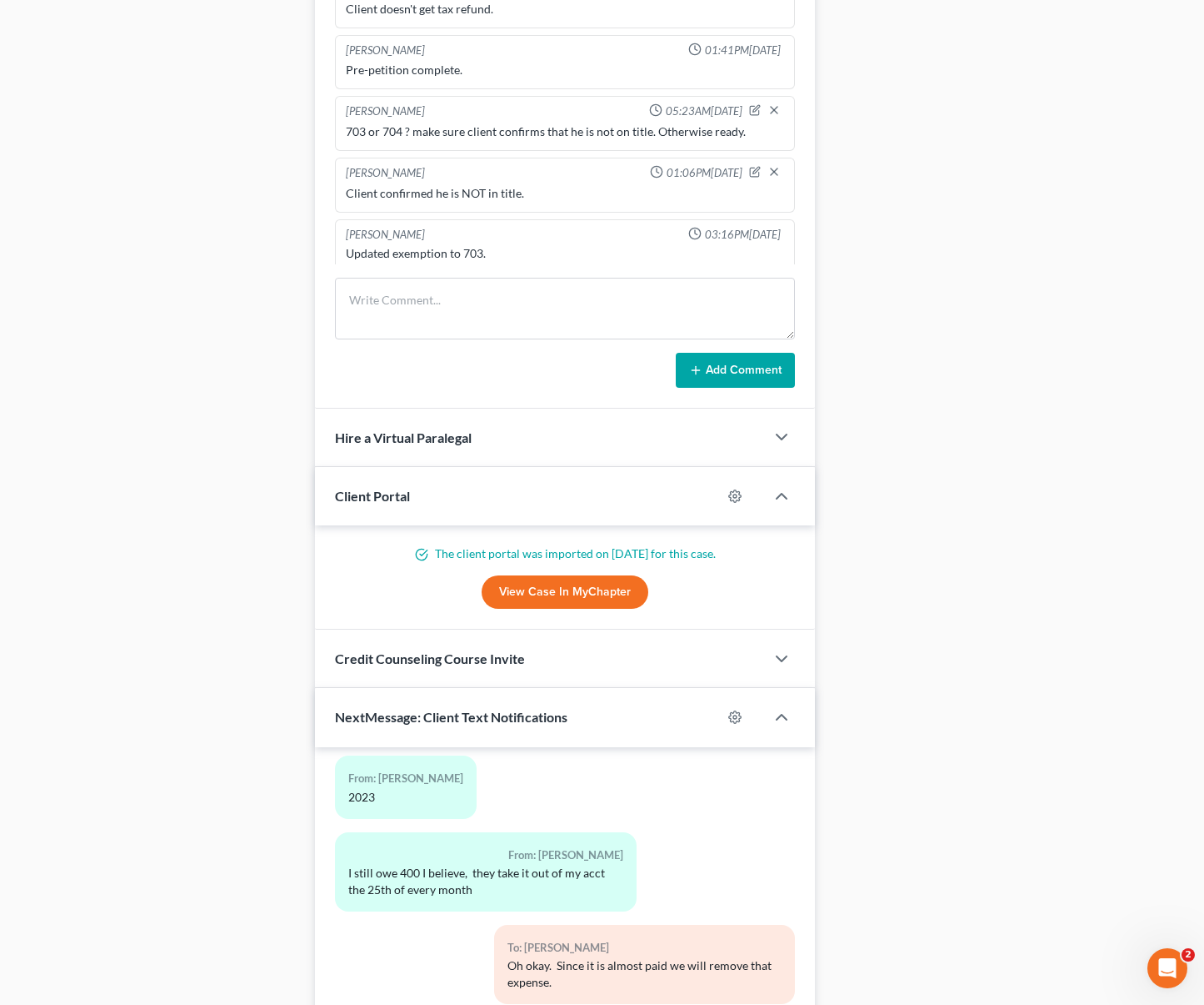
scroll to position [1370, 0]
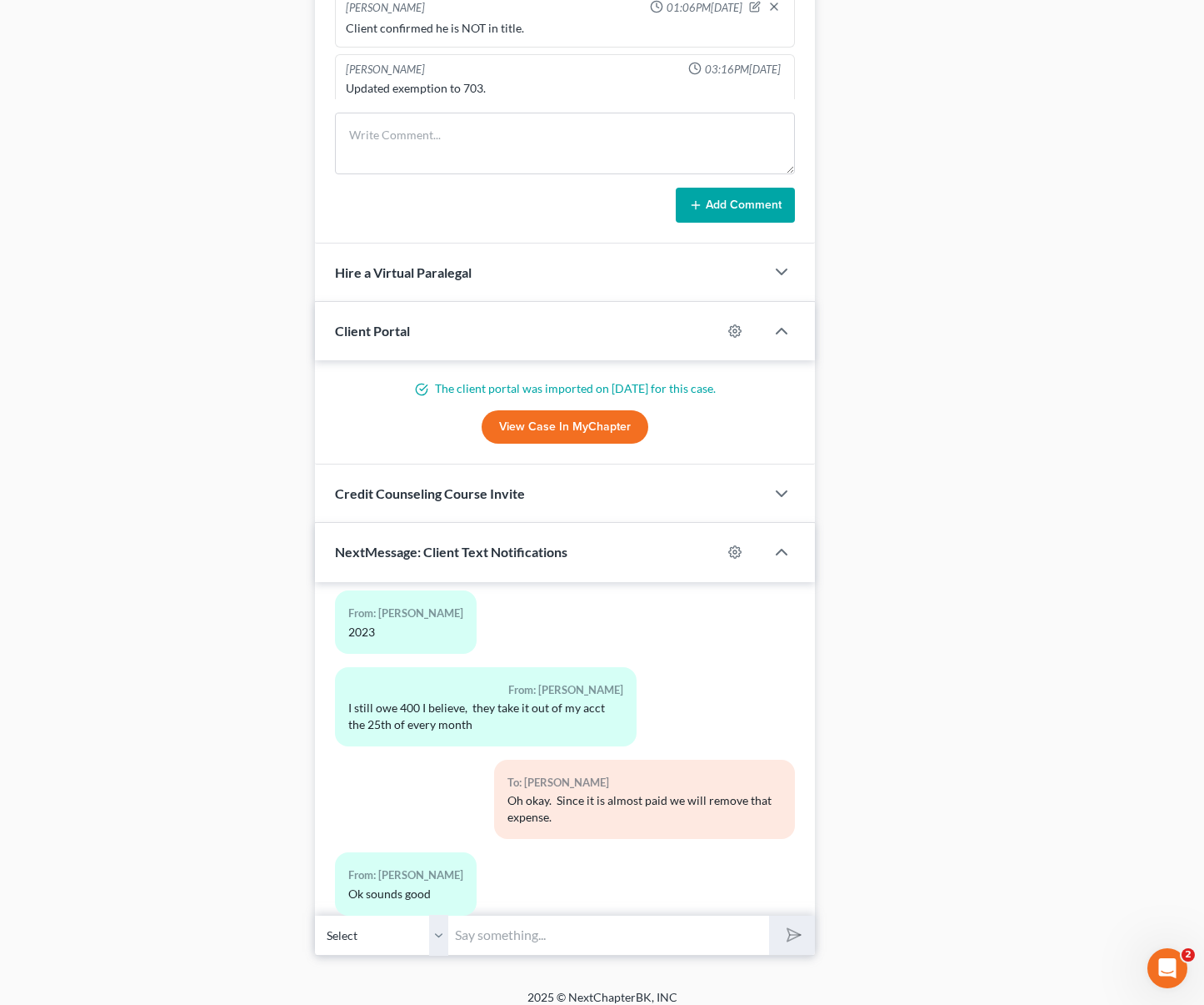
click at [559, 922] on input "text" at bounding box center [608, 935] width 321 height 41
type input "We just emailed you the petition, if you need to make changes please reply to t…"
click at [769, 916] on button "submit" at bounding box center [791, 935] width 45 height 39
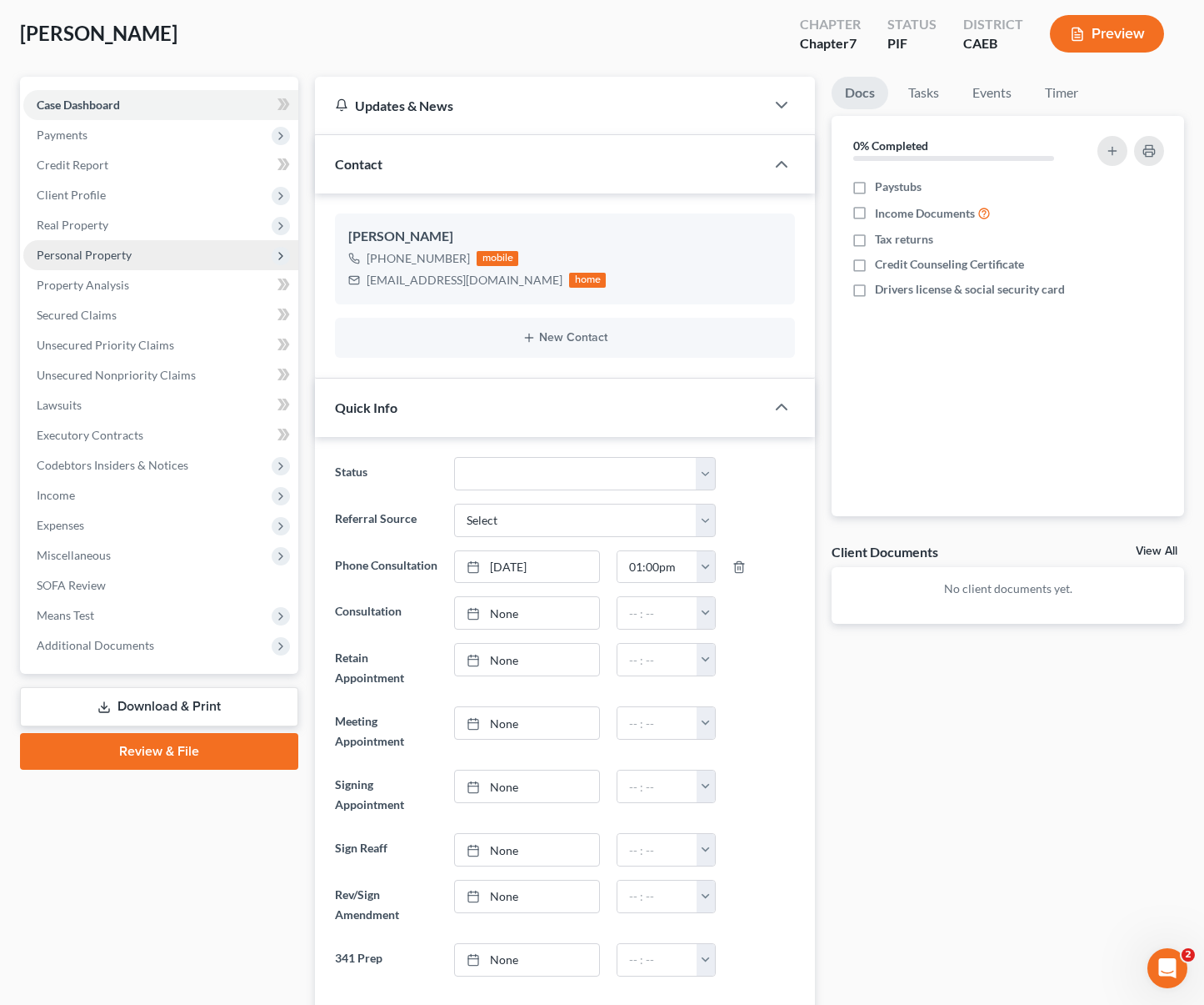
scroll to position [0, 0]
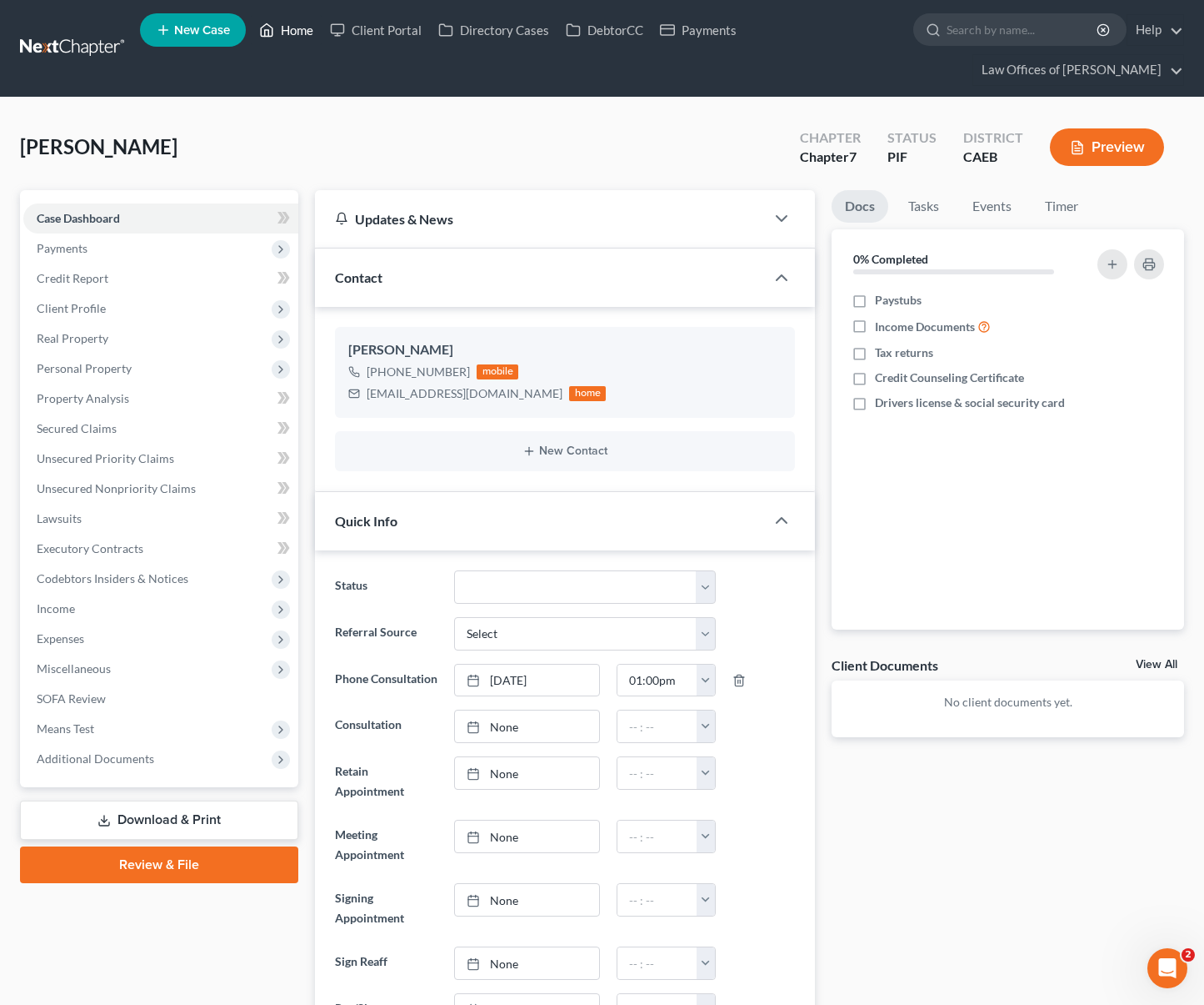
click at [295, 28] on link "Home" at bounding box center [286, 30] width 70 height 30
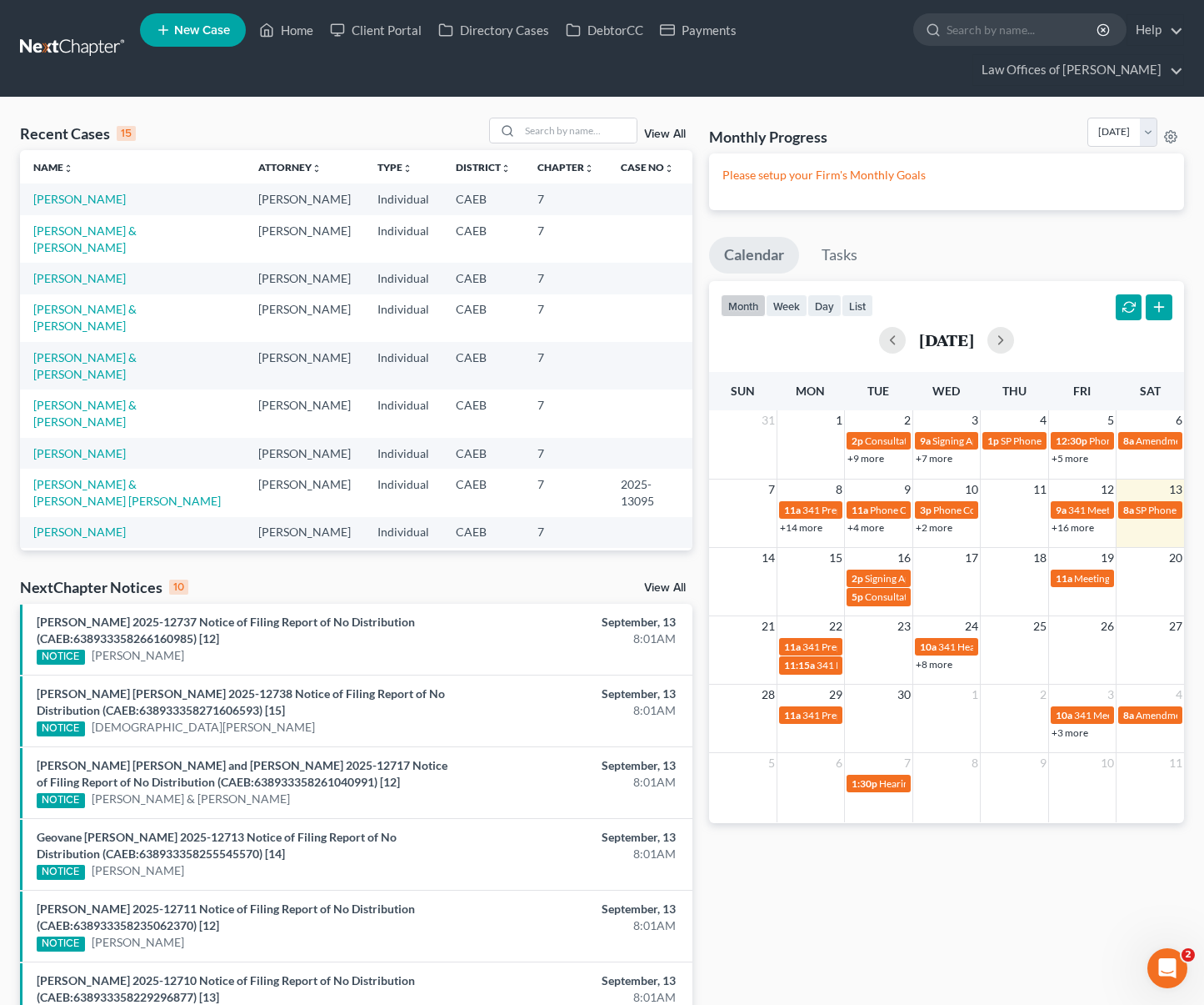
click at [108, 263] on td "[PERSON_NAME]" at bounding box center [133, 277] width 225 height 31
click at [109, 271] on link "[PERSON_NAME]" at bounding box center [80, 277] width 93 height 14
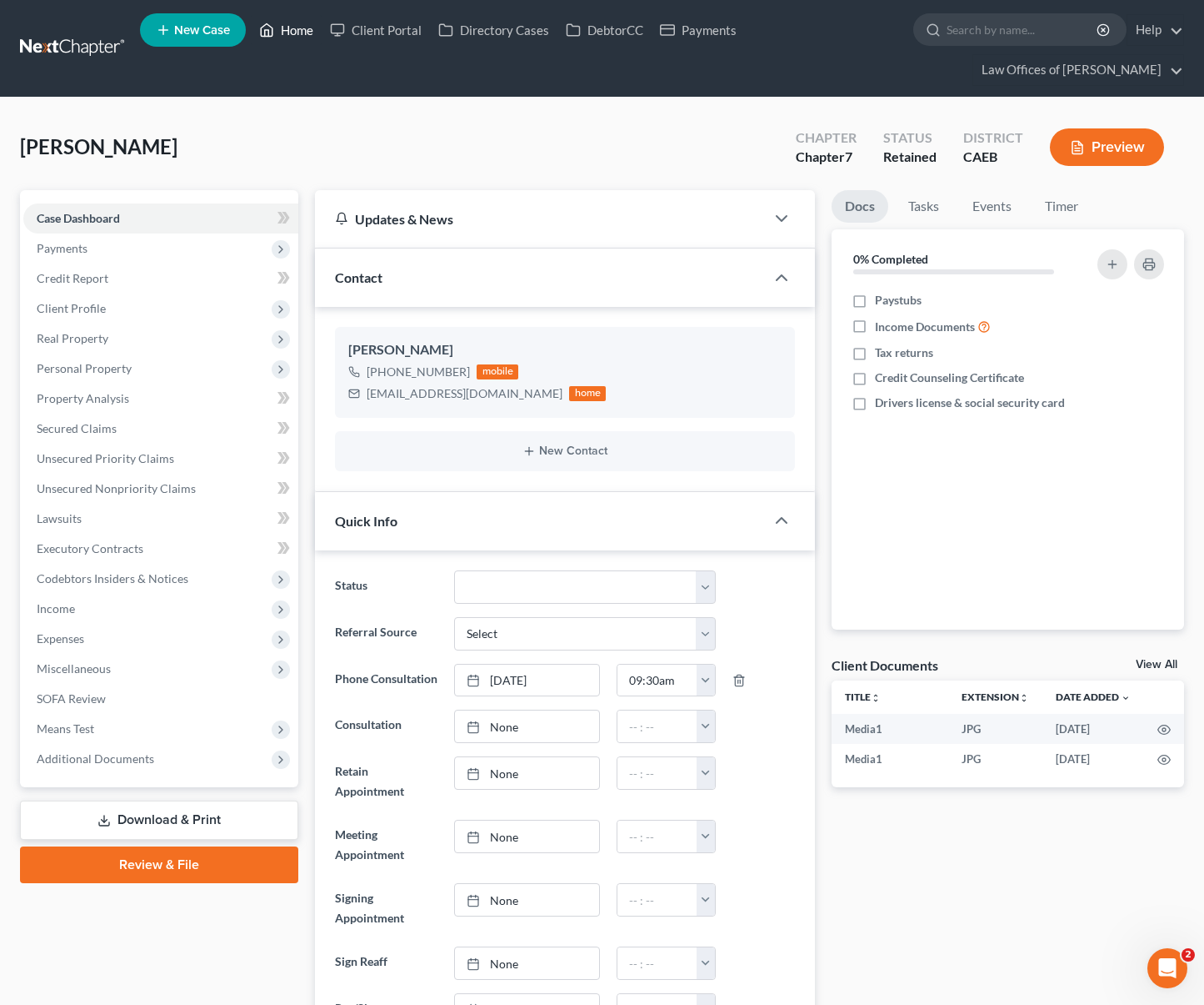
click at [303, 32] on link "Home" at bounding box center [286, 30] width 70 height 30
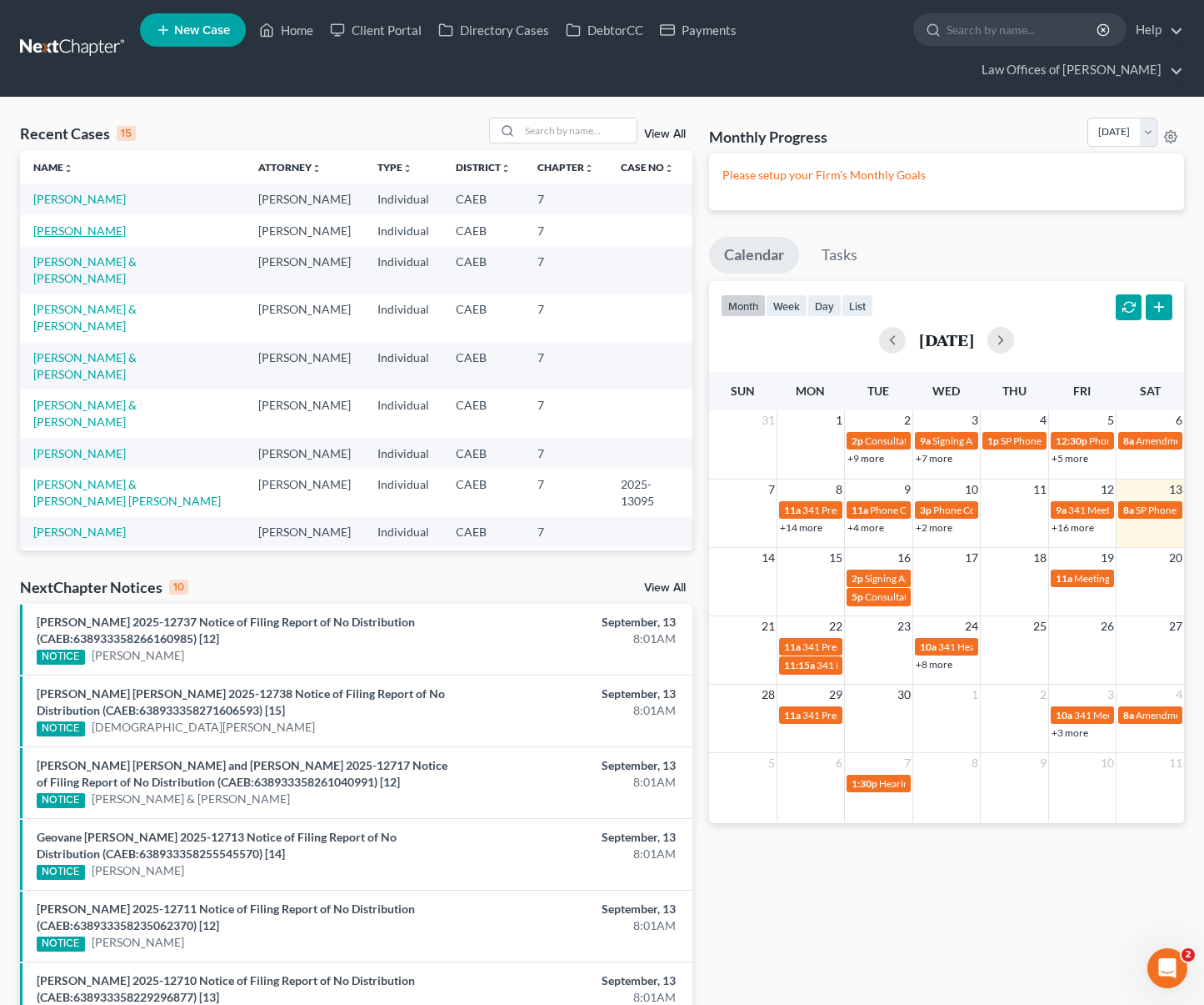
click at [88, 224] on link "[PERSON_NAME]" at bounding box center [80, 230] width 93 height 14
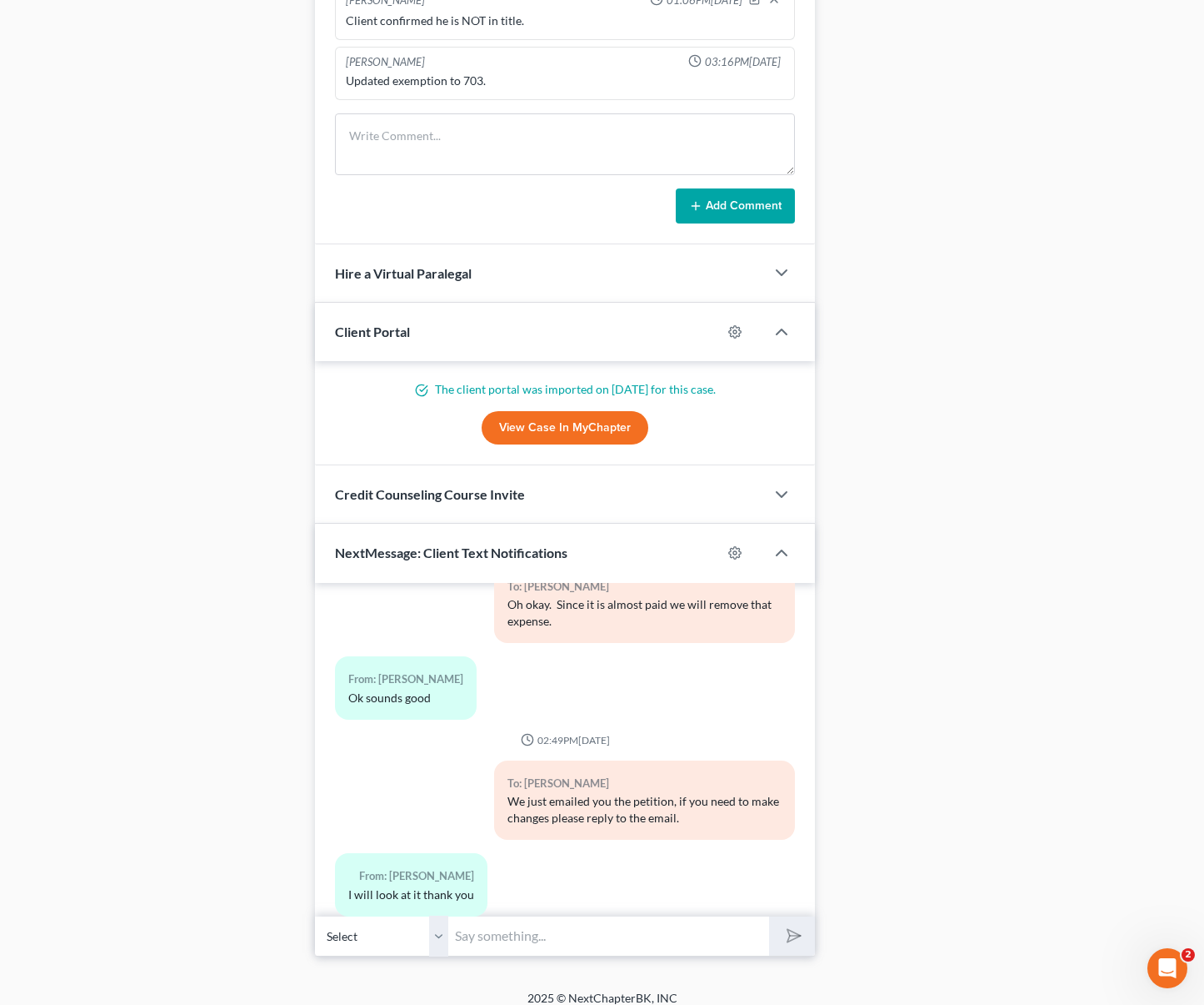
scroll to position [1370, 0]
click at [588, 919] on input "text" at bounding box center [608, 935] width 321 height 41
type input "My pleasure."
click at [769, 916] on button "submit" at bounding box center [791, 935] width 45 height 39
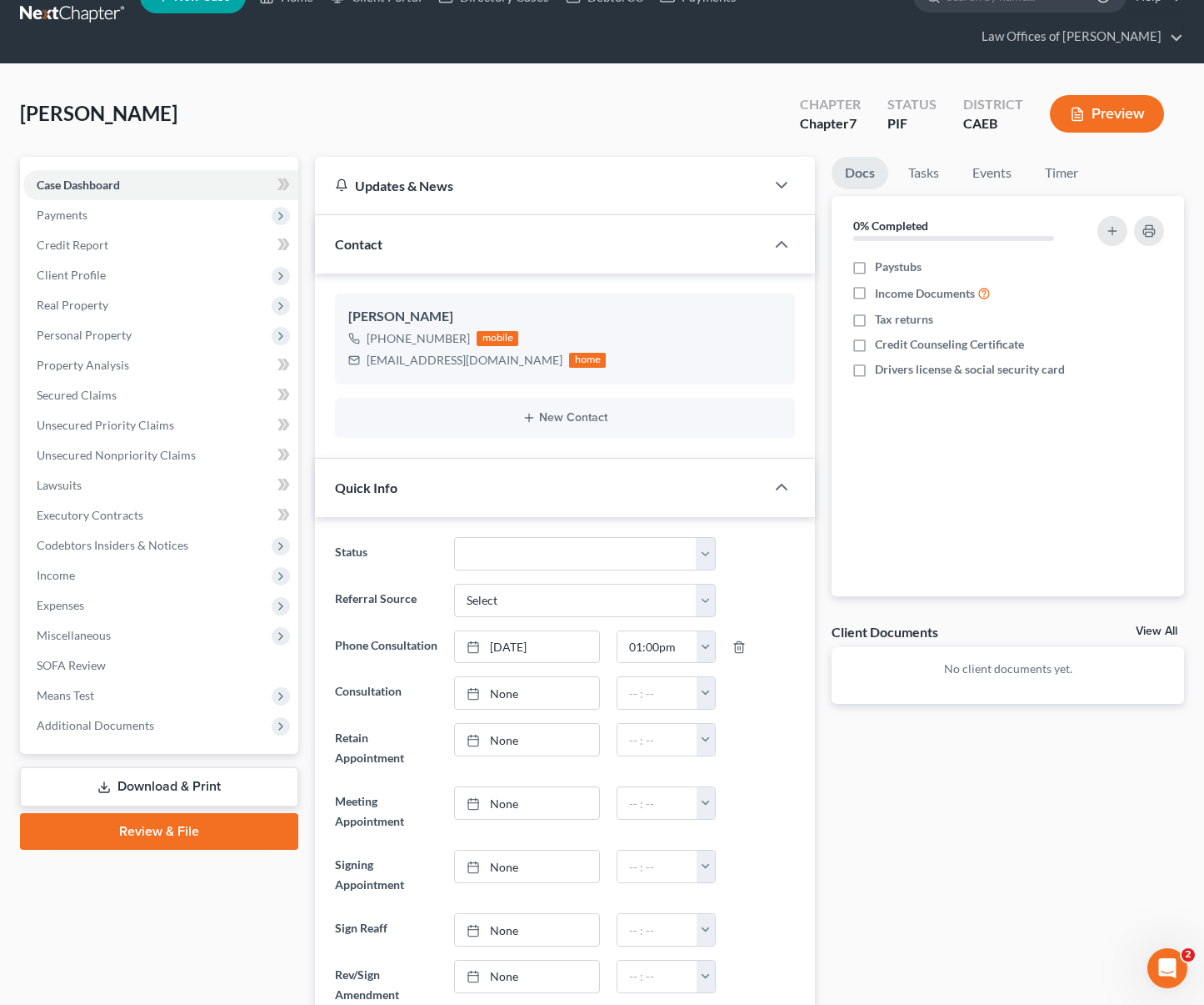
scroll to position [0, 0]
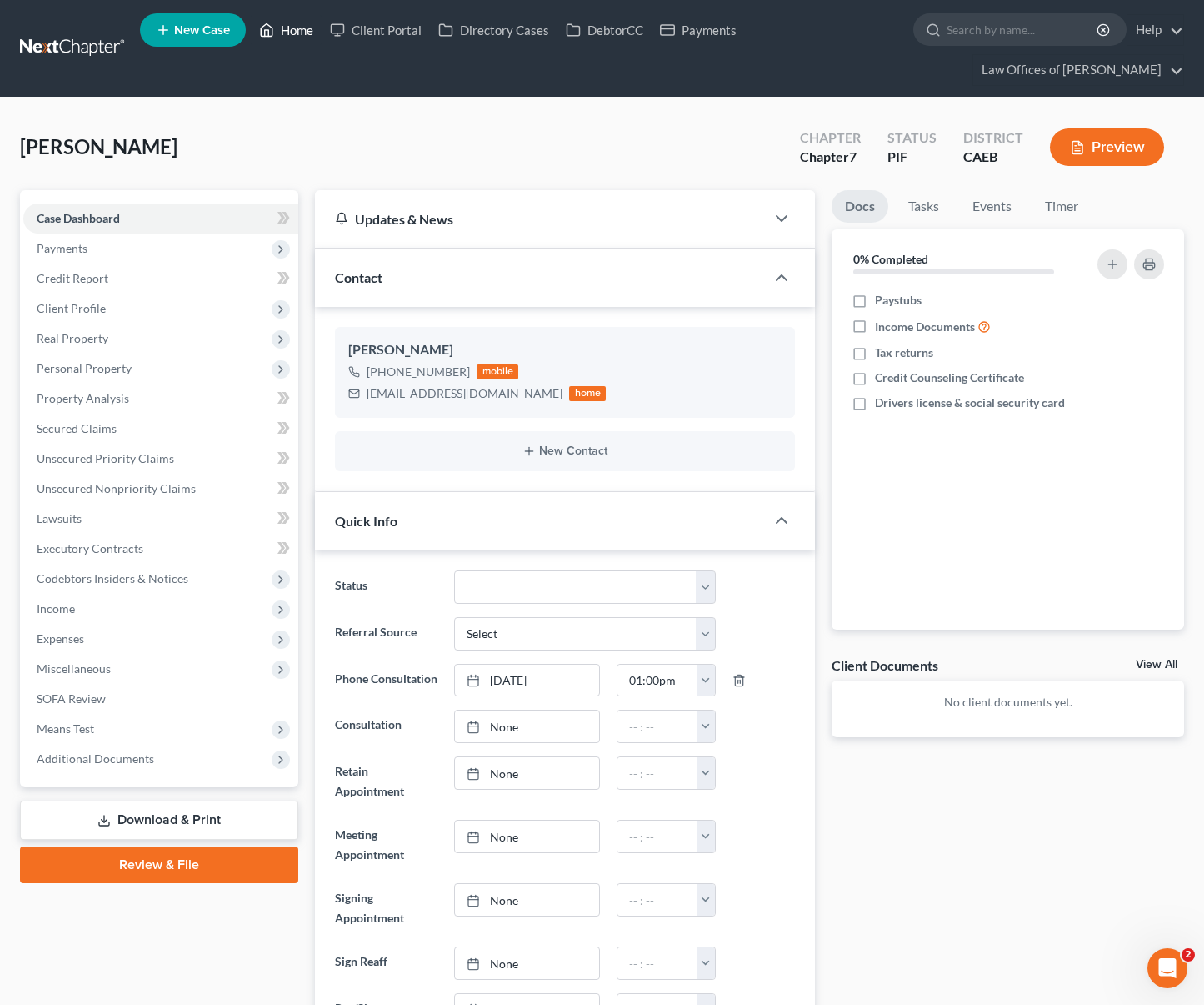
click at [304, 42] on link "Home" at bounding box center [286, 30] width 70 height 30
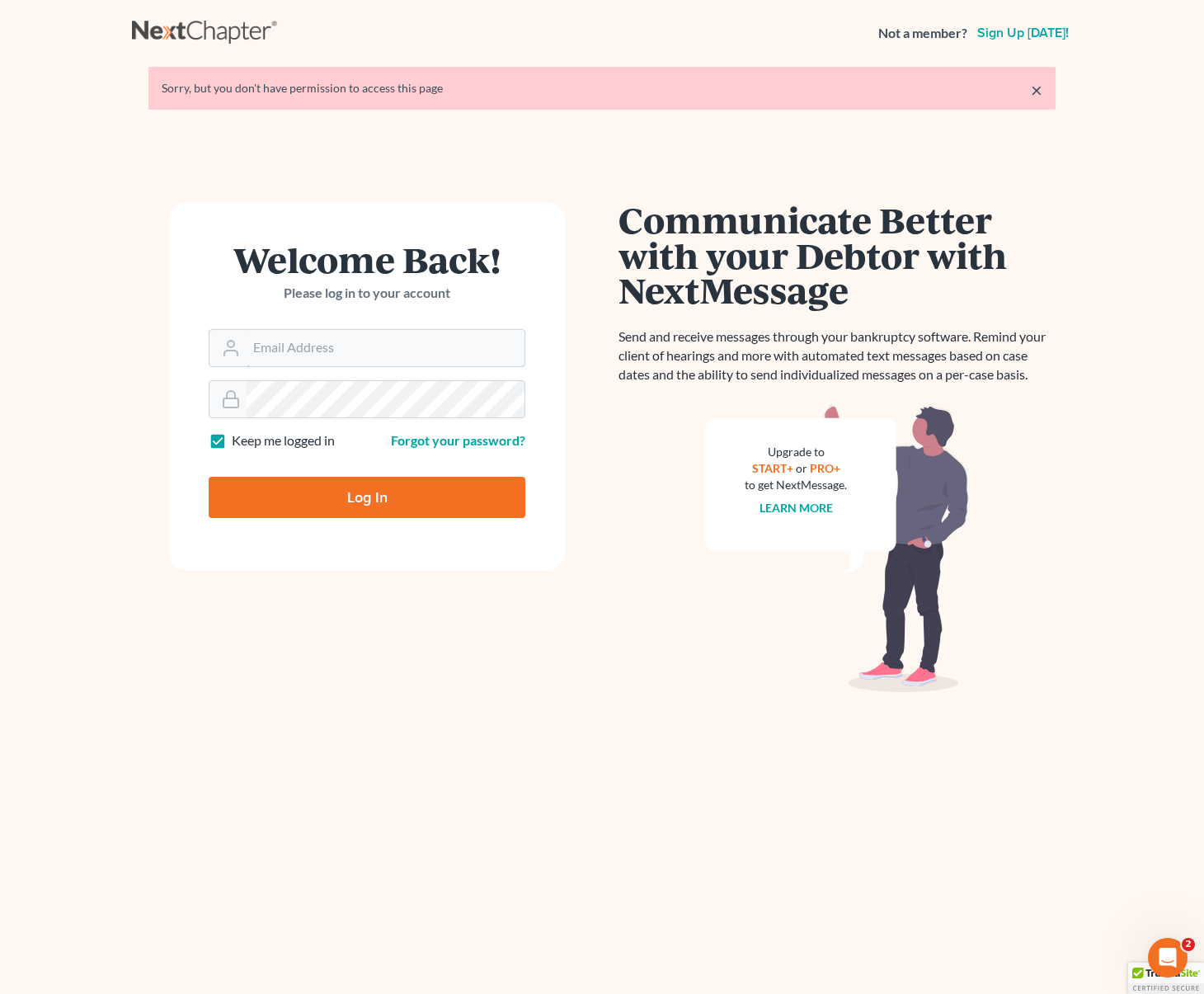
type input "[EMAIL_ADDRESS][DOMAIN_NAME]"
click at [395, 492] on input "Log In" at bounding box center [366, 497] width 317 height 41
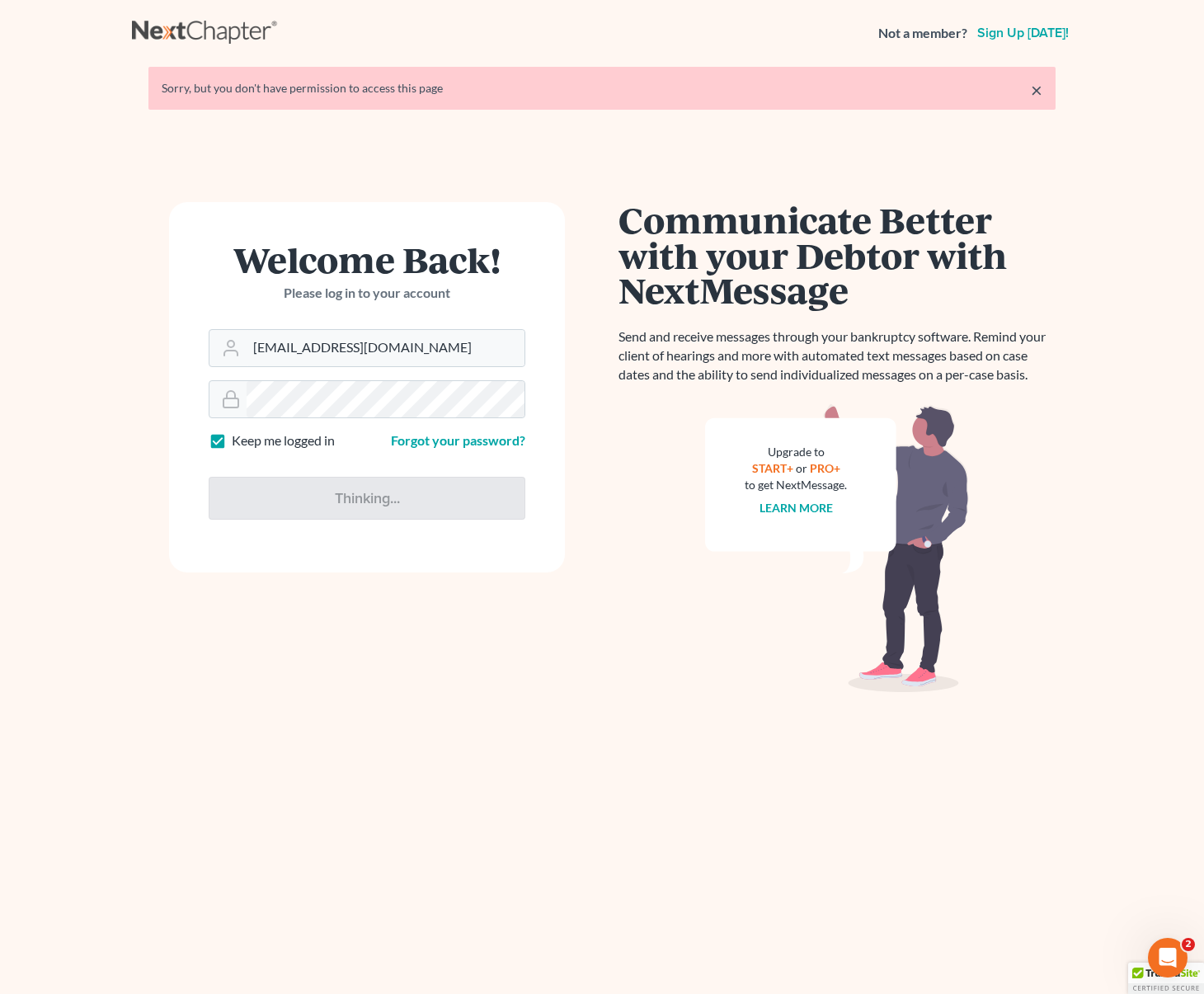
type input "Thinking..."
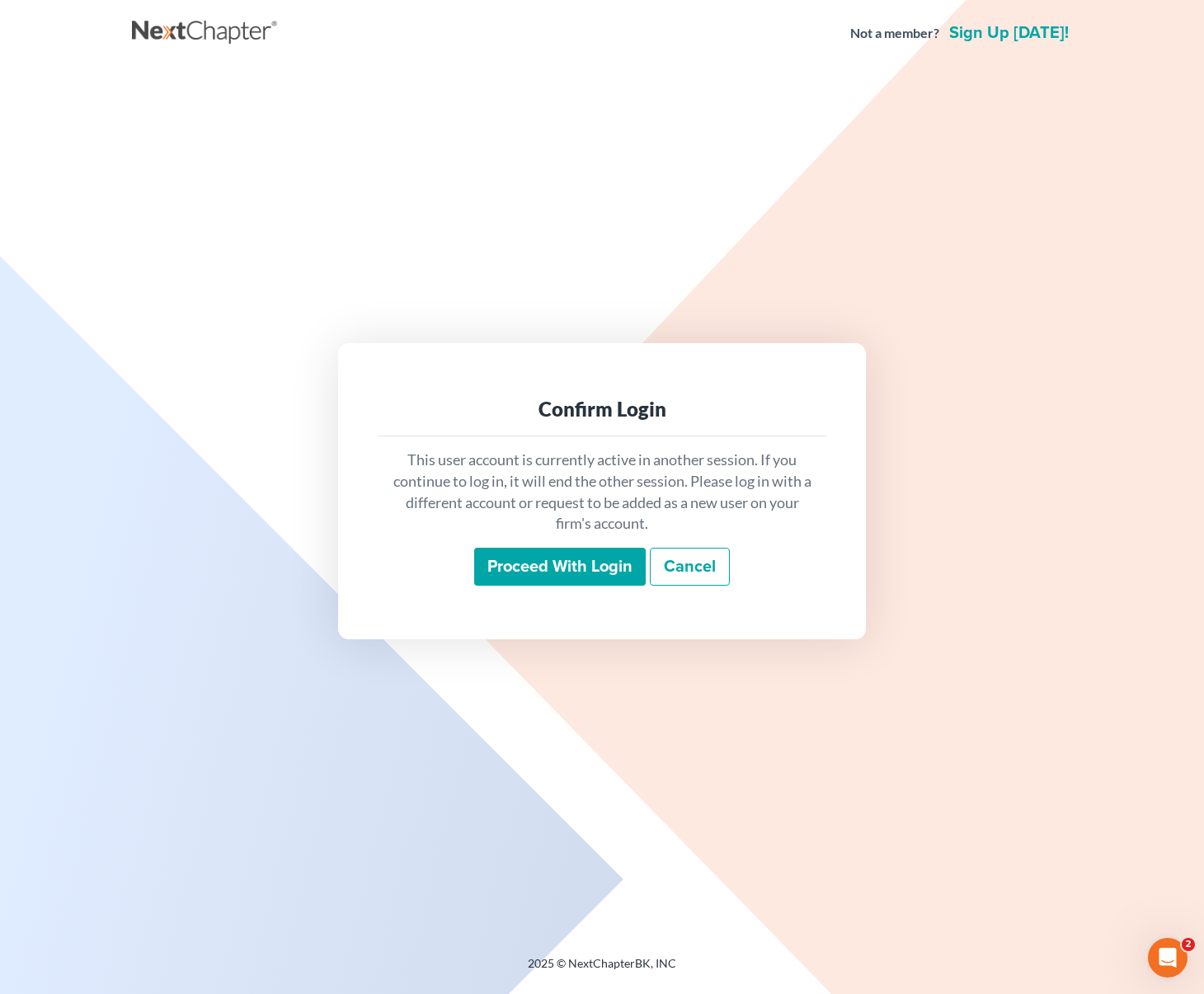
click at [589, 566] on input "Proceed with login" at bounding box center [560, 566] width 172 height 38
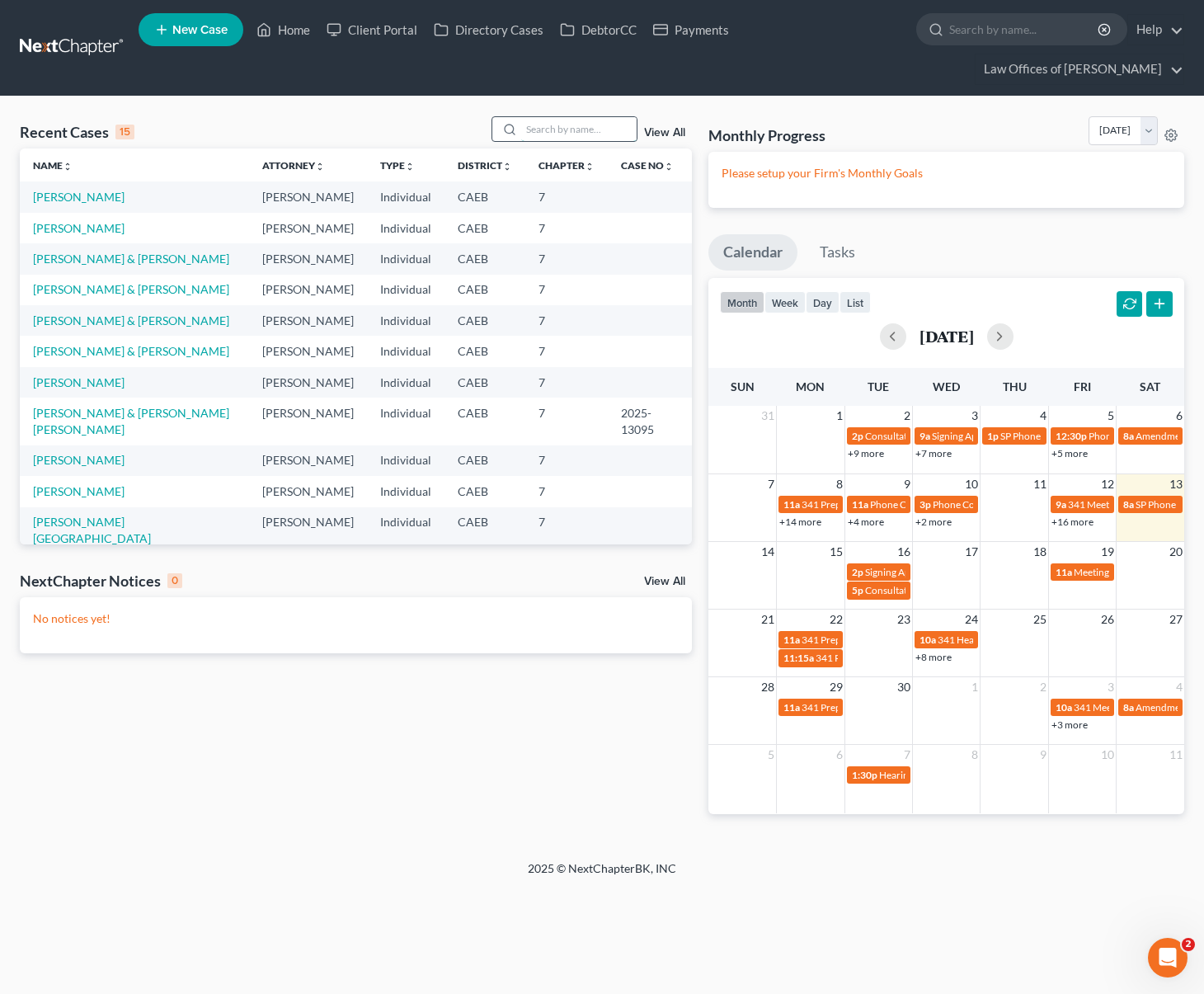
click at [585, 117] on input "search" at bounding box center [579, 129] width 116 height 24
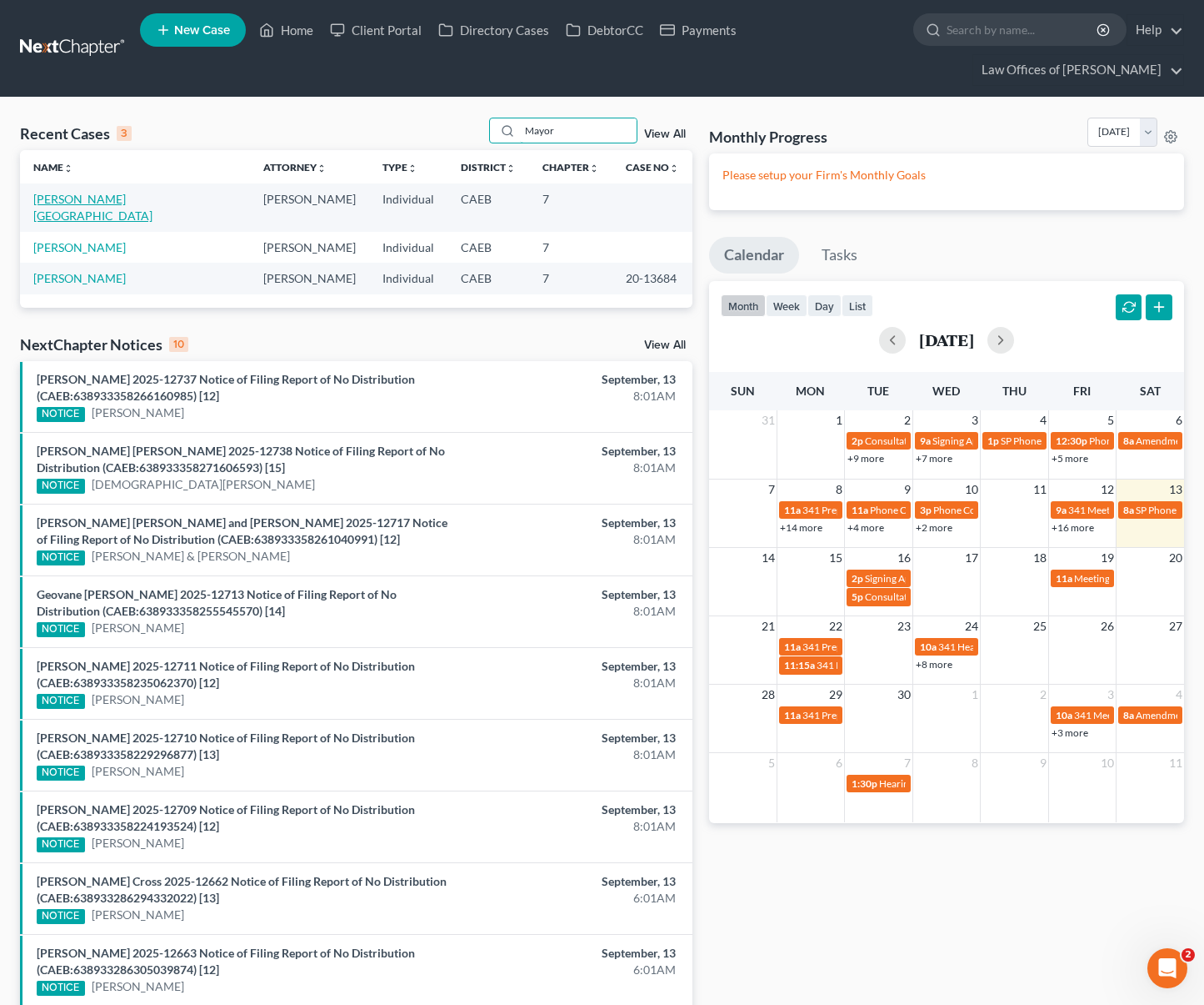
type input "Mayor"
click at [112, 192] on link "[PERSON_NAME][GEOGRAPHIC_DATA]" at bounding box center [93, 207] width 119 height 31
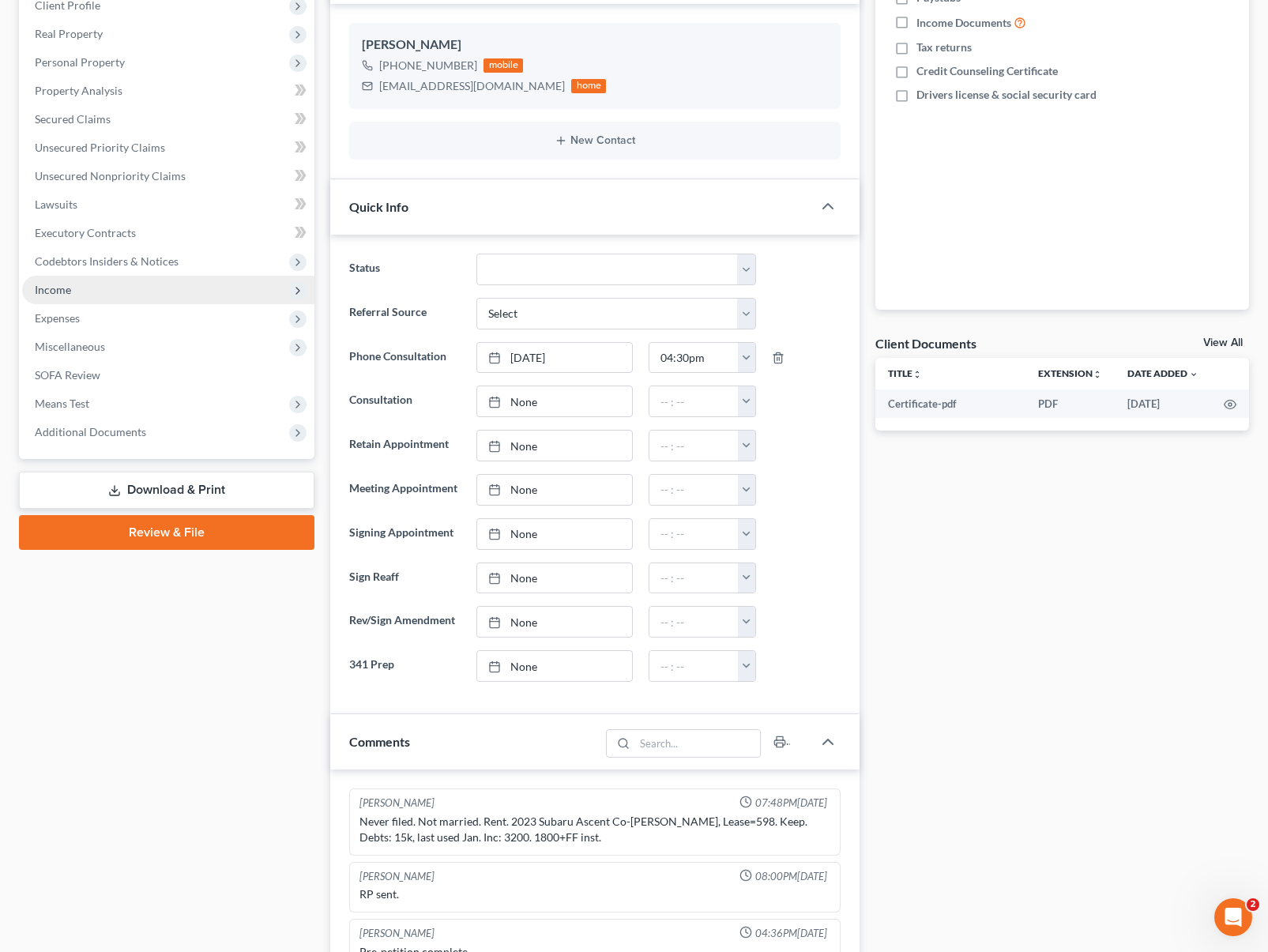
scroll to position [214, 0]
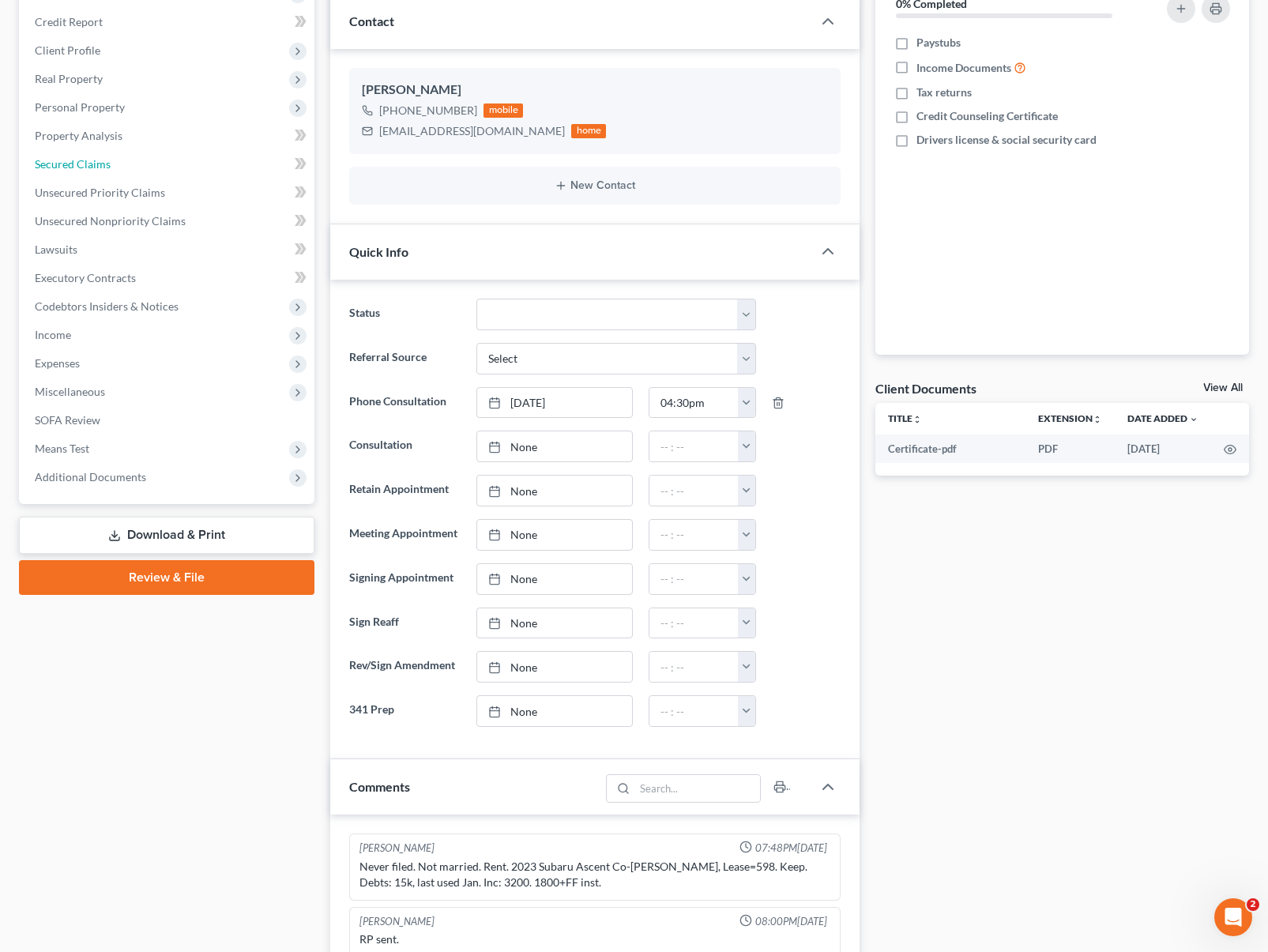
click at [159, 165] on link "Secured Claims" at bounding box center [168, 164] width 292 height 28
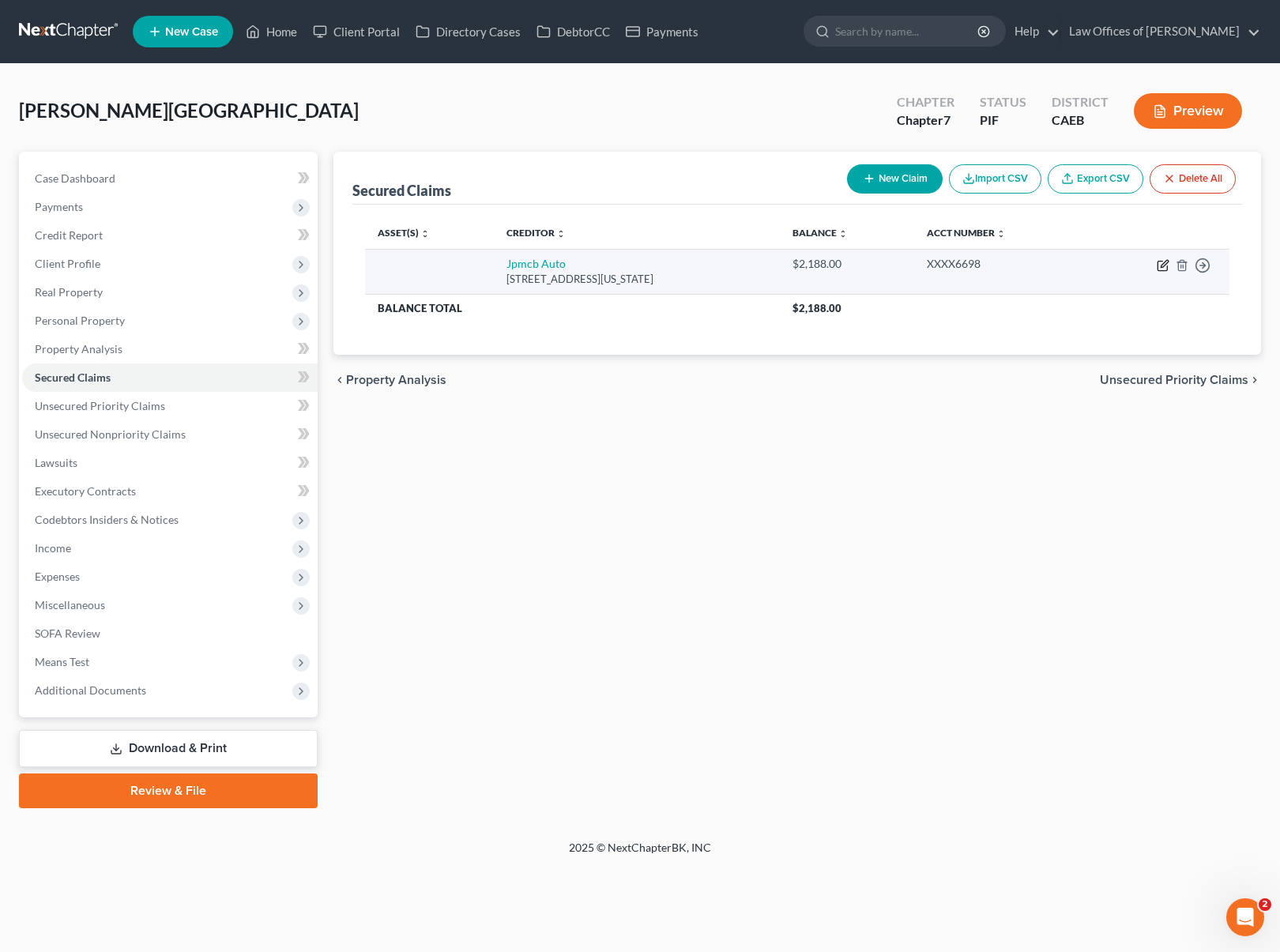
click at [1153, 264] on icon "button" at bounding box center [1163, 265] width 12 height 12
select select "19"
select select "0"
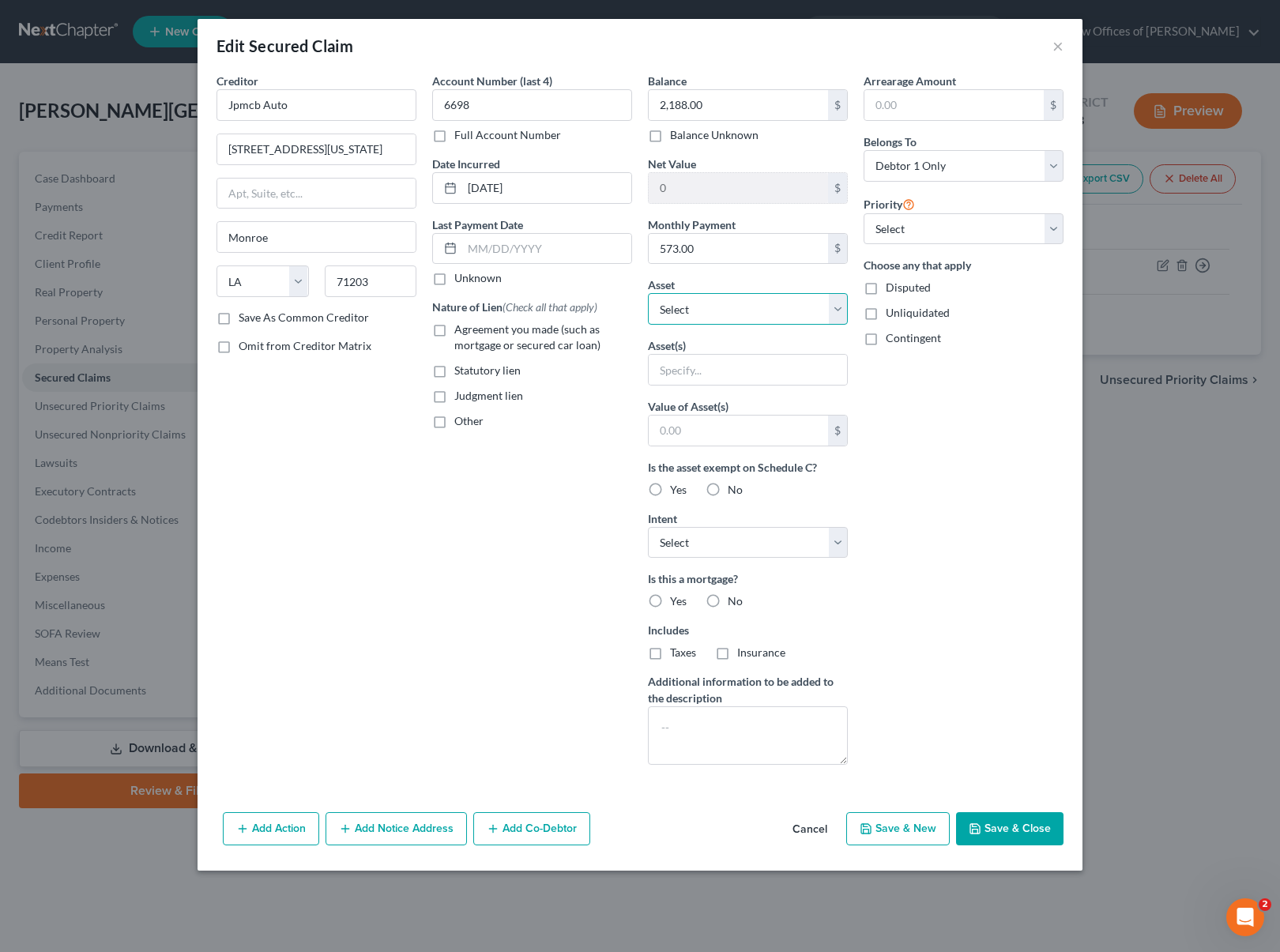
click at [840, 308] on select "Select Other Multiple Assets Clothing - Wardrobe - $700.0 Jewelry - Miscellaneo…" at bounding box center [747, 309] width 200 height 32
drag, startPoint x: 1058, startPoint y: 44, endPoint x: 1062, endPoint y: 56, distance: 12.6
click at [1058, 44] on button "×" at bounding box center [1058, 46] width 11 height 19
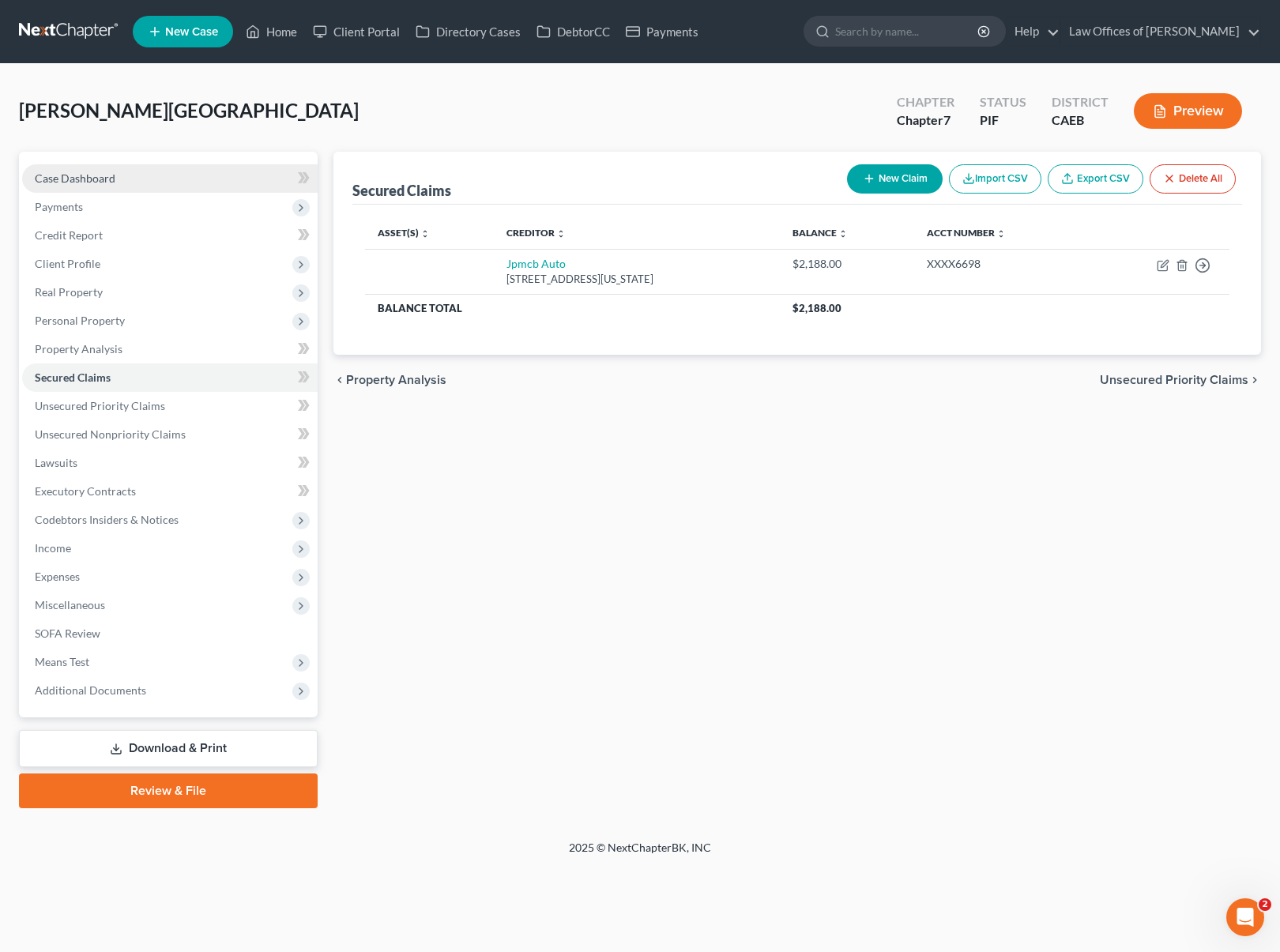
click at [175, 191] on link "Case Dashboard" at bounding box center [170, 178] width 295 height 28
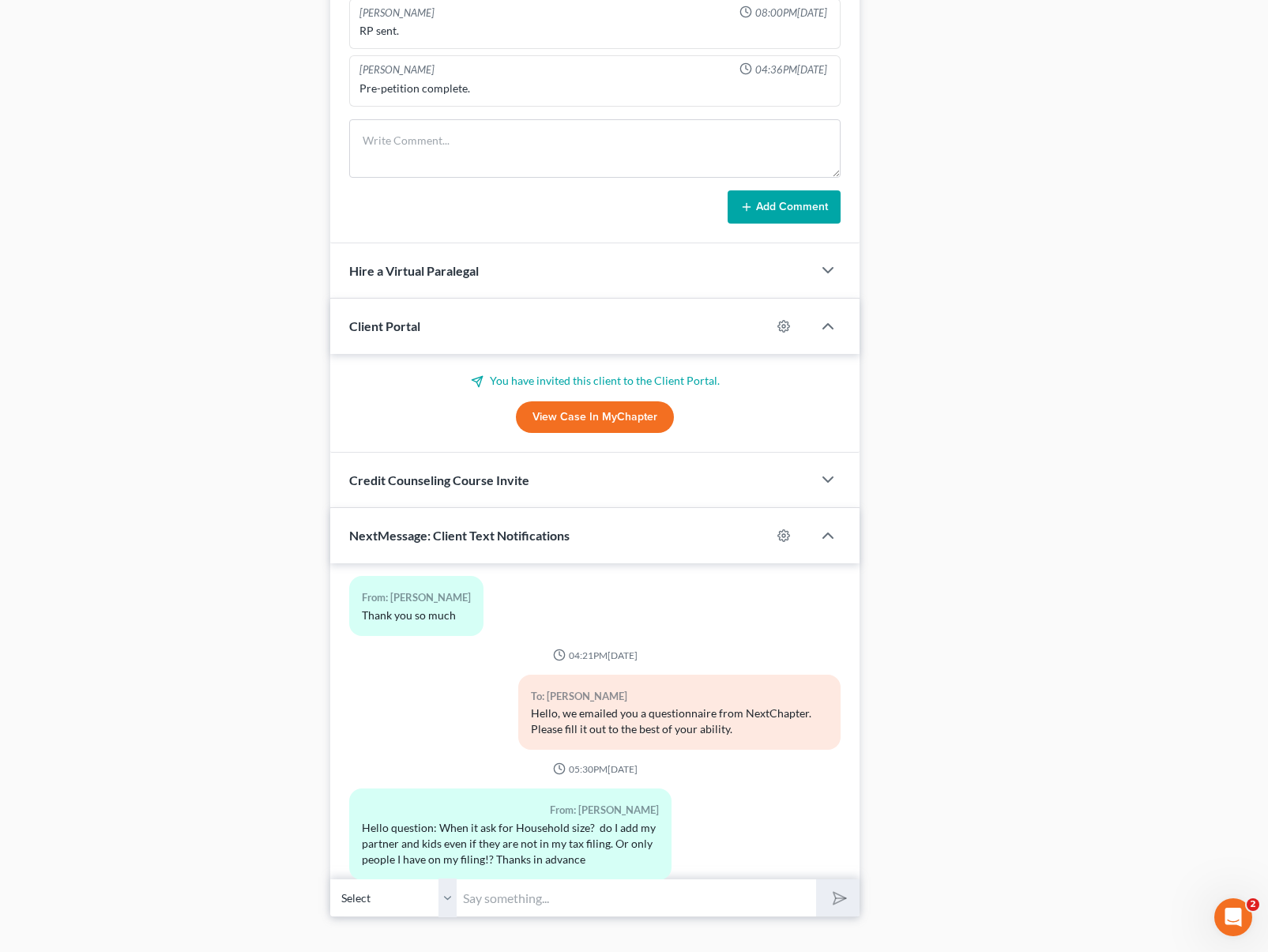
scroll to position [1146, 0]
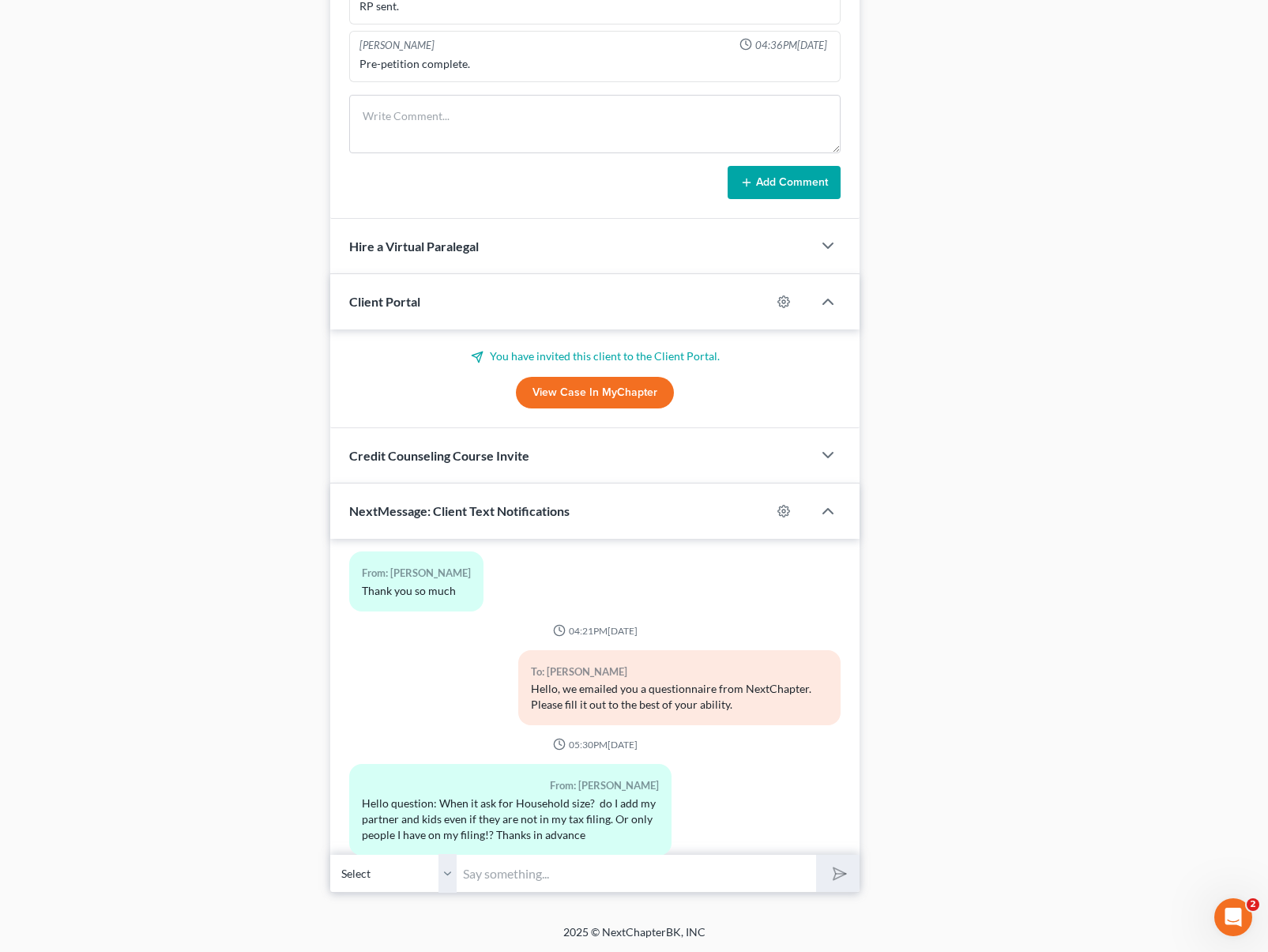
click at [513, 866] on input "text" at bounding box center [636, 873] width 360 height 39
type input "Hi. Not sure if we responded to your question via email before but. you don't n…"
click at [816, 854] on button "submit" at bounding box center [837, 873] width 43 height 37
